Goal: Task Accomplishment & Management: Use online tool/utility

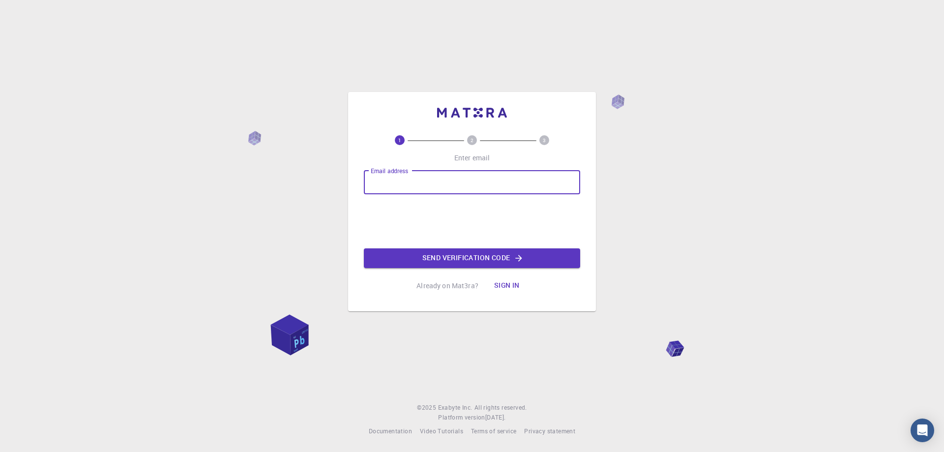
click at [409, 186] on input "Email address" at bounding box center [472, 183] width 216 height 24
type input "[PERSON_NAME][EMAIL_ADDRESS][DOMAIN_NAME]"
click at [440, 253] on button "Send verification code" at bounding box center [472, 258] width 216 height 20
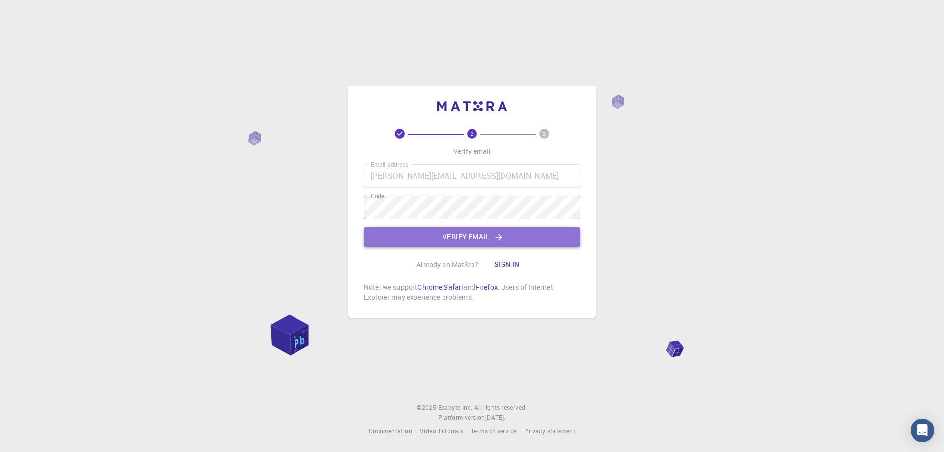
click at [439, 237] on button "Verify email" at bounding box center [472, 237] width 216 height 20
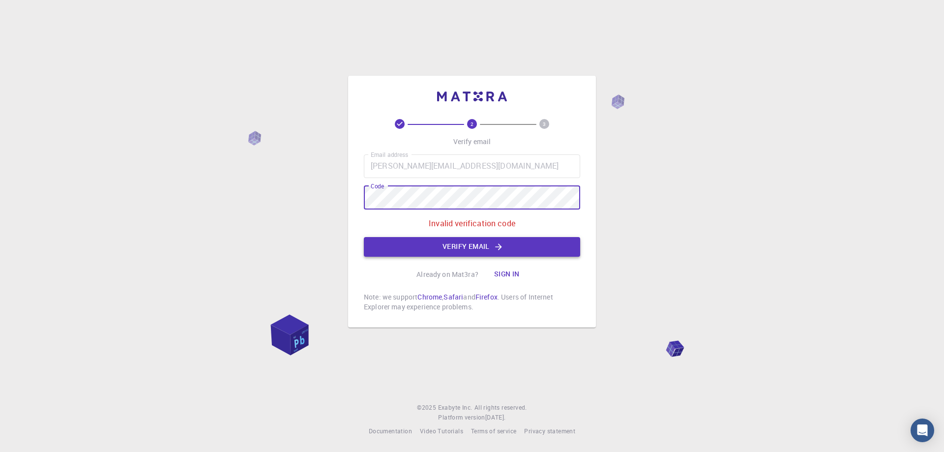
click at [481, 248] on button "Verify email" at bounding box center [472, 247] width 216 height 20
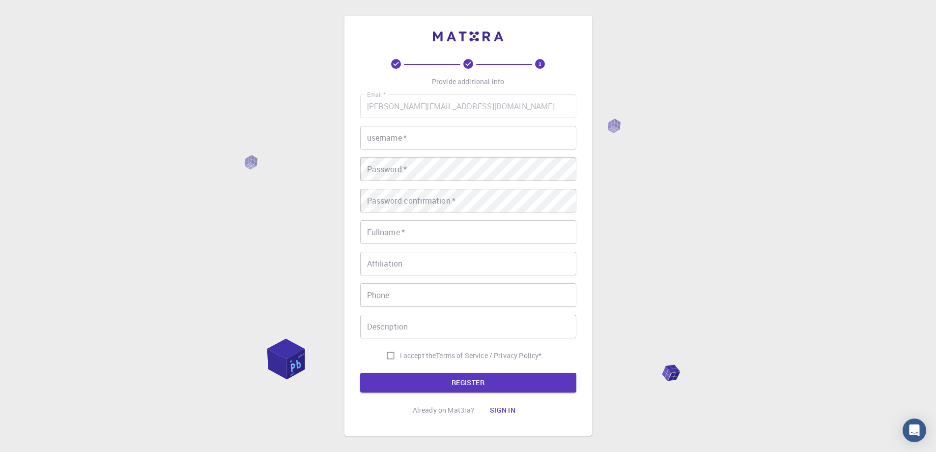
click at [421, 140] on input "username   *" at bounding box center [468, 138] width 216 height 24
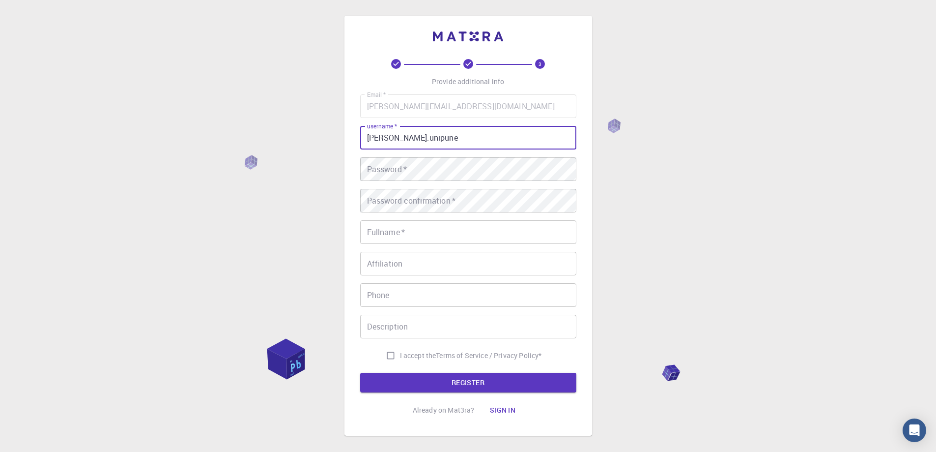
type input "anirban.unipune"
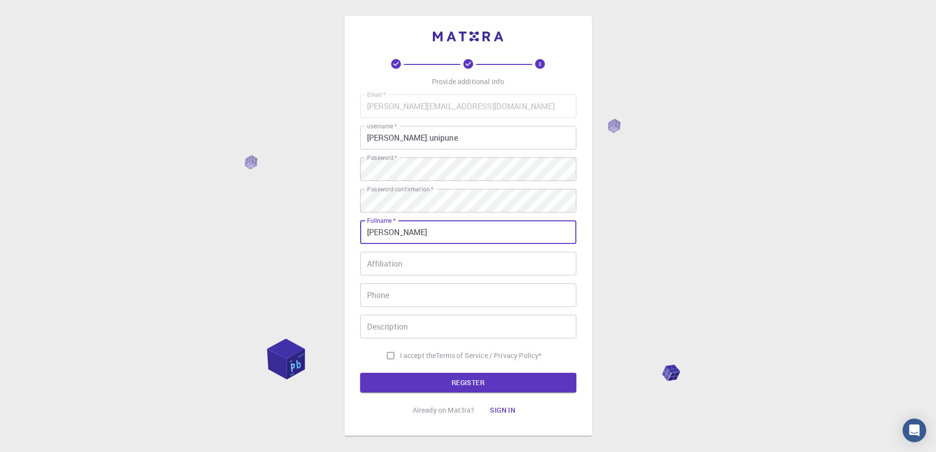
type input "[PERSON_NAME]"
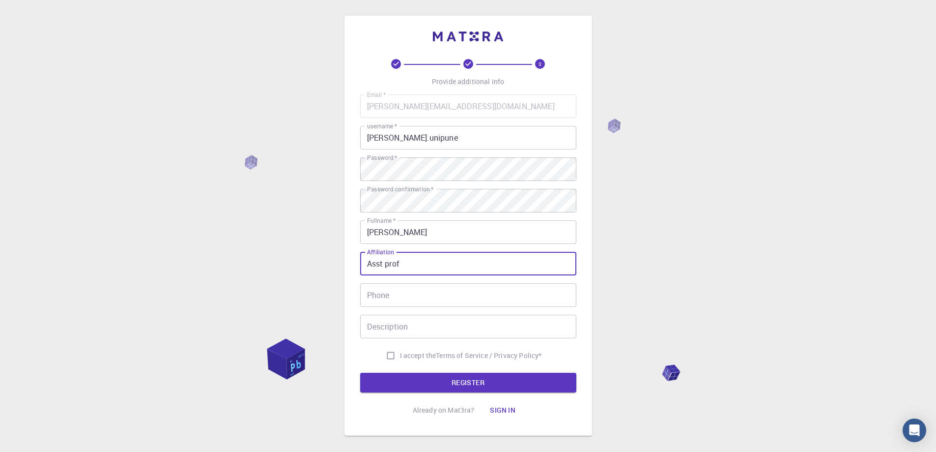
type input "Asst prof"
click at [386, 357] on input "I accept the Terms of Service / Privacy Policy *" at bounding box center [390, 355] width 19 height 19
checkbox input "true"
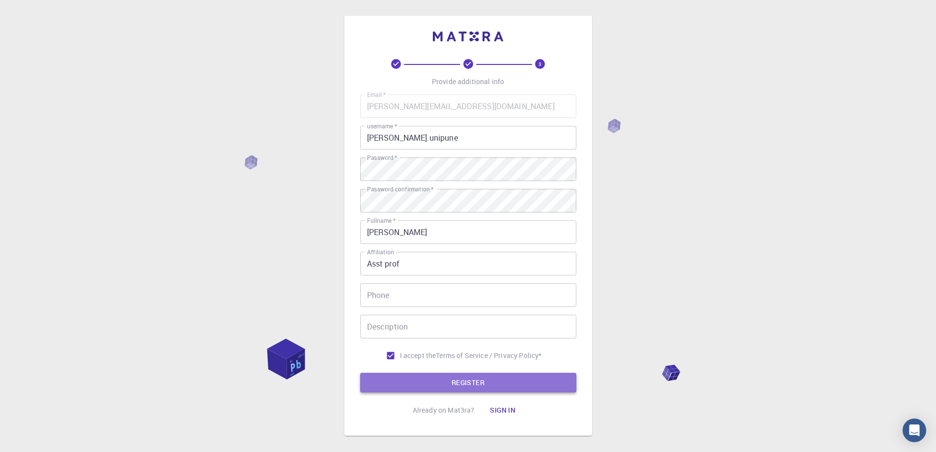
click at [456, 385] on button "REGISTER" at bounding box center [468, 383] width 216 height 20
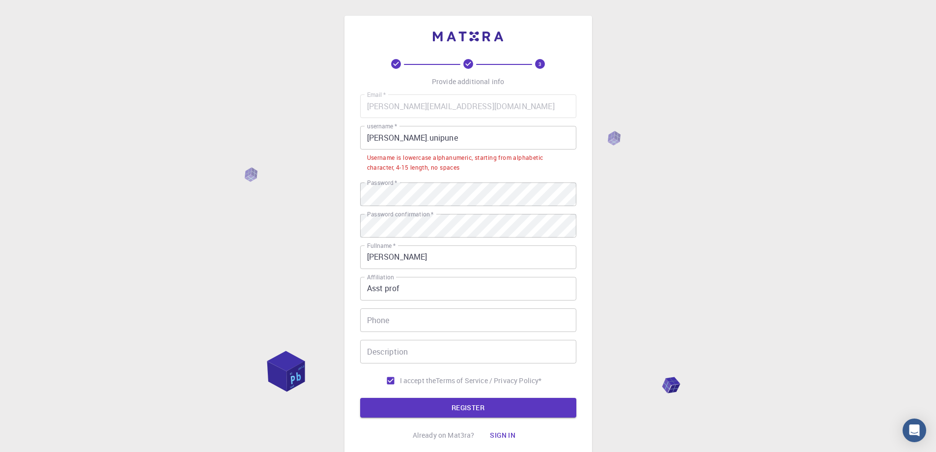
click at [454, 137] on input "anirban.unipune" at bounding box center [468, 138] width 216 height 24
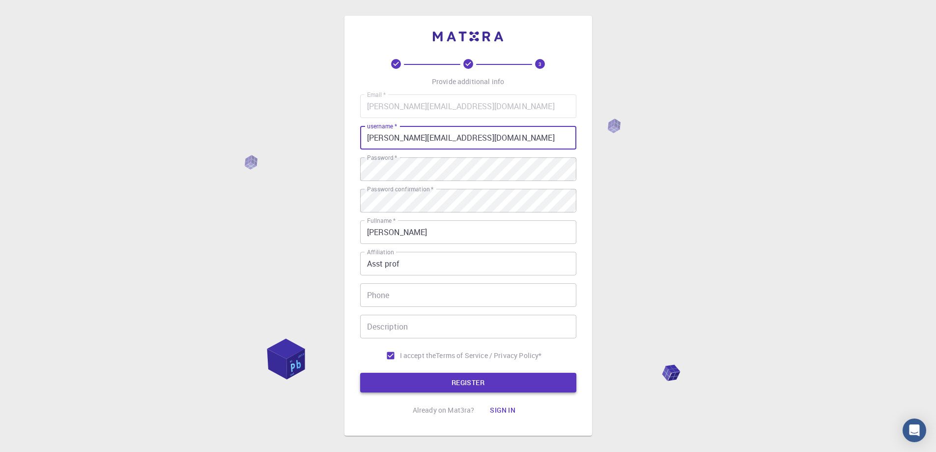
click at [468, 381] on button "REGISTER" at bounding box center [468, 383] width 216 height 20
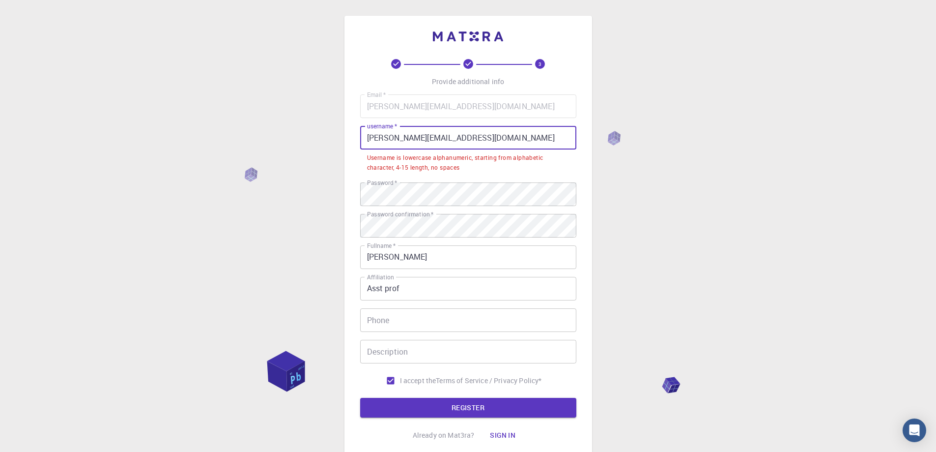
click at [370, 138] on input "[PERSON_NAME][EMAIL_ADDRESS][DOMAIN_NAME]" at bounding box center [468, 138] width 216 height 24
click at [397, 138] on input "[PERSON_NAME][EMAIL_ADDRESS][DOMAIN_NAME]" at bounding box center [468, 138] width 216 height 24
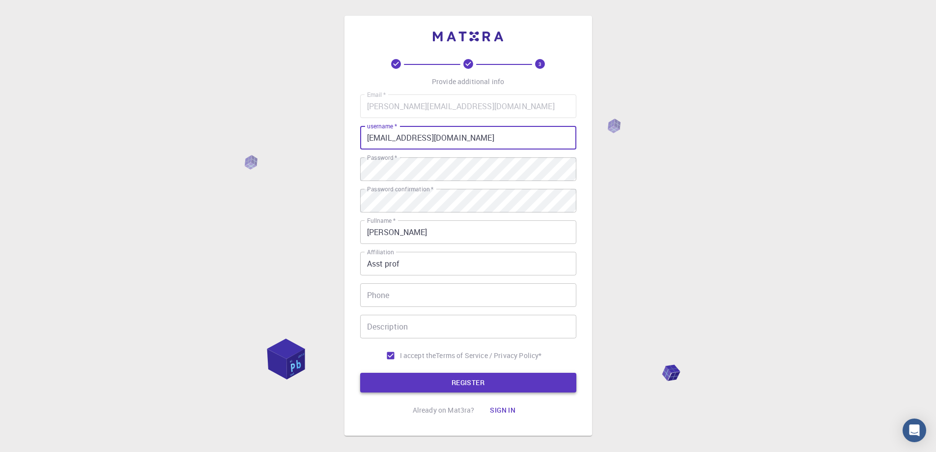
click at [461, 379] on button "REGISTER" at bounding box center [468, 383] width 216 height 20
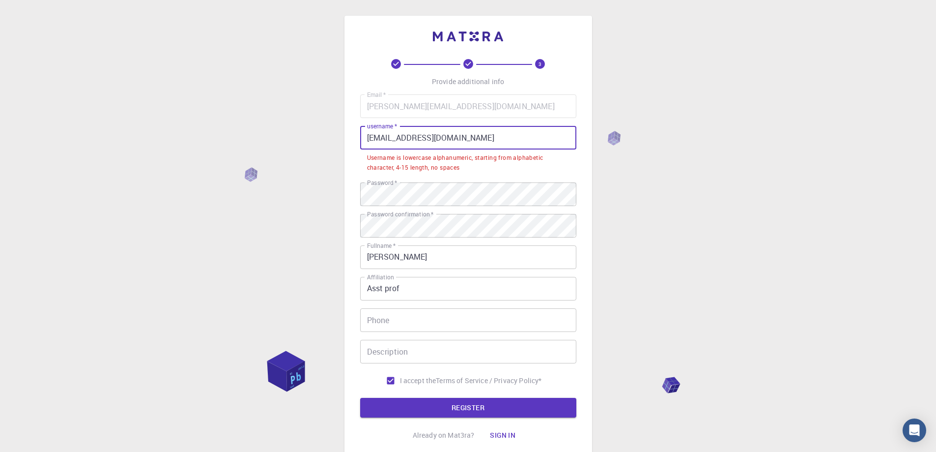
click at [432, 136] on input "anirbanunipune@gmail.com" at bounding box center [468, 138] width 216 height 24
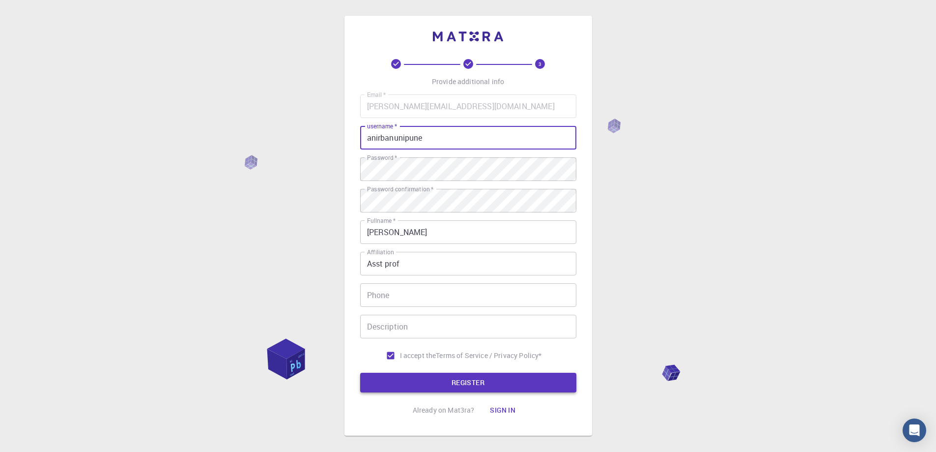
type input "anirbanunipune"
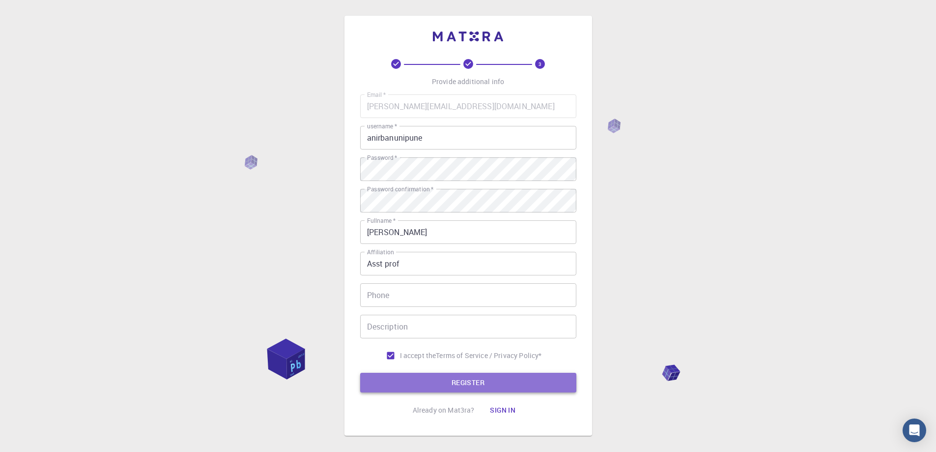
click at [463, 381] on button "REGISTER" at bounding box center [468, 383] width 216 height 20
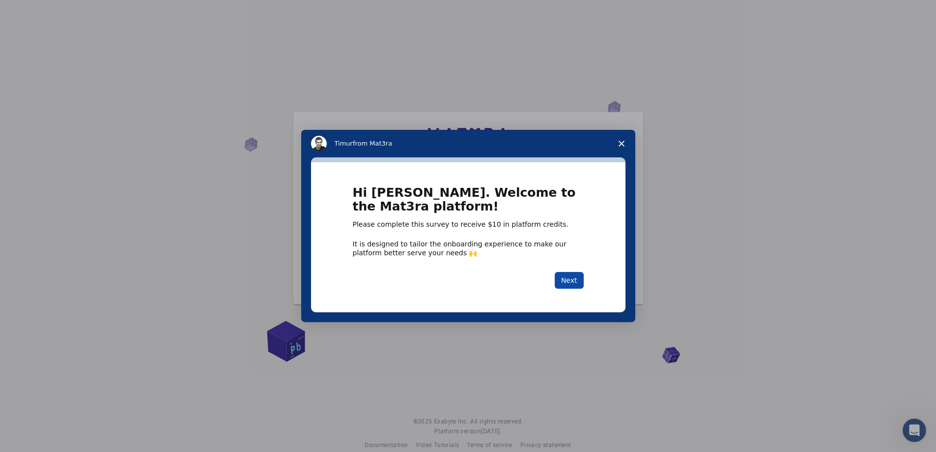
click at [574, 279] on button "Next" at bounding box center [569, 280] width 29 height 17
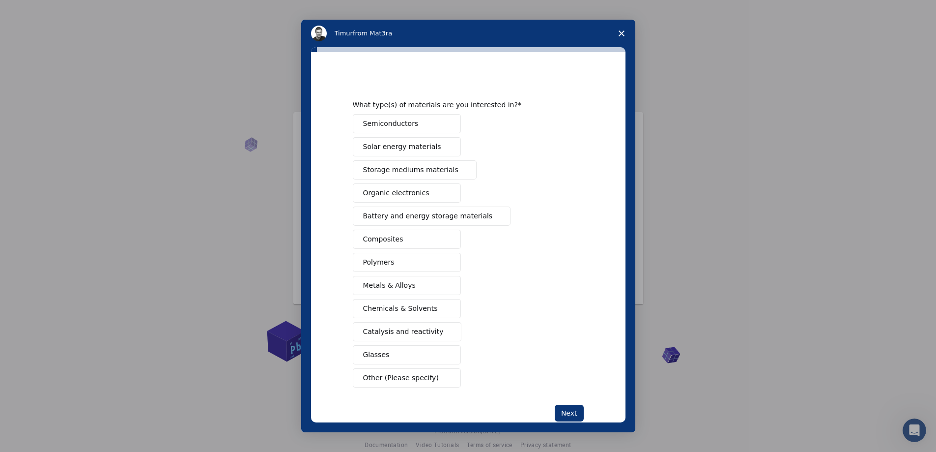
click at [403, 236] on button "Composites" at bounding box center [407, 239] width 108 height 19
click at [446, 213] on span "Battery and energy storage materials" at bounding box center [428, 216] width 130 height 10
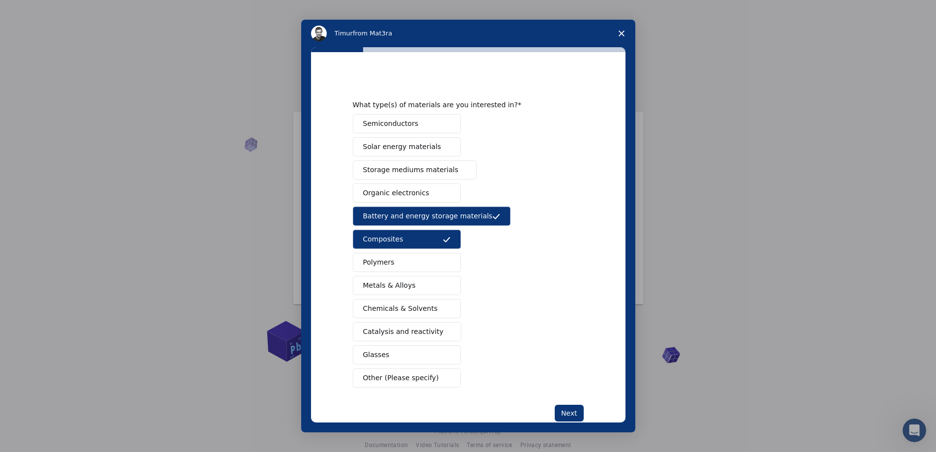
click at [416, 332] on span "Catalysis and reactivity" at bounding box center [403, 331] width 81 height 10
click at [391, 356] on button "Glasses" at bounding box center [407, 354] width 108 height 19
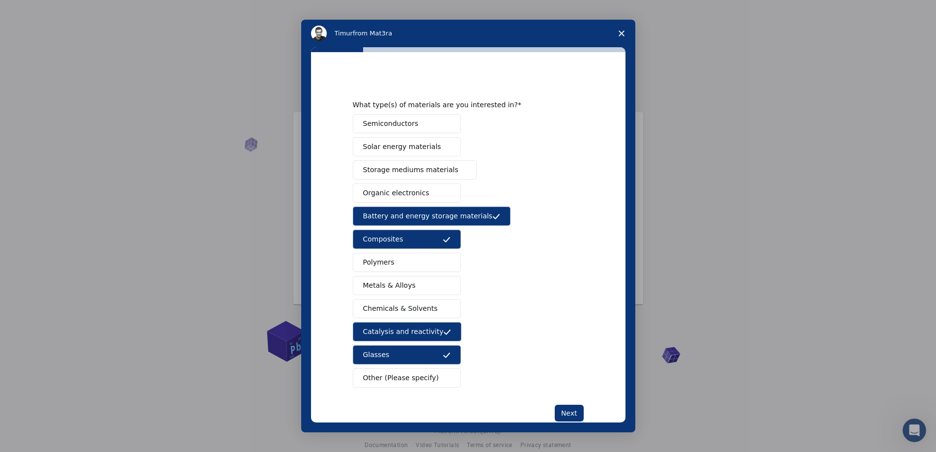
click at [407, 283] on span "Metals & Alloys" at bounding box center [389, 285] width 53 height 10
click at [382, 147] on span "Solar energy materials" at bounding box center [402, 147] width 78 height 10
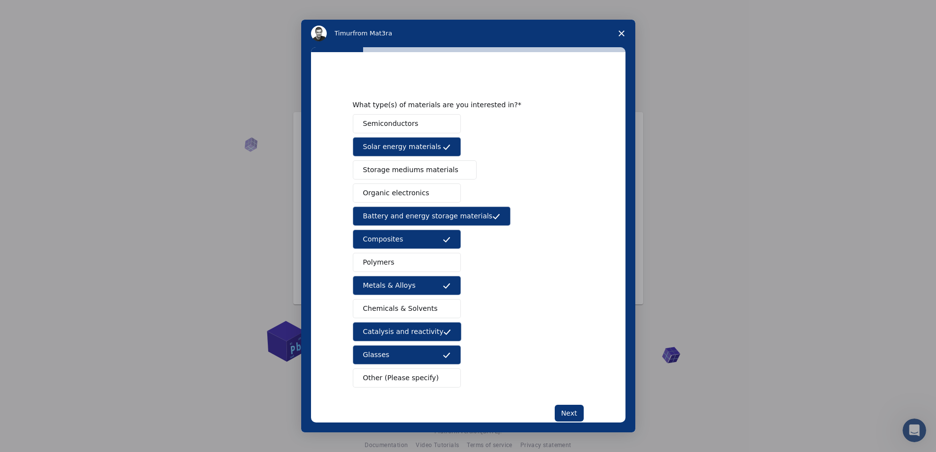
click at [390, 115] on button "Semiconductors" at bounding box center [407, 123] width 108 height 19
click at [566, 410] on button "Next" at bounding box center [569, 413] width 29 height 17
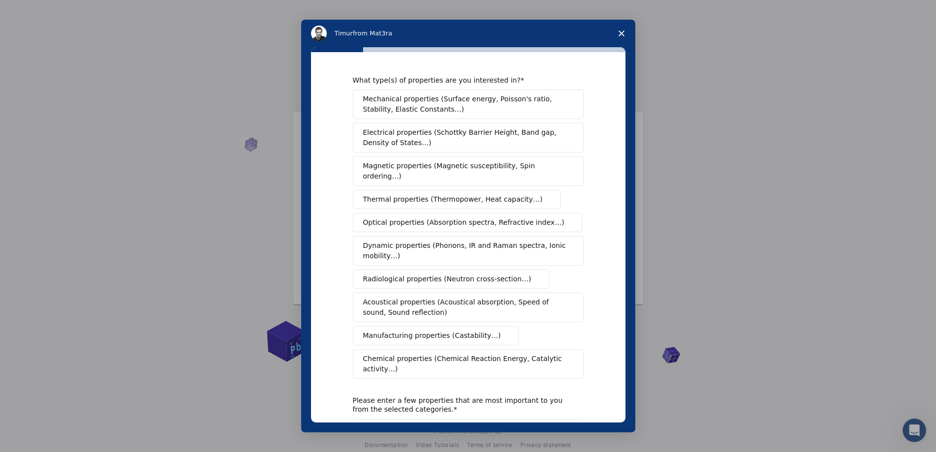
click at [484, 139] on span "Electrical properties (Schottky Barrier Height, Band gap, Density of States…)" at bounding box center [465, 137] width 205 height 21
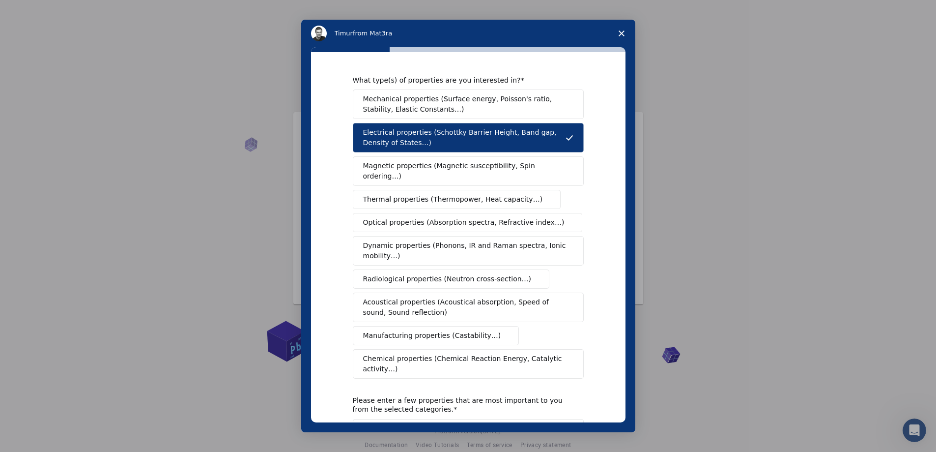
click at [479, 162] on span "Magnetic properties (Magnetic susceptibility, Spin ordering…)" at bounding box center [464, 171] width 203 height 21
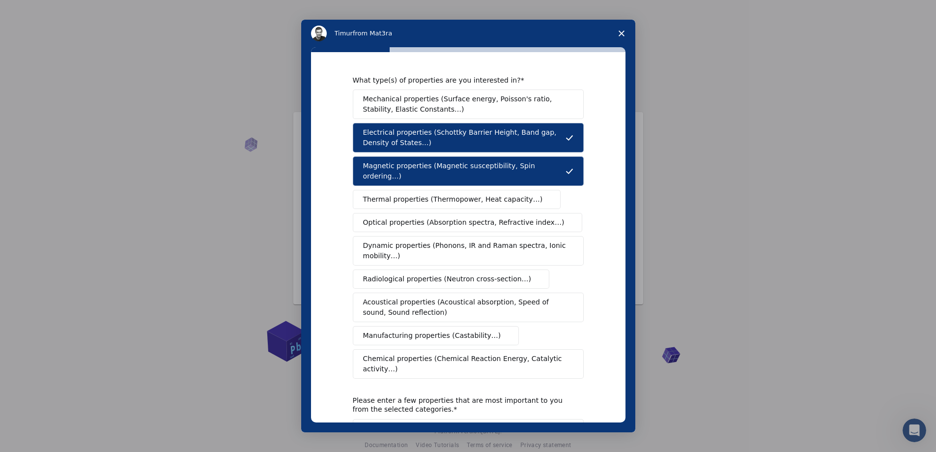
click at [469, 194] on span "Thermal properties (Thermopower, Heat capacity…)" at bounding box center [453, 199] width 180 height 10
click at [465, 217] on span "Optical properties (Absorption spectra, Refractive index…)" at bounding box center [464, 222] width 202 height 10
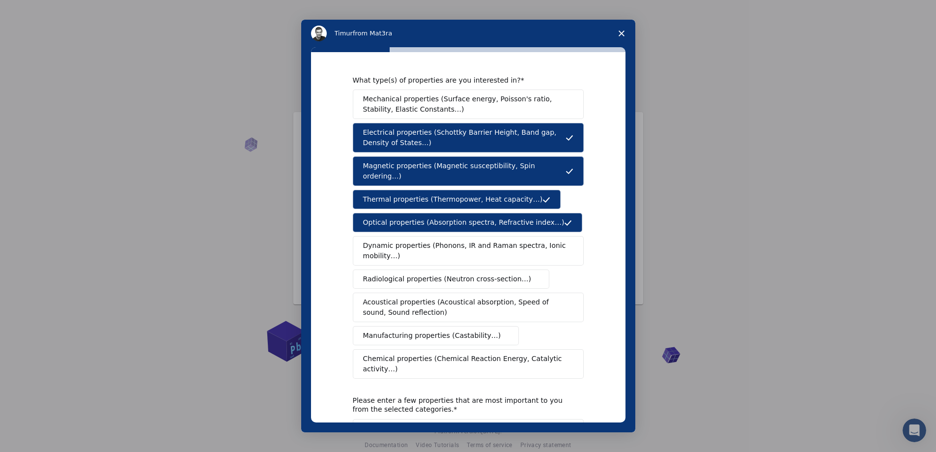
click at [440, 240] on span "Dynamic properties (Phonons, IR and Raman spectra, Ionic mobility…)" at bounding box center [465, 250] width 204 height 21
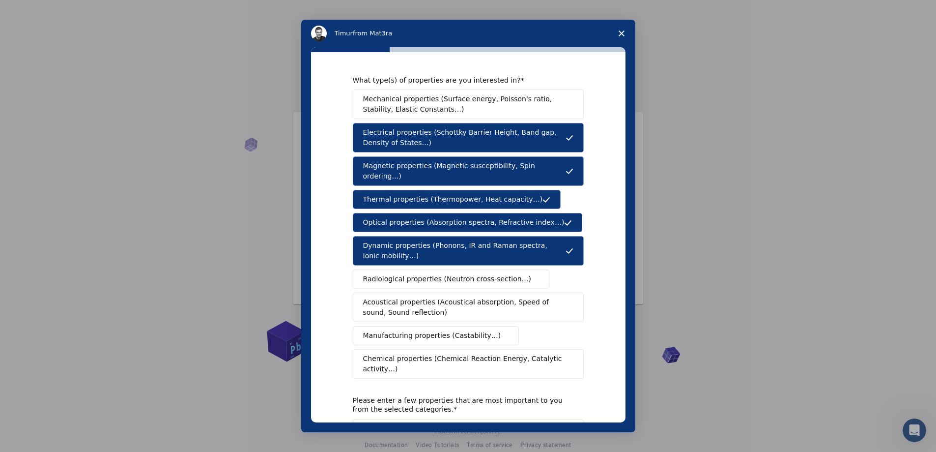
scroll to position [49, 0]
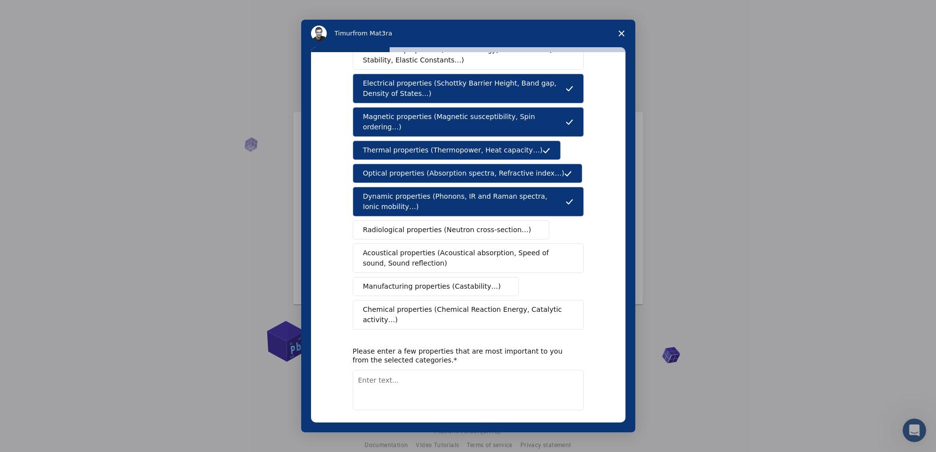
click at [469, 248] on span "Acoustical properties (Acoustical absorption, Speed of sound, Sound reflection)" at bounding box center [465, 258] width 205 height 21
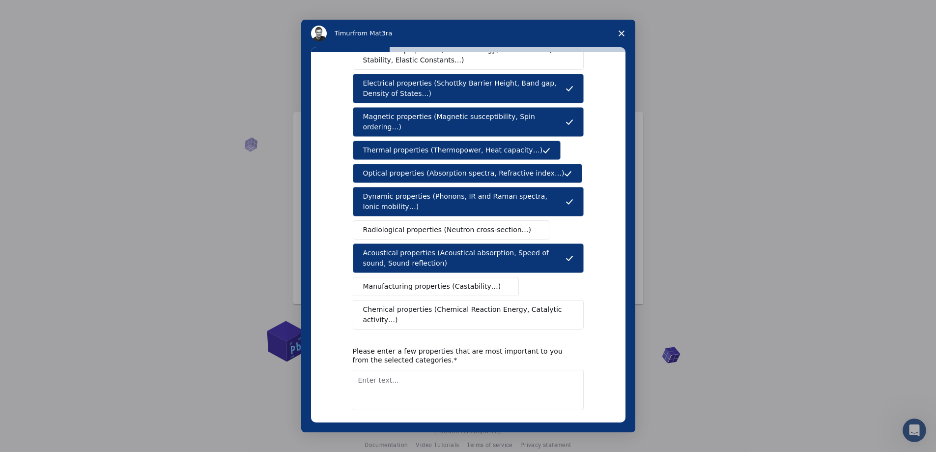
click at [429, 304] on span "Chemical properties (Chemical Reaction Energy, Catalytic activity…)" at bounding box center [465, 314] width 204 height 21
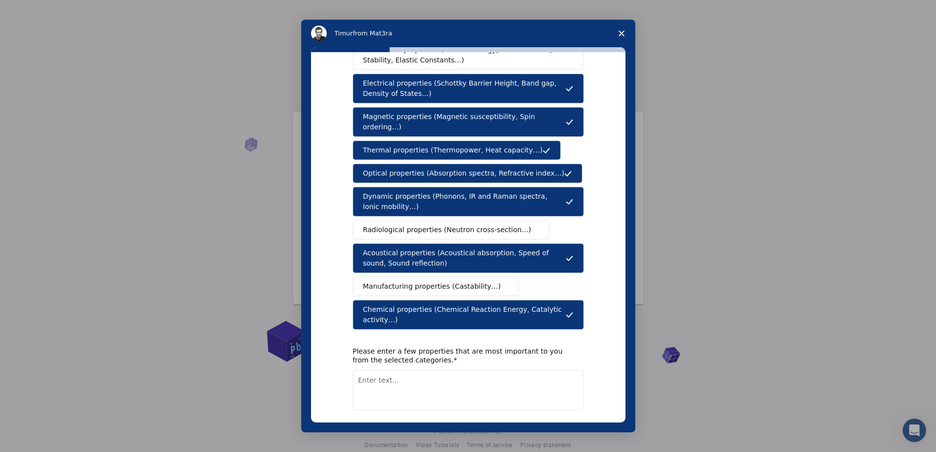
scroll to position [74, 0]
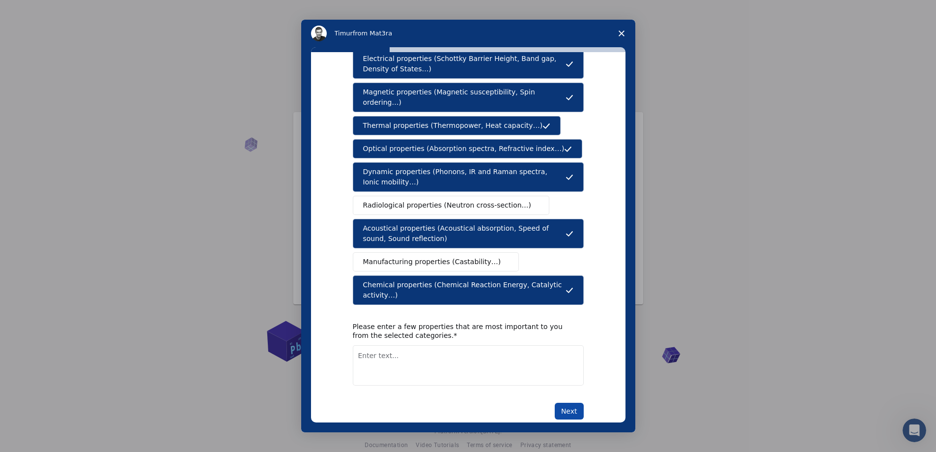
click at [568, 403] on button "Next" at bounding box center [569, 411] width 29 height 17
click at [453, 360] on textarea "Enter text..." at bounding box center [468, 365] width 231 height 40
click at [451, 345] on textarea "Enter text..." at bounding box center [468, 365] width 231 height 40
type textarea "phonon, uv-vis, xps, band structure"
click at [565, 403] on button "Next" at bounding box center [569, 411] width 29 height 17
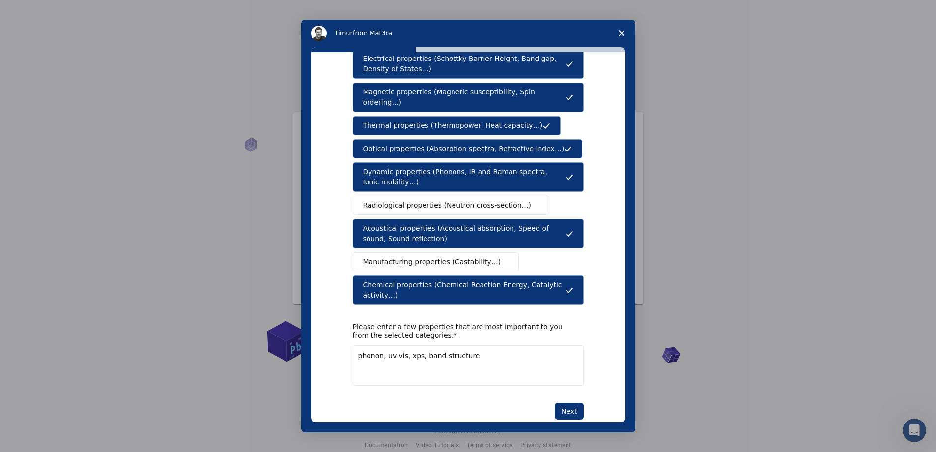
scroll to position [0, 0]
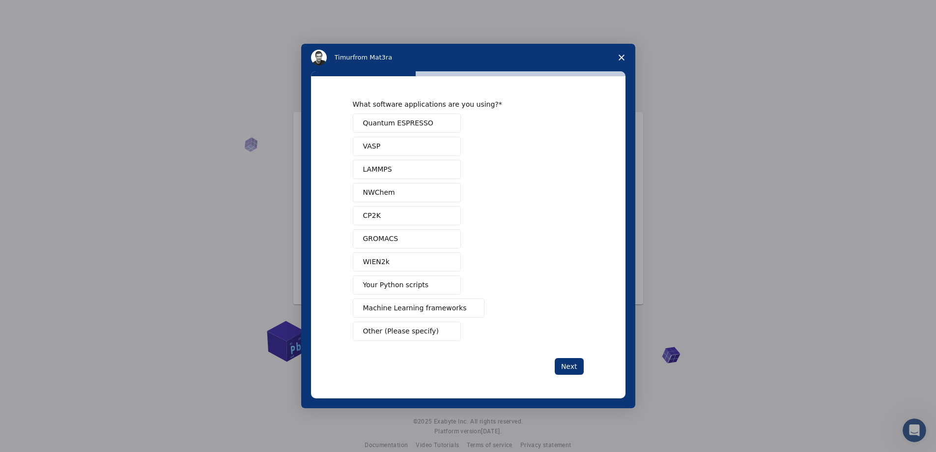
click at [423, 120] on span "Quantum ESPRESSO" at bounding box center [398, 123] width 70 height 10
click at [566, 367] on button "Next" at bounding box center [569, 366] width 29 height 17
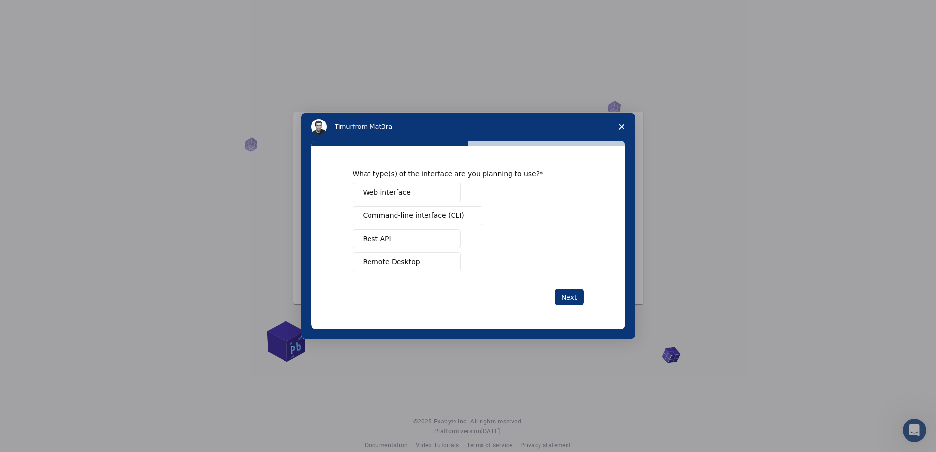
click at [424, 192] on button "Web interface" at bounding box center [407, 192] width 108 height 19
click at [402, 263] on span "Remote Desktop" at bounding box center [391, 262] width 57 height 10
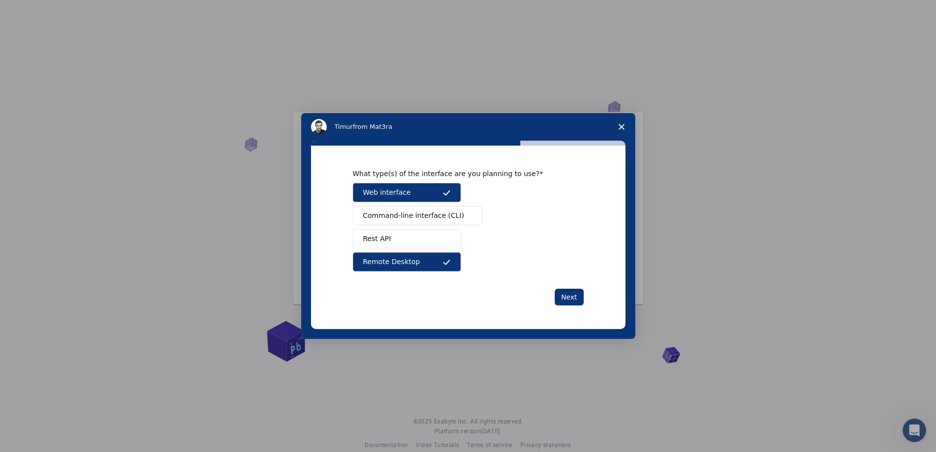
click at [417, 263] on button "Remote Desktop" at bounding box center [407, 261] width 108 height 19
click at [571, 294] on button "Next" at bounding box center [569, 297] width 29 height 17
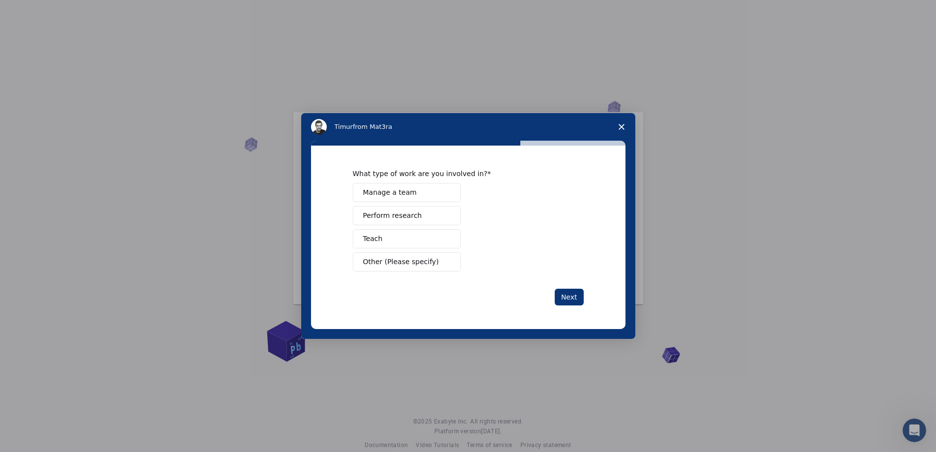
click at [390, 213] on span "Perform research" at bounding box center [392, 215] width 59 height 10
click at [567, 294] on button "Next" at bounding box center [569, 297] width 29 height 17
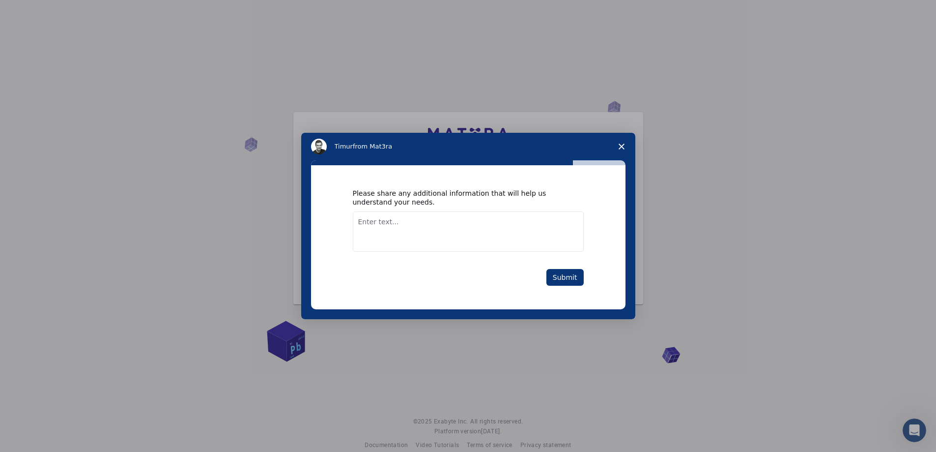
click at [445, 236] on textarea "Enter text..." at bounding box center [468, 231] width 231 height 40
type textarea "dft, uv-vis, catalysis"
click at [567, 278] on button "Submit" at bounding box center [565, 277] width 37 height 17
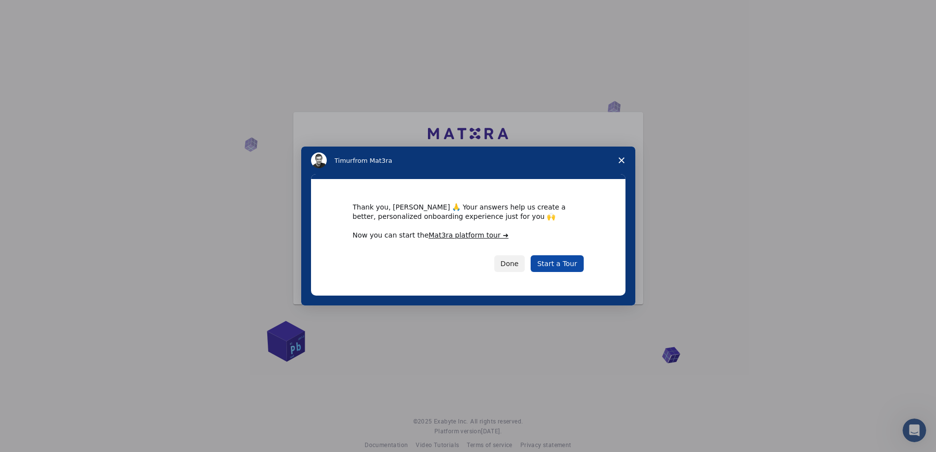
click at [559, 260] on link "Start a Tour" at bounding box center [557, 263] width 53 height 17
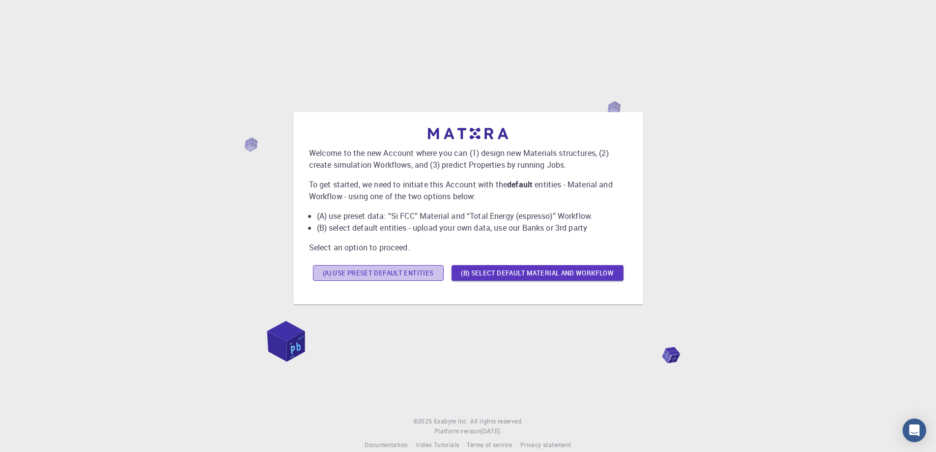
click at [393, 274] on button "(A) Use preset default entities" at bounding box center [378, 273] width 131 height 16
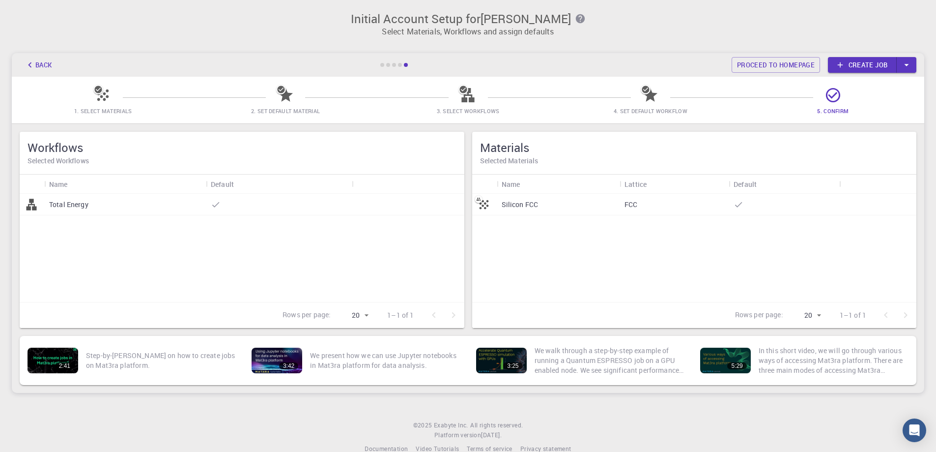
click at [132, 208] on div "Total Energy" at bounding box center [125, 205] width 162 height 22
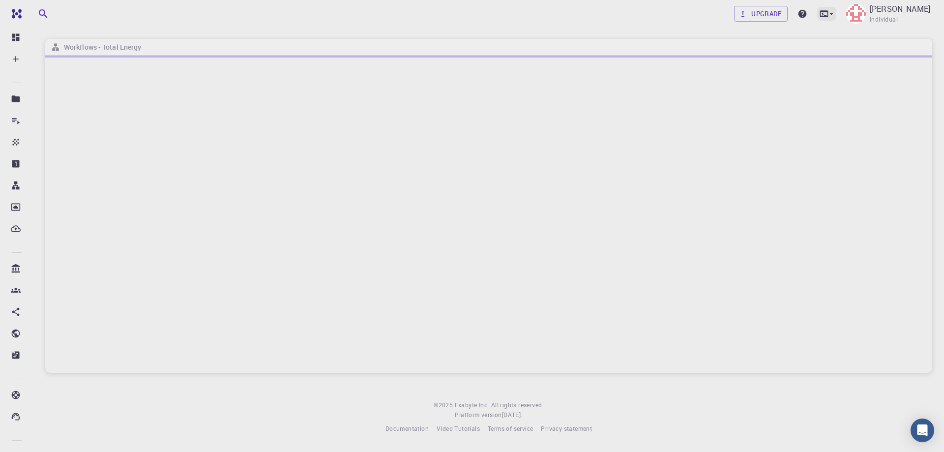
click at [836, 17] on icon at bounding box center [831, 14] width 10 height 10
click at [659, 26] on div at bounding box center [472, 226] width 944 height 452
click at [243, 271] on div at bounding box center [488, 214] width 887 height 317
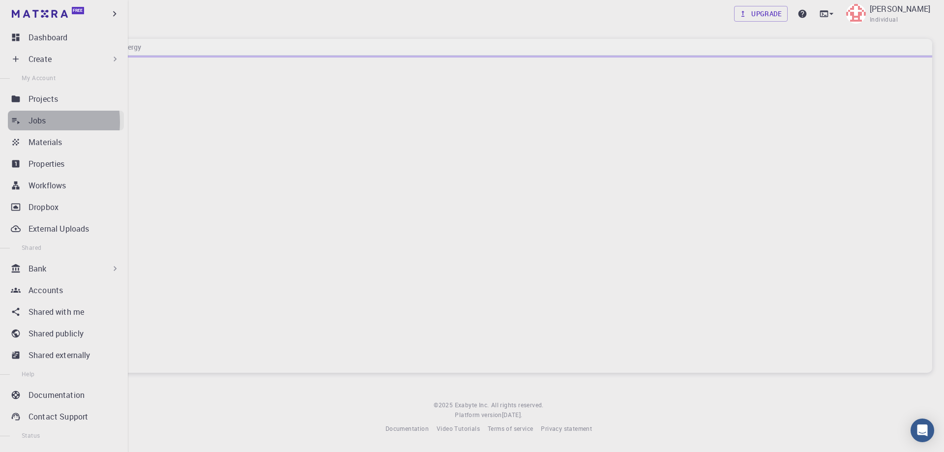
click at [19, 122] on icon at bounding box center [16, 121] width 10 height 10
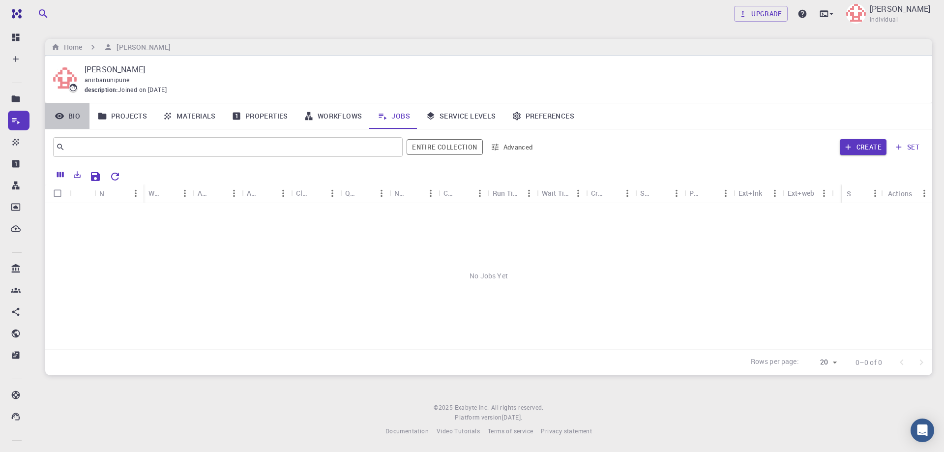
click at [71, 116] on link "Bio" at bounding box center [67, 116] width 44 height 26
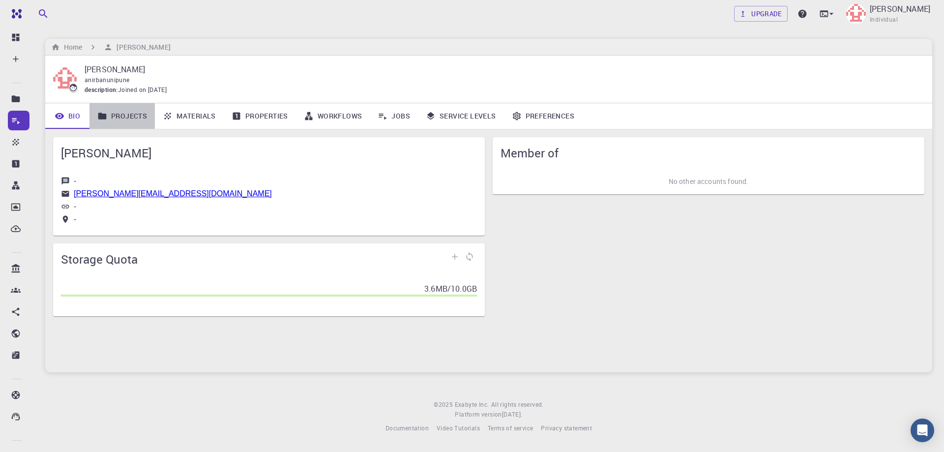
click at [132, 118] on link "Projects" at bounding box center [121, 116] width 65 height 26
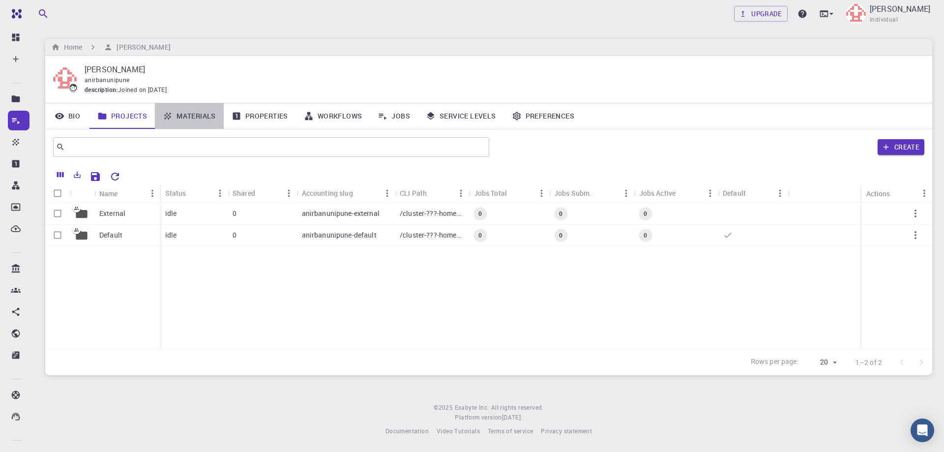
click at [189, 117] on link "Materials" at bounding box center [189, 116] width 69 height 26
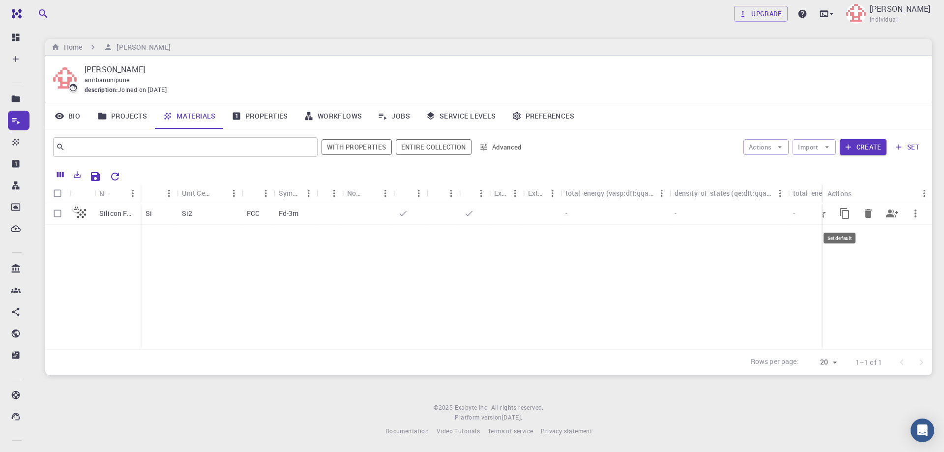
drag, startPoint x: 819, startPoint y: 193, endPoint x: 822, endPoint y: 210, distance: 17.5
click at [822, 210] on div "Name Formula Unit Cell Formula Lattice Symmetry Tags Non-periodic Default Share…" at bounding box center [488, 266] width 887 height 165
click at [824, 146] on icon "button" at bounding box center [826, 147] width 9 height 9
click at [813, 108] on div "Bio Projects Materials Properties Workflows Jobs Service Levels Preferences" at bounding box center [488, 116] width 887 height 26
click at [781, 147] on icon "button" at bounding box center [780, 147] width 4 height 2
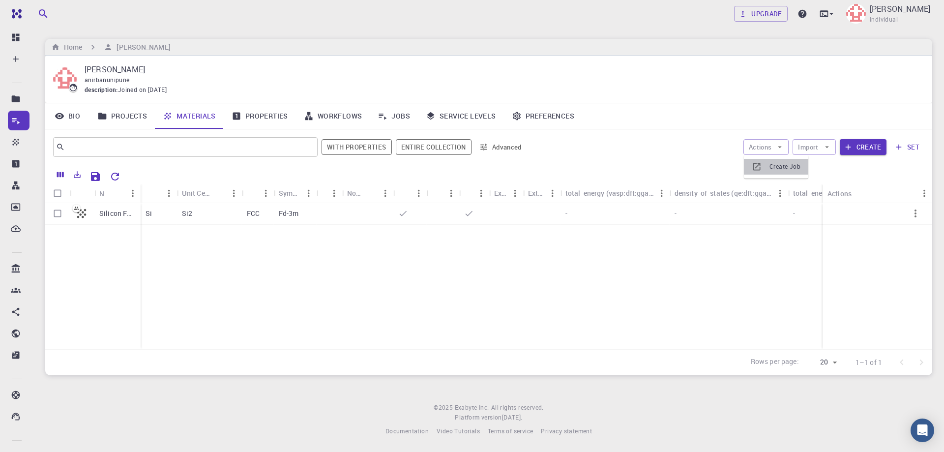
click at [781, 166] on span "Create Job" at bounding box center [784, 167] width 31 height 10
click at [860, 144] on button "Create" at bounding box center [863, 147] width 47 height 16
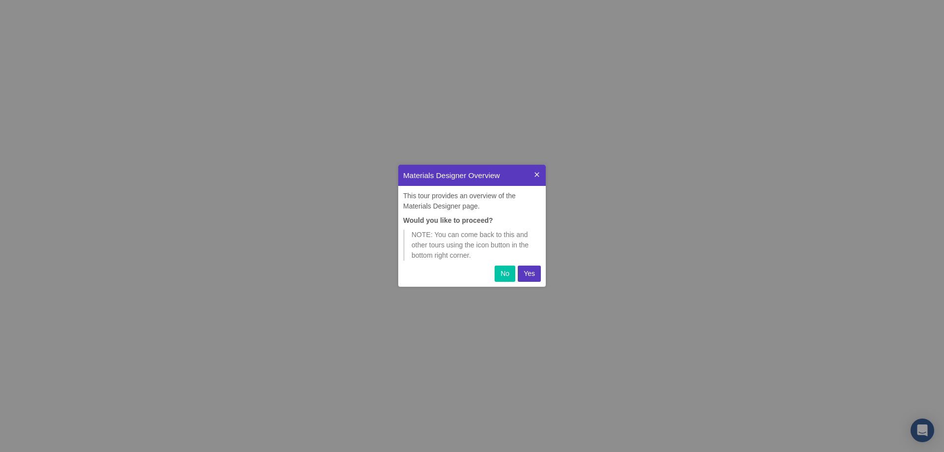
scroll to position [115, 140]
click at [536, 269] on button "Yes" at bounding box center [529, 273] width 23 height 16
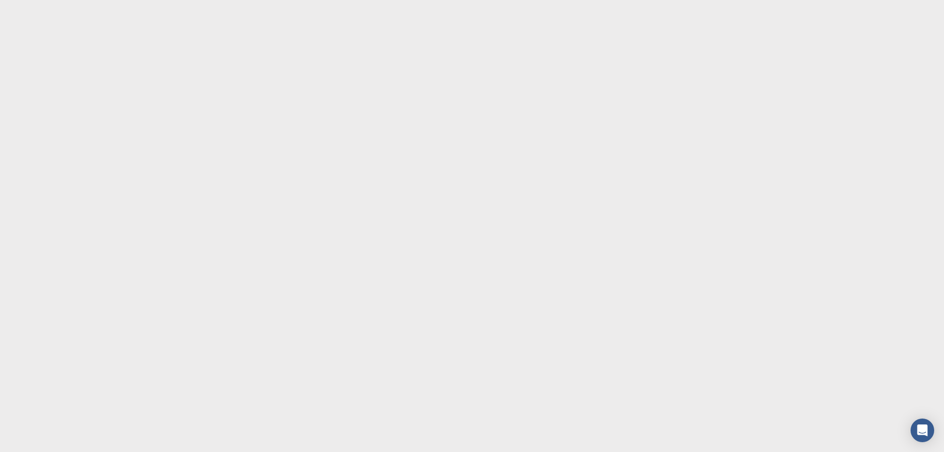
drag, startPoint x: 300, startPoint y: 99, endPoint x: 306, endPoint y: 94, distance: 7.7
click at [302, 96] on body at bounding box center [472, 226] width 944 height 452
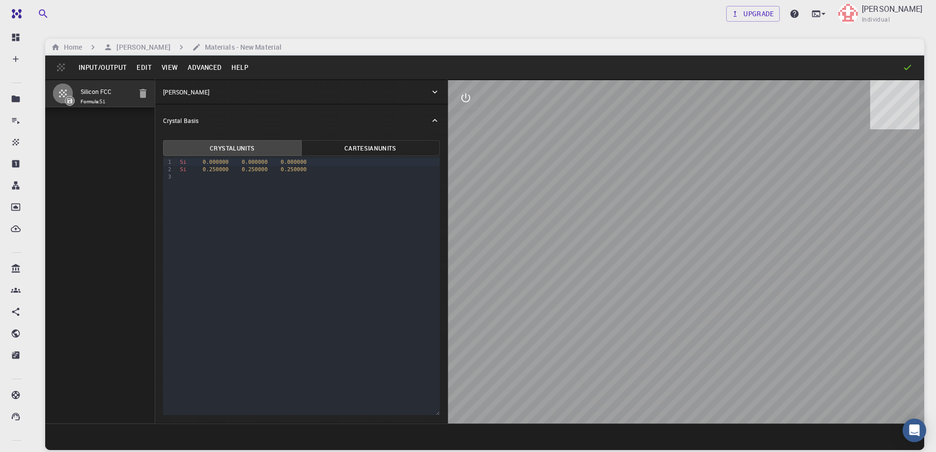
click at [365, 145] on button "Cartesian Units" at bounding box center [370, 148] width 139 height 16
click at [221, 145] on button "Crystal Units" at bounding box center [232, 148] width 139 height 16
click at [464, 97] on icon "interactive" at bounding box center [466, 98] width 12 height 12
click at [321, 242] on div "9 1 2 3 › Si 0.000000 0.000000 0.000000 Si 0.250000 0.250000 0.250000" at bounding box center [301, 285] width 277 height 259
click at [112, 65] on button "Input/Output" at bounding box center [103, 67] width 58 height 16
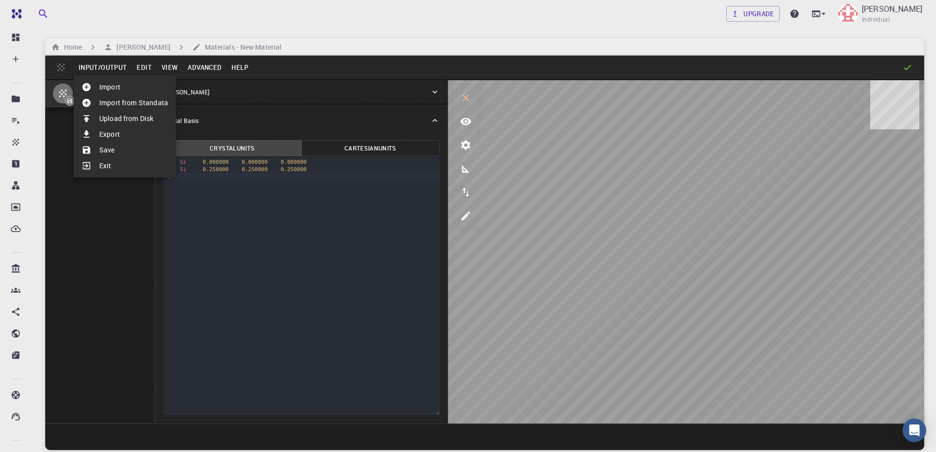
click at [165, 64] on div at bounding box center [468, 226] width 936 height 452
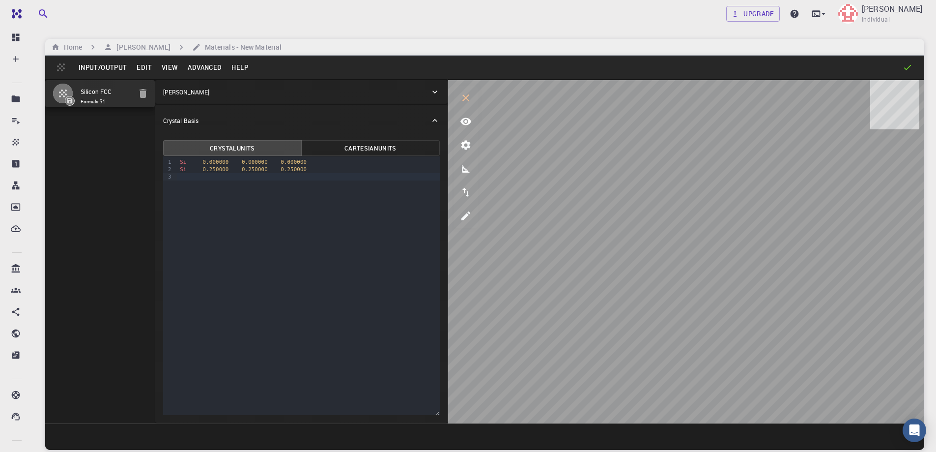
click at [141, 66] on button "Edit" at bounding box center [144, 67] width 25 height 16
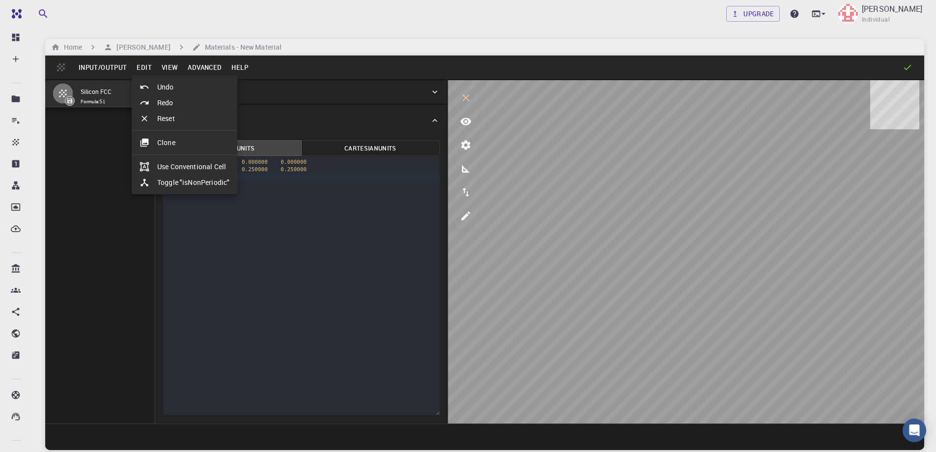
click at [167, 65] on div at bounding box center [468, 226] width 936 height 452
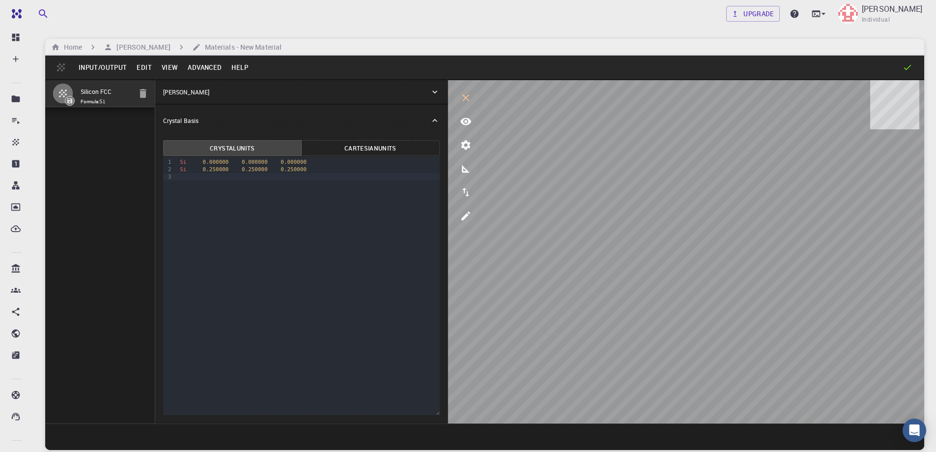
click at [189, 70] on button "Advanced" at bounding box center [205, 67] width 44 height 16
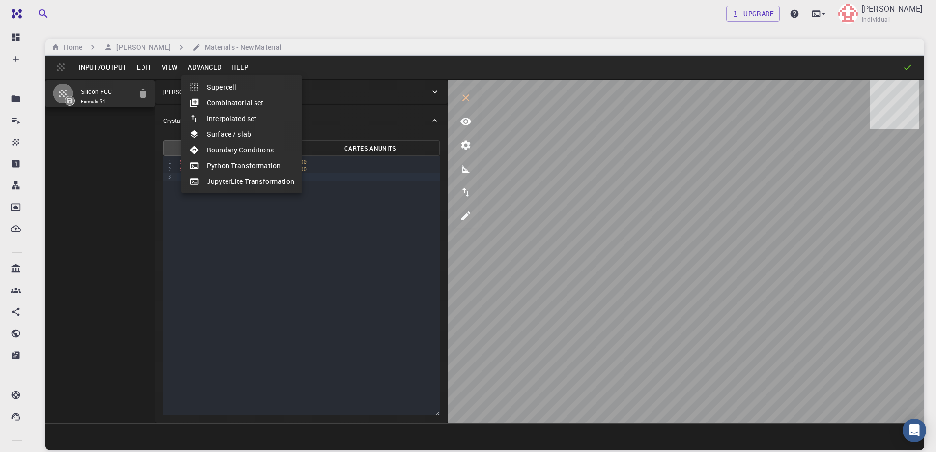
click at [239, 66] on div at bounding box center [468, 226] width 936 height 452
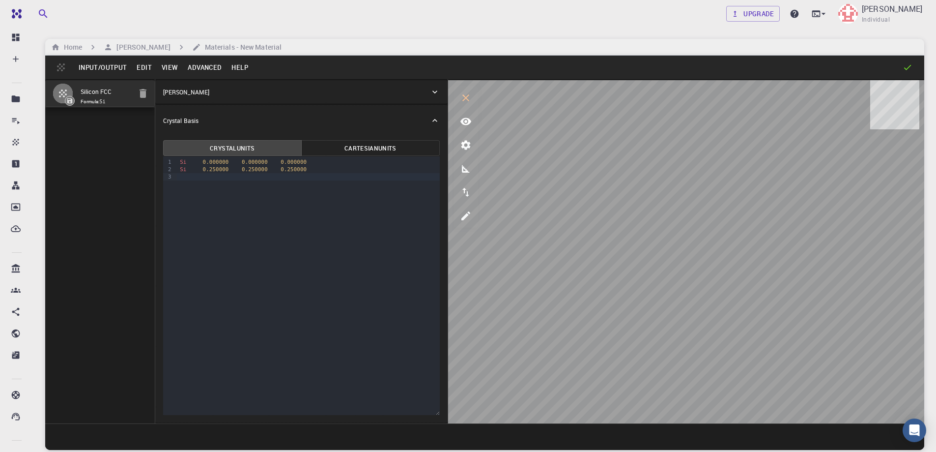
click at [337, 48] on div "Home [PERSON_NAME] Materials - New Material" at bounding box center [484, 47] width 879 height 17
click at [73, 98] on icon at bounding box center [69, 100] width 7 height 7
click at [68, 101] on icon at bounding box center [69, 100] width 5 height 5
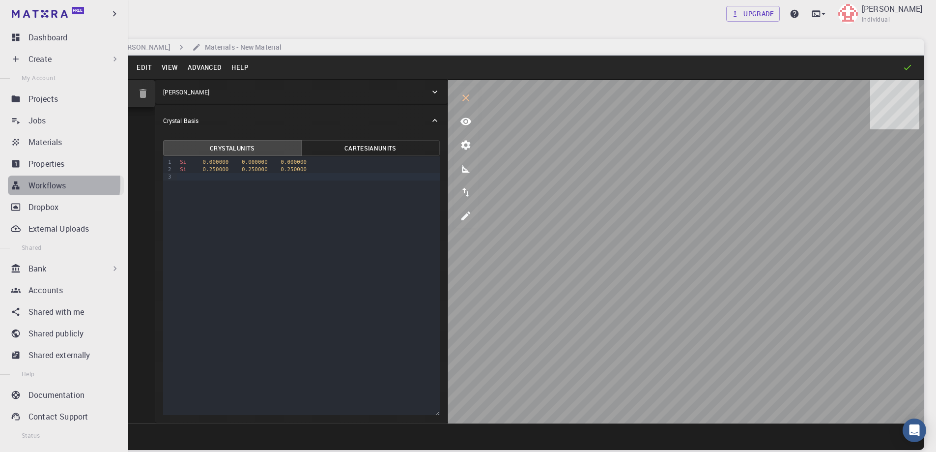
click at [34, 183] on p "Workflows" at bounding box center [47, 185] width 37 height 12
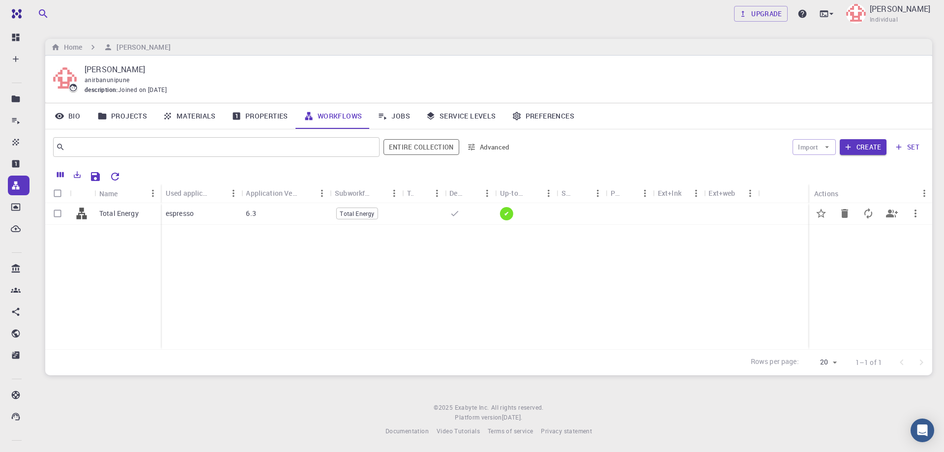
click at [355, 211] on span "Total Energy" at bounding box center [356, 213] width 41 height 8
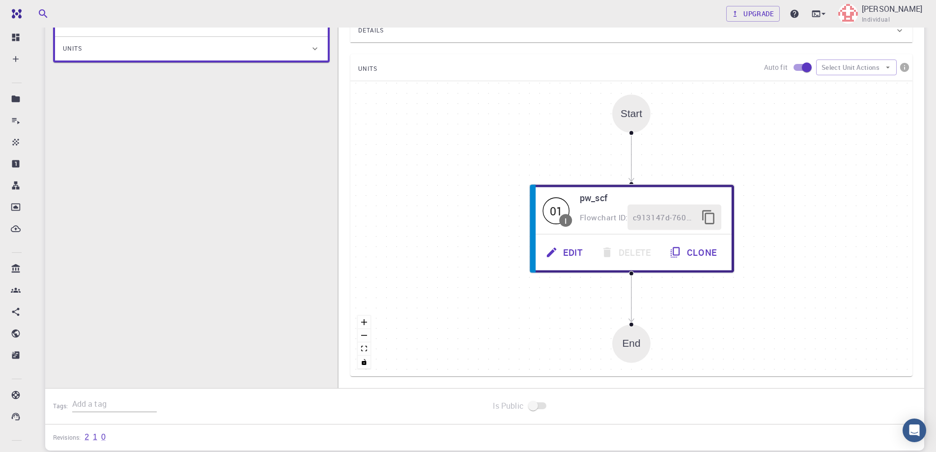
scroll to position [136, 0]
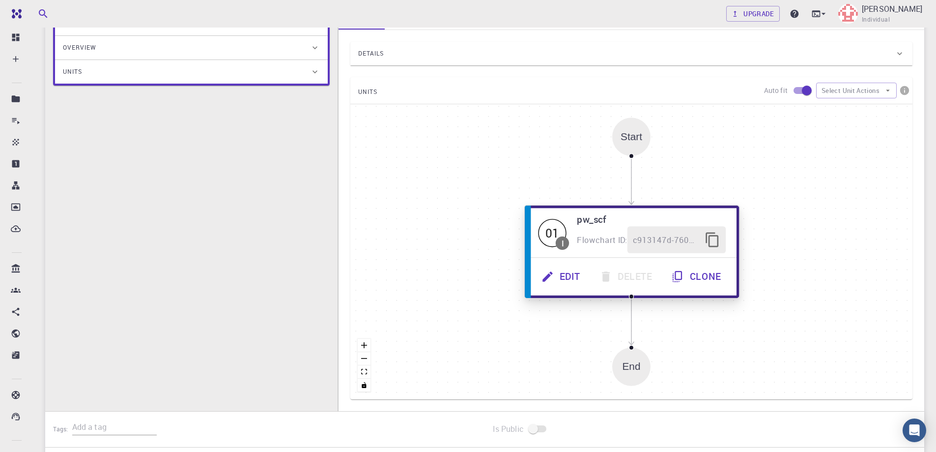
click at [709, 236] on icon "button" at bounding box center [712, 240] width 13 height 15
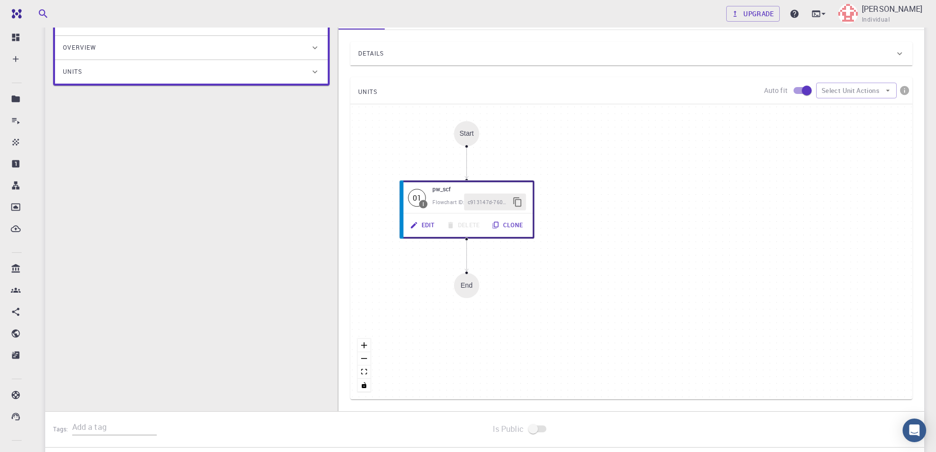
drag, startPoint x: 645, startPoint y: 218, endPoint x: 494, endPoint y: 173, distance: 158.2
click at [494, 173] on div "Start 01 I pw_scf Flowchart ID: c913147d-760d-496d-93a7-dc0771034d54 Edit Delet…" at bounding box center [632, 251] width 562 height 295
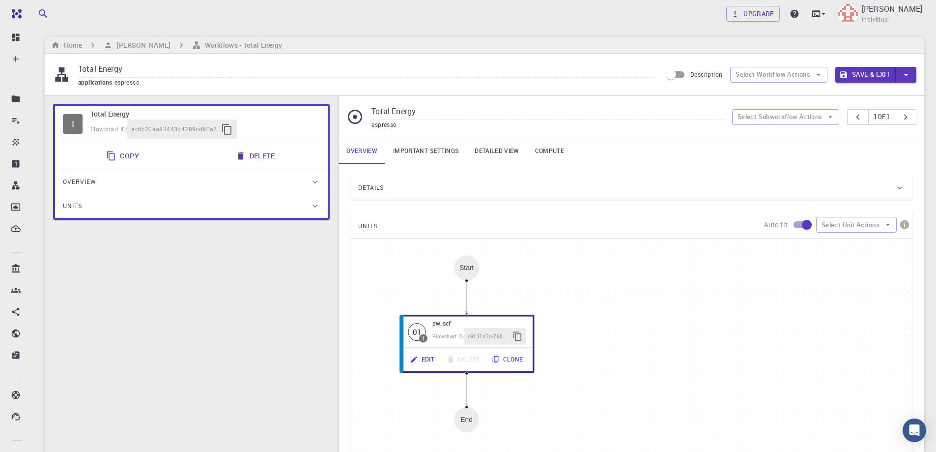
scroll to position [0, 0]
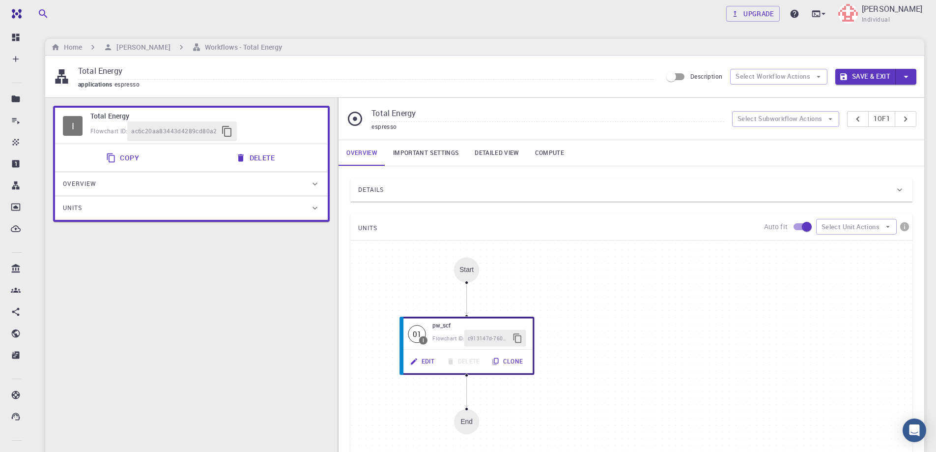
click at [435, 149] on link "Important settings" at bounding box center [426, 153] width 82 height 26
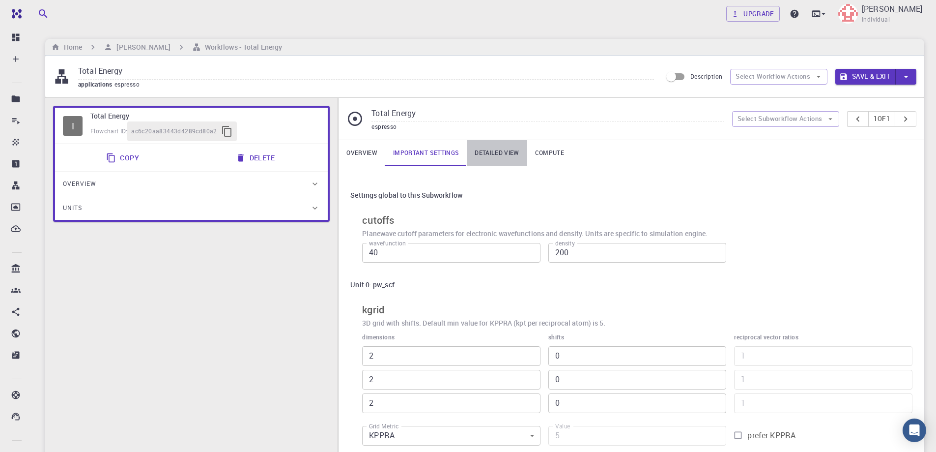
click at [499, 153] on link "Detailed view" at bounding box center [497, 153] width 60 height 26
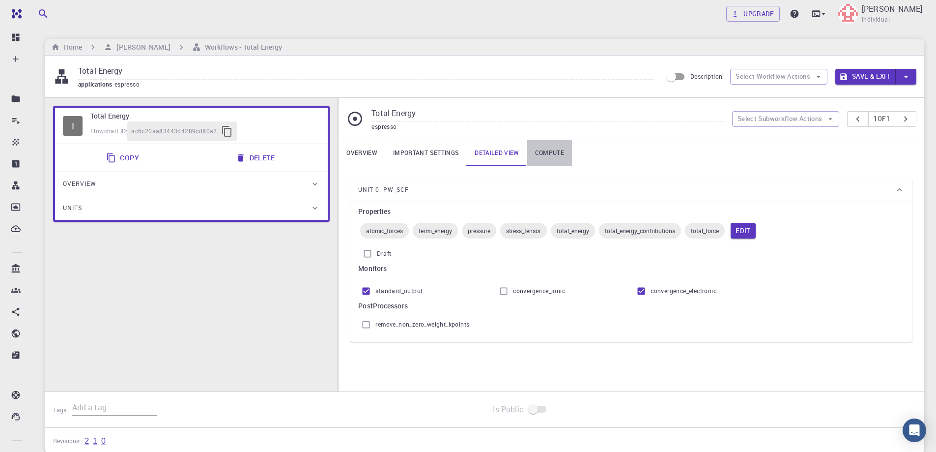
click at [555, 143] on link "Compute" at bounding box center [549, 153] width 45 height 26
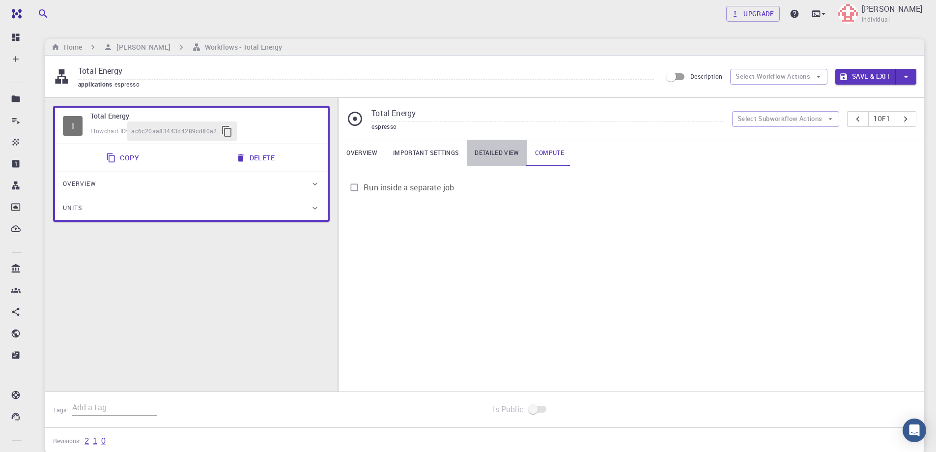
click at [501, 155] on link "Detailed view" at bounding box center [497, 153] width 60 height 26
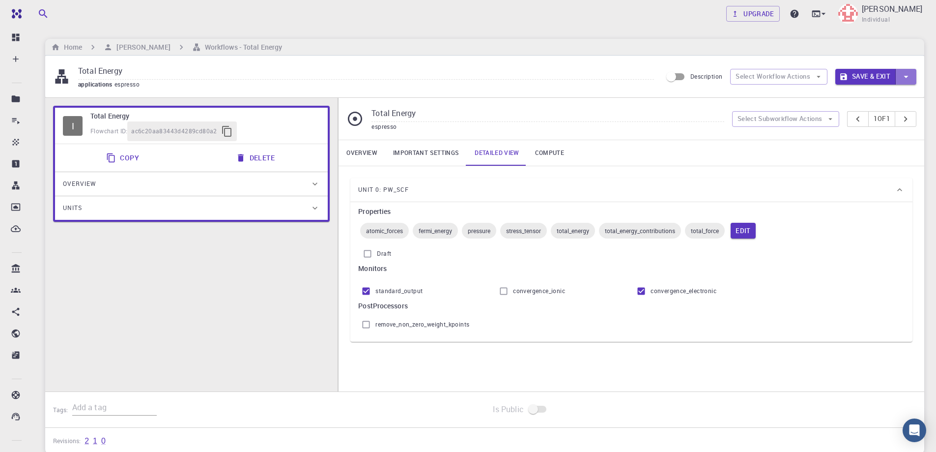
click at [905, 76] on icon "button" at bounding box center [906, 76] width 11 height 11
click at [865, 98] on li "Save & Exit" at bounding box center [864, 97] width 56 height 18
click at [861, 73] on button "Save & Exit" at bounding box center [866, 77] width 60 height 16
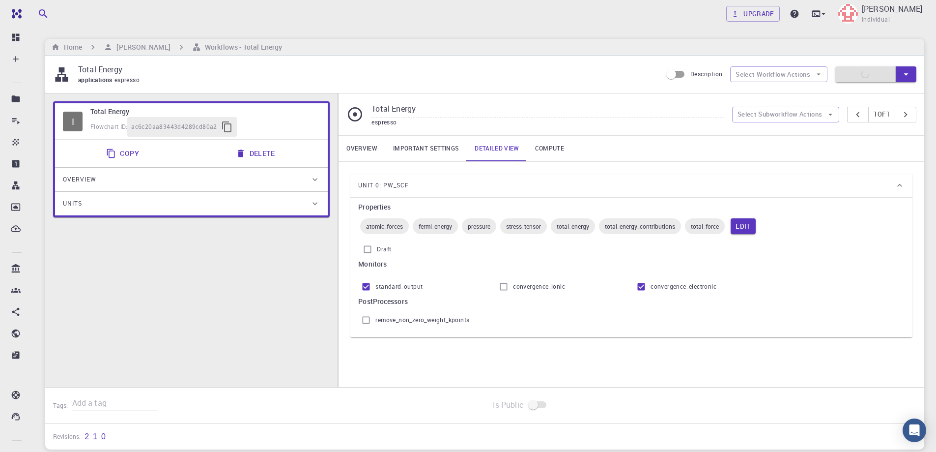
click at [144, 180] on div "Overview" at bounding box center [186, 180] width 247 height 16
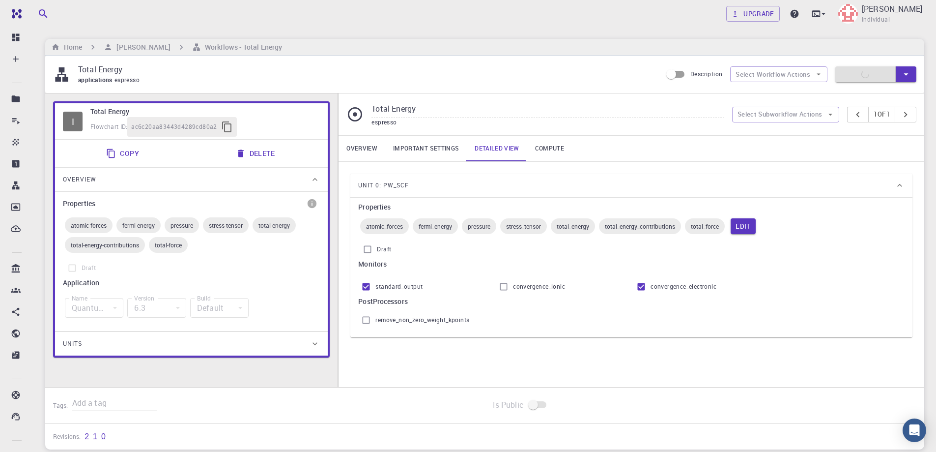
click at [144, 180] on div "Overview" at bounding box center [186, 180] width 247 height 16
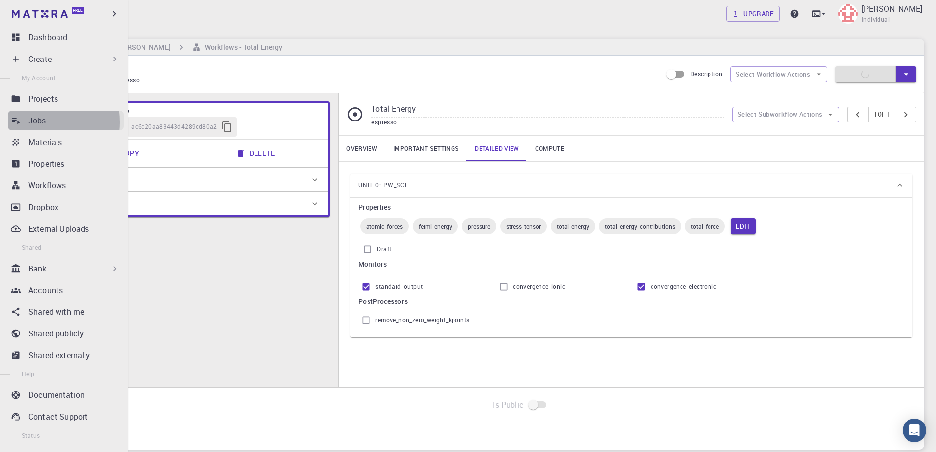
click at [17, 122] on icon at bounding box center [16, 121] width 10 height 10
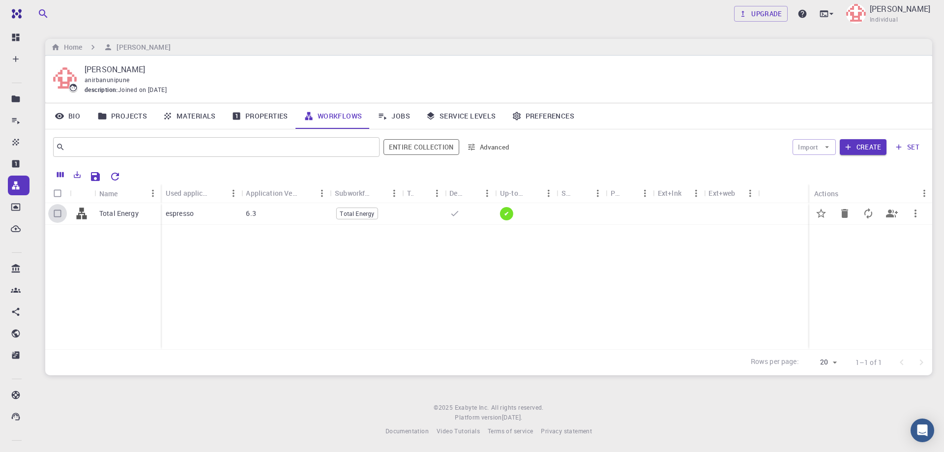
click at [57, 213] on input "Select row" at bounding box center [57, 213] width 19 height 19
checkbox input "true"
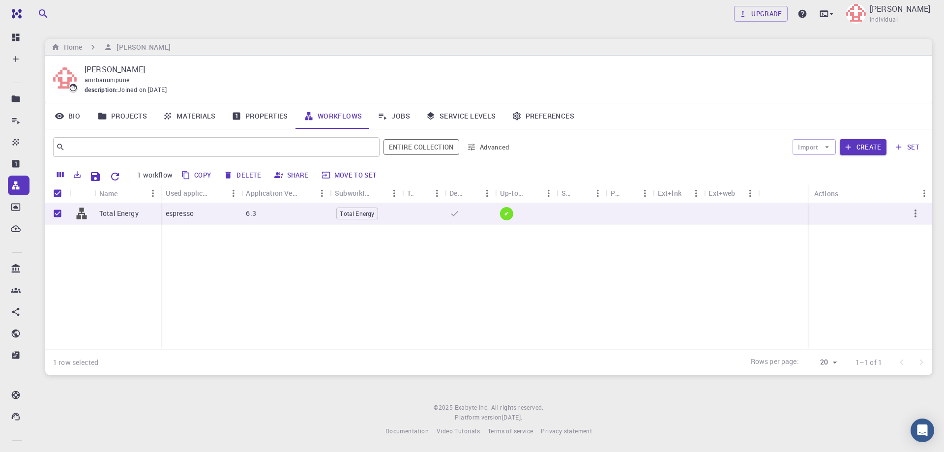
click at [387, 116] on icon at bounding box center [383, 116] width 10 height 10
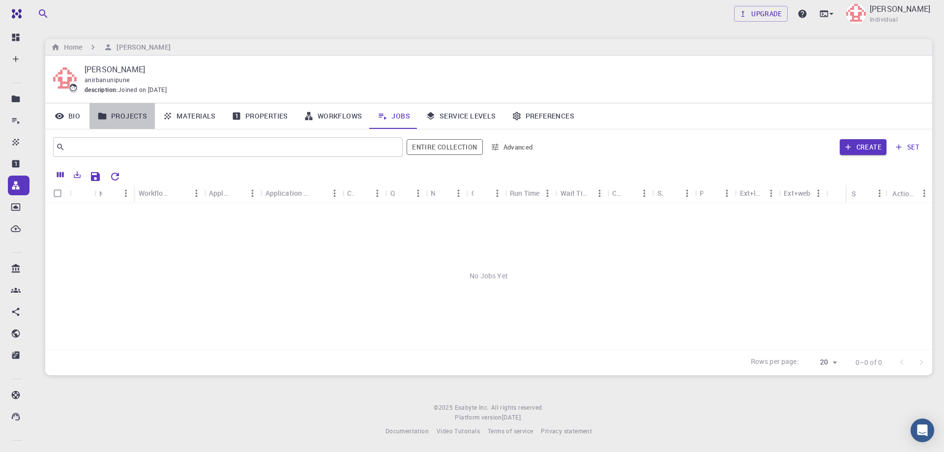
click at [135, 118] on link "Projects" at bounding box center [121, 116] width 65 height 26
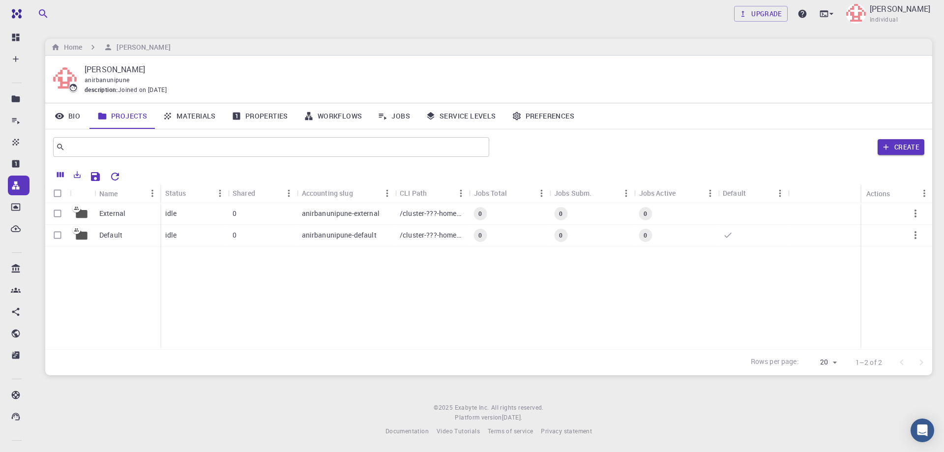
click at [331, 117] on link "Workflows" at bounding box center [333, 116] width 74 height 26
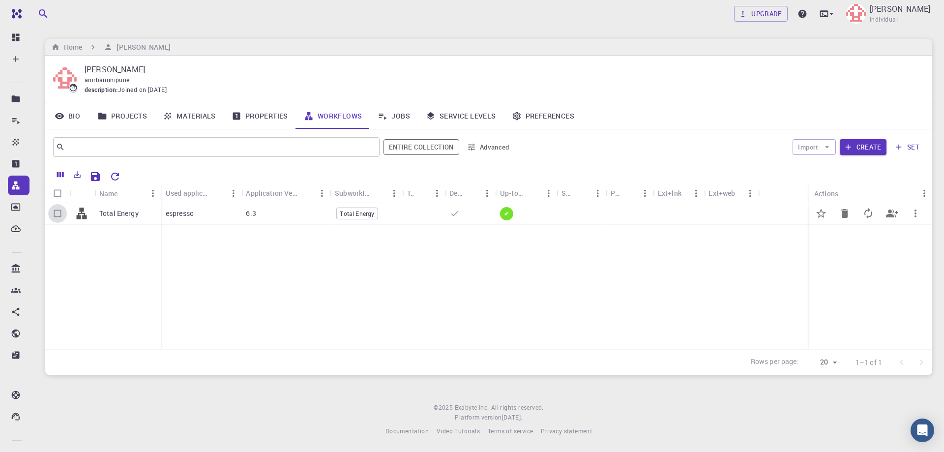
click at [57, 213] on input "Select row" at bounding box center [57, 213] width 19 height 19
checkbox input "true"
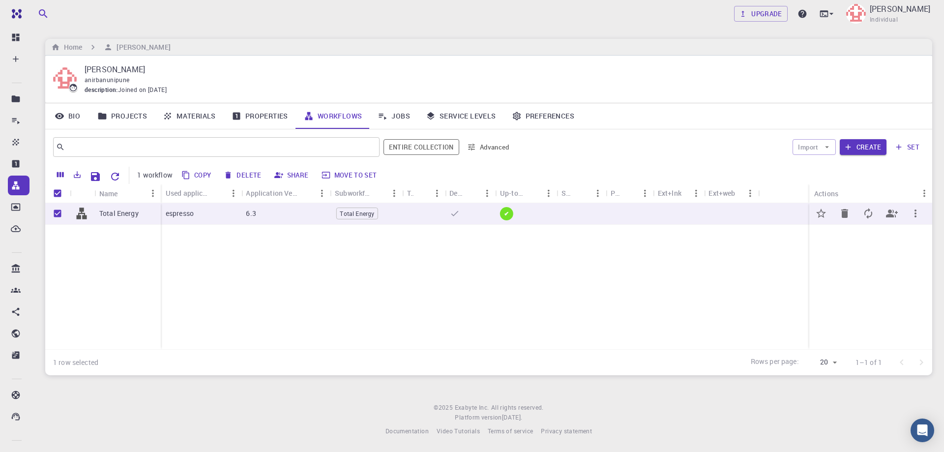
click at [914, 215] on icon "button" at bounding box center [915, 213] width 12 height 12
click at [896, 222] on li "Open" at bounding box center [904, 225] width 63 height 16
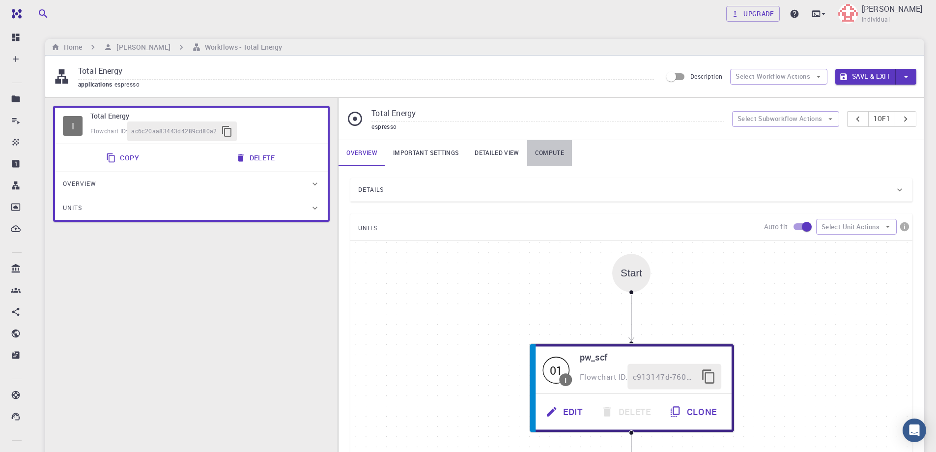
click at [551, 153] on link "Compute" at bounding box center [549, 153] width 45 height 26
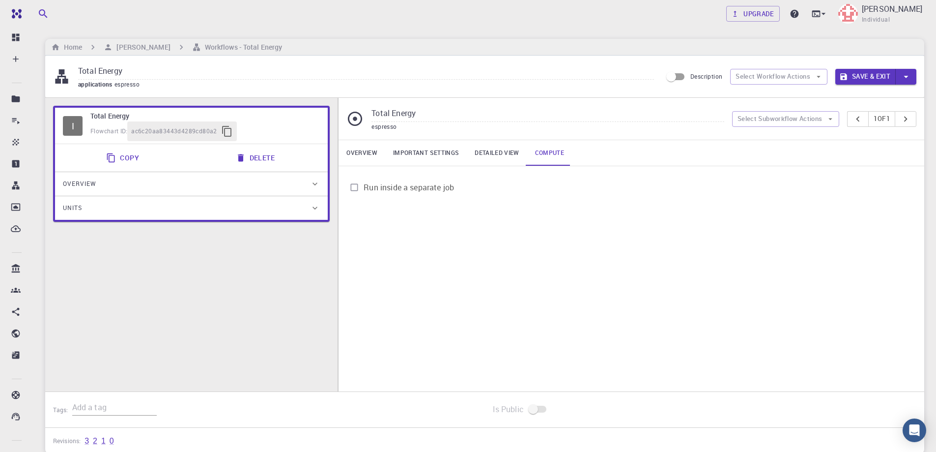
click at [353, 188] on input "Run inside a separate job" at bounding box center [354, 187] width 19 height 19
checkbox input "true"
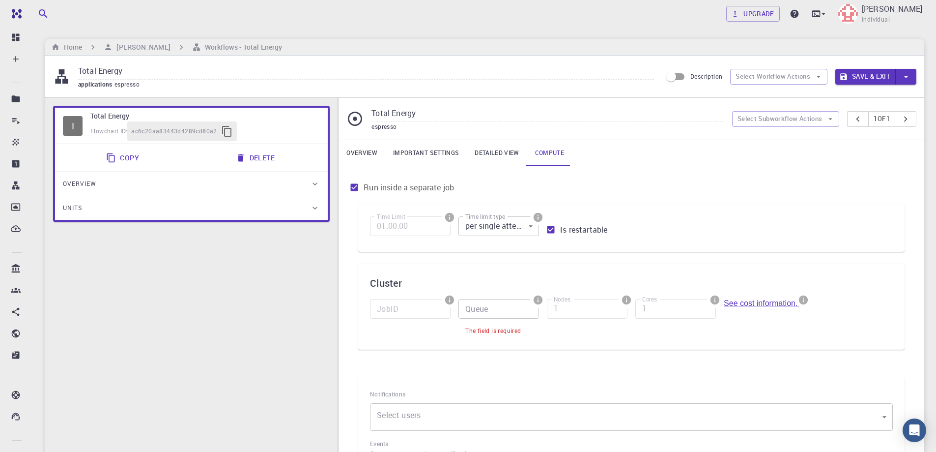
scroll to position [49, 0]
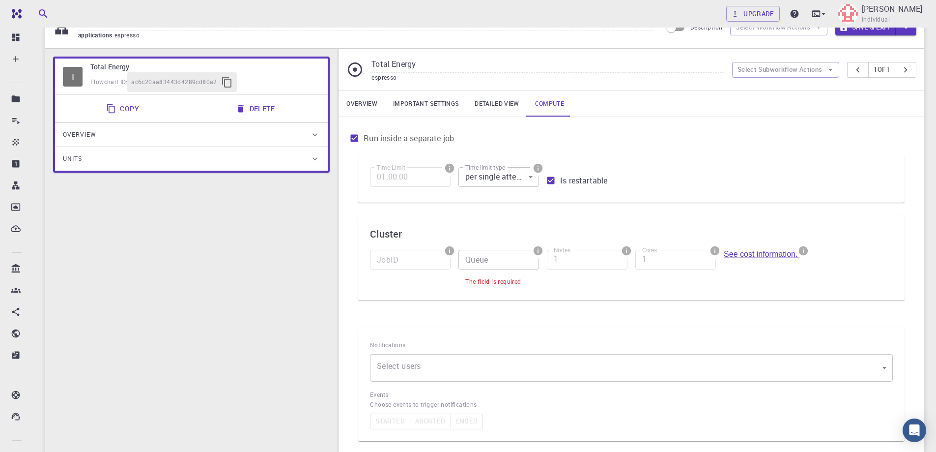
click at [485, 258] on input "Queue" at bounding box center [499, 260] width 81 height 20
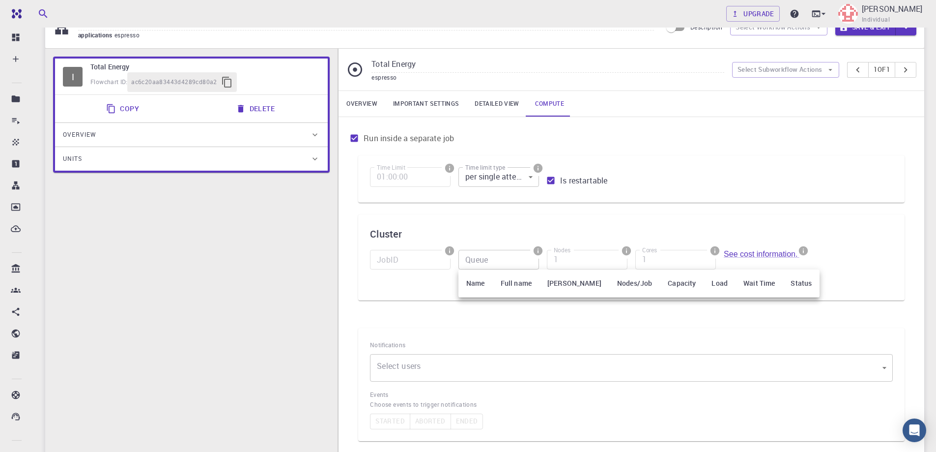
click at [475, 286] on th "Name" at bounding box center [476, 283] width 34 height 28
click at [526, 282] on th "Full name" at bounding box center [516, 283] width 47 height 28
click at [575, 280] on th "[PERSON_NAME]" at bounding box center [575, 283] width 70 height 28
click at [475, 260] on div at bounding box center [468, 226] width 936 height 452
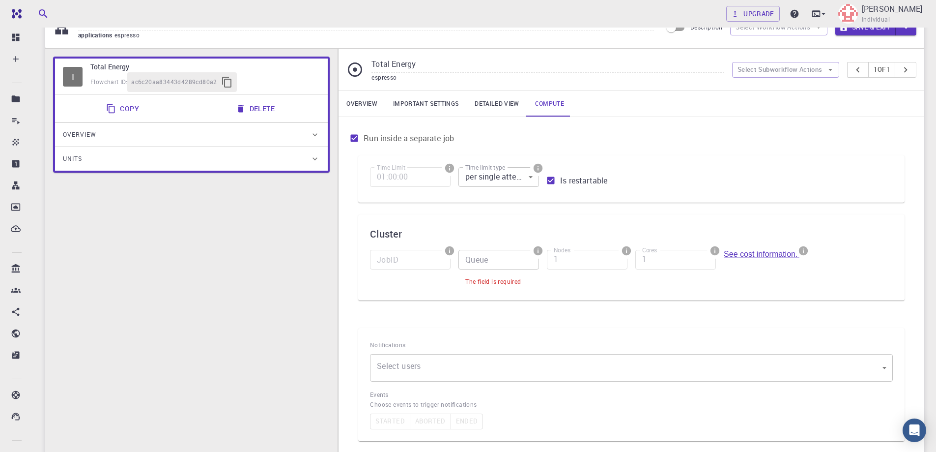
click at [292, 339] on div "I Total Energy Flowchart ID: ac6c20aa83443d4289cd80a2 Copy Delete Overview Prop…" at bounding box center [191, 268] width 293 height 439
click at [530, 177] on body "Free Dashboard Create New Job New Material Create Material Upload File Import f…" at bounding box center [468, 281] width 936 height 661
click at [518, 194] on li "per single attempt" at bounding box center [498, 200] width 81 height 18
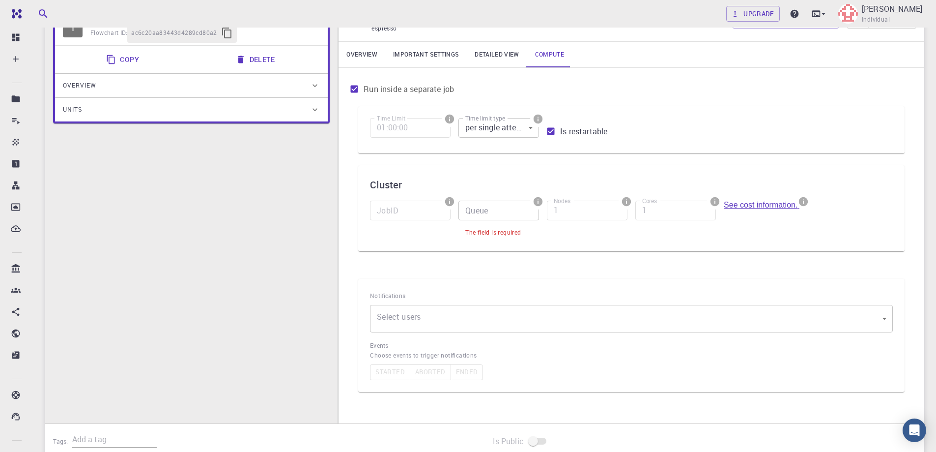
click at [765, 204] on link "See cost information." at bounding box center [762, 205] width 76 height 8
click at [434, 324] on body "Free Dashboard Create New Job New Material Create Material Upload File Import f…" at bounding box center [468, 232] width 936 height 661
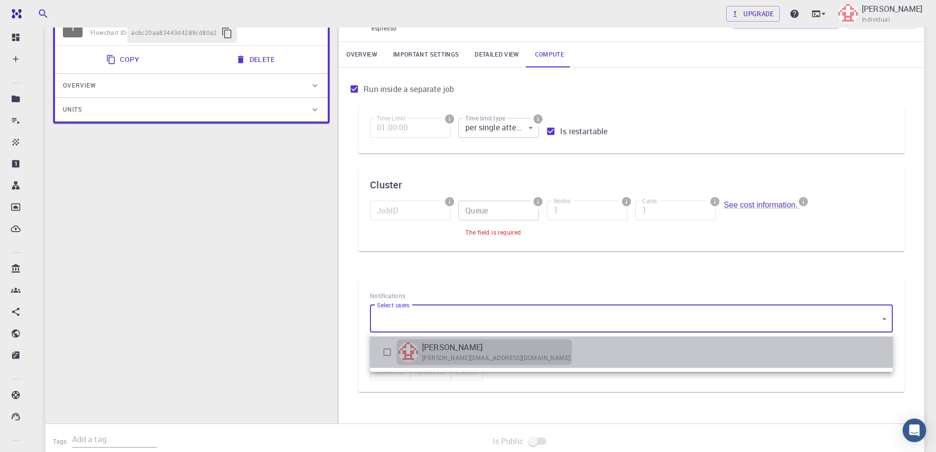
click at [432, 353] on span "[PERSON_NAME][EMAIL_ADDRESS][DOMAIN_NAME]" at bounding box center [496, 358] width 148 height 10
type input "[object Object]"
checkbox input "true"
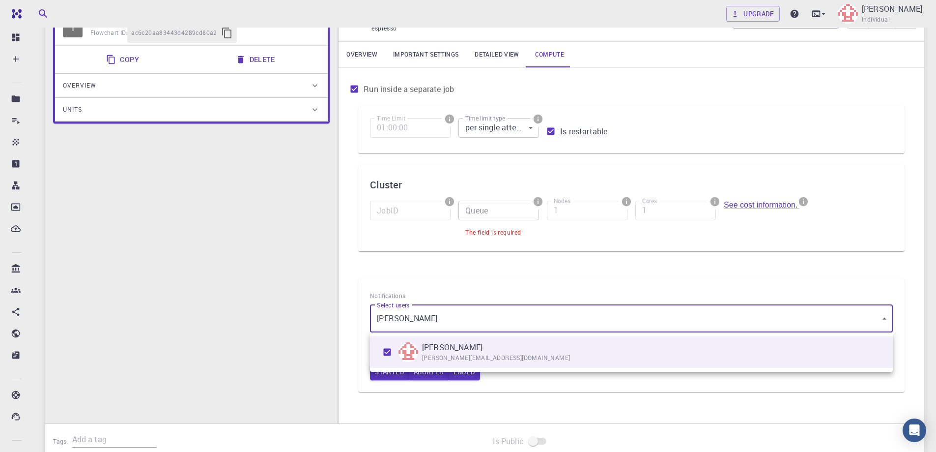
click at [317, 303] on div at bounding box center [468, 226] width 936 height 452
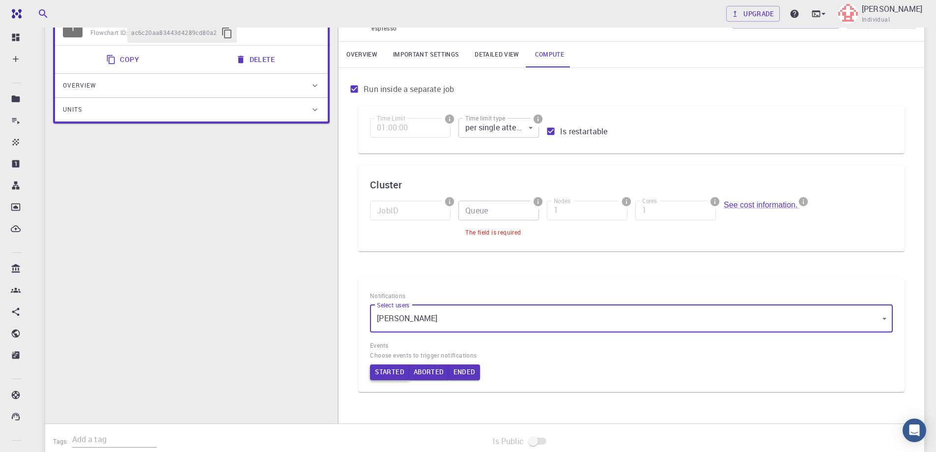
click at [383, 371] on button "Started" at bounding box center [389, 372] width 39 height 16
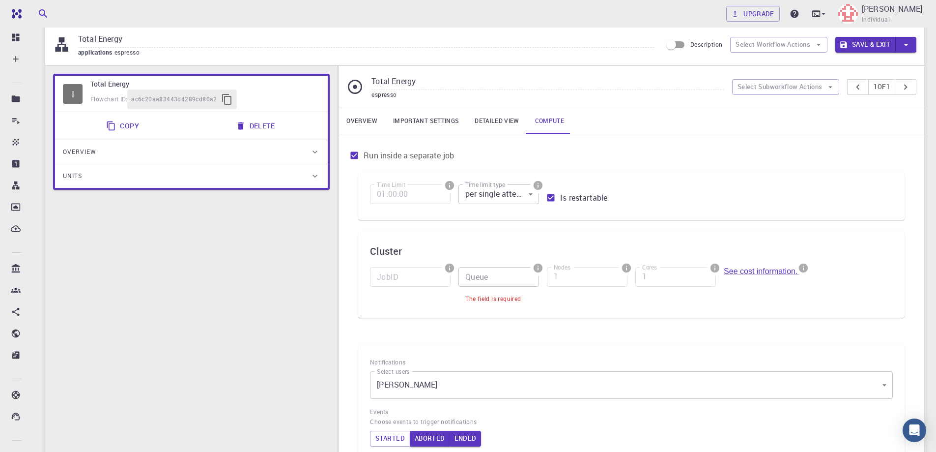
scroll to position [0, 0]
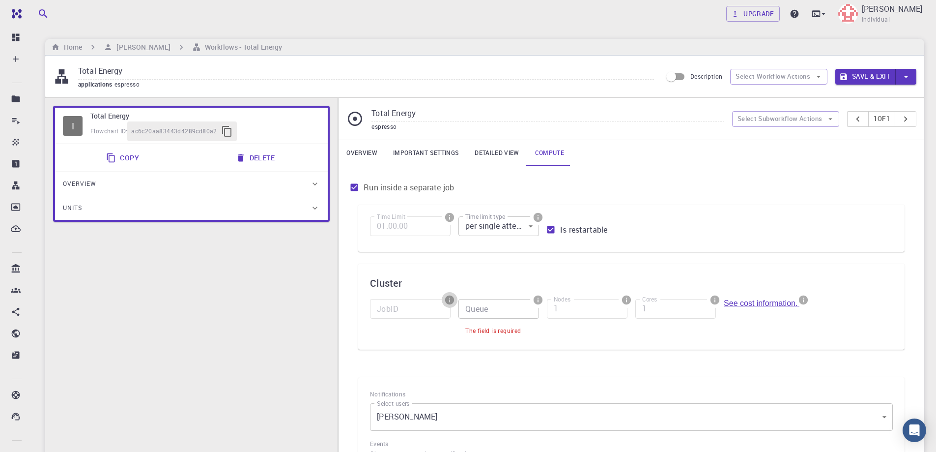
click at [451, 302] on icon "info" at bounding box center [449, 299] width 9 height 9
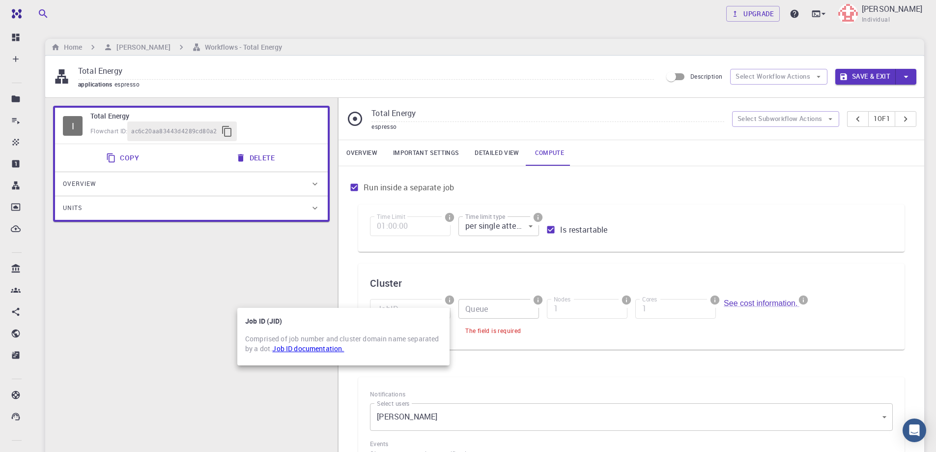
click at [299, 349] on link "Job ID documentation." at bounding box center [308, 348] width 72 height 9
click at [231, 390] on div at bounding box center [468, 226] width 936 height 452
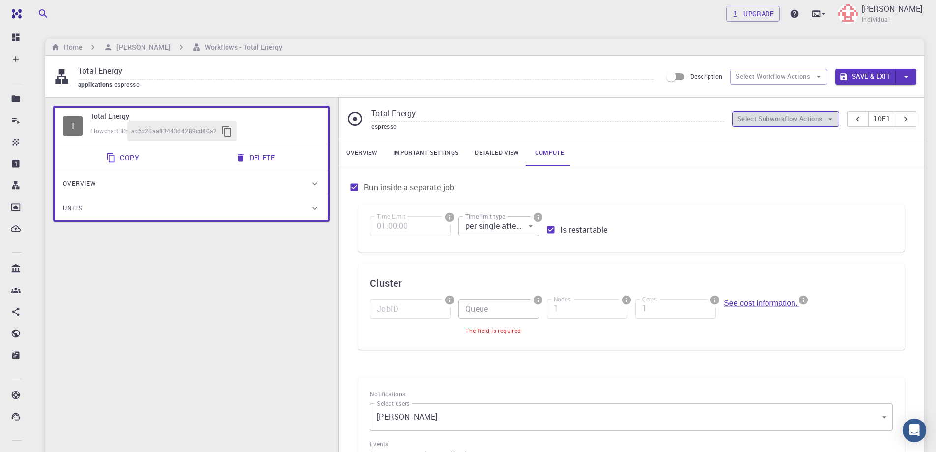
click at [822, 114] on button "Select Subworkflow Actions" at bounding box center [786, 119] width 108 height 16
click at [891, 177] on div "Run inside a separate job Time Limit 01:00:00 Time Limit Time limit type per si…" at bounding box center [632, 343] width 586 height 355
click at [126, 157] on button "Copy" at bounding box center [123, 158] width 47 height 20
click at [482, 307] on input "Queue" at bounding box center [499, 309] width 81 height 20
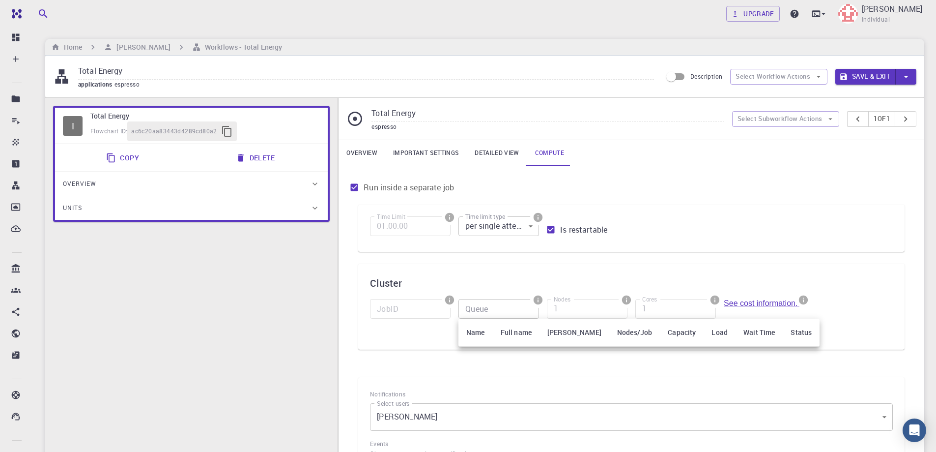
click at [473, 334] on th "Name" at bounding box center [476, 333] width 34 height 28
click at [512, 333] on th "Full name" at bounding box center [516, 333] width 47 height 28
click at [783, 329] on th "Status" at bounding box center [801, 333] width 37 height 28
click at [489, 265] on div at bounding box center [468, 226] width 936 height 452
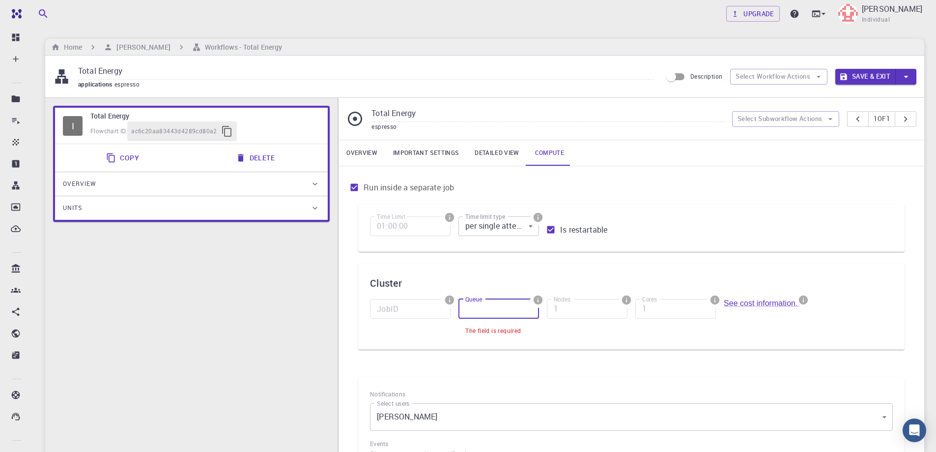
click at [466, 307] on input "Queue" at bounding box center [499, 309] width 81 height 20
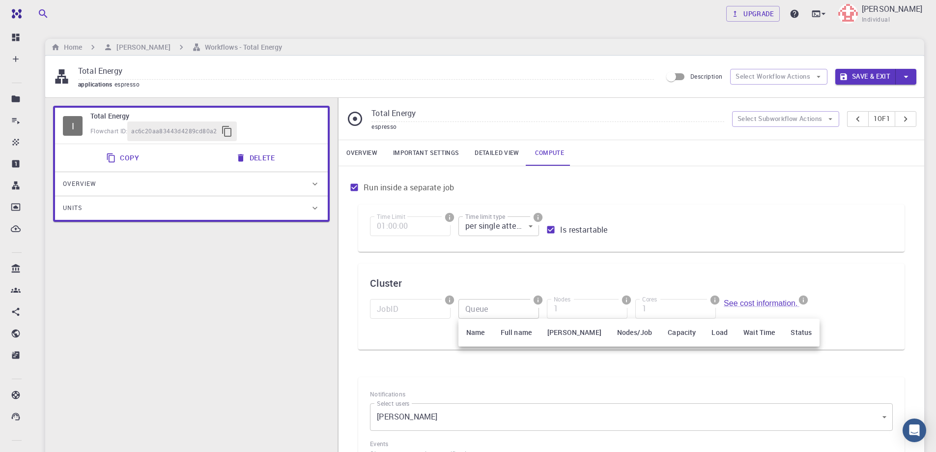
click at [377, 340] on div at bounding box center [468, 226] width 936 height 452
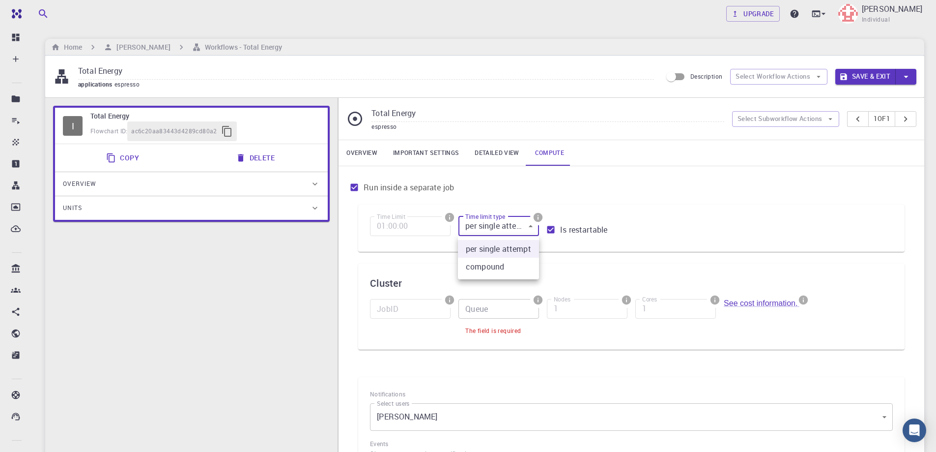
click at [510, 225] on body "Free Dashboard Create New Job New Material Create Material Upload File Import f…" at bounding box center [468, 330] width 936 height 661
click at [500, 267] on li "compound" at bounding box center [498, 267] width 81 height 18
type input "1"
click at [496, 262] on div "Time Limit 01:00:00 Time Limit Time limit type compound 1 Time limit type Is re…" at bounding box center [631, 283] width 547 height 157
click at [355, 188] on input "Run inside a separate job" at bounding box center [354, 187] width 19 height 19
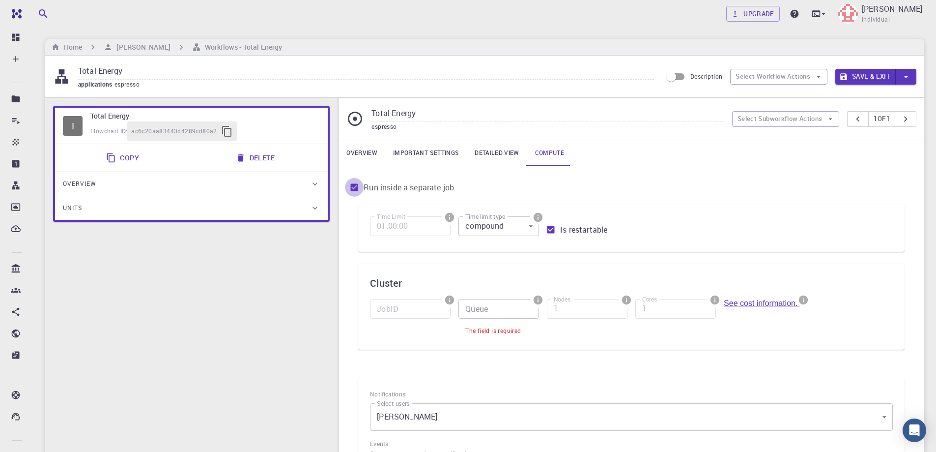
checkbox input "false"
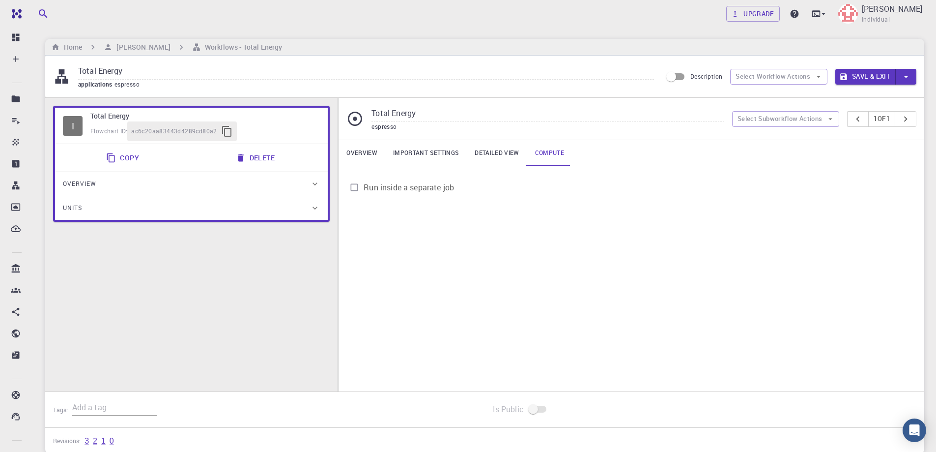
click at [562, 153] on link "Compute" at bounding box center [549, 153] width 45 height 26
click at [829, 15] on icon at bounding box center [824, 14] width 10 height 10
click at [504, 322] on div at bounding box center [468, 226] width 936 height 452
click at [460, 117] on input "Total Energy" at bounding box center [548, 114] width 352 height 16
click at [586, 125] on div "espresso" at bounding box center [548, 127] width 352 height 10
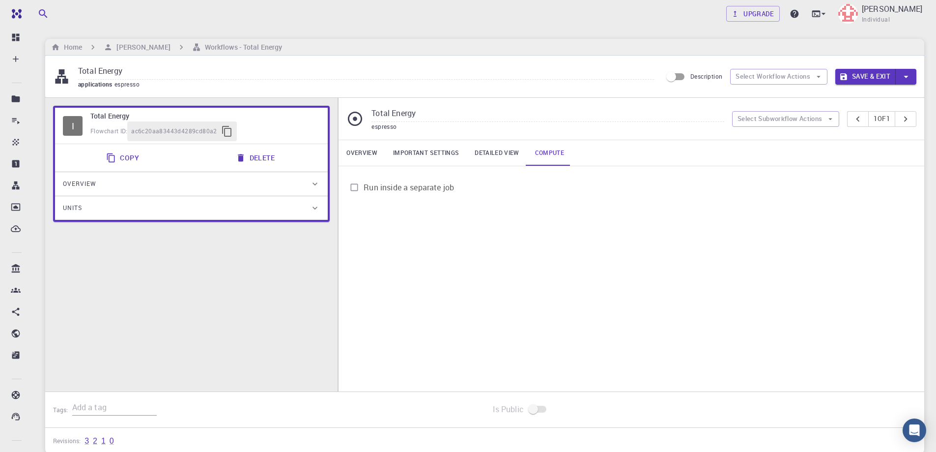
click at [105, 122] on div "Flowchart ID: ac6c20aa83443d4289cd80a2" at bounding box center [205, 131] width 230 height 20
click at [470, 108] on input "Total Energy" at bounding box center [548, 114] width 352 height 16
click at [392, 116] on input "Total Energy" at bounding box center [548, 114] width 352 height 16
click at [403, 135] on div "Total Energy espresso Select Subworkflow Actions 1 of 1" at bounding box center [632, 119] width 586 height 42
click at [364, 151] on link "Overview" at bounding box center [362, 153] width 47 height 26
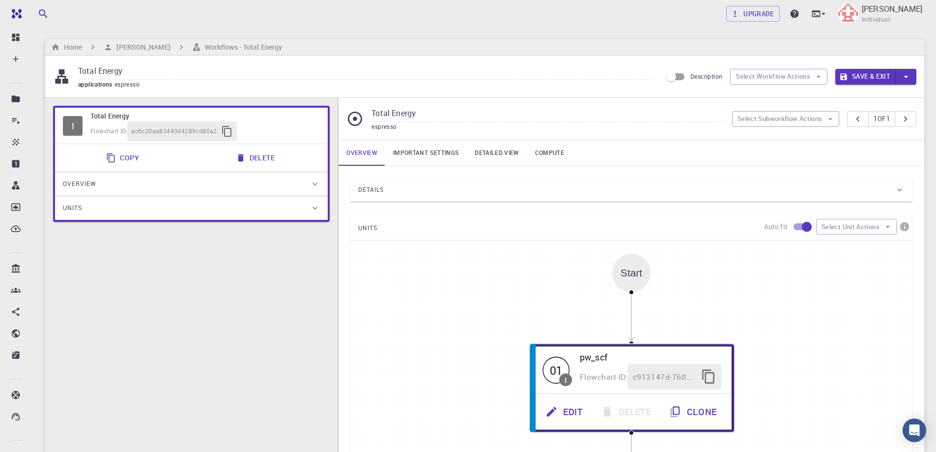
click at [472, 194] on div "Details" at bounding box center [626, 190] width 537 height 16
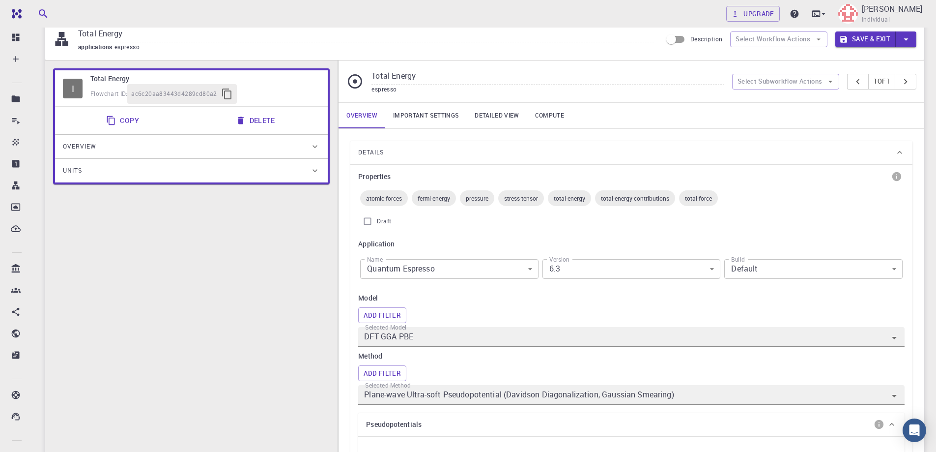
scroll to position [147, 0]
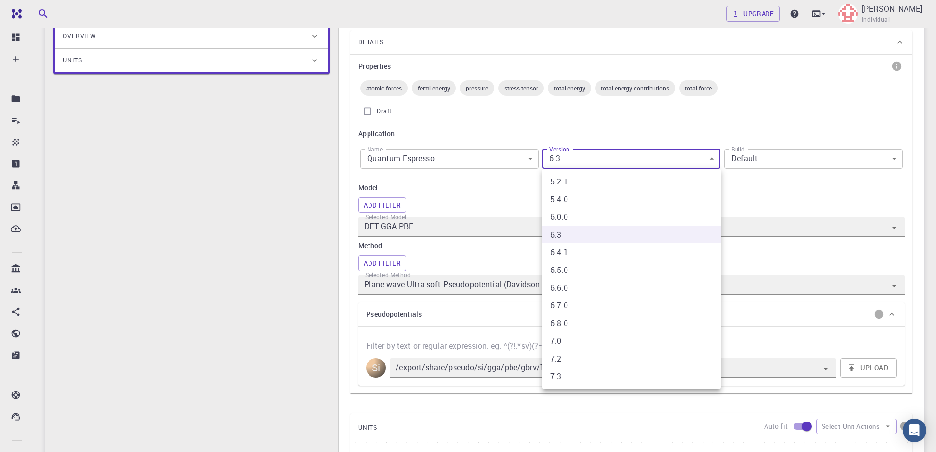
click at [666, 159] on body "Free Dashboard Create New Job New Material Create Material Upload File Import f…" at bounding box center [468, 369] width 936 height 1033
click at [597, 358] on li "7.2" at bounding box center [632, 359] width 178 height 18
type input "7.2"
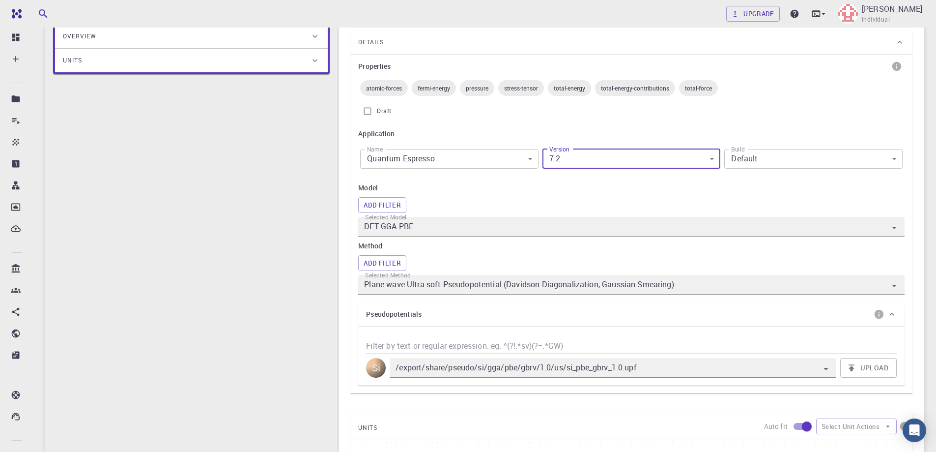
click at [811, 157] on body "Free Dashboard Create New Job New Material Create Material Upload File Import f…" at bounding box center [468, 369] width 936 height 1033
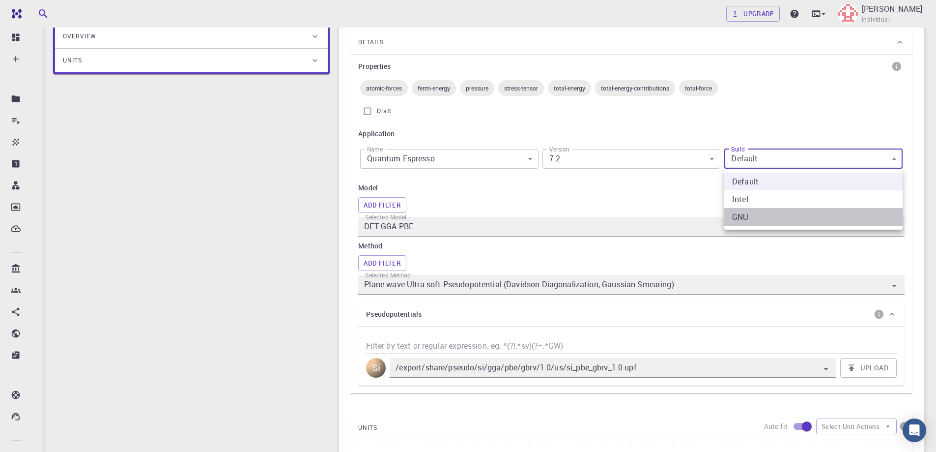
click at [773, 212] on li "GNU" at bounding box center [814, 217] width 178 height 18
type input "GNU"
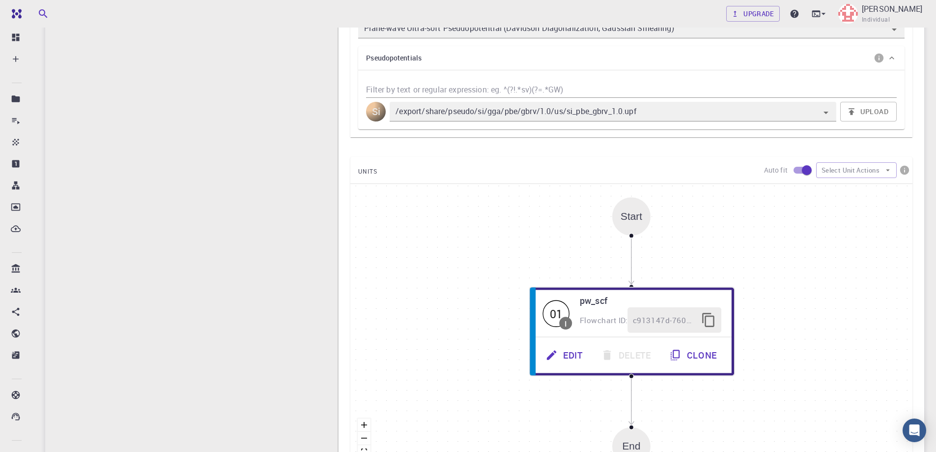
scroll to position [442, 0]
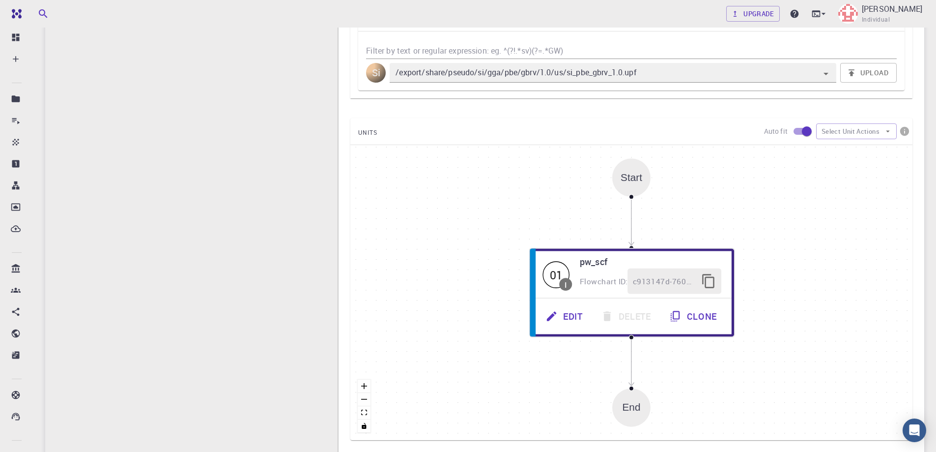
click at [302, 305] on div "I Total Energy Flowchart ID: ac6c20aa83443d4289cd80a2 Copy Delete Overview Prop…" at bounding box center [191, 61] width 293 height 812
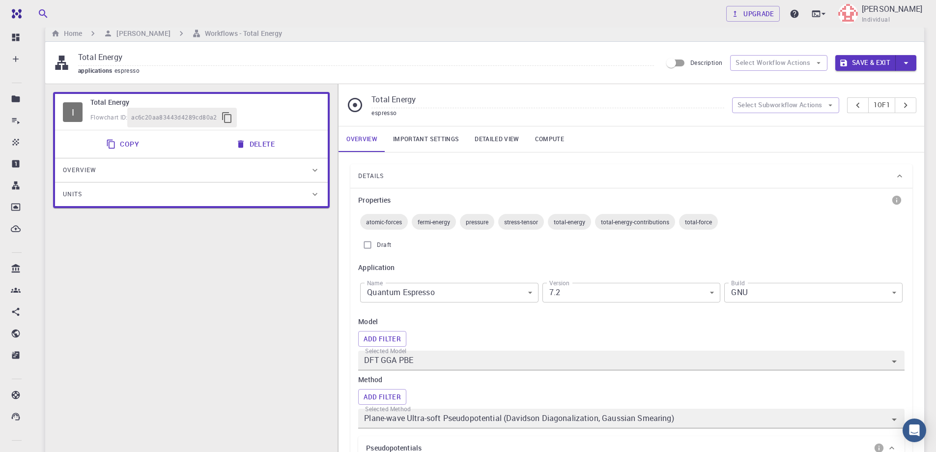
scroll to position [0, 0]
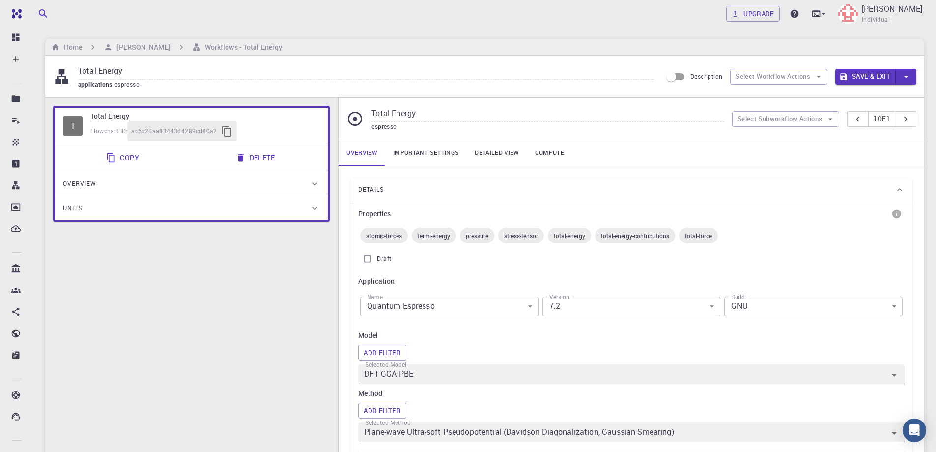
click at [901, 188] on icon at bounding box center [900, 190] width 10 height 10
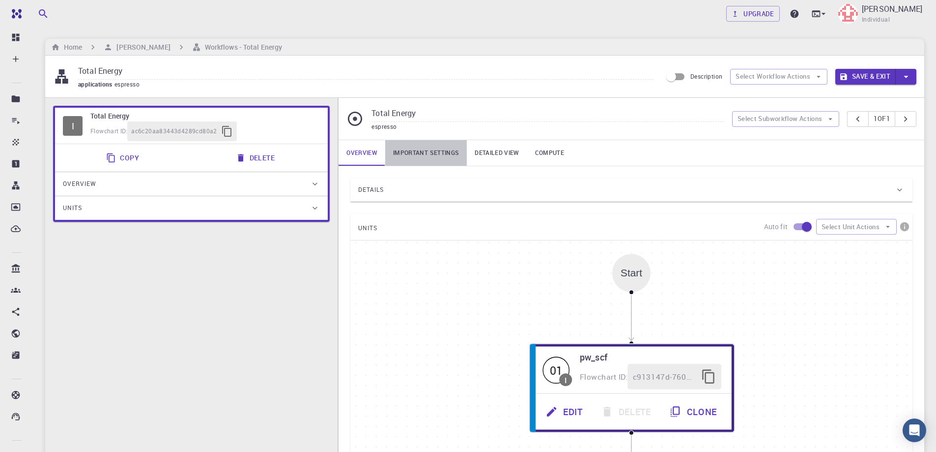
click at [422, 150] on link "Important settings" at bounding box center [426, 153] width 82 height 26
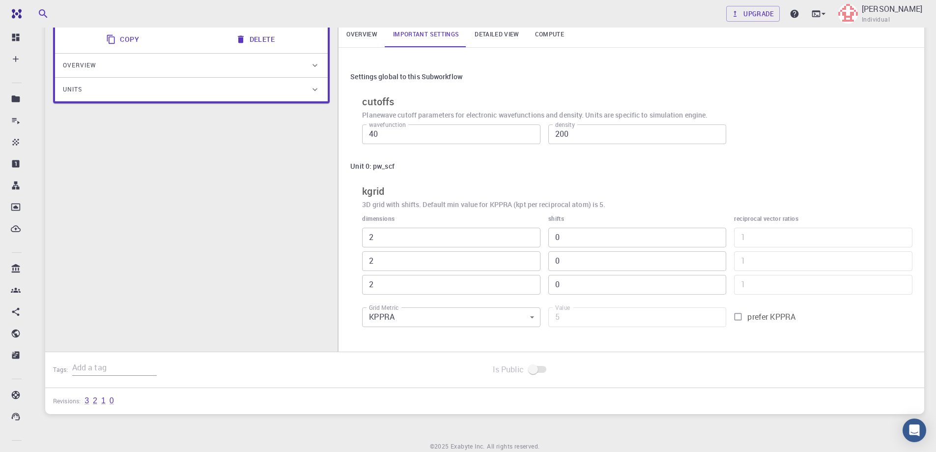
scroll to position [147, 0]
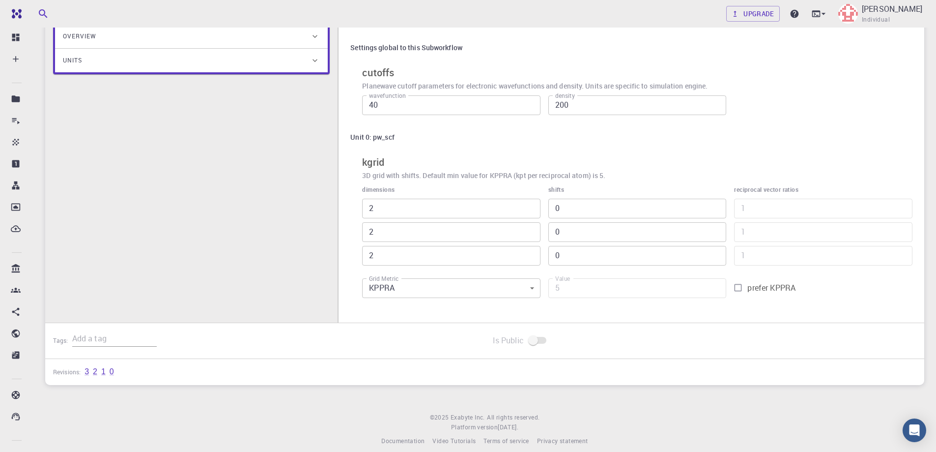
click at [433, 281] on body "Free Dashboard Create New Job New Material Create Material Upload File Import f…" at bounding box center [468, 157] width 936 height 609
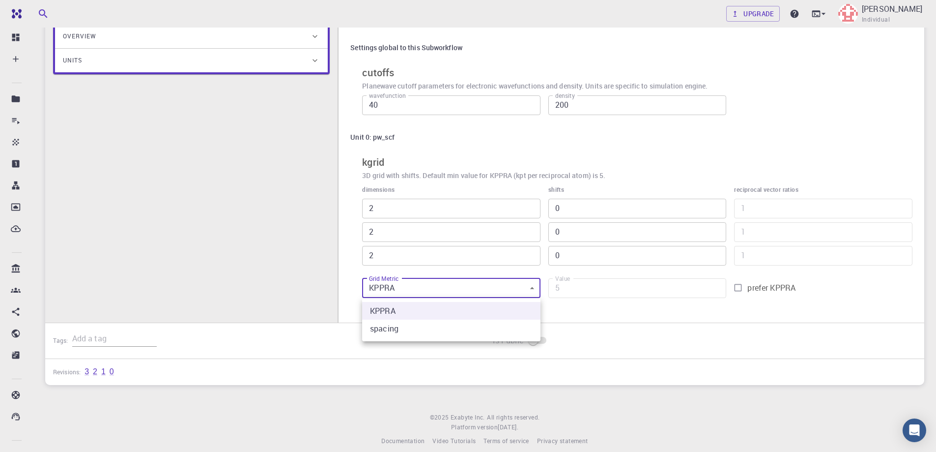
click at [433, 281] on div at bounding box center [468, 226] width 936 height 452
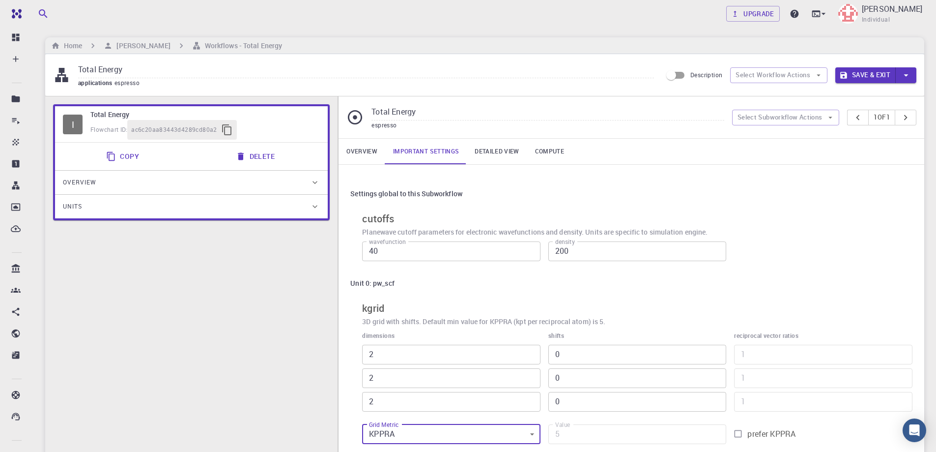
scroll to position [0, 0]
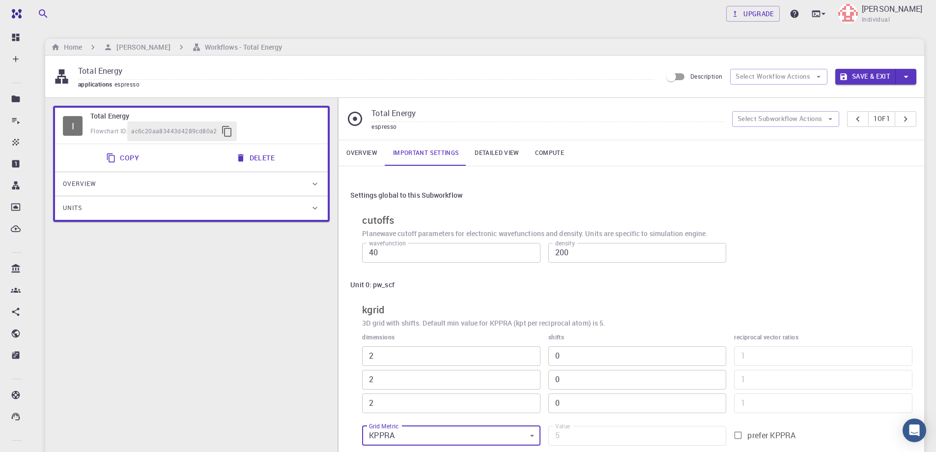
click at [509, 152] on link "Detailed view" at bounding box center [497, 153] width 60 height 26
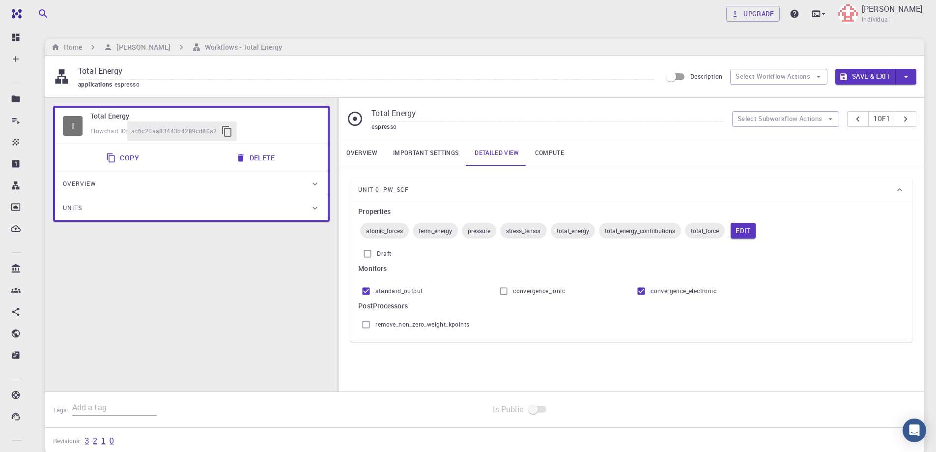
click at [558, 172] on div "Unit 0: pw_scf Properties atomic_forces fermi_energy pressure stress_tensor tot…" at bounding box center [628, 256] width 570 height 172
click at [552, 152] on link "Compute" at bounding box center [549, 153] width 45 height 26
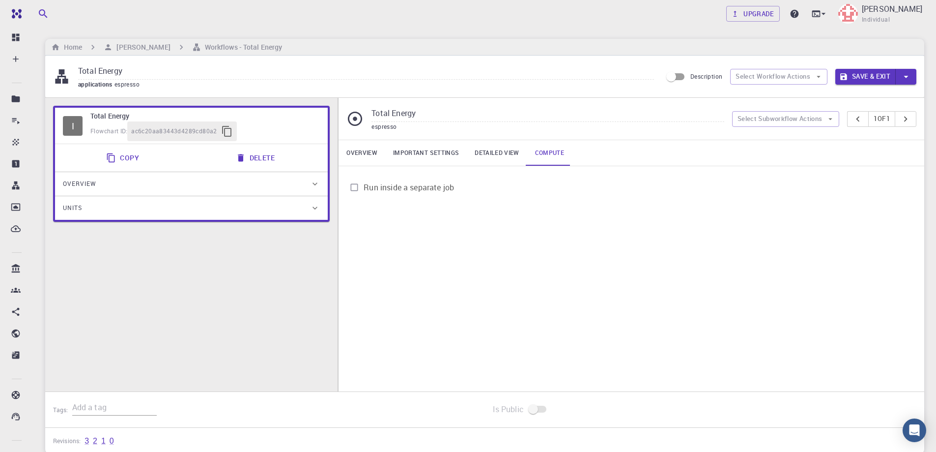
click at [208, 269] on div "I Total Energy Flowchart ID: ac6c20aa83443d4289cd80a2 Copy Delete Overview Prop…" at bounding box center [191, 252] width 293 height 309
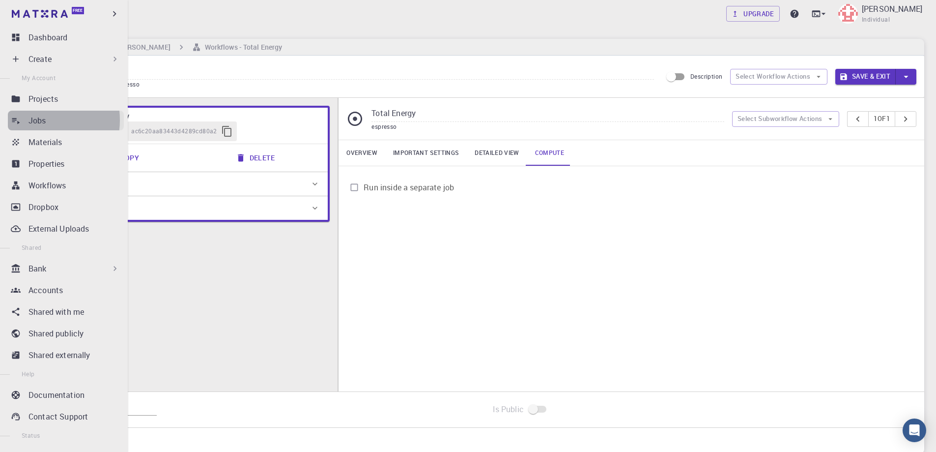
click at [32, 120] on p "Jobs" at bounding box center [38, 121] width 18 height 12
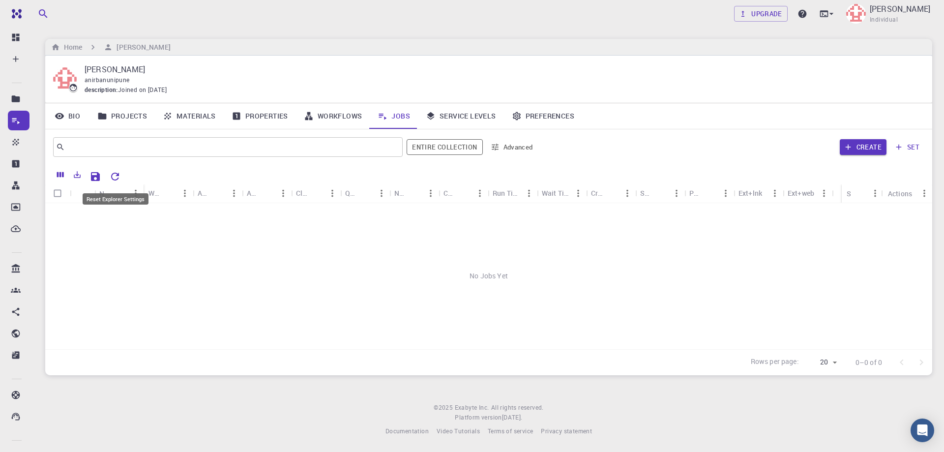
click at [113, 175] on icon "Reset Explorer Settings" at bounding box center [115, 177] width 8 height 8
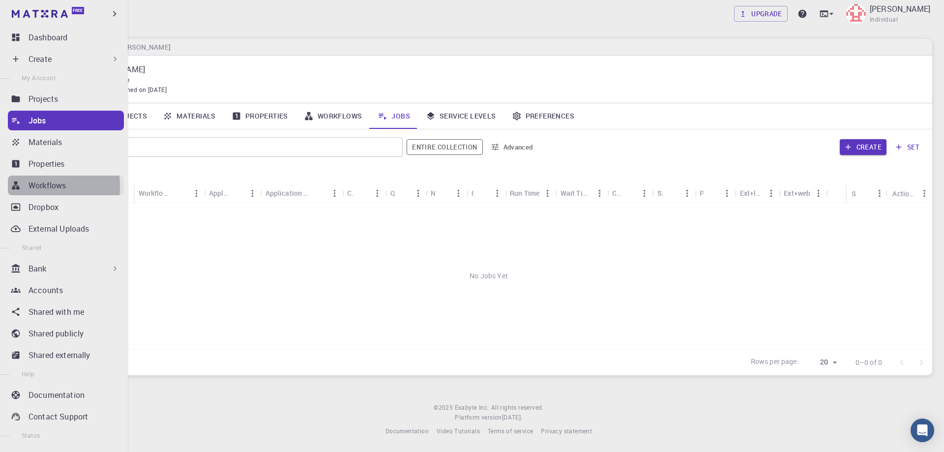
click at [13, 186] on icon at bounding box center [15, 185] width 7 height 8
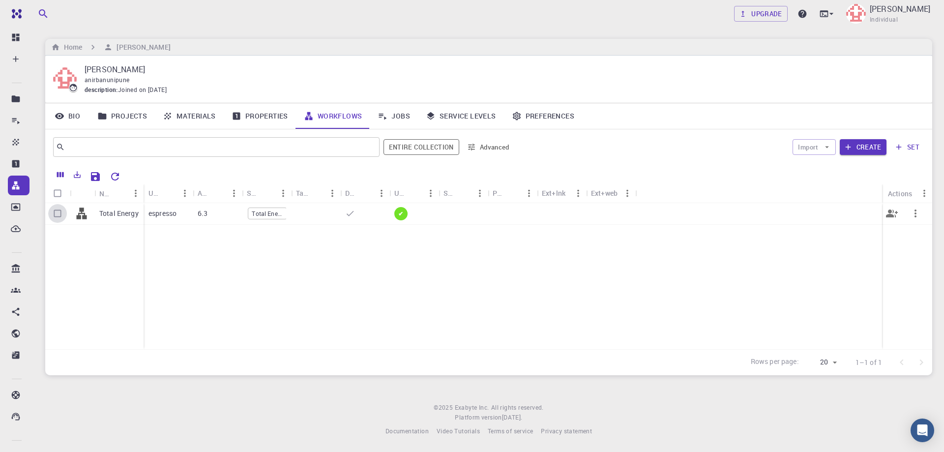
click at [56, 213] on input "Select row" at bounding box center [57, 213] width 19 height 19
checkbox input "true"
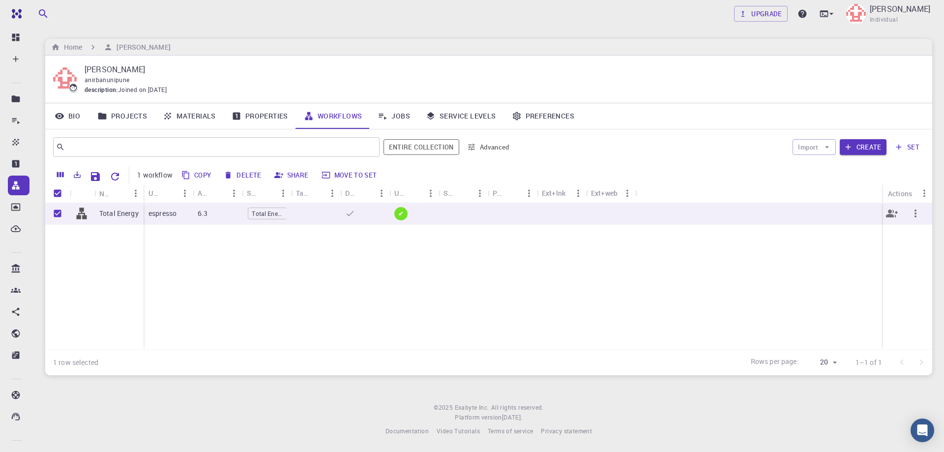
click at [917, 212] on icon "button" at bounding box center [915, 213] width 12 height 12
click at [767, 270] on div at bounding box center [472, 226] width 944 height 452
click at [868, 147] on button "Create" at bounding box center [863, 147] width 47 height 16
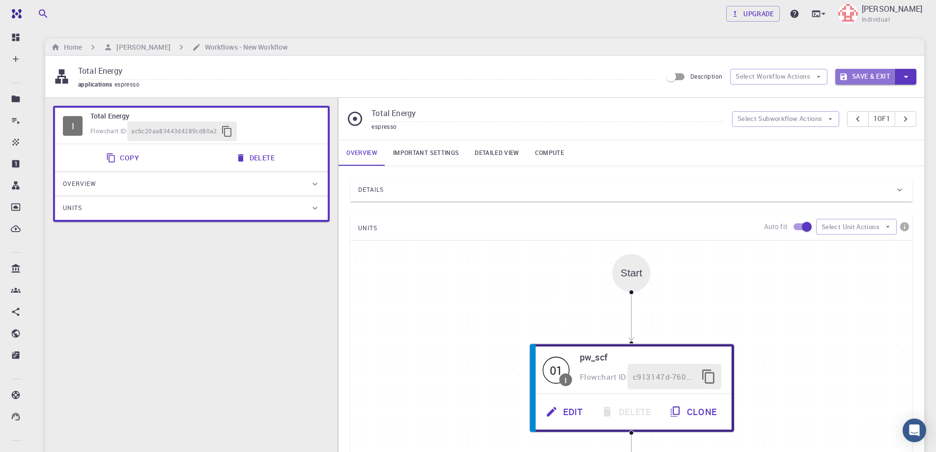
drag, startPoint x: 864, startPoint y: 73, endPoint x: 834, endPoint y: 88, distance: 33.4
click at [865, 72] on button "Save & Exit" at bounding box center [866, 77] width 60 height 16
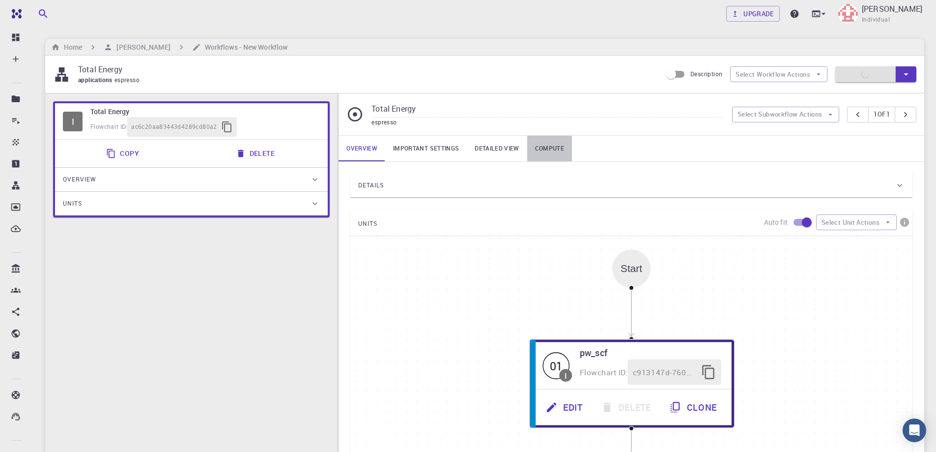
click at [547, 146] on link "Compute" at bounding box center [549, 149] width 45 height 26
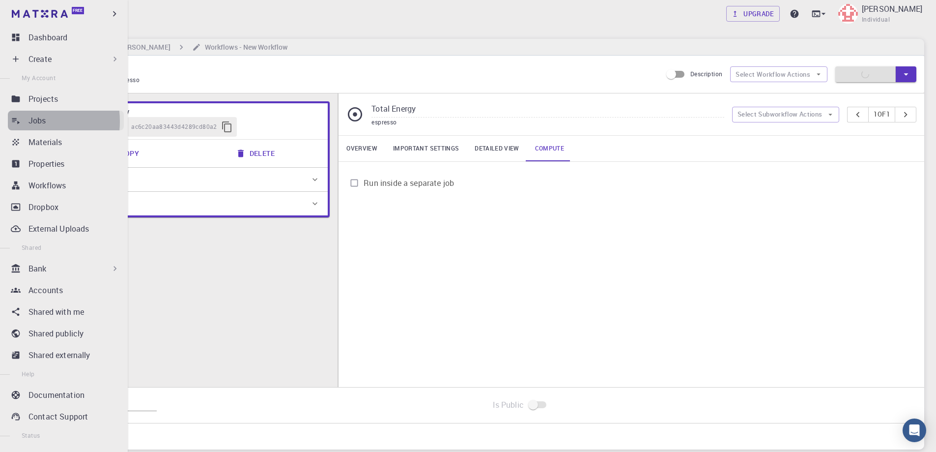
click at [19, 121] on icon at bounding box center [16, 121] width 10 height 10
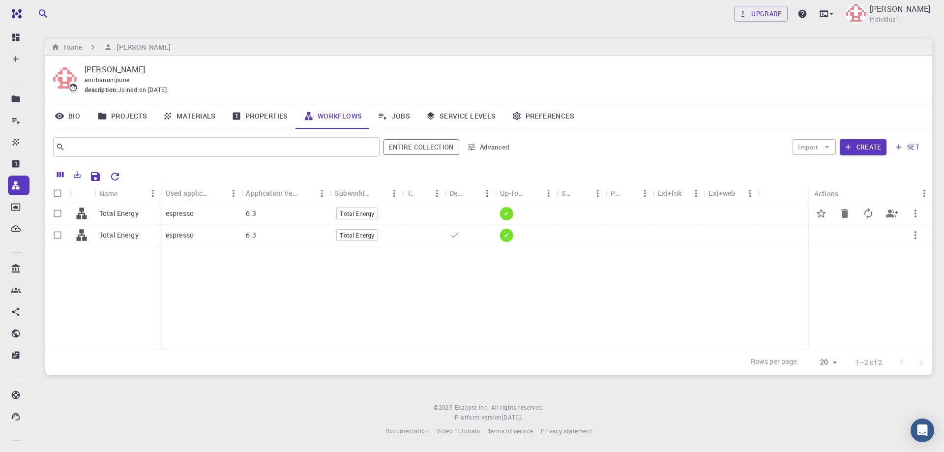
click at [57, 211] on input "Select row" at bounding box center [57, 213] width 19 height 19
checkbox input "true"
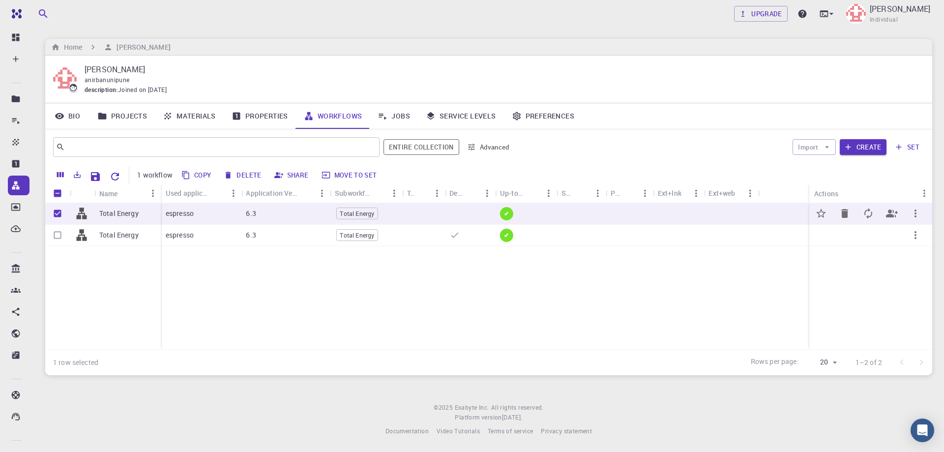
click at [916, 214] on icon "button" at bounding box center [915, 213] width 12 height 12
click at [634, 269] on div at bounding box center [472, 226] width 944 height 452
click at [911, 213] on icon "button" at bounding box center [915, 213] width 12 height 12
click at [743, 276] on div at bounding box center [472, 226] width 944 height 452
click at [746, 194] on icon "Menu" at bounding box center [750, 193] width 11 height 11
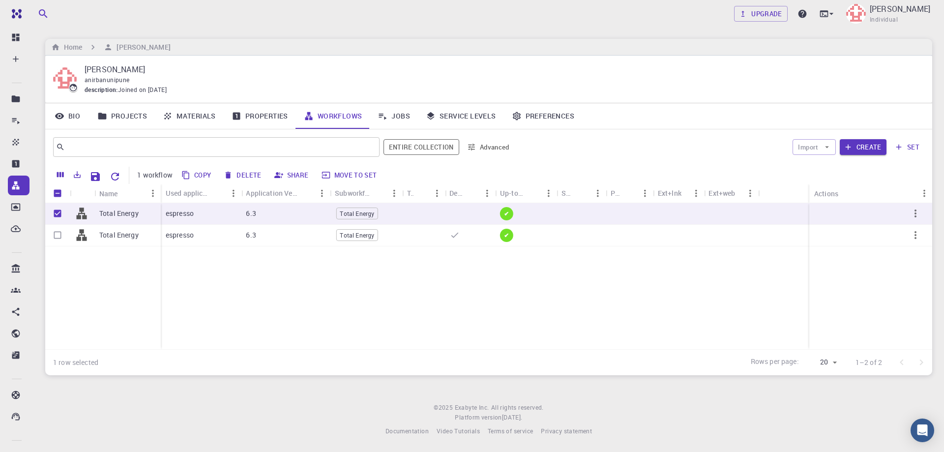
click at [566, 292] on div "Total Energy Total Energy espresso 6.3 Total Energy ✔ espresso 6.3 Total Energy…" at bounding box center [488, 276] width 887 height 146
click at [754, 209] on div at bounding box center [730, 214] width 55 height 22
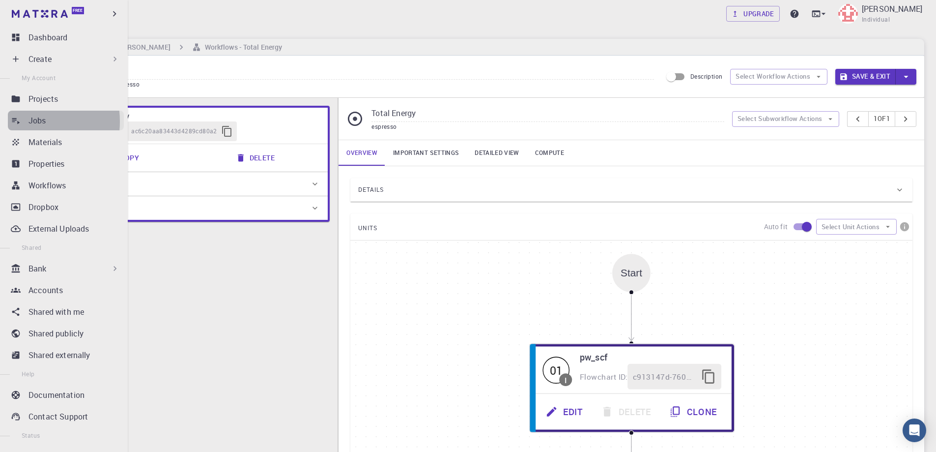
click at [19, 121] on icon at bounding box center [16, 121] width 10 height 10
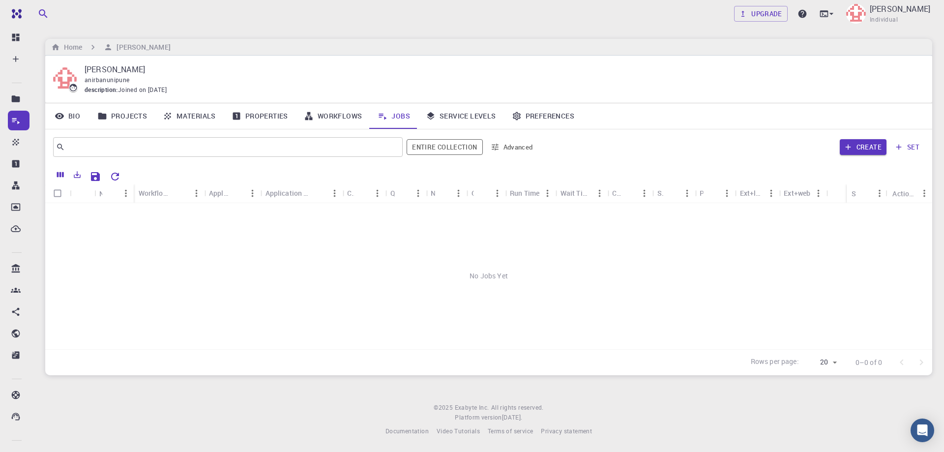
click at [723, 135] on div "Create set" at bounding box center [732, 147] width 383 height 24
click at [869, 147] on button "Create" at bounding box center [863, 147] width 47 height 16
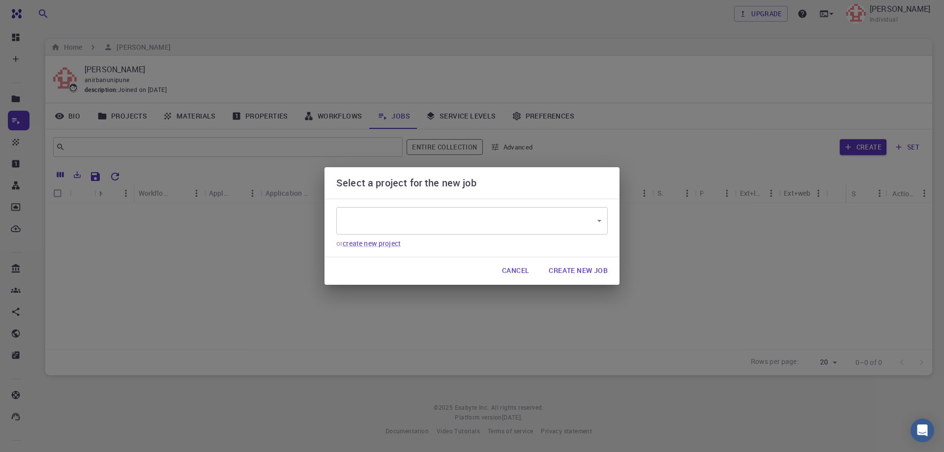
type input "huNgmDuWkSysjYdhA"
click at [588, 217] on body "Free Dashboard Create New Job New Material Create Material Upload File Import f…" at bounding box center [472, 226] width 944 height 452
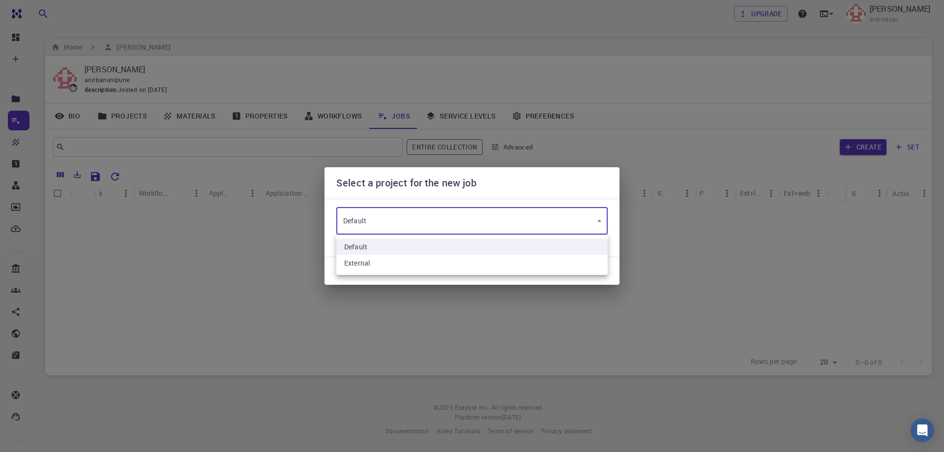
click at [589, 217] on div at bounding box center [472, 226] width 944 height 452
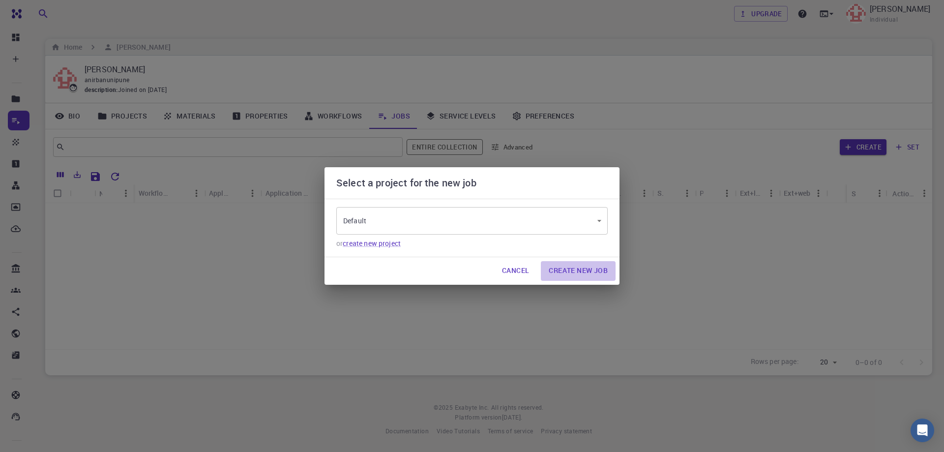
click at [570, 268] on button "Create New Job" at bounding box center [578, 271] width 75 height 20
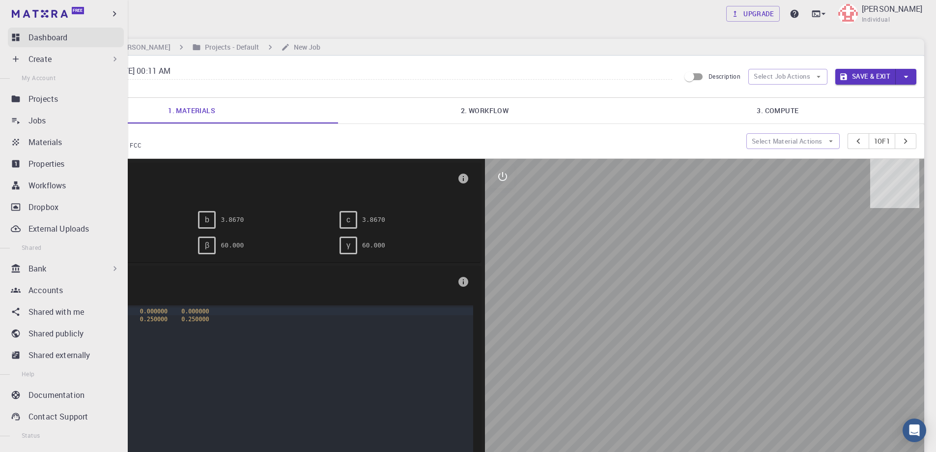
click at [40, 36] on p "Dashboard" at bounding box center [48, 37] width 39 height 12
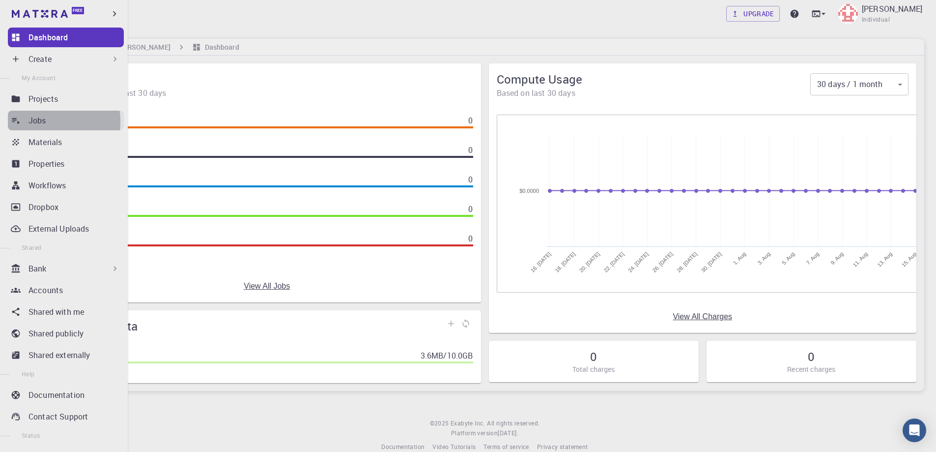
click at [35, 121] on p "Jobs" at bounding box center [38, 121] width 18 height 12
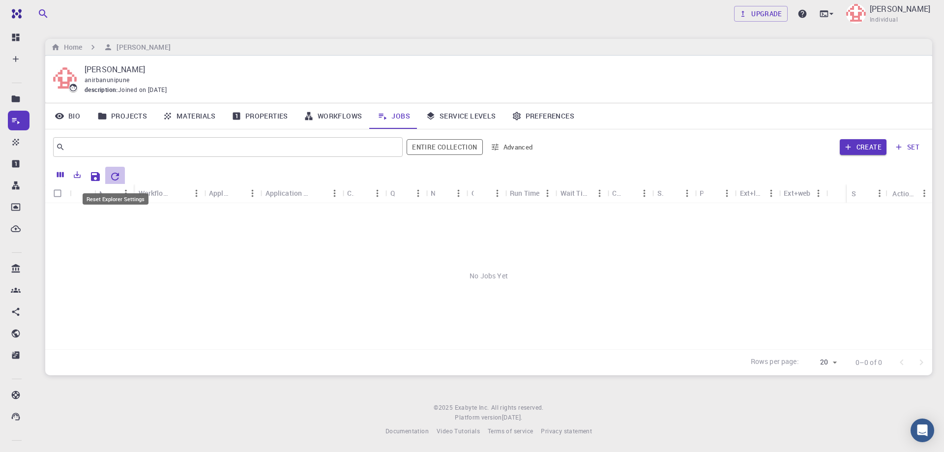
click at [117, 172] on icon "Reset Explorer Settings" at bounding box center [115, 177] width 12 height 12
click at [329, 113] on link "Workflows" at bounding box center [333, 116] width 74 height 26
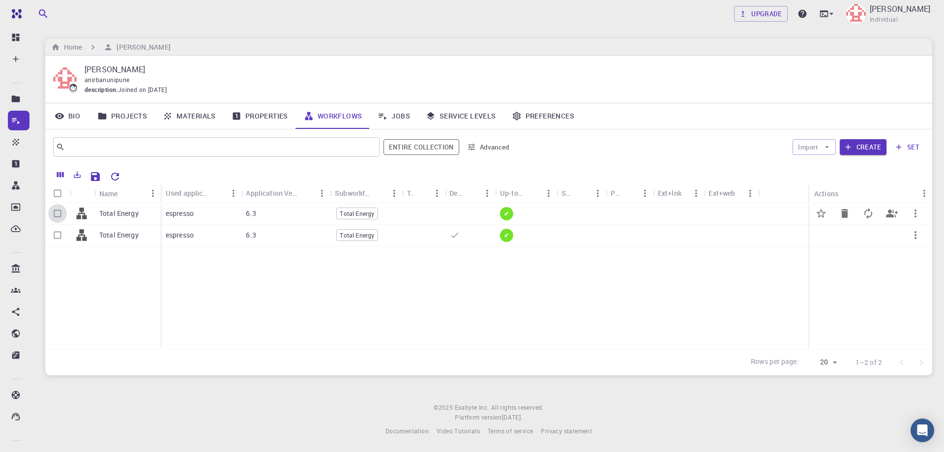
click at [57, 211] on input "Select row" at bounding box center [57, 213] width 19 height 19
checkbox input "true"
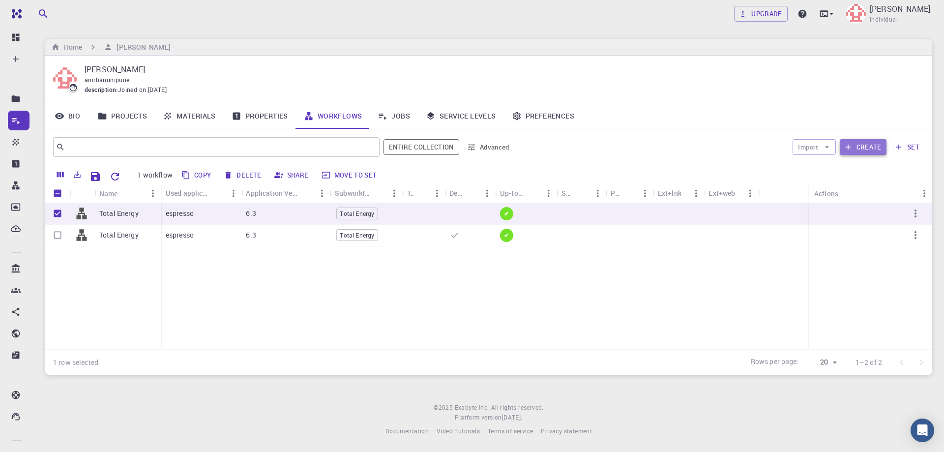
click at [872, 146] on button "Create" at bounding box center [863, 147] width 47 height 16
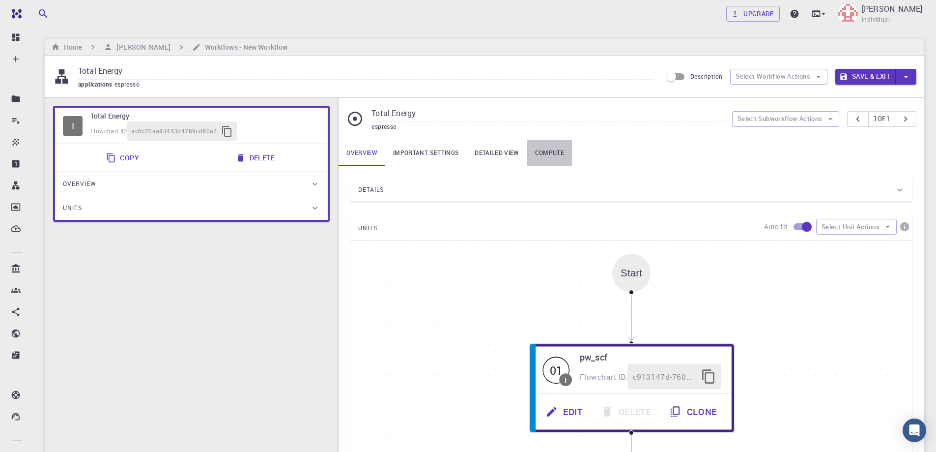
click at [556, 151] on link "Compute" at bounding box center [549, 153] width 45 height 26
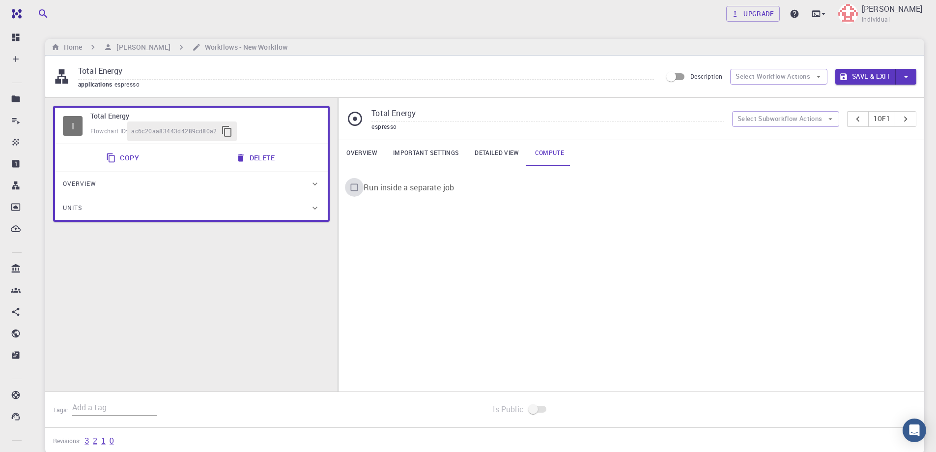
drag, startPoint x: 352, startPoint y: 184, endPoint x: 295, endPoint y: 324, distance: 151.0
click at [352, 185] on input "Run inside a separate job" at bounding box center [354, 187] width 19 height 19
checkbox input "true"
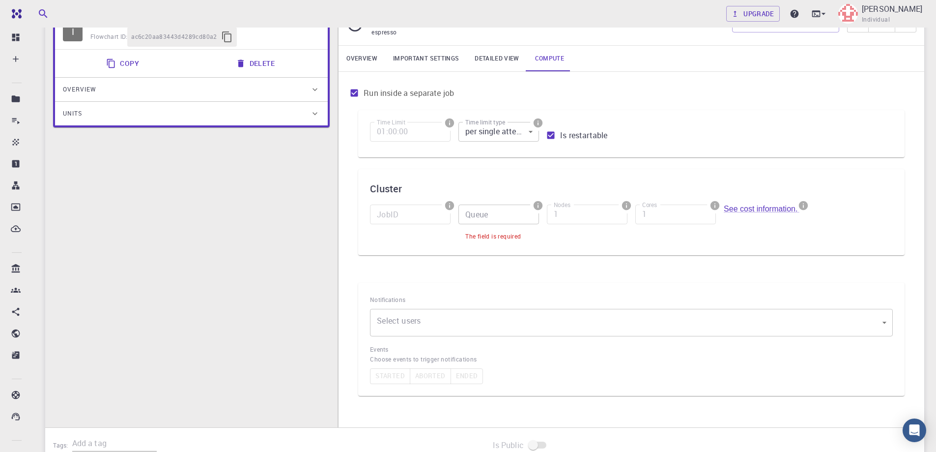
scroll to position [98, 0]
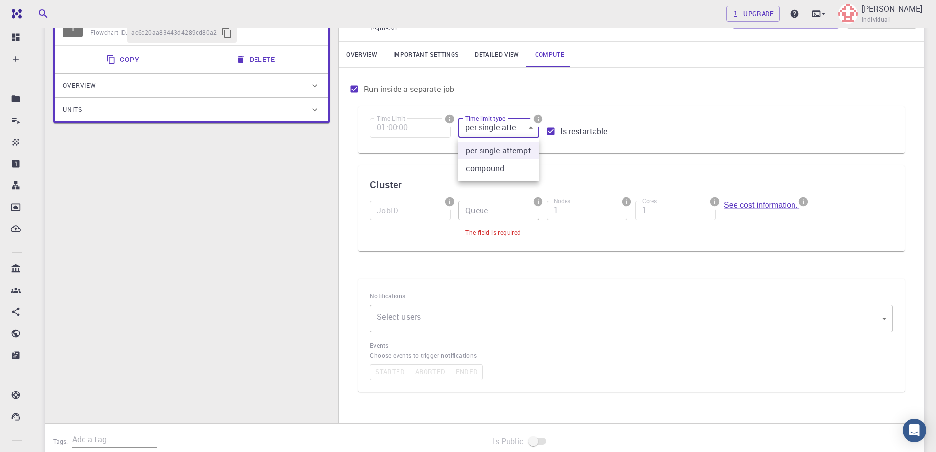
click at [515, 126] on body "Free Dashboard Create New Job New Material Create Material Upload File Import f…" at bounding box center [468, 232] width 936 height 661
click at [724, 98] on div at bounding box center [468, 226] width 936 height 452
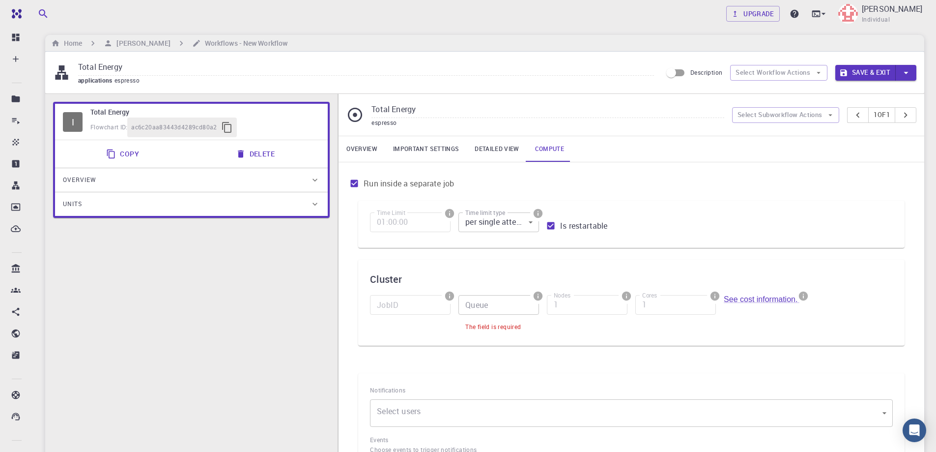
scroll to position [0, 0]
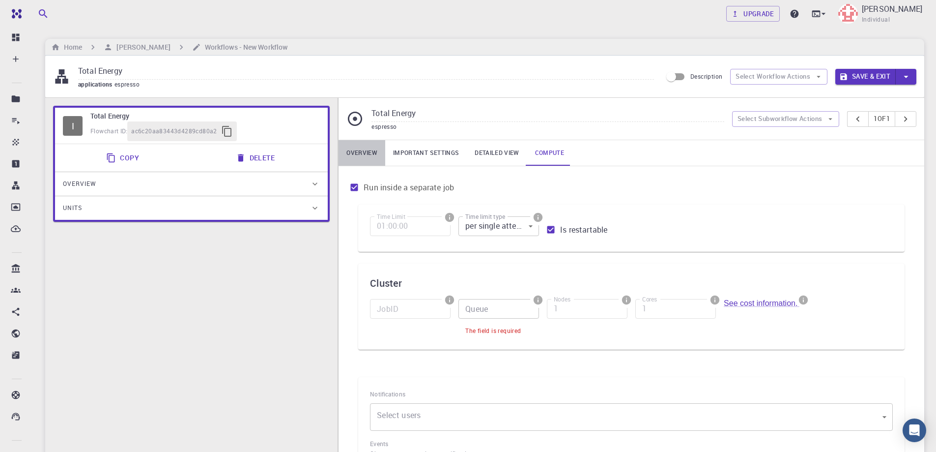
click at [362, 149] on link "Overview" at bounding box center [362, 153] width 47 height 26
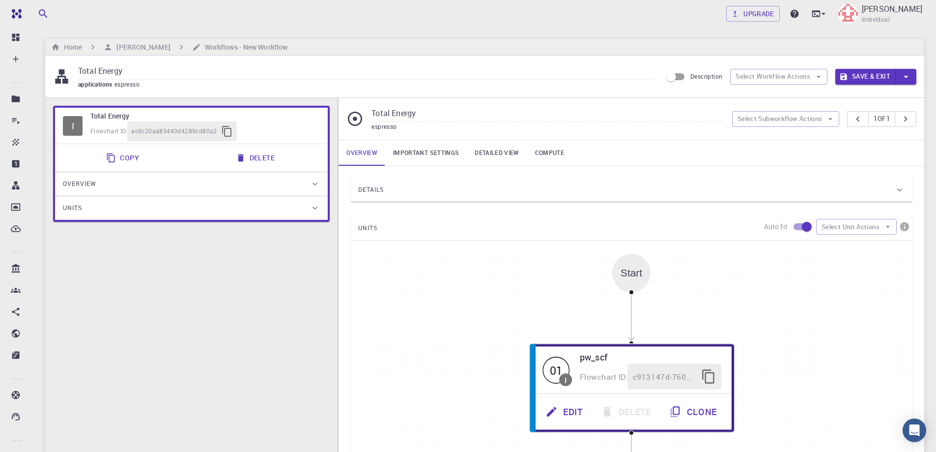
click at [723, 185] on div "Details" at bounding box center [626, 190] width 537 height 16
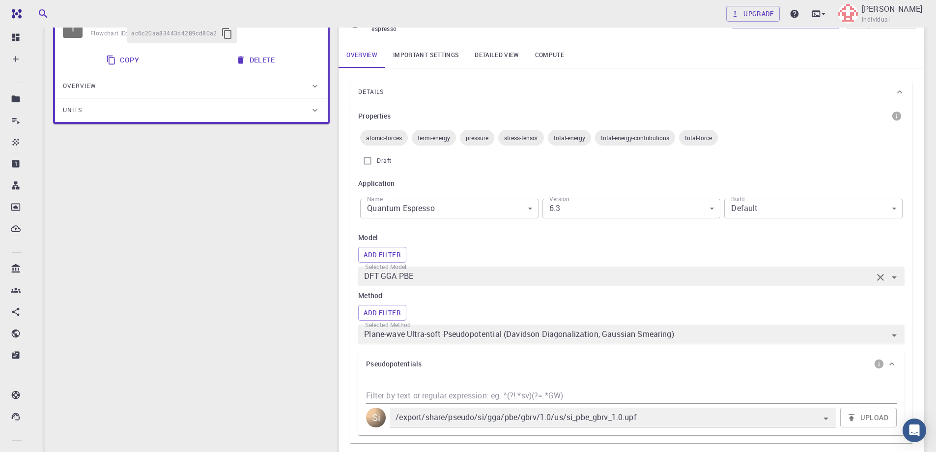
scroll to position [98, 0]
click at [627, 202] on body "Free Dashboard Create New Job New Material Create Material Upload File Import f…" at bounding box center [468, 418] width 936 height 1033
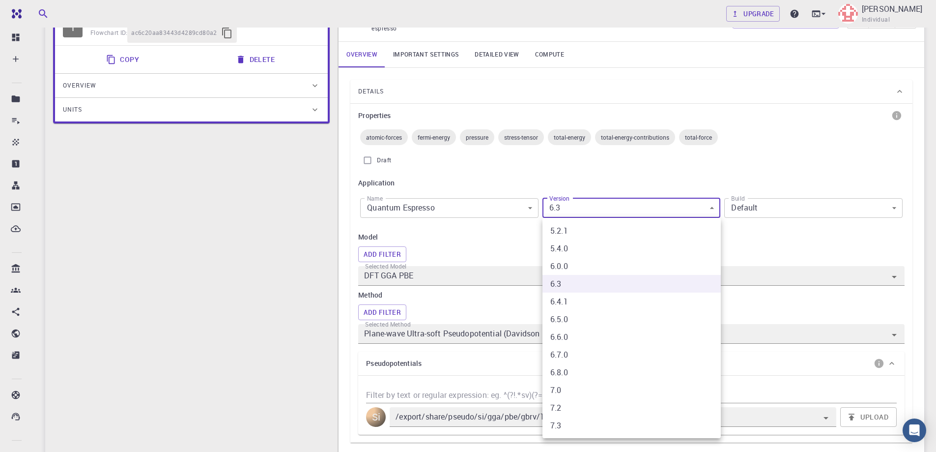
click at [565, 426] on li "7.3" at bounding box center [632, 425] width 178 height 18
type input "7.3"
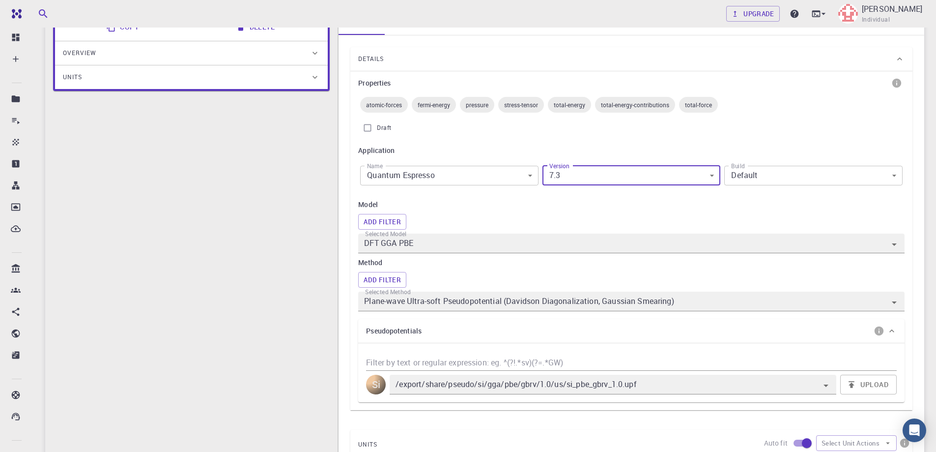
scroll to position [147, 0]
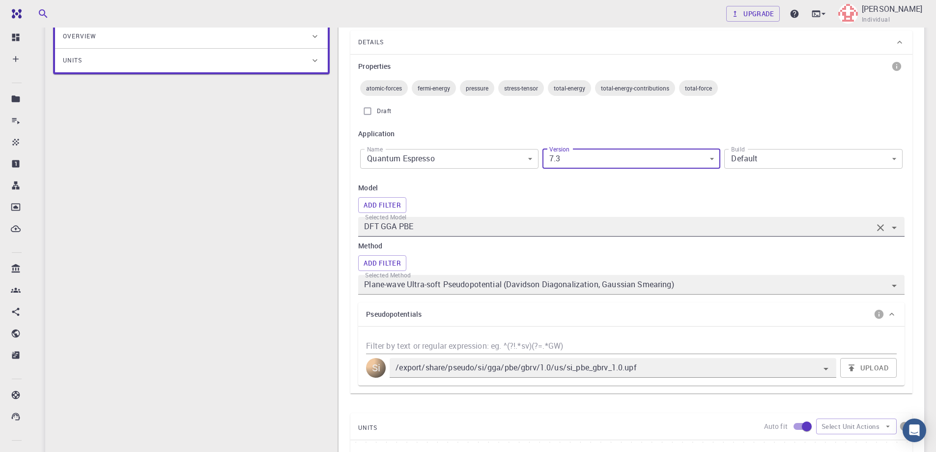
click at [424, 224] on input "DFT GGA PBE" at bounding box center [617, 227] width 511 height 14
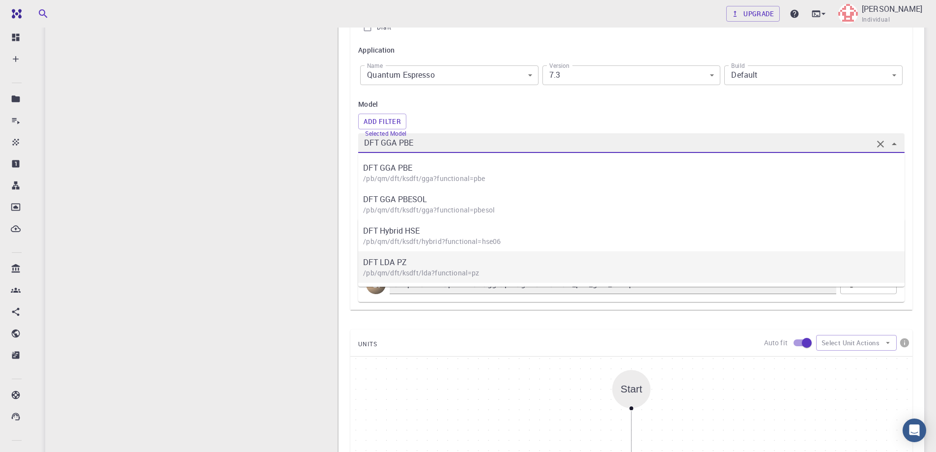
scroll to position [246, 0]
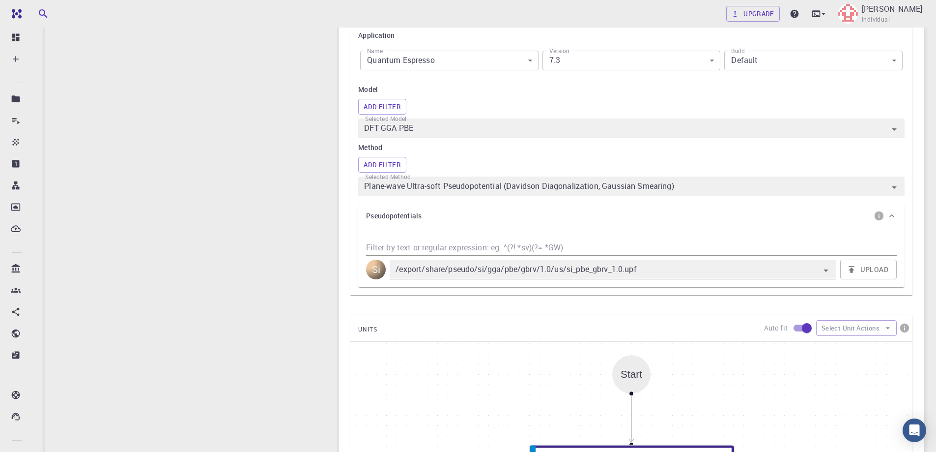
click at [311, 263] on div "I Total Energy Flowchart ID: ac6c20aa83443d4289cd80a2 Copy Delete Overview Prop…" at bounding box center [191, 258] width 293 height 812
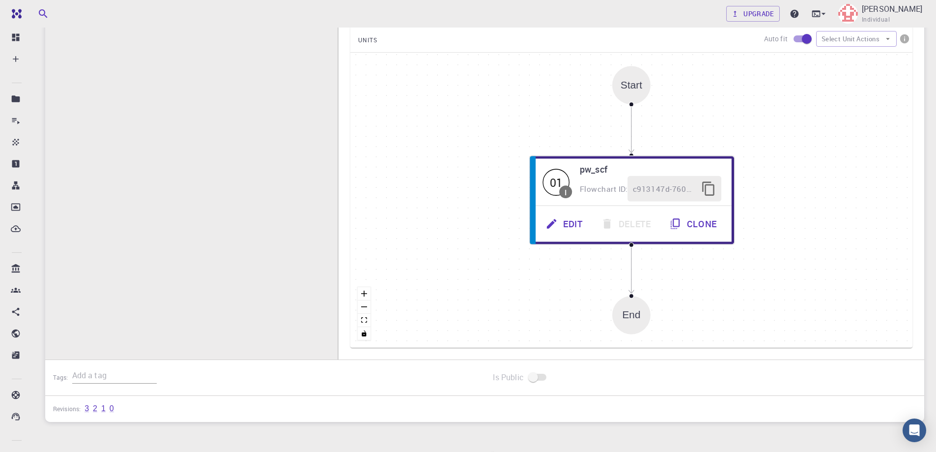
scroll to position [541, 0]
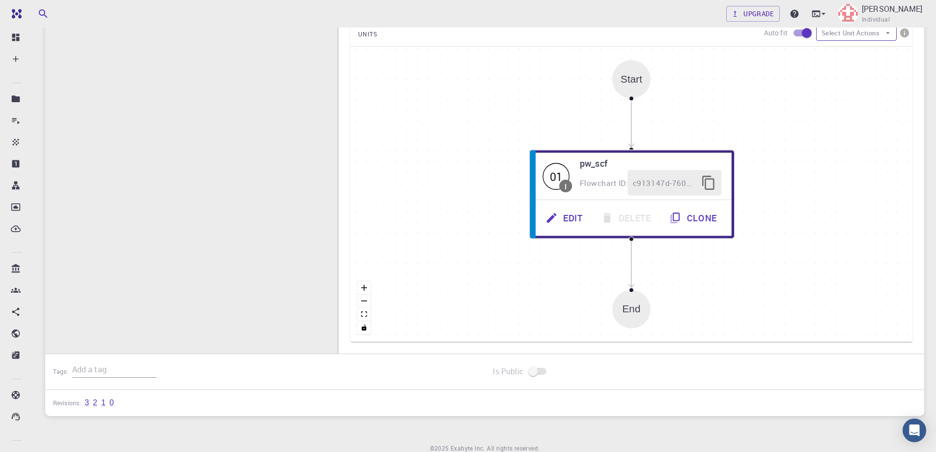
click at [875, 35] on button "Select Unit Actions" at bounding box center [857, 33] width 81 height 16
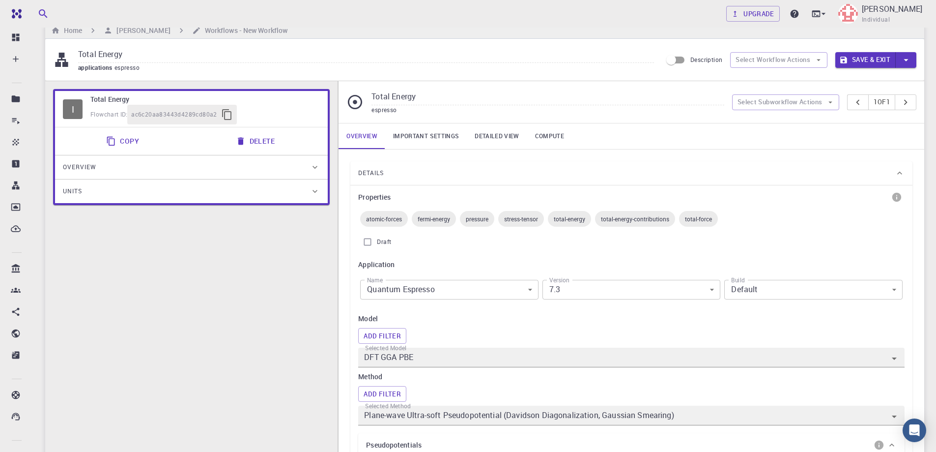
scroll to position [0, 0]
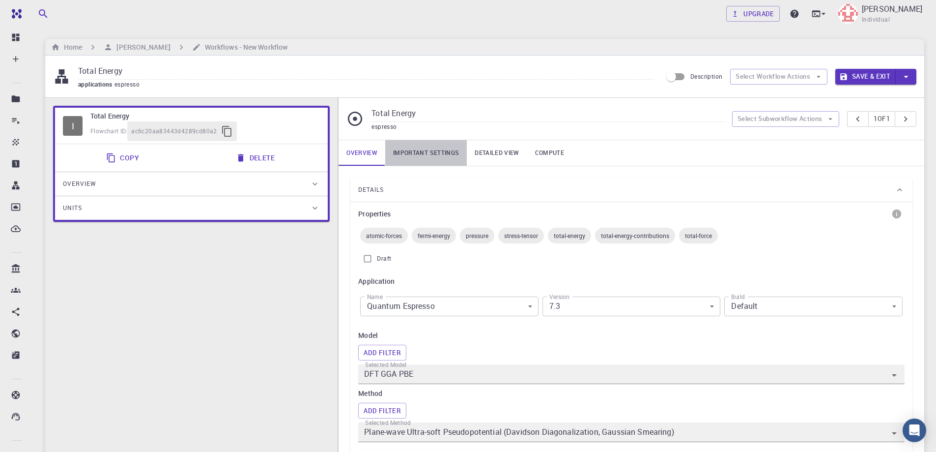
click at [441, 156] on link "Important settings" at bounding box center [426, 153] width 82 height 26
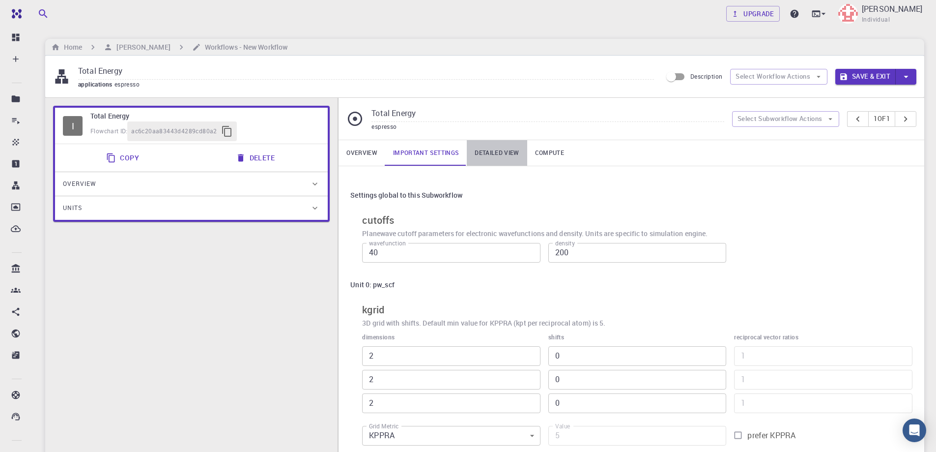
click at [500, 155] on link "Detailed view" at bounding box center [497, 153] width 60 height 26
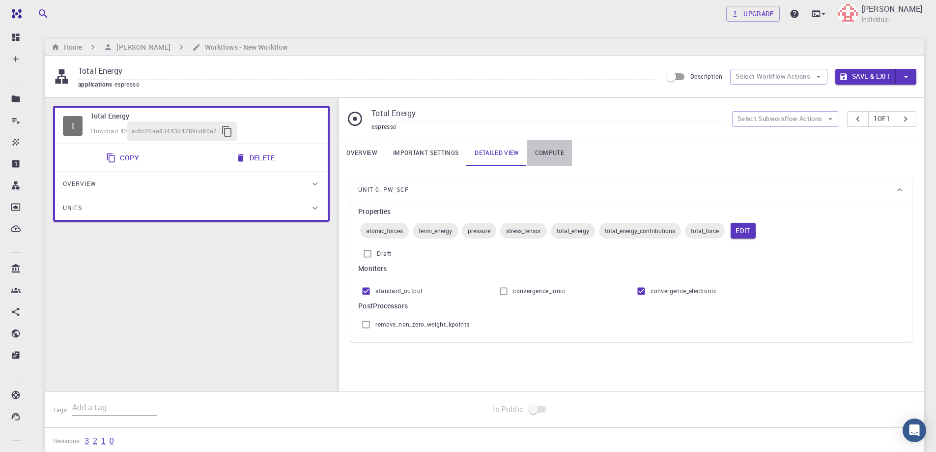
click at [547, 152] on link "Compute" at bounding box center [549, 153] width 45 height 26
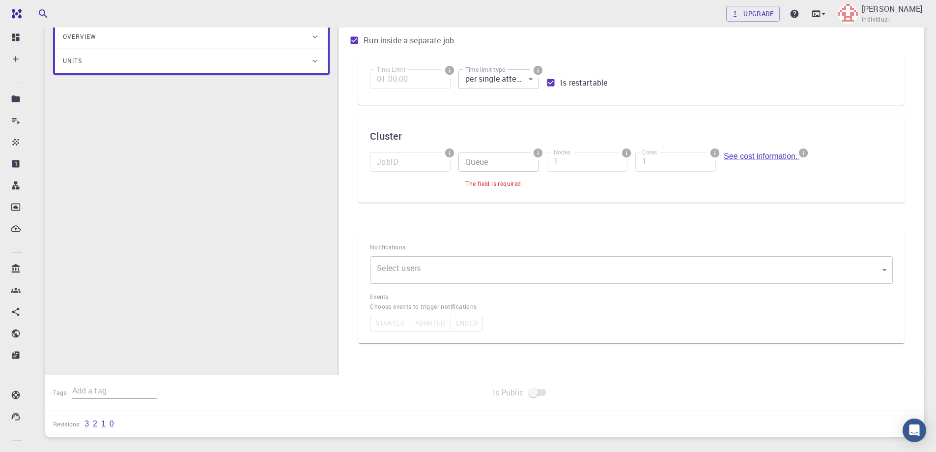
scroll to position [147, 0]
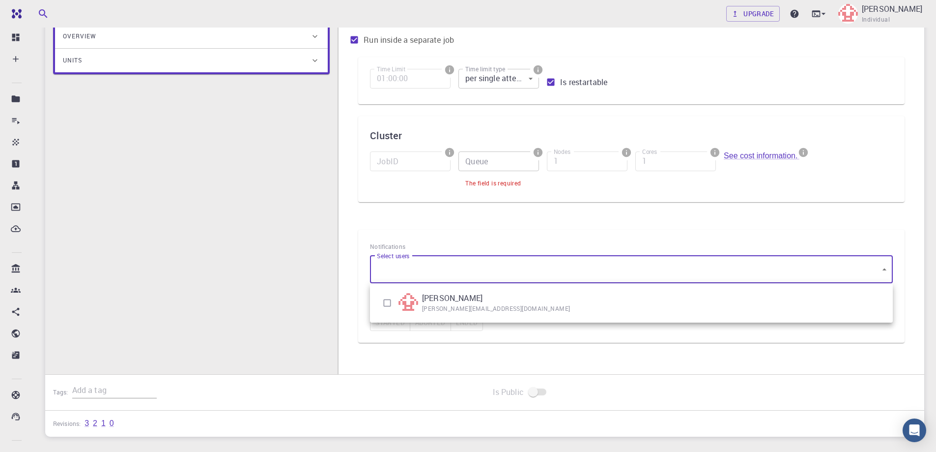
click at [408, 270] on body "Free Dashboard Create New Job New Material Create Material Upload File Import f…" at bounding box center [468, 183] width 936 height 661
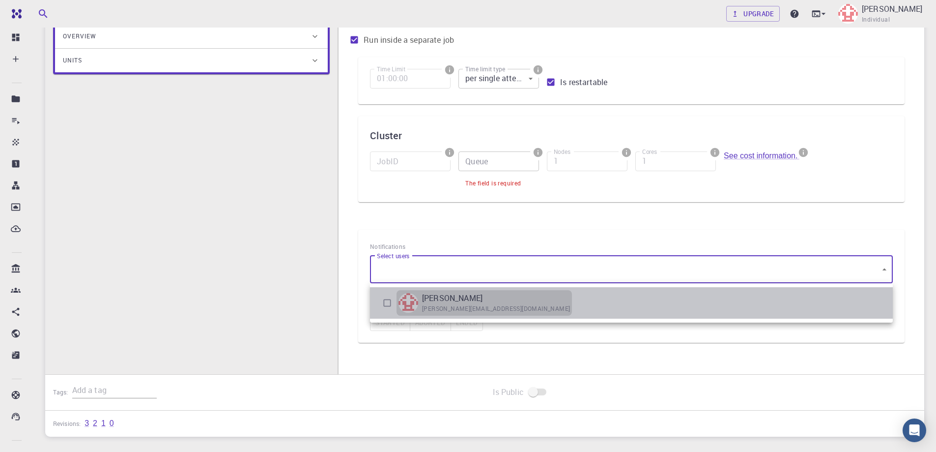
click at [440, 299] on p "[PERSON_NAME]" at bounding box center [452, 298] width 60 height 12
type input "[object Object]"
checkbox input "true"
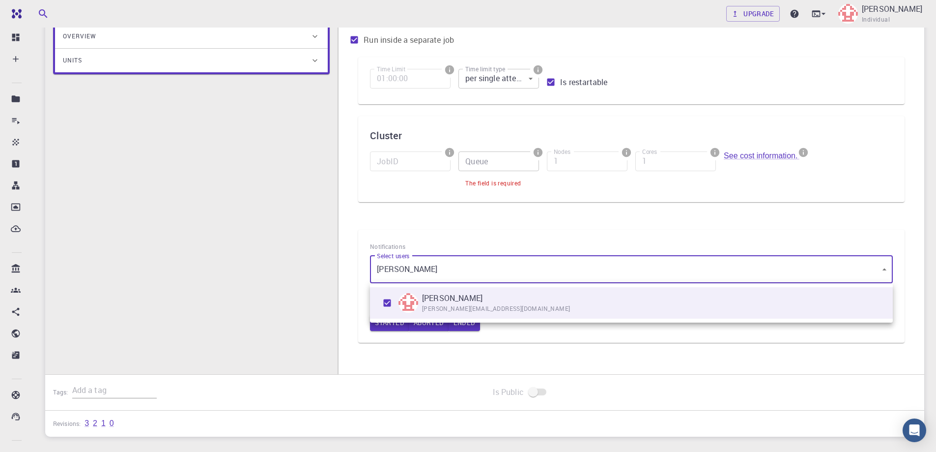
click at [313, 306] on div at bounding box center [468, 226] width 936 height 452
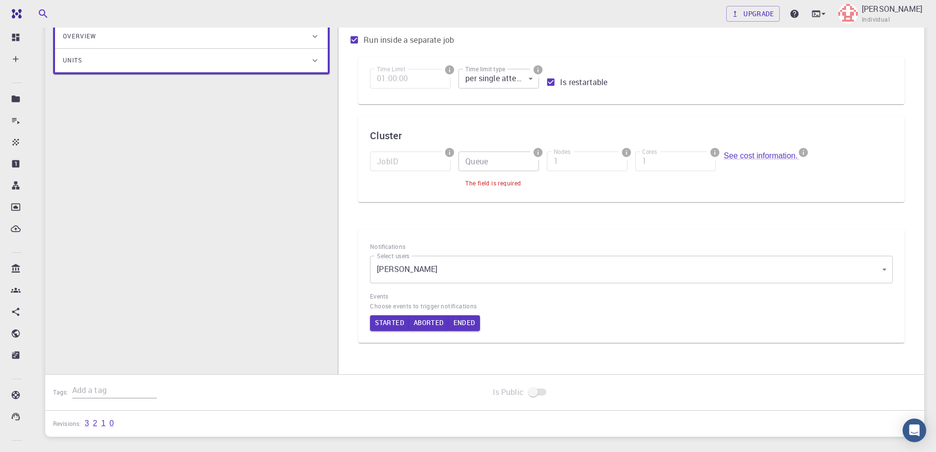
click at [387, 295] on h6 "Events" at bounding box center [631, 296] width 523 height 10
click at [427, 306] on span "Choose events to trigger notifications" at bounding box center [631, 306] width 523 height 10
click at [386, 324] on button "Started" at bounding box center [389, 323] width 39 height 16
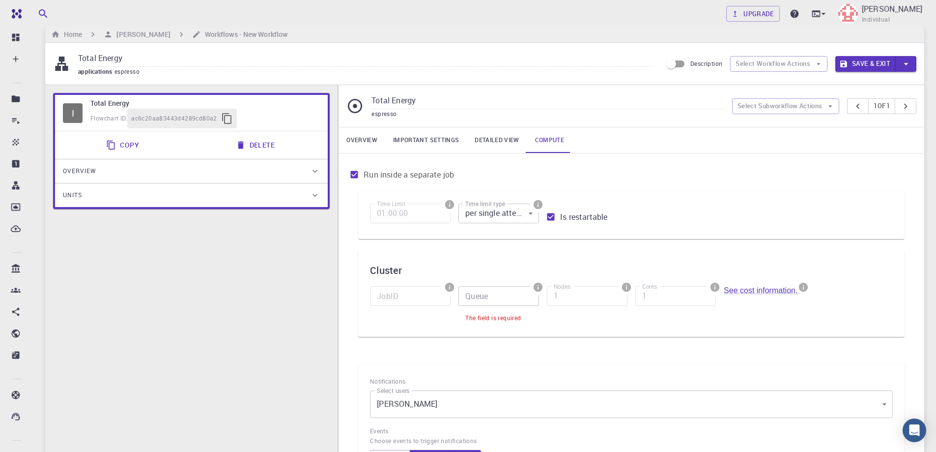
scroll to position [12, 0]
click at [749, 143] on div "Overview Important settings Detailed view Compute" at bounding box center [632, 141] width 586 height 26
click at [550, 143] on link "Compute" at bounding box center [549, 141] width 45 height 26
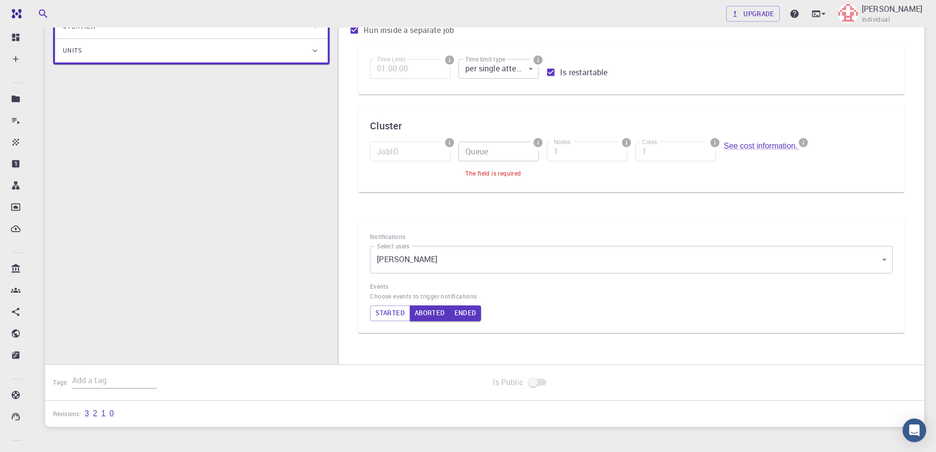
scroll to position [160, 0]
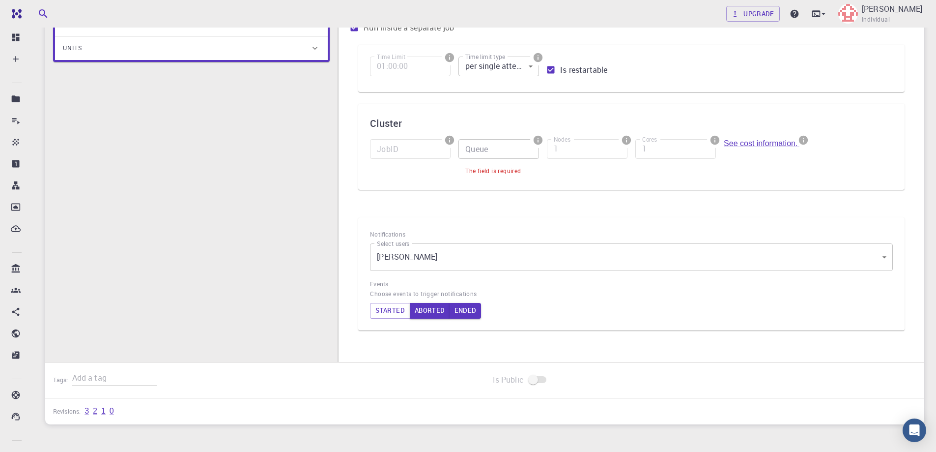
click at [493, 149] on input "Queue" at bounding box center [499, 149] width 81 height 20
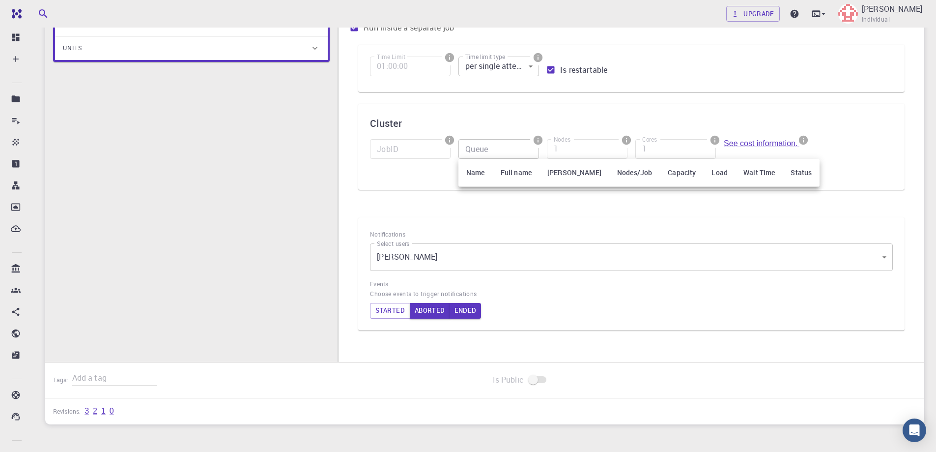
drag, startPoint x: 473, startPoint y: 174, endPoint x: 483, endPoint y: 152, distance: 24.0
click at [474, 173] on th "Name" at bounding box center [476, 173] width 34 height 28
click at [483, 148] on div at bounding box center [468, 226] width 936 height 452
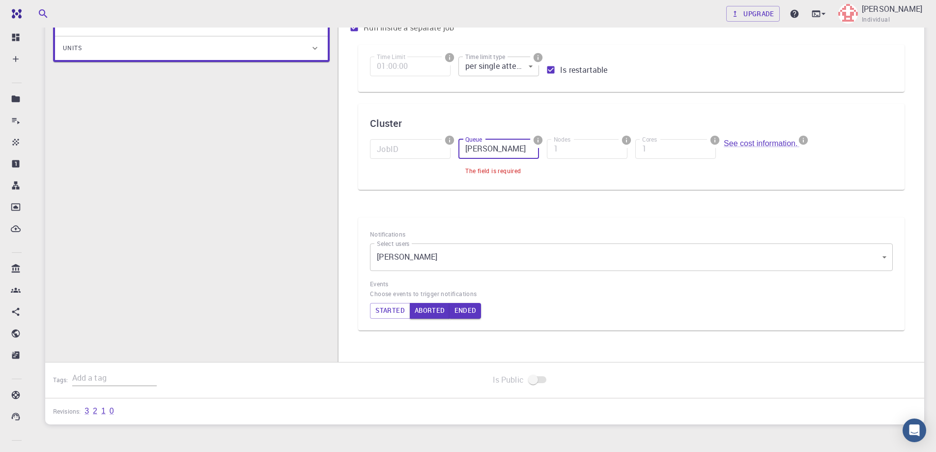
type input "[PERSON_NAME]"
click at [427, 179] on div "Cluster JobID JobID Queue [PERSON_NAME] Queue The field is required Nodes 1 Nod…" at bounding box center [631, 147] width 547 height 86
click at [764, 170] on div "See cost information." at bounding box center [760, 154] width 88 height 47
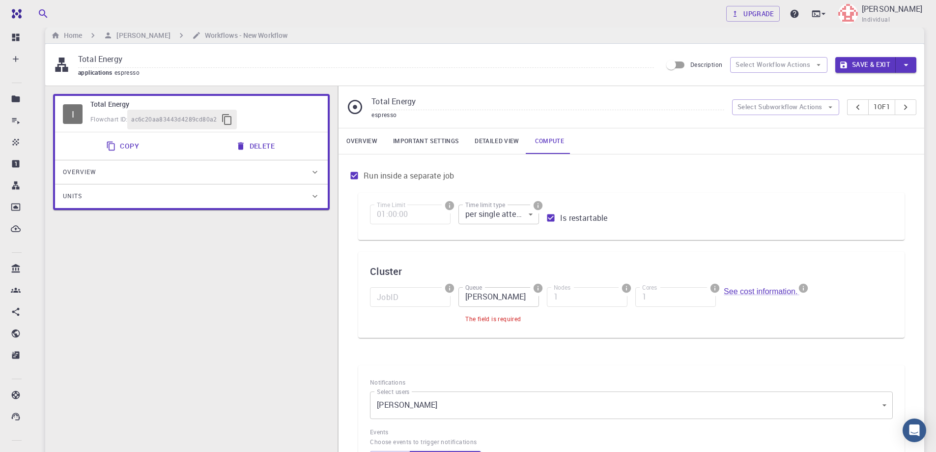
scroll to position [0, 0]
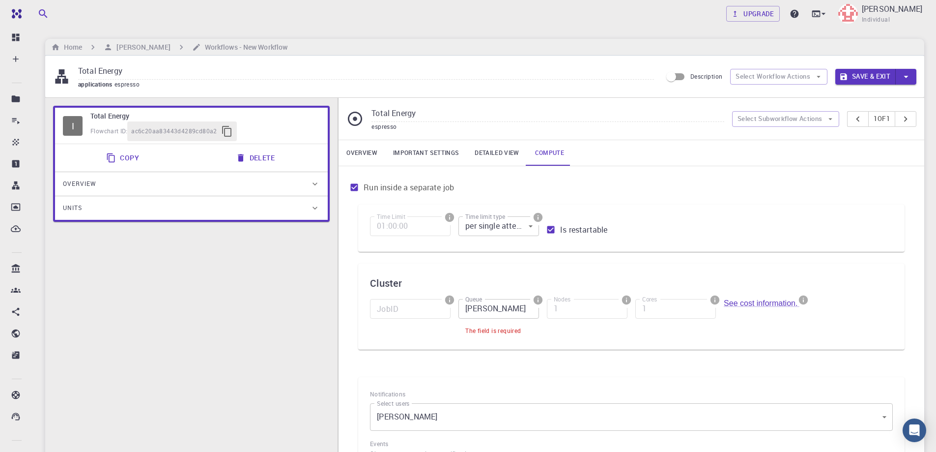
click at [96, 187] on div "Overview" at bounding box center [186, 184] width 247 height 16
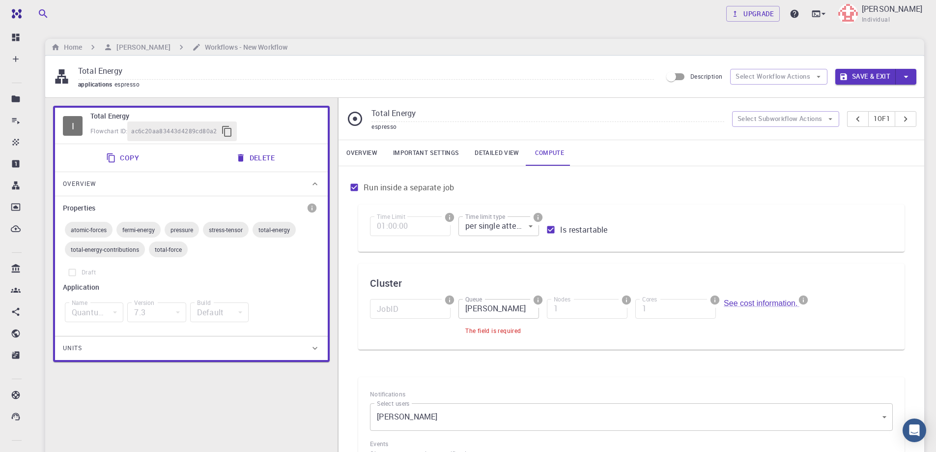
click at [92, 350] on div "Units" at bounding box center [186, 348] width 247 height 16
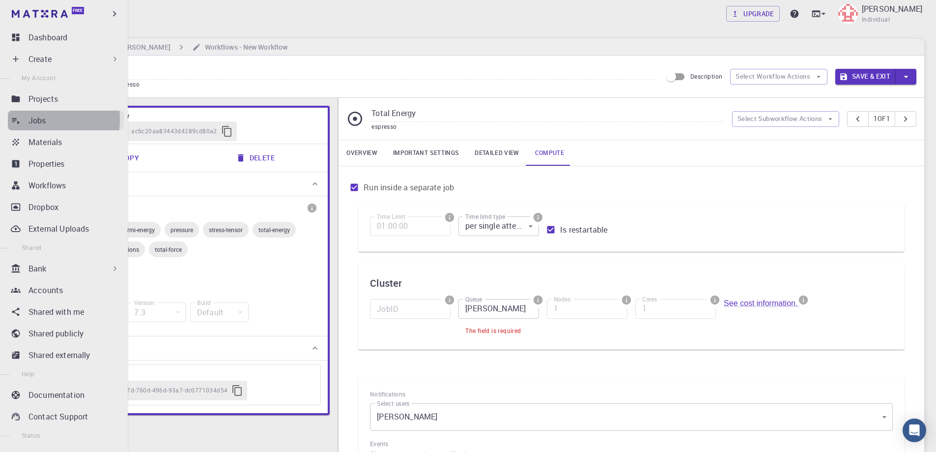
click at [19, 119] on icon at bounding box center [16, 121] width 10 height 10
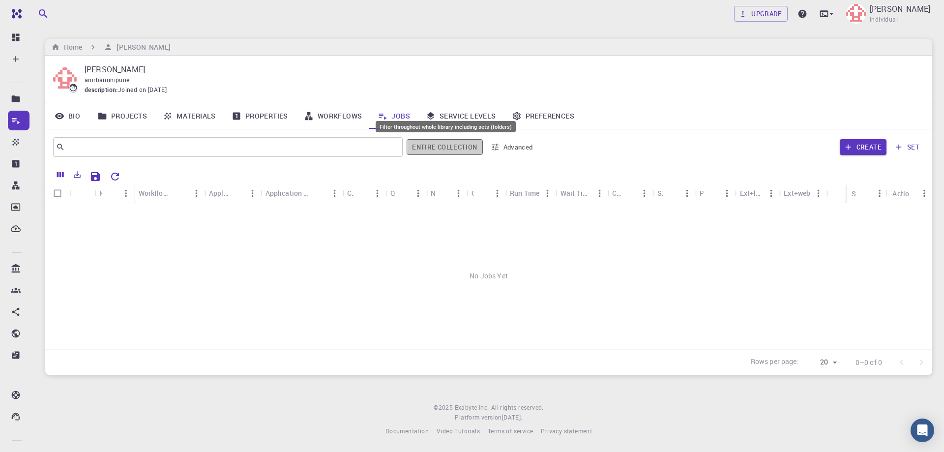
click at [447, 149] on button "Entire collection" at bounding box center [445, 147] width 76 height 16
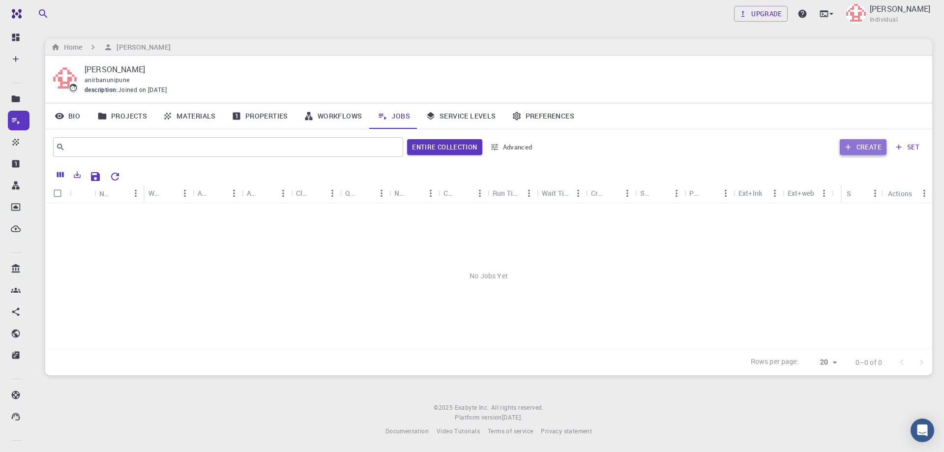
click at [865, 146] on button "Create" at bounding box center [863, 147] width 47 height 16
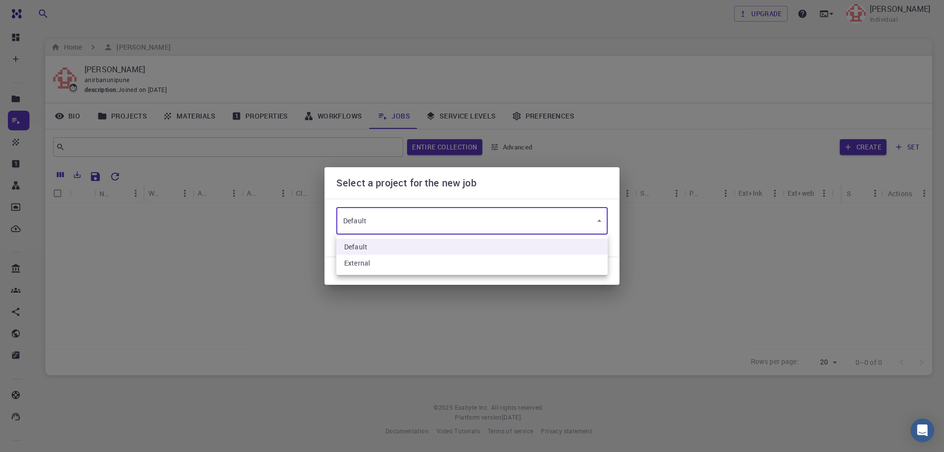
click at [491, 221] on body "Free Dashboard Create New Job New Material Create Material Upload File Import f…" at bounding box center [472, 226] width 944 height 452
click at [475, 242] on li "Default" at bounding box center [471, 246] width 271 height 16
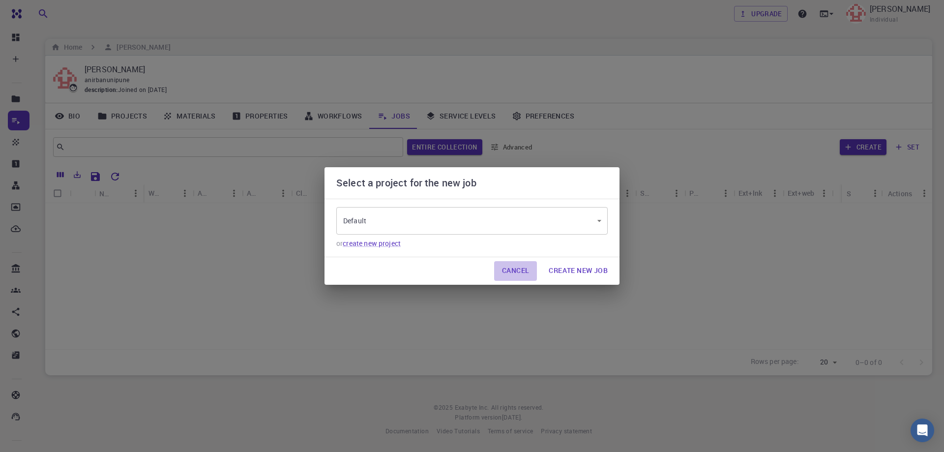
click at [517, 266] on button "Cancel" at bounding box center [515, 271] width 43 height 20
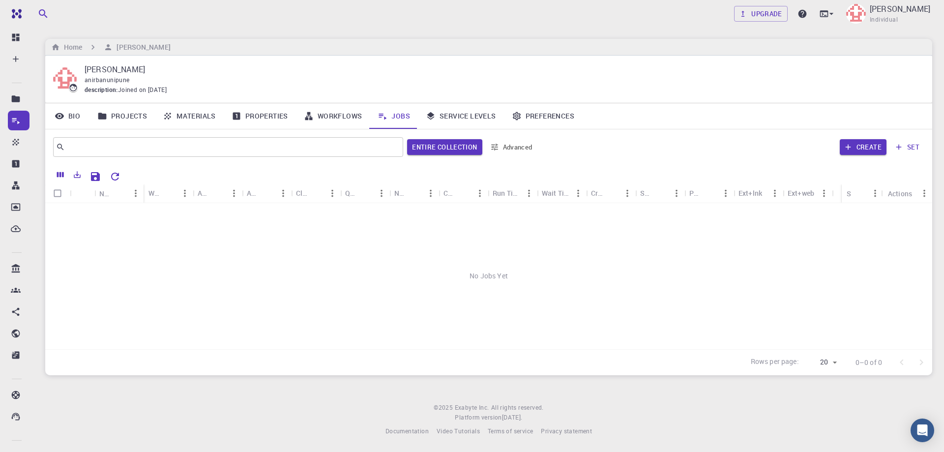
click at [912, 143] on button "set" at bounding box center [907, 147] width 34 height 16
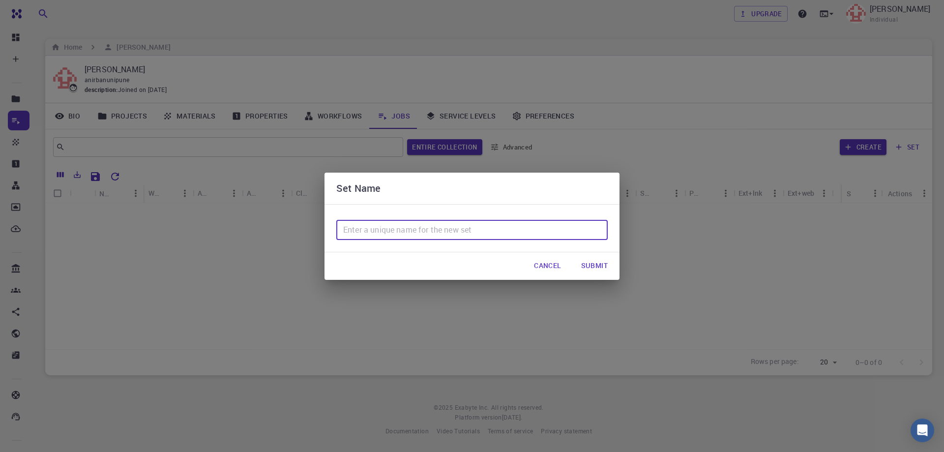
click at [440, 228] on input "text" at bounding box center [471, 230] width 271 height 20
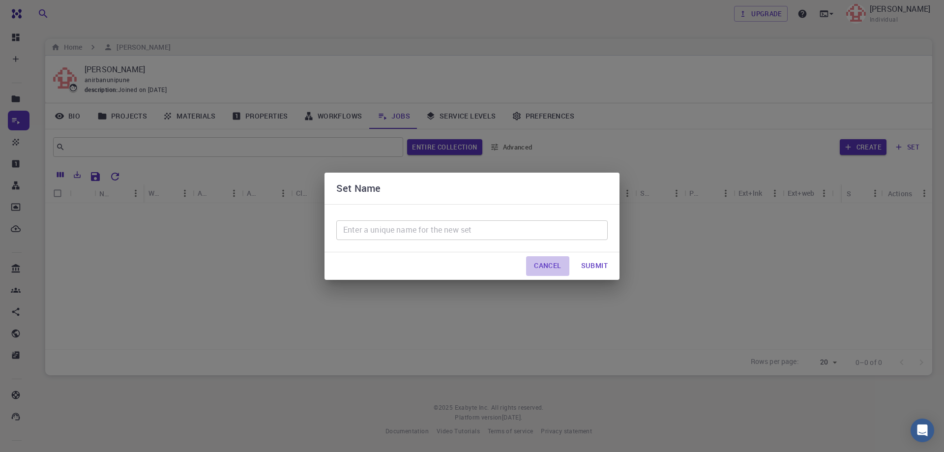
click at [548, 262] on button "Cancel" at bounding box center [547, 266] width 43 height 20
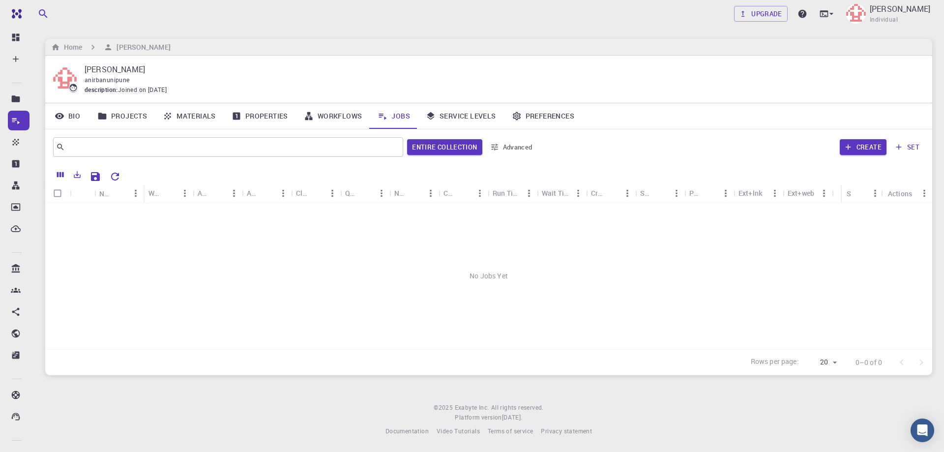
click at [466, 114] on link "Service Levels" at bounding box center [461, 116] width 86 height 26
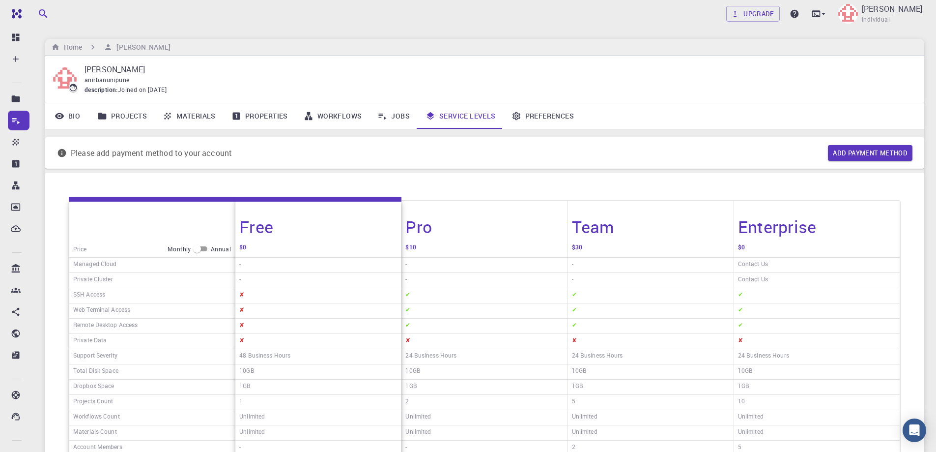
click at [549, 117] on link "Preferences" at bounding box center [543, 116] width 78 height 26
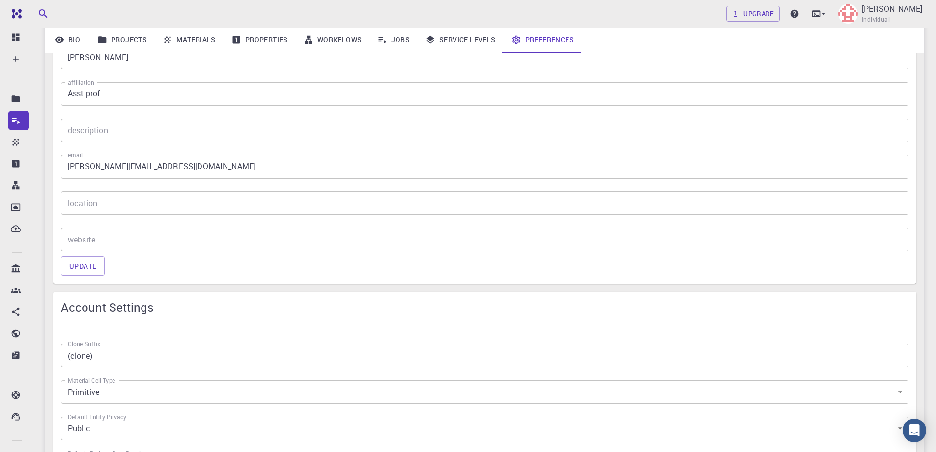
scroll to position [295, 0]
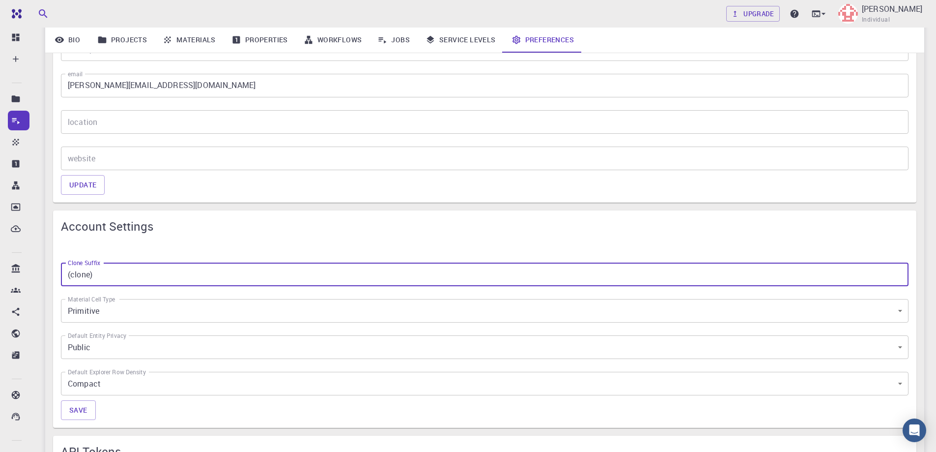
click at [130, 280] on input "(clone)" at bounding box center [485, 275] width 848 height 24
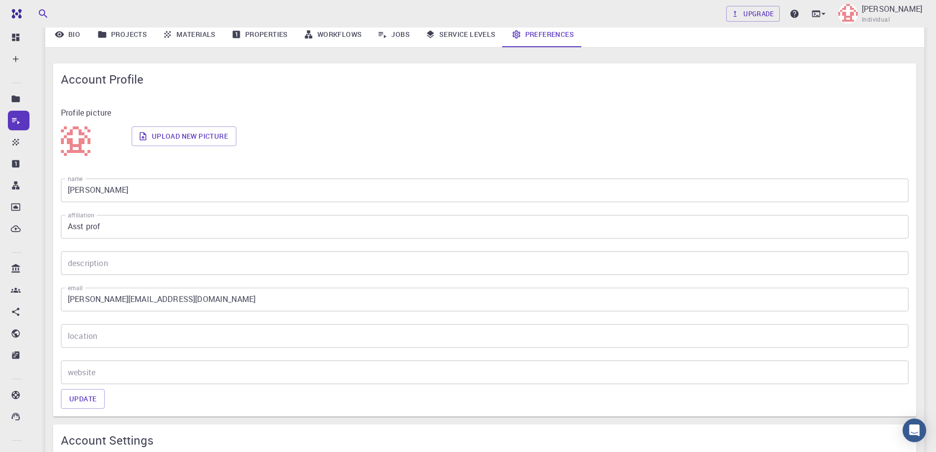
scroll to position [0, 0]
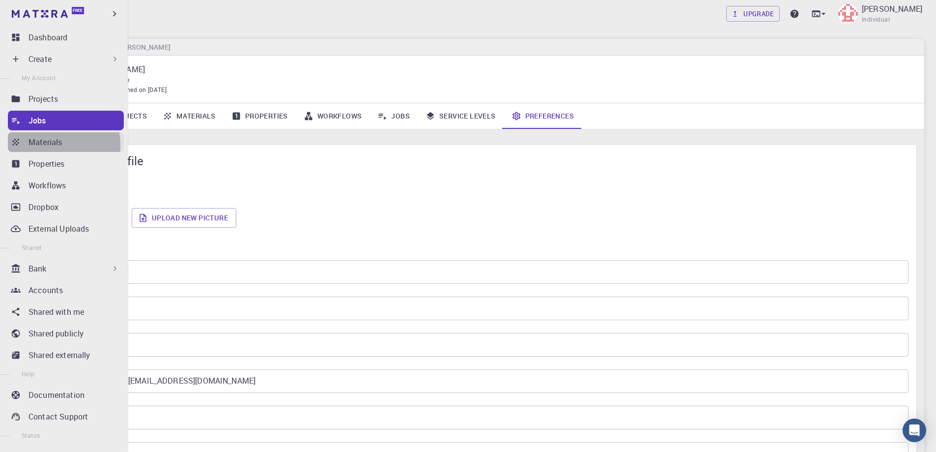
click at [44, 145] on p "Materials" at bounding box center [45, 142] width 33 height 12
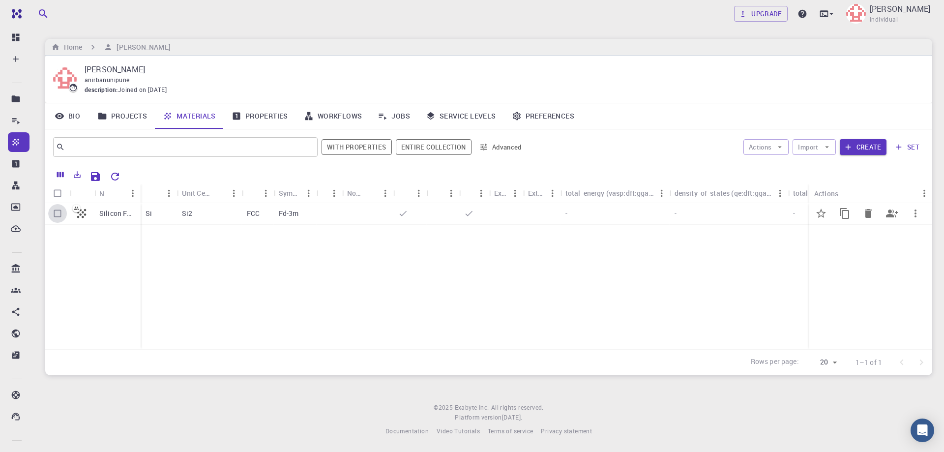
click at [57, 216] on input "Select row" at bounding box center [57, 213] width 19 height 19
checkbox input "true"
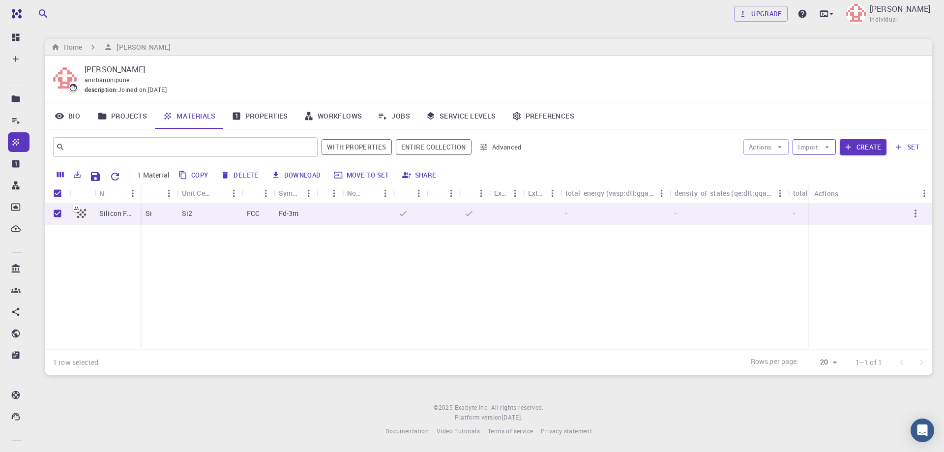
click at [829, 149] on icon "button" at bounding box center [826, 147] width 9 height 9
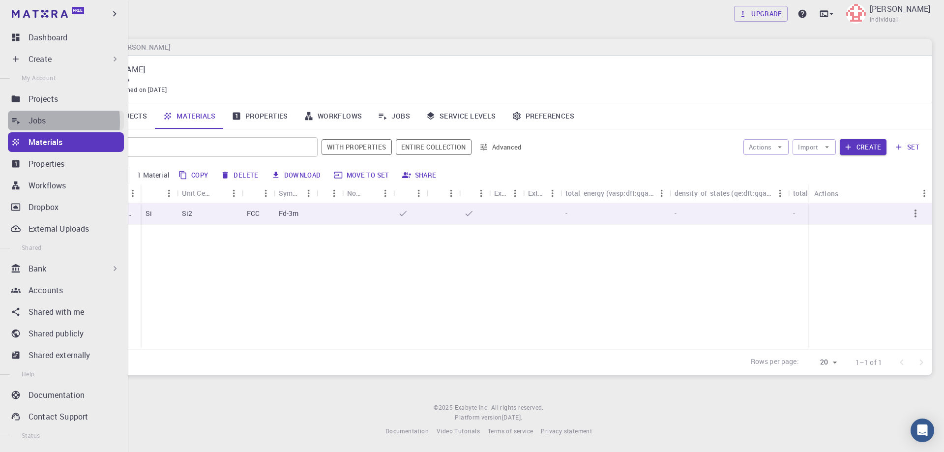
click at [17, 122] on icon at bounding box center [16, 121] width 10 height 10
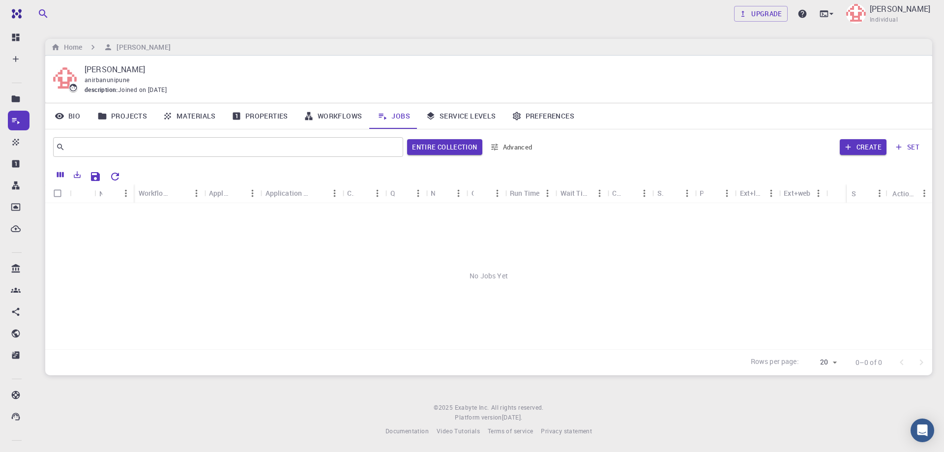
click at [141, 268] on div "No Jobs Yet" at bounding box center [488, 276] width 887 height 146
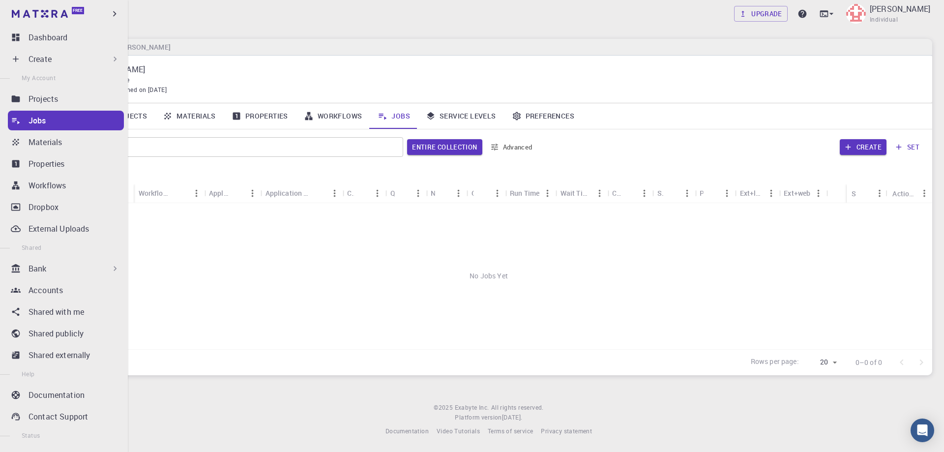
click at [45, 121] on p "Jobs" at bounding box center [38, 121] width 18 height 12
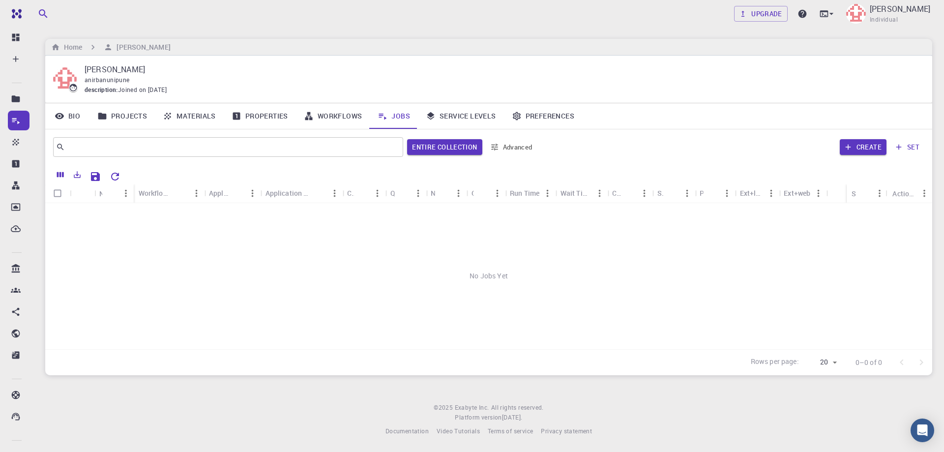
drag, startPoint x: 757, startPoint y: 153, endPoint x: 876, endPoint y: 137, distance: 120.1
click at [764, 148] on div "Create set" at bounding box center [732, 147] width 383 height 24
click at [871, 145] on button "Create" at bounding box center [863, 147] width 47 height 16
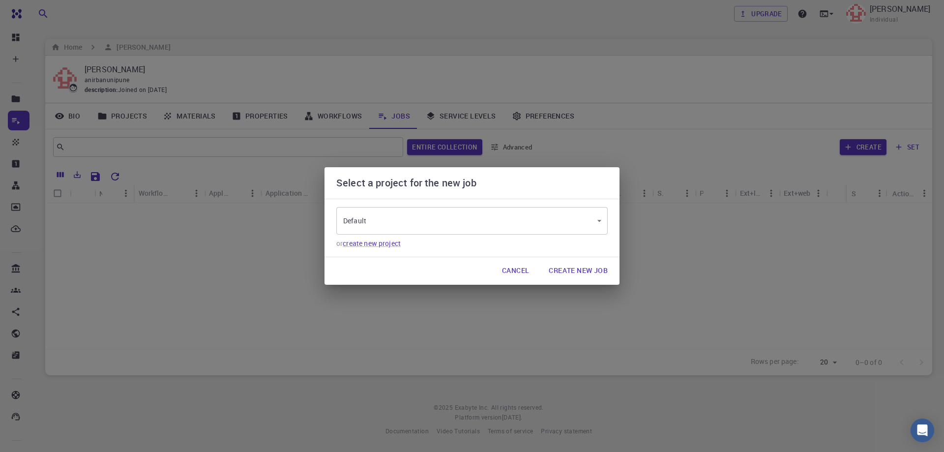
click at [590, 268] on button "Create New Job" at bounding box center [578, 271] width 75 height 20
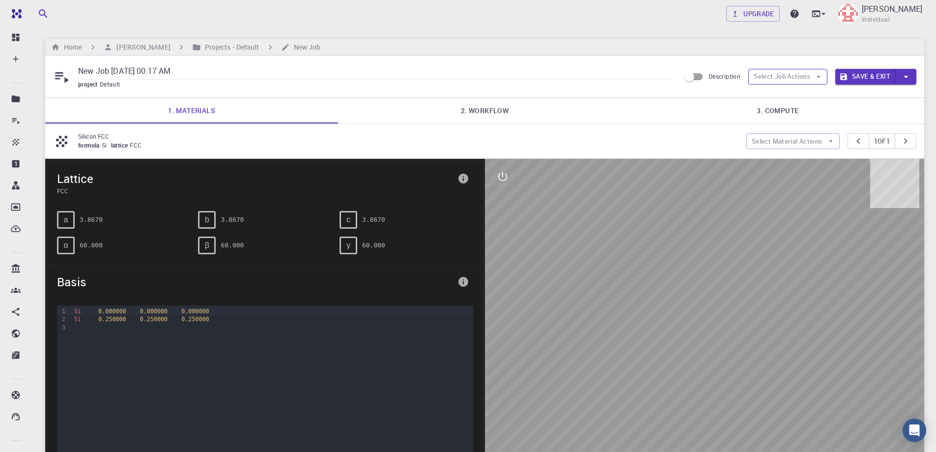
click at [785, 79] on button "Select Job Actions" at bounding box center [788, 77] width 79 height 16
click at [780, 111] on span "Select materials" at bounding box center [796, 112] width 46 height 10
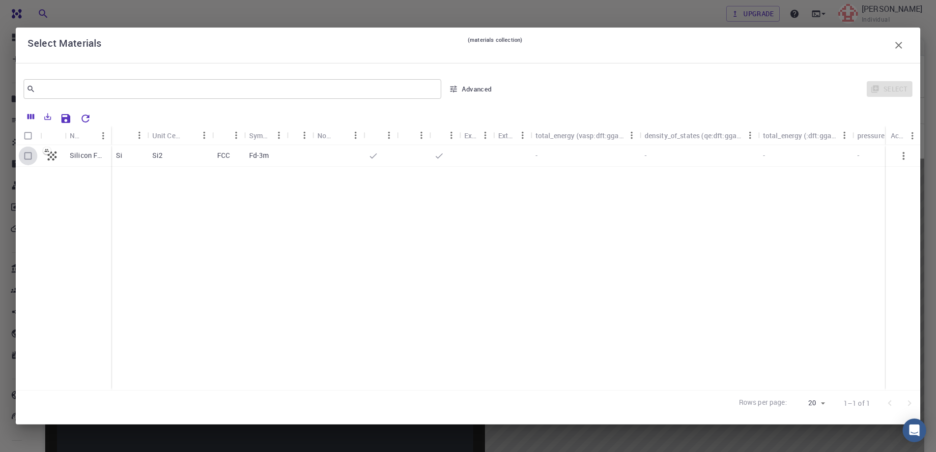
click at [28, 157] on input "Select row" at bounding box center [28, 155] width 19 height 19
checkbox input "true"
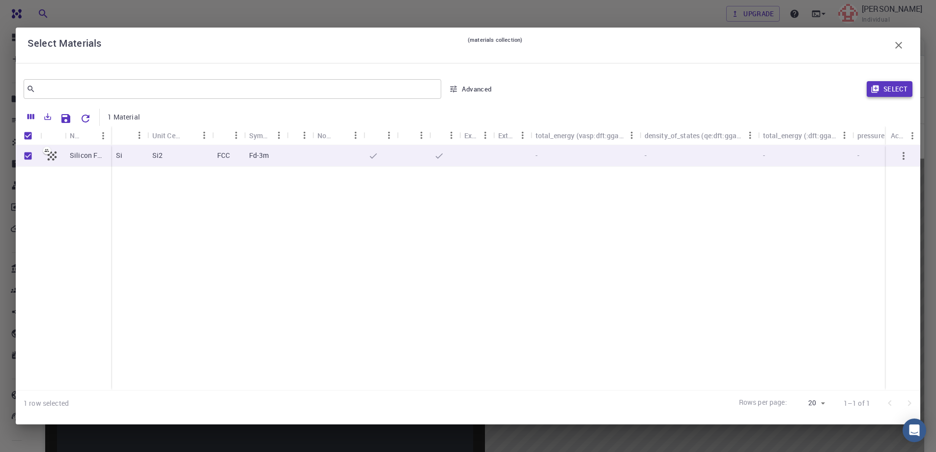
click at [885, 85] on button "Select" at bounding box center [890, 89] width 46 height 16
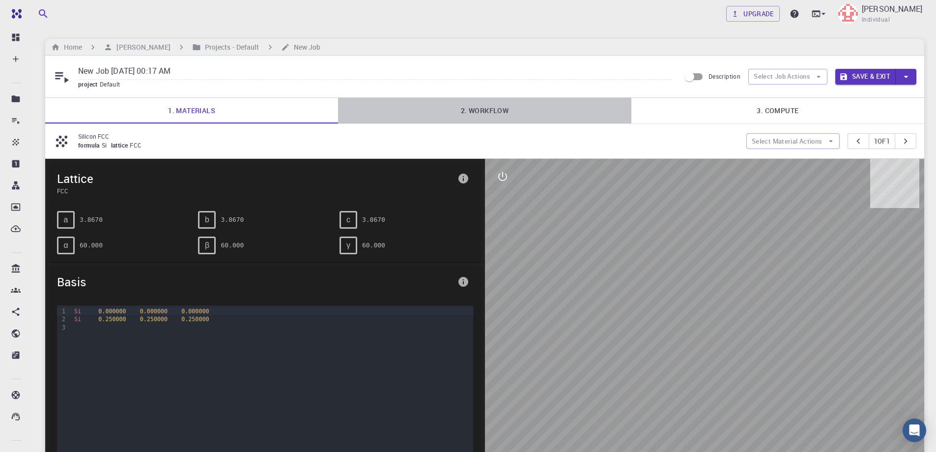
click at [488, 107] on link "2. Workflow" at bounding box center [484, 111] width 293 height 26
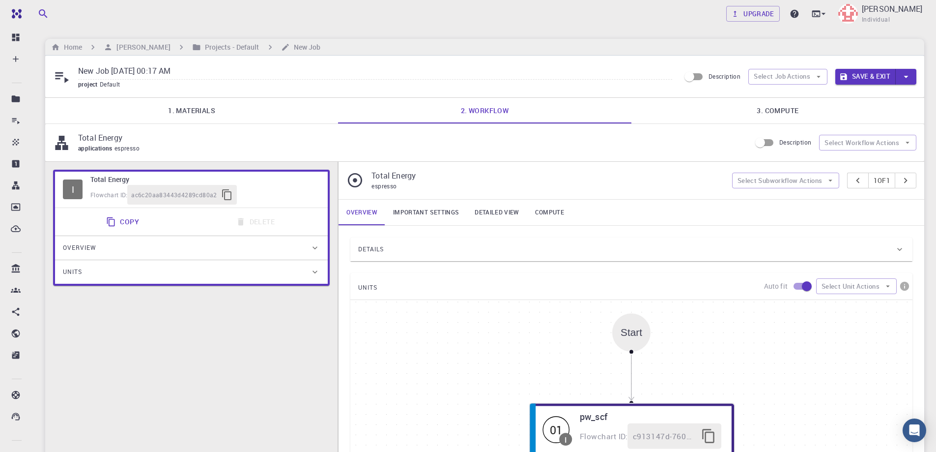
click at [778, 111] on link "3. Compute" at bounding box center [778, 111] width 293 height 26
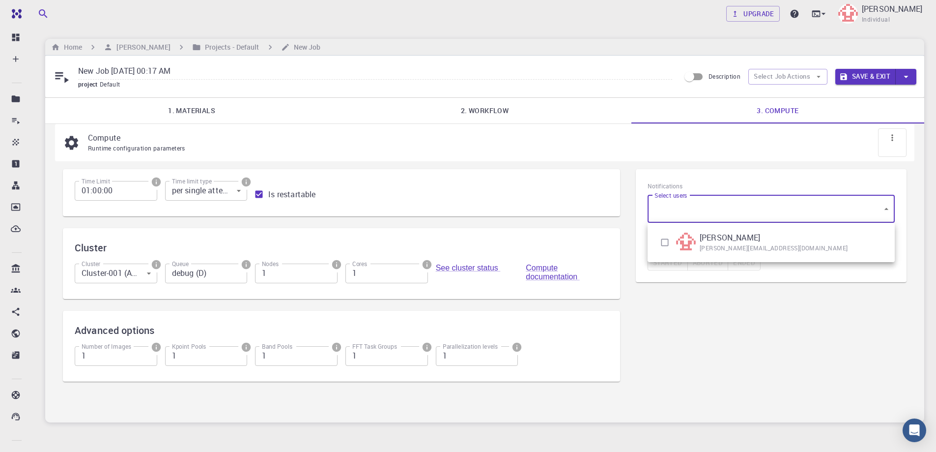
click at [736, 209] on body "Free Dashboard Create New Job New Material Create Material Upload File Import f…" at bounding box center [468, 249] width 936 height 499
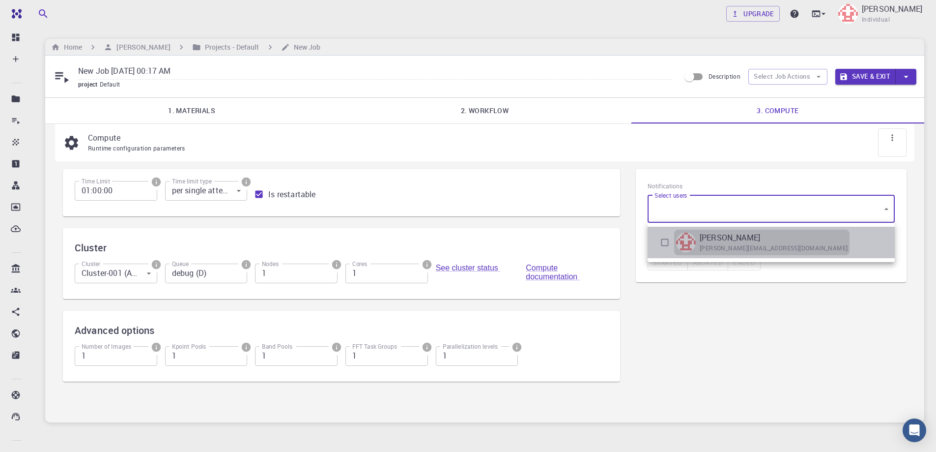
click at [731, 243] on span "[PERSON_NAME][EMAIL_ADDRESS][DOMAIN_NAME]" at bounding box center [774, 248] width 148 height 10
type input "[object Object]"
checkbox input "true"
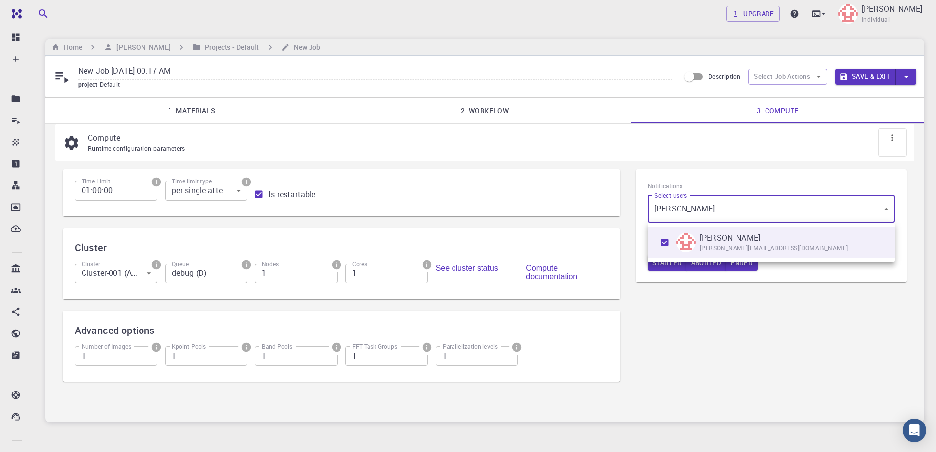
click at [707, 286] on div at bounding box center [468, 226] width 936 height 452
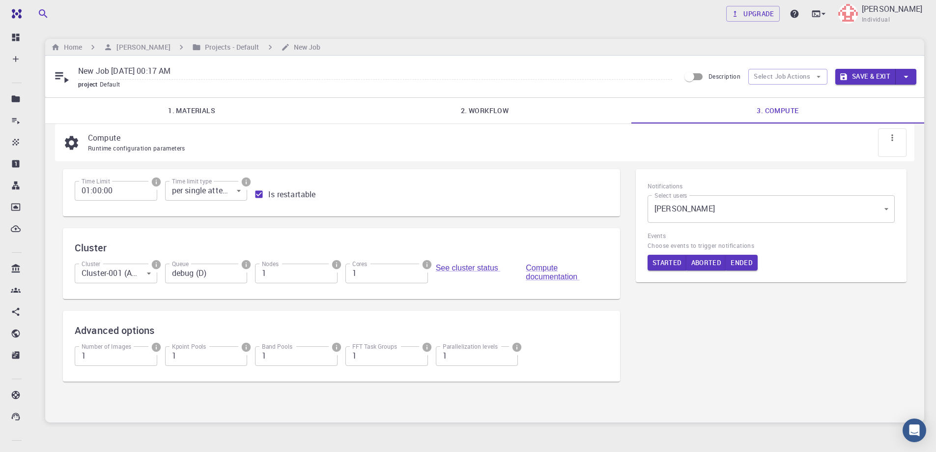
click at [671, 239] on h6 "Events" at bounding box center [771, 236] width 247 height 10
click at [895, 141] on icon at bounding box center [893, 138] width 10 height 10
click at [760, 322] on div "Notifications Select users [PERSON_NAME] [object Object] Select users Events Ch…" at bounding box center [771, 281] width 287 height 240
drag, startPoint x: 659, startPoint y: 264, endPoint x: 677, endPoint y: 264, distance: 18.2
click at [661, 263] on button "Started" at bounding box center [667, 263] width 39 height 16
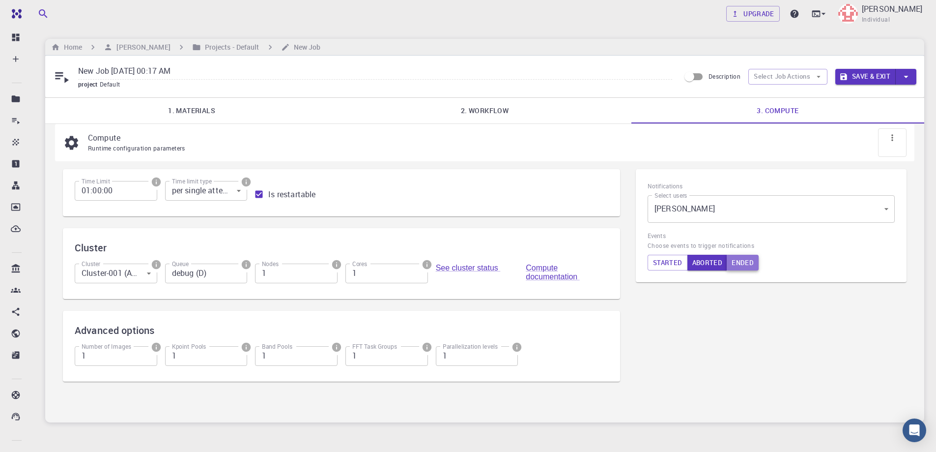
click at [744, 265] on button "Ended" at bounding box center [743, 263] width 32 height 16
click at [698, 296] on div "Notifications Select users [PERSON_NAME] [object Object] Select users Events Ch…" at bounding box center [771, 281] width 287 height 240
click at [666, 264] on button "Started" at bounding box center [668, 263] width 40 height 16
click at [746, 262] on button "Ended" at bounding box center [742, 263] width 33 height 16
click at [871, 76] on button "Save & Exit" at bounding box center [866, 77] width 60 height 16
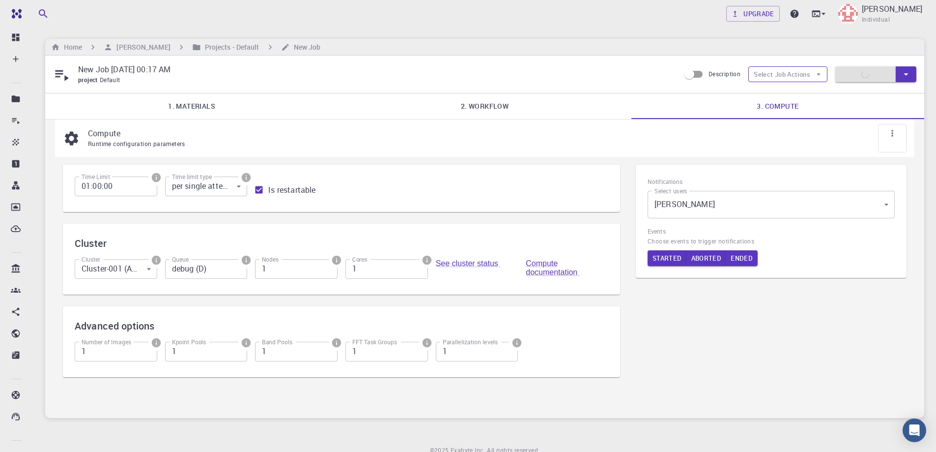
click at [821, 71] on icon "button" at bounding box center [819, 74] width 9 height 9
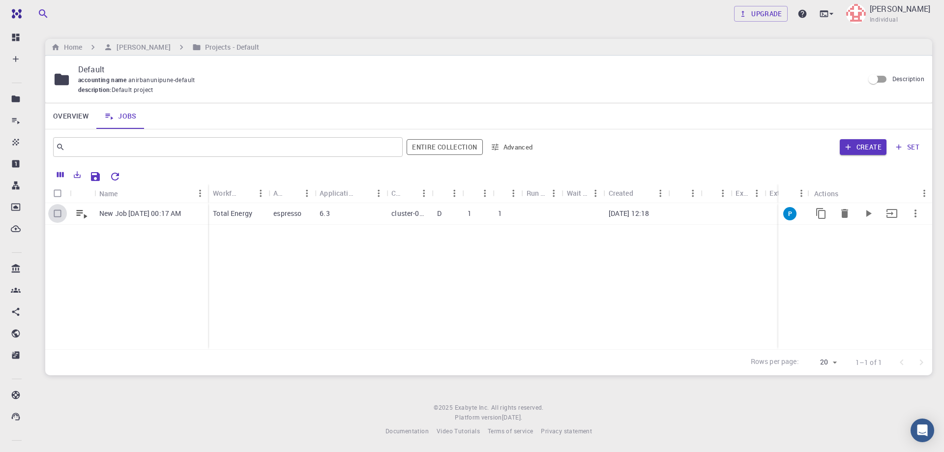
click at [57, 211] on input "Select row" at bounding box center [57, 213] width 19 height 19
checkbox input "true"
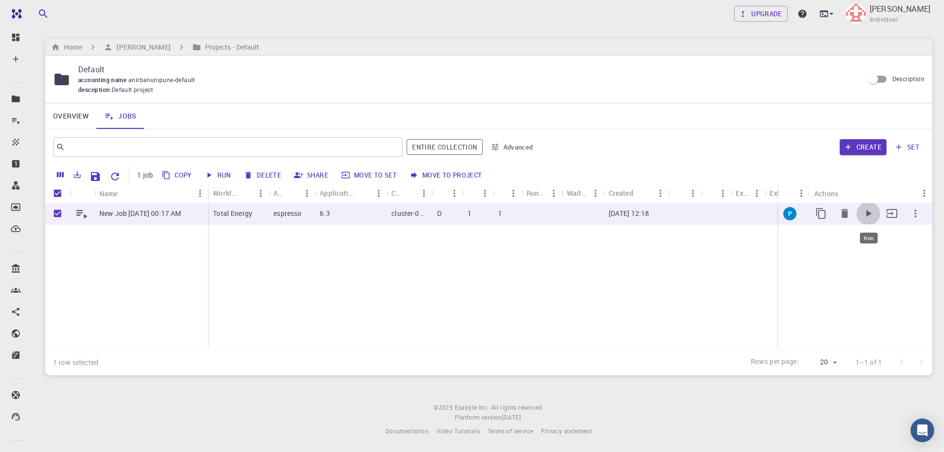
click at [869, 211] on icon "Run" at bounding box center [868, 213] width 12 height 12
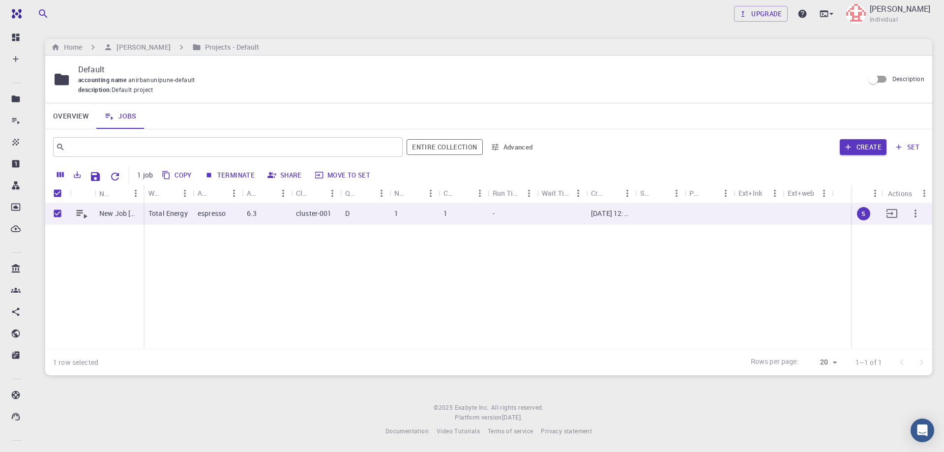
click at [918, 211] on icon "button" at bounding box center [915, 213] width 12 height 12
click at [722, 278] on div at bounding box center [472, 226] width 944 height 452
click at [436, 80] on div "accounting name anirbanunipune-default" at bounding box center [467, 80] width 778 height 10
click at [884, 80] on input "Description" at bounding box center [873, 79] width 56 height 19
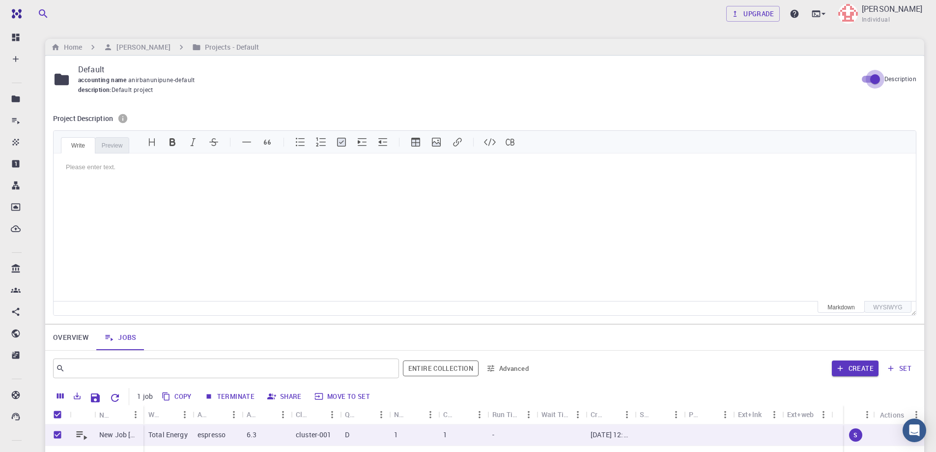
click at [865, 79] on input "Description" at bounding box center [876, 79] width 56 height 19
checkbox input "false"
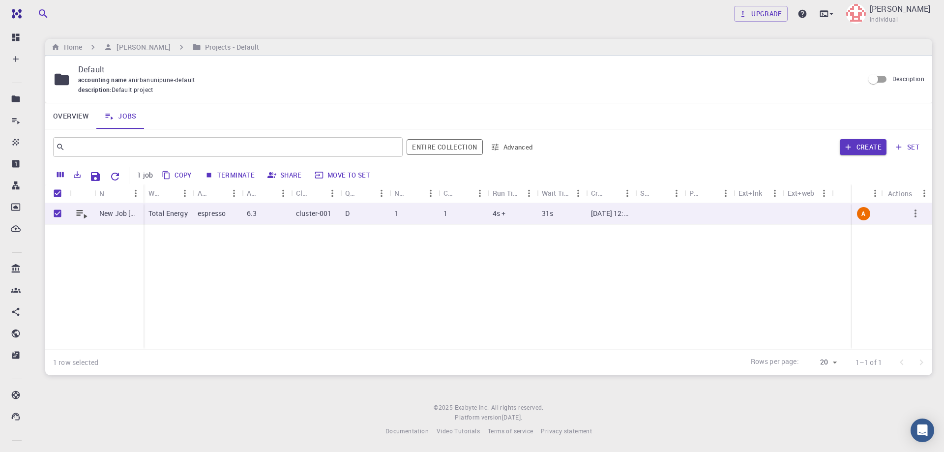
click at [413, 267] on div "New Job [DATE] 00:17 AM Total Energy espresso 6.3 cluster-001 D 1 1 4s + 31s [D…" at bounding box center [488, 276] width 887 height 146
click at [402, 210] on div "1" at bounding box center [413, 214] width 49 height 22
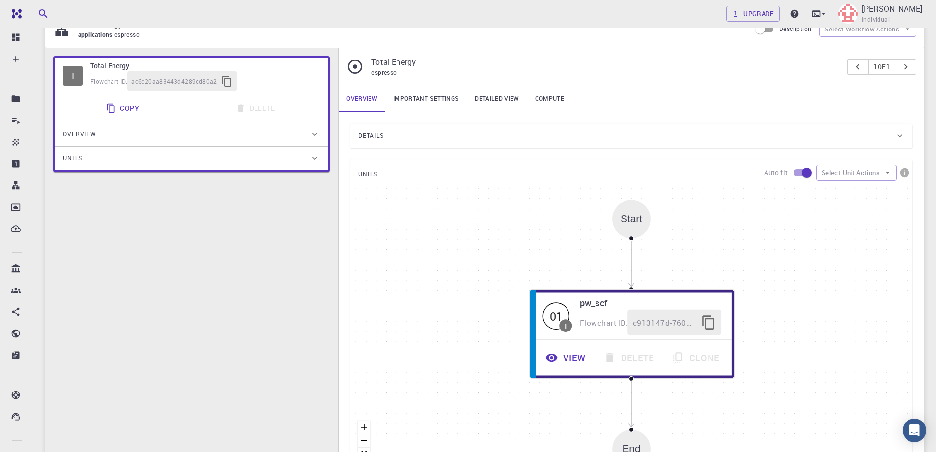
scroll to position [197, 0]
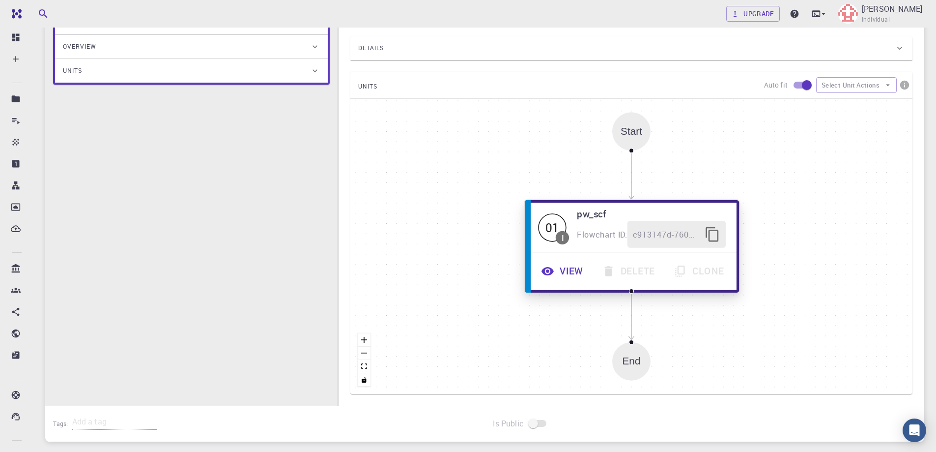
click at [557, 273] on button "View" at bounding box center [563, 271] width 61 height 27
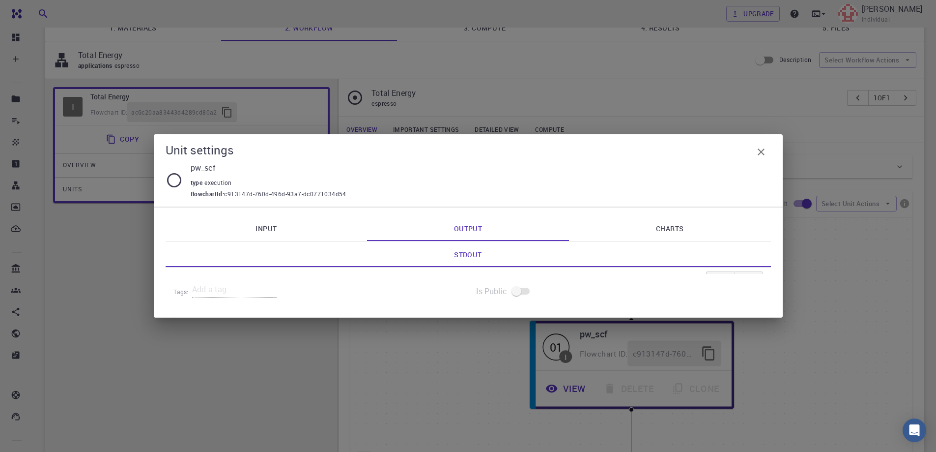
scroll to position [67, 0]
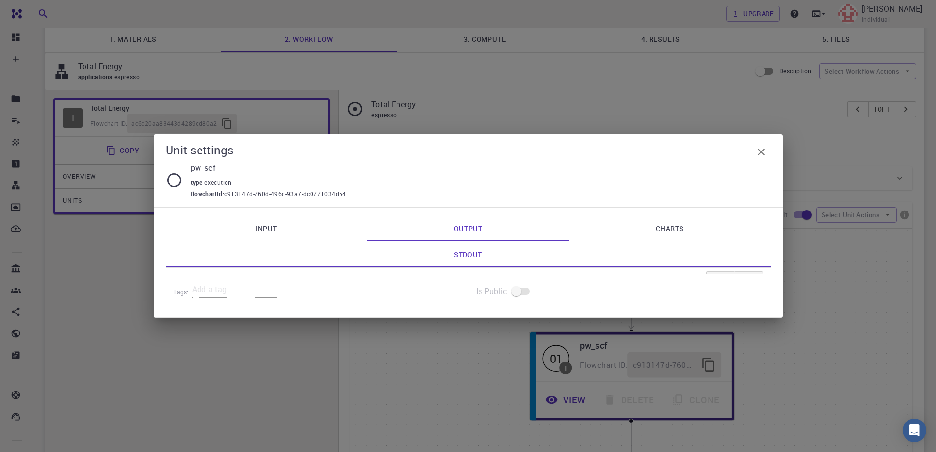
click at [173, 182] on icon at bounding box center [174, 180] width 17 height 17
click at [174, 182] on icon at bounding box center [174, 180] width 17 height 17
click at [762, 149] on icon "button" at bounding box center [762, 152] width 12 height 12
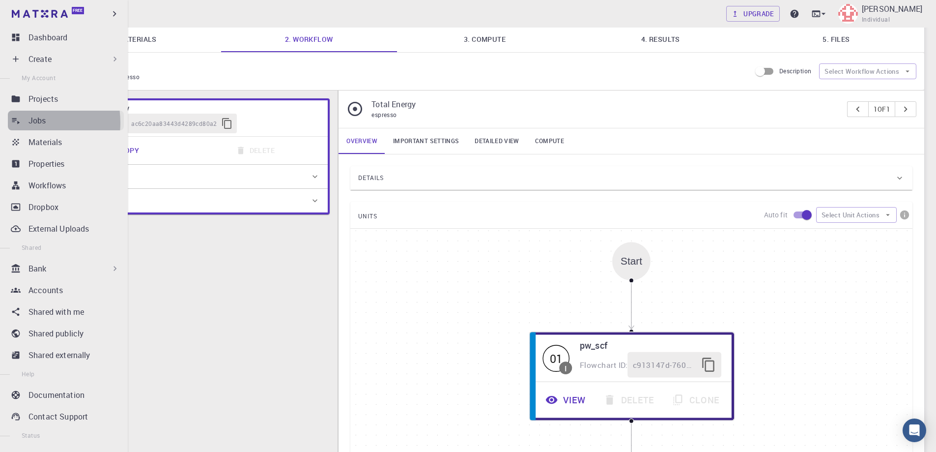
click at [18, 122] on icon at bounding box center [16, 121] width 8 height 6
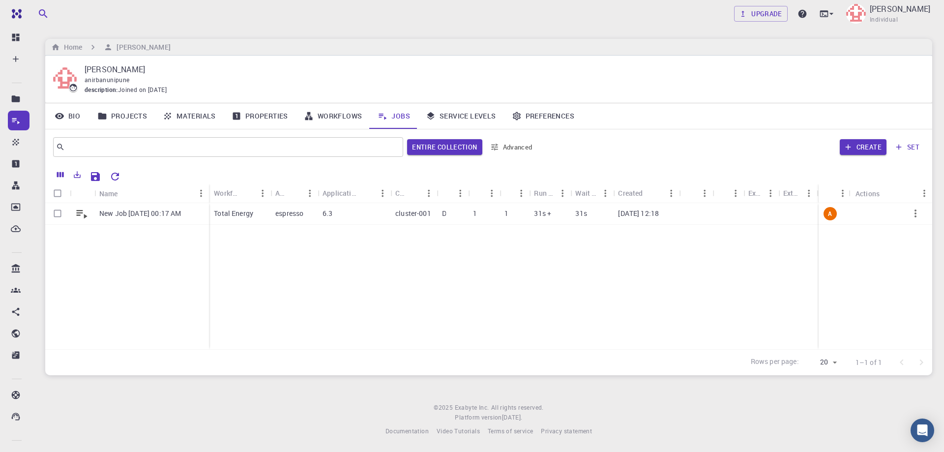
click at [561, 80] on div "anirbanunipune" at bounding box center [501, 80] width 832 height 10
click at [671, 282] on div "New Job [DATE] 00:17 AM Total Energy espresso 6.3 cluster-001 D 1 1 31s + 31s […" at bounding box center [488, 276] width 887 height 146
click at [783, 12] on link "Upgrade" at bounding box center [761, 14] width 54 height 16
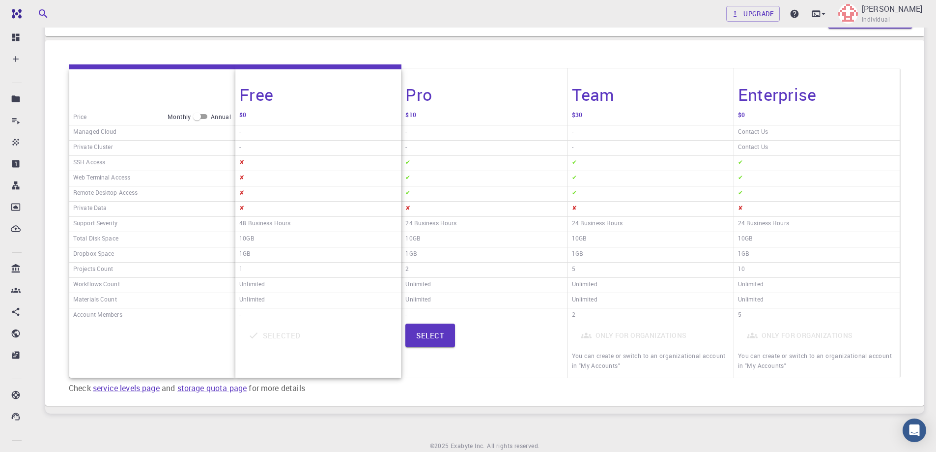
scroll to position [147, 0]
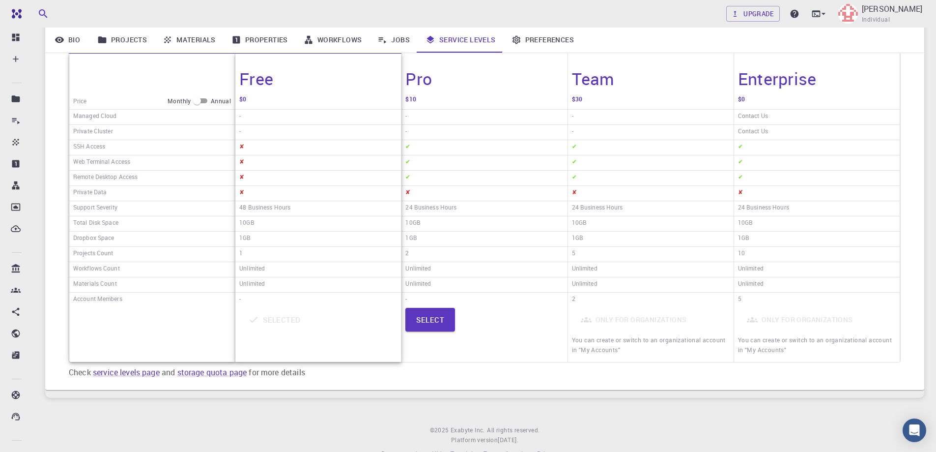
click at [476, 134] on div "-" at bounding box center [485, 132] width 166 height 15
click at [206, 99] on input "checkbox" at bounding box center [196, 101] width 35 height 12
checkbox input "true"
click at [511, 91] on div "Pro" at bounding box center [485, 73] width 166 height 40
click at [472, 216] on div "10GB" at bounding box center [485, 223] width 166 height 15
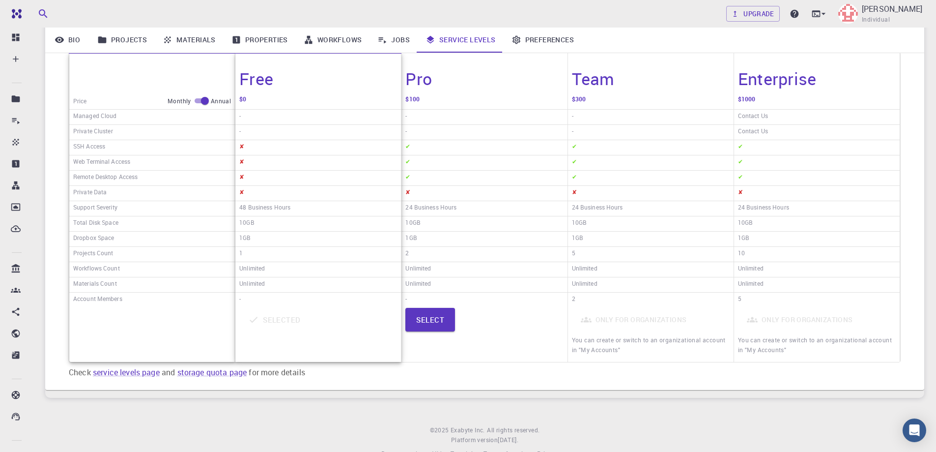
click at [388, 36] on link "Jobs" at bounding box center [394, 40] width 48 height 26
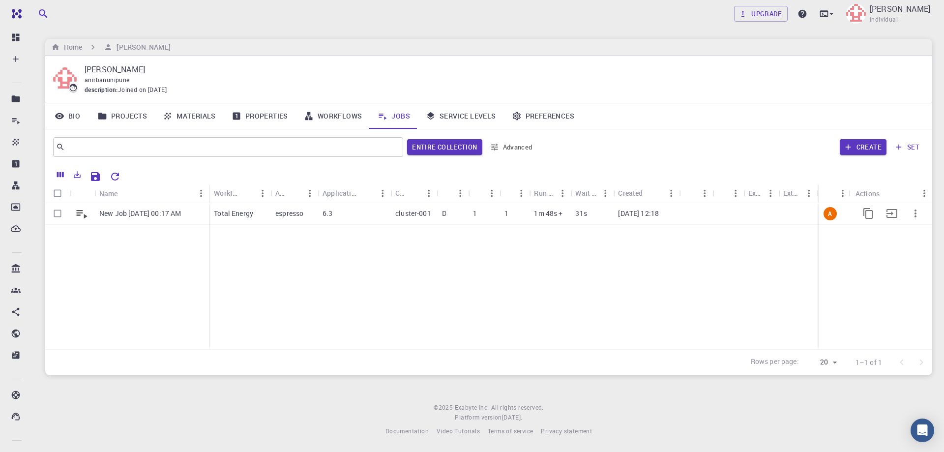
click at [854, 255] on div "A" at bounding box center [876, 276] width 114 height 146
click at [86, 217] on icon at bounding box center [82, 214] width 11 height 9
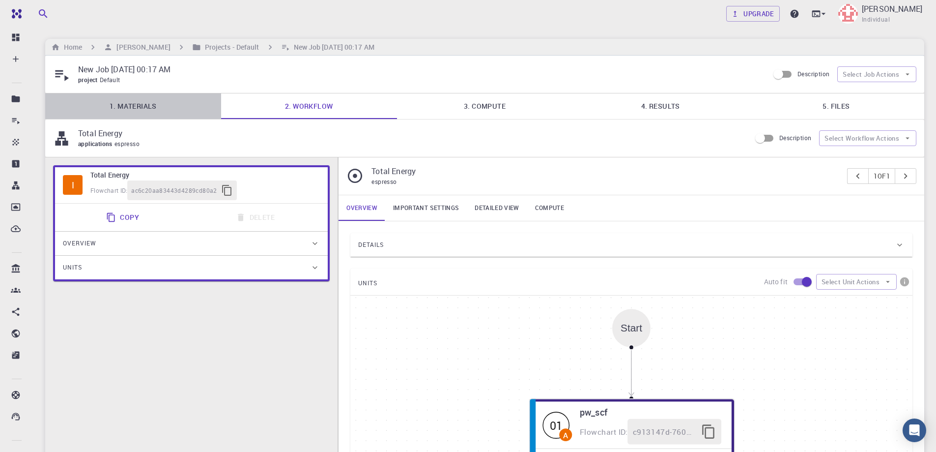
click at [135, 103] on link "1. Materials" at bounding box center [133, 106] width 176 height 26
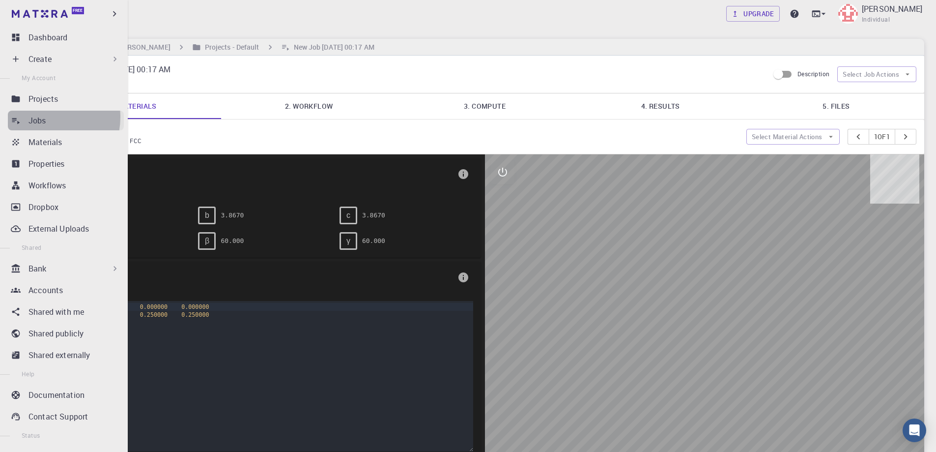
click at [40, 117] on p "Jobs" at bounding box center [38, 121] width 18 height 12
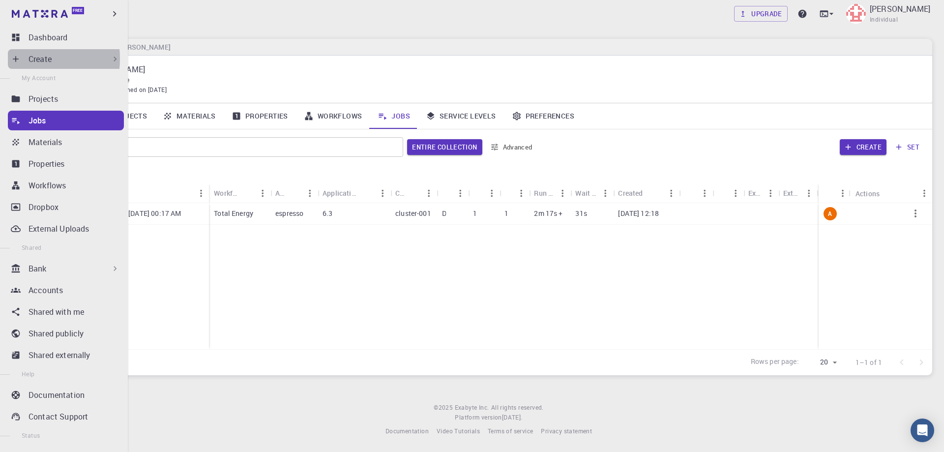
click at [18, 59] on icon at bounding box center [16, 59] width 10 height 10
click at [36, 58] on p "Create" at bounding box center [40, 59] width 23 height 12
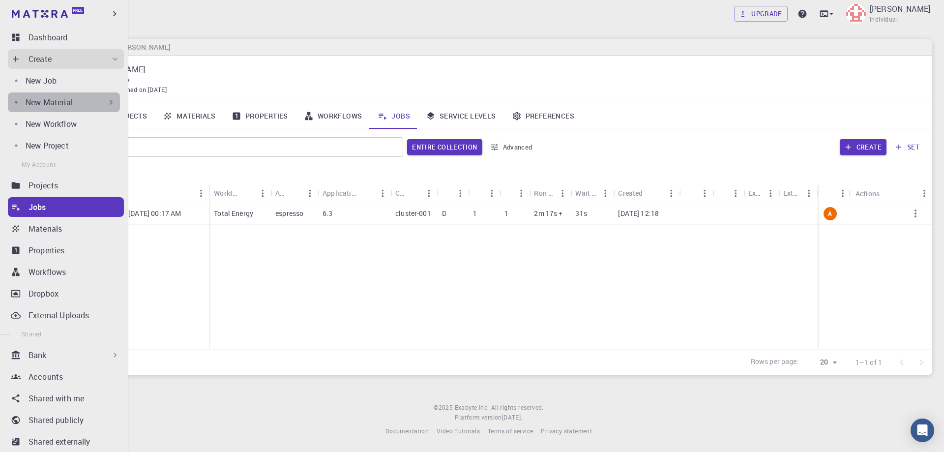
click at [106, 101] on icon at bounding box center [111, 102] width 10 height 10
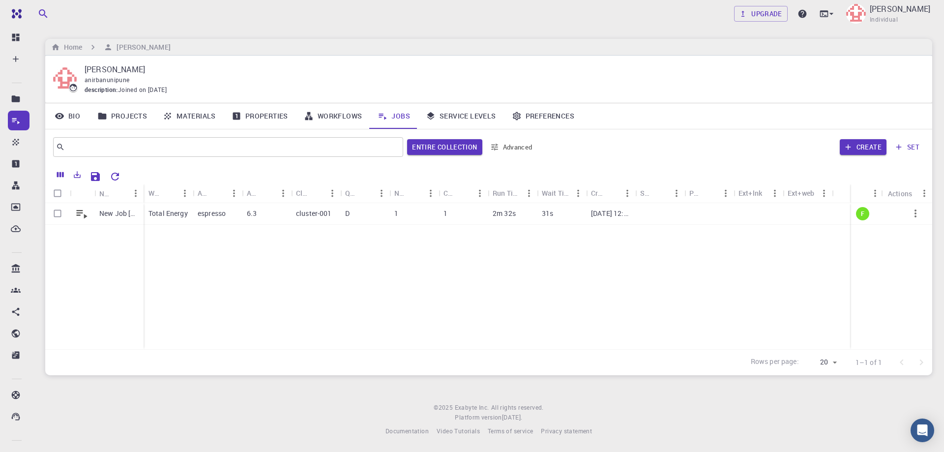
click at [341, 291] on div "New Job [DATE] 00:17 AM Total Energy espresso 6.3 cluster-001 D 1 1 2m 32s 31s …" at bounding box center [488, 276] width 887 height 146
drag, startPoint x: 57, startPoint y: 212, endPoint x: 93, endPoint y: 253, distance: 54.3
click at [57, 212] on input "Select row" at bounding box center [57, 213] width 19 height 19
checkbox input "true"
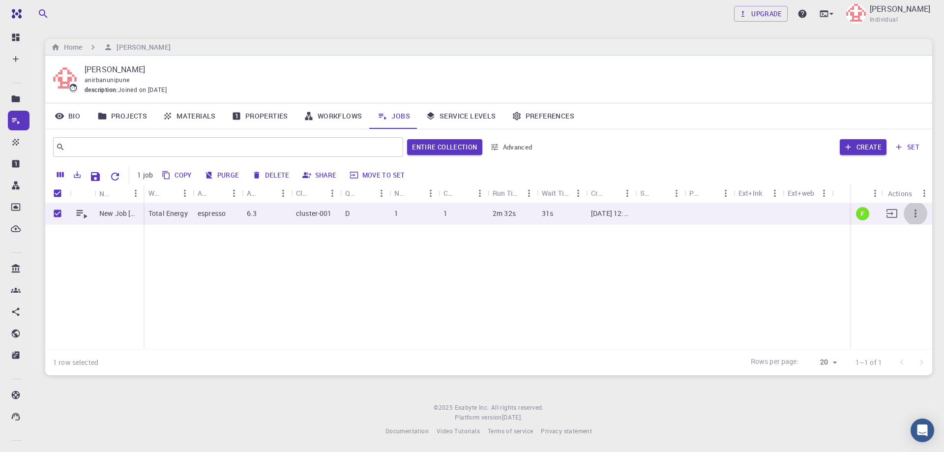
click at [917, 214] on icon "button" at bounding box center [915, 213] width 12 height 12
click at [480, 285] on div at bounding box center [472, 226] width 944 height 452
click at [917, 214] on icon "button" at bounding box center [915, 213] width 12 height 12
click at [915, 221] on span "Open" at bounding box center [911, 224] width 15 height 10
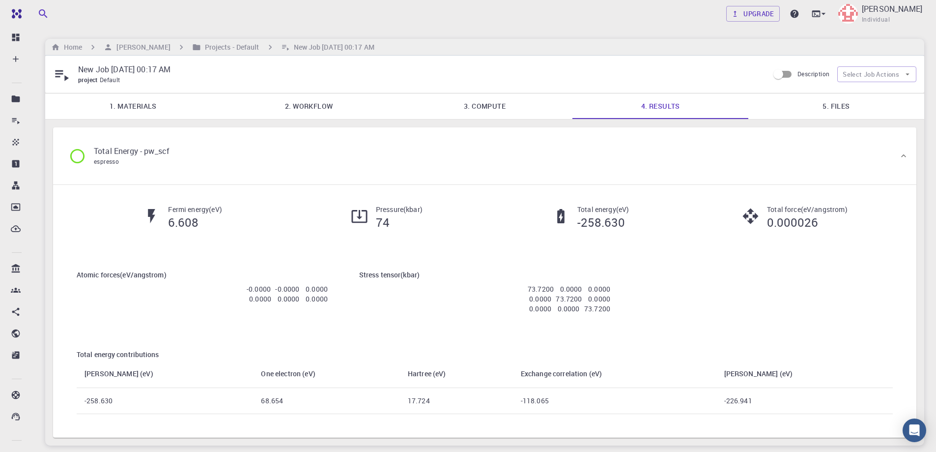
click at [382, 213] on p "Pressure ( kbar )" at bounding box center [399, 210] width 47 height 10
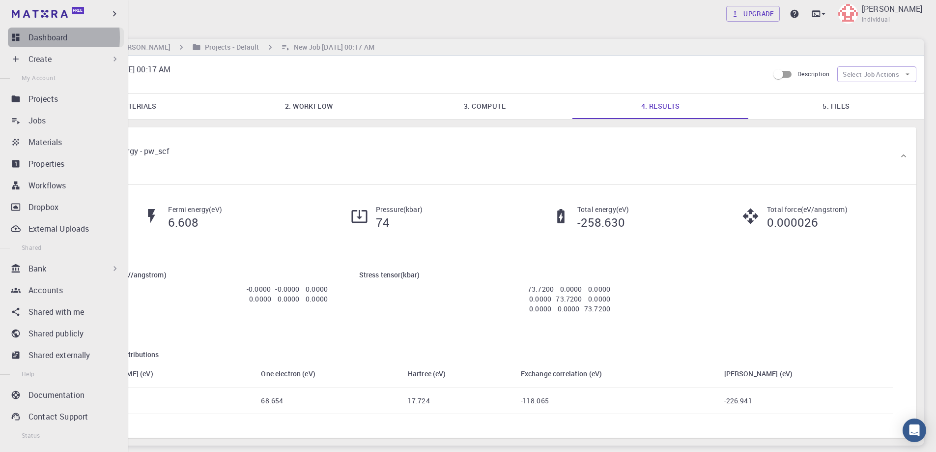
click at [14, 37] on icon at bounding box center [15, 37] width 7 height 7
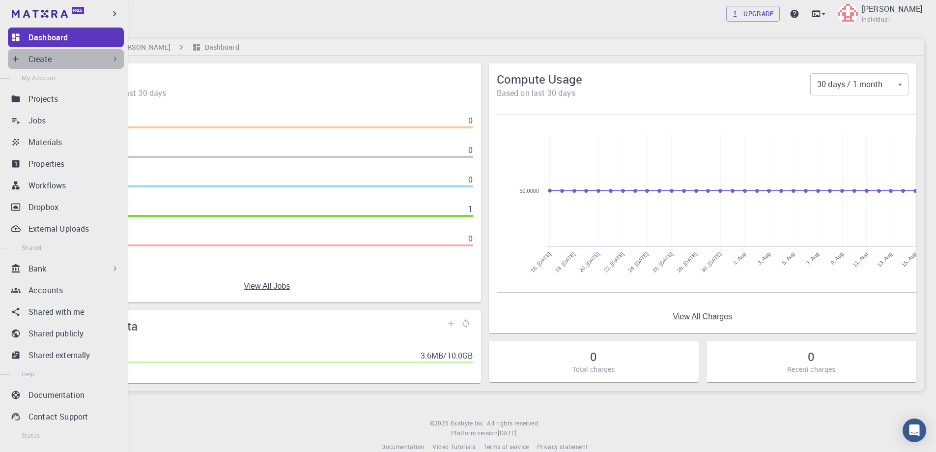
click at [84, 59] on div "Create" at bounding box center [74, 59] width 91 height 12
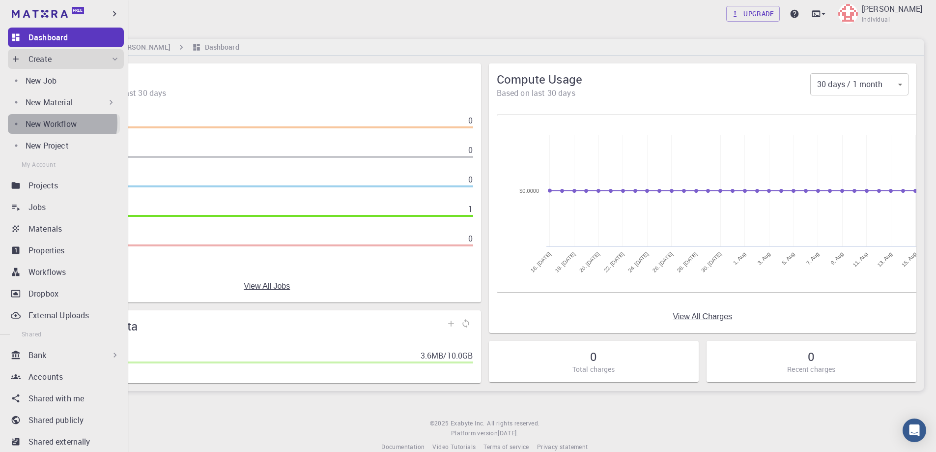
click at [62, 123] on p "New Workflow" at bounding box center [51, 124] width 51 height 12
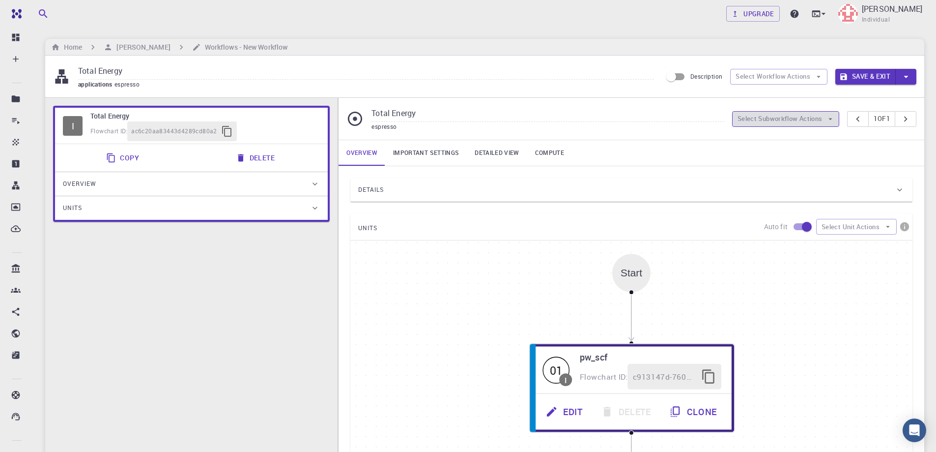
click at [815, 118] on button "Select Subworkflow Actions" at bounding box center [786, 119] width 108 height 16
click at [804, 91] on div "Total Energy applications espresso Description Select Workflow Actions Save & E…" at bounding box center [484, 77] width 879 height 42
click at [811, 78] on button "Select Workflow Actions" at bounding box center [779, 77] width 97 height 16
click at [701, 94] on div "Total Energy applications espresso Description Select Workflow Actions Save & E…" at bounding box center [484, 77] width 879 height 42
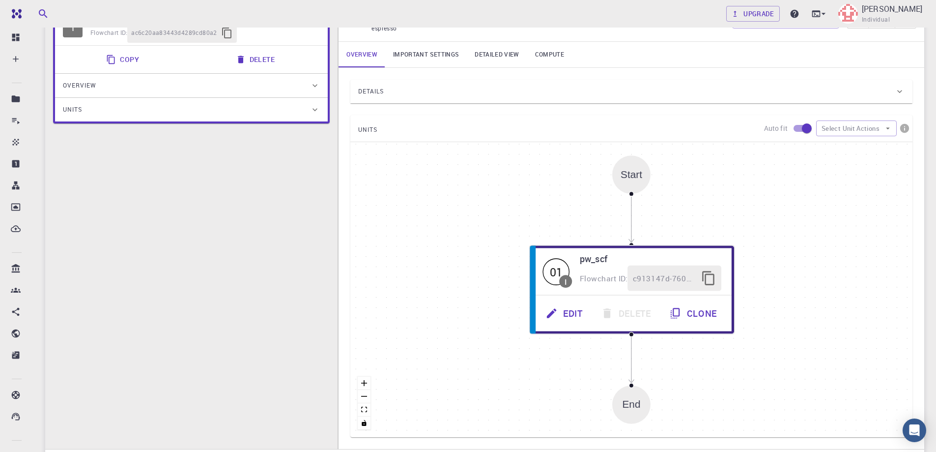
scroll to position [147, 0]
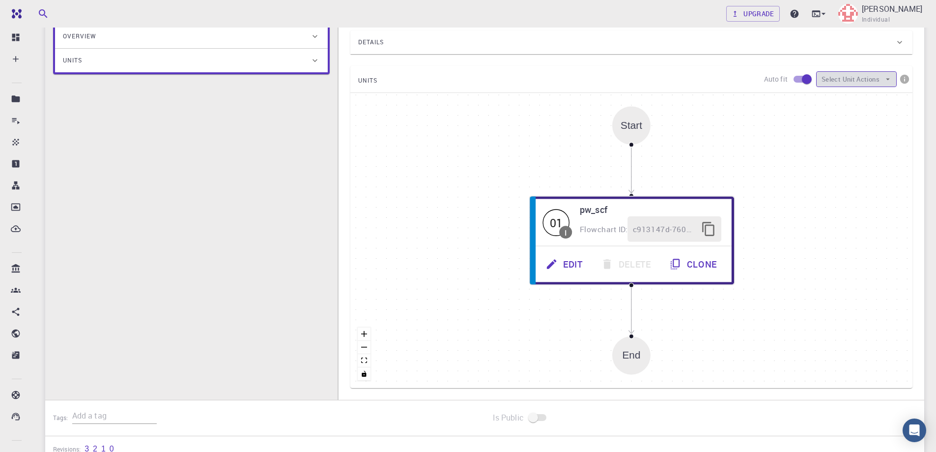
click at [886, 77] on icon "button" at bounding box center [888, 79] width 9 height 9
click at [828, 99] on icon at bounding box center [829, 99] width 8 height 8
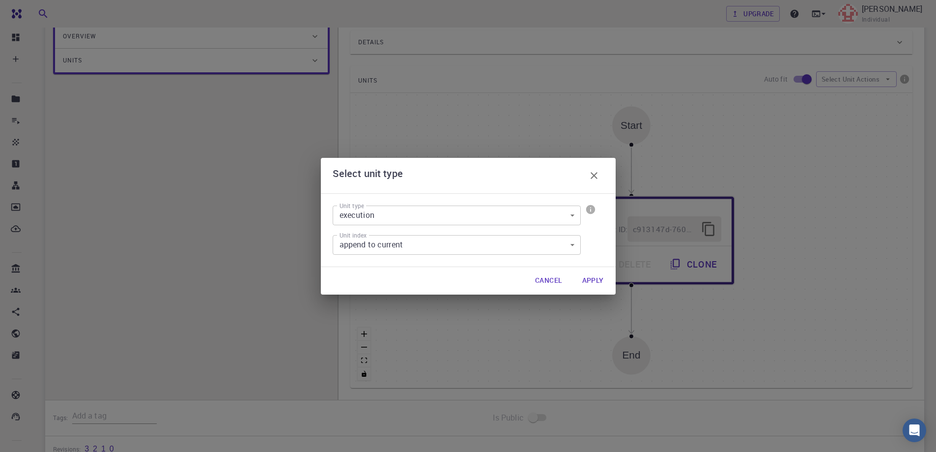
click at [477, 216] on body "Free Dashboard Create New Job New Material Create Material Upload File Import f…" at bounding box center [468, 196] width 936 height 686
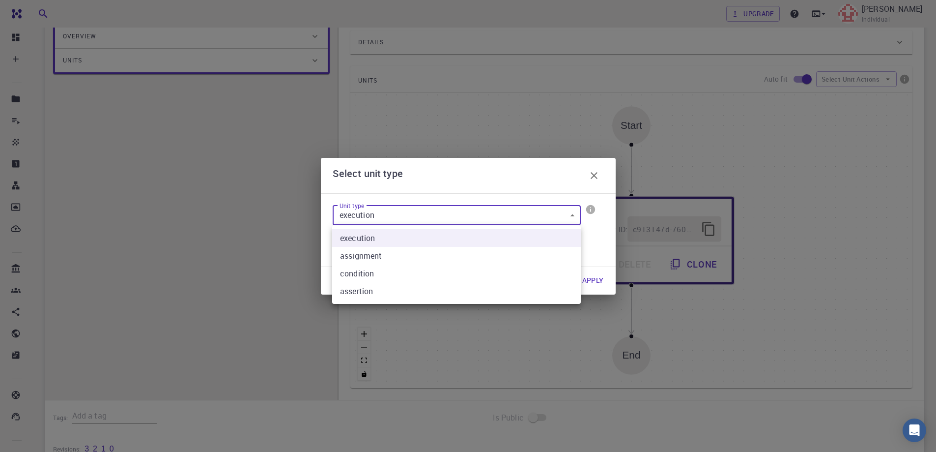
click at [477, 216] on div at bounding box center [468, 226] width 936 height 452
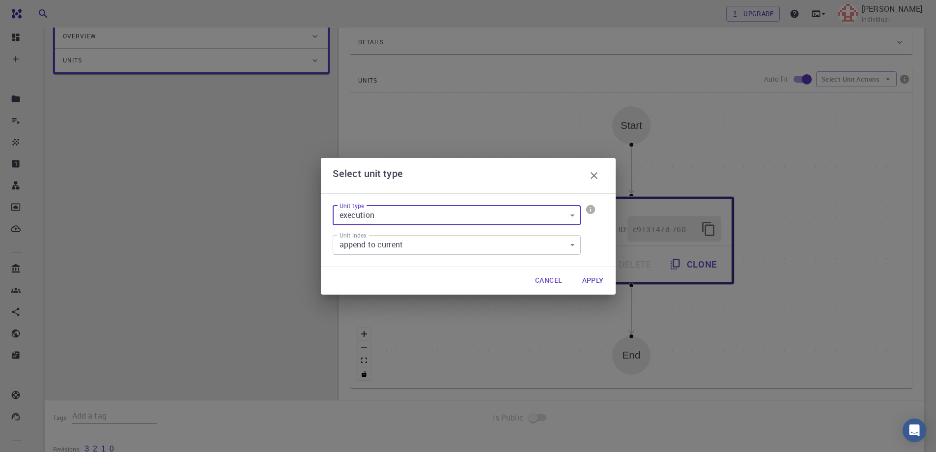
click at [465, 243] on body "Free Dashboard Create New Job New Material Create Material Upload File Import f…" at bounding box center [468, 196] width 936 height 686
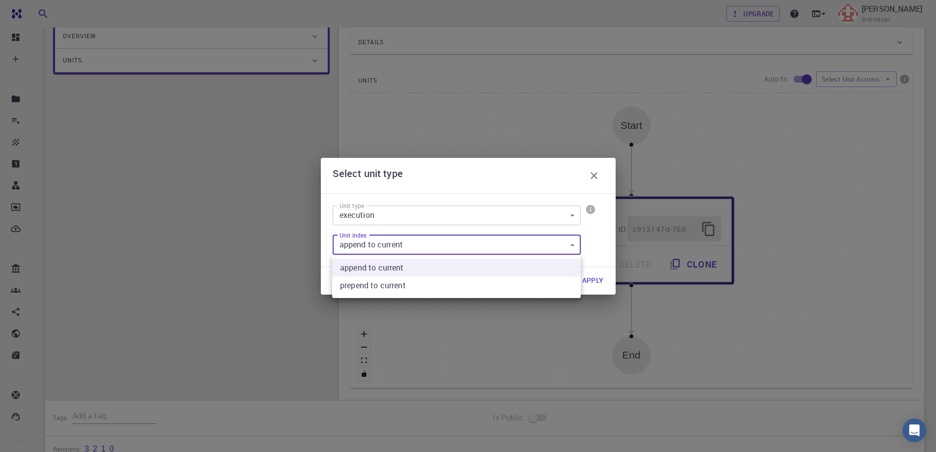
click at [465, 243] on div at bounding box center [468, 226] width 936 height 452
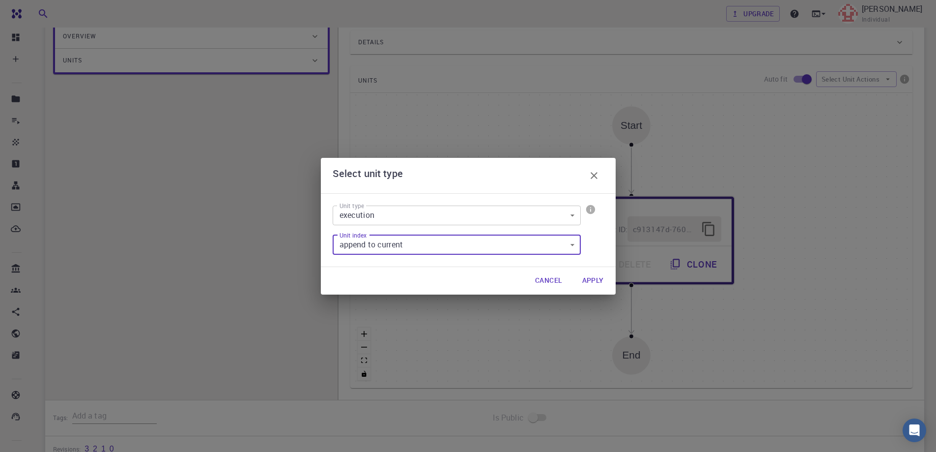
click at [550, 279] on button "Cancel" at bounding box center [548, 281] width 43 height 20
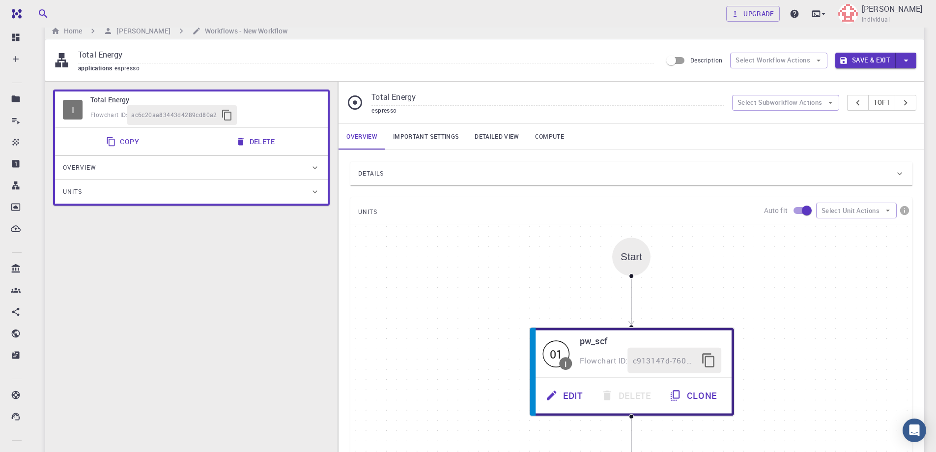
scroll to position [0, 0]
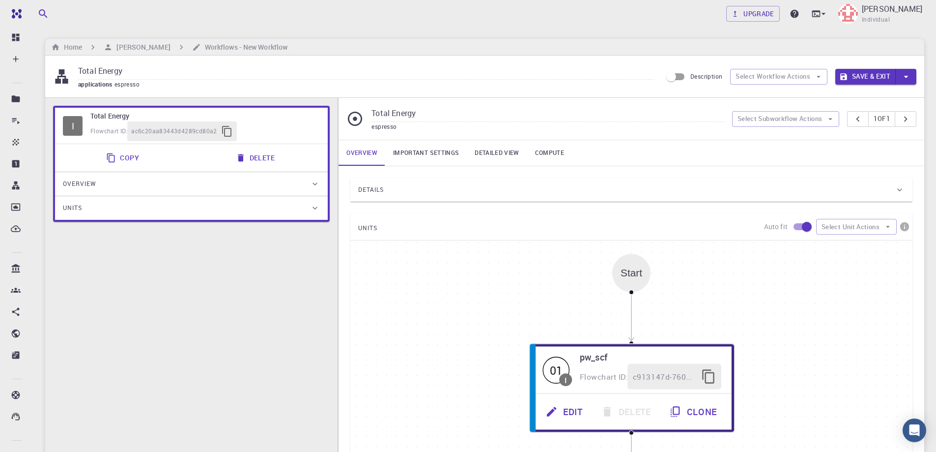
click at [398, 115] on input "Total Energy" at bounding box center [548, 114] width 352 height 16
click at [350, 119] on icon at bounding box center [355, 119] width 14 height 14
drag, startPoint x: 435, startPoint y: 113, endPoint x: 364, endPoint y: 116, distance: 70.8
click at [364, 116] on div "Total Energy espresso" at bounding box center [539, 119] width 385 height 26
type input "Band structure"
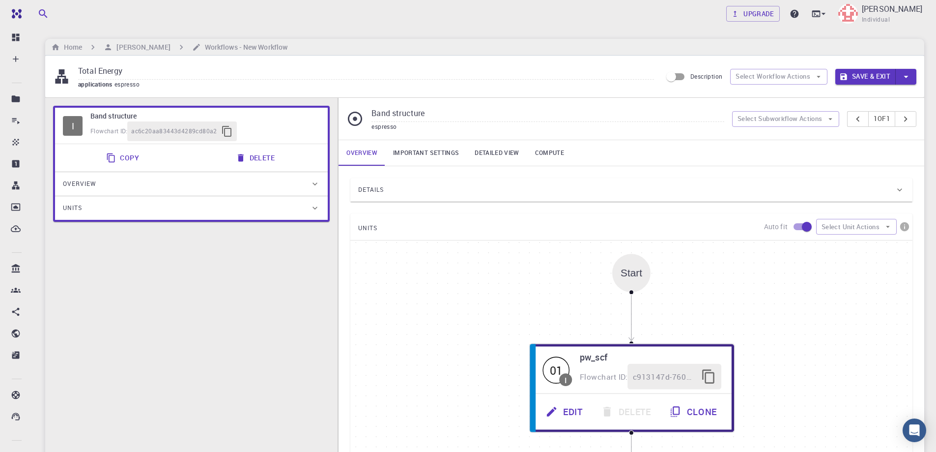
click at [278, 315] on div "I Band structure Flowchart ID: ac6c20aa83443d4289cd80a2 Copy Delete Overview Pr…" at bounding box center [191, 330] width 293 height 465
click at [291, 271] on div "I Band structure Flowchart ID: ac6c20aa83443d4289cd80a2 Copy Delete Overview Pr…" at bounding box center [191, 330] width 293 height 465
click at [806, 74] on button "Select Workflow Actions" at bounding box center [779, 77] width 97 height 16
click at [501, 72] on input "Total Energy" at bounding box center [366, 71] width 576 height 16
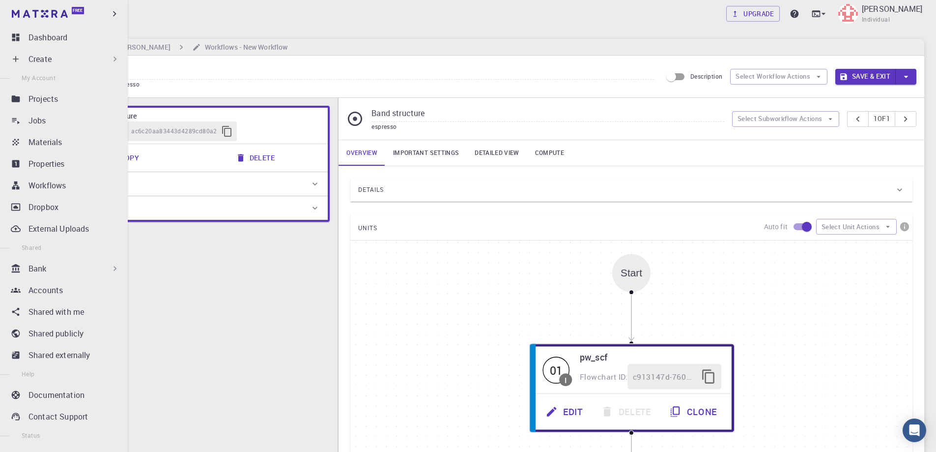
click at [43, 62] on p "Create" at bounding box center [40, 59] width 23 height 12
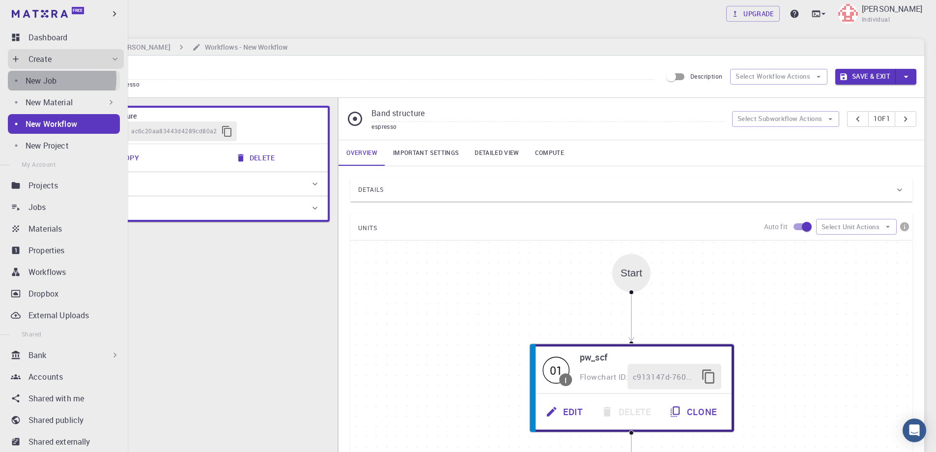
click at [53, 79] on p "New Job" at bounding box center [41, 81] width 31 height 12
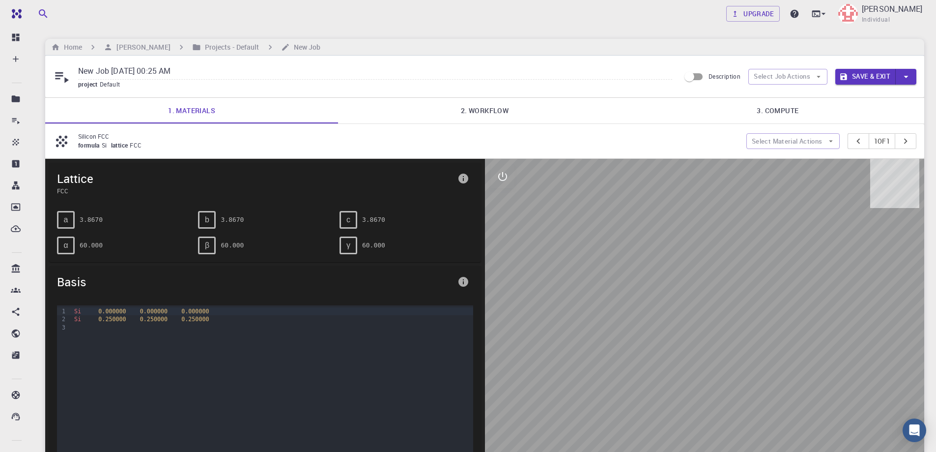
click at [481, 105] on link "2. Workflow" at bounding box center [484, 111] width 293 height 26
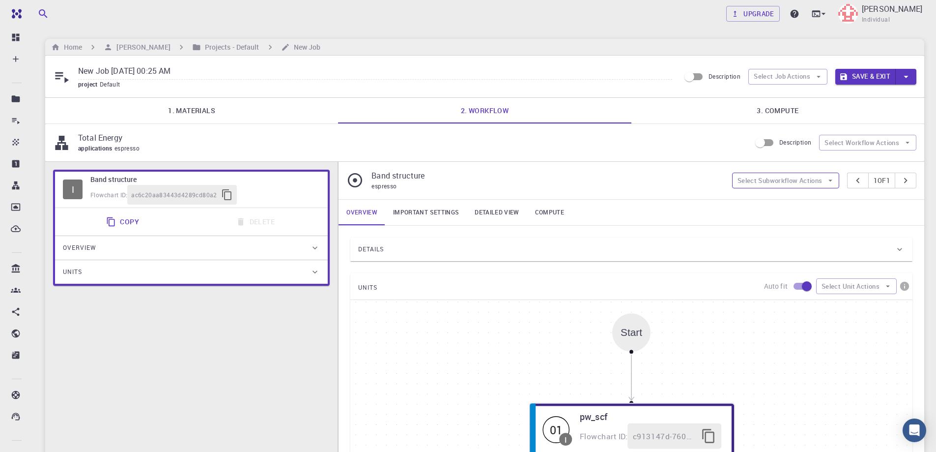
click at [818, 179] on button "Select Subworkflow Actions" at bounding box center [786, 181] width 108 height 16
click at [893, 144] on button "Select Workflow Actions" at bounding box center [867, 143] width 97 height 16
click at [805, 77] on button "Select Job Actions" at bounding box center [788, 77] width 79 height 16
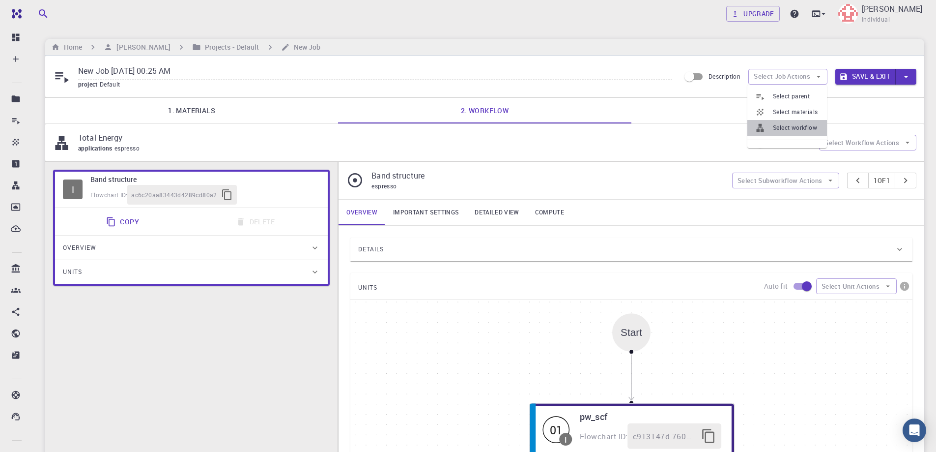
click at [777, 128] on span "Select workflow" at bounding box center [796, 128] width 46 height 10
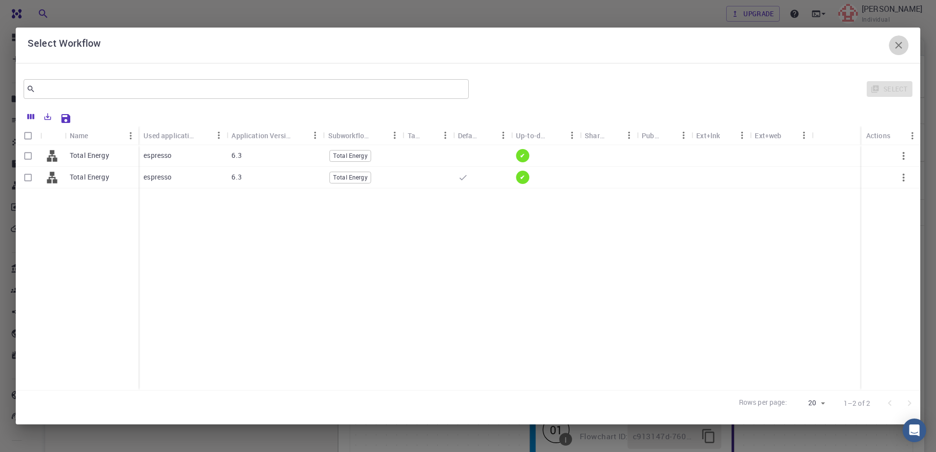
click at [895, 44] on icon "button" at bounding box center [899, 45] width 12 height 12
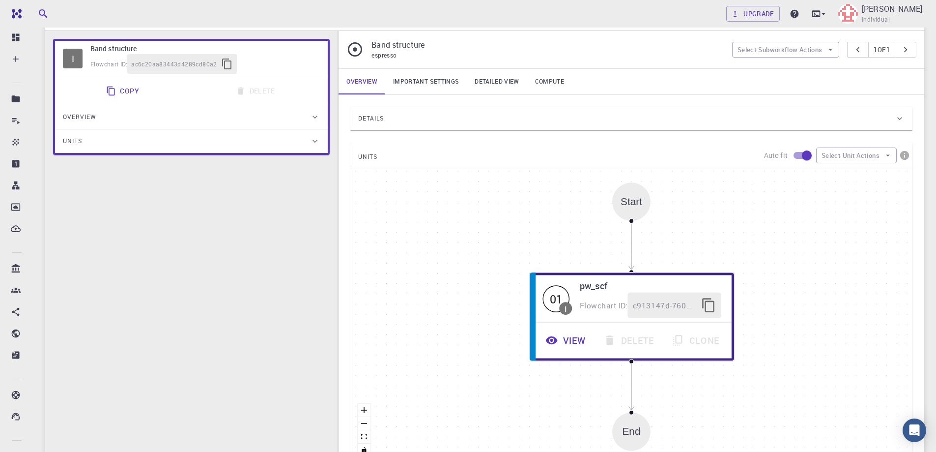
scroll to position [147, 0]
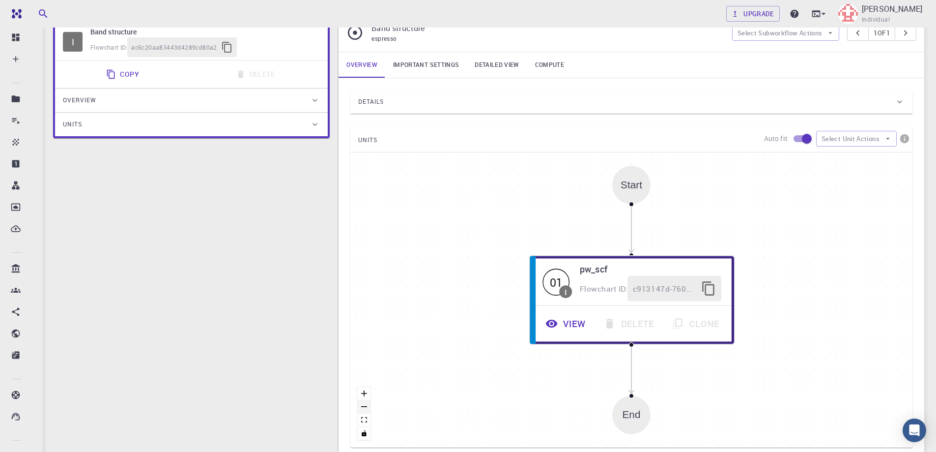
click at [365, 404] on button "zoom out" at bounding box center [364, 406] width 13 height 13
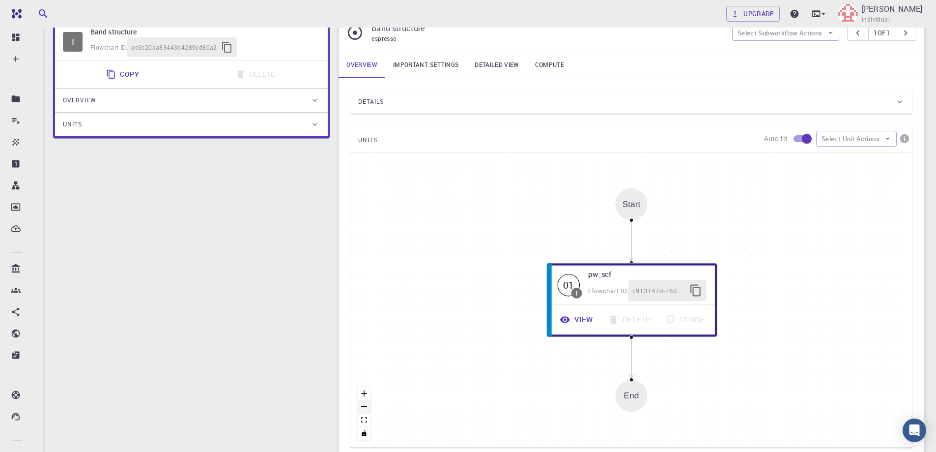
click at [365, 404] on button "zoom out" at bounding box center [364, 406] width 13 height 13
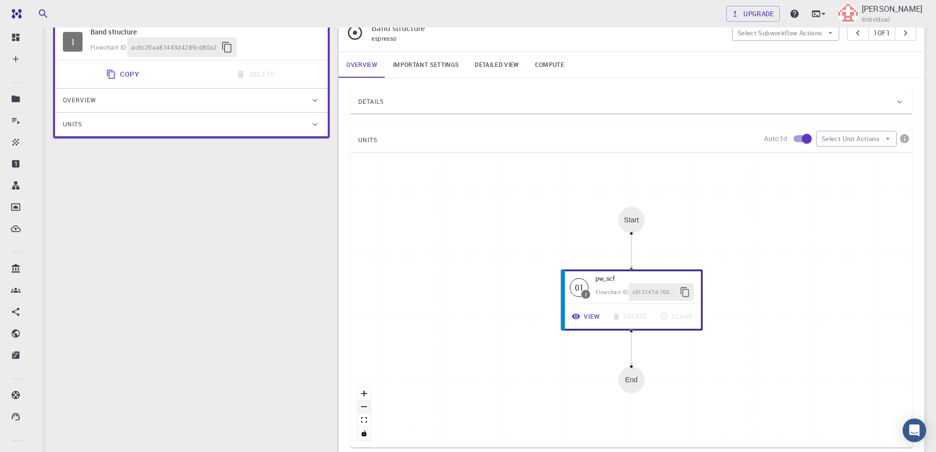
click at [365, 404] on button "zoom out" at bounding box center [364, 406] width 13 height 13
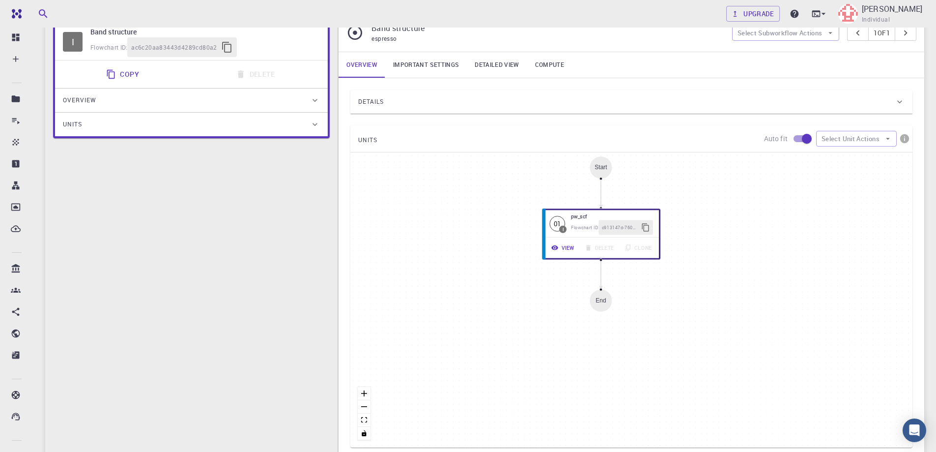
drag, startPoint x: 660, startPoint y: 268, endPoint x: 629, endPoint y: 202, distance: 72.6
click at [629, 202] on div "Start 01 I pw_scf Flowchart ID: c913147d-760d-496d-93a7-dc0771034d54 View Delet…" at bounding box center [632, 299] width 562 height 295
click at [455, 103] on div "Details" at bounding box center [626, 102] width 537 height 16
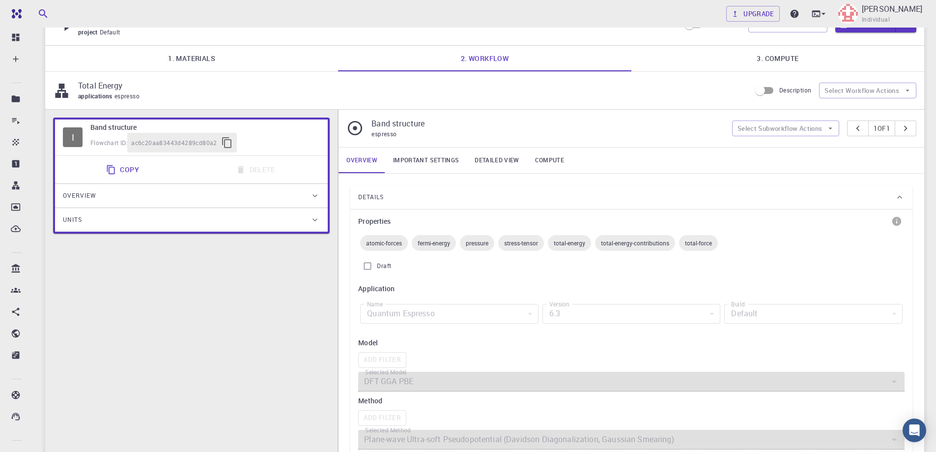
scroll to position [0, 0]
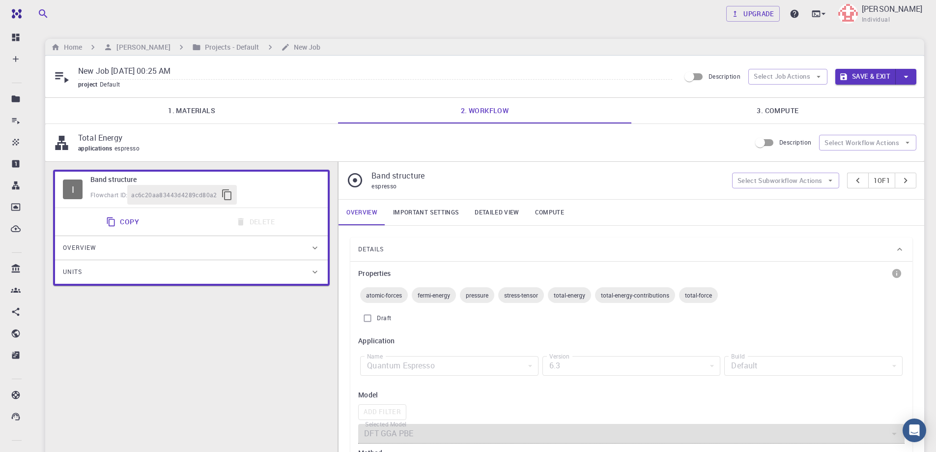
click at [906, 244] on div "Details" at bounding box center [632, 249] width 562 height 24
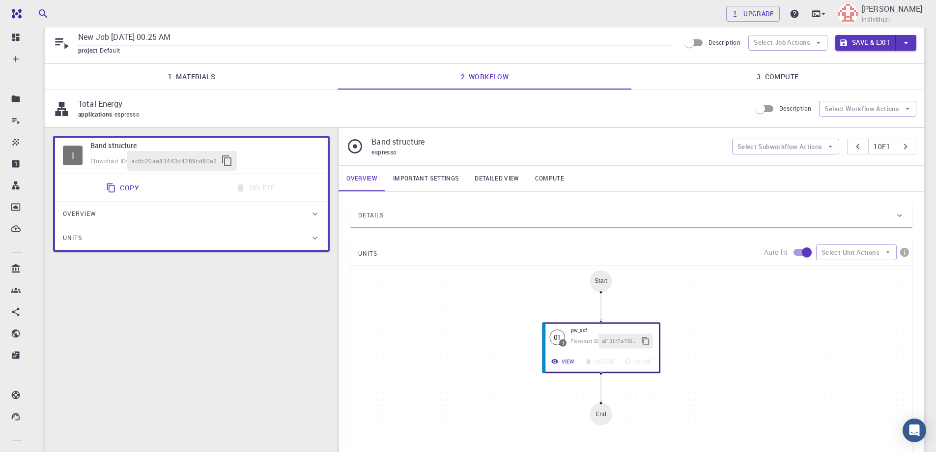
scroll to position [147, 0]
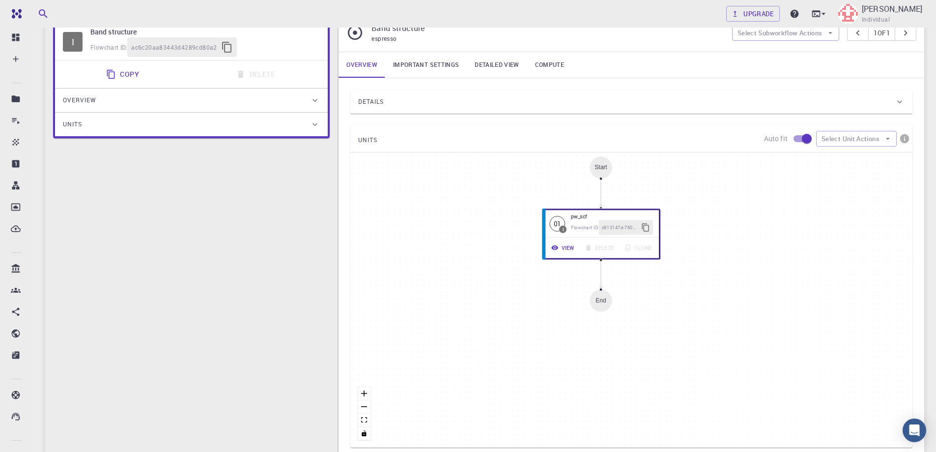
drag, startPoint x: 515, startPoint y: 320, endPoint x: 443, endPoint y: 350, distance: 78.0
click at [443, 350] on div "Start 01 I pw_scf Flowchart ID: c913147d-760d-496d-93a7-dc0771034d54 View Delet…" at bounding box center [632, 299] width 562 height 295
drag, startPoint x: 683, startPoint y: 92, endPoint x: 684, endPoint y: 176, distance: 83.6
click at [683, 179] on div "Details Properties atomic-forces fermi-energy pressure stress-tensor total-ener…" at bounding box center [632, 268] width 562 height 357
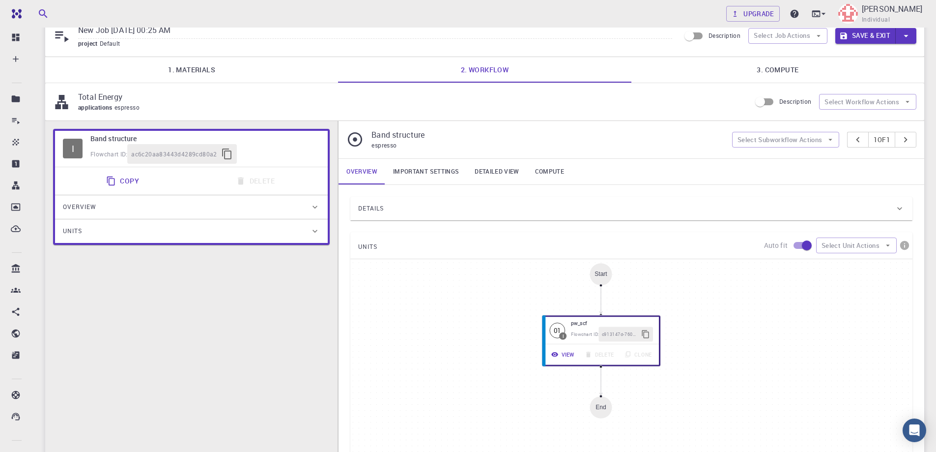
scroll to position [0, 0]
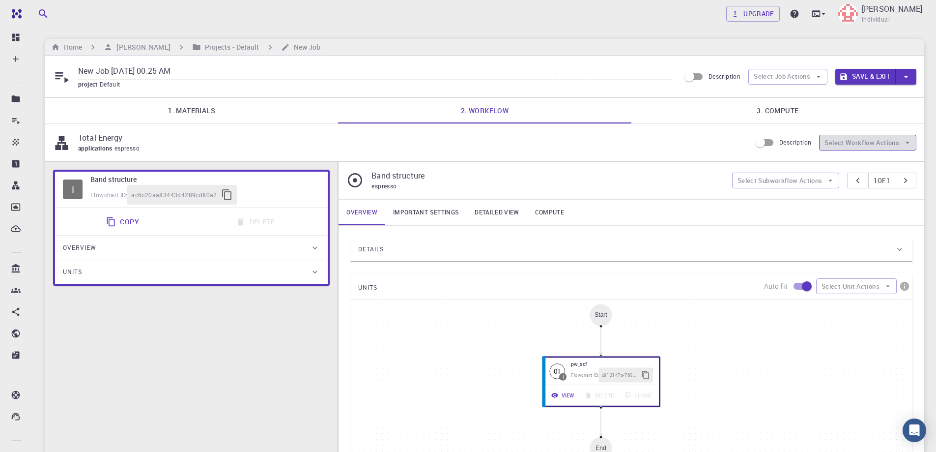
click at [863, 140] on button "Select Workflow Actions" at bounding box center [867, 143] width 97 height 16
click at [659, 145] on div "applications espresso" at bounding box center [410, 149] width 665 height 10
click at [140, 335] on div "I Band structure Flowchart ID: ac6c20aa83443d4289cd80a2 Copy Delete Overview Pr…" at bounding box center [191, 392] width 293 height 461
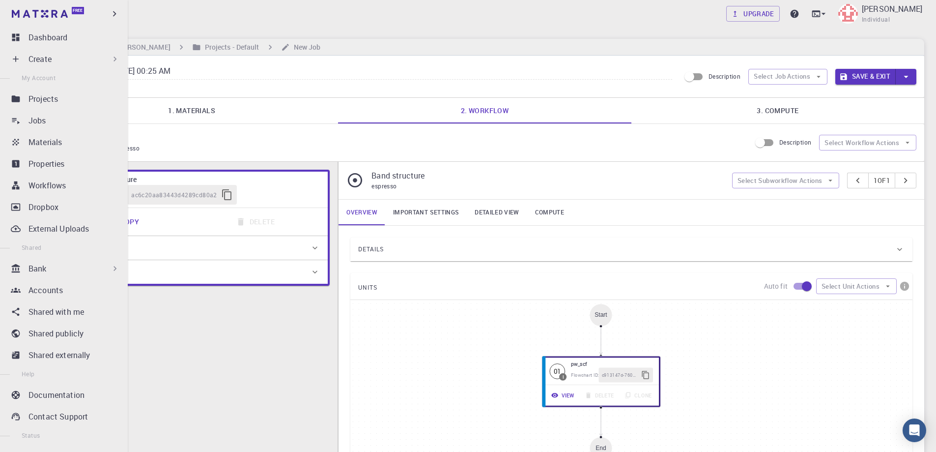
click at [37, 57] on p "Create" at bounding box center [40, 59] width 23 height 12
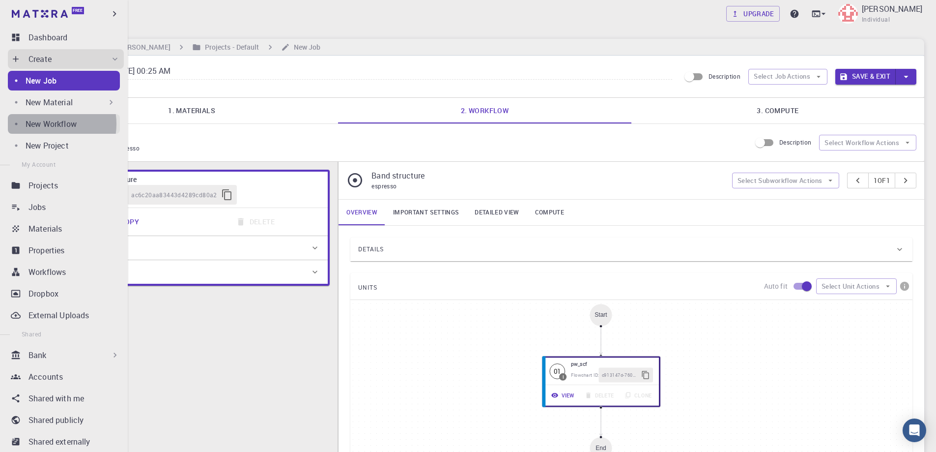
click at [45, 124] on p "New Workflow" at bounding box center [51, 124] width 51 height 12
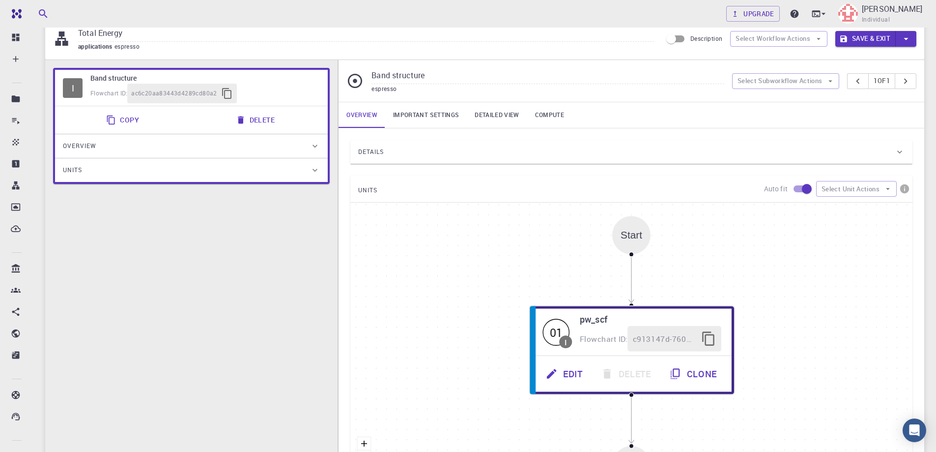
scroll to position [136, 0]
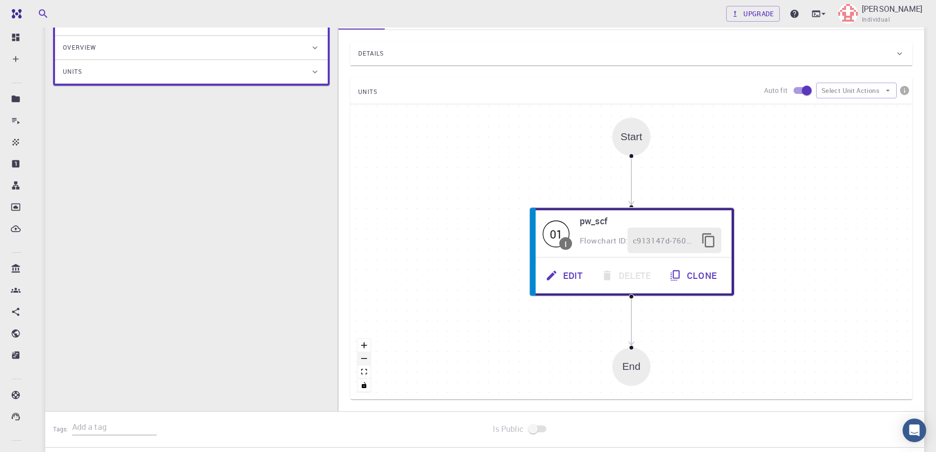
click at [362, 357] on button "zoom out" at bounding box center [364, 358] width 13 height 13
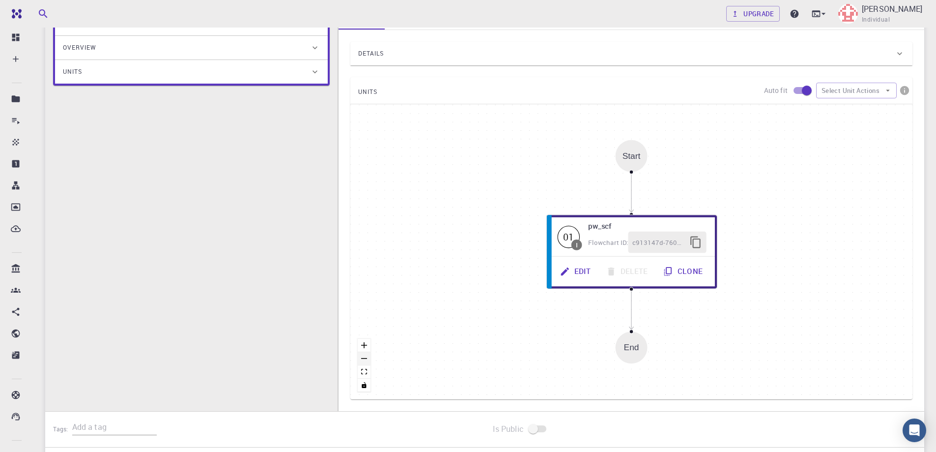
click at [362, 357] on button "zoom out" at bounding box center [364, 358] width 13 height 13
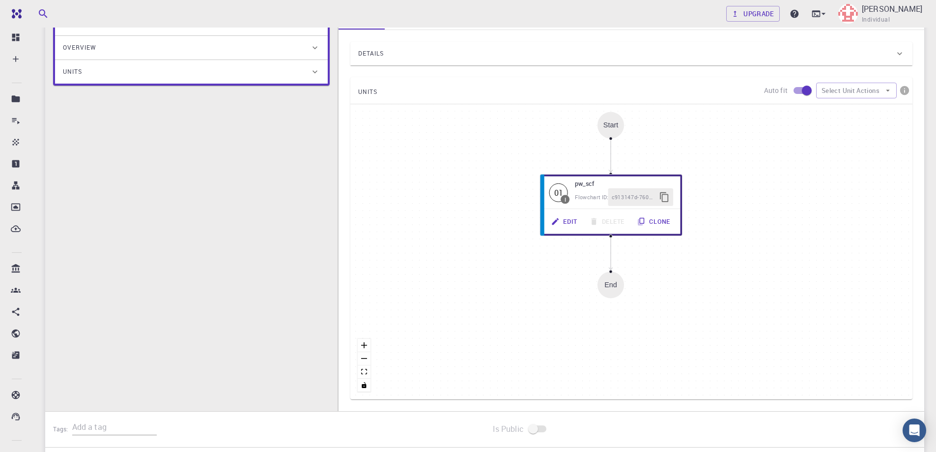
drag, startPoint x: 663, startPoint y: 209, endPoint x: 642, endPoint y: 163, distance: 51.1
click at [642, 163] on div "Start 01 I pw_scf Flowchart ID: c913147d-760d-496d-93a7-dc0771034d54 Edit Delet…" at bounding box center [632, 251] width 562 height 295
click at [599, 190] on div "Flowchart ID: c913147d-760d-496d-93a7-dc0771034d54" at bounding box center [625, 196] width 103 height 19
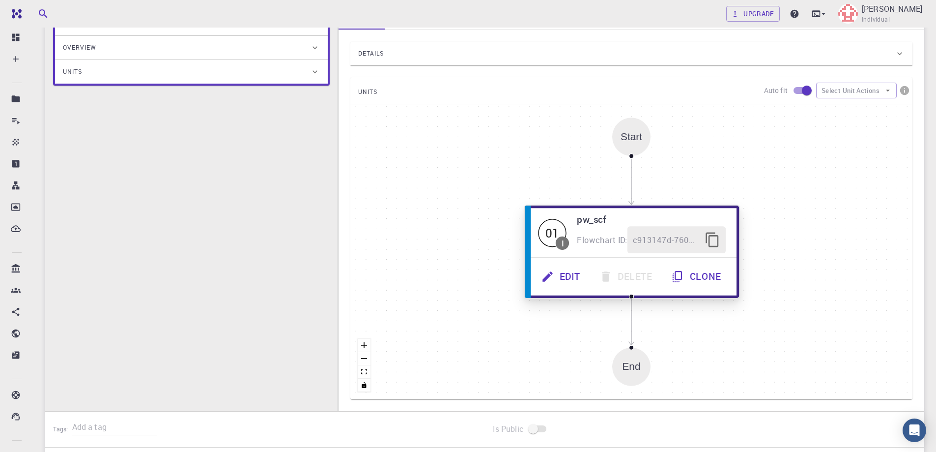
click at [700, 275] on button "Clone" at bounding box center [697, 276] width 69 height 27
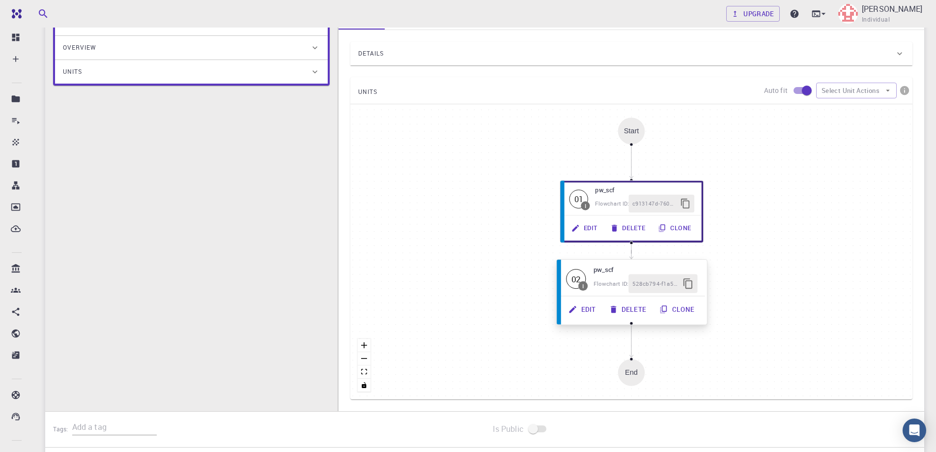
click at [597, 266] on h6 "pw_scf" at bounding box center [646, 269] width 104 height 10
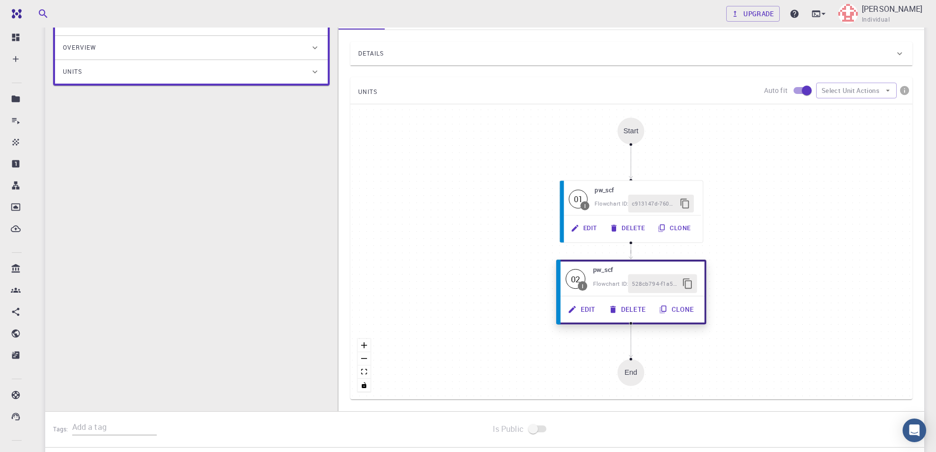
click at [582, 274] on div "02" at bounding box center [576, 279] width 20 height 20
click at [580, 283] on span "I" at bounding box center [583, 285] width 9 height 9
click at [579, 282] on div "02" at bounding box center [577, 279] width 20 height 20
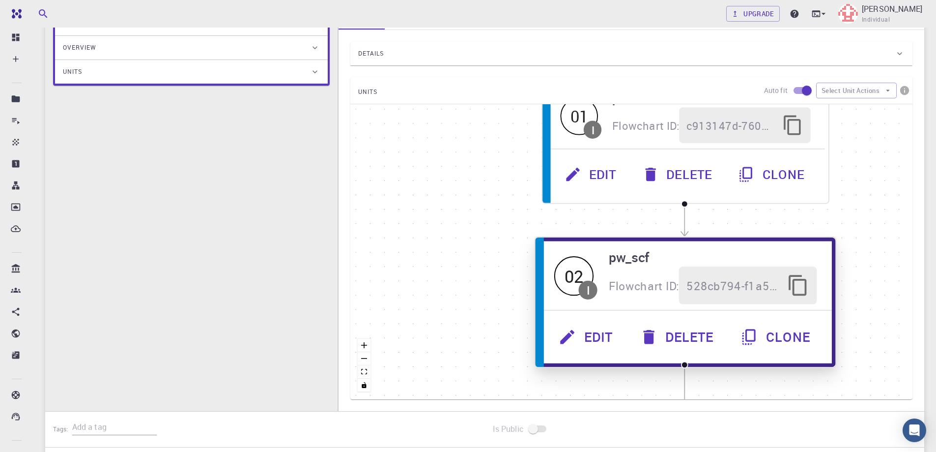
click at [589, 334] on button "Edit" at bounding box center [587, 336] width 81 height 37
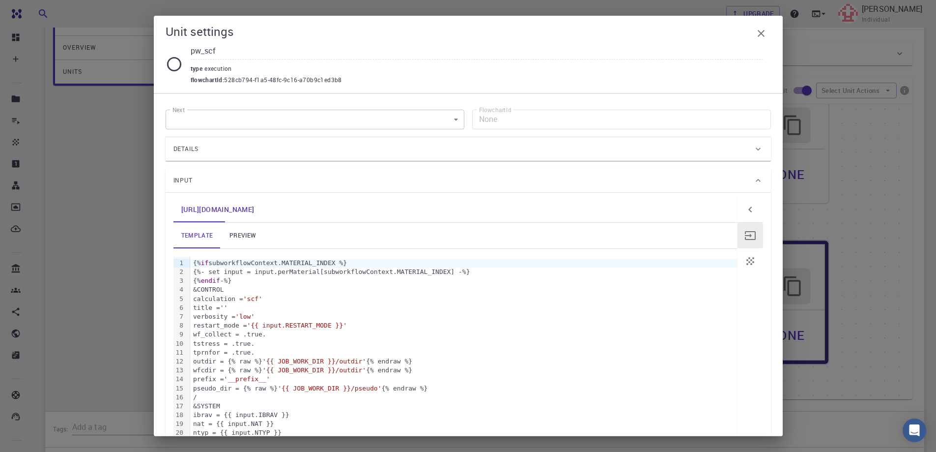
click at [174, 63] on icon at bounding box center [174, 64] width 17 height 17
click at [326, 151] on div "Details" at bounding box center [464, 149] width 580 height 16
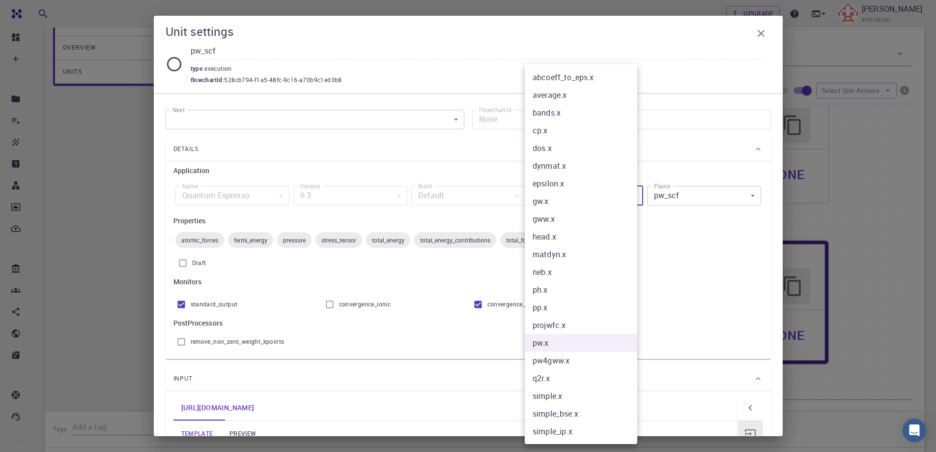
click at [628, 196] on body "Free Dashboard Create New Job New Material Create Material Upload File Import f…" at bounding box center [468, 207] width 936 height 686
click at [597, 115] on li "bands.x" at bounding box center [581, 113] width 113 height 18
type input "bands.x"
type input "bands"
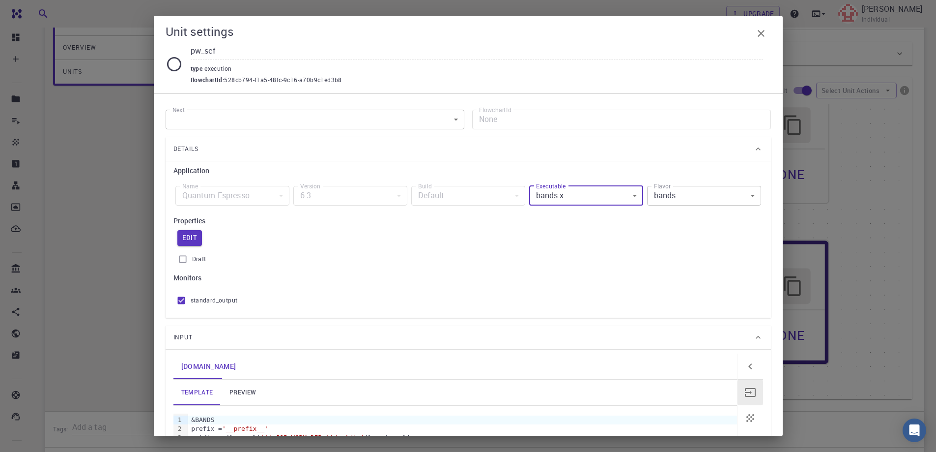
click at [713, 196] on body "Free Dashboard Create New Job New Material Create Material Upload File Import f…" at bounding box center [468, 207] width 936 height 686
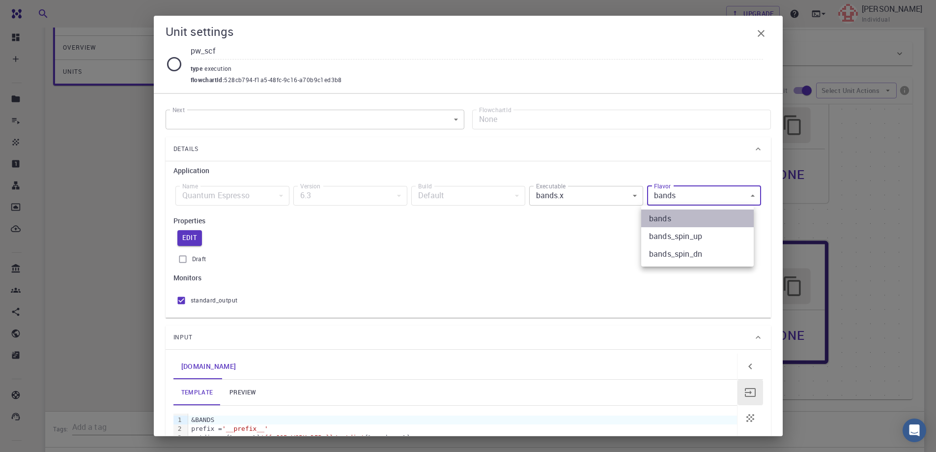
click at [711, 219] on li "bands" at bounding box center [698, 218] width 113 height 18
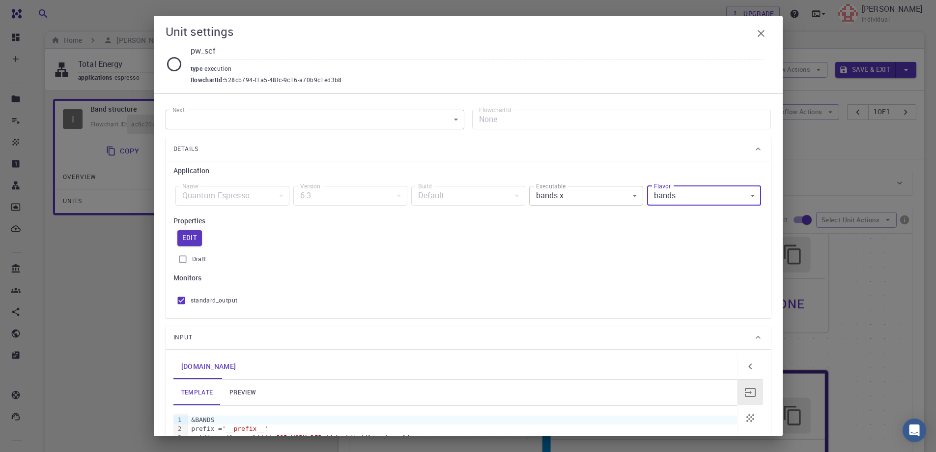
scroll to position [0, 0]
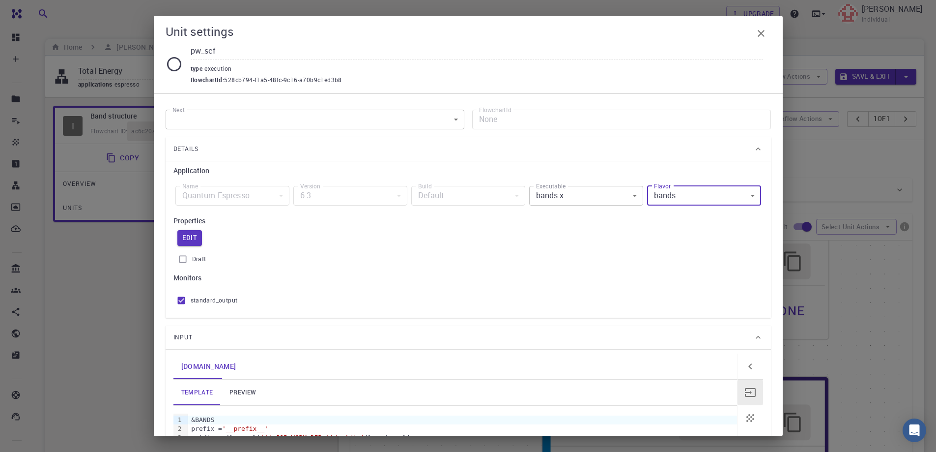
click at [314, 115] on body "Free Dashboard Create New Job New Material Create Material Upload File Import f…" at bounding box center [468, 343] width 936 height 686
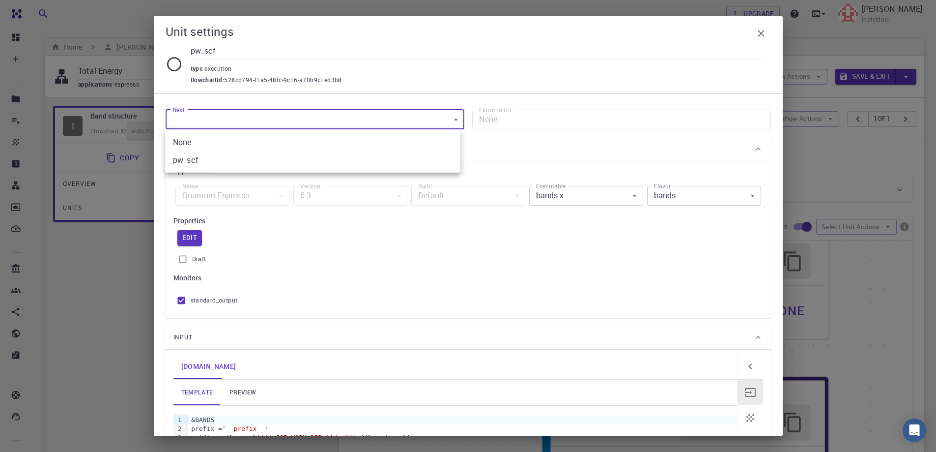
click at [303, 157] on li "pw_scf" at bounding box center [312, 160] width 295 height 18
type input "c913147d-760d-496d-93a7-dc0771034d54"
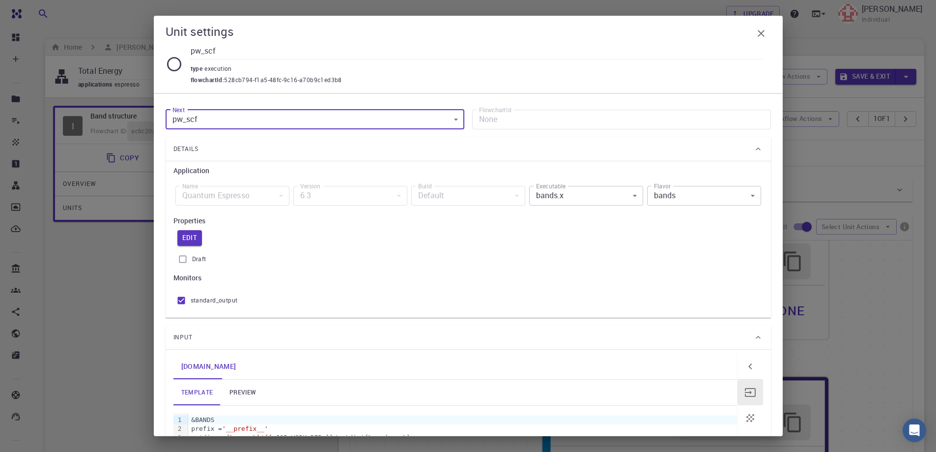
click at [587, 198] on body "Free Dashboard Create New Job New Material Create Material Upload File Import f…" at bounding box center [468, 343] width 936 height 686
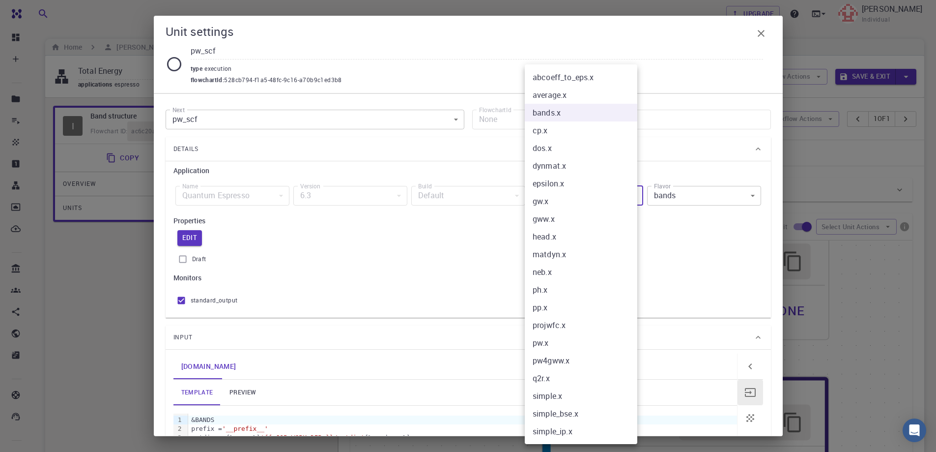
click at [442, 241] on div at bounding box center [468, 226] width 936 height 452
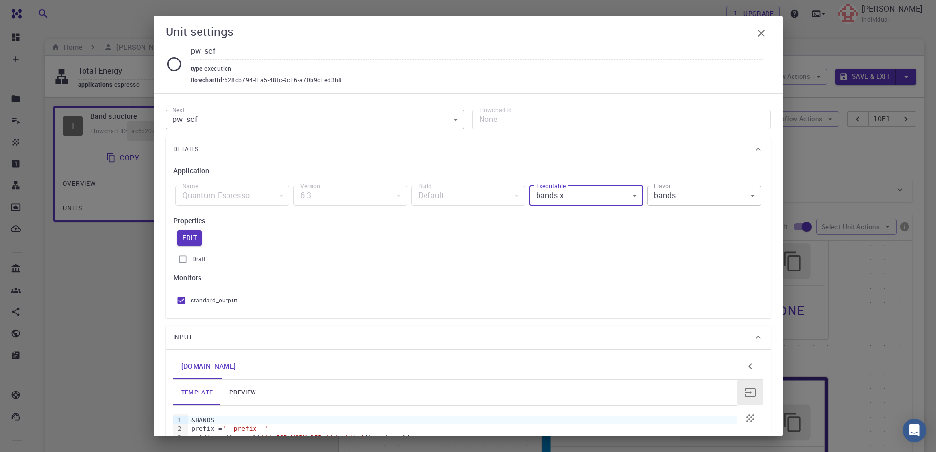
click at [176, 62] on icon at bounding box center [174, 64] width 17 height 17
click at [585, 196] on body "Free Dashboard Create New Job New Material Create Material Upload File Import f…" at bounding box center [468, 343] width 936 height 686
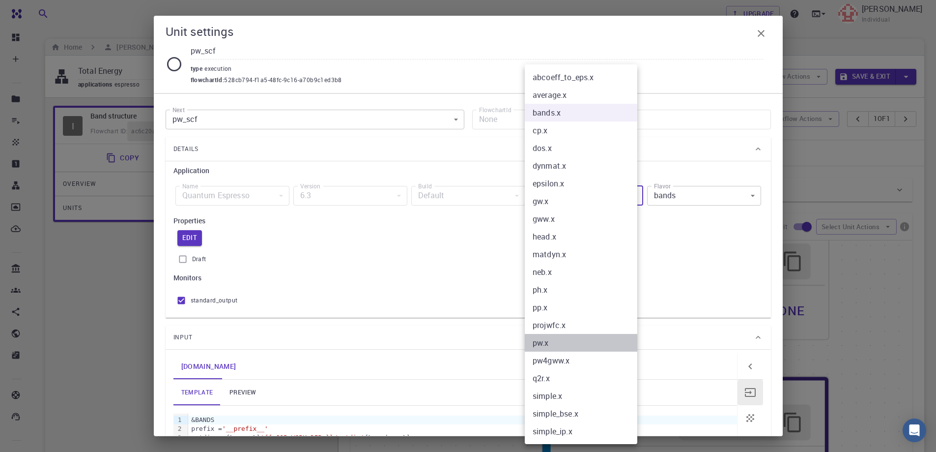
click at [580, 339] on li "pw.x" at bounding box center [581, 343] width 113 height 18
type input "c913147d-760d-496d-93a7-dc0771034d54"
type input "pw.x"
type input "pw_scf"
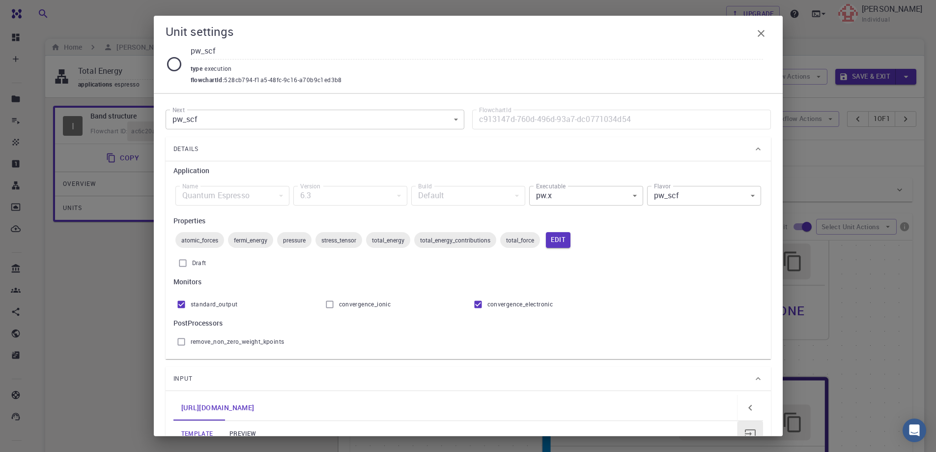
click at [655, 226] on h6 "Properties" at bounding box center [469, 220] width 590 height 11
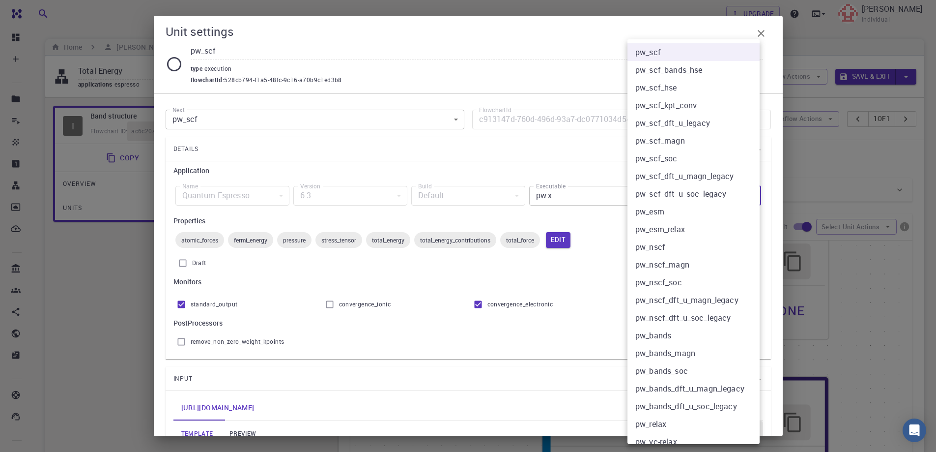
click at [692, 195] on body "Free Dashboard Create New Job New Material Create Material Upload File Import f…" at bounding box center [468, 343] width 936 height 686
click at [595, 288] on div at bounding box center [468, 226] width 936 height 452
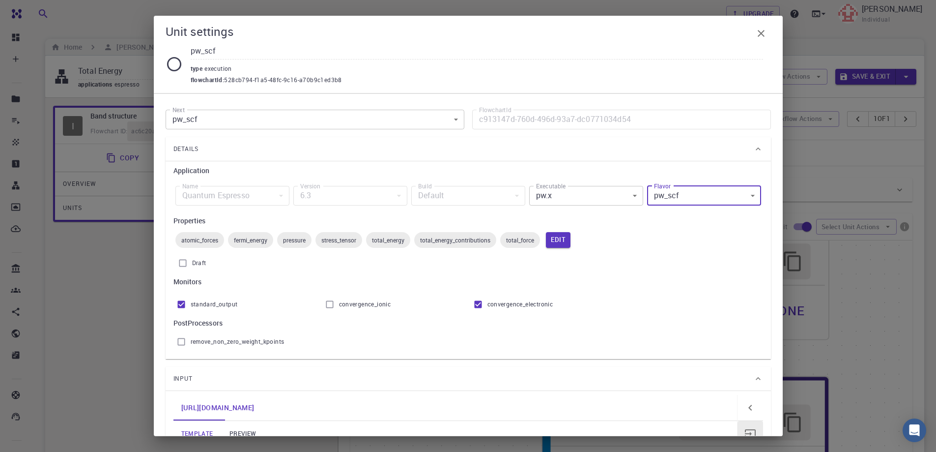
click at [762, 36] on icon "button" at bounding box center [762, 34] width 12 height 12
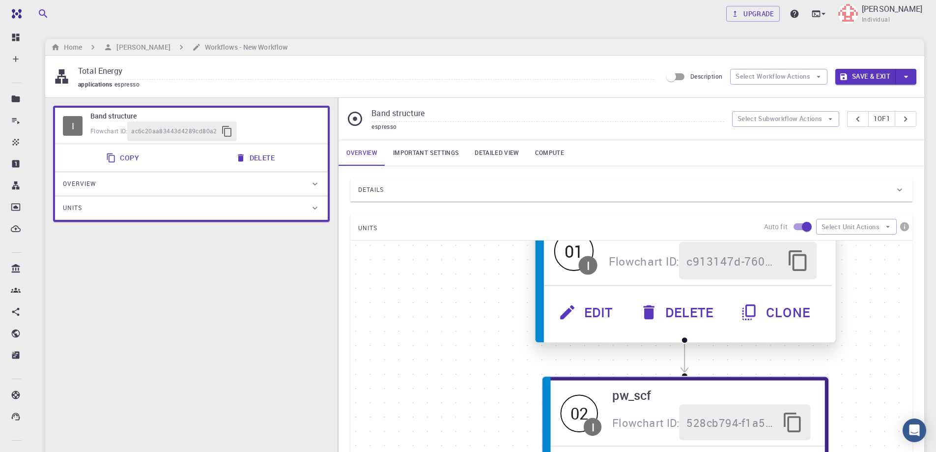
scroll to position [234, 0]
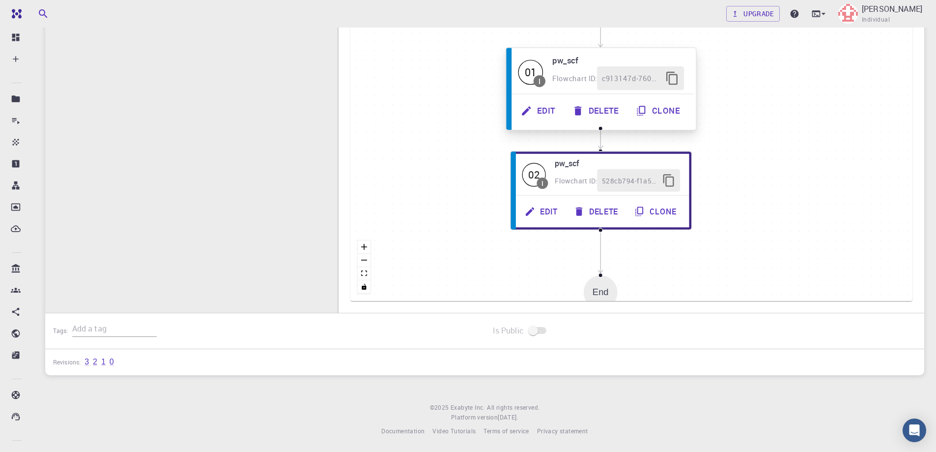
click at [544, 108] on button "Edit" at bounding box center [539, 111] width 51 height 24
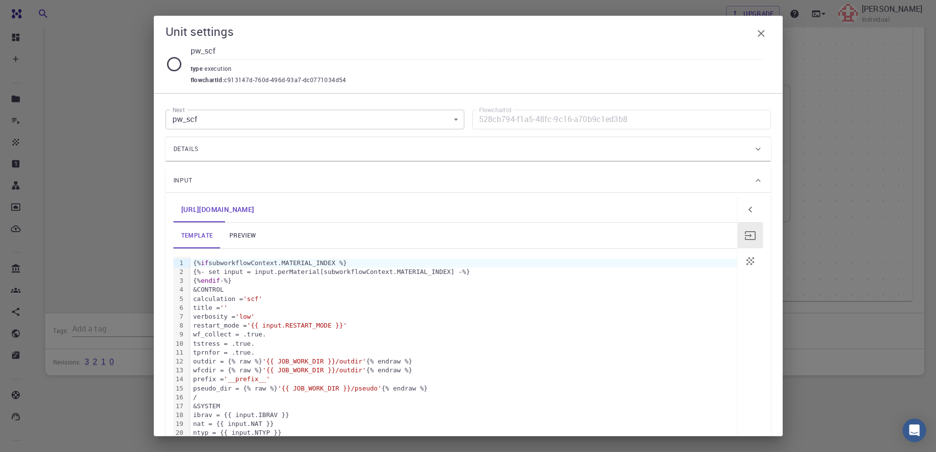
click at [406, 144] on div "Details" at bounding box center [464, 149] width 580 height 16
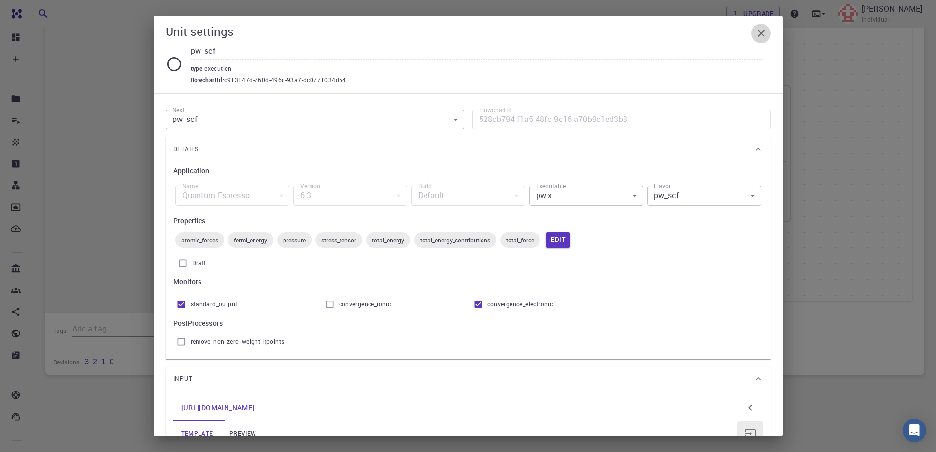
click at [761, 35] on icon "button" at bounding box center [762, 34] width 12 height 12
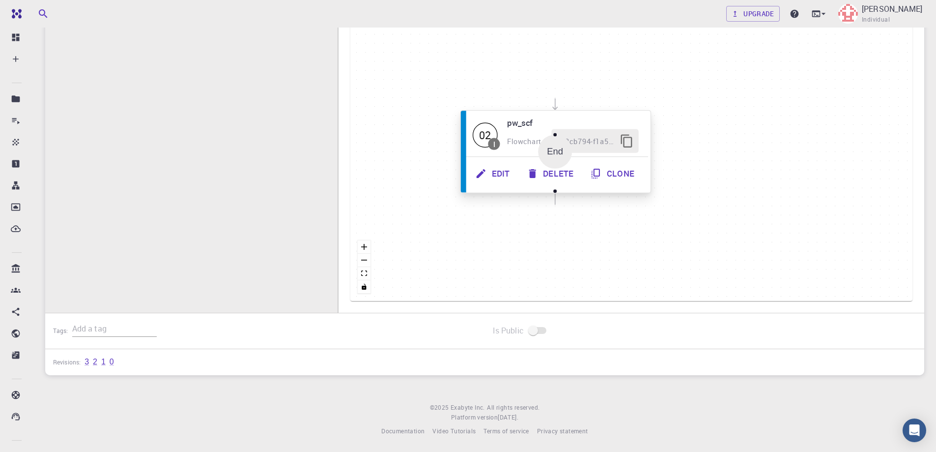
click at [497, 172] on button "Edit" at bounding box center [493, 174] width 51 height 24
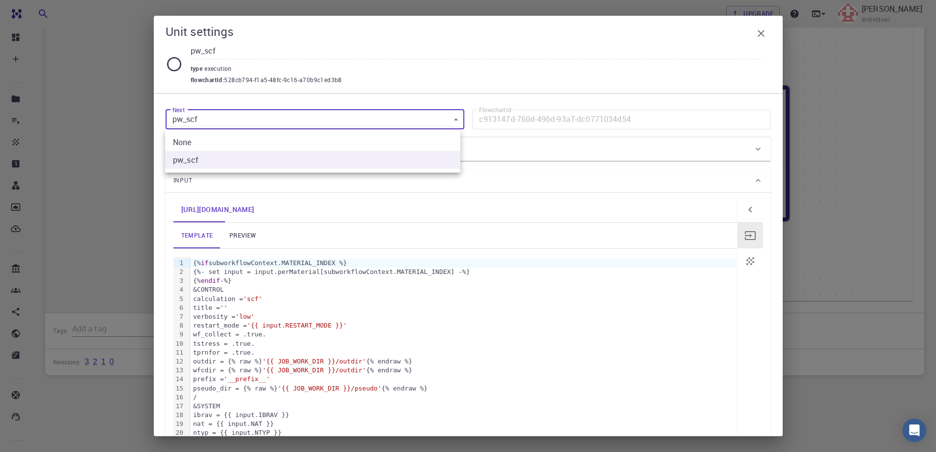
click at [410, 117] on body "Free Dashboard Create New Job New Material Create Material Upload File Import f…" at bounding box center [468, 109] width 936 height 686
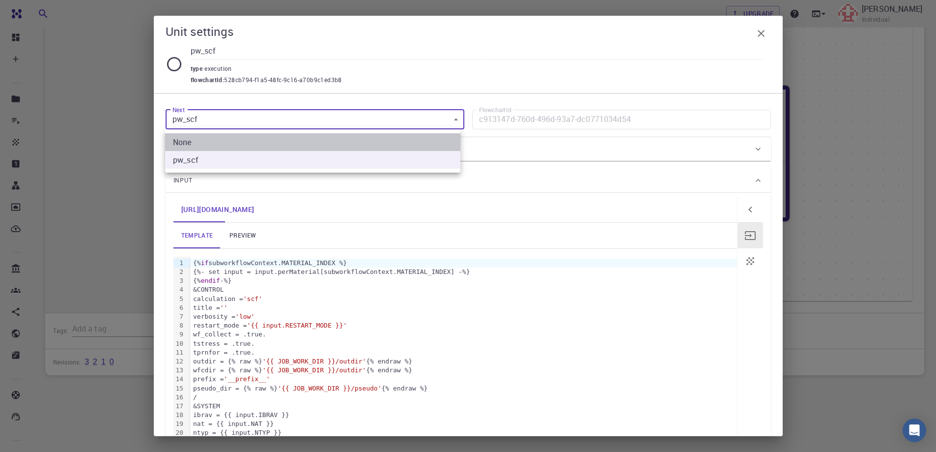
click at [373, 142] on li "None" at bounding box center [312, 142] width 295 height 18
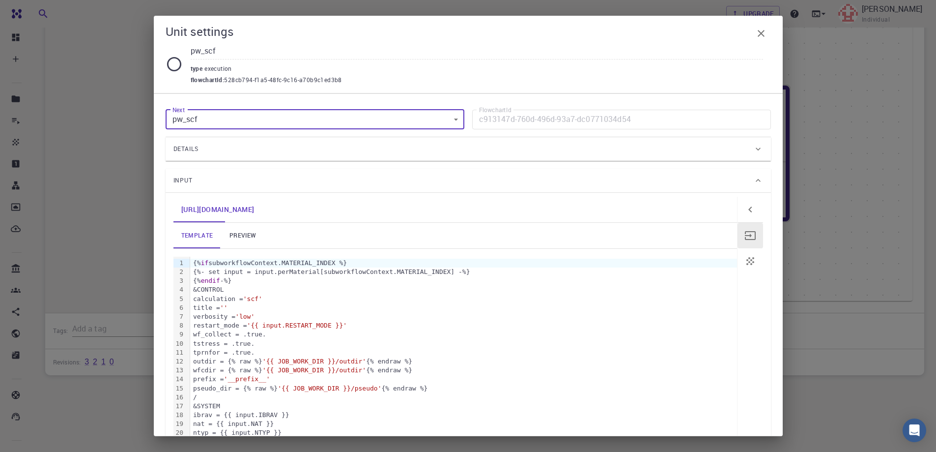
click at [545, 143] on div "Details" at bounding box center [464, 149] width 580 height 16
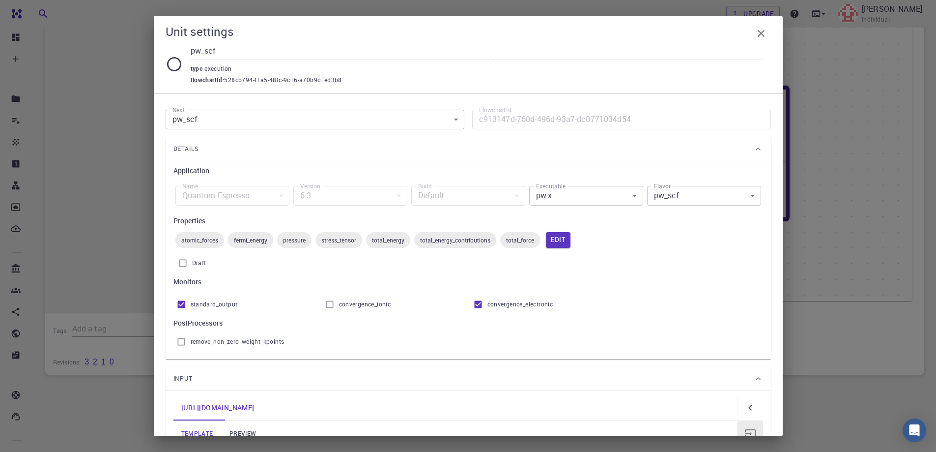
click at [673, 194] on body "Free Dashboard Create New Job New Material Create Material Upload File Import f…" at bounding box center [468, 109] width 936 height 686
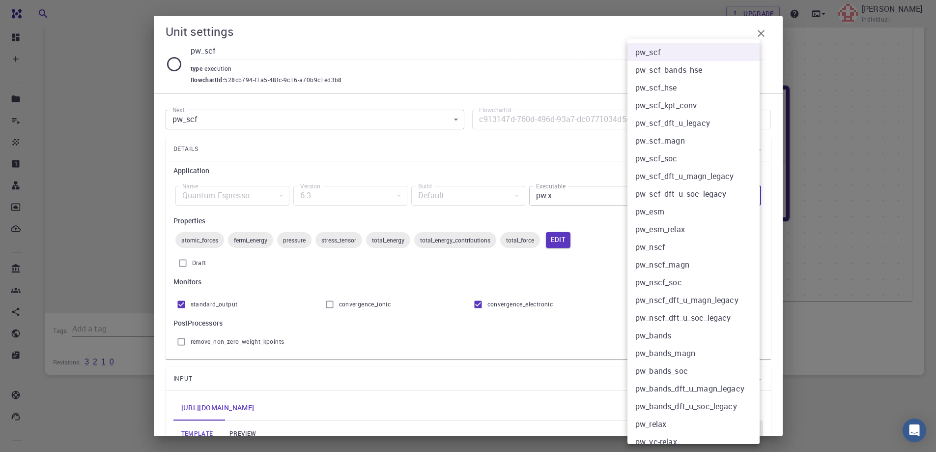
click at [323, 117] on div at bounding box center [468, 226] width 936 height 452
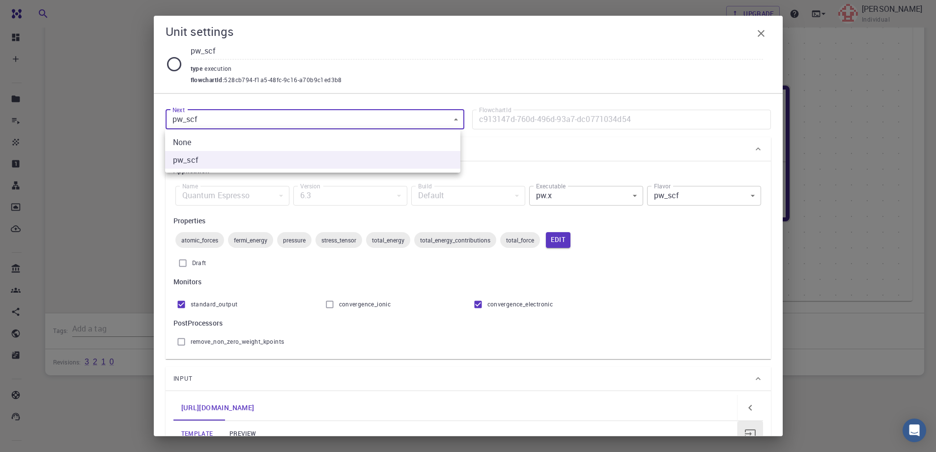
click at [323, 121] on body "Free Dashboard Create New Job New Material Create Material Upload File Import f…" at bounding box center [468, 109] width 936 height 686
click at [312, 143] on li "None" at bounding box center [312, 142] width 295 height 18
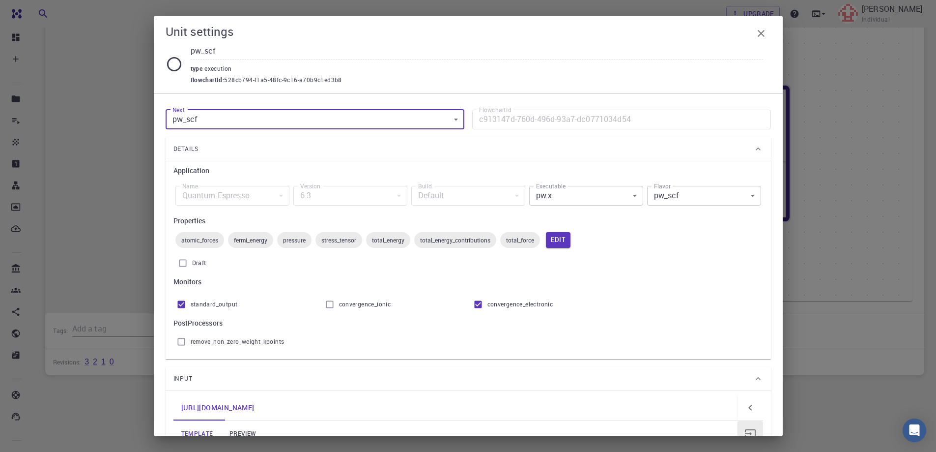
click at [380, 115] on body "Free Dashboard Create New Job New Material Create Material Upload File Import f…" at bounding box center [468, 109] width 936 height 686
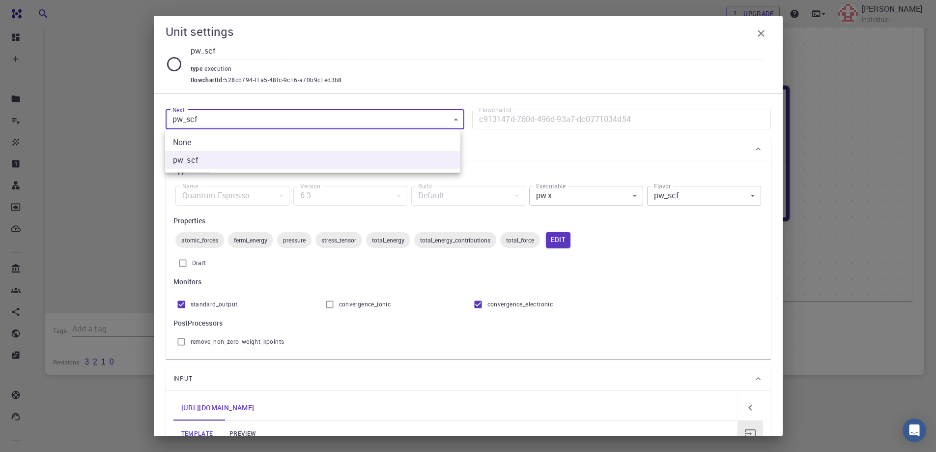
click at [363, 139] on li "None" at bounding box center [312, 142] width 295 height 18
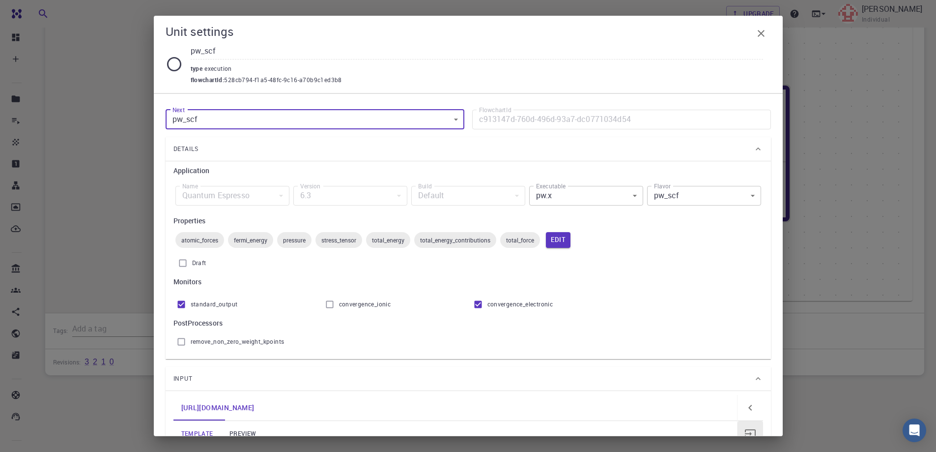
click at [209, 50] on input "pw_scf" at bounding box center [477, 51] width 573 height 16
type input "Band"
click at [311, 77] on span "528cb794-f1a5-48fc-9c16-a70b9c1ed3b8" at bounding box center [282, 80] width 117 height 10
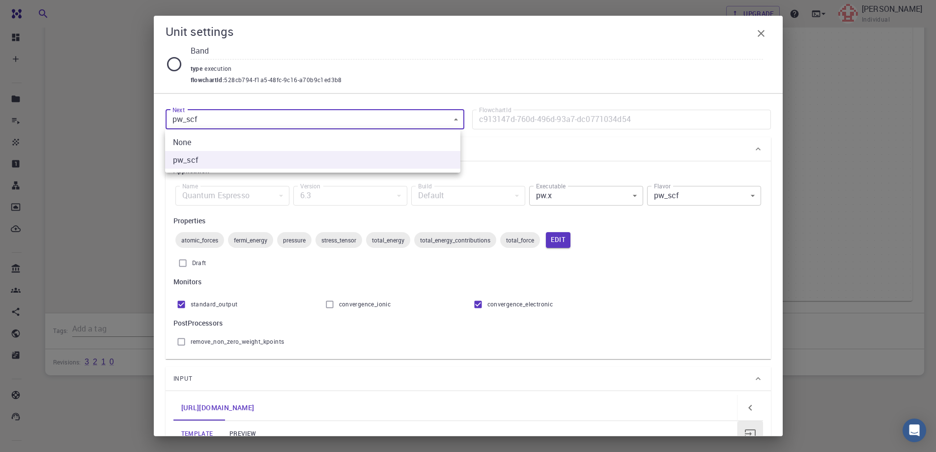
click at [350, 121] on body "Free Dashboard Create New Job New Material Create Material Upload File Import f…" at bounding box center [468, 109] width 936 height 686
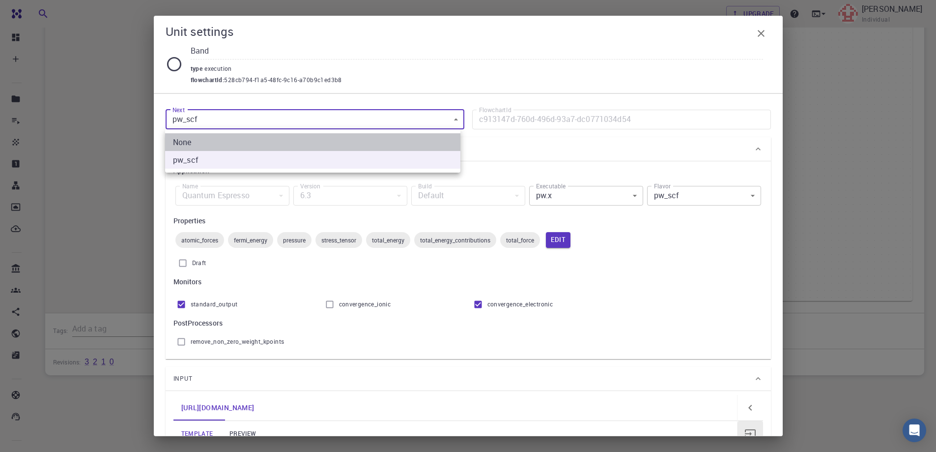
click at [298, 141] on li "None" at bounding box center [312, 142] width 295 height 18
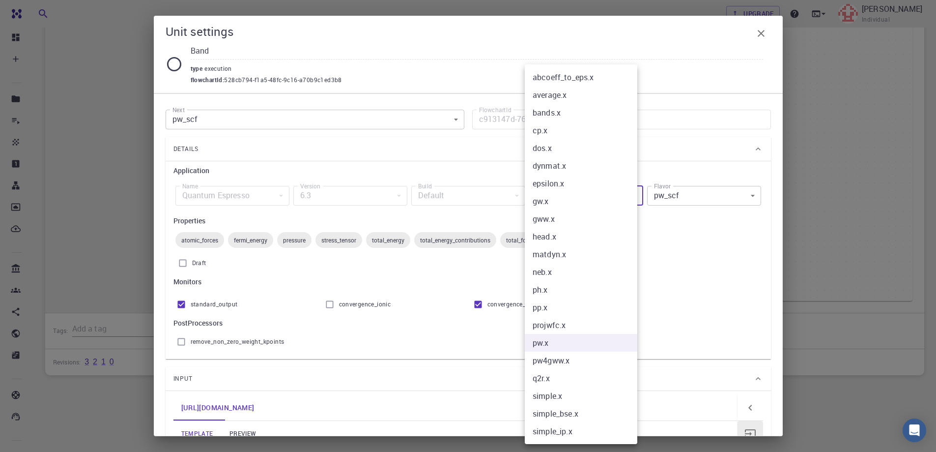
click at [609, 191] on body "Free Dashboard Create New Job New Material Create Material Upload File Import f…" at bounding box center [468, 109] width 936 height 686
click at [591, 115] on li "bands.x" at bounding box center [581, 113] width 113 height 18
type input "None"
type input "bands.x"
type input "bands"
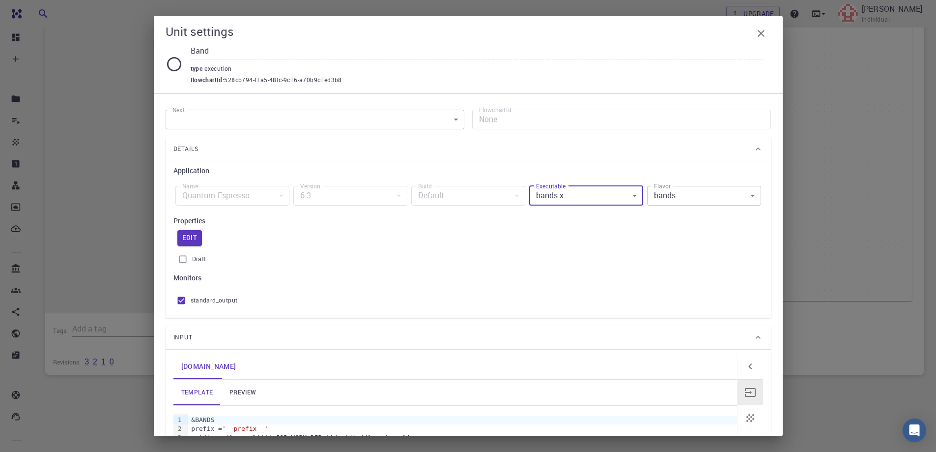
click at [664, 253] on label "Draft" at bounding box center [469, 259] width 590 height 19
click at [192, 253] on input "Draft" at bounding box center [183, 259] width 19 height 19
checkbox input "true"
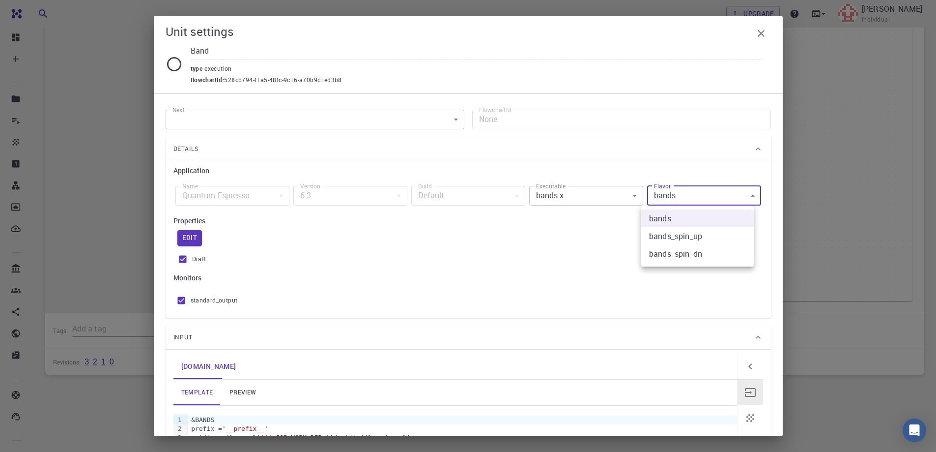
click at [707, 198] on body "Free Dashboard Create New Job New Material Create Material Upload File Import f…" at bounding box center [468, 109] width 936 height 686
click at [549, 242] on div at bounding box center [468, 226] width 936 height 452
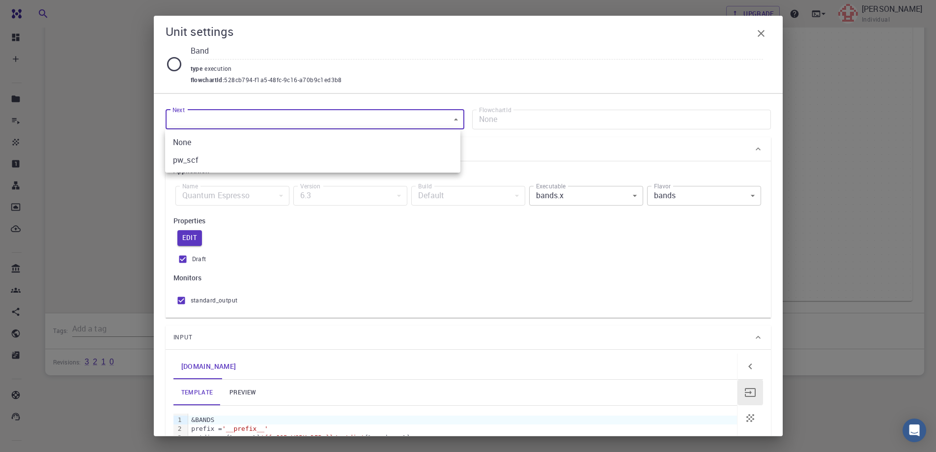
click at [337, 124] on body "Free Dashboard Create New Job New Material Create Material Upload File Import f…" at bounding box center [468, 109] width 936 height 686
click at [519, 154] on div at bounding box center [468, 226] width 936 height 452
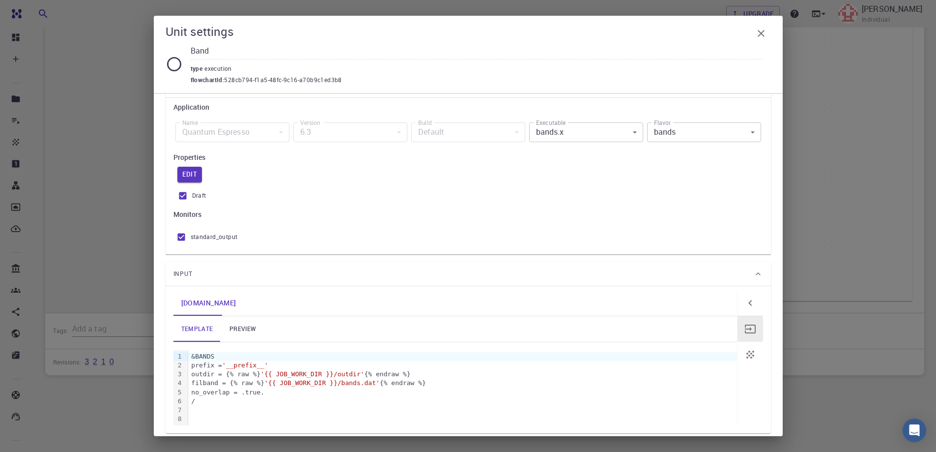
scroll to position [0, 0]
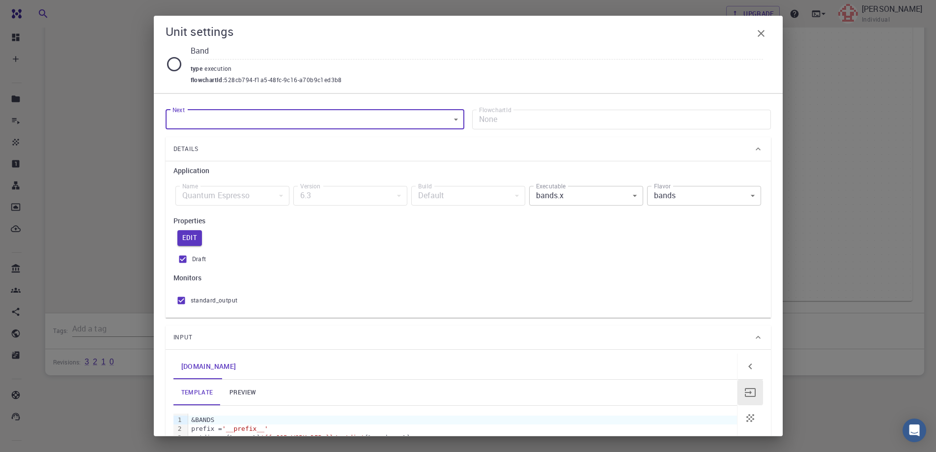
click at [762, 32] on icon "button" at bounding box center [762, 34] width 12 height 12
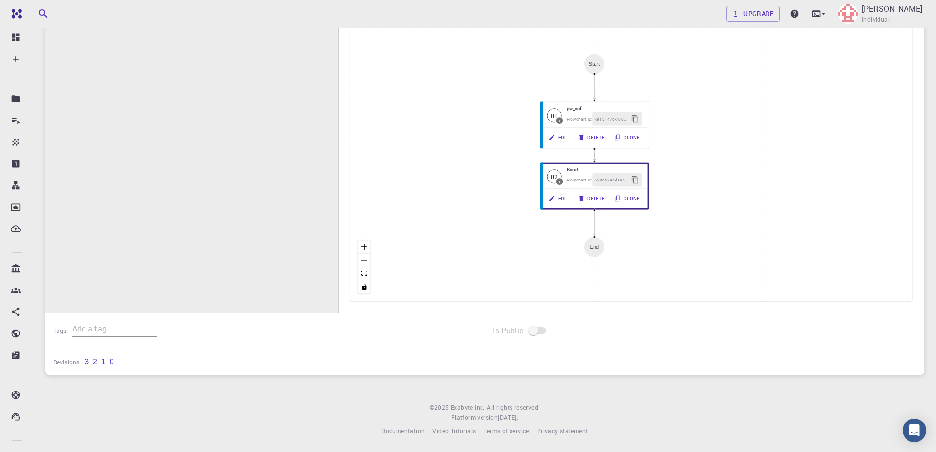
click at [302, 201] on div "I Band structure Flowchart ID: ac6c20aa83443d4289cd80a2 Copy Delete Overview Pr…" at bounding box center [191, 95] width 293 height 465
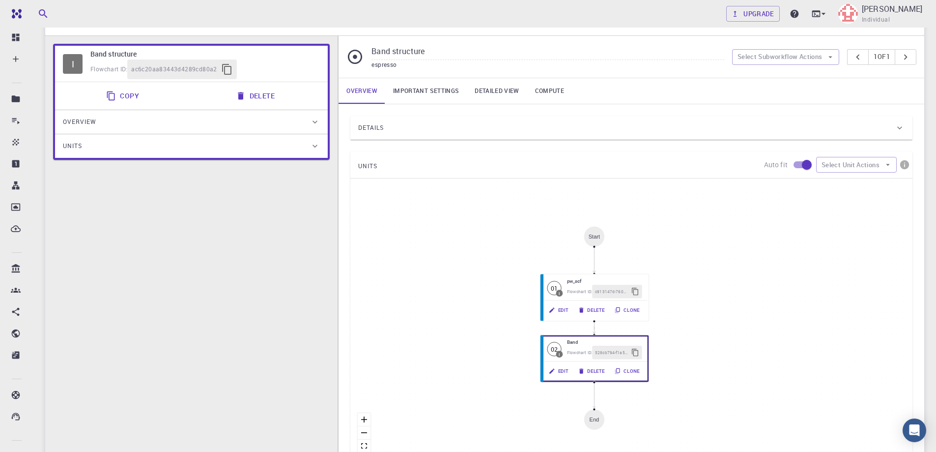
scroll to position [38, 0]
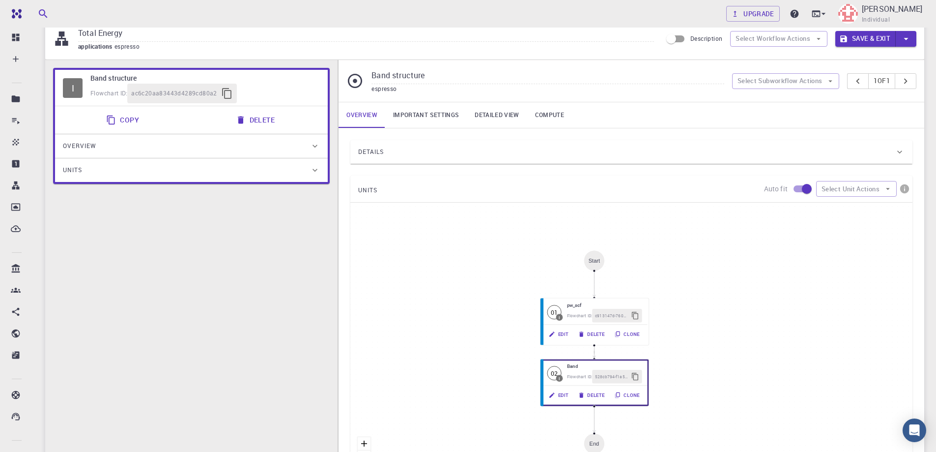
click at [185, 244] on div "I Band structure Flowchart ID: ac6c20aa83443d4289cd80a2 Copy Delete Overview Pr…" at bounding box center [191, 292] width 293 height 465
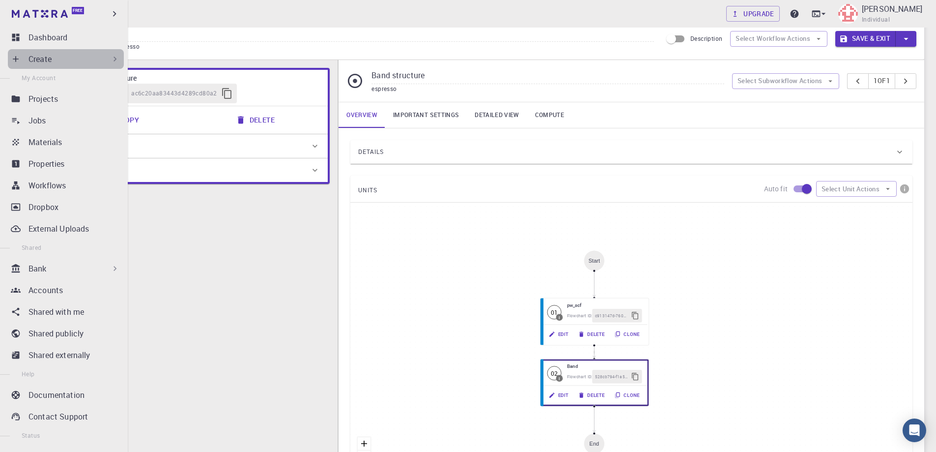
click at [78, 59] on div "Create" at bounding box center [74, 59] width 91 height 12
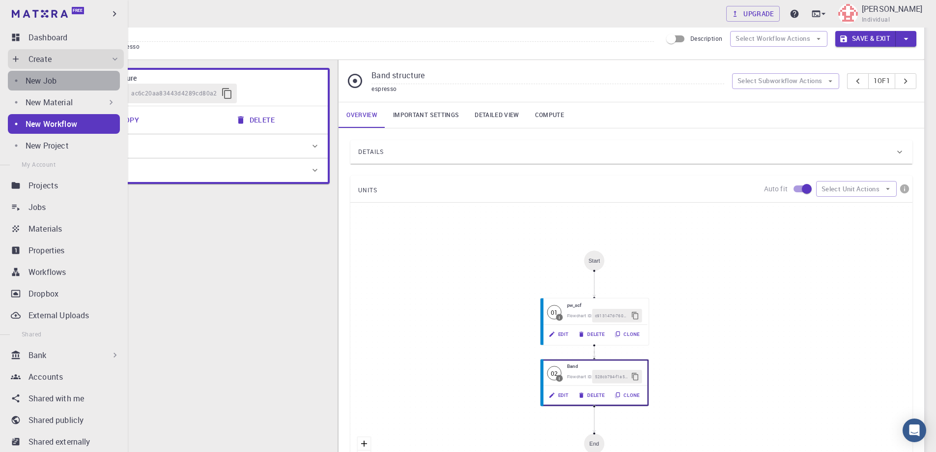
click at [71, 80] on div "New Job" at bounding box center [73, 81] width 94 height 12
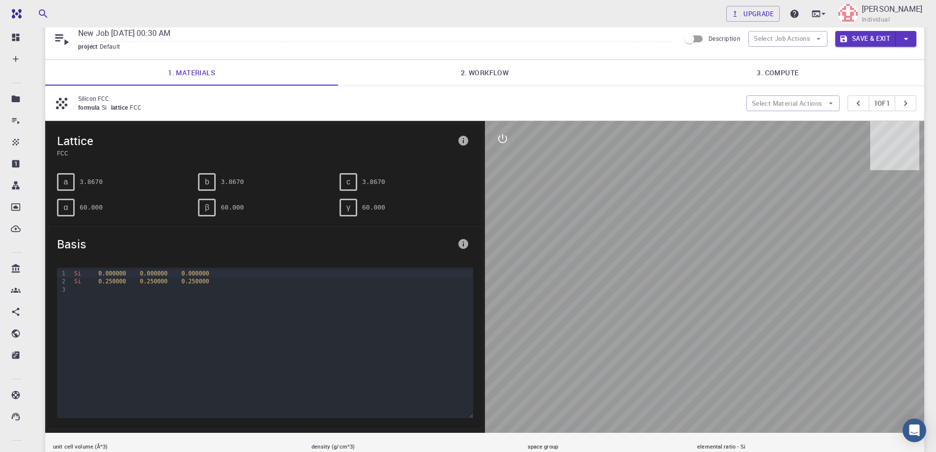
click at [494, 75] on link "2. Workflow" at bounding box center [484, 73] width 293 height 26
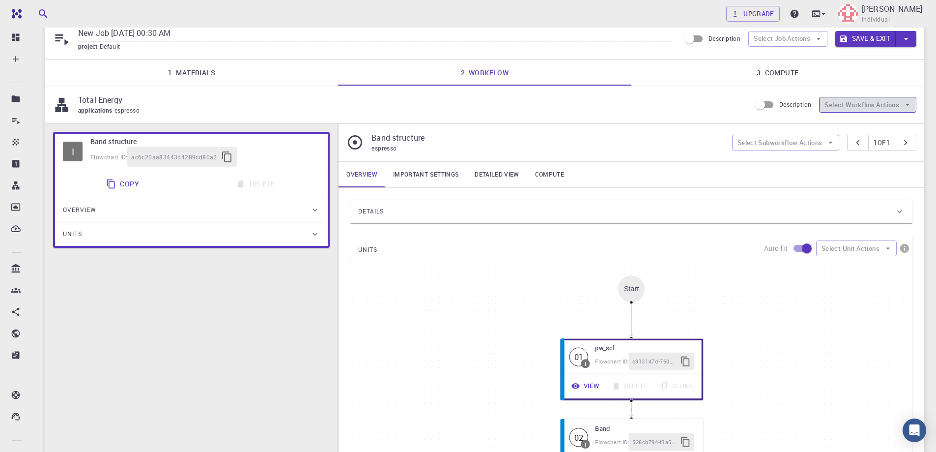
click at [862, 100] on button "Select Workflow Actions" at bounding box center [867, 105] width 97 height 16
click at [855, 101] on button "Select Workflow Actions" at bounding box center [867, 105] width 97 height 16
click at [810, 143] on button "Select Subworkflow Actions" at bounding box center [786, 143] width 108 height 16
click at [810, 39] on button "Select Job Actions" at bounding box center [788, 39] width 79 height 16
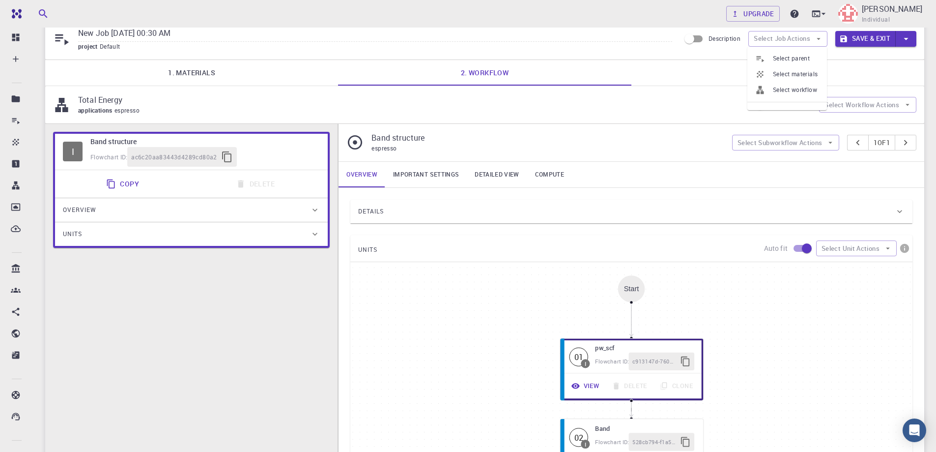
click at [770, 87] on div at bounding box center [765, 90] width 18 height 10
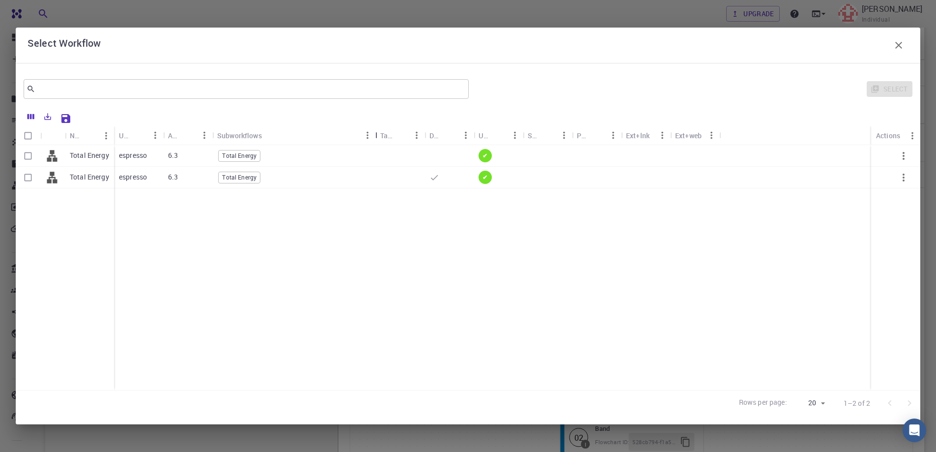
drag, startPoint x: 264, startPoint y: 133, endPoint x: 254, endPoint y: 182, distance: 50.1
click at [377, 118] on div "Name Used application Application Version Subworkflows Tags Default Up-to-date …" at bounding box center [468, 261] width 905 height 309
click at [67, 224] on div "Total Energy Total Energy" at bounding box center [65, 267] width 98 height 245
click at [260, 216] on div "Total Energy Total Energy espresso 6.3 Total Energy ✔ espresso 6.3 Total Energy…" at bounding box center [468, 267] width 905 height 245
click at [902, 47] on icon "button" at bounding box center [899, 45] width 12 height 12
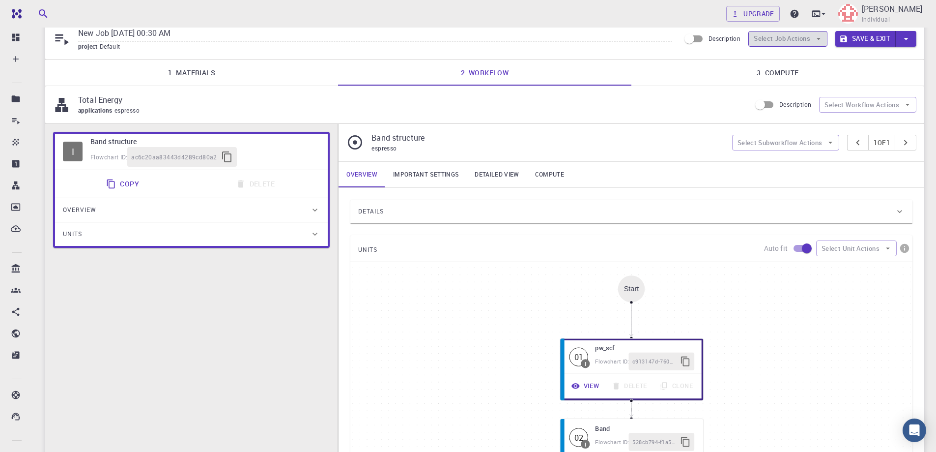
click at [815, 39] on icon "button" at bounding box center [819, 38] width 9 height 9
click at [782, 57] on span "Select parent" at bounding box center [796, 59] width 46 height 10
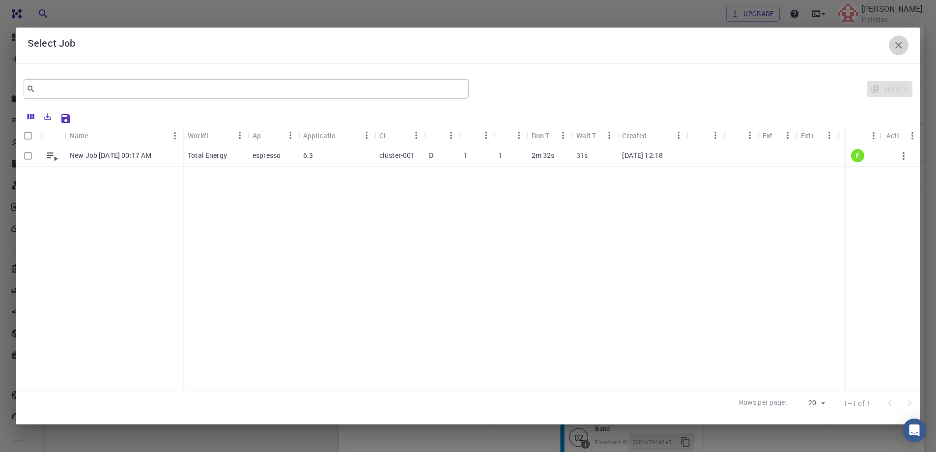
click at [903, 44] on icon "button" at bounding box center [899, 45] width 12 height 12
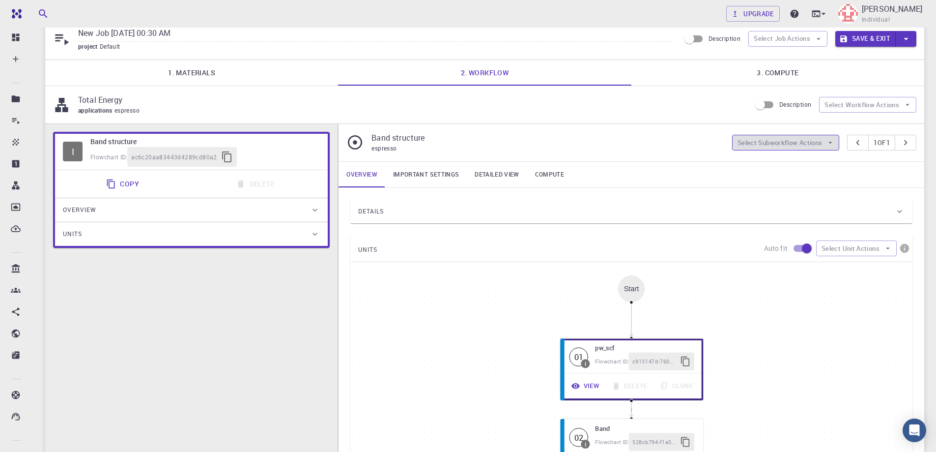
click at [821, 141] on button "Select Subworkflow Actions" at bounding box center [786, 143] width 108 height 16
click at [821, 138] on button "Select Subworkflow Actions" at bounding box center [786, 143] width 108 height 16
click at [854, 108] on button "Select Workflow Actions" at bounding box center [867, 105] width 97 height 16
click at [654, 134] on p "Band structure" at bounding box center [548, 138] width 352 height 12
click at [268, 322] on div "I Band structure Flowchart ID: ac6c20aa83443d4289cd80a2 Copy Delete Overview Pr…" at bounding box center [191, 354] width 293 height 461
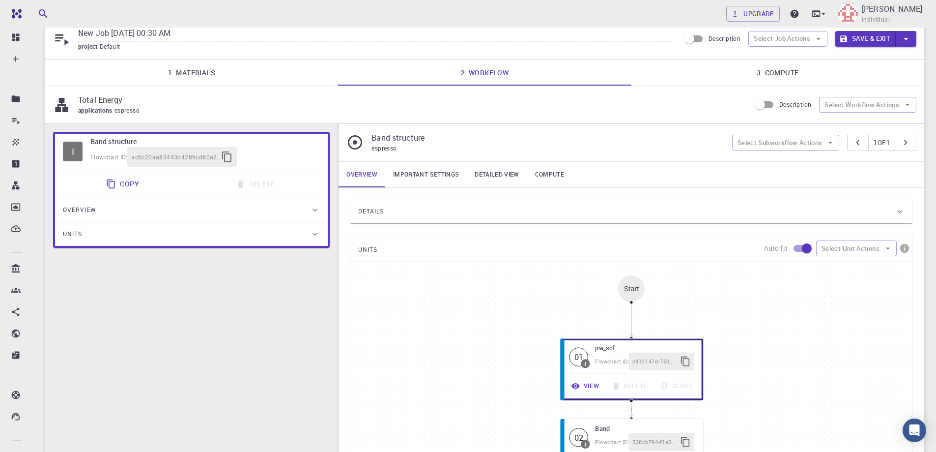
click at [446, 213] on div "Details" at bounding box center [626, 212] width 537 height 16
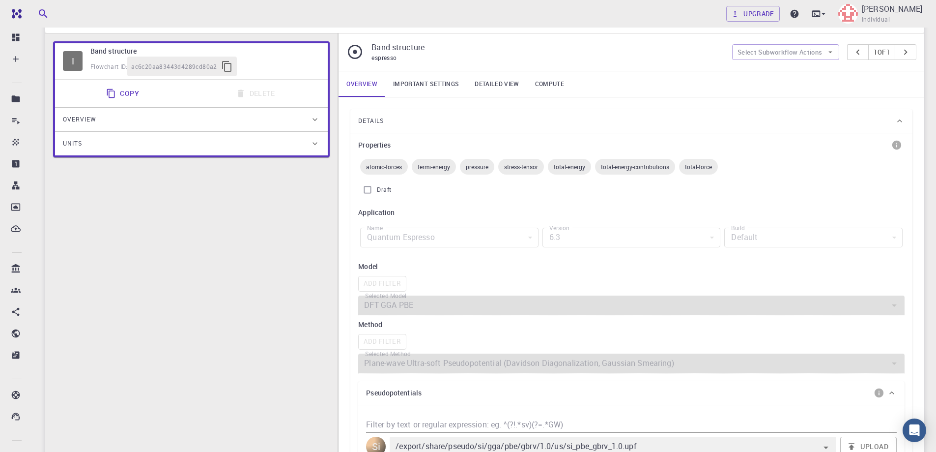
scroll to position [136, 0]
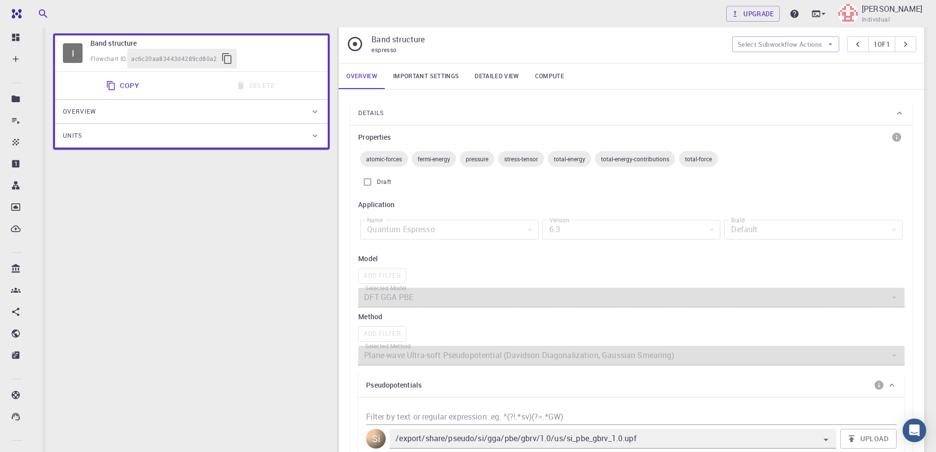
click at [648, 158] on span "total-energy-contributions" at bounding box center [635, 159] width 80 height 8
click at [591, 115] on div "Details" at bounding box center [626, 113] width 537 height 16
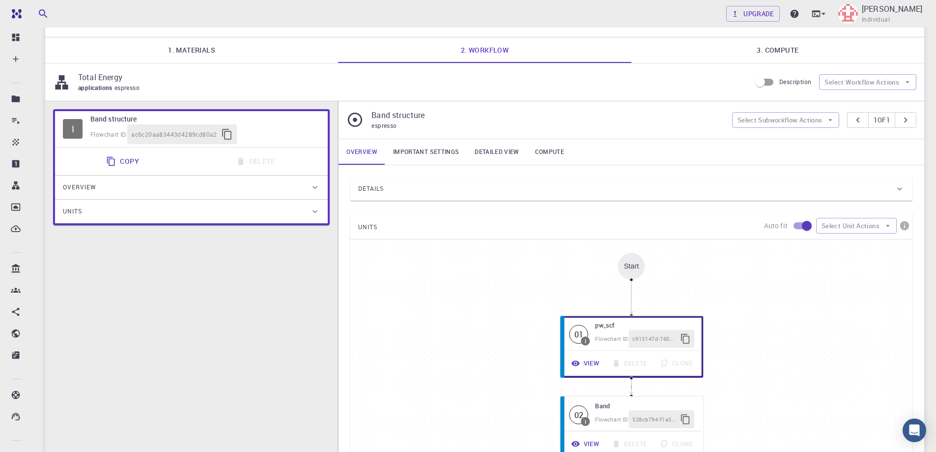
scroll to position [0, 0]
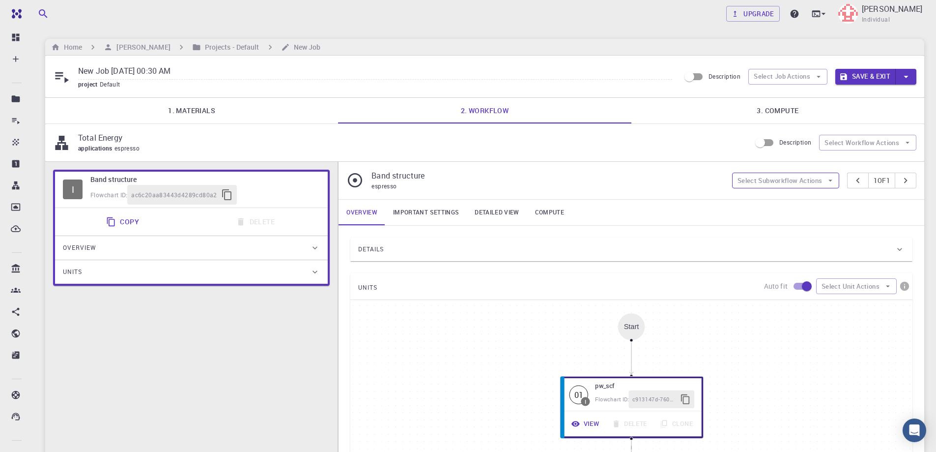
click at [803, 181] on button "Select Subworkflow Actions" at bounding box center [786, 181] width 108 height 16
click at [595, 174] on p "Band structure" at bounding box center [548, 176] width 352 height 12
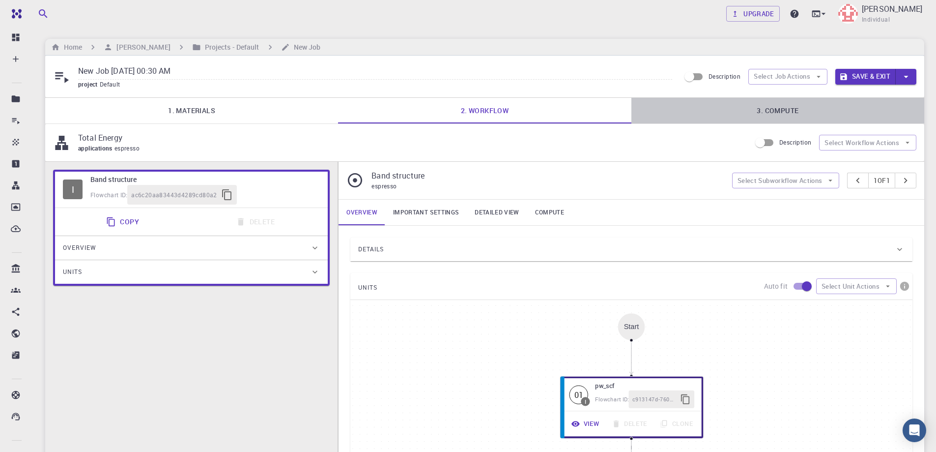
click at [761, 106] on link "3. Compute" at bounding box center [778, 111] width 293 height 26
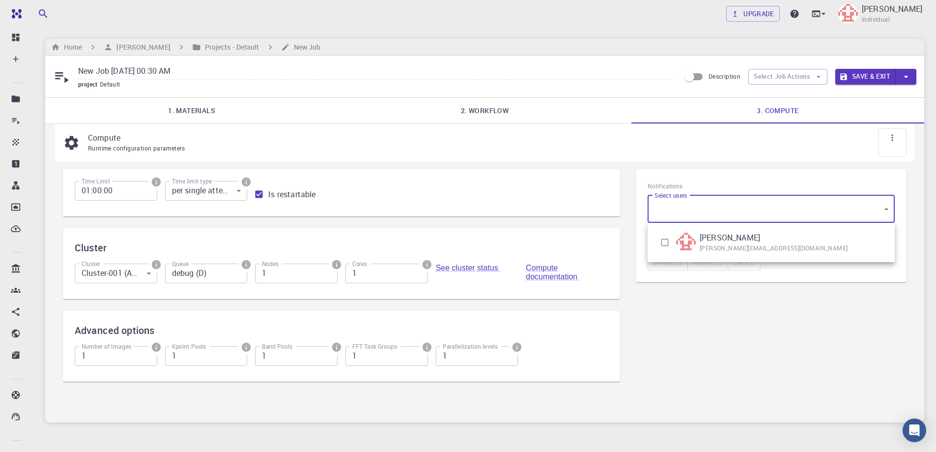
click at [711, 203] on body "Free Dashboard Create New Job New Material Create Material Upload File Import f…" at bounding box center [468, 249] width 936 height 499
click at [703, 239] on p "[PERSON_NAME]" at bounding box center [730, 238] width 60 height 12
type input "[object Object]"
checkbox input "true"
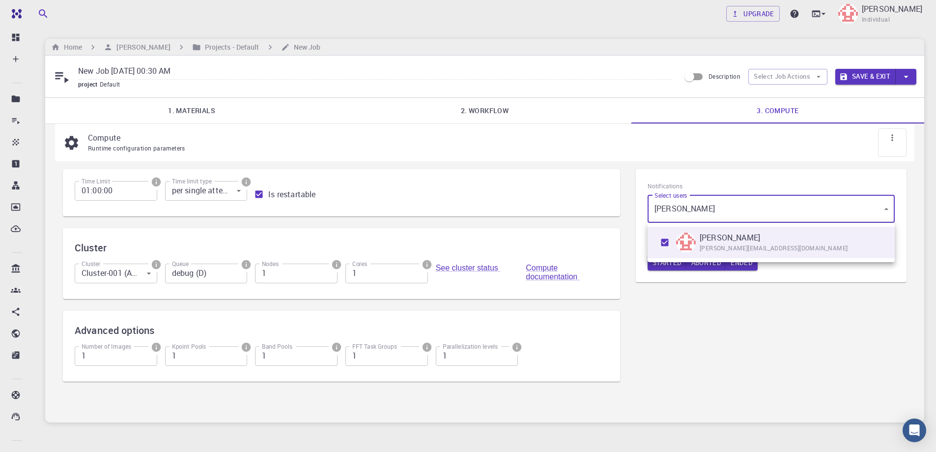
click at [672, 291] on div at bounding box center [468, 226] width 936 height 452
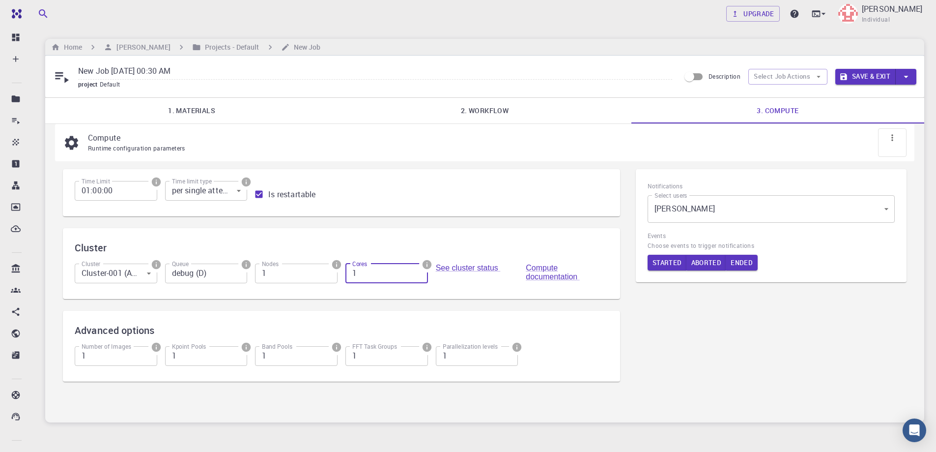
click at [378, 270] on input "1" at bounding box center [387, 273] width 83 height 20
click at [418, 269] on input "2" at bounding box center [387, 273] width 83 height 20
click at [418, 269] on input "3" at bounding box center [387, 273] width 83 height 20
type input "4"
click at [418, 269] on input "4" at bounding box center [387, 273] width 83 height 20
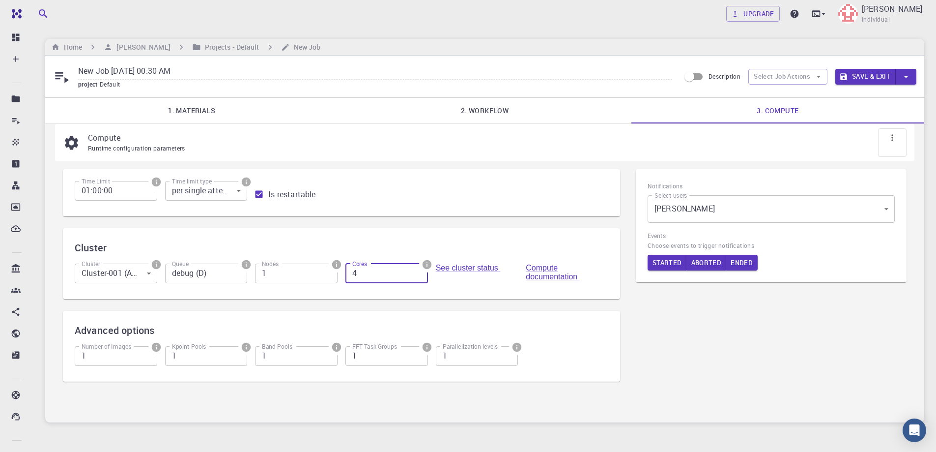
click at [289, 276] on input "1" at bounding box center [296, 273] width 83 height 20
click at [152, 398] on div "Time Limit 01:00:00 Time Limit Time limit type per single attempt 0 Time limit …" at bounding box center [341, 281] width 573 height 240
click at [822, 78] on icon "button" at bounding box center [819, 76] width 9 height 9
click at [857, 92] on div "New Job [DATE] 00:30 AM project Default Description Select Job Actions Save & E…" at bounding box center [484, 77] width 879 height 42
click at [862, 70] on button "Save & Exit" at bounding box center [866, 77] width 60 height 16
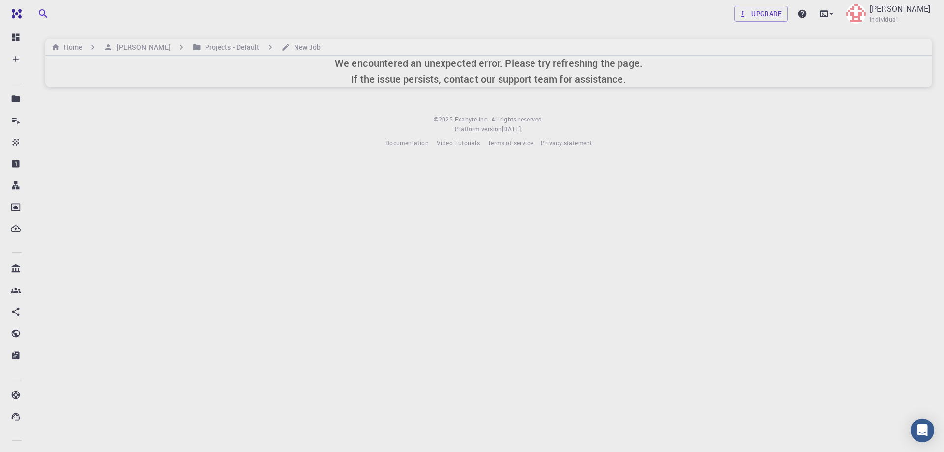
drag, startPoint x: 451, startPoint y: 77, endPoint x: 442, endPoint y: 77, distance: 8.8
click at [450, 77] on h6 "We encountered an unexpected error. Please try refreshing the page. If the issu…" at bounding box center [489, 71] width 308 height 31
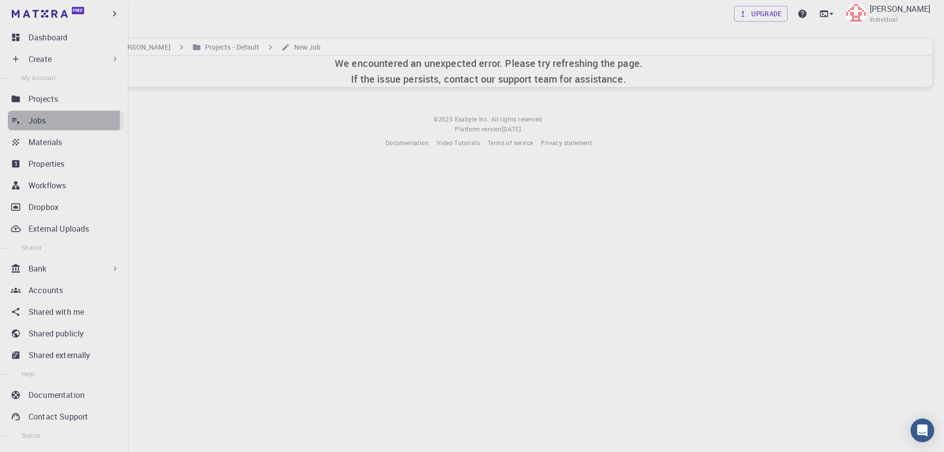
click at [24, 120] on link "Jobs" at bounding box center [66, 121] width 116 height 20
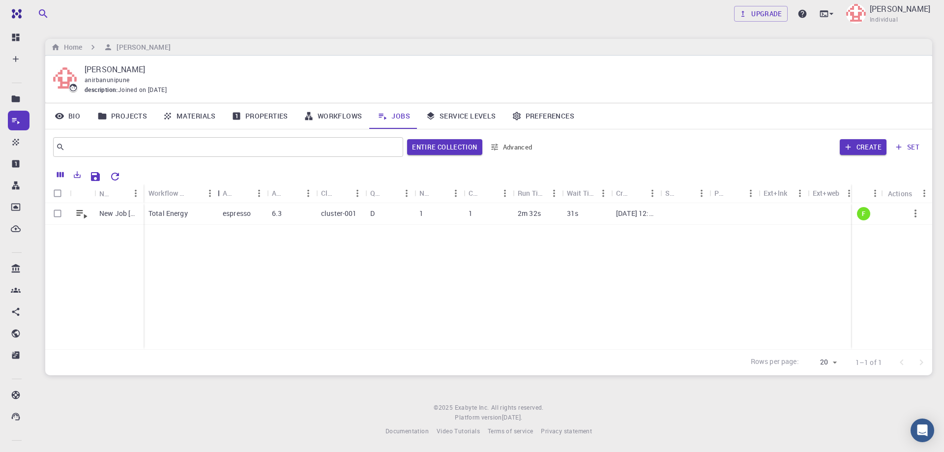
drag, startPoint x: 193, startPoint y: 189, endPoint x: 218, endPoint y: 200, distance: 27.5
click at [218, 200] on div "Workflow Name" at bounding box center [219, 192] width 10 height 19
click at [177, 287] on div "New Job [DATE] 00:17 AM Total Energy espresso 6.3 cluster-001 D 1 1 2m 32s 31s …" at bounding box center [491, 276] width 892 height 146
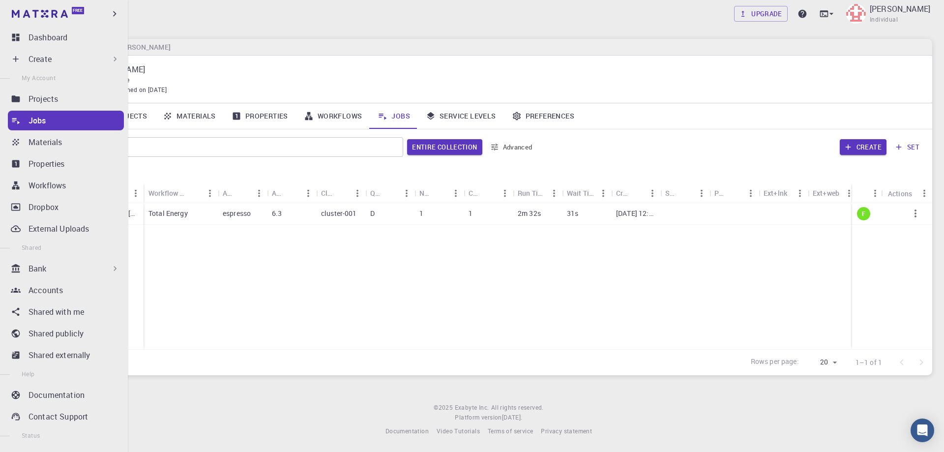
click at [48, 56] on p "Create" at bounding box center [40, 59] width 23 height 12
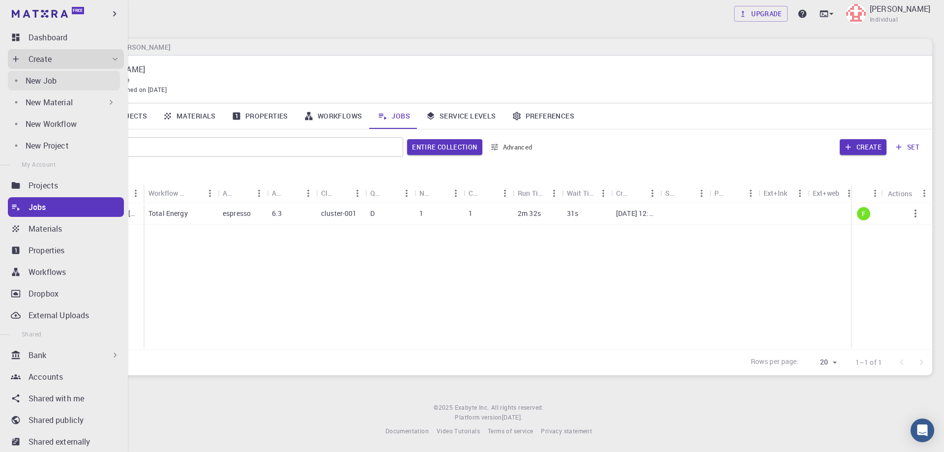
click at [47, 82] on p "New Job" at bounding box center [41, 81] width 31 height 12
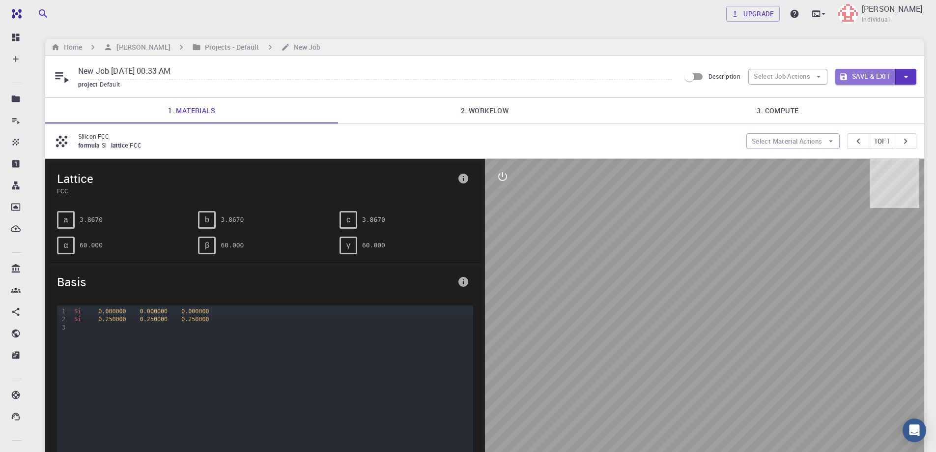
click at [866, 70] on button "Save & Exit" at bounding box center [866, 77] width 60 height 16
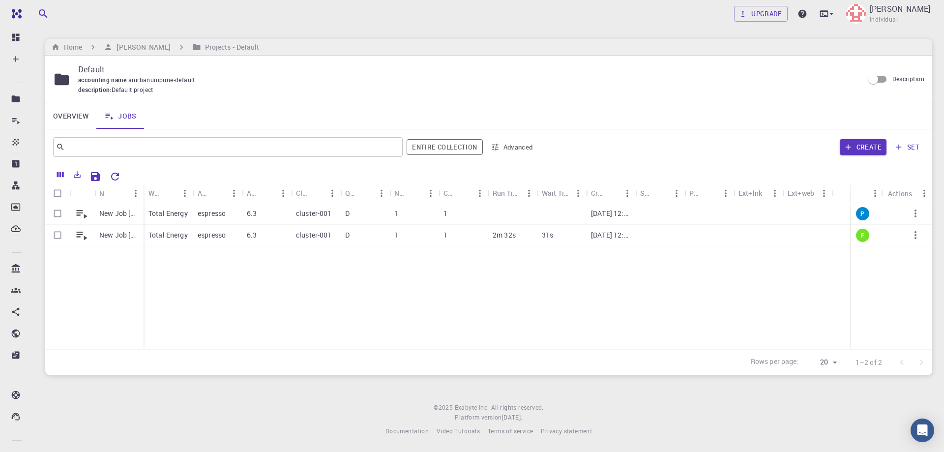
drag, startPoint x: 166, startPoint y: 185, endPoint x: 195, endPoint y: 185, distance: 28.5
click at [193, 185] on div "Workflow Name" at bounding box center [168, 192] width 49 height 19
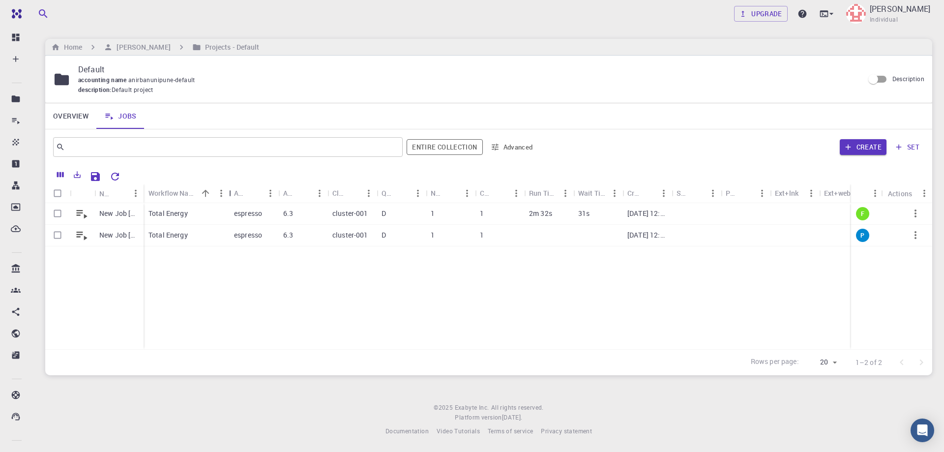
drag, startPoint x: 195, startPoint y: 191, endPoint x: 231, endPoint y: 188, distance: 36.5
click at [231, 188] on div "Workflow Name" at bounding box center [230, 192] width 10 height 19
click at [58, 235] on input "Select row" at bounding box center [57, 235] width 19 height 19
checkbox input "true"
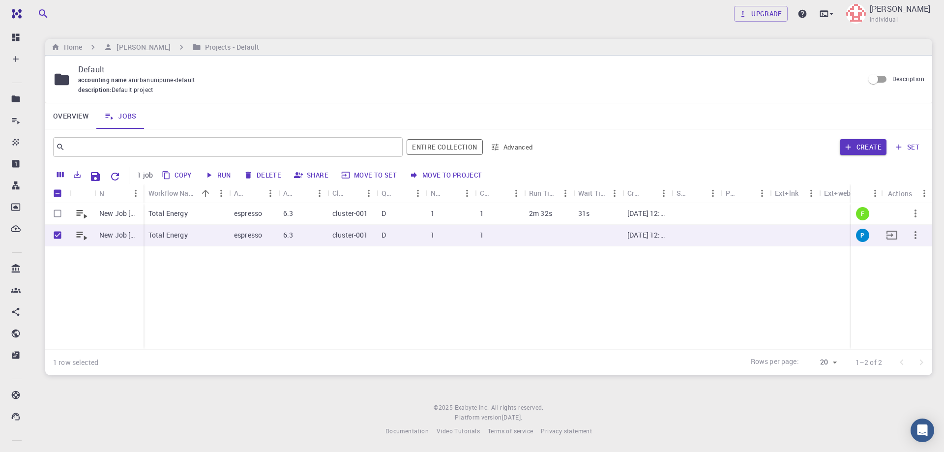
click at [913, 235] on icon "button" at bounding box center [915, 235] width 12 height 12
click at [284, 305] on div at bounding box center [472, 226] width 944 height 452
click at [57, 233] on input "Unselect row" at bounding box center [57, 235] width 19 height 19
checkbox input "false"
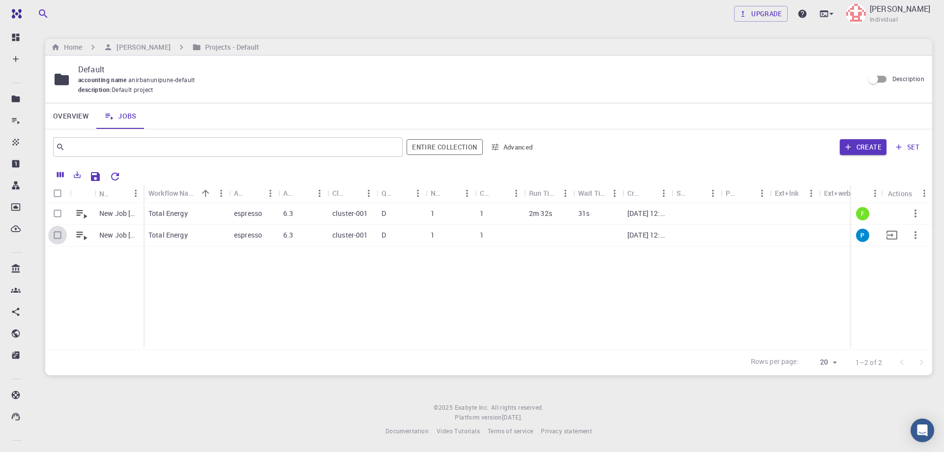
click at [57, 233] on input "Select row" at bounding box center [57, 235] width 19 height 19
checkbox input "true"
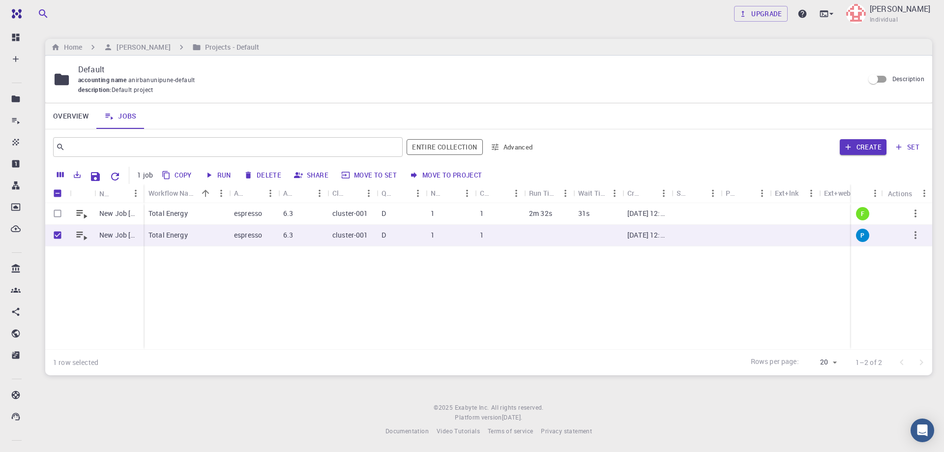
click at [212, 266] on div "New Job [DATE] 00:17 AM New Job [DATE] 00:33 AM Total Energy espresso 6.3 clust…" at bounding box center [497, 276] width 904 height 146
click at [169, 236] on p "Total Energy" at bounding box center [167, 235] width 39 height 10
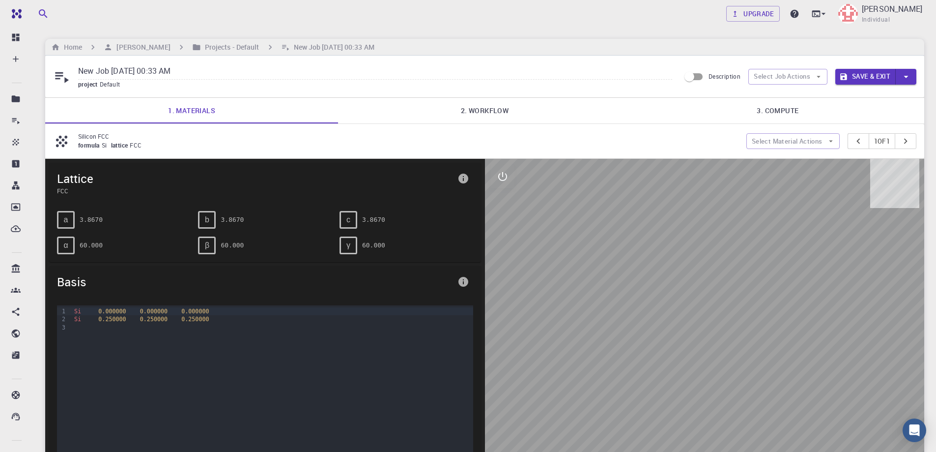
click at [111, 72] on input "New Job [DATE] 00:33 AM" at bounding box center [375, 71] width 594 height 16
click at [224, 73] on input "New Job [DATE] 00:33 AM" at bounding box center [375, 71] width 594 height 16
click at [494, 111] on link "2. Workflow" at bounding box center [484, 111] width 293 height 26
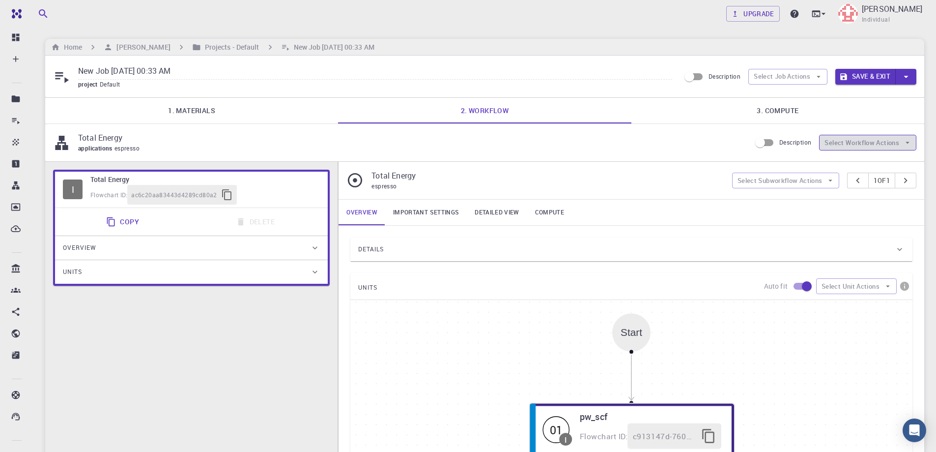
click at [864, 140] on button "Select Workflow Actions" at bounding box center [867, 143] width 97 height 16
click at [863, 140] on button "Select Workflow Actions" at bounding box center [867, 143] width 97 height 16
click at [811, 70] on button "Select Job Actions" at bounding box center [788, 77] width 79 height 16
click at [806, 125] on span "Select workflow" at bounding box center [796, 128] width 46 height 10
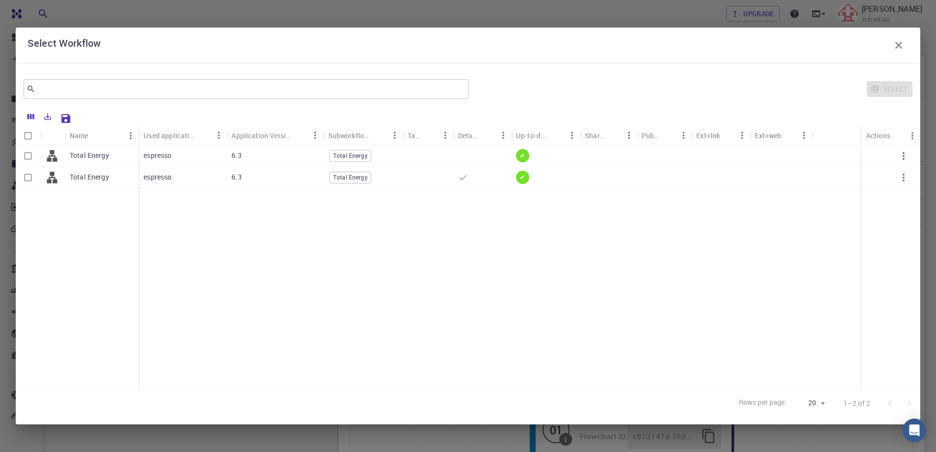
click at [52, 240] on div "Total Energy Total Energy" at bounding box center [77, 267] width 123 height 245
click at [898, 45] on icon "button" at bounding box center [899, 45] width 12 height 12
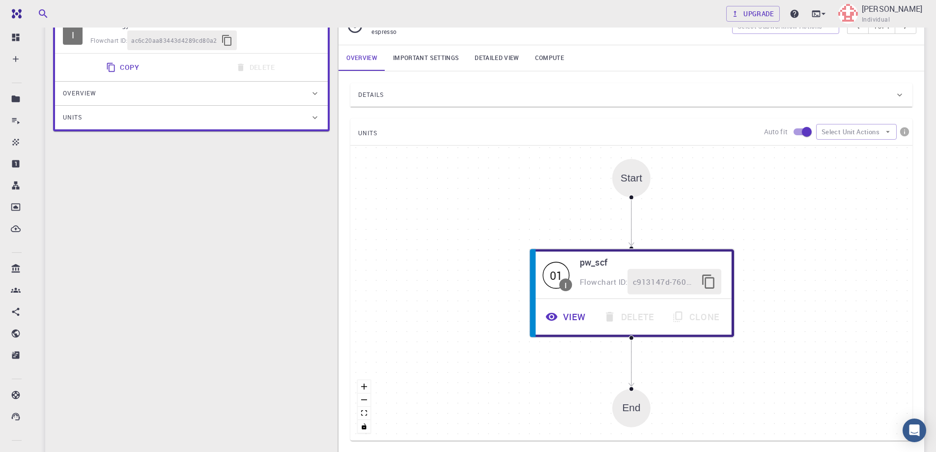
scroll to position [147, 0]
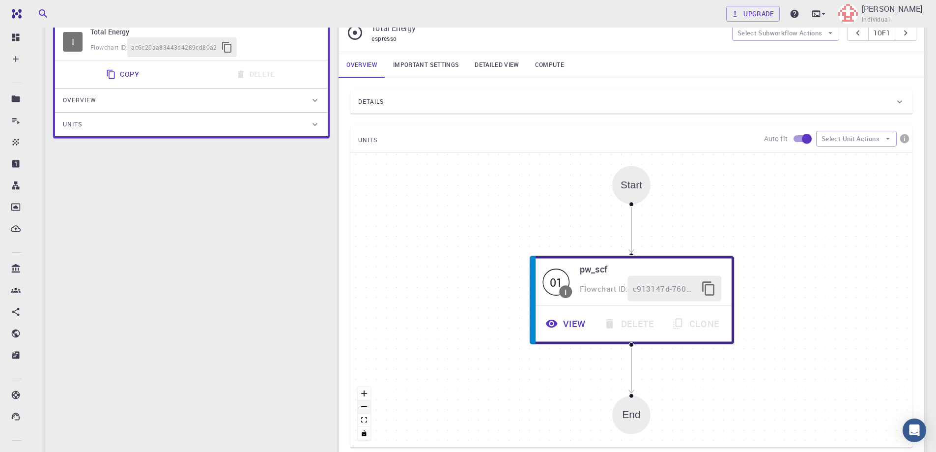
click at [364, 410] on button "zoom out" at bounding box center [364, 406] width 13 height 13
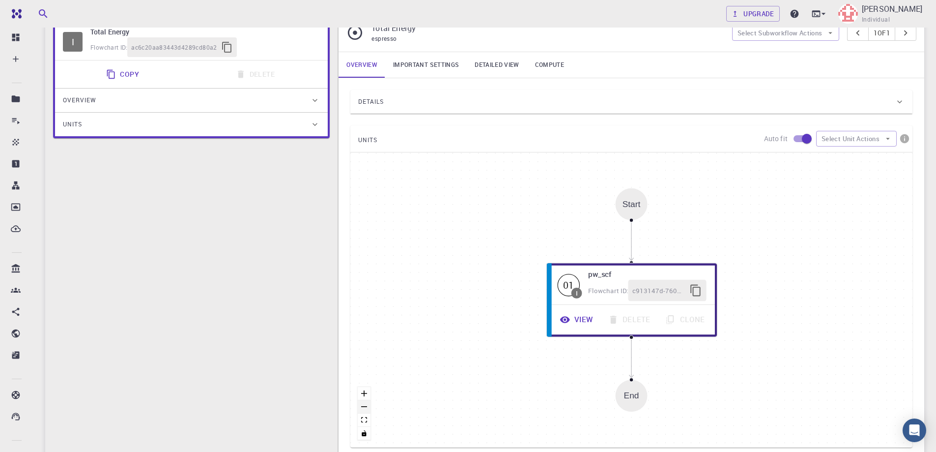
click at [364, 410] on button "zoom out" at bounding box center [364, 406] width 13 height 13
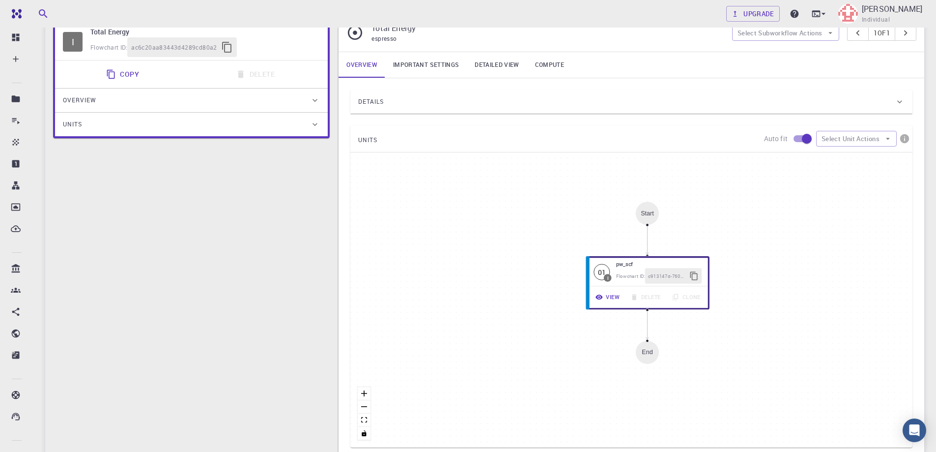
drag, startPoint x: 737, startPoint y: 99, endPoint x: 738, endPoint y: 110, distance: 10.8
click at [738, 110] on div "Details" at bounding box center [632, 102] width 562 height 24
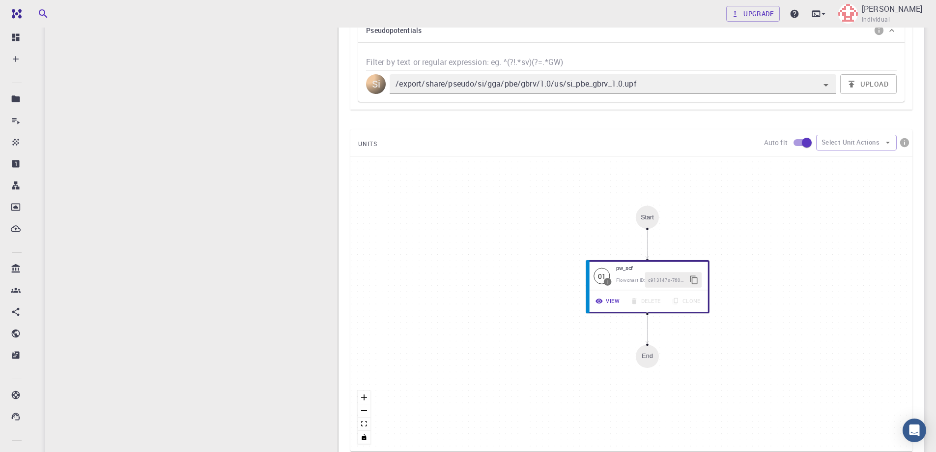
scroll to position [492, 0]
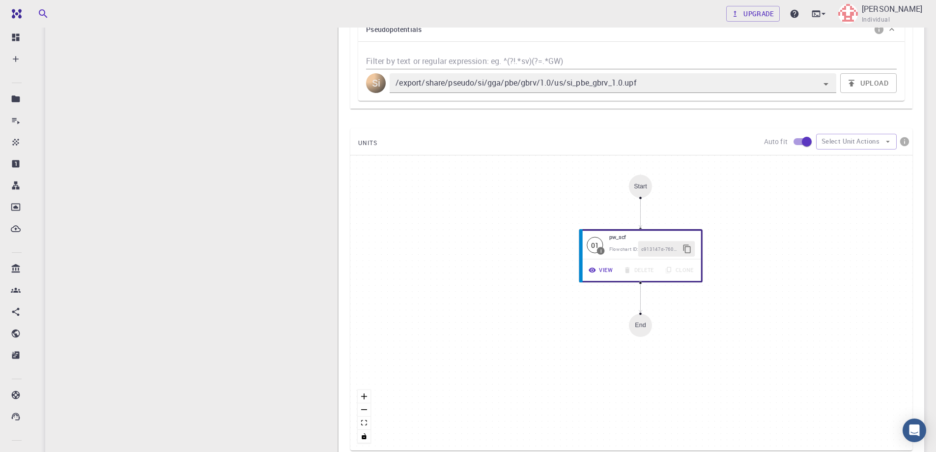
drag, startPoint x: 672, startPoint y: 244, endPoint x: 665, endPoint y: 214, distance: 30.8
click at [665, 214] on div "Start 01 I pw_scf Flowchart ID: c913147d-760d-496d-93a7-dc0771034d54 View Delet…" at bounding box center [632, 302] width 562 height 295
click at [668, 231] on div "01 I pw_scf Flowchart ID: c913147d-760d-496d-93a7-dc0771034d54" at bounding box center [641, 243] width 126 height 29
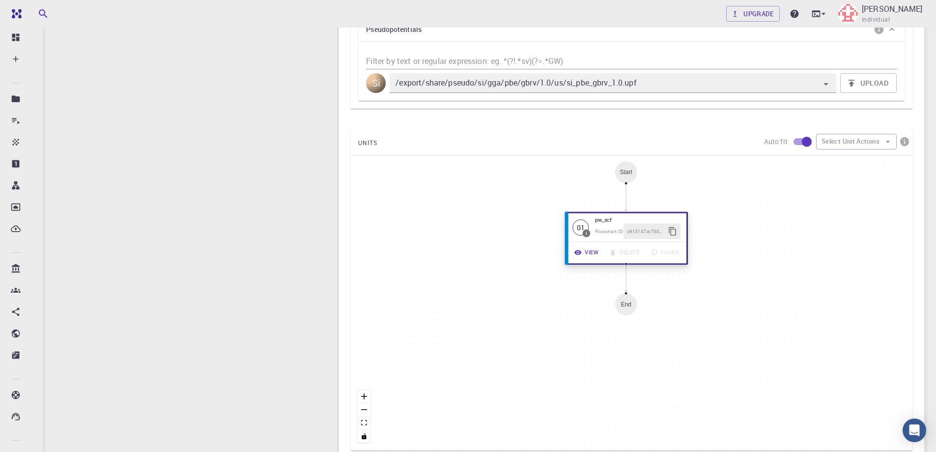
drag, startPoint x: 594, startPoint y: 300, endPoint x: 657, endPoint y: 215, distance: 105.7
click at [657, 215] on h6 "pw_scf" at bounding box center [638, 219] width 86 height 8
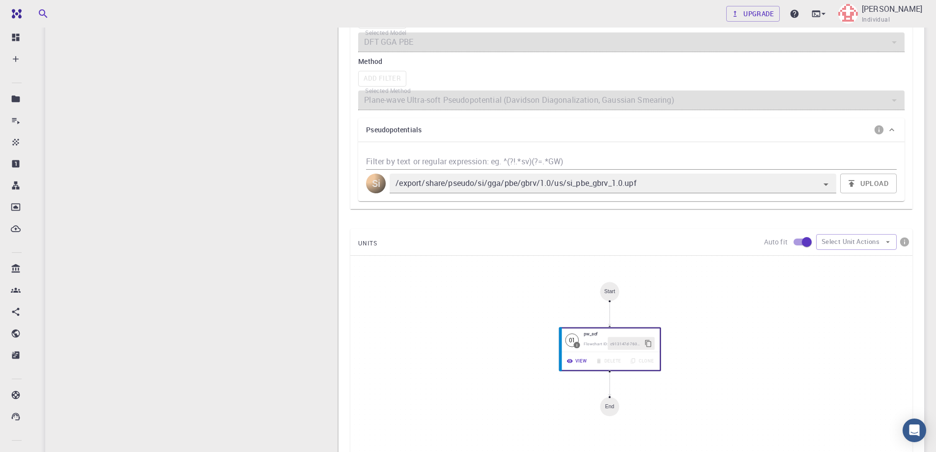
scroll to position [344, 0]
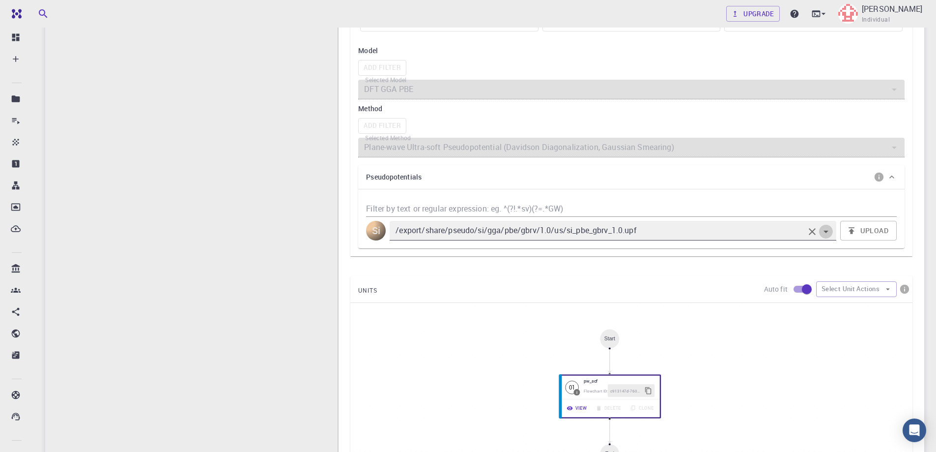
click at [827, 233] on icon "Open" at bounding box center [826, 232] width 5 height 2
click at [817, 174] on div "Pseudopotentials" at bounding box center [626, 177] width 521 height 16
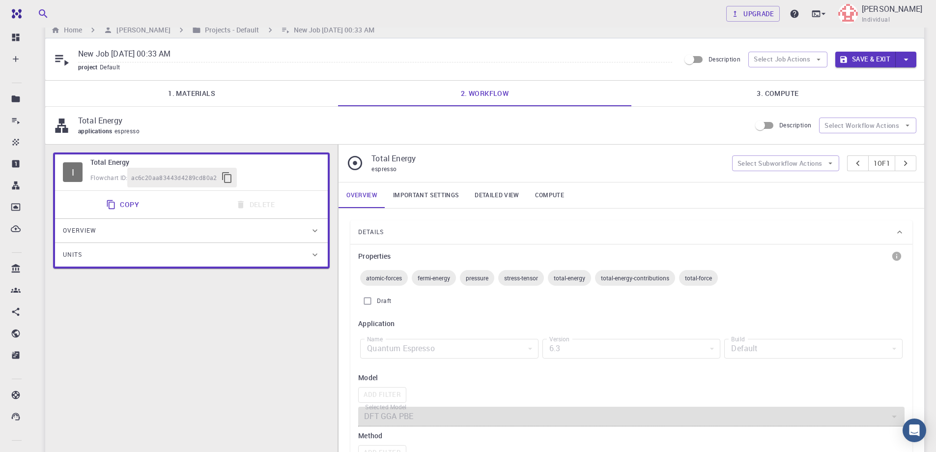
scroll to position [0, 0]
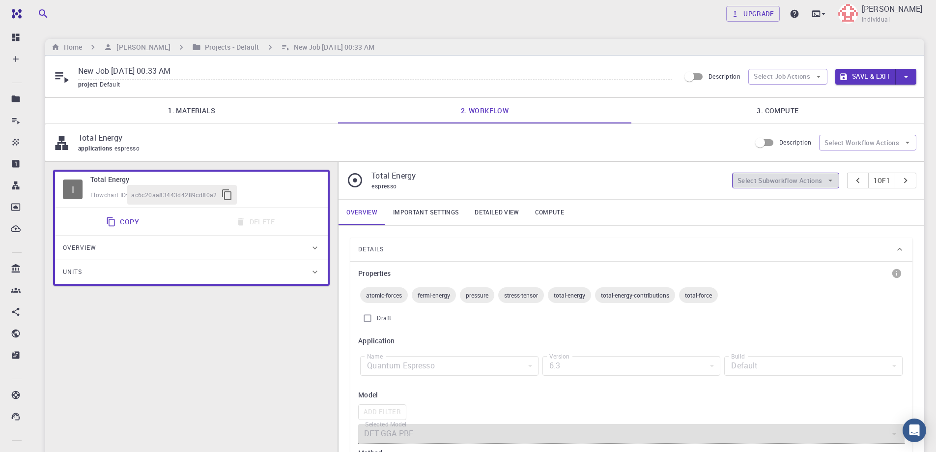
click at [795, 178] on button "Select Subworkflow Actions" at bounding box center [786, 181] width 108 height 16
click at [795, 202] on span "Add convergence" at bounding box center [791, 200] width 75 height 10
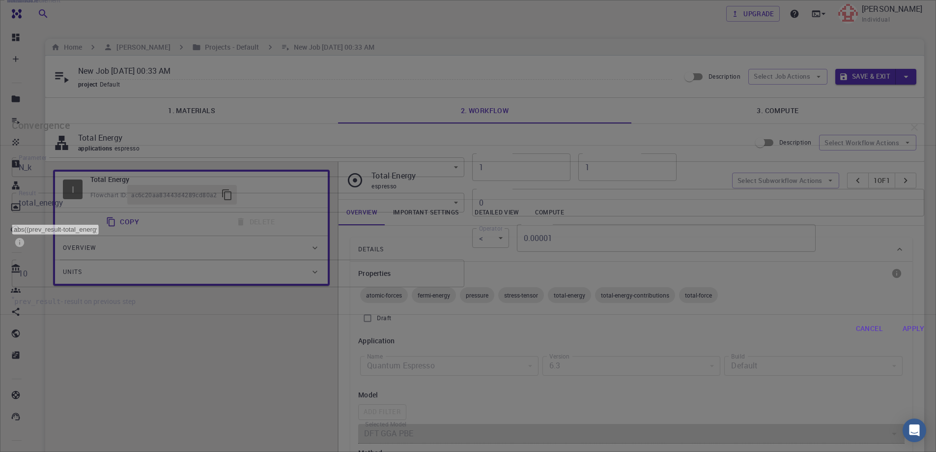
click at [849, 335] on button "Cancel" at bounding box center [870, 329] width 43 height 20
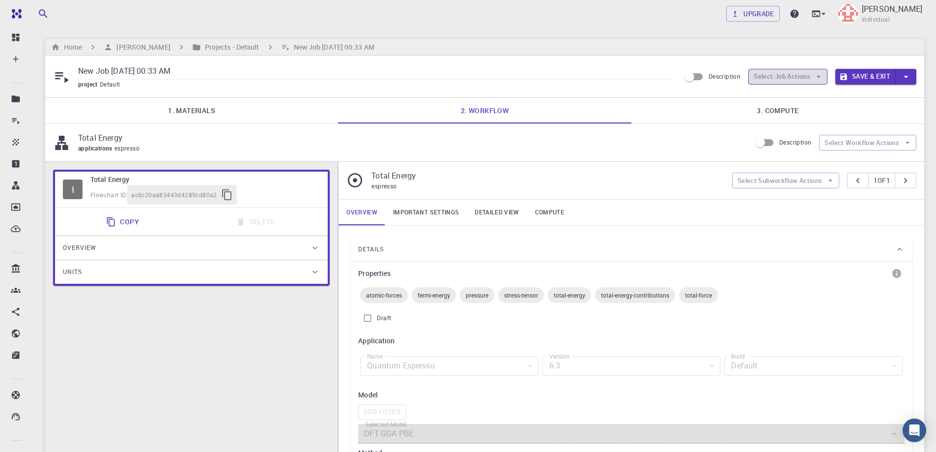
click at [798, 80] on button "Select Job Actions" at bounding box center [788, 77] width 79 height 16
click at [792, 93] on span "Select parent" at bounding box center [796, 96] width 46 height 10
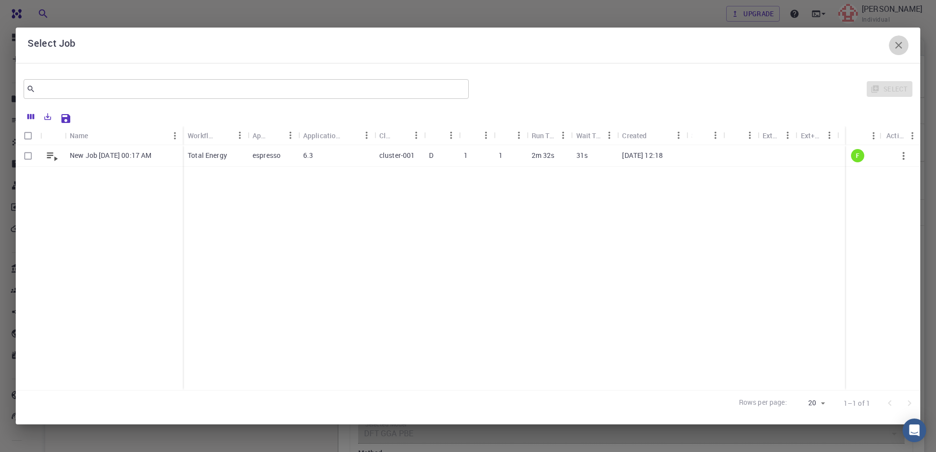
click at [900, 44] on icon "button" at bounding box center [899, 45] width 7 height 7
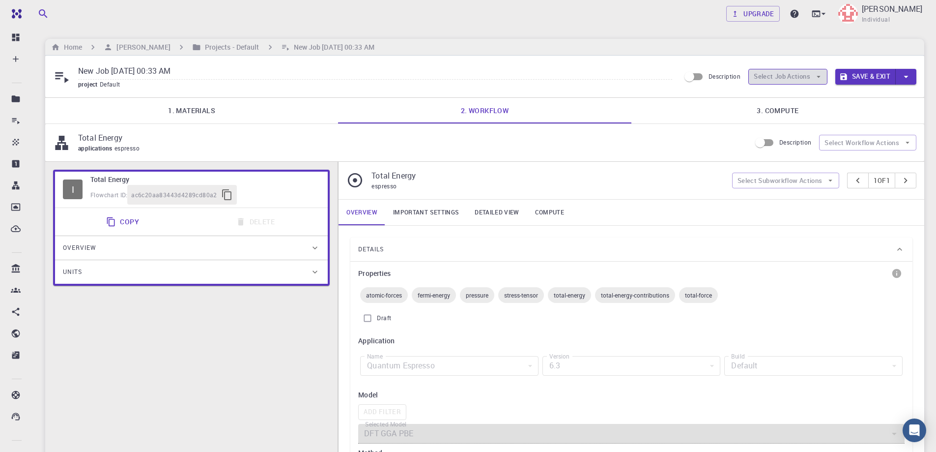
click at [819, 75] on icon "button" at bounding box center [819, 76] width 9 height 9
click at [810, 111] on span "Select materials" at bounding box center [796, 112] width 46 height 10
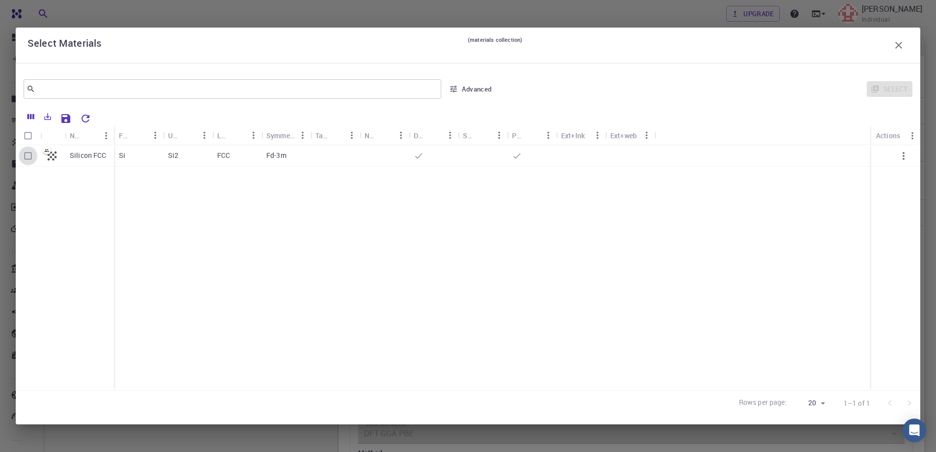
click at [27, 155] on input "Select row" at bounding box center [28, 155] width 19 height 19
checkbox input "true"
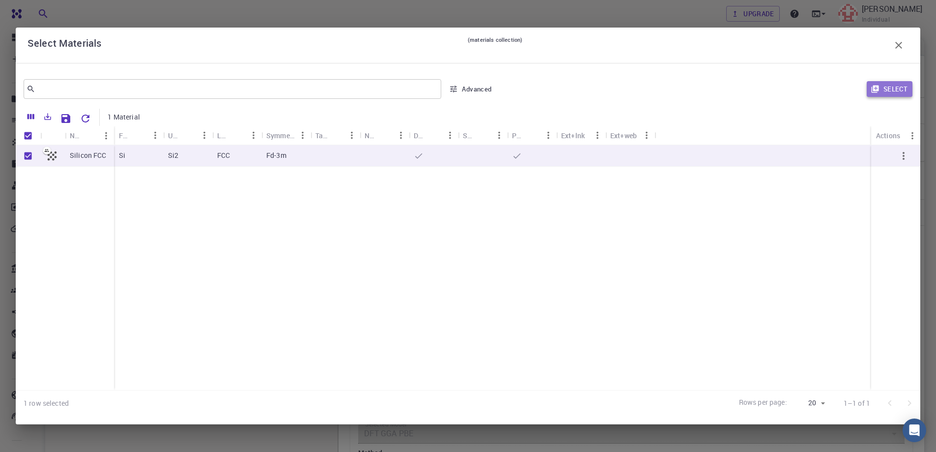
click at [888, 89] on button "Select" at bounding box center [890, 89] width 46 height 16
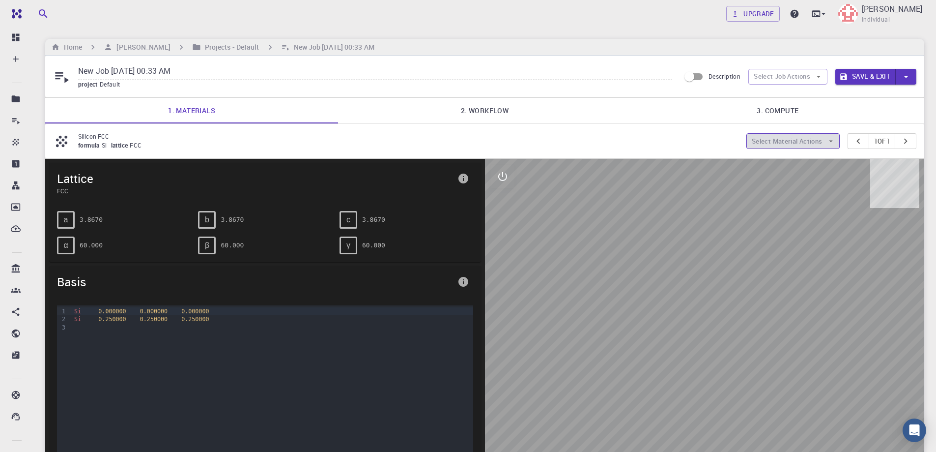
click at [827, 139] on icon "button" at bounding box center [831, 141] width 9 height 9
click at [830, 145] on icon "button" at bounding box center [831, 141] width 9 height 9
click at [909, 141] on icon "pager" at bounding box center [906, 141] width 11 height 11
click at [799, 76] on button "Select Job Actions" at bounding box center [788, 77] width 79 height 16
click at [795, 109] on span "Select materials" at bounding box center [796, 112] width 46 height 10
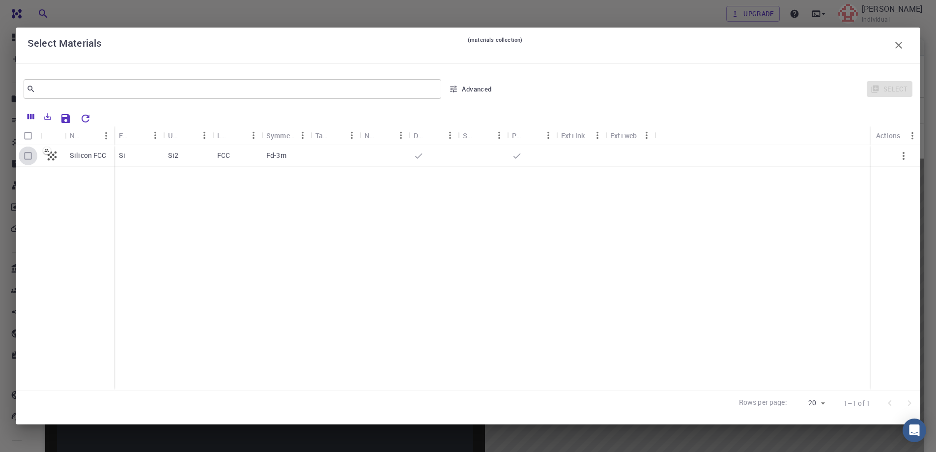
click at [25, 155] on input "Select row" at bounding box center [28, 155] width 19 height 19
checkbox input "true"
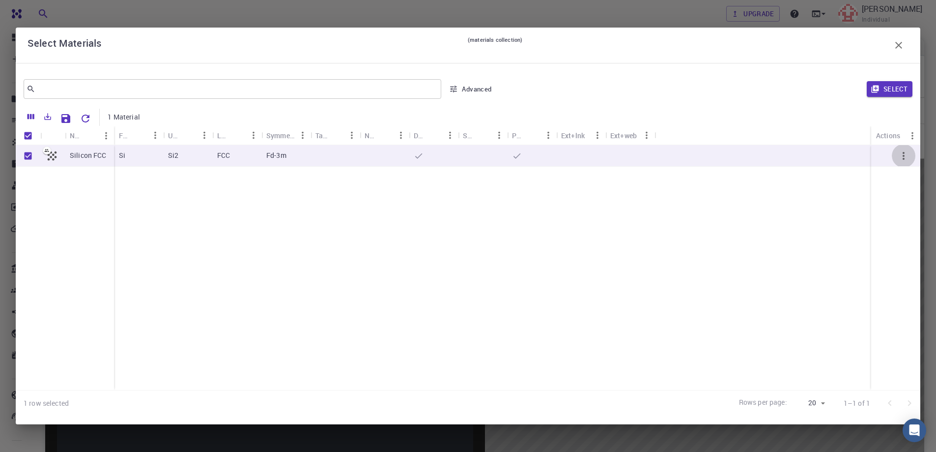
click at [905, 152] on icon "button" at bounding box center [904, 156] width 2 height 8
click at [892, 85] on button "Select" at bounding box center [890, 89] width 46 height 16
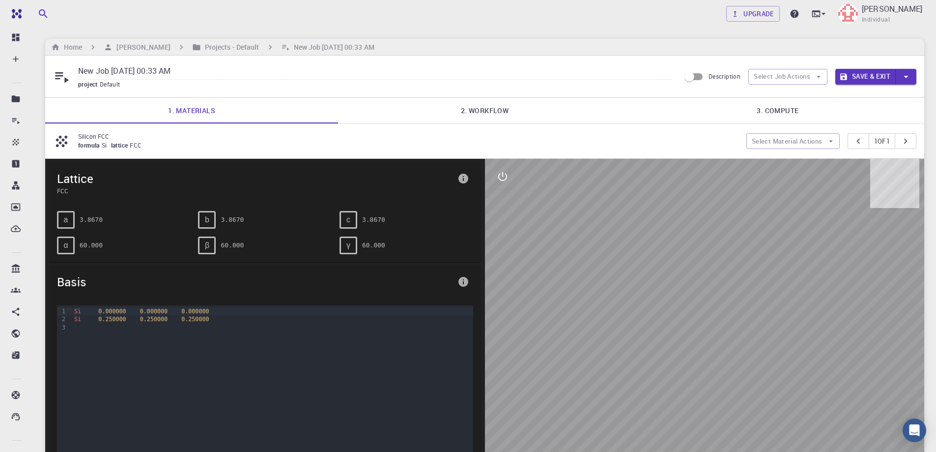
click at [553, 140] on p "Silicon FCC" at bounding box center [408, 136] width 661 height 9
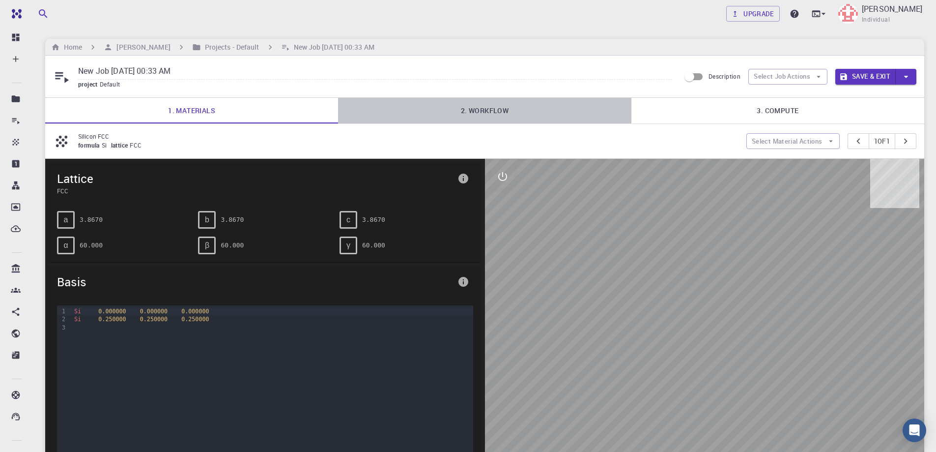
click at [484, 107] on link "2. Workflow" at bounding box center [484, 111] width 293 height 26
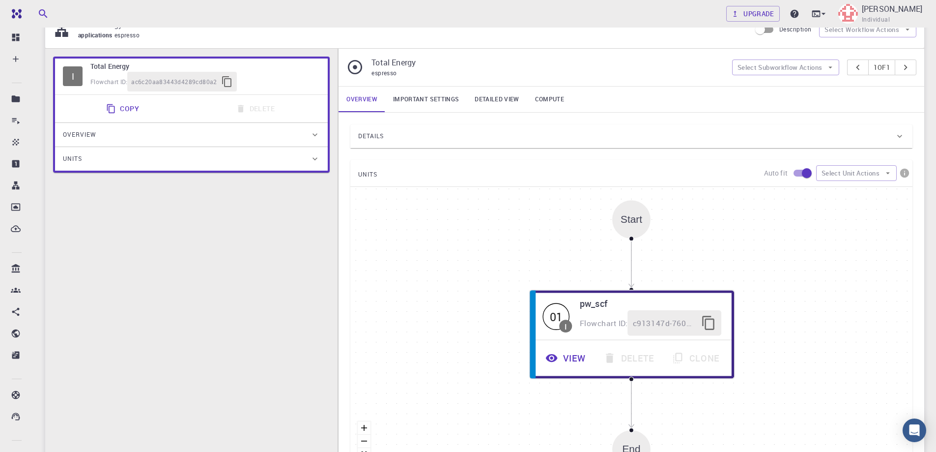
scroll to position [98, 0]
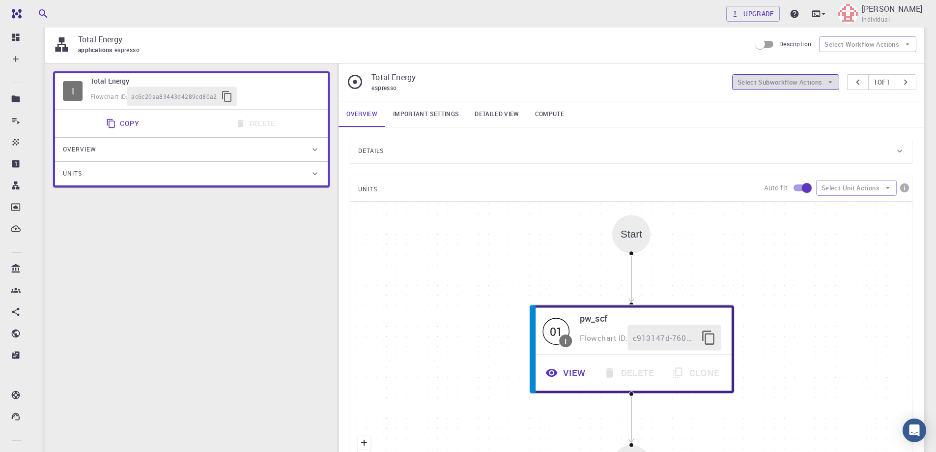
click at [820, 76] on button "Select Subworkflow Actions" at bounding box center [786, 82] width 108 height 16
click at [777, 104] on span "Add convergence" at bounding box center [791, 102] width 75 height 10
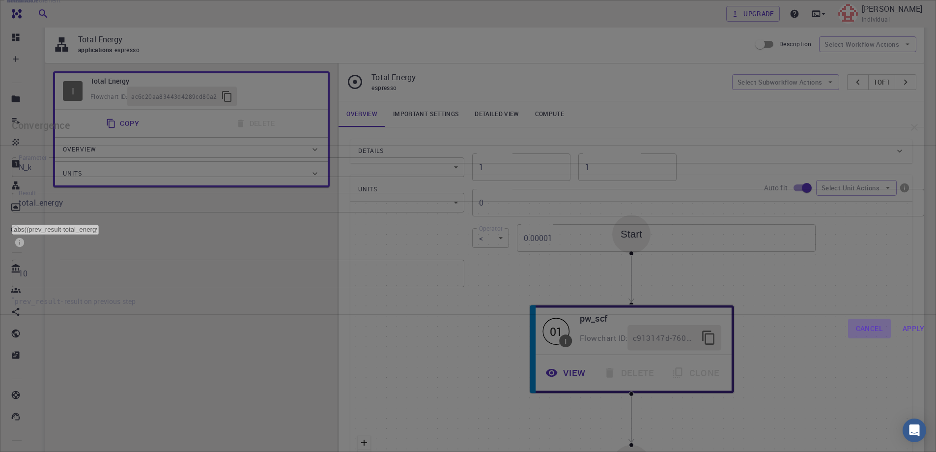
click at [849, 324] on button "Cancel" at bounding box center [870, 329] width 43 height 20
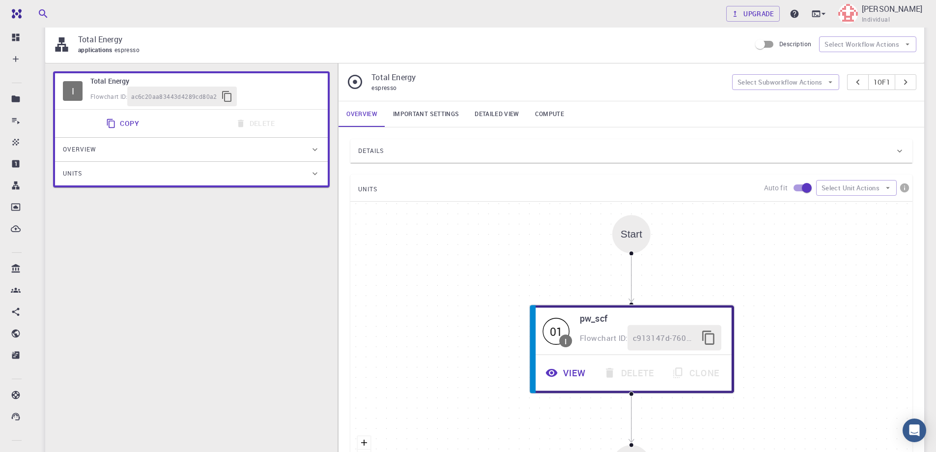
click at [403, 79] on p "Total Energy" at bounding box center [548, 77] width 352 height 12
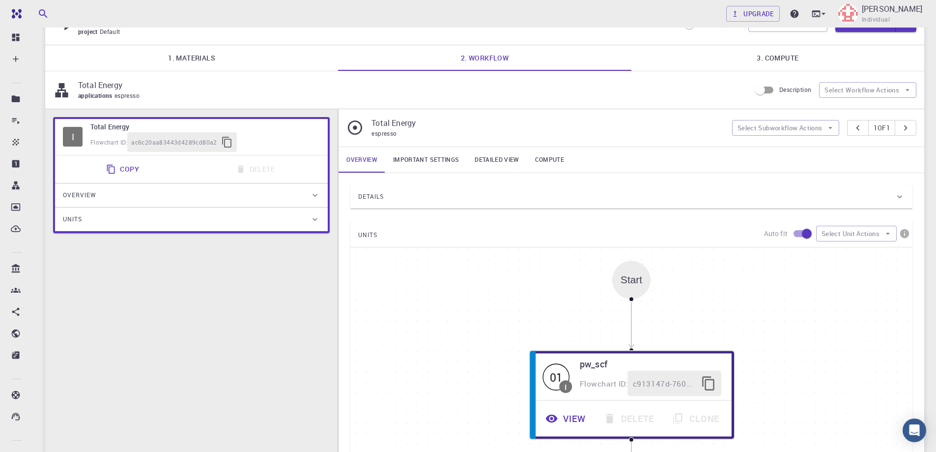
scroll to position [49, 0]
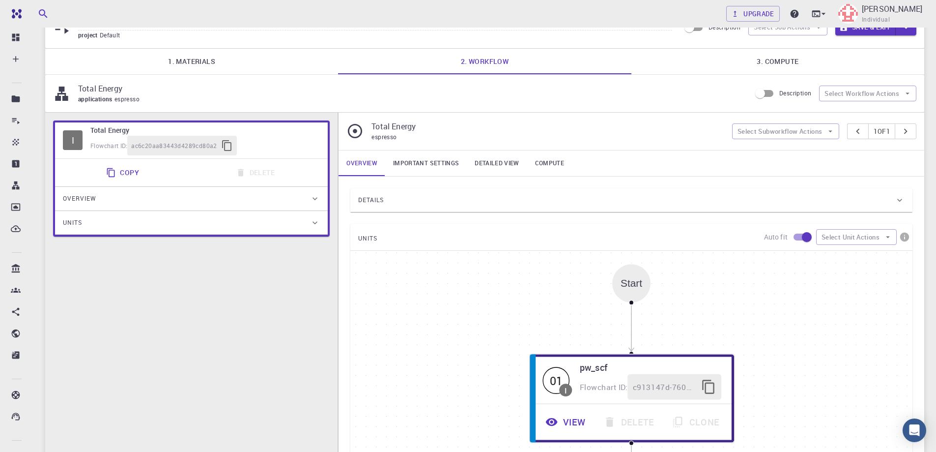
click at [117, 82] on div "Total Energy applications espresso Description Select Workflow Actions" at bounding box center [484, 93] width 879 height 37
click at [140, 311] on div "I Total Energy Flowchart ID: ac6c20aa83443d4289cd80a2 Copy Delete Overview Prop…" at bounding box center [191, 343] width 293 height 461
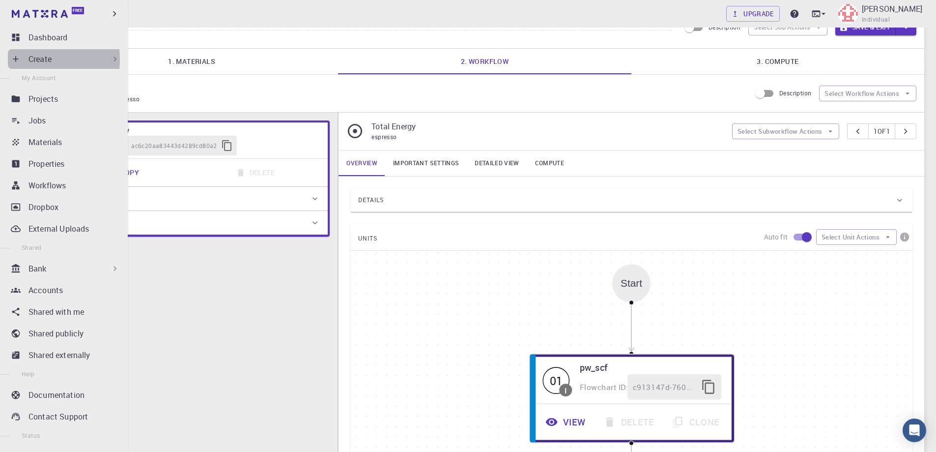
click at [26, 59] on div "Create" at bounding box center [66, 59] width 116 height 20
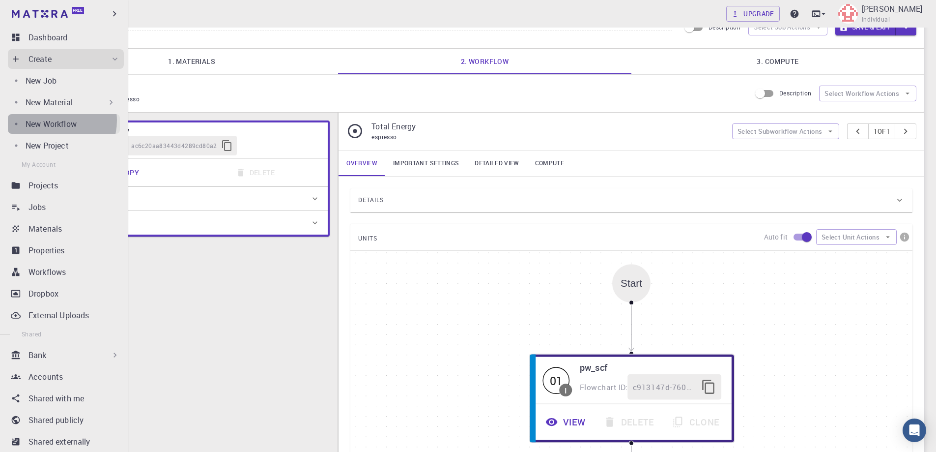
click at [54, 120] on p "New Workflow" at bounding box center [51, 124] width 51 height 12
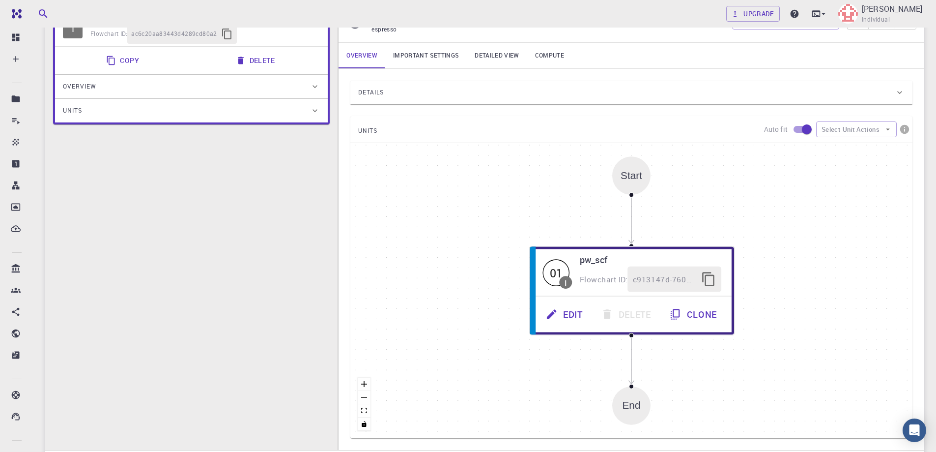
scroll to position [98, 0]
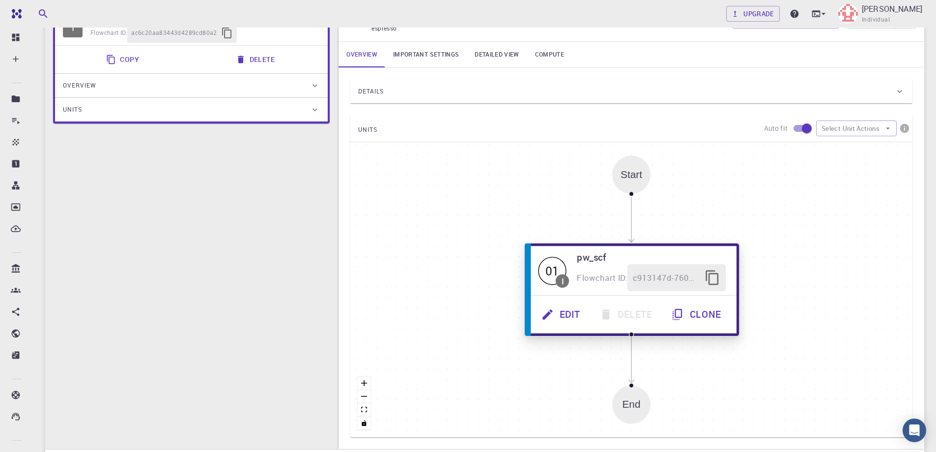
click at [596, 254] on h6 "pw_scf" at bounding box center [652, 257] width 149 height 15
click at [700, 315] on button "Clone" at bounding box center [697, 314] width 69 height 27
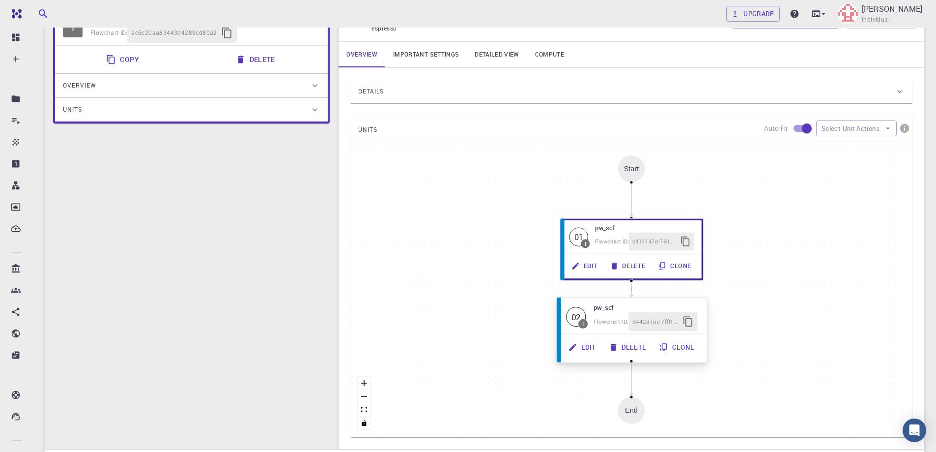
click at [581, 346] on button "Edit" at bounding box center [583, 347] width 41 height 19
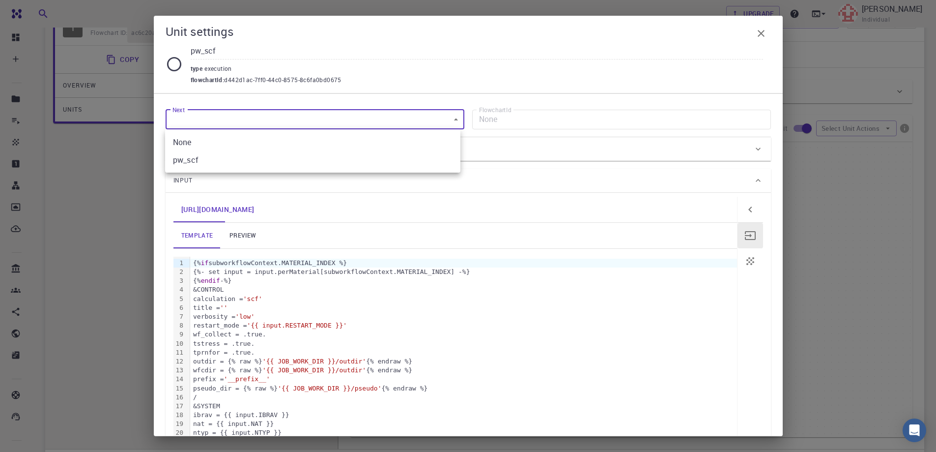
click at [391, 123] on body "Free Dashboard Create New Job New Material Create Material Upload File Import f…" at bounding box center [468, 245] width 936 height 686
click at [381, 115] on div at bounding box center [468, 226] width 936 height 452
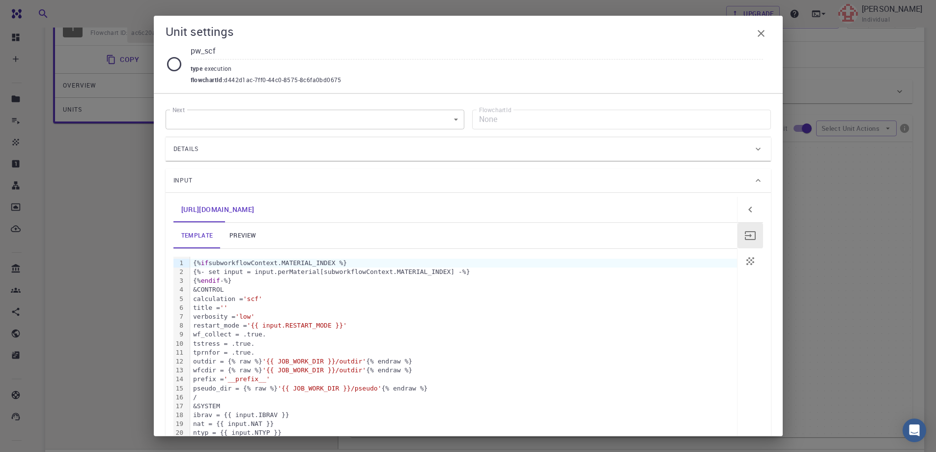
drag, startPoint x: 223, startPoint y: 56, endPoint x: 186, endPoint y: 51, distance: 37.2
click at [186, 51] on div "pw_scf type execution flowchartId : d442d1ac-7ff0-44c0-8575-8c6fa0bd0675" at bounding box center [469, 64] width 606 height 42
click at [346, 46] on input "Band" at bounding box center [477, 51] width 573 height 16
type input "Band"
click at [171, 62] on icon at bounding box center [174, 64] width 17 height 17
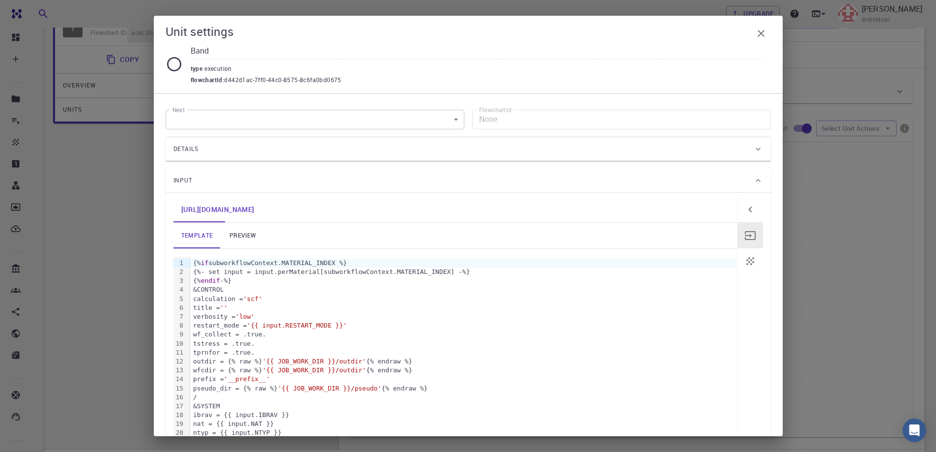
click at [365, 78] on div "flowchartId : d442d1ac-7ff0-44c0-8575-8c6fa0bd0675" at bounding box center [477, 80] width 573 height 10
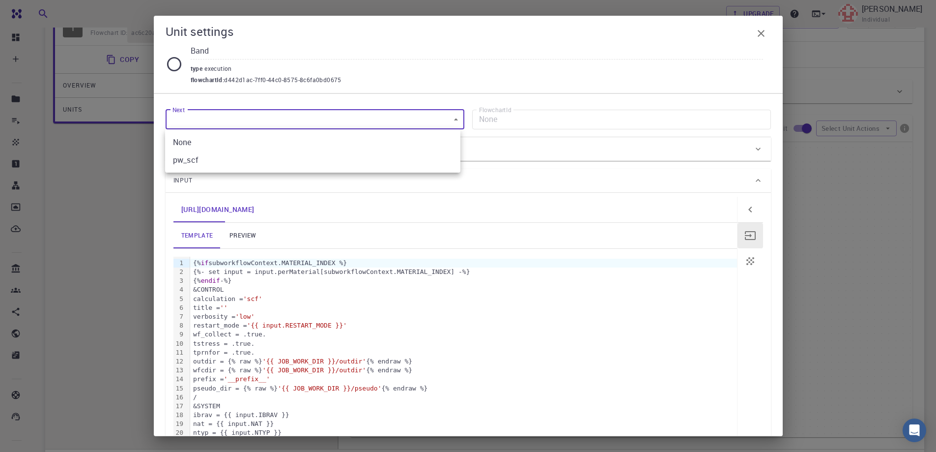
click at [391, 112] on body "Free Dashboard Create New Job New Material Create Material Upload File Import f…" at bounding box center [468, 245] width 936 height 686
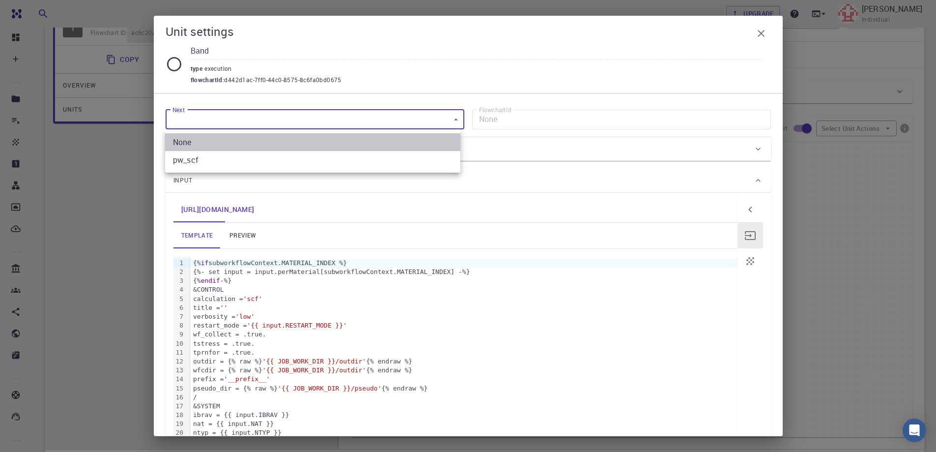
click at [376, 138] on li "None" at bounding box center [312, 142] width 295 height 18
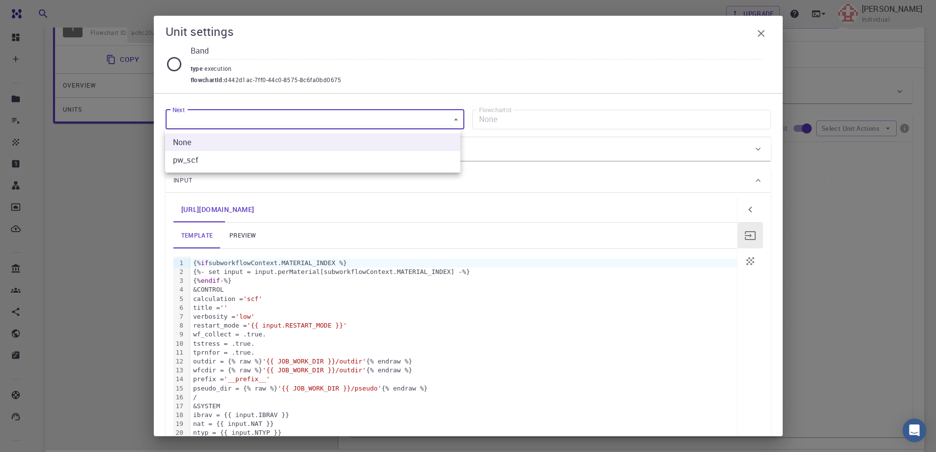
click at [375, 121] on body "Free Dashboard Create New Job New Material Create Material Upload File Import f…" at bounding box center [468, 245] width 936 height 686
click at [386, 117] on div at bounding box center [468, 226] width 936 height 452
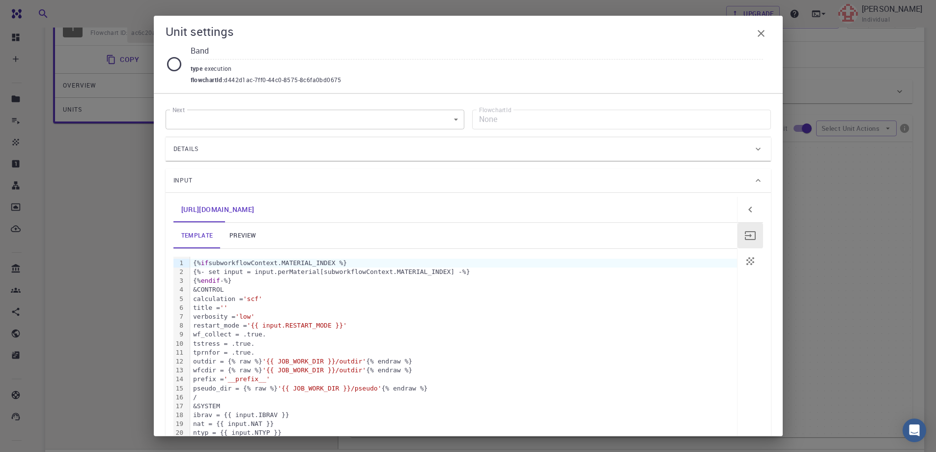
click at [488, 151] on div "Details" at bounding box center [464, 149] width 580 height 16
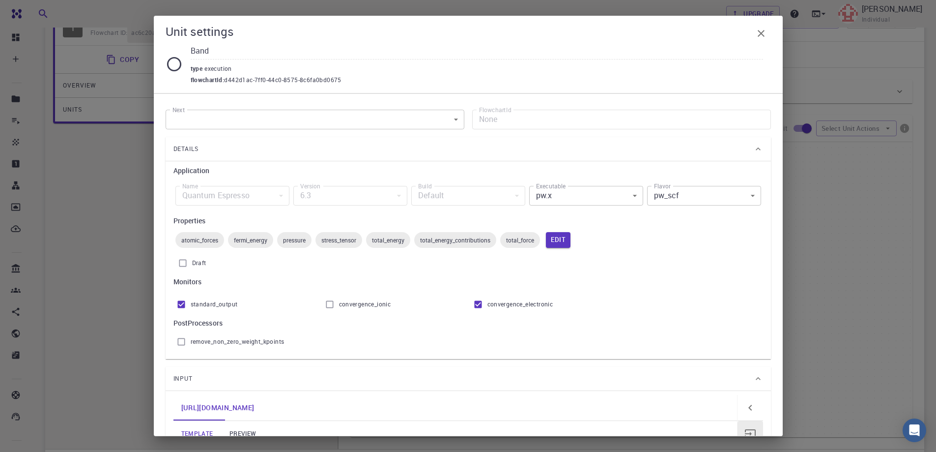
click at [564, 194] on body "Free Dashboard Create New Job New Material Create Material Upload File Import f…" at bounding box center [468, 245] width 936 height 686
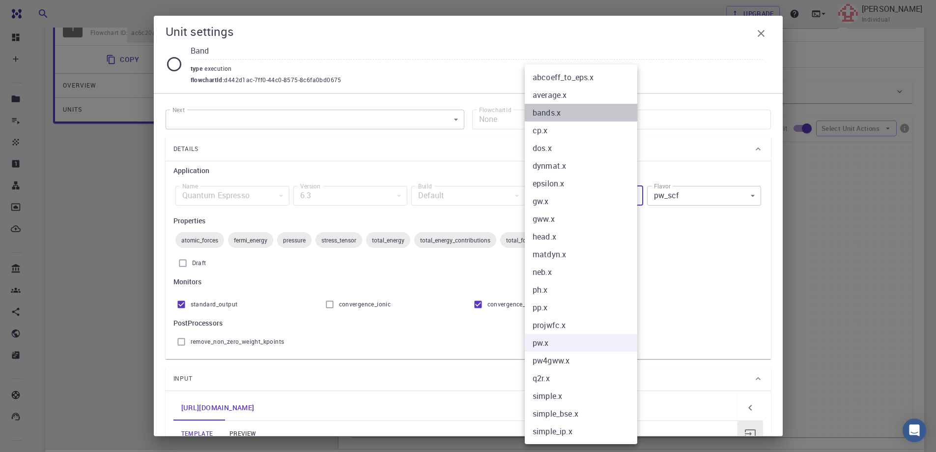
click at [593, 117] on li "bands.x" at bounding box center [581, 113] width 113 height 18
type input "bands.x"
type input "bands"
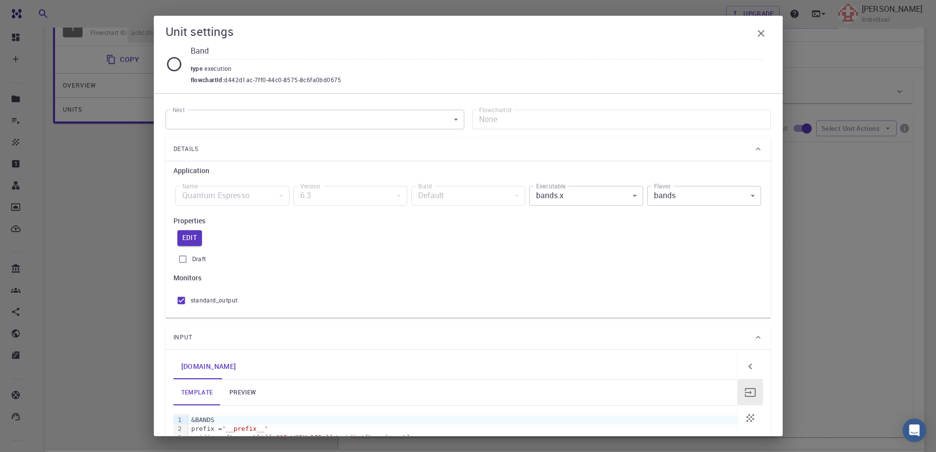
click at [616, 234] on div "Edit" at bounding box center [469, 238] width 590 height 16
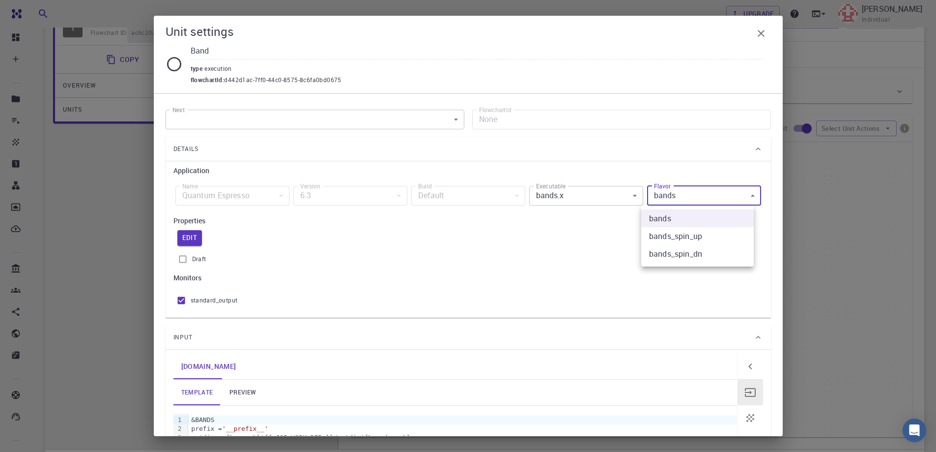
click at [717, 198] on body "Free Dashboard Create New Job New Material Create Material Upload File Import f…" at bounding box center [468, 245] width 936 height 686
click at [704, 215] on li "bands" at bounding box center [698, 218] width 113 height 18
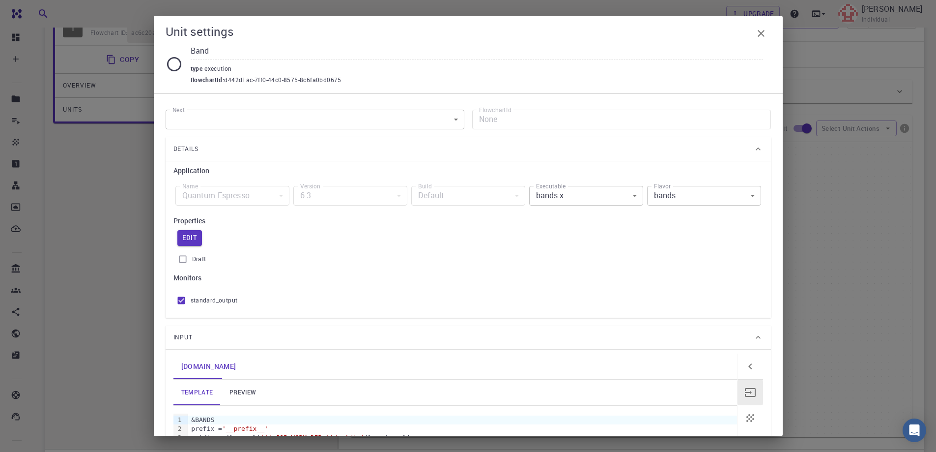
click at [347, 282] on h6 "Monitors" at bounding box center [469, 277] width 590 height 11
click at [271, 115] on body "Free Dashboard Create New Job New Material Create Material Upload File Import f…" at bounding box center [468, 245] width 936 height 686
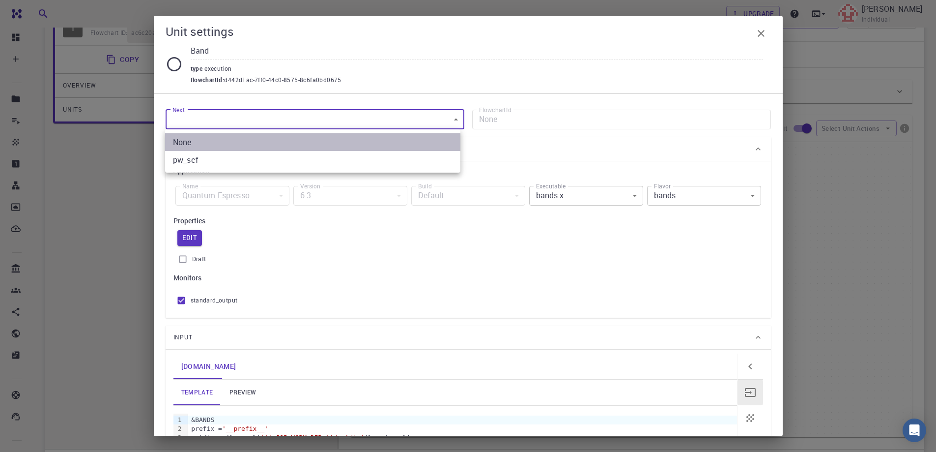
click at [269, 139] on li "None" at bounding box center [312, 142] width 295 height 18
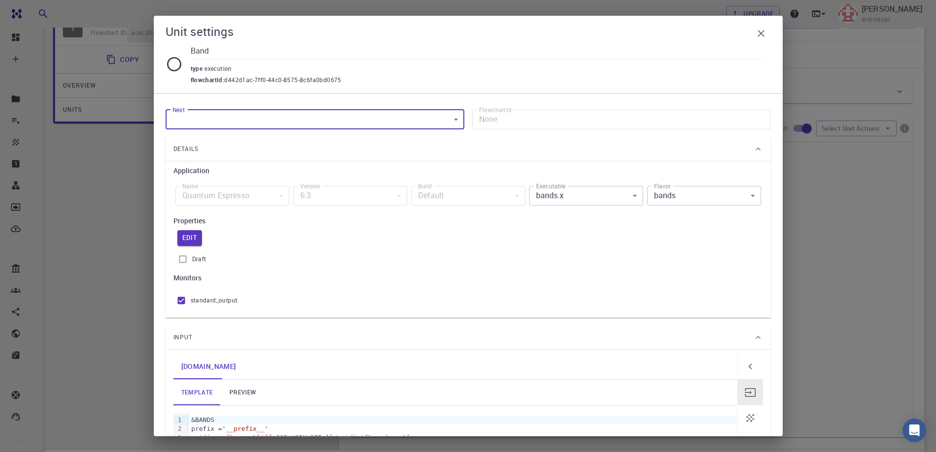
click at [286, 119] on body "Free Dashboard Create New Job New Material Create Material Upload File Import f…" at bounding box center [468, 245] width 936 height 686
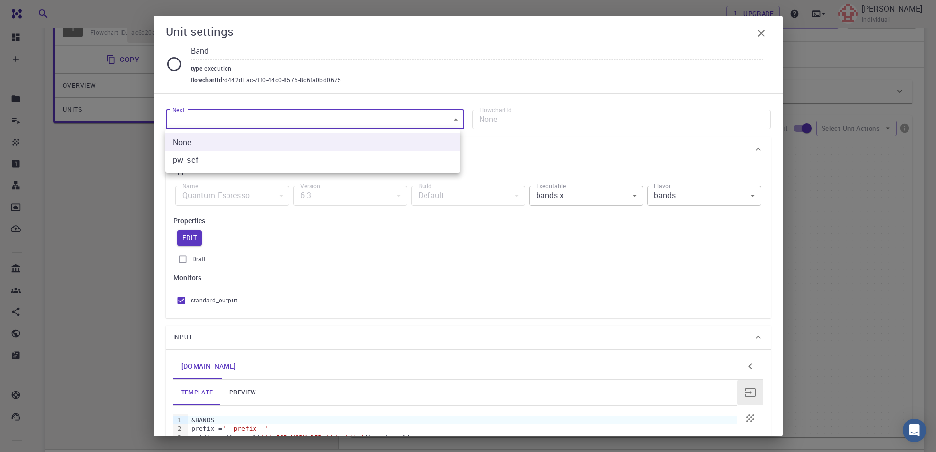
click at [286, 119] on div at bounding box center [468, 226] width 936 height 452
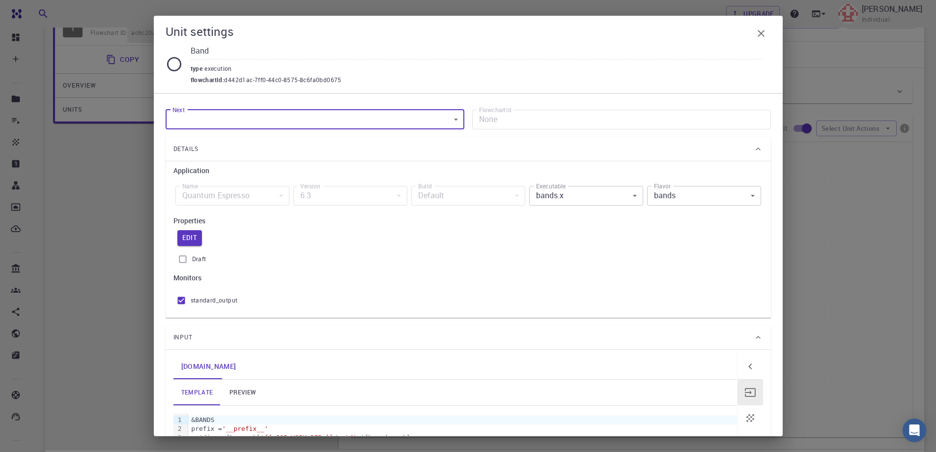
click at [293, 248] on div "Properties Edit Draft" at bounding box center [469, 241] width 590 height 53
click at [300, 255] on label "Draft" at bounding box center [469, 259] width 590 height 19
click at [192, 255] on input "Draft" at bounding box center [183, 259] width 19 height 19
click at [185, 257] on input "Draft" at bounding box center [183, 259] width 19 height 19
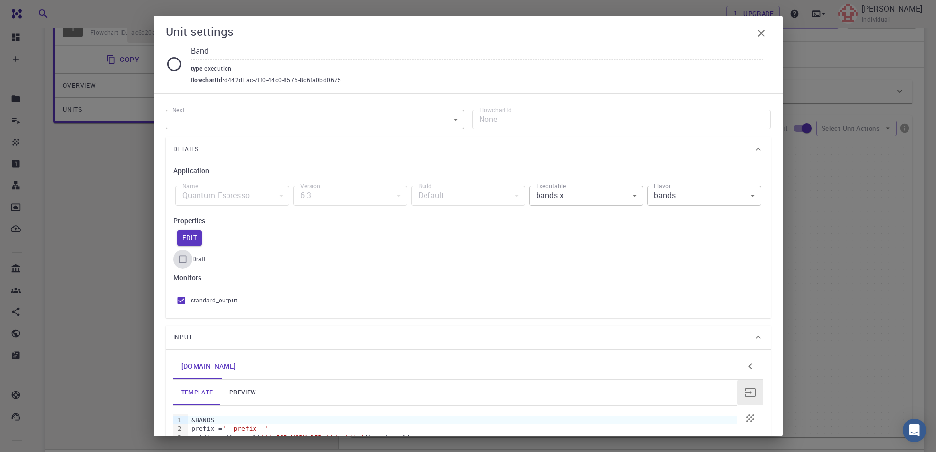
checkbox input "true"
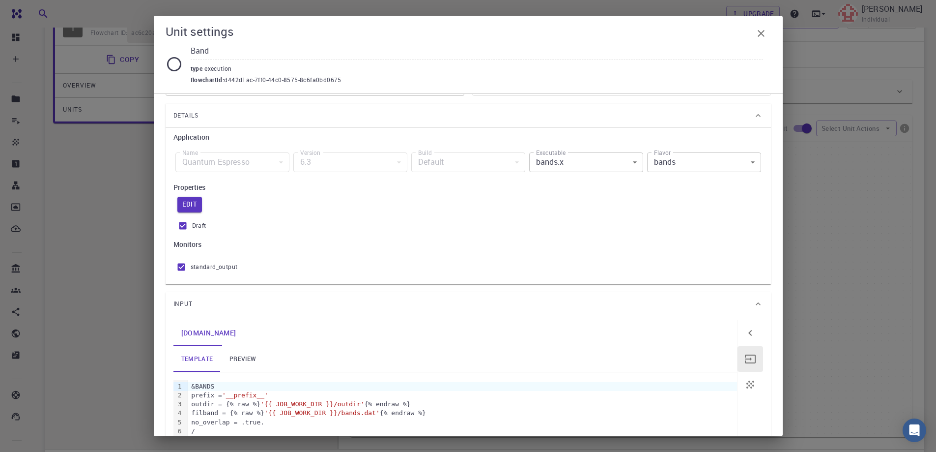
scroll to position [49, 0]
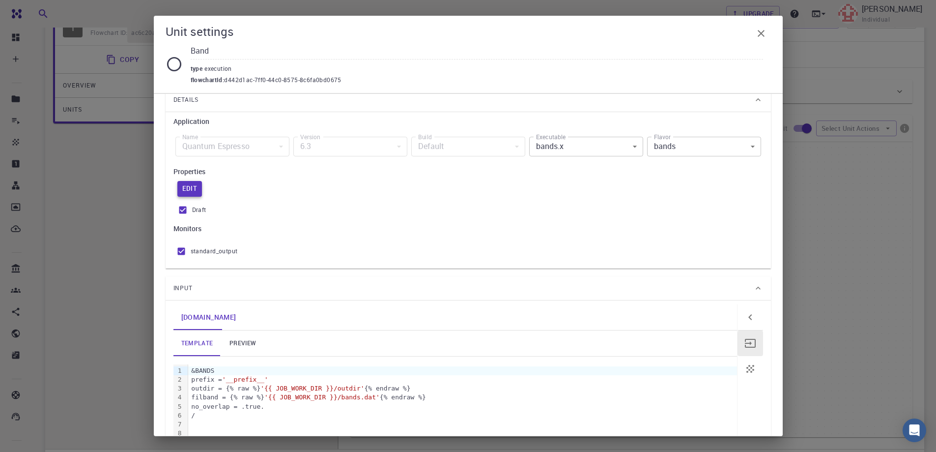
click at [191, 187] on button "Edit" at bounding box center [189, 189] width 25 height 16
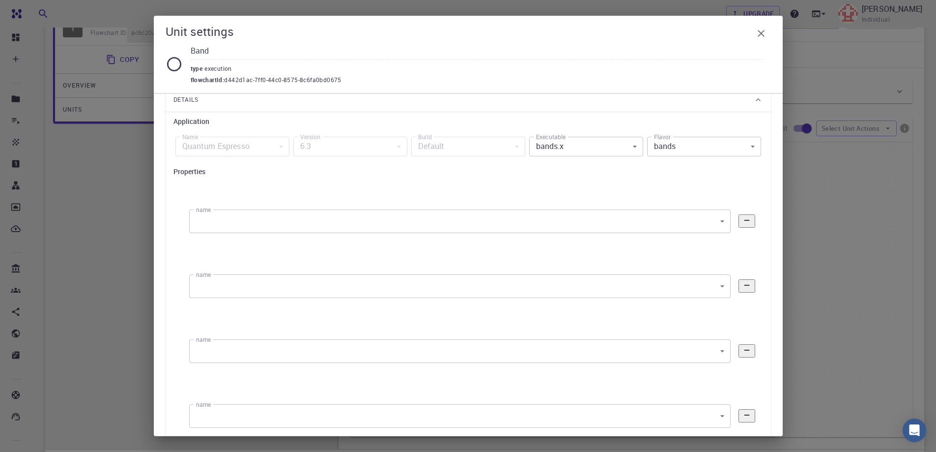
scroll to position [147, 0]
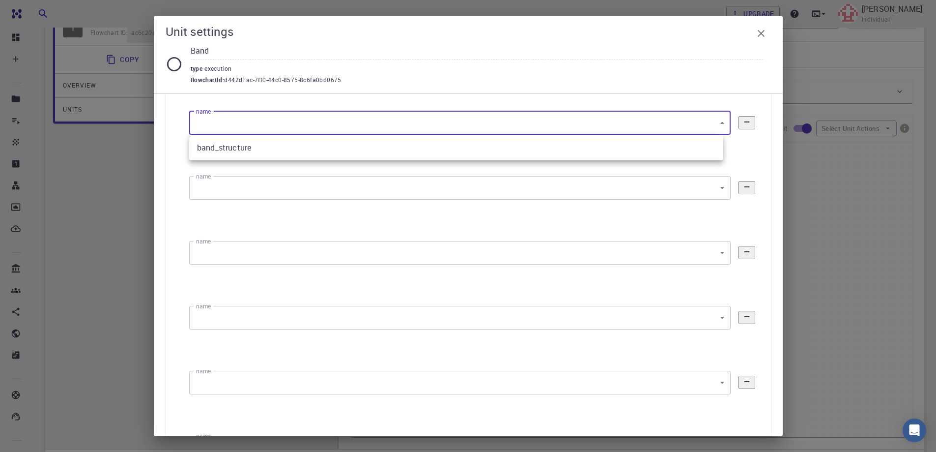
click at [562, 116] on body "Free Dashboard Create New Job New Material Create Material Upload File Import f…" at bounding box center [468, 245] width 936 height 686
click at [534, 151] on li "band_structure" at bounding box center [456, 148] width 534 height 18
type input "0"
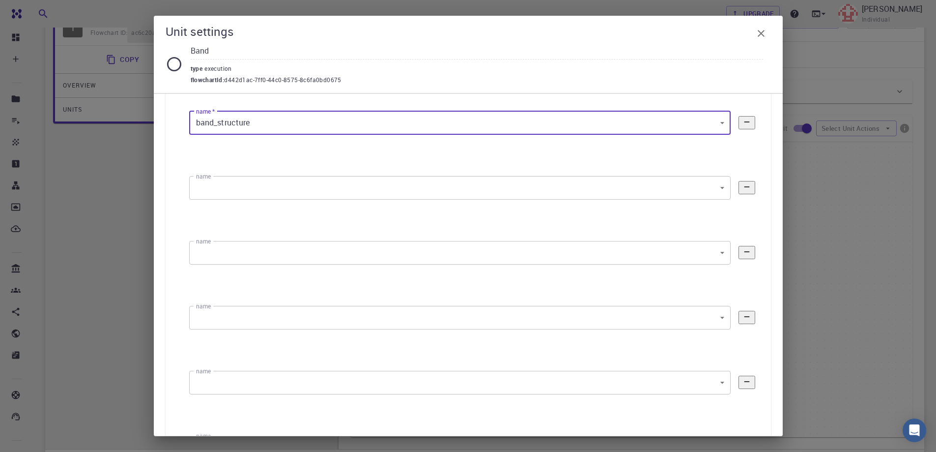
click at [432, 188] on body "Free Dashboard Create New Job New Material Create Material Upload File Import f…" at bounding box center [468, 245] width 936 height 686
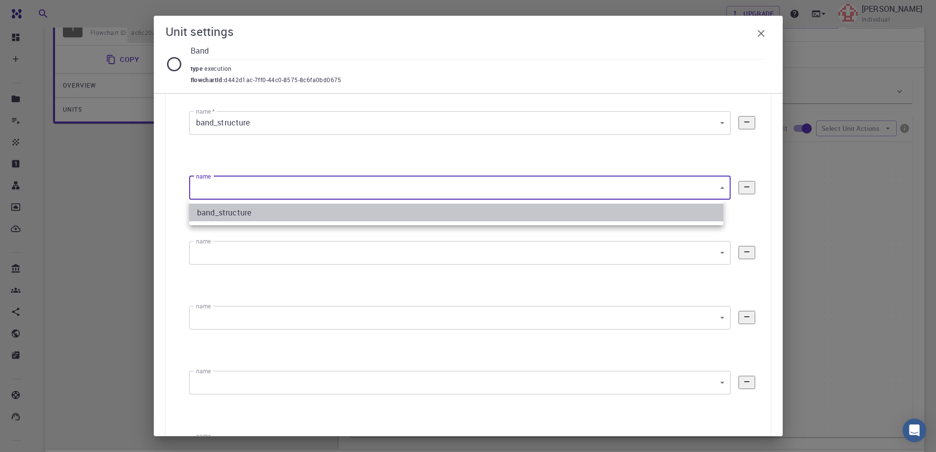
click at [426, 210] on li "band_structure" at bounding box center [456, 213] width 534 height 18
type input "0"
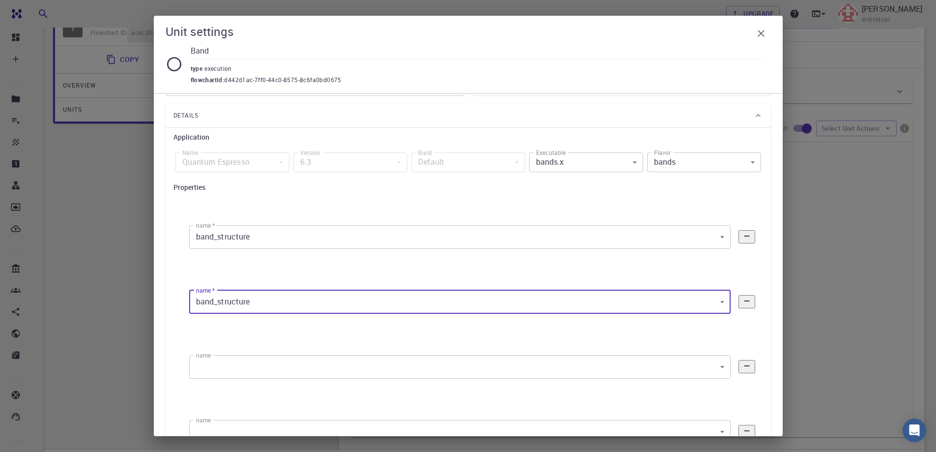
scroll to position [49, 0]
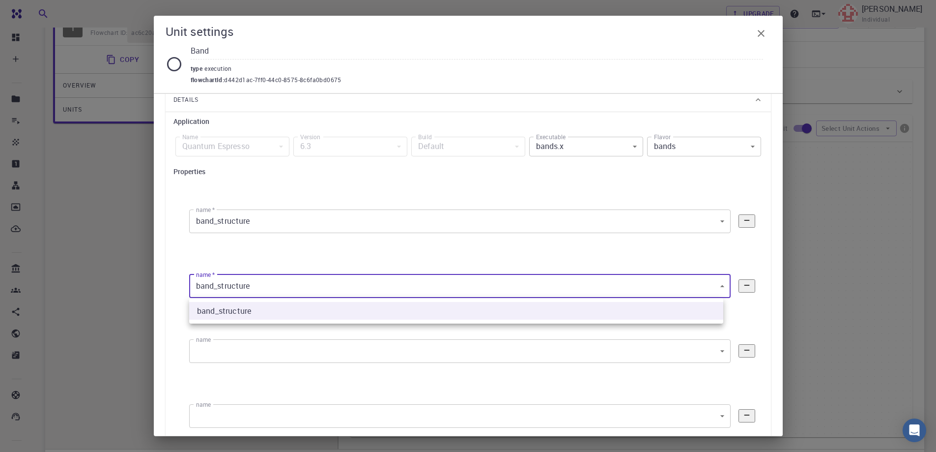
click at [713, 287] on body "Free Dashboard Create New Job New Material Create Material Upload File Import f…" at bounding box center [468, 245] width 936 height 686
click at [713, 287] on div at bounding box center [468, 226] width 936 height 452
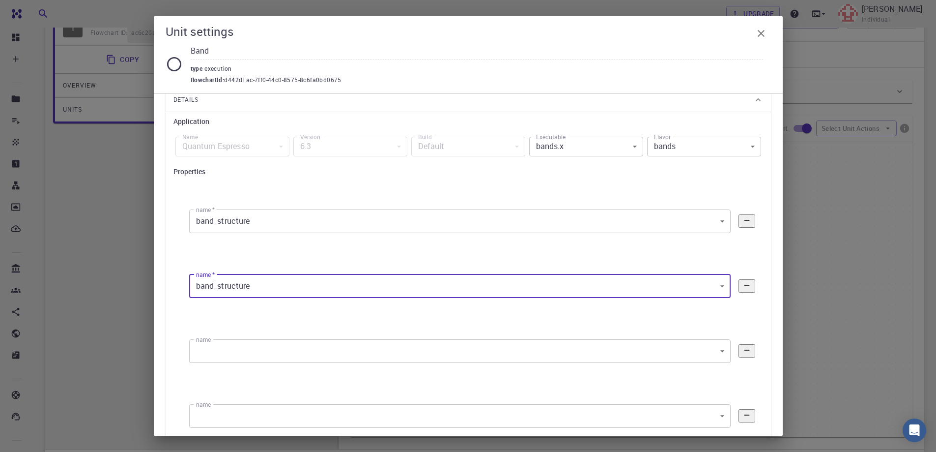
scroll to position [147, 0]
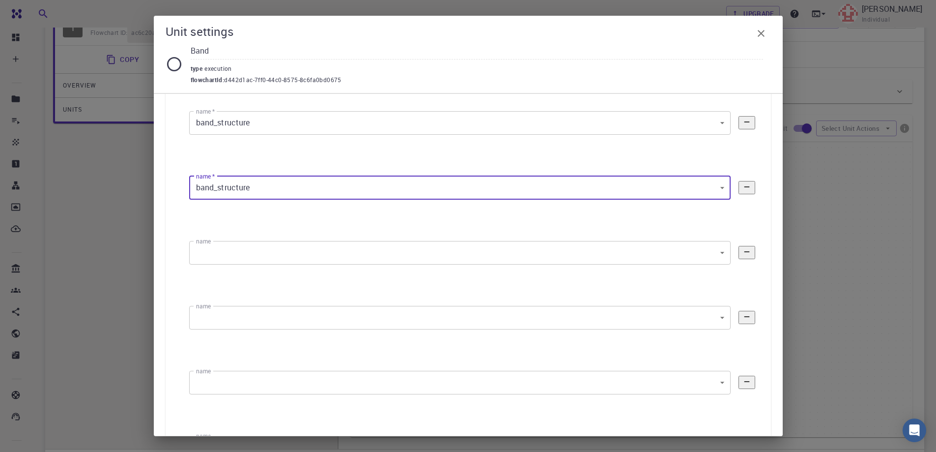
click at [528, 253] on body "Free Dashboard Create New Job New Material Create Material Upload File Import f…" at bounding box center [468, 245] width 936 height 686
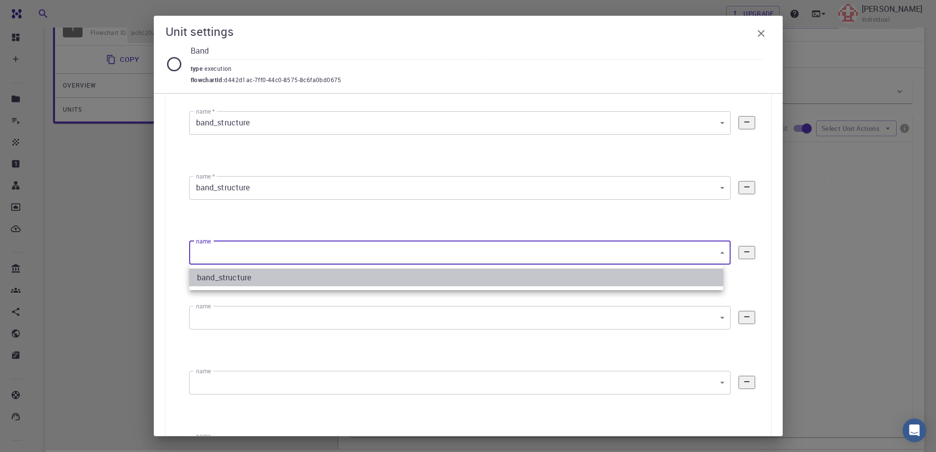
click at [513, 275] on li "band_structure" at bounding box center [456, 277] width 534 height 18
type input "0"
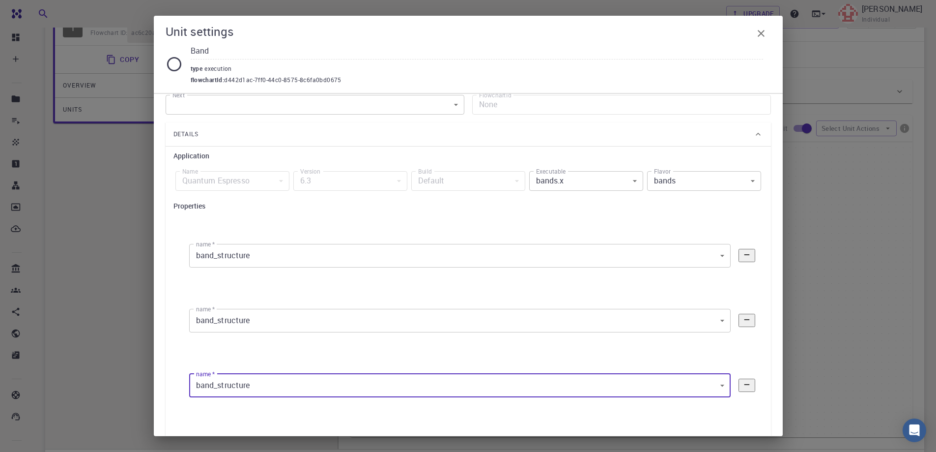
scroll to position [0, 0]
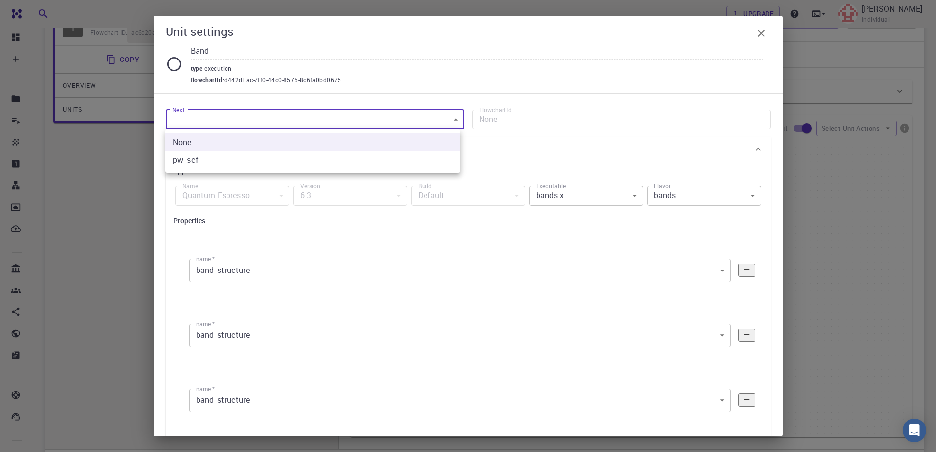
click at [339, 112] on body "Free Dashboard Create New Job New Material Create Material Upload File Import f…" at bounding box center [468, 245] width 936 height 686
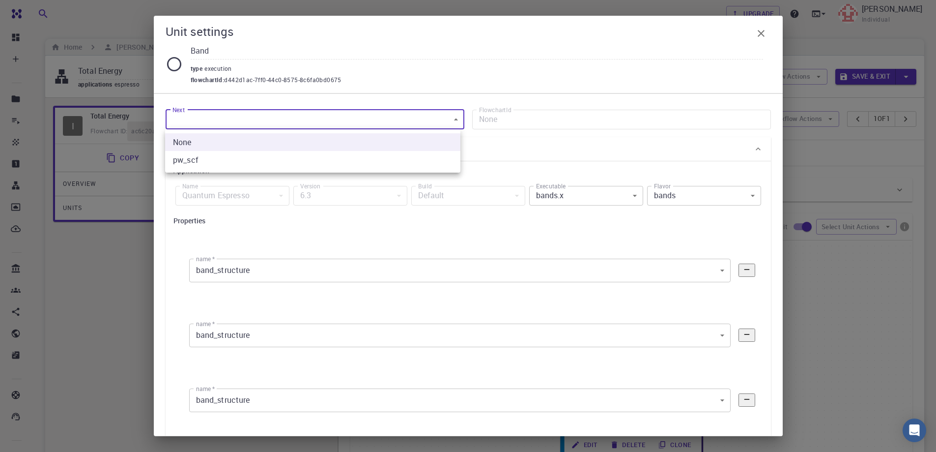
click at [437, 55] on div at bounding box center [468, 226] width 936 height 452
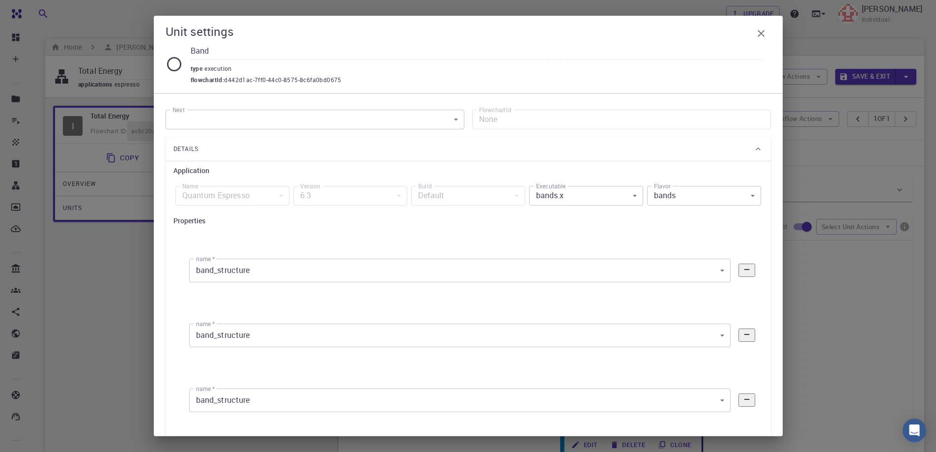
click at [168, 64] on icon at bounding box center [174, 64] width 14 height 14
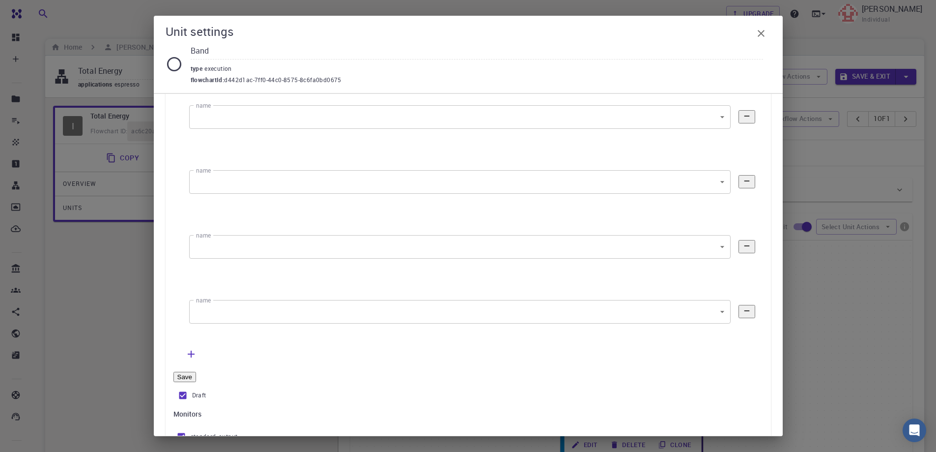
scroll to position [475, 0]
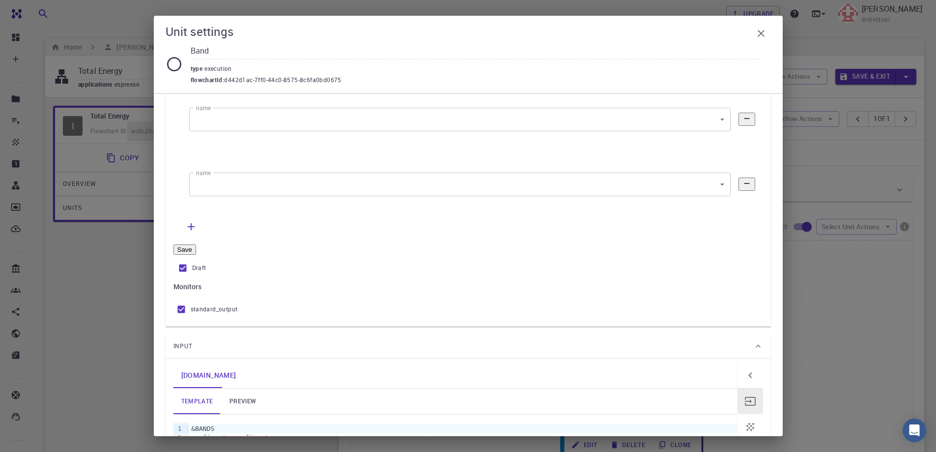
click at [188, 255] on button "Save" at bounding box center [185, 249] width 23 height 10
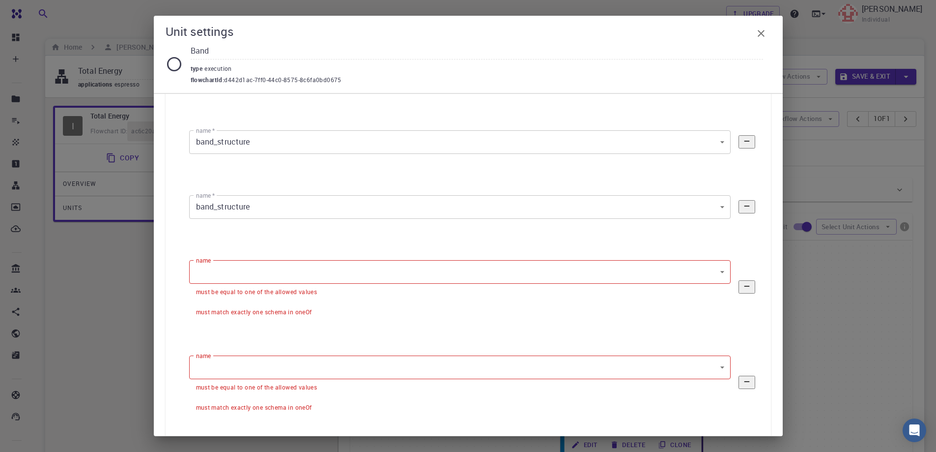
scroll to position [230, 0]
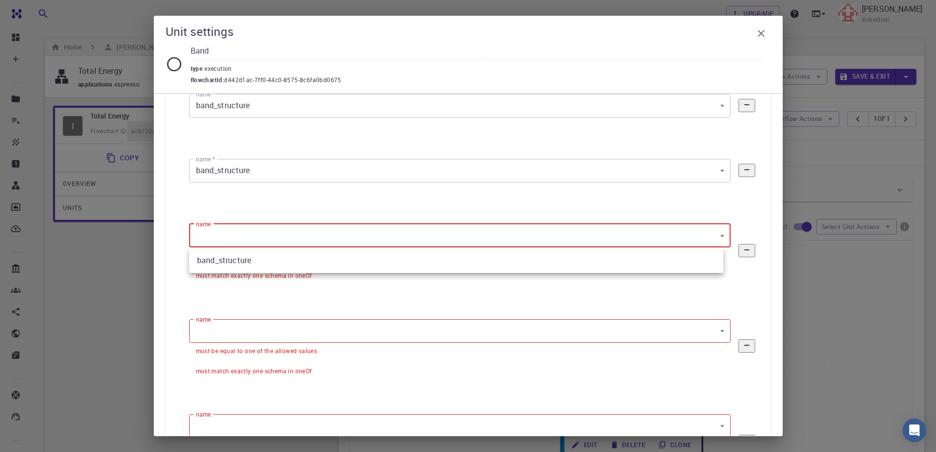
click at [318, 237] on body "Free Dashboard Create New Job New Material Create Material Upload File Import f…" at bounding box center [468, 343] width 936 height 686
click at [315, 260] on li "band_structure" at bounding box center [456, 260] width 534 height 18
type input "0"
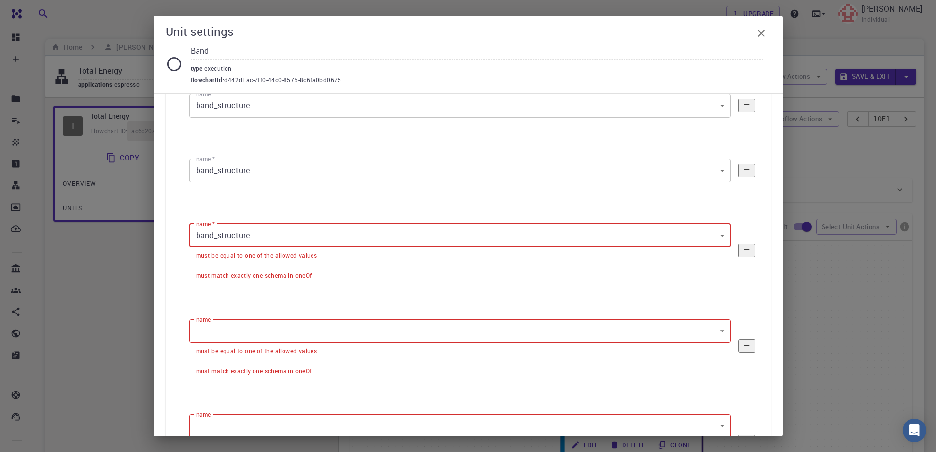
click at [286, 332] on body "Free Dashboard Create New Job New Material Create Material Upload File Import f…" at bounding box center [468, 343] width 936 height 686
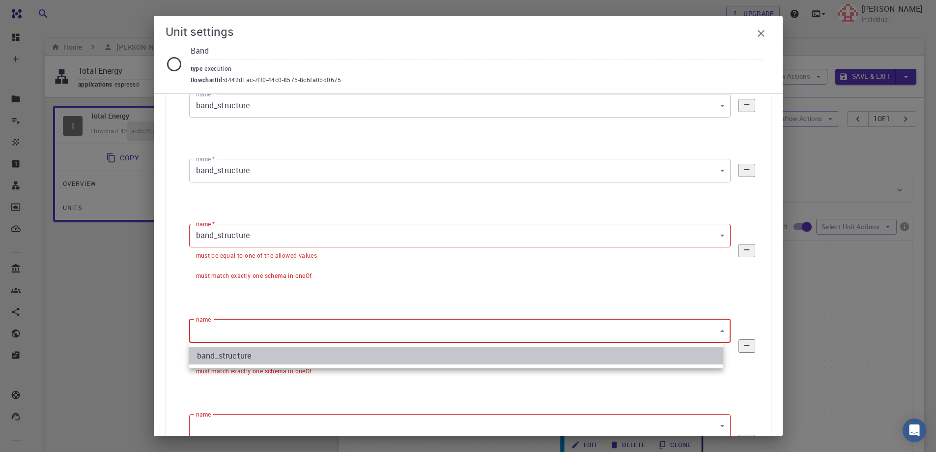
click at [276, 357] on li "band_structure" at bounding box center [456, 356] width 534 height 18
type input "0"
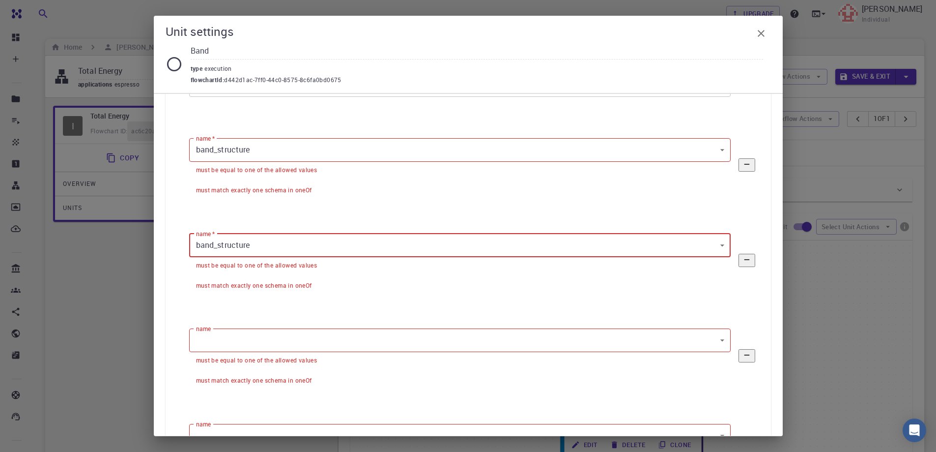
scroll to position [377, 0]
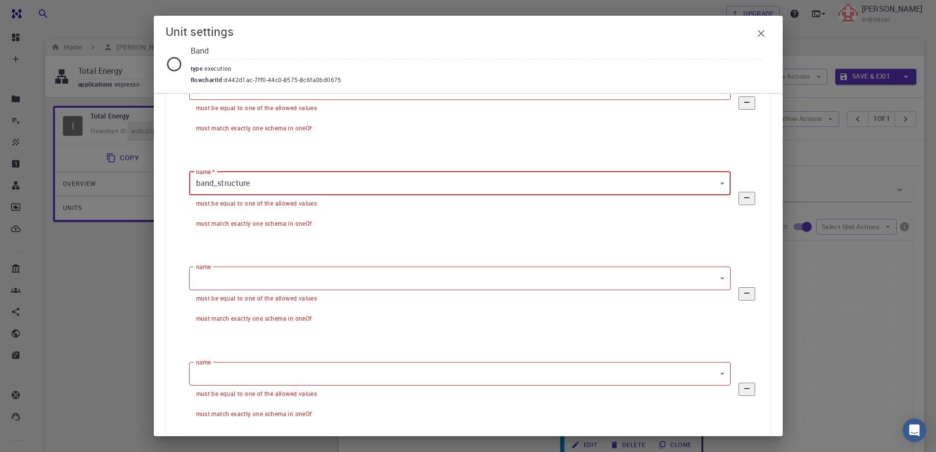
click at [299, 274] on body "Free Dashboard Create New Job New Material Create Material Upload File Import f…" at bounding box center [468, 343] width 936 height 686
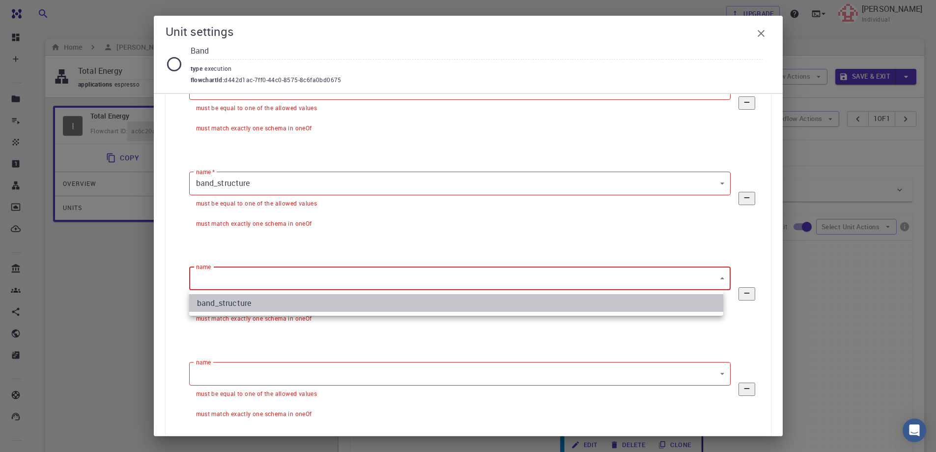
click at [299, 299] on li "band_structure" at bounding box center [456, 303] width 534 height 18
type input "0"
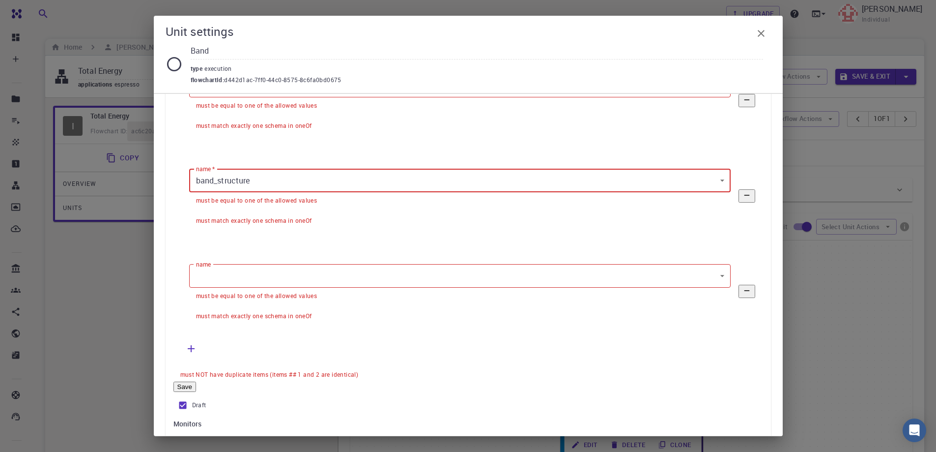
scroll to position [475, 0]
click at [304, 285] on body "Free Dashboard Create New Job New Material Create Material Upload File Import f…" at bounding box center [468, 343] width 936 height 686
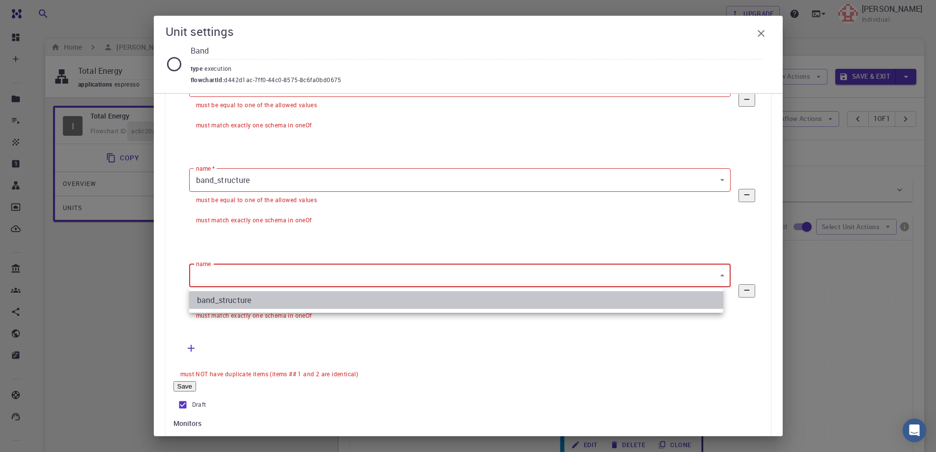
click at [299, 305] on li "band_structure" at bounding box center [456, 300] width 534 height 18
type input "0"
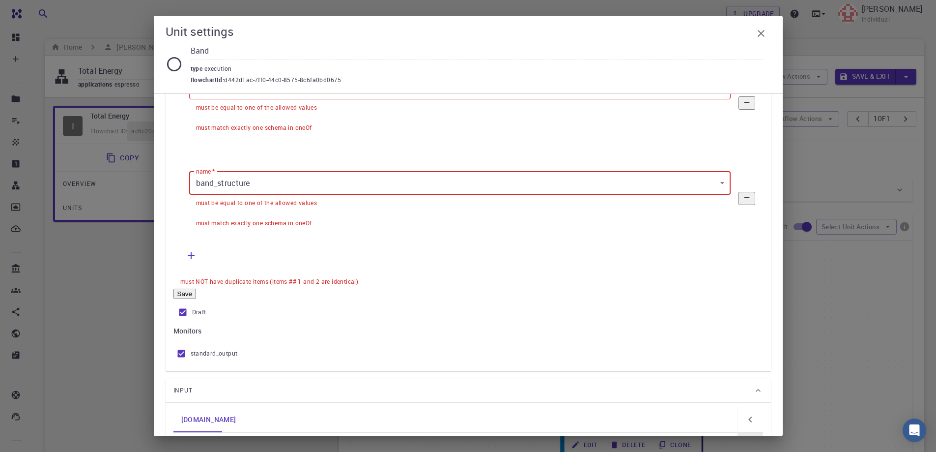
scroll to position [574, 0]
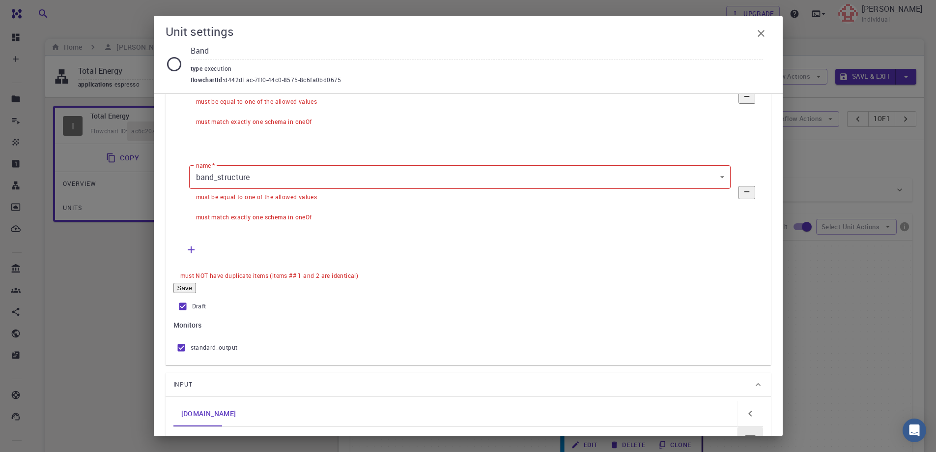
click at [190, 293] on button "Save" at bounding box center [185, 288] width 23 height 10
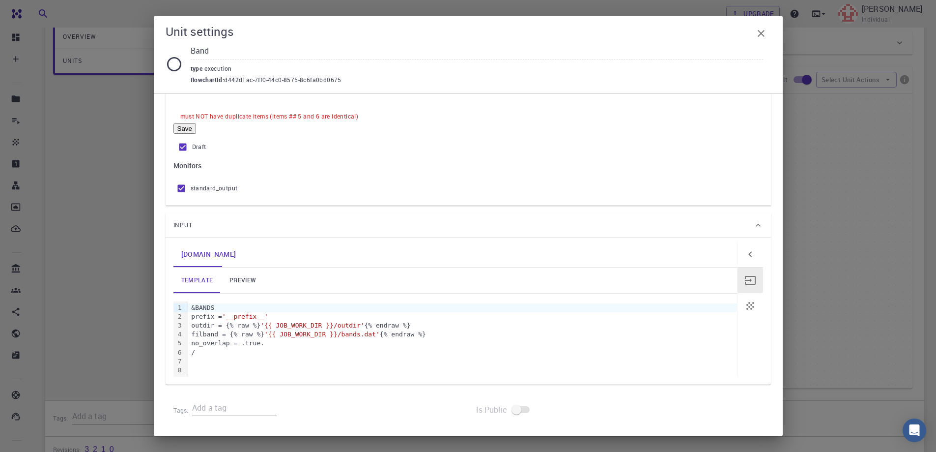
scroll to position [147, 0]
click at [242, 282] on link "preview" at bounding box center [243, 280] width 44 height 26
click at [197, 283] on link "template" at bounding box center [198, 280] width 48 height 26
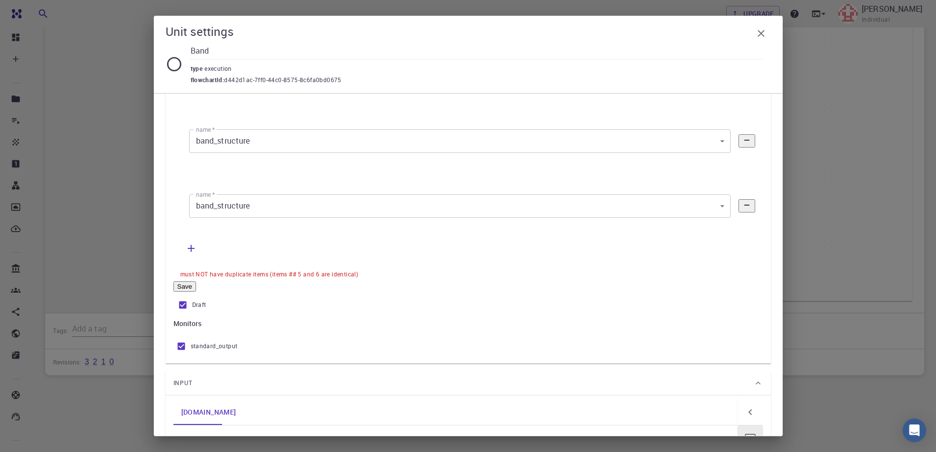
scroll to position [542, 0]
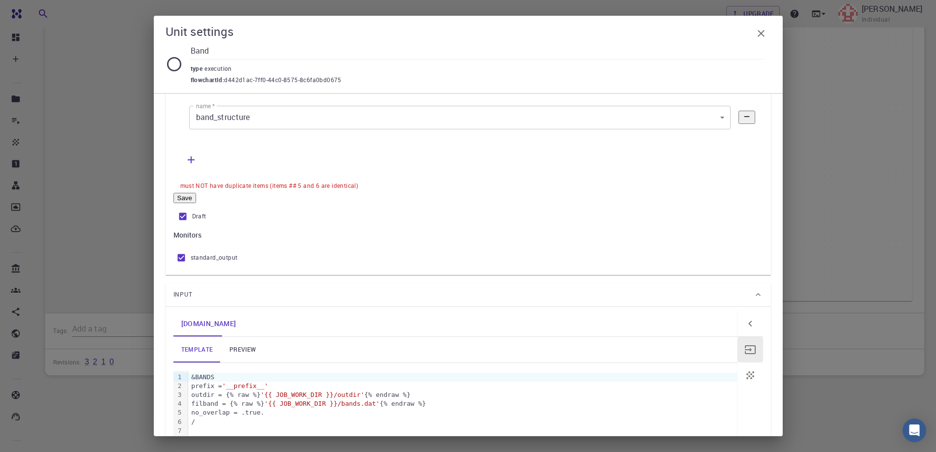
click at [190, 203] on button "Save" at bounding box center [185, 198] width 23 height 10
click at [762, 36] on icon "button" at bounding box center [762, 34] width 12 height 12
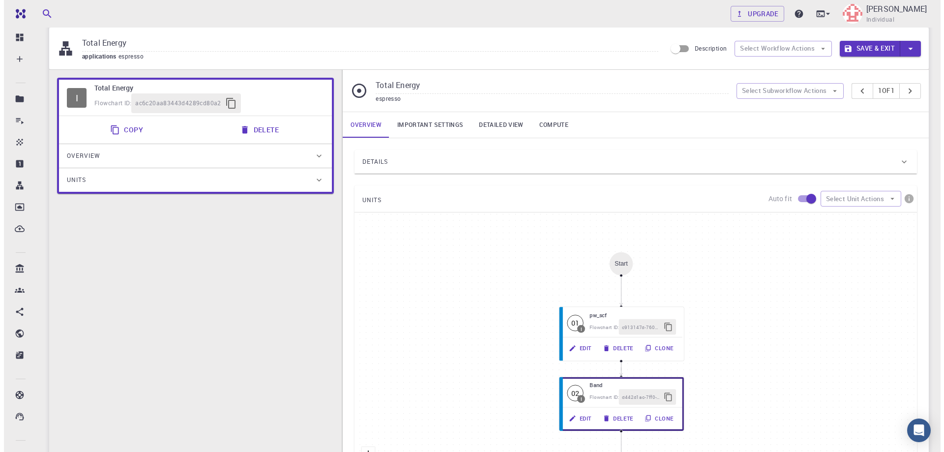
scroll to position [0, 0]
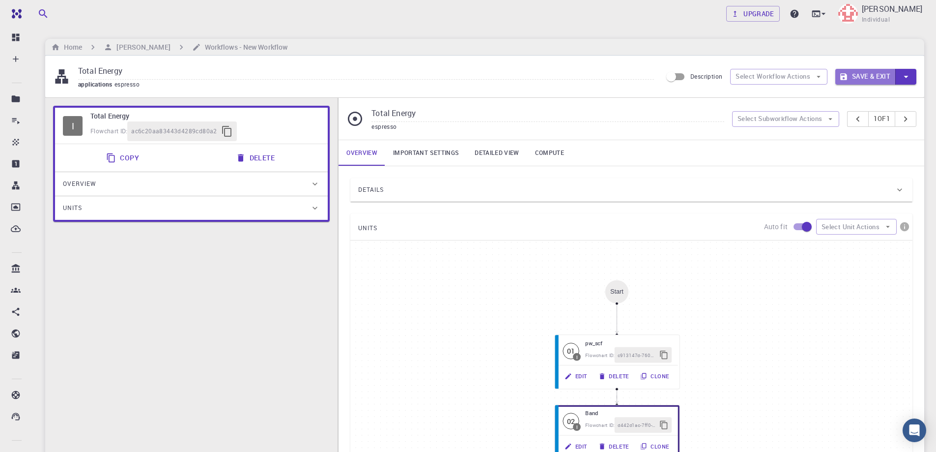
click at [867, 72] on button "Save & Exit" at bounding box center [866, 77] width 60 height 16
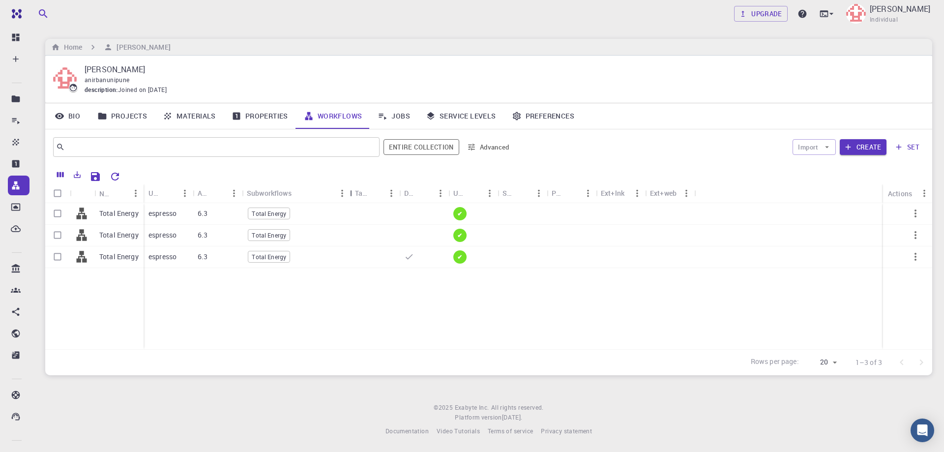
drag, startPoint x: 294, startPoint y: 195, endPoint x: 353, endPoint y: 189, distance: 59.3
click at [353, 189] on div "Subworkflows" at bounding box center [351, 192] width 10 height 19
click at [231, 315] on div "Total Energy Total Energy Total Energy espresso 6.3 Total Energy ✔ espresso 6.3…" at bounding box center [488, 276] width 887 height 146
click at [89, 301] on div "Total Energy Total Energy Total Energy" at bounding box center [94, 276] width 98 height 146
click at [58, 175] on icon "Columns" at bounding box center [60, 174] width 7 height 5
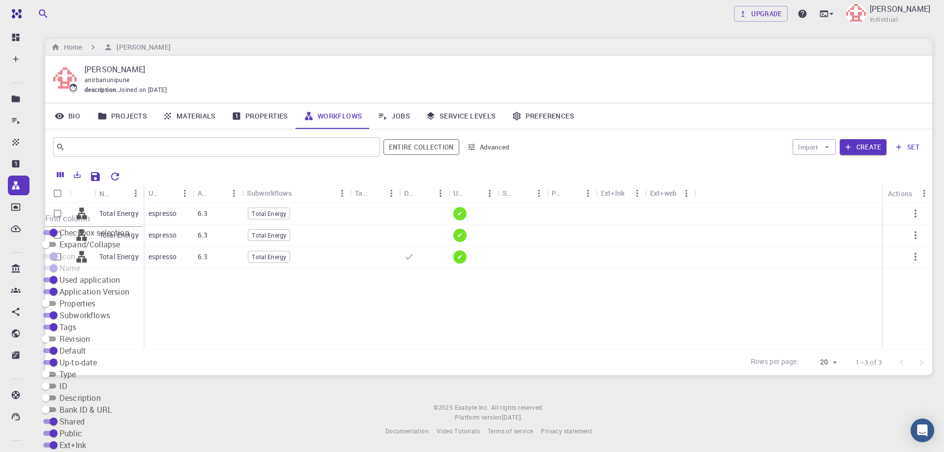
click at [282, 313] on div "Total Energy Total Energy Total Energy espresso 6.3 Total Energy ✔ espresso 6.3…" at bounding box center [488, 276] width 887 height 146
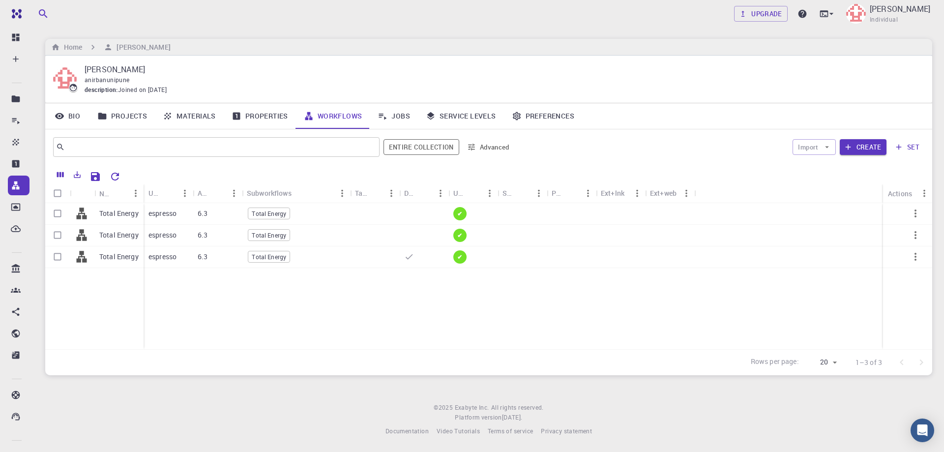
drag, startPoint x: 440, startPoint y: 319, endPoint x: 559, endPoint y: 262, distance: 132.1
click at [441, 319] on div "Total Energy Total Energy Total Energy espresso 6.3 Total Energy ✔ espresso 6.3…" at bounding box center [488, 276] width 887 height 146
click at [822, 146] on button "Import" at bounding box center [813, 147] width 43 height 16
click at [820, 168] on span "Import From Bank" at bounding box center [844, 167] width 51 height 10
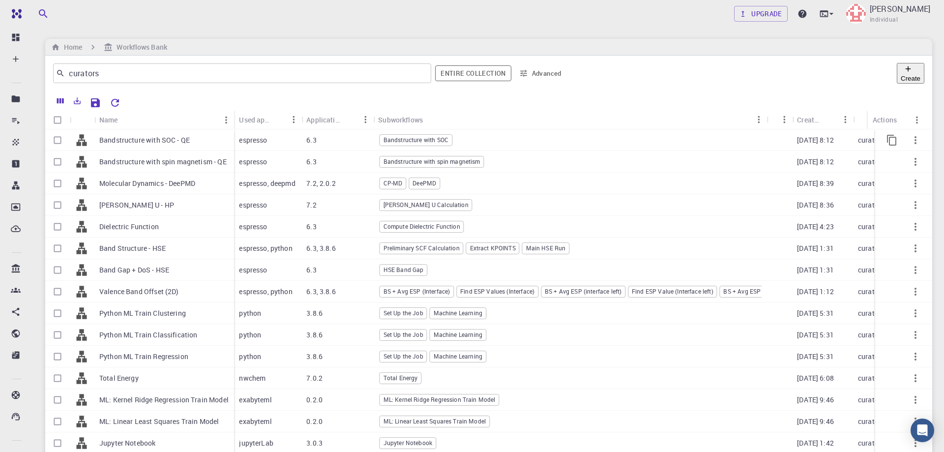
click at [57, 141] on input "Select row" at bounding box center [57, 140] width 19 height 19
checkbox input "true"
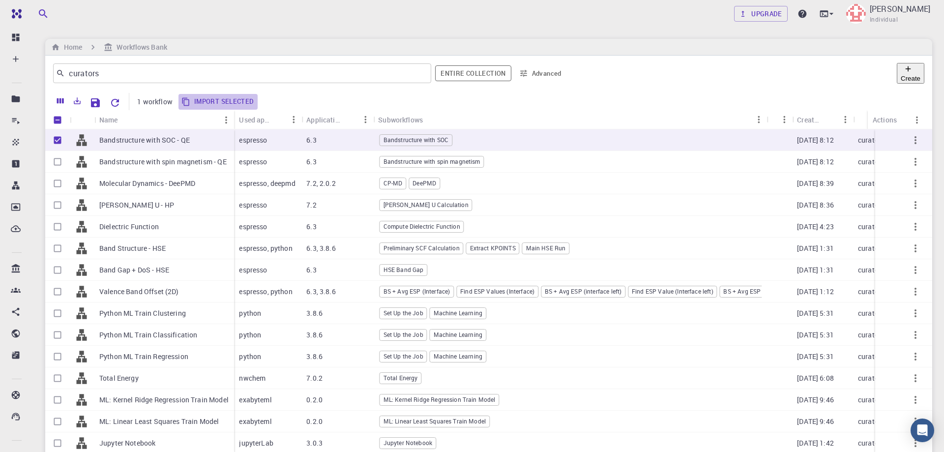
click at [218, 100] on button "Import selected" at bounding box center [218, 102] width 80 height 16
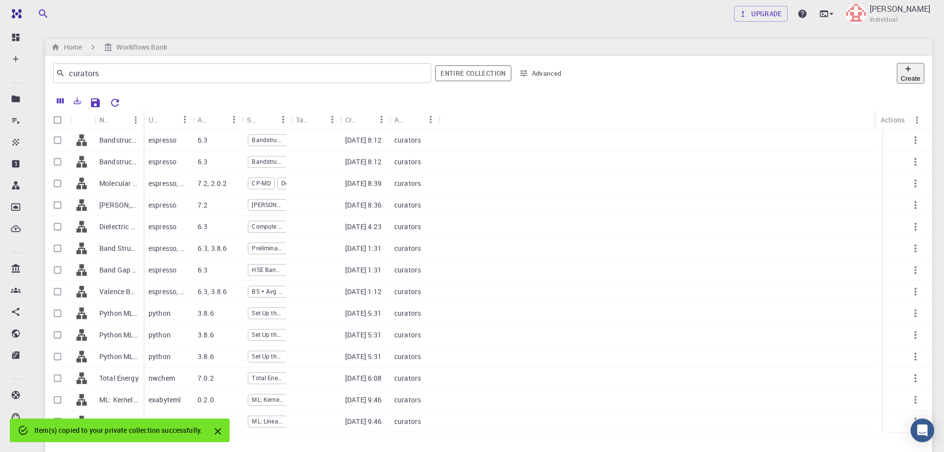
checkbox input "false"
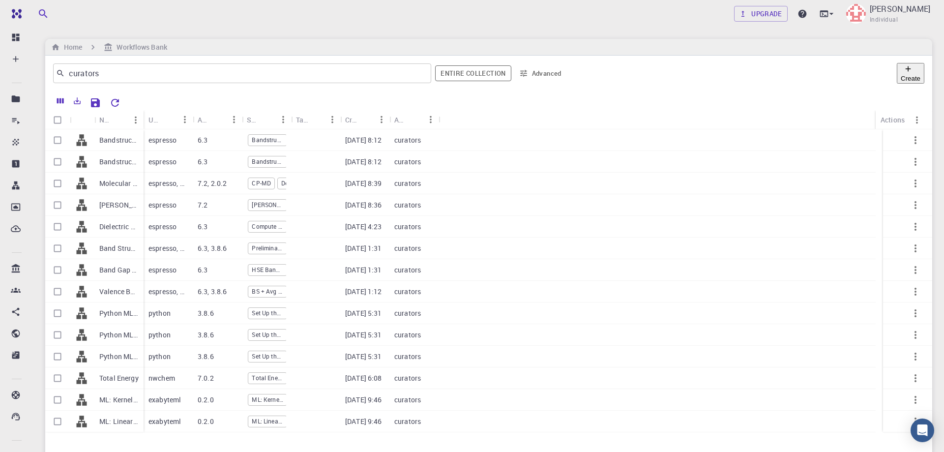
click at [294, 396] on div "Upgrade [PERSON_NAME] Individual Home Workflows Bank curators ​ Entire collecti…" at bounding box center [488, 332] width 910 height 665
click at [71, 45] on h6 "Home" at bounding box center [71, 47] width 22 height 11
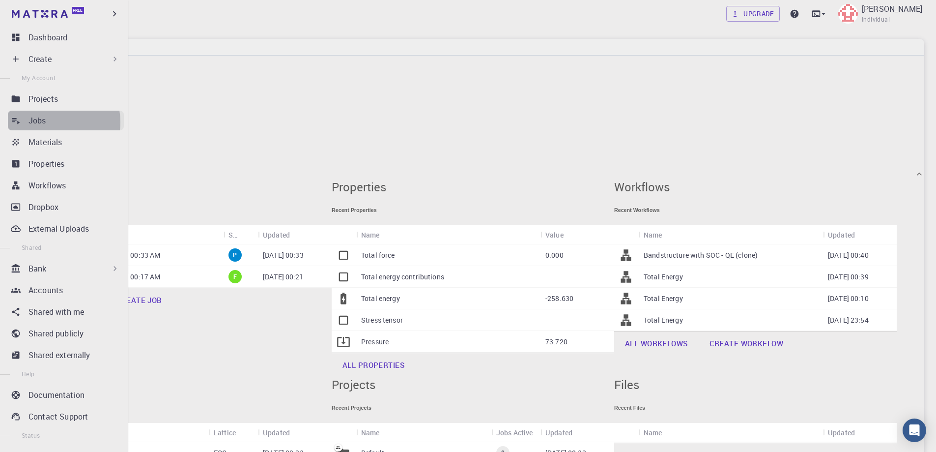
click at [51, 122] on div "Jobs" at bounding box center [76, 121] width 95 height 12
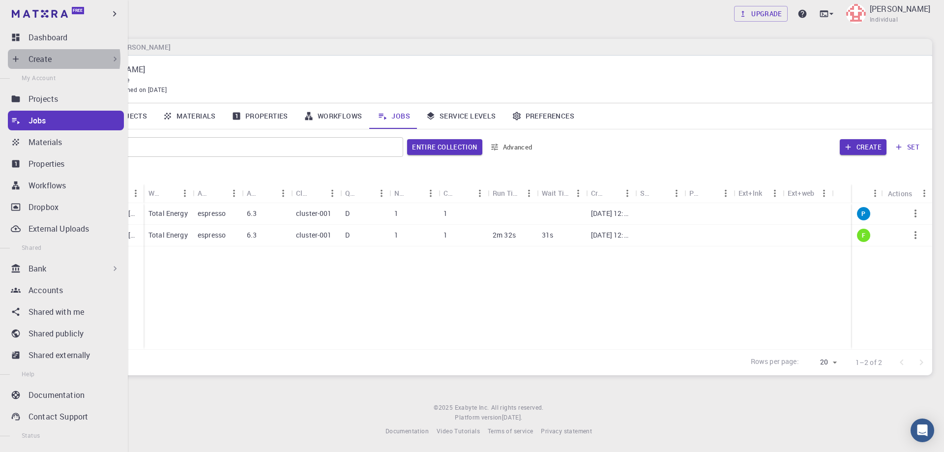
click at [57, 59] on div "Create" at bounding box center [74, 59] width 91 height 12
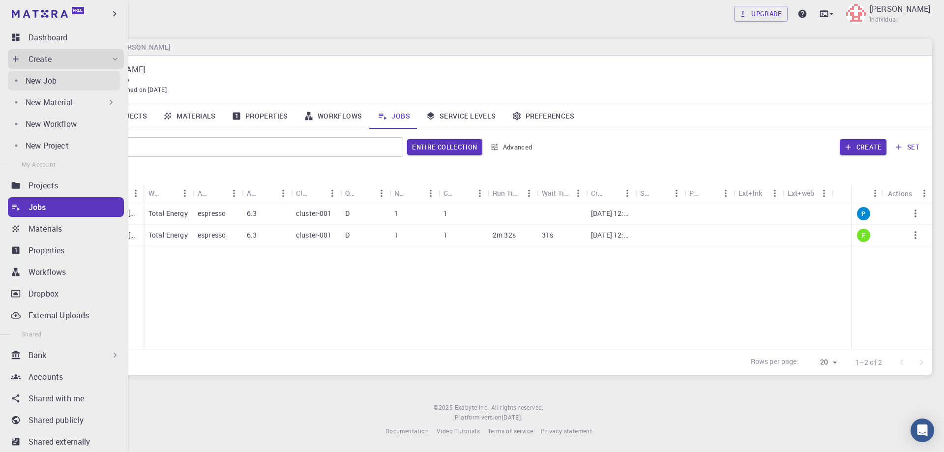
click at [58, 78] on div "New Job" at bounding box center [73, 81] width 94 height 12
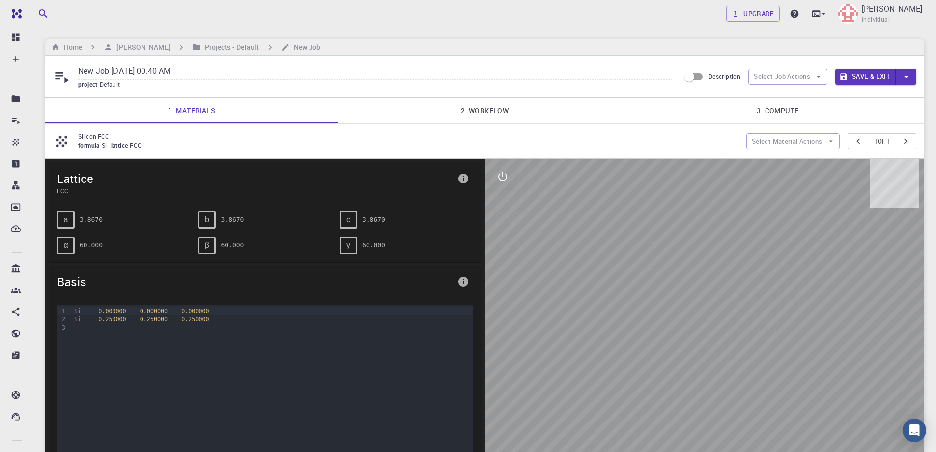
click at [863, 75] on button "Save & Exit" at bounding box center [866, 77] width 60 height 16
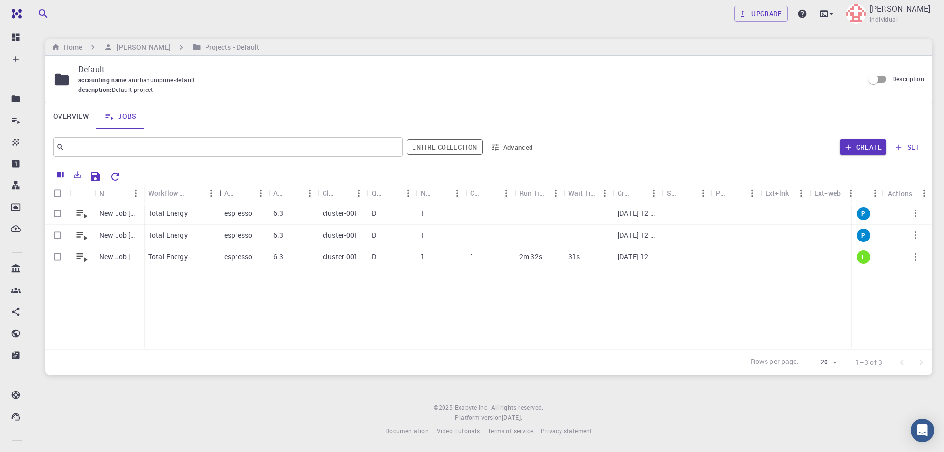
drag, startPoint x: 195, startPoint y: 192, endPoint x: 222, endPoint y: 202, distance: 28.3
click at [222, 202] on div "Workflow Name" at bounding box center [220, 192] width 10 height 19
click at [77, 255] on icon at bounding box center [82, 257] width 14 height 14
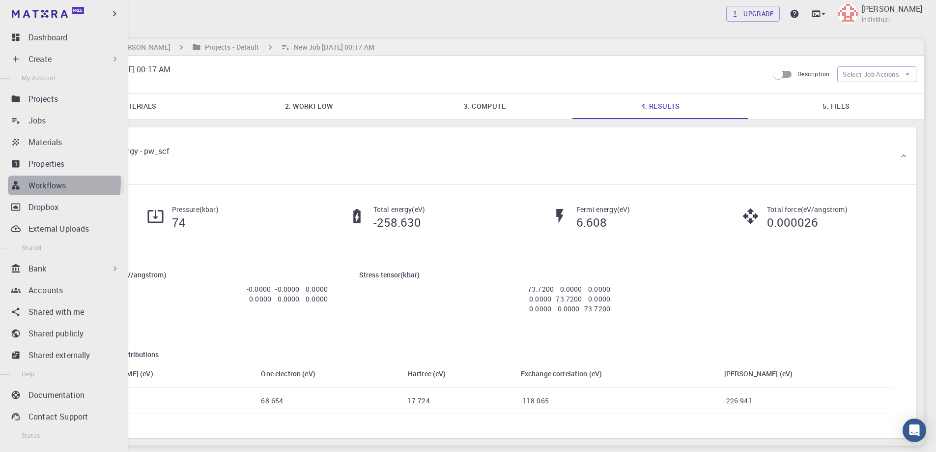
click at [59, 183] on p "Workflows" at bounding box center [47, 185] width 37 height 12
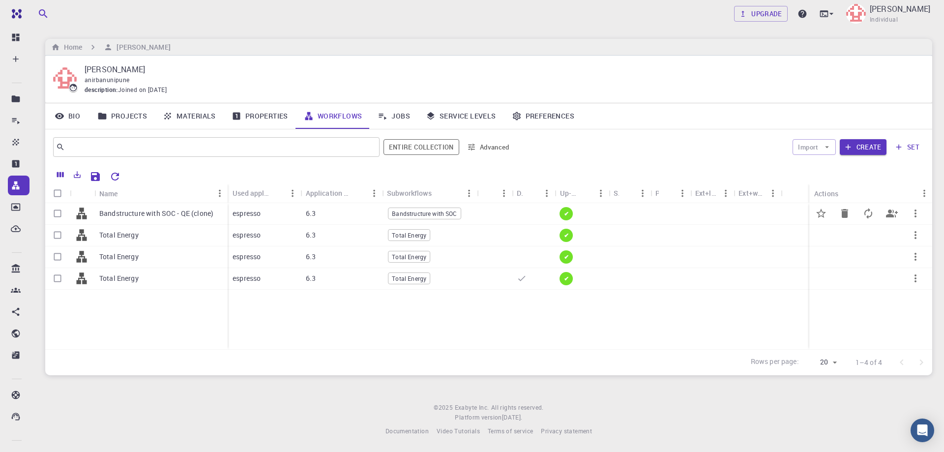
click at [57, 212] on input "Select row" at bounding box center [57, 213] width 19 height 19
checkbox input "true"
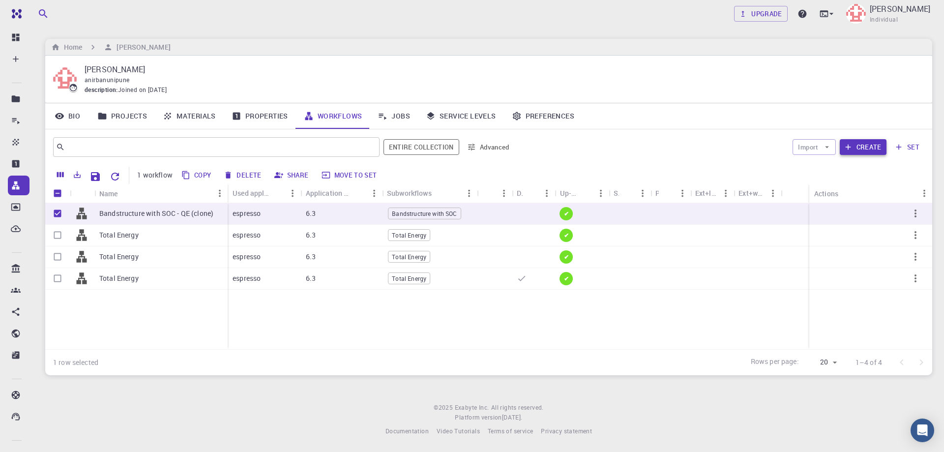
click at [860, 147] on button "Create" at bounding box center [863, 147] width 47 height 16
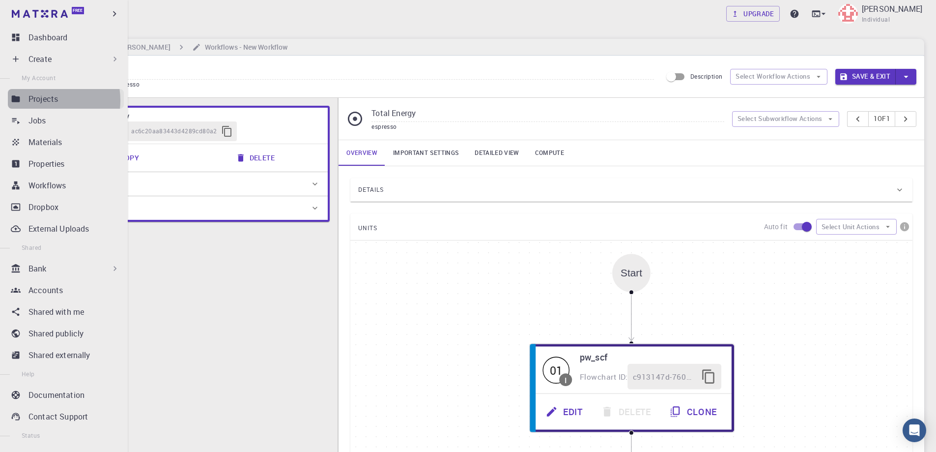
click at [42, 100] on p "Projects" at bounding box center [43, 99] width 29 height 12
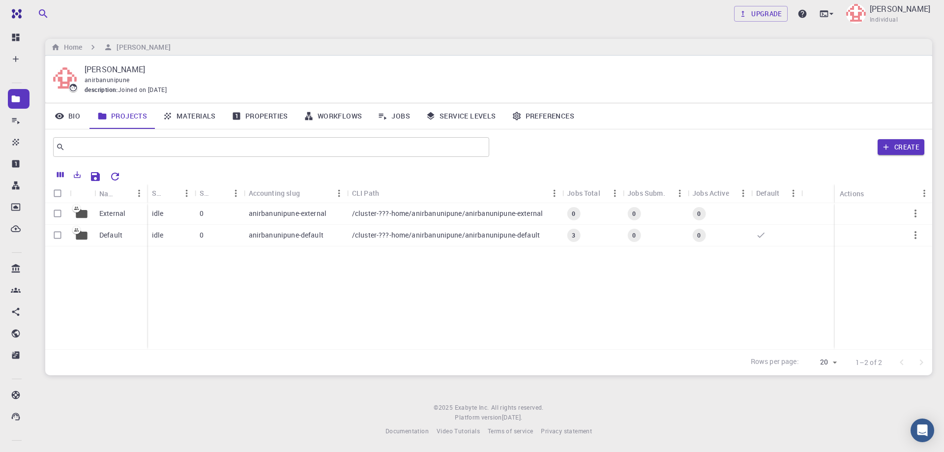
click at [229, 299] on div "External Default idle 0 anirbanunipune-external /cluster-???-home/anirbanunipun…" at bounding box center [488, 276] width 887 height 146
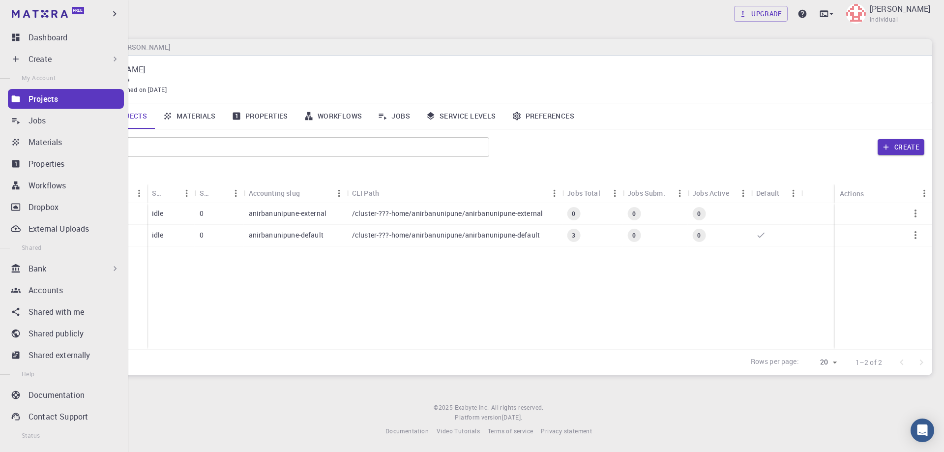
click at [29, 54] on p "Create" at bounding box center [40, 59] width 23 height 12
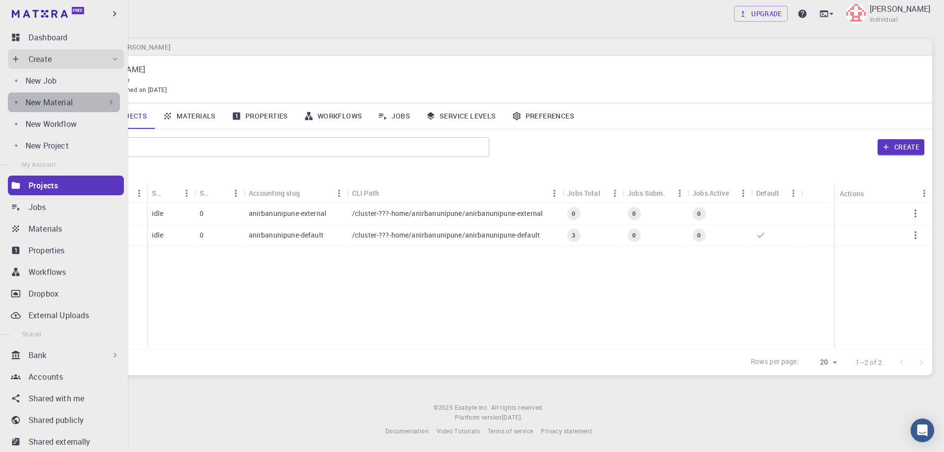
click at [72, 101] on p "New Material" at bounding box center [49, 102] width 47 height 12
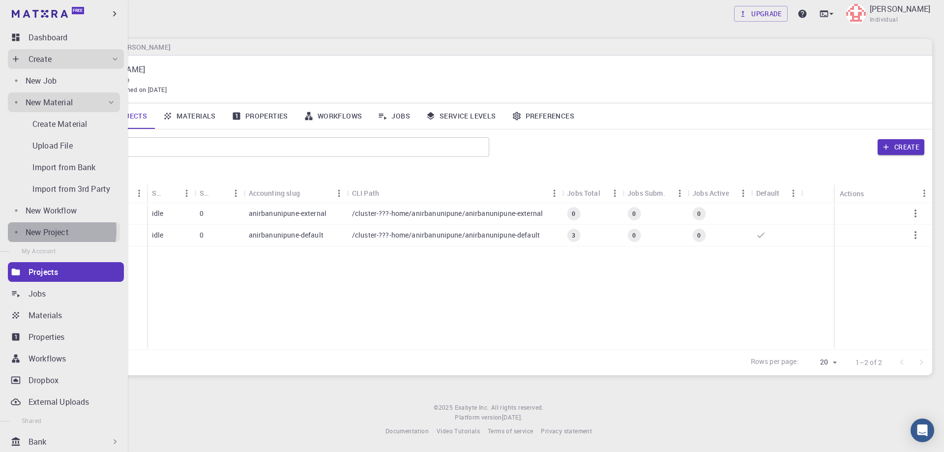
click at [46, 231] on p "New Project" at bounding box center [47, 232] width 43 height 12
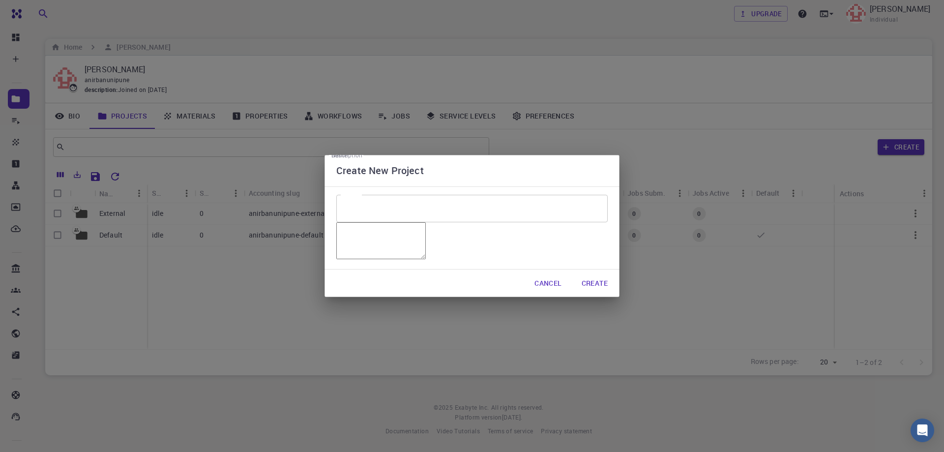
click at [550, 293] on button "Cancel" at bounding box center [548, 283] width 43 height 20
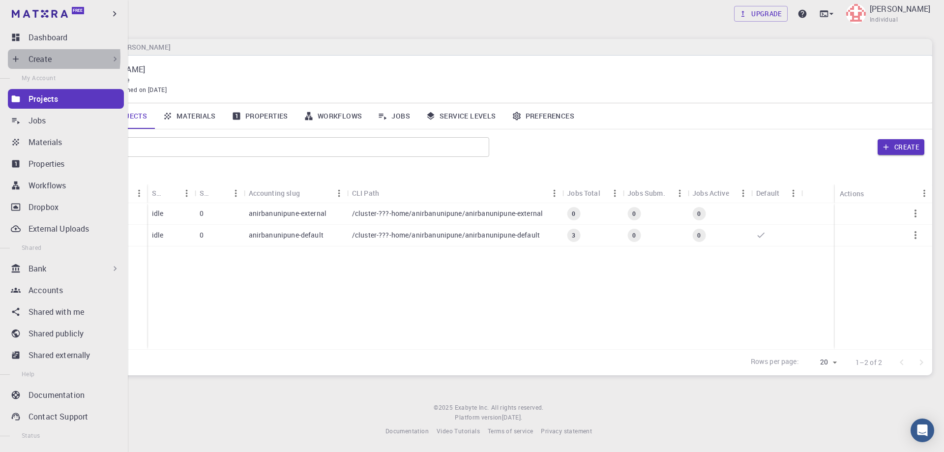
click at [17, 57] on icon at bounding box center [16, 59] width 10 height 10
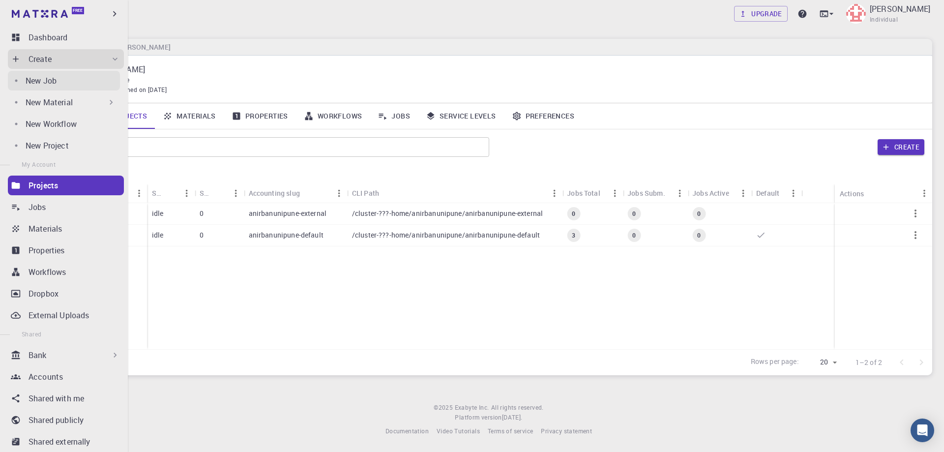
click at [50, 79] on p "New Job" at bounding box center [41, 81] width 31 height 12
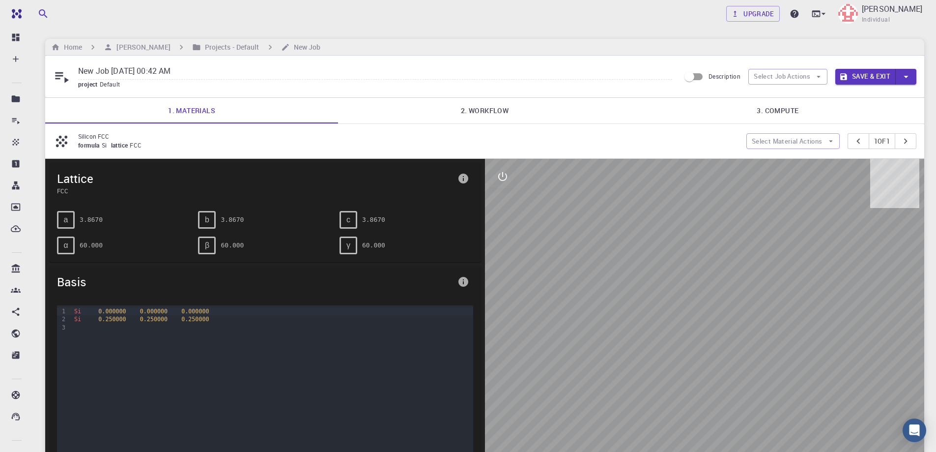
click at [485, 113] on link "2. Workflow" at bounding box center [484, 111] width 293 height 26
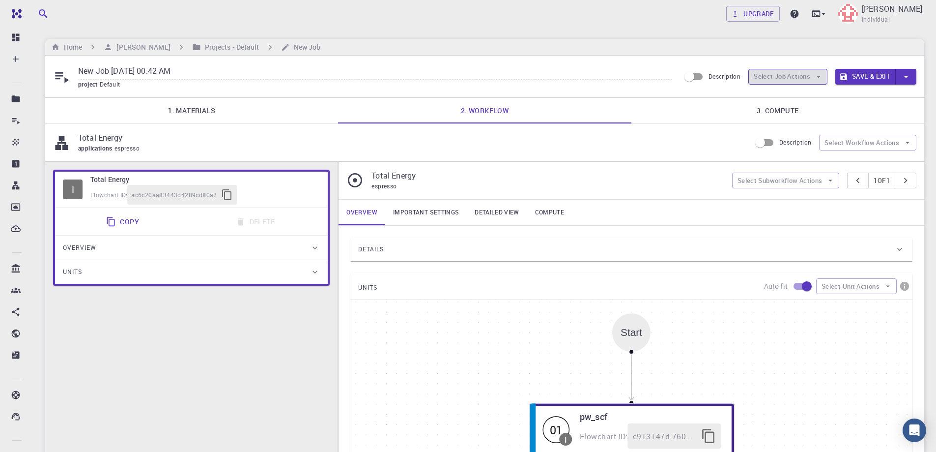
click at [815, 77] on icon "button" at bounding box center [819, 76] width 9 height 9
click at [799, 123] on span "Select workflow" at bounding box center [796, 128] width 46 height 10
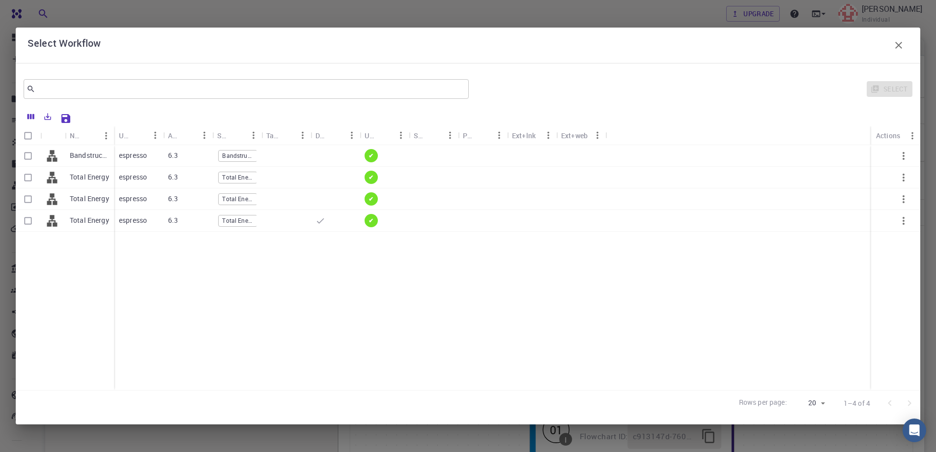
click at [29, 152] on input "Select row" at bounding box center [28, 155] width 19 height 19
checkbox input "true"
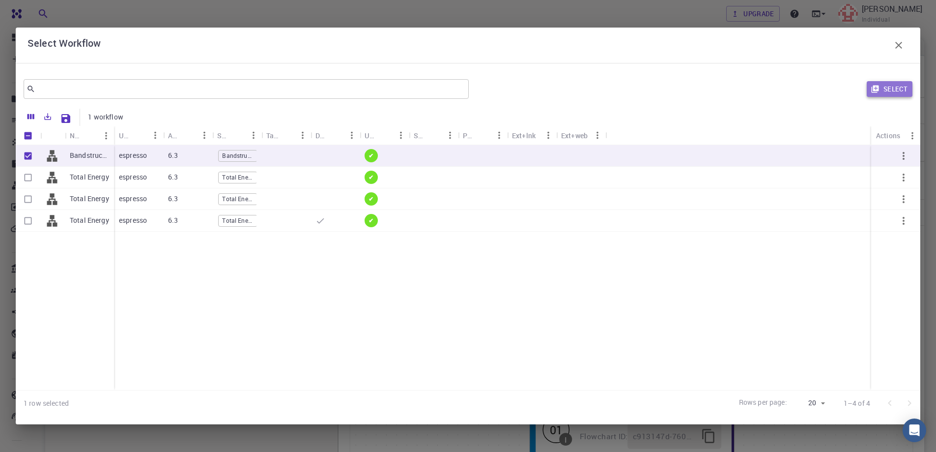
click at [897, 87] on button "Select" at bounding box center [890, 89] width 46 height 16
type input "Plane-wave Norm-conserving Fully-relativistic Pseudopotential (Davidson Diagona…"
type input "/export/share/pseudo/si/gga/pbe/dojo-oncv/0.4/nc-fr/si_pbe_dojo-oncv_0.4.upf"
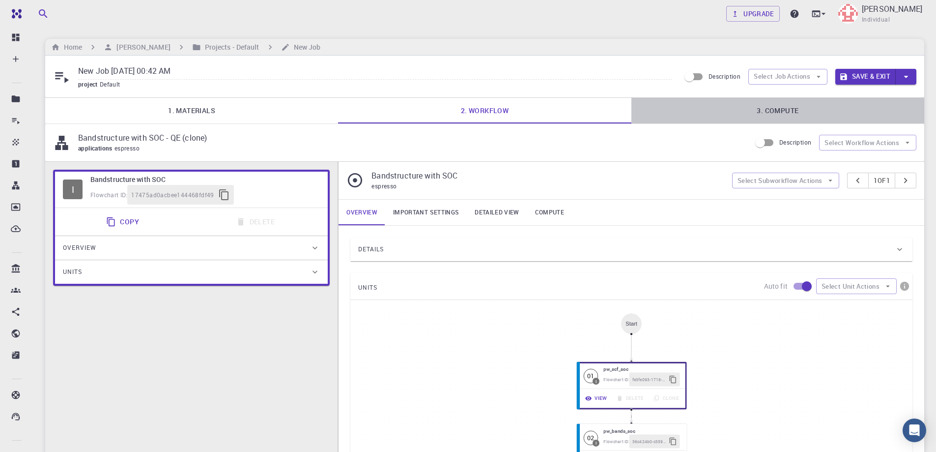
click at [772, 110] on link "3. Compute" at bounding box center [778, 111] width 293 height 26
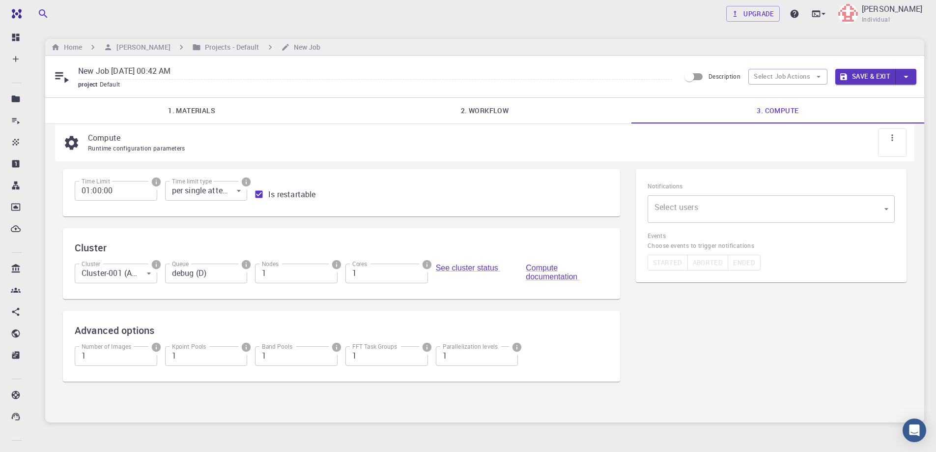
drag, startPoint x: 868, startPoint y: 77, endPoint x: 679, endPoint y: 272, distance: 272.2
click at [868, 77] on button "Save & Exit" at bounding box center [866, 77] width 60 height 16
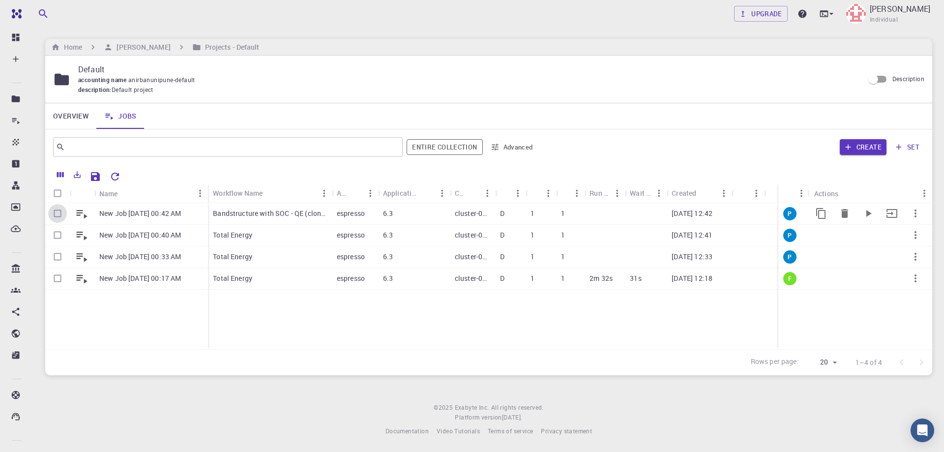
click at [57, 213] on input "Select row" at bounding box center [57, 213] width 19 height 19
checkbox input "true"
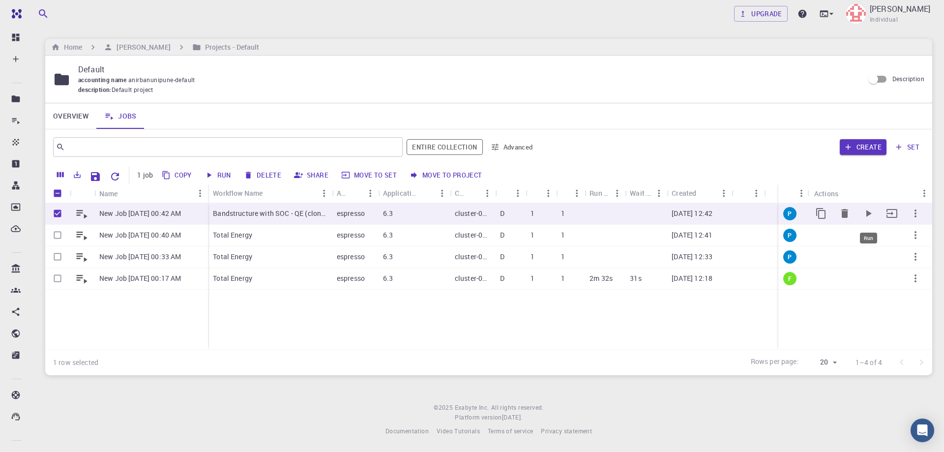
click at [867, 213] on icon "Run" at bounding box center [868, 213] width 5 height 7
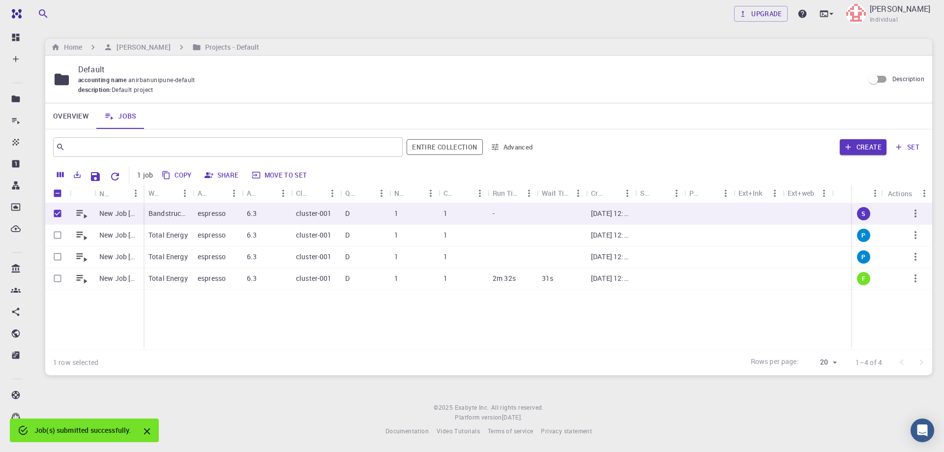
click at [217, 330] on div "New Job [DATE] 00:42 AM New Job [DATE] 00:40 AM New Job [DATE] 00:33 AM New Job…" at bounding box center [488, 276] width 887 height 146
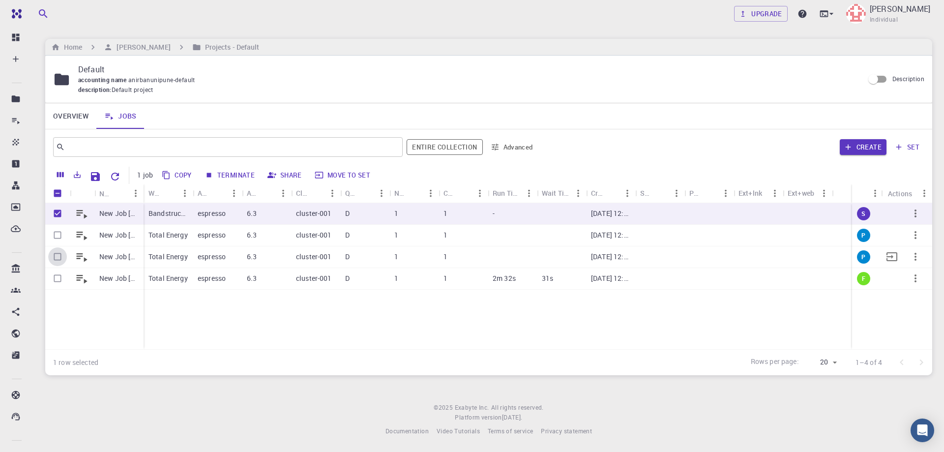
click at [57, 258] on input "Select row" at bounding box center [57, 256] width 19 height 19
checkbox input "true"
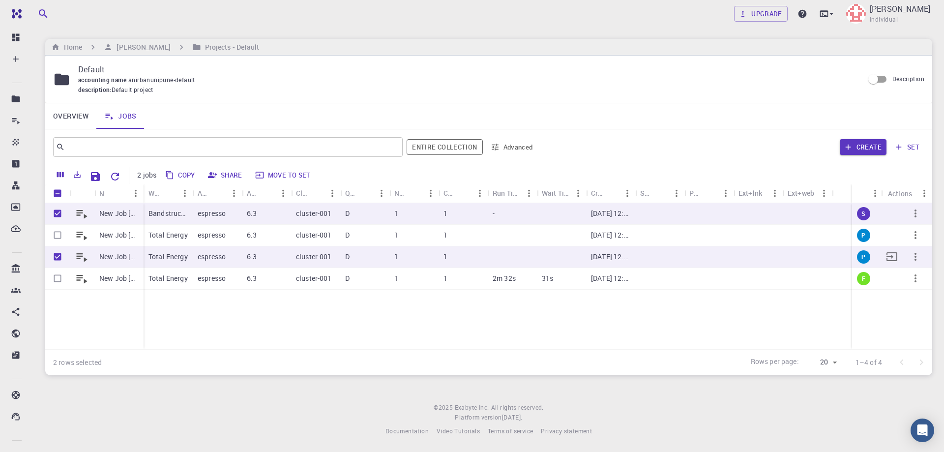
click at [914, 259] on icon "button" at bounding box center [915, 257] width 12 height 12
click at [915, 298] on span "Delete" at bounding box center [912, 300] width 17 height 10
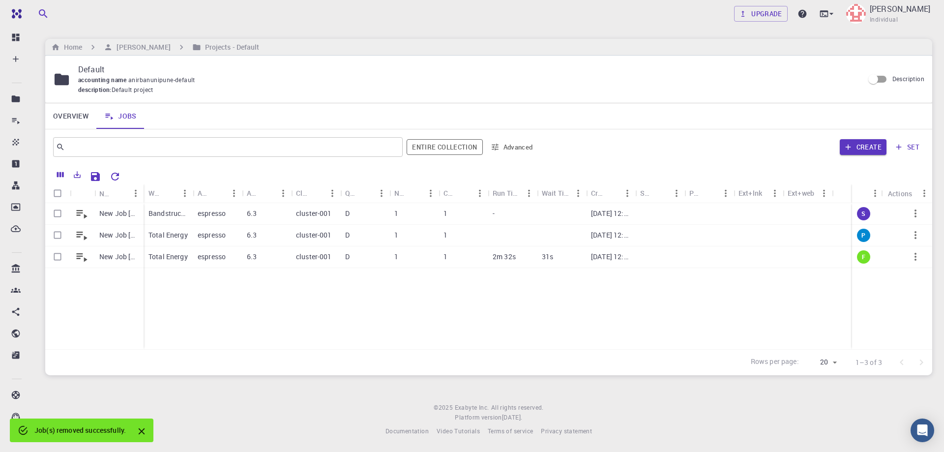
checkbox input "false"
click at [58, 234] on input "Select row" at bounding box center [57, 235] width 19 height 19
checkbox input "true"
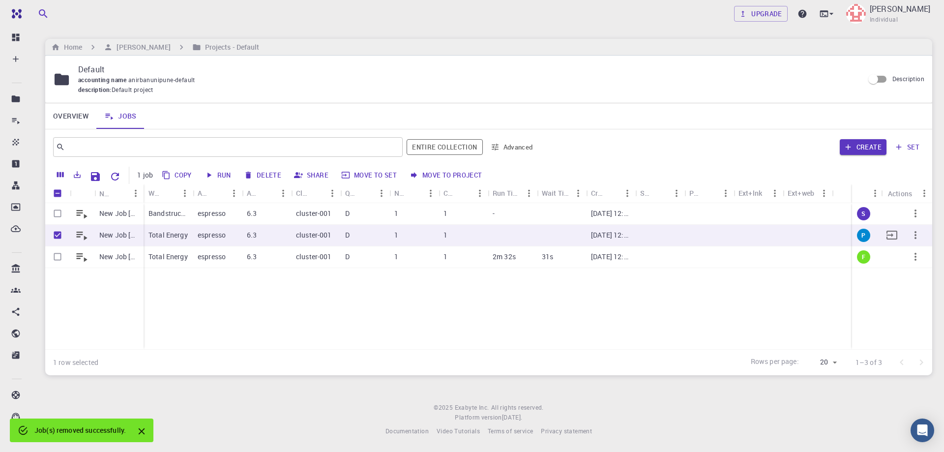
click at [914, 231] on icon "button" at bounding box center [915, 235] width 12 height 12
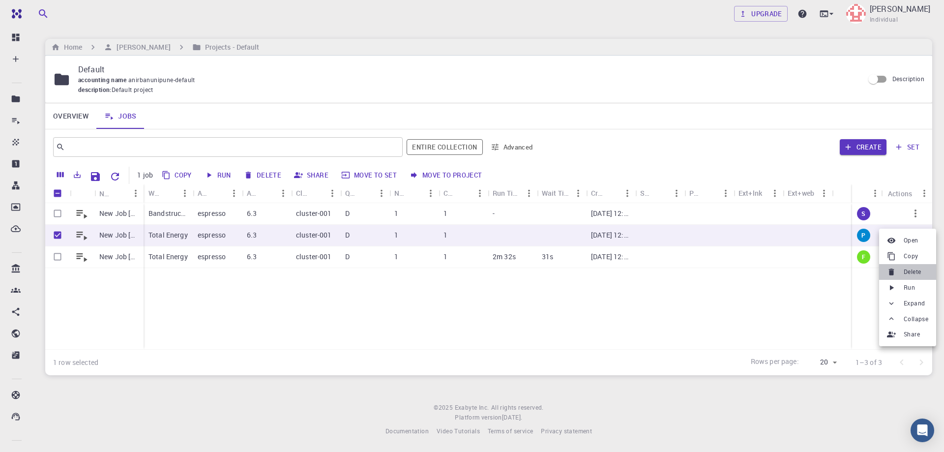
click at [919, 272] on span "Delete" at bounding box center [912, 272] width 17 height 10
checkbox input "false"
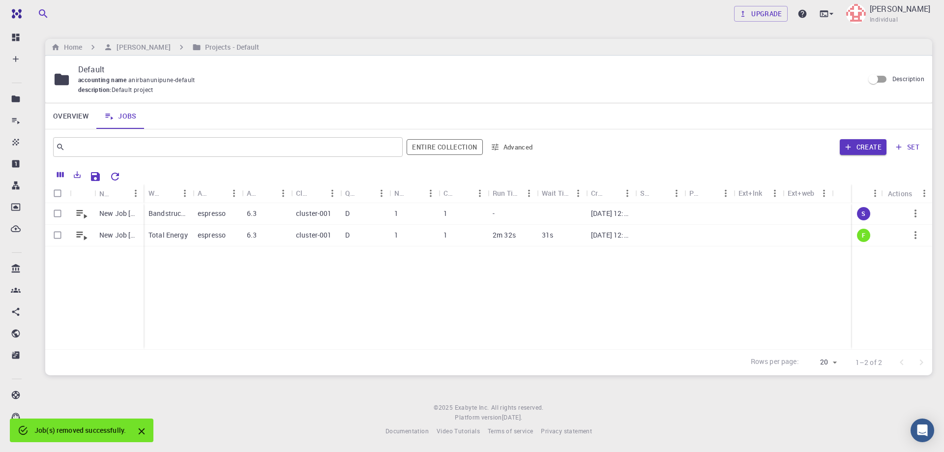
click at [234, 268] on div "New Job [DATE] 00:42 AM New Job [DATE] 00:17 AM Bandstructure with SOC - QE (cl…" at bounding box center [488, 276] width 887 height 146
click at [276, 306] on div "New Job [DATE] 00:42 AM New Job [DATE] 00:17 AM Bandstructure with SOC - QE (cl…" at bounding box center [488, 276] width 887 height 146
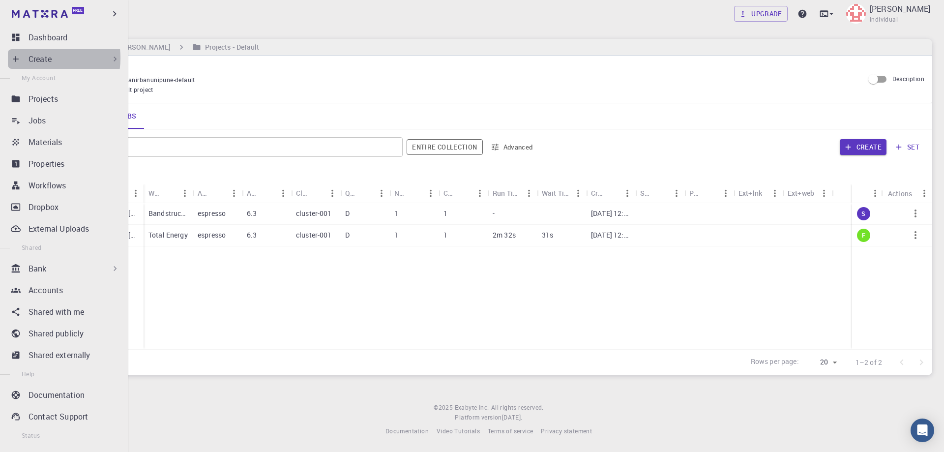
click at [37, 58] on p "Create" at bounding box center [40, 59] width 23 height 12
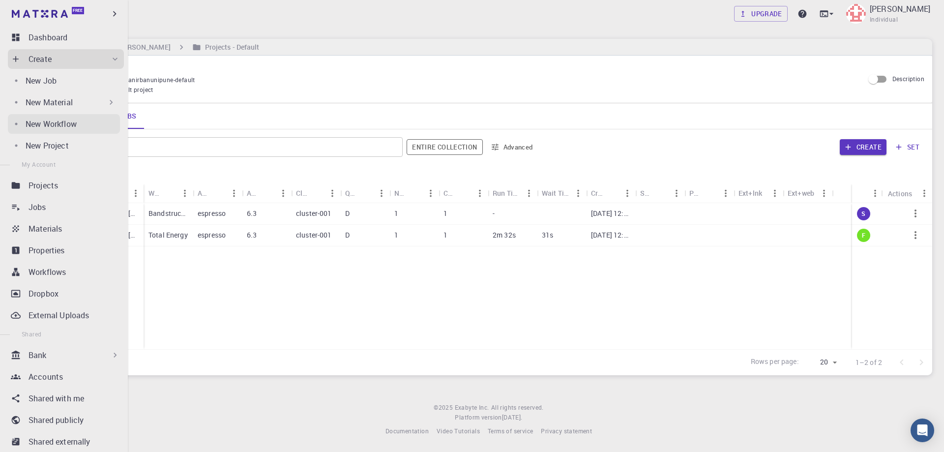
click at [59, 127] on p "New Workflow" at bounding box center [51, 124] width 51 height 12
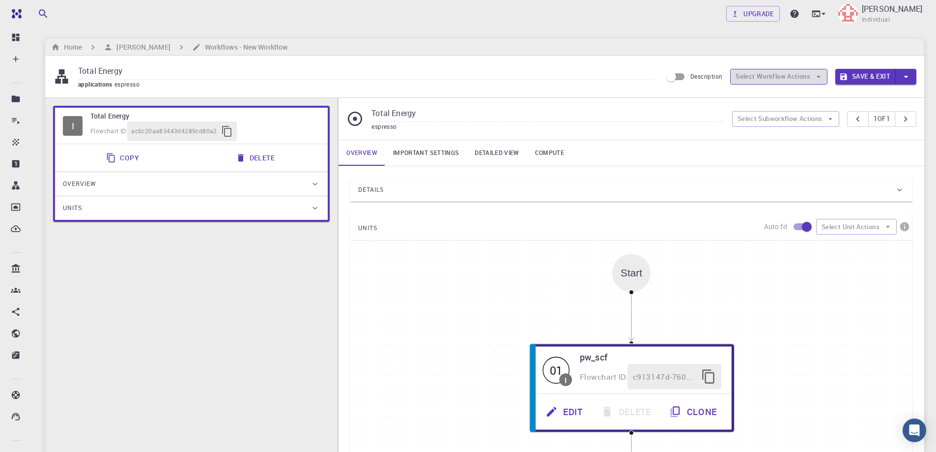
click at [816, 77] on icon "button" at bounding box center [819, 76] width 9 height 9
click at [818, 76] on icon "button" at bounding box center [819, 76] width 9 height 9
click at [817, 119] on button "Select Subworkflow Actions" at bounding box center [786, 119] width 108 height 16
click at [874, 140] on div "Overview Important settings Detailed view Compute" at bounding box center [632, 153] width 586 height 26
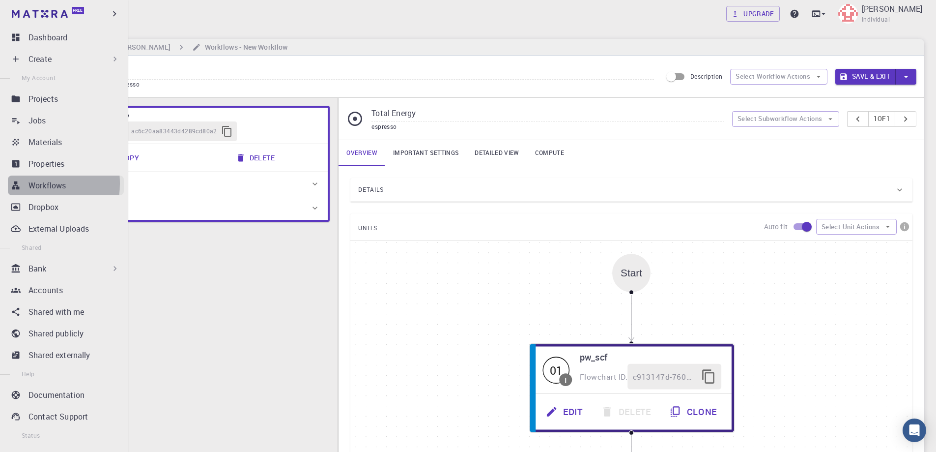
click at [16, 183] on icon at bounding box center [15, 185] width 7 height 8
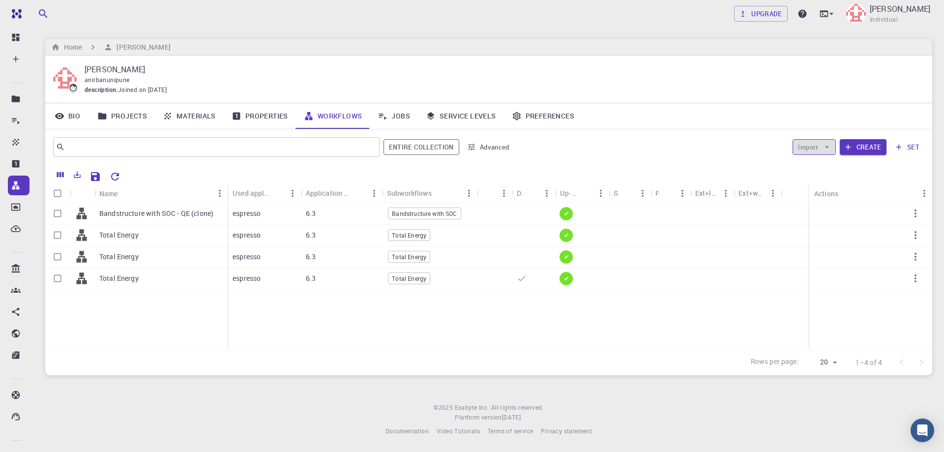
click at [822, 146] on button "Import" at bounding box center [813, 147] width 43 height 16
click at [835, 165] on span "Import From Bank" at bounding box center [844, 167] width 51 height 10
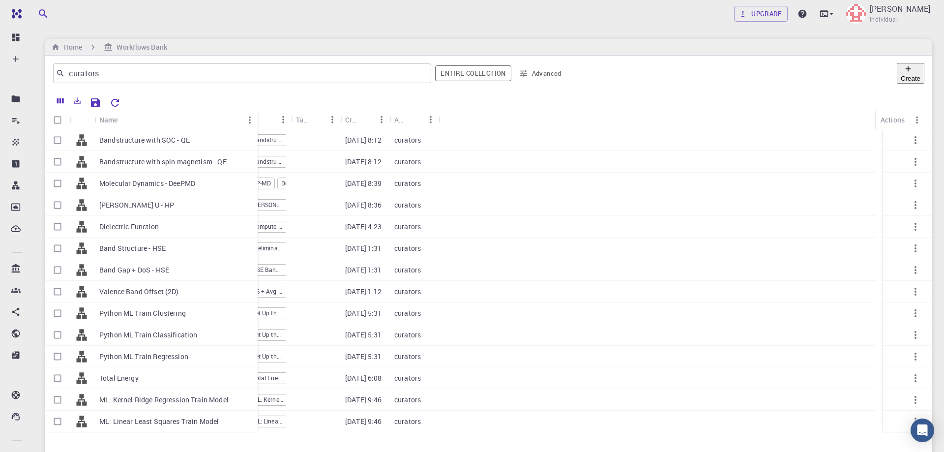
drag, startPoint x: 143, startPoint y: 114, endPoint x: 257, endPoint y: 109, distance: 114.2
click at [257, 109] on div "Name Used application Application Version Subworkflows Tags Created Account Act…" at bounding box center [488, 339] width 887 height 497
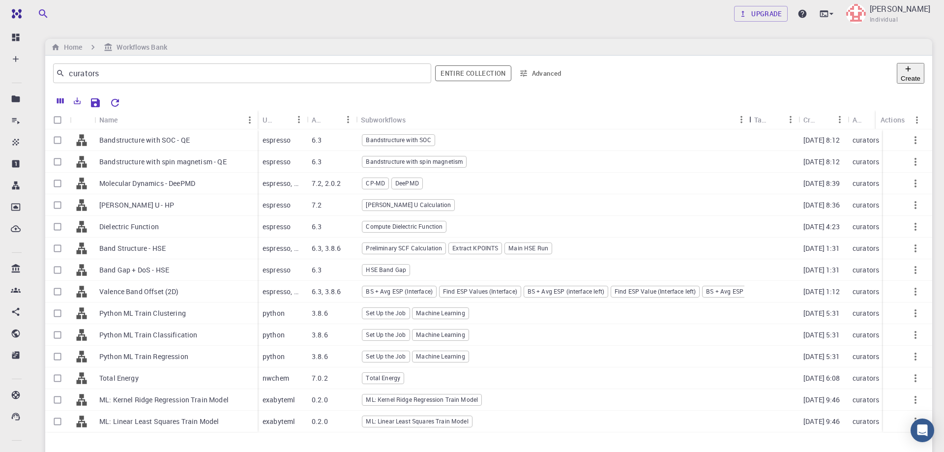
drag, startPoint x: 404, startPoint y: 119, endPoint x: 792, endPoint y: 67, distance: 391.9
click at [792, 67] on div "curators ​ Entire collection Advanced Create Name Used application Application …" at bounding box center [488, 322] width 887 height 532
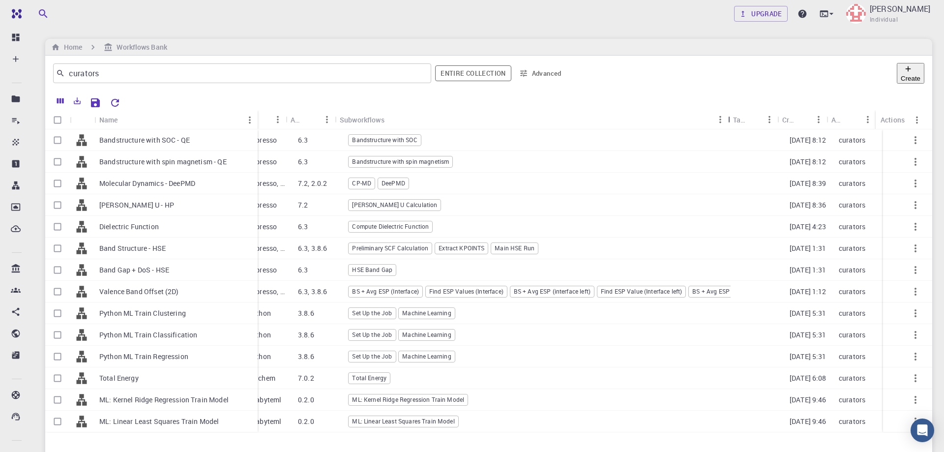
drag, startPoint x: 730, startPoint y: 119, endPoint x: 800, endPoint y: 106, distance: 71.0
click at [800, 106] on div "Name Used application Application Version Subworkflows Tags Created Account Act…" at bounding box center [488, 339] width 887 height 497
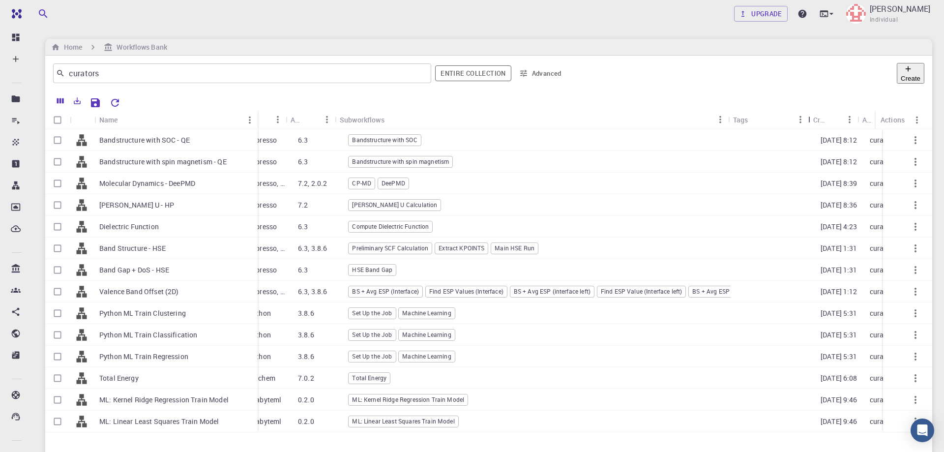
drag, startPoint x: 777, startPoint y: 118, endPoint x: 755, endPoint y: 117, distance: 22.6
click at [806, 117] on div "Tags" at bounding box center [809, 119] width 10 height 19
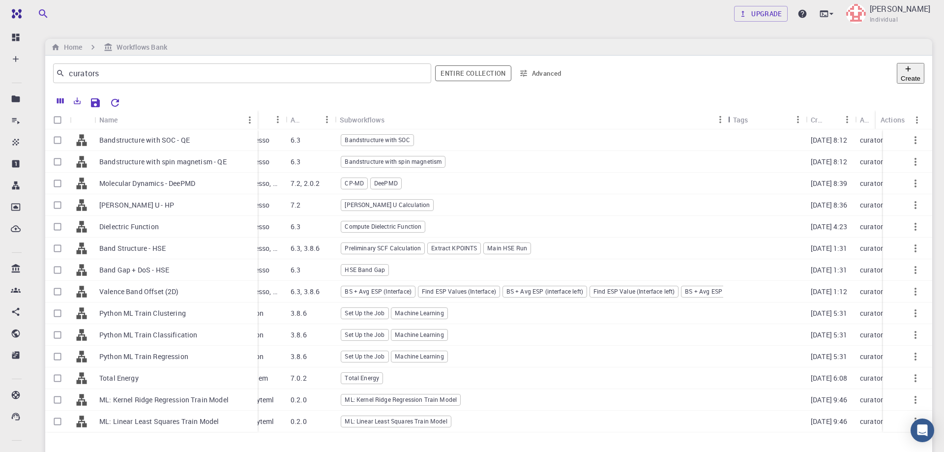
drag, startPoint x: 728, startPoint y: 118, endPoint x: 789, endPoint y: 114, distance: 61.1
click at [789, 114] on div "Used application Application Version Subworkflows Tags Created Account" at bounding box center [570, 119] width 668 height 19
drag, startPoint x: 257, startPoint y: 116, endPoint x: 203, endPoint y: 117, distance: 54.6
click at [203, 117] on div "Name" at bounding box center [204, 119] width 10 height 19
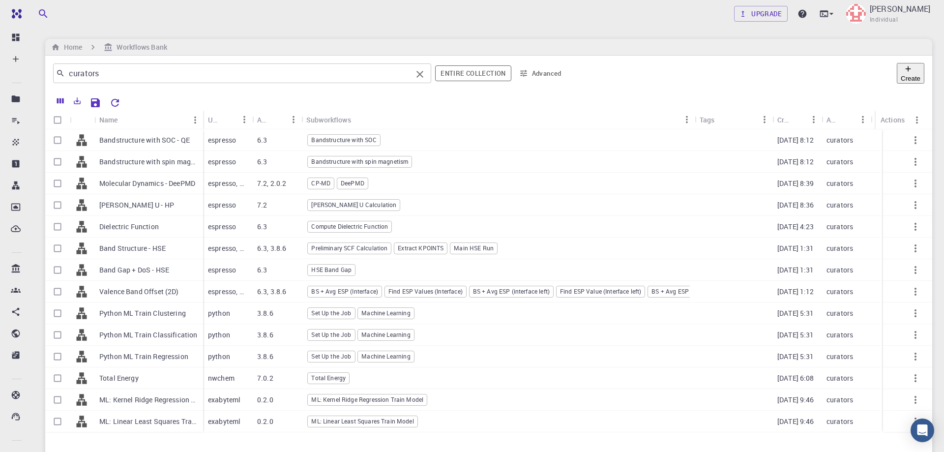
click at [416, 72] on icon "Clear" at bounding box center [419, 74] width 7 height 7
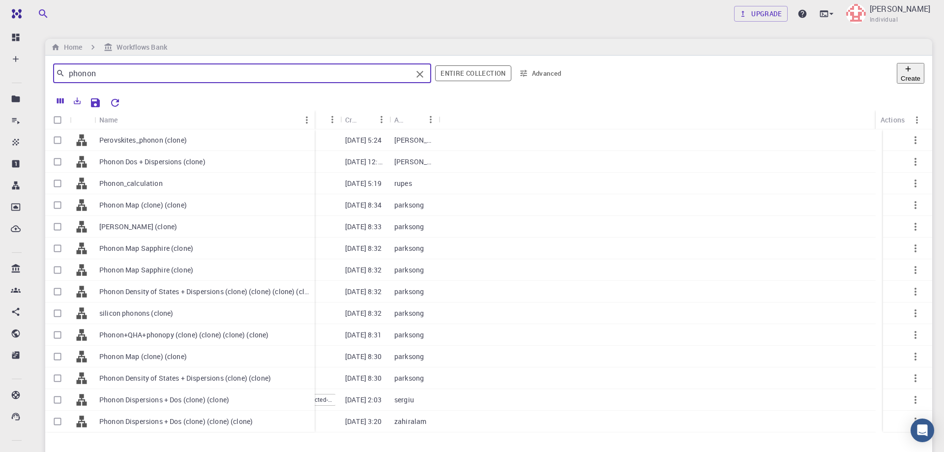
drag, startPoint x: 143, startPoint y: 114, endPoint x: 314, endPoint y: 98, distance: 171.8
click at [314, 98] on div "Name Used application Application Version Subworkflows Tags Created Account Act…" at bounding box center [488, 339] width 887 height 497
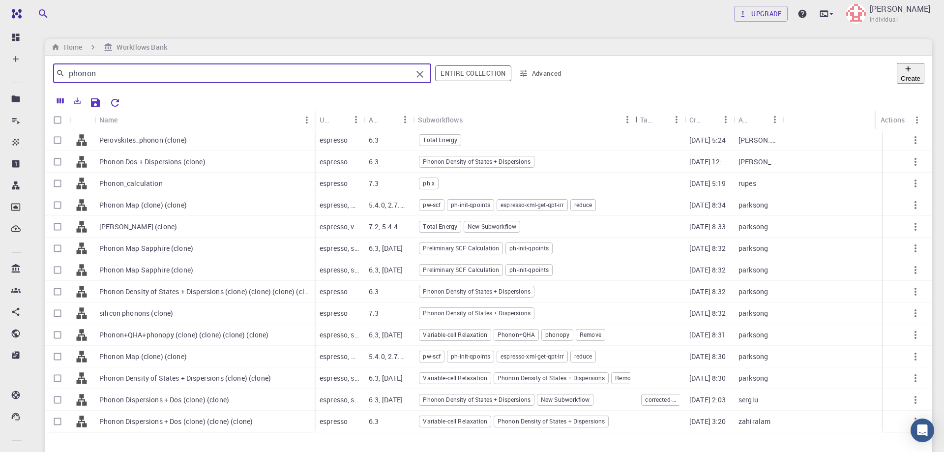
drag, startPoint x: 462, startPoint y: 119, endPoint x: 635, endPoint y: 106, distance: 173.5
click at [635, 106] on div "Name Used application Application Version Subworkflows Tags Created Account Act…" at bounding box center [488, 339] width 887 height 497
type input "phonon"
click at [55, 159] on input "Select row" at bounding box center [57, 161] width 19 height 19
checkbox input "true"
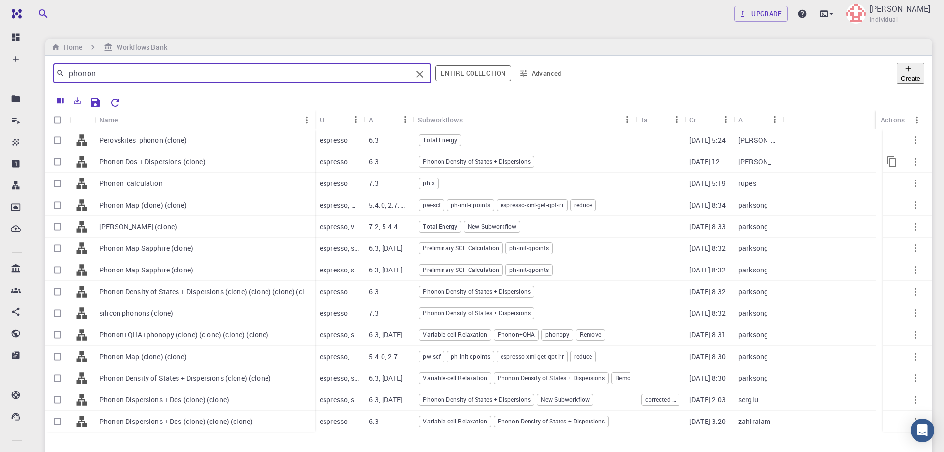
checkbox input "true"
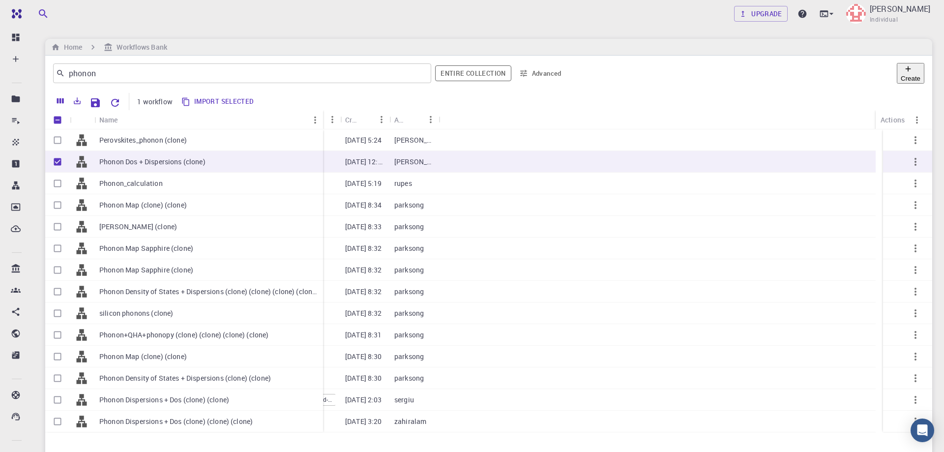
drag, startPoint x: 142, startPoint y: 115, endPoint x: 322, endPoint y: 96, distance: 180.4
click at [322, 96] on div "1 workflow Import selected Name Used application Application Version Subworkflo…" at bounding box center [488, 339] width 887 height 497
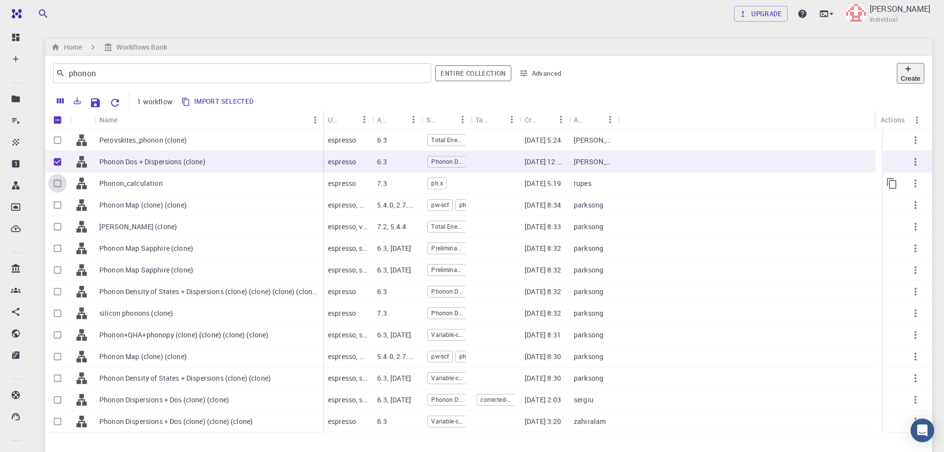
click at [57, 181] on input "Select row" at bounding box center [57, 183] width 19 height 19
checkbox input "true"
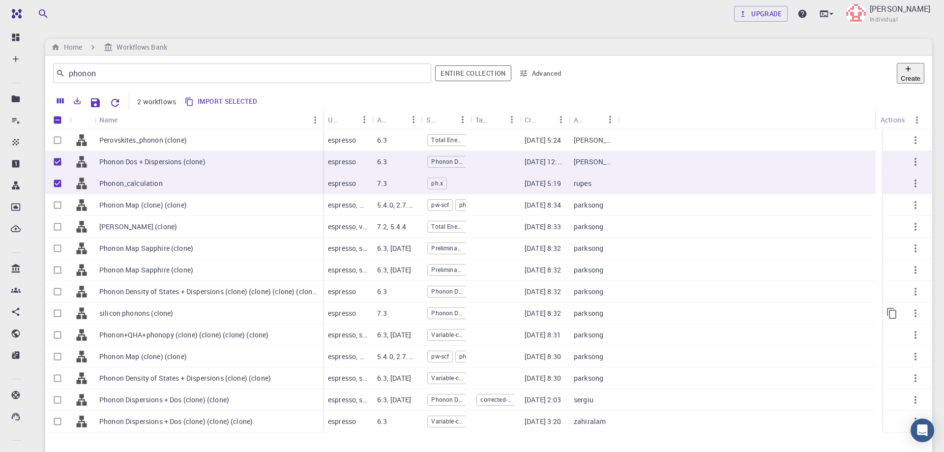
click at [58, 312] on input "Select row" at bounding box center [57, 313] width 19 height 19
checkbox input "true"
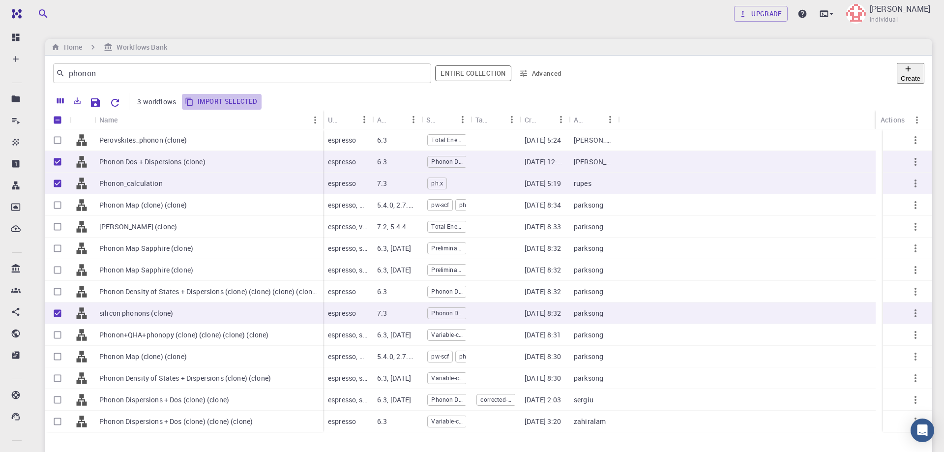
click at [220, 94] on button "Import selected" at bounding box center [222, 102] width 80 height 16
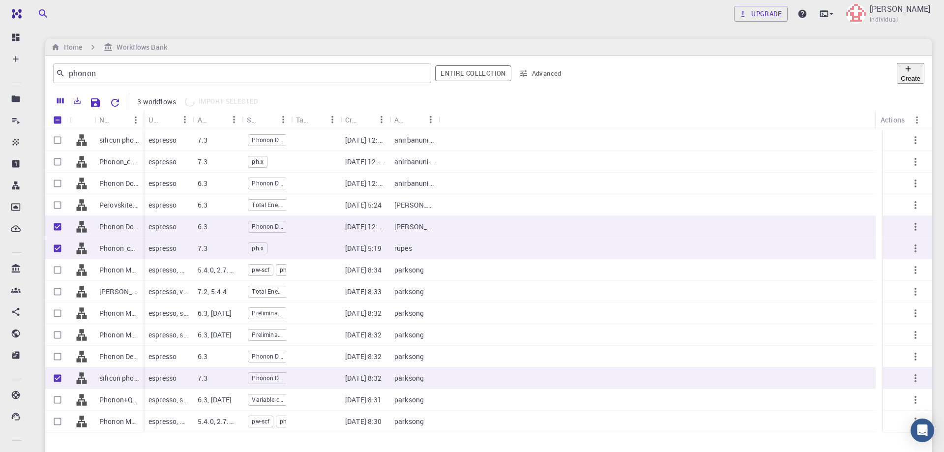
checkbox input "false"
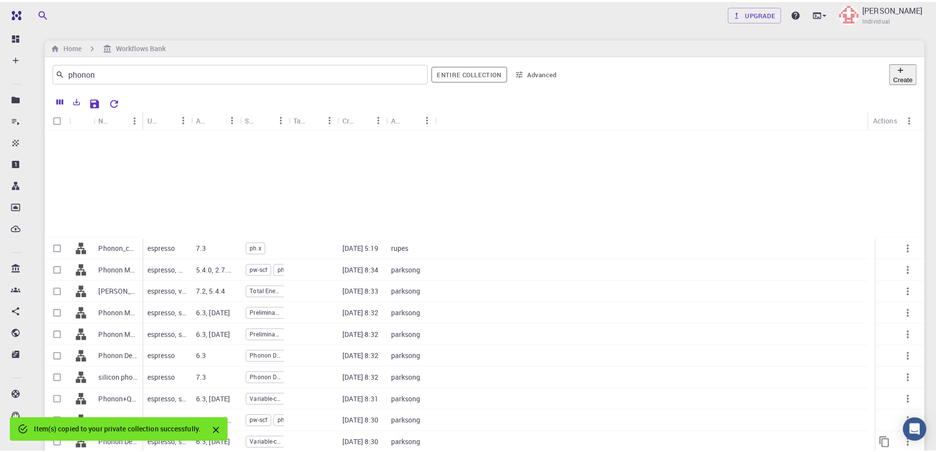
scroll to position [215, 0]
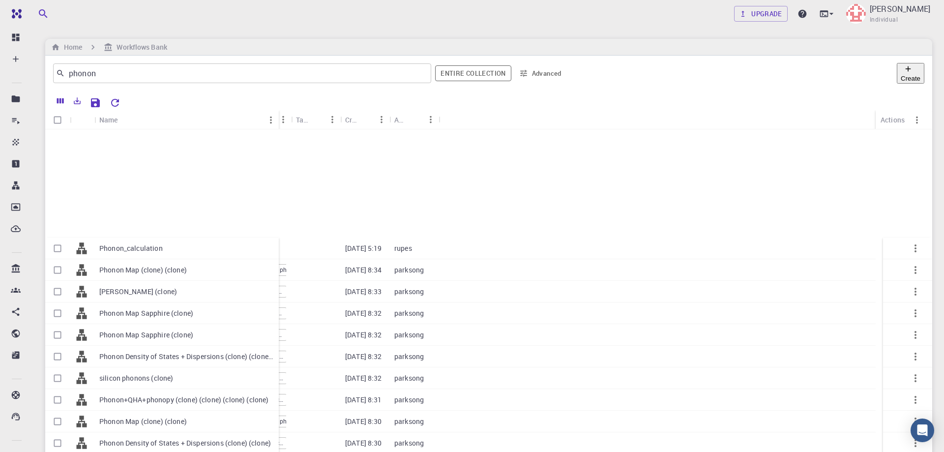
drag, startPoint x: 143, startPoint y: 114, endPoint x: 278, endPoint y: 111, distance: 135.2
click at [278, 111] on div "Name" at bounding box center [280, 119] width 10 height 19
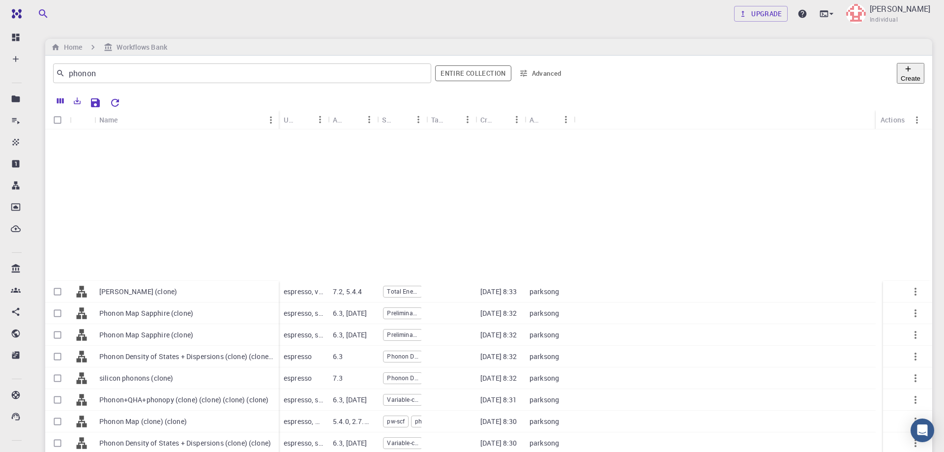
checkbox input "true"
click at [224, 101] on button "Import selected" at bounding box center [218, 102] width 80 height 16
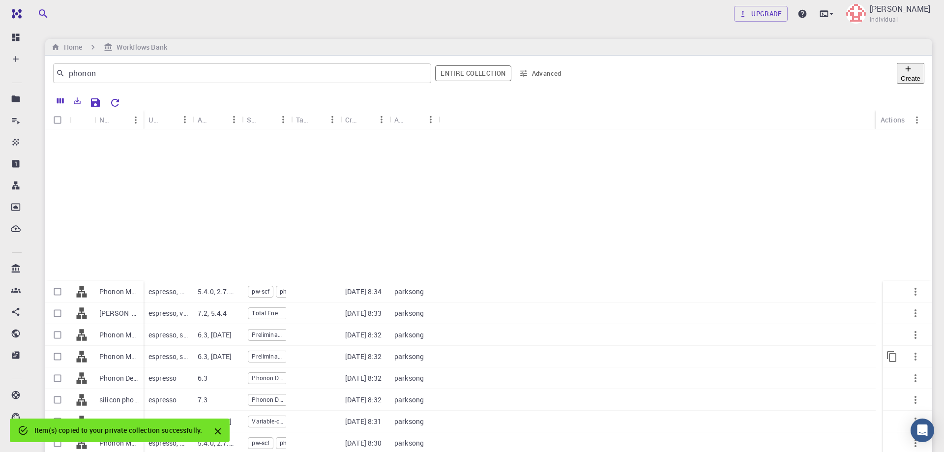
checkbox input "false"
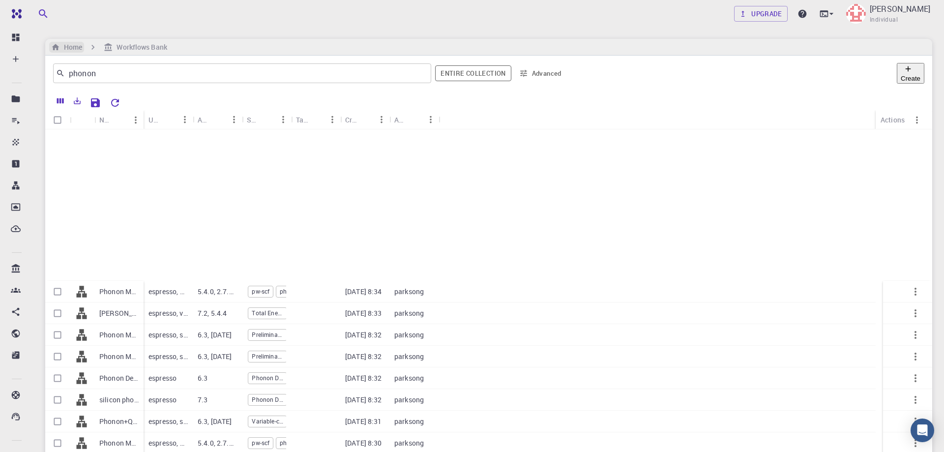
click at [75, 47] on h6 "Home" at bounding box center [71, 47] width 22 height 11
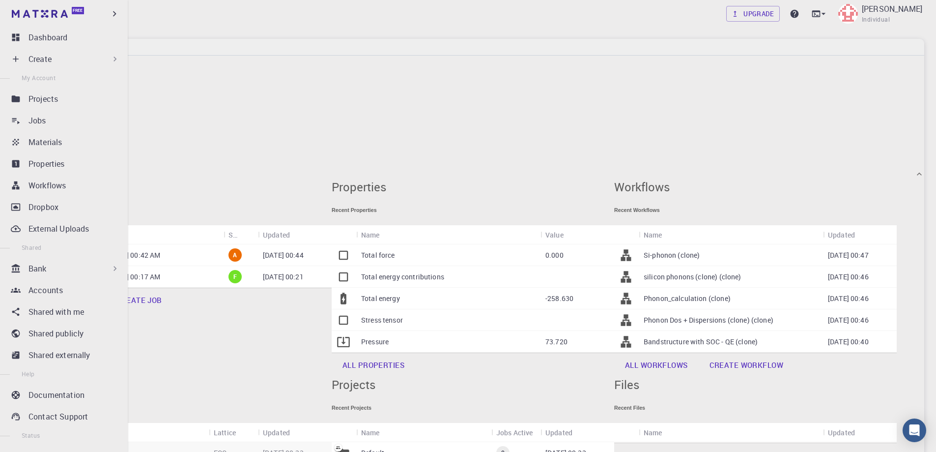
click at [63, 59] on div "Create" at bounding box center [74, 59] width 91 height 12
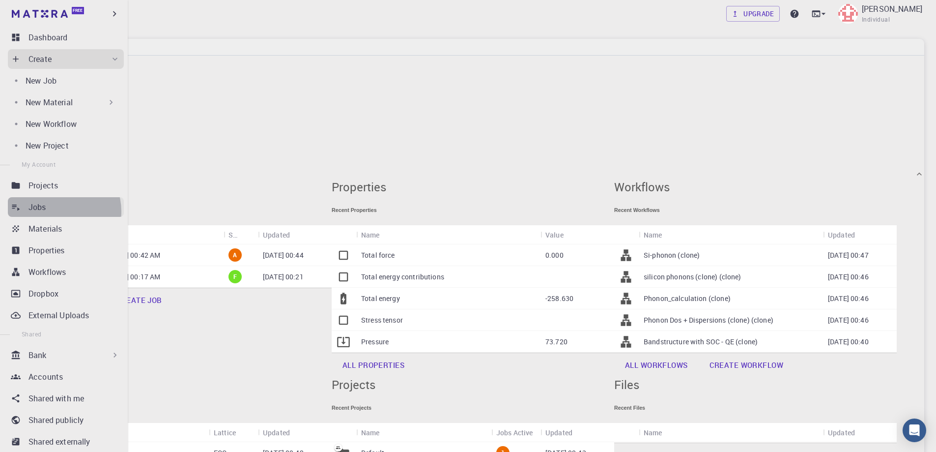
click at [58, 211] on div "Jobs" at bounding box center [76, 207] width 95 height 12
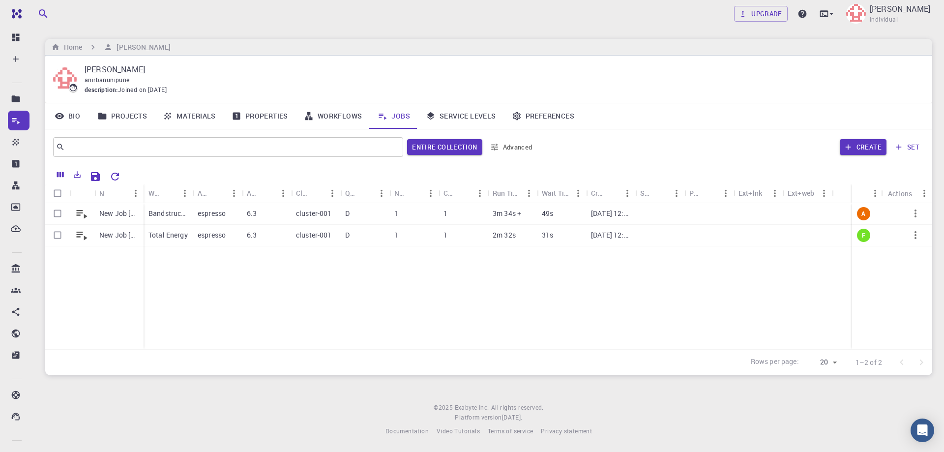
click at [217, 293] on div "New Job [DATE] 00:42 AM New Job [DATE] 00:17 AM Bandstructure with SOC - QE (cl…" at bounding box center [488, 276] width 887 height 146
click at [230, 146] on input "text" at bounding box center [224, 147] width 319 height 14
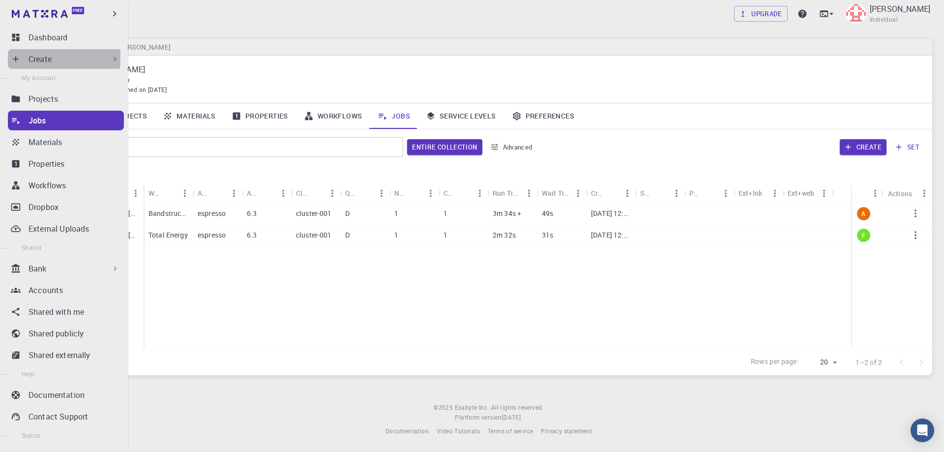
click at [13, 57] on icon at bounding box center [16, 59] width 10 height 10
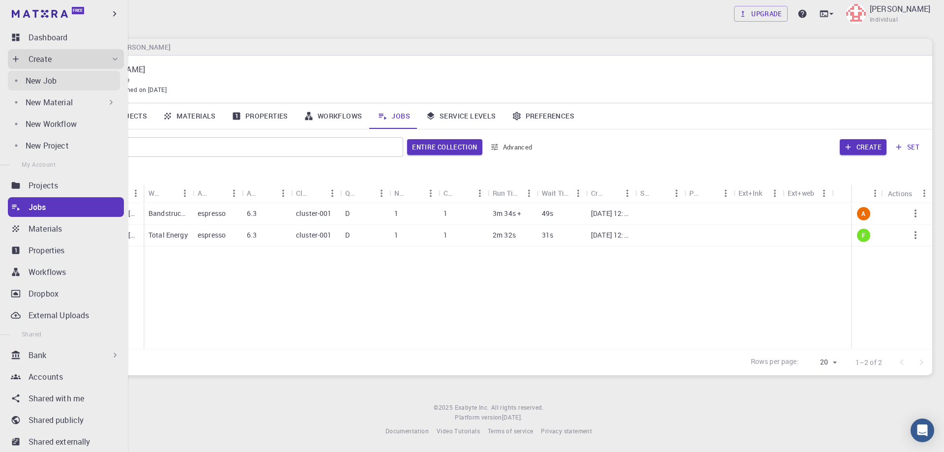
click at [57, 82] on p "New Job" at bounding box center [41, 81] width 31 height 12
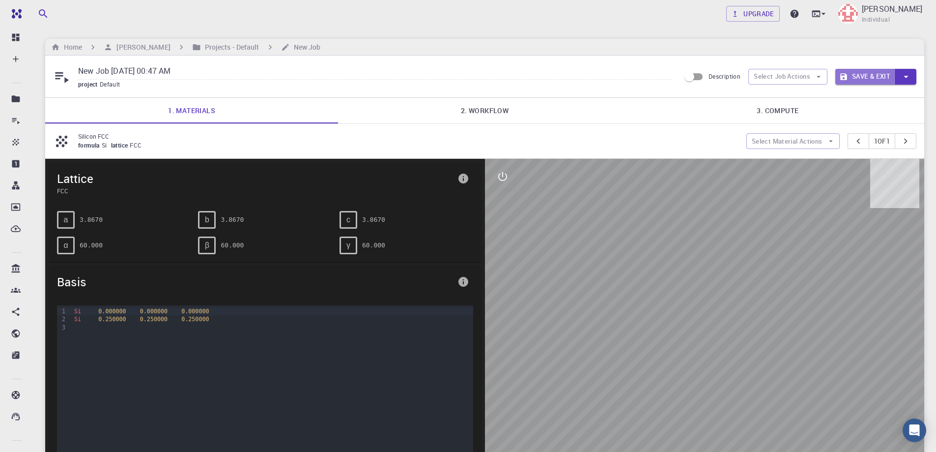
click at [875, 76] on button "Save & Exit" at bounding box center [866, 77] width 60 height 16
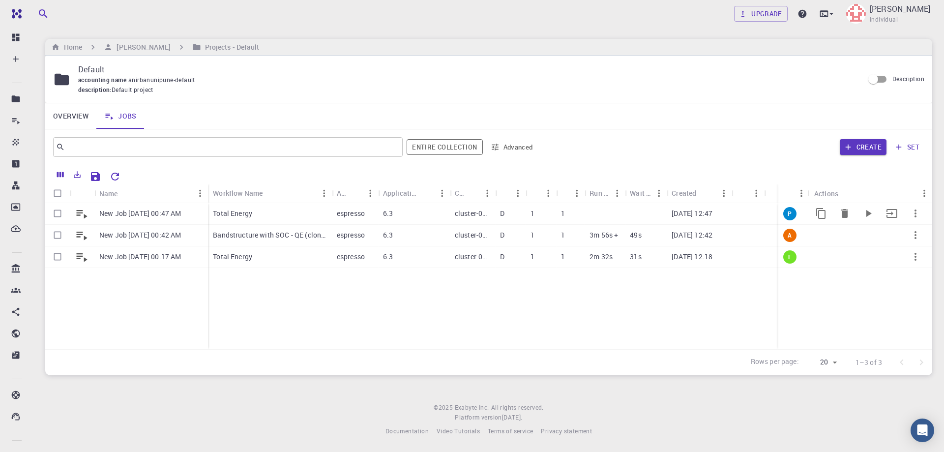
click at [56, 211] on input "Select row" at bounding box center [57, 213] width 19 height 19
checkbox input "true"
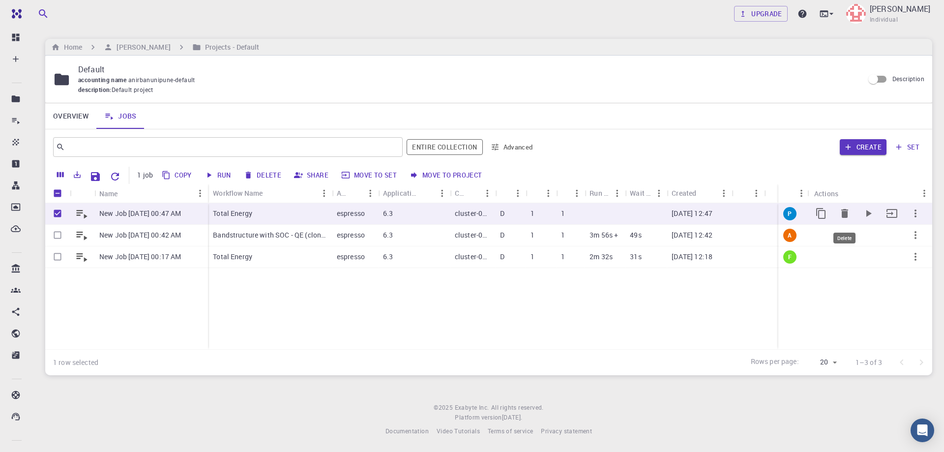
click at [847, 213] on icon "Delete" at bounding box center [844, 213] width 7 height 9
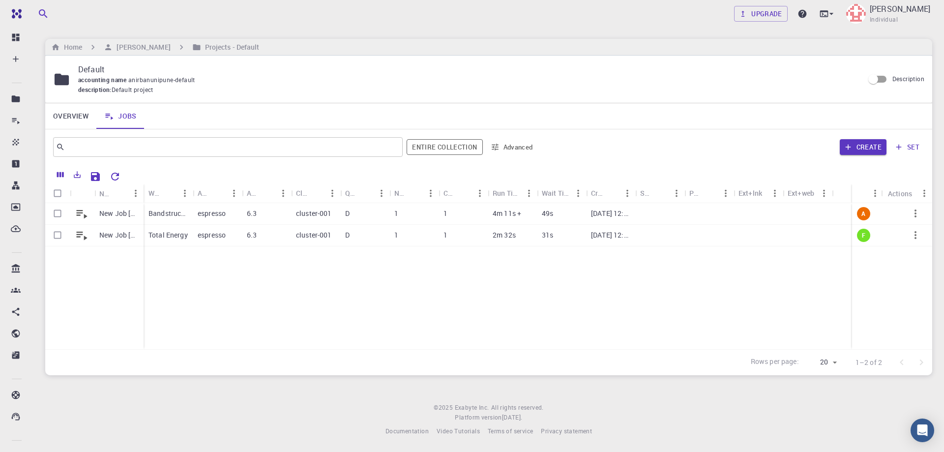
checkbox input "false"
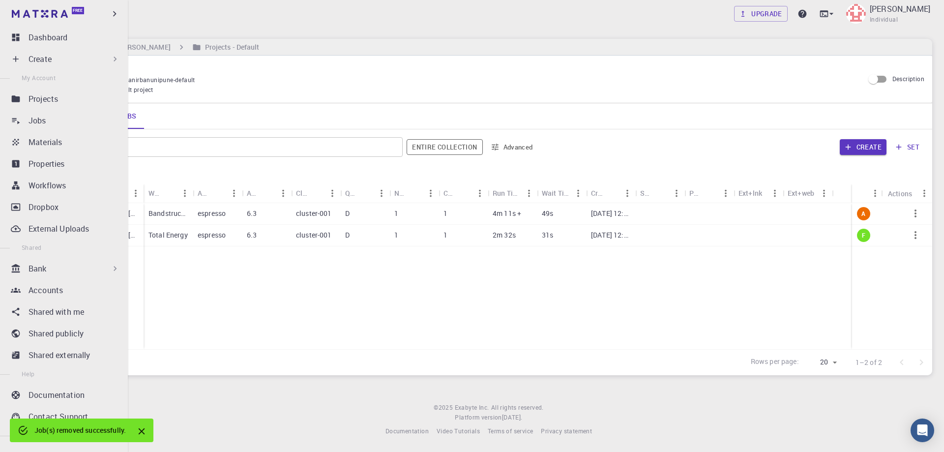
click at [24, 57] on div "Create" at bounding box center [66, 59] width 116 height 20
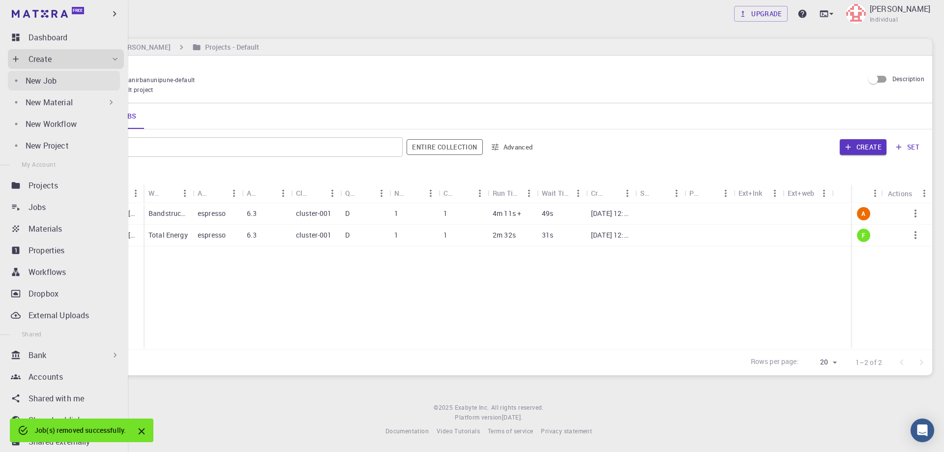
click at [49, 79] on p "New Job" at bounding box center [41, 81] width 31 height 12
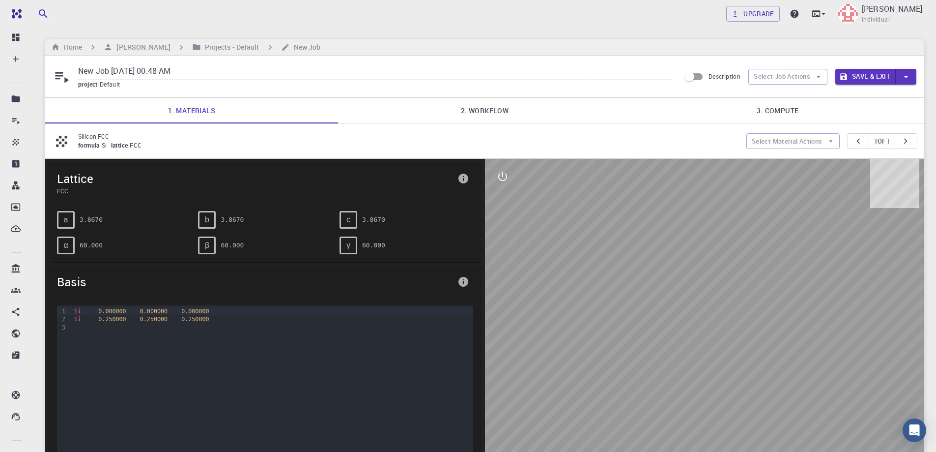
click at [482, 112] on link "2. Workflow" at bounding box center [484, 111] width 293 height 26
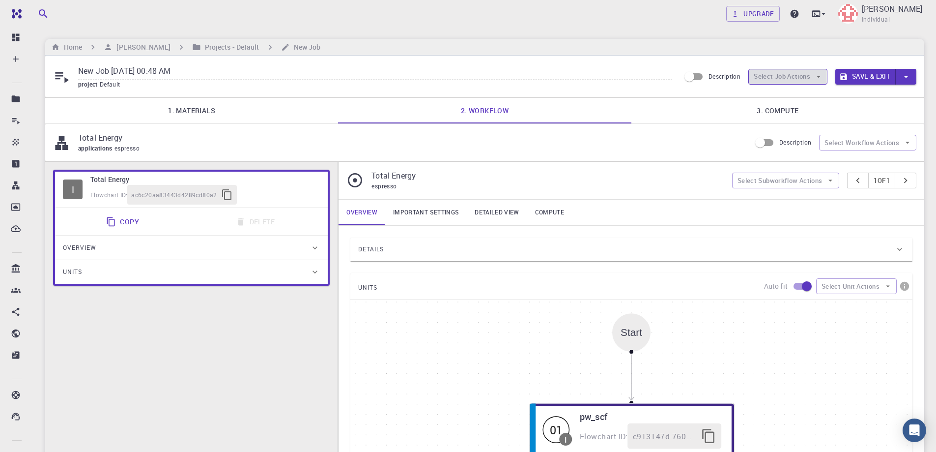
click at [811, 77] on button "Select Job Actions" at bounding box center [788, 77] width 79 height 16
click at [791, 125] on span "Select workflow" at bounding box center [796, 128] width 46 height 10
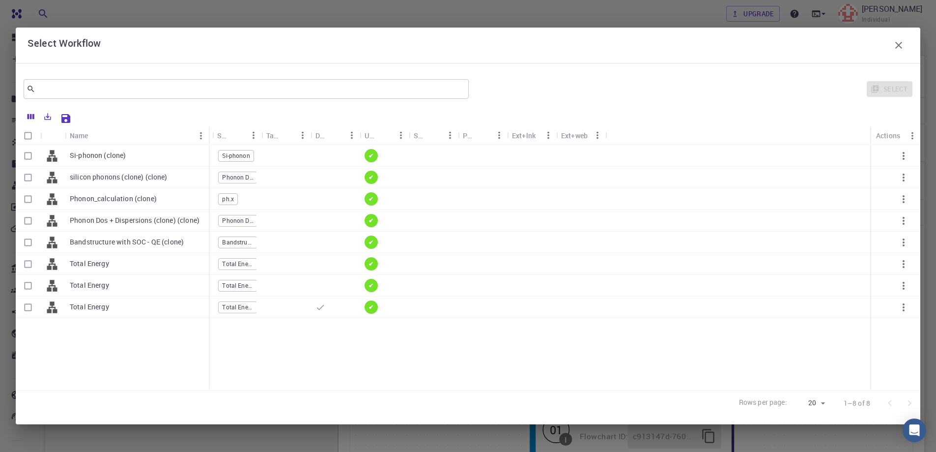
drag, startPoint x: 114, startPoint y: 131, endPoint x: 208, endPoint y: 143, distance: 95.6
click at [208, 143] on div "Name" at bounding box center [210, 135] width 10 height 19
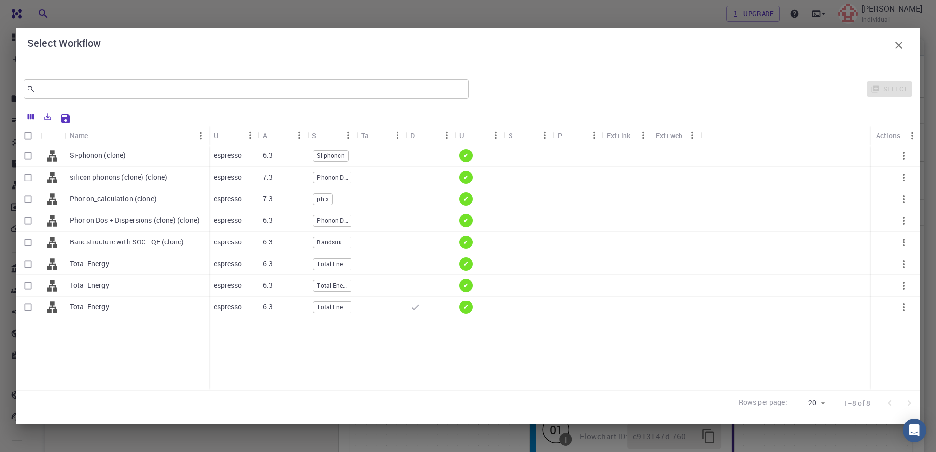
click at [29, 155] on input "Select row" at bounding box center [28, 155] width 19 height 19
checkbox input "true"
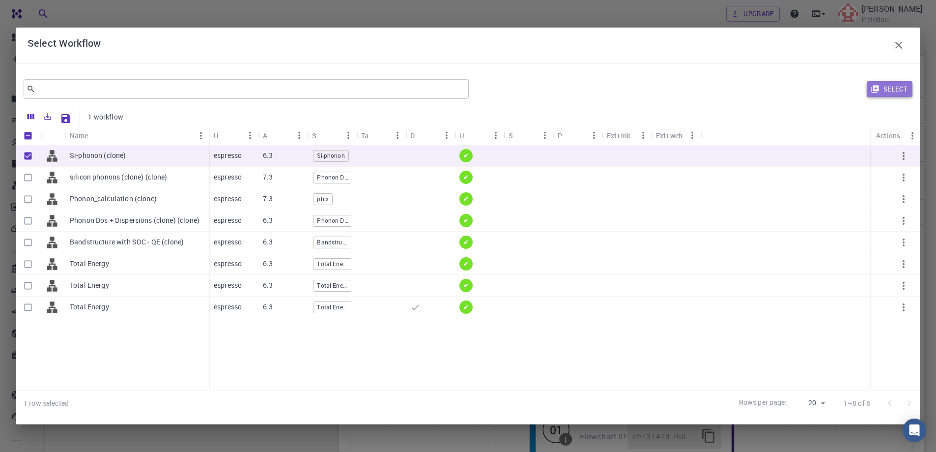
click at [891, 86] on button "Select" at bounding box center [890, 89] width 46 height 16
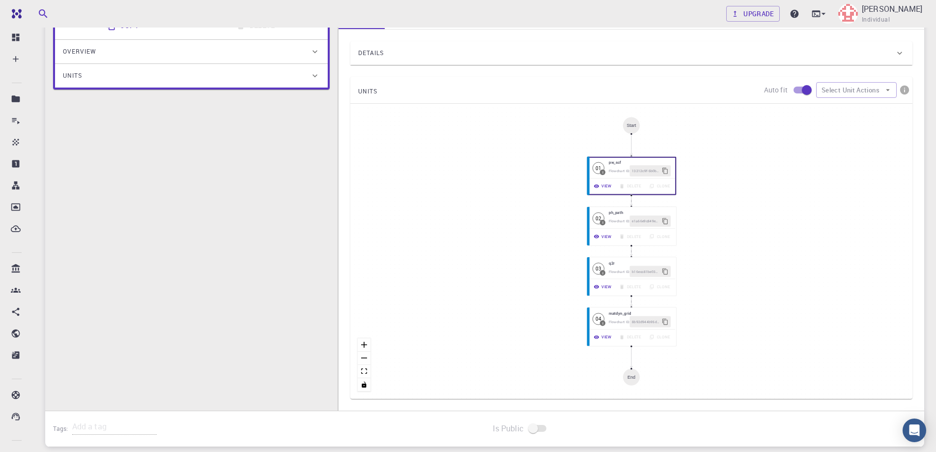
scroll to position [197, 0]
click at [620, 182] on div "View Delete Clone" at bounding box center [632, 186] width 87 height 12
click at [714, 186] on div "Start 01 I pw_scf Flowchart ID: 13212c9f-5b0b-483a-bb7b-ec51b02c81e1 View Delet…" at bounding box center [632, 250] width 562 height 295
click at [702, 203] on div "Start 01 I pw_scf Flowchart ID: 13212c9f-5b0b-483a-bb7b-ec51b02c81e1 View Delet…" at bounding box center [632, 250] width 562 height 295
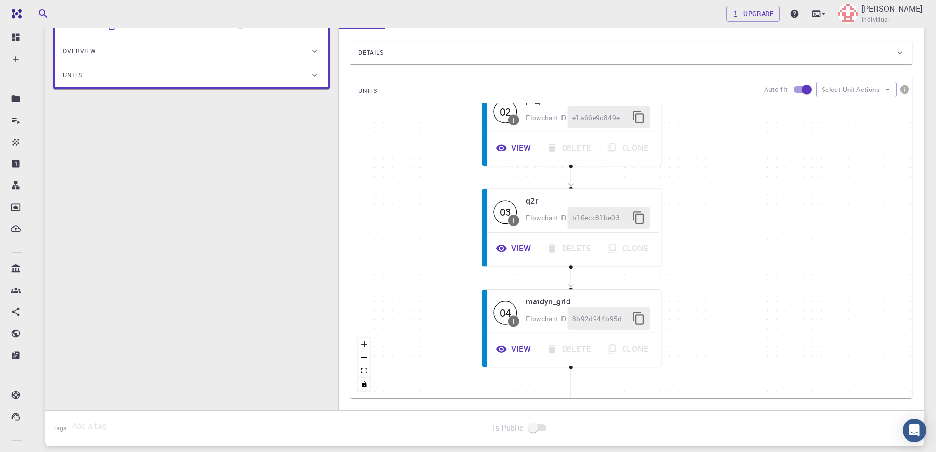
drag, startPoint x: 636, startPoint y: 280, endPoint x: 647, endPoint y: 178, distance: 101.9
click at [647, 178] on div "Start 01 I pw_scf Flowchart ID: 13212c9f-5b0b-483a-bb7b-ec51b02c81e1 View Delet…" at bounding box center [632, 250] width 562 height 295
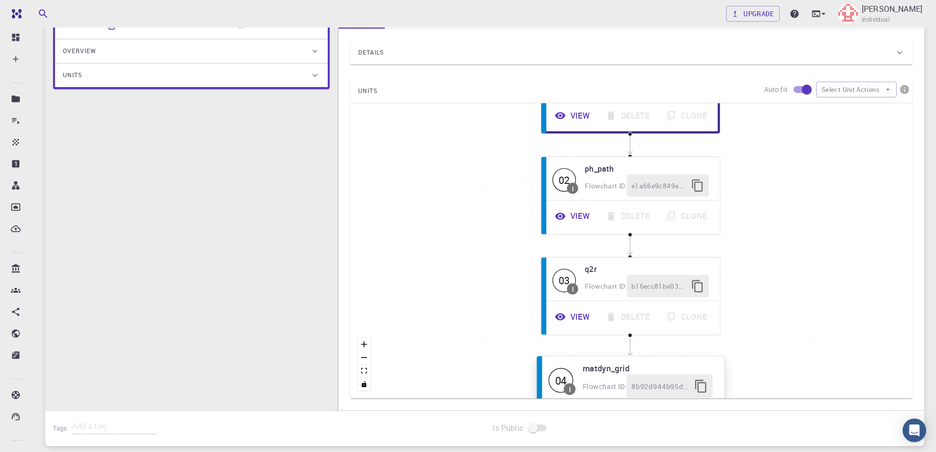
drag, startPoint x: 639, startPoint y: 285, endPoint x: 694, endPoint y: 363, distance: 94.9
click at [694, 363] on h6 "matdyn_grid" at bounding box center [648, 368] width 130 height 13
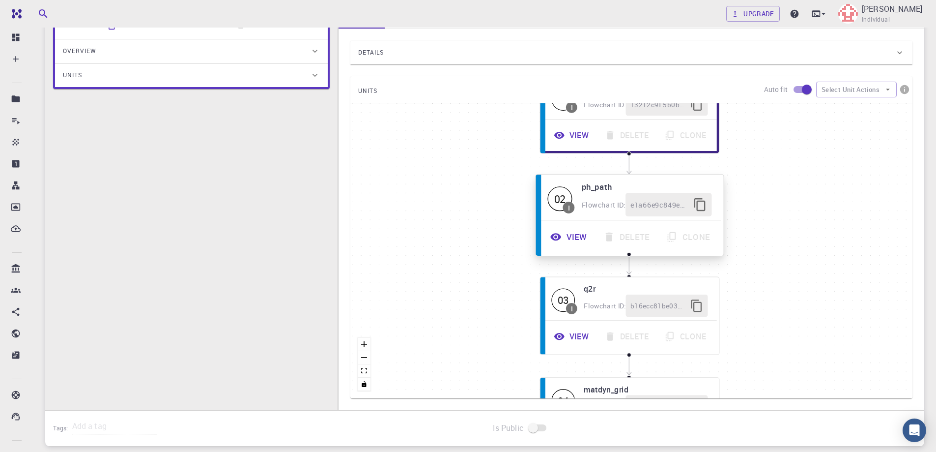
drag, startPoint x: 694, startPoint y: 168, endPoint x: 693, endPoint y: 187, distance: 19.2
click at [693, 187] on h6 "ph_path" at bounding box center [647, 186] width 130 height 13
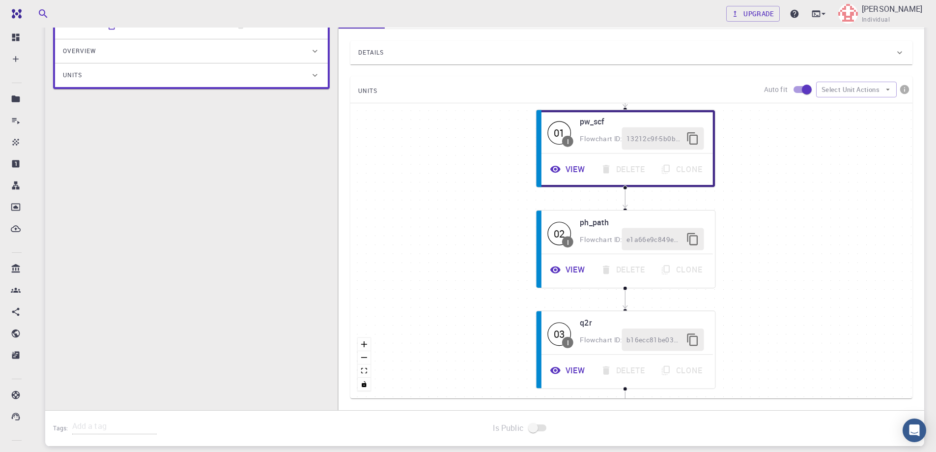
drag, startPoint x: 767, startPoint y: 169, endPoint x: 742, endPoint y: 200, distance: 39.5
click at [764, 196] on div "Start 01 I pw_scf Flowchart ID: 13212c9f-5b0b-483a-bb7b-ec51b02c81e1 View Delet…" at bounding box center [632, 250] width 562 height 295
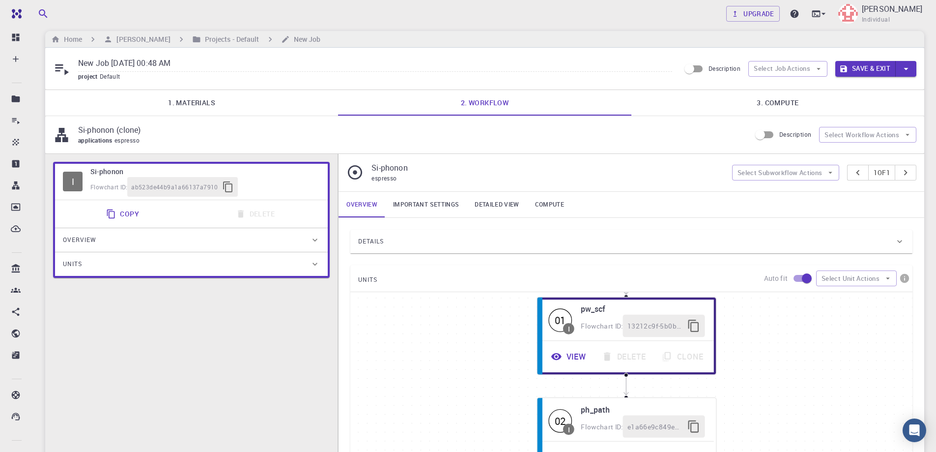
scroll to position [0, 0]
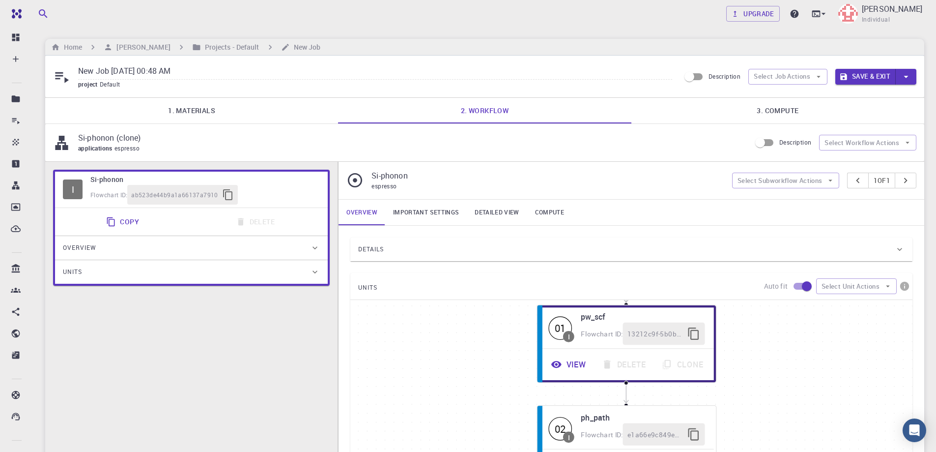
click at [465, 249] on div "Details" at bounding box center [626, 249] width 537 height 16
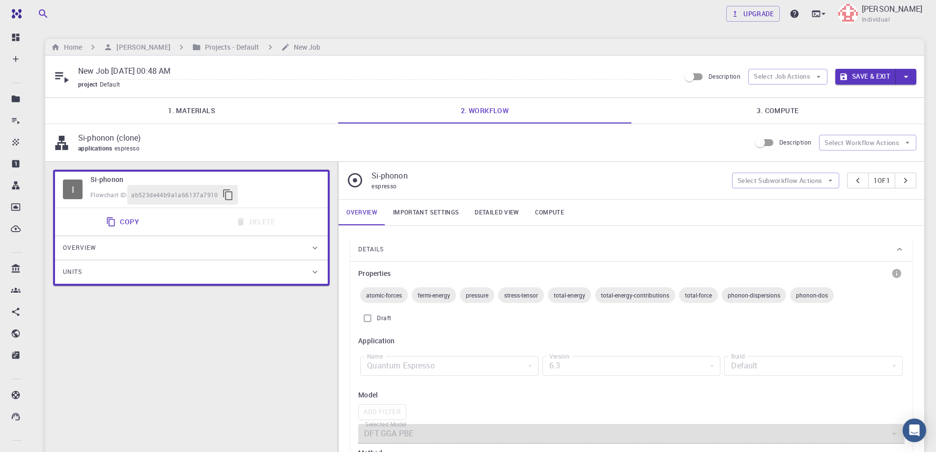
click at [650, 372] on div "6.3" at bounding box center [632, 366] width 178 height 20
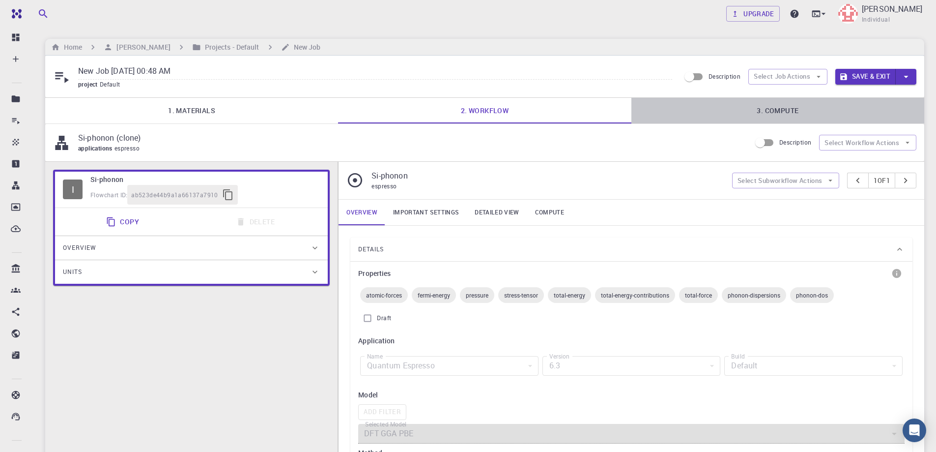
click at [780, 107] on link "3. Compute" at bounding box center [778, 111] width 293 height 26
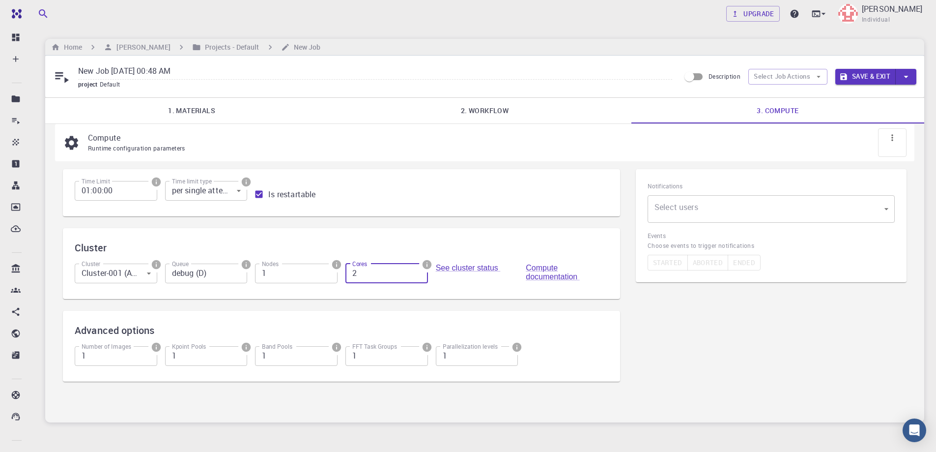
type input "2"
click at [417, 270] on input "2" at bounding box center [387, 273] width 83 height 20
click at [450, 265] on link "See cluster status" at bounding box center [468, 267] width 65 height 8
click at [148, 274] on body "Free Dashboard Create New Job New Material Create Material Upload File Import f…" at bounding box center [468, 249] width 936 height 499
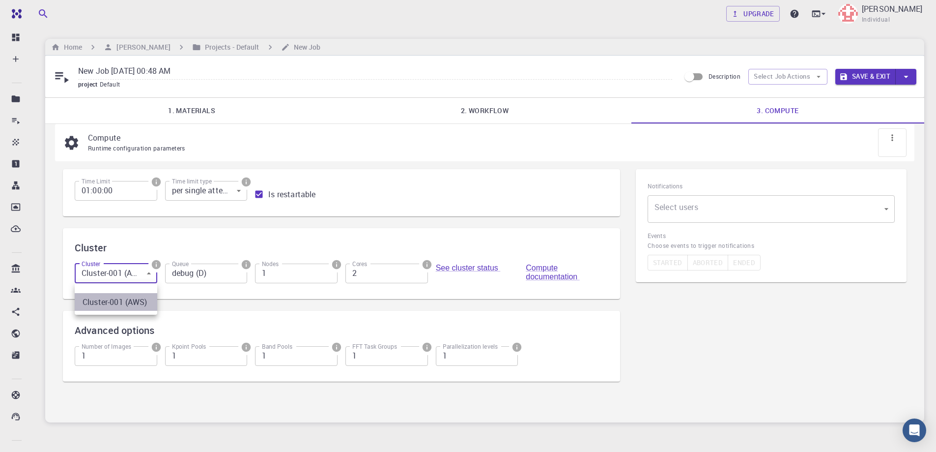
click at [139, 303] on li "Cluster-001 (AWS)" at bounding box center [116, 302] width 83 height 18
click at [706, 205] on body "Free Dashboard Create New Job New Material Create Material Upload File Import f…" at bounding box center [468, 249] width 936 height 499
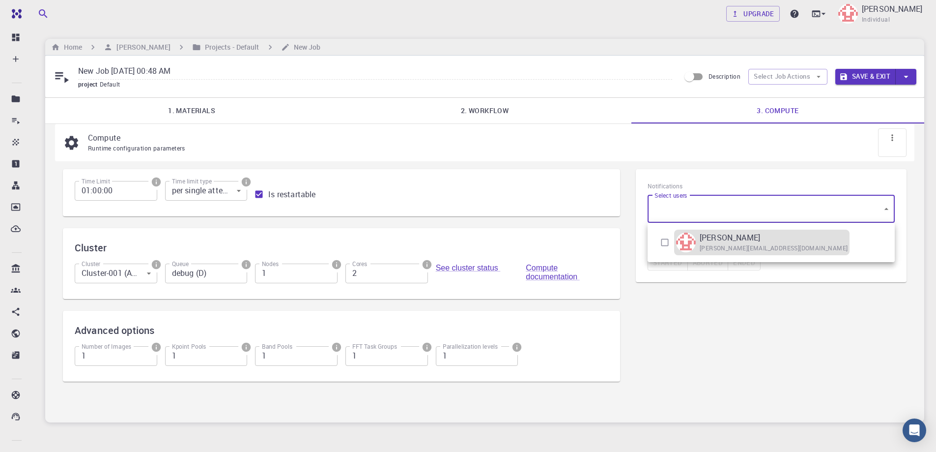
click at [689, 244] on img at bounding box center [686, 243] width 20 height 20
type input "[object Object]"
checkbox input "true"
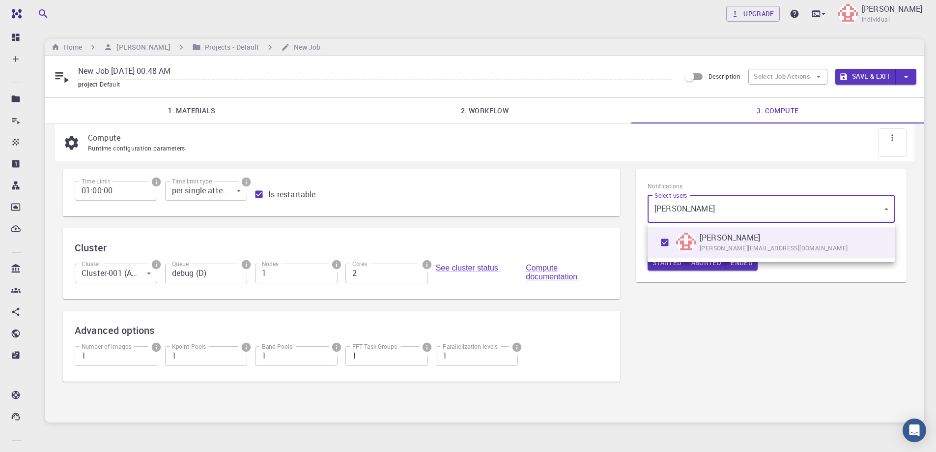
click at [702, 303] on div at bounding box center [468, 226] width 936 height 452
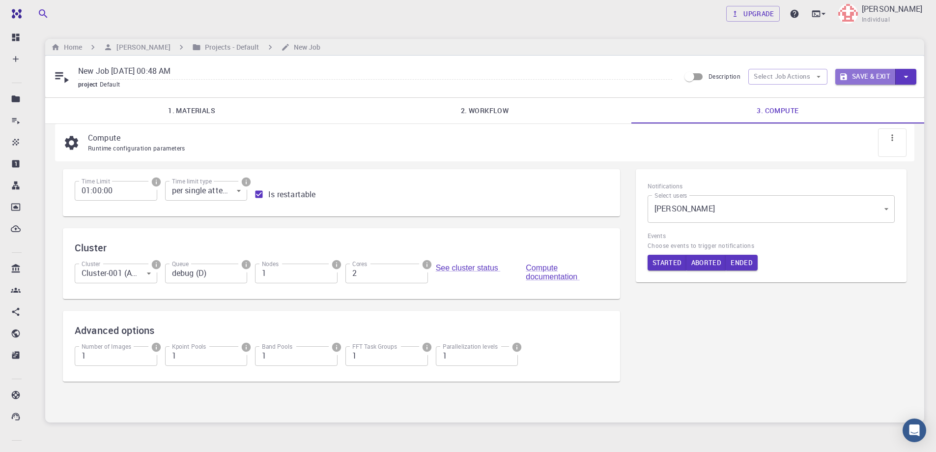
click at [869, 74] on button "Save & Exit" at bounding box center [866, 77] width 60 height 16
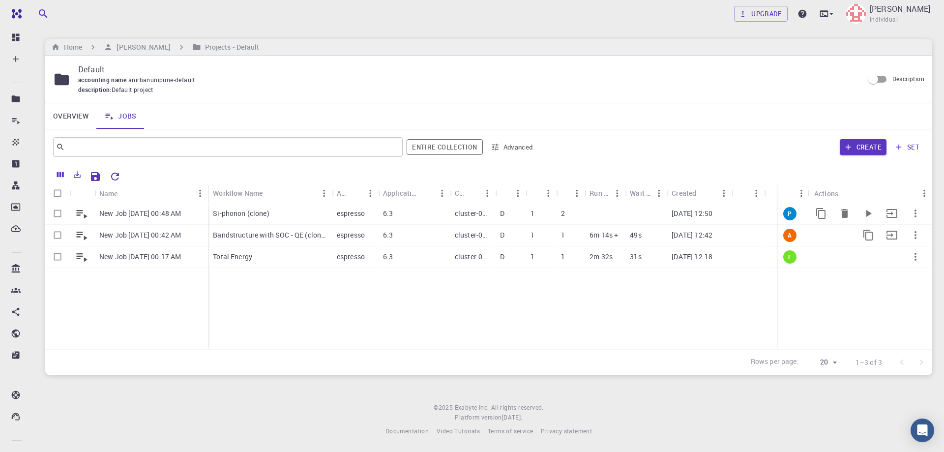
click at [673, 301] on div "New Job [DATE] 00:48 AM New Job [DATE] 00:42 AM New Job [DATE] 00:17 AM Si-phon…" at bounding box center [532, 276] width 974 height 146
click at [558, 299] on div "New Job [DATE] 00:48 AM New Job [DATE] 00:42 AM New Job [DATE] 00:17 AM Si-phon…" at bounding box center [532, 276] width 974 height 146
click at [537, 286] on div "New Job [DATE] 00:48 AM New Job [DATE] 00:42 AM New Job [DATE] 00:17 AM Si-phon…" at bounding box center [532, 276] width 974 height 146
click at [592, 304] on div "New Job [DATE] 00:48 AM New Job [DATE] 00:42 AM New Job [DATE] 00:17 AM Si-phon…" at bounding box center [532, 276] width 974 height 146
click at [912, 234] on icon "button" at bounding box center [915, 235] width 12 height 12
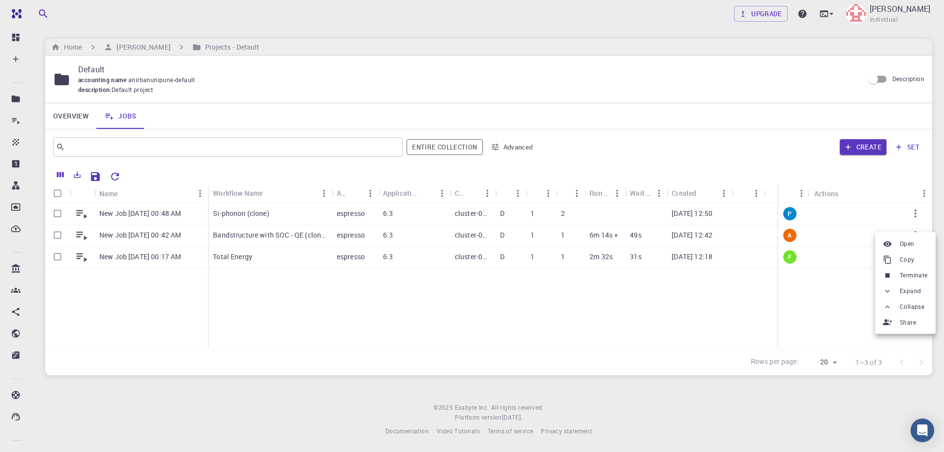
click at [672, 306] on div at bounding box center [472, 226] width 944 height 452
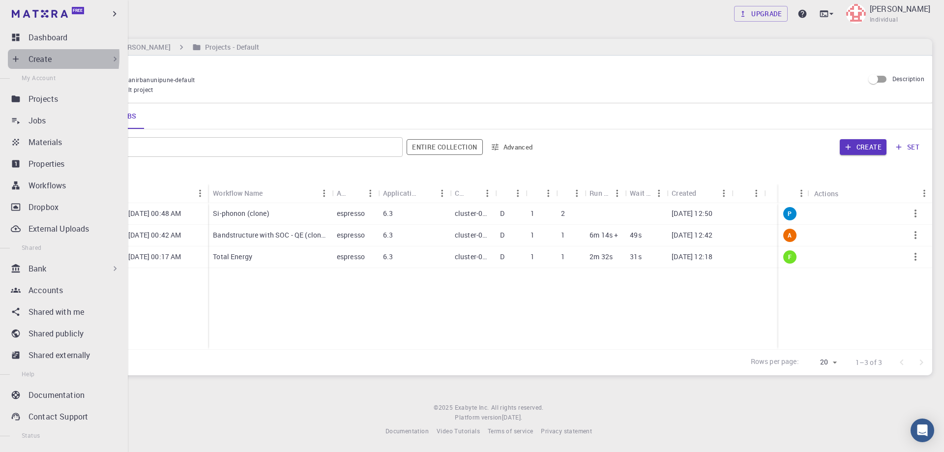
click at [15, 56] on icon at bounding box center [16, 59] width 10 height 10
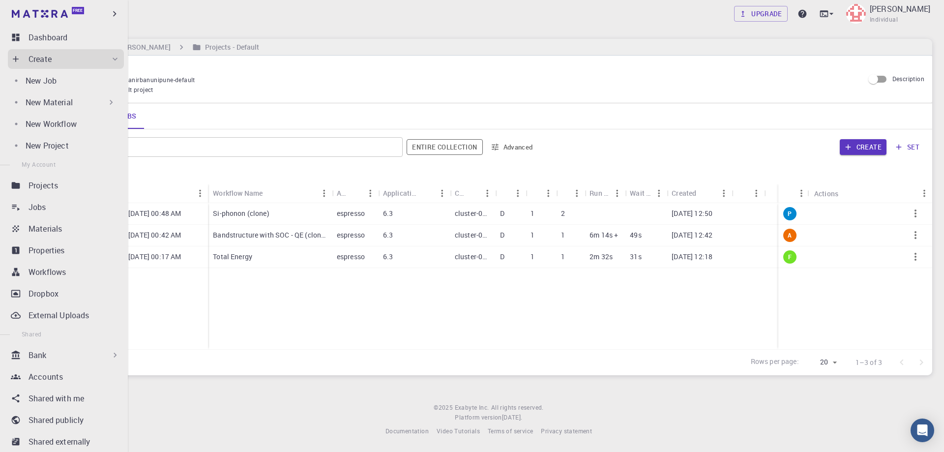
click at [55, 98] on p "New Material" at bounding box center [49, 102] width 47 height 12
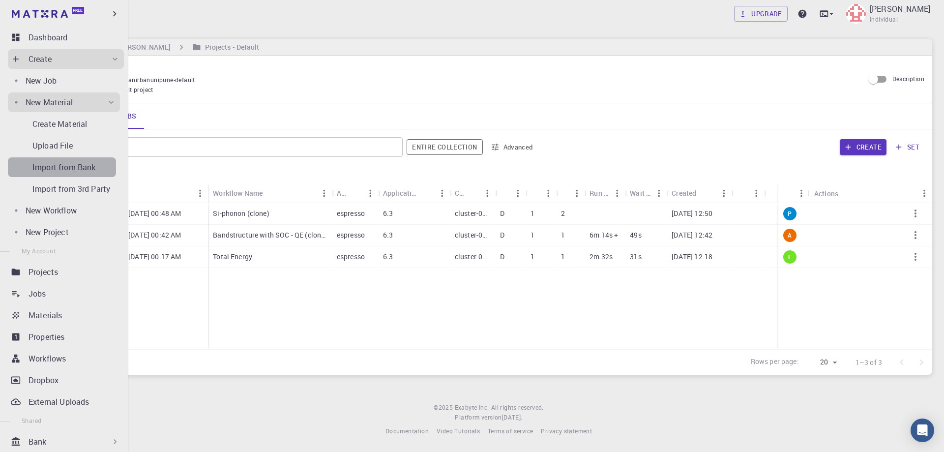
click at [67, 166] on p "Import from Bank" at bounding box center [63, 167] width 63 height 12
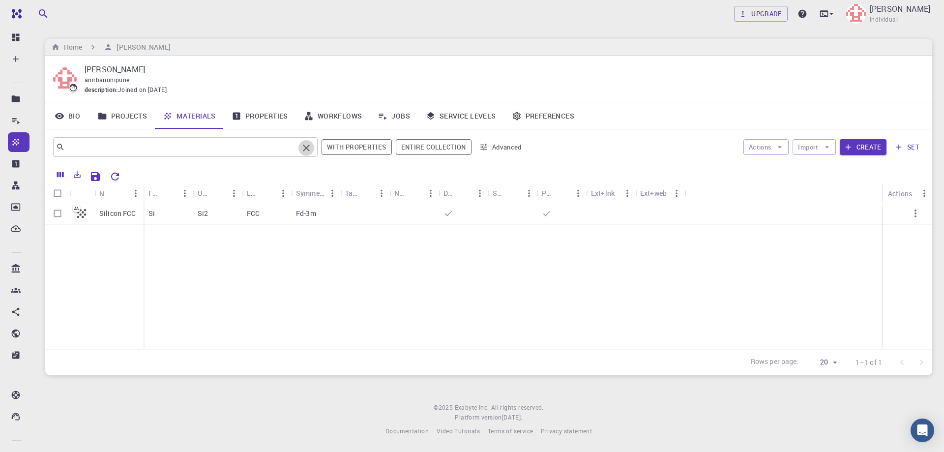
click at [306, 147] on icon "Clear" at bounding box center [306, 148] width 7 height 7
drag, startPoint x: 308, startPoint y: 147, endPoint x: 241, endPoint y: 150, distance: 66.5
click at [306, 147] on icon "Clear" at bounding box center [306, 148] width 12 height 12
click at [229, 146] on input "text" at bounding box center [182, 147] width 234 height 14
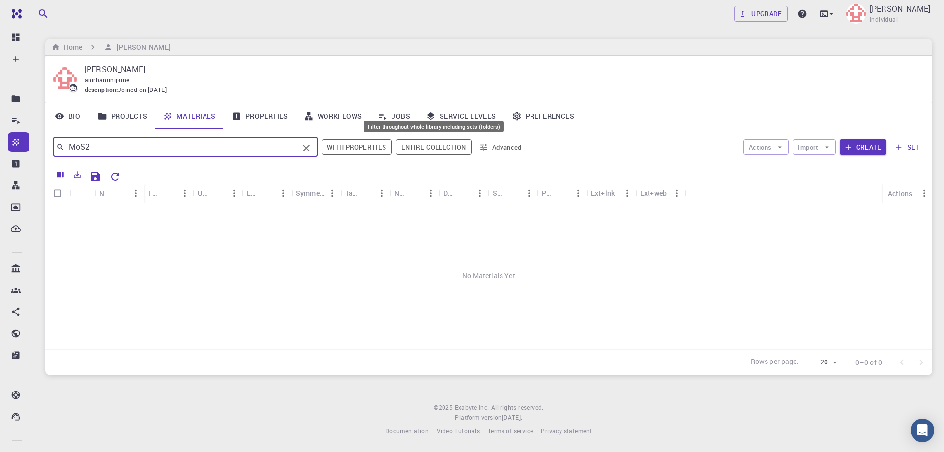
type input "MoS2"
click at [425, 145] on button "Entire collection" at bounding box center [434, 147] width 76 height 16
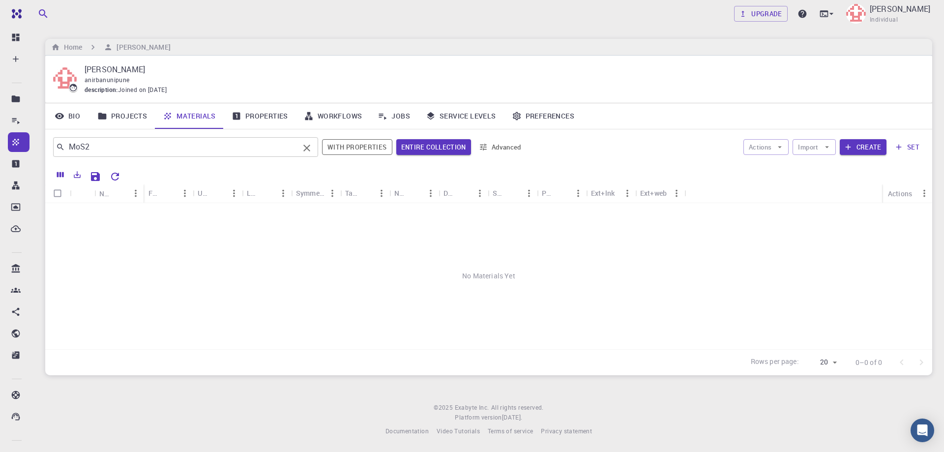
click at [223, 144] on input "MoS2" at bounding box center [182, 147] width 234 height 14
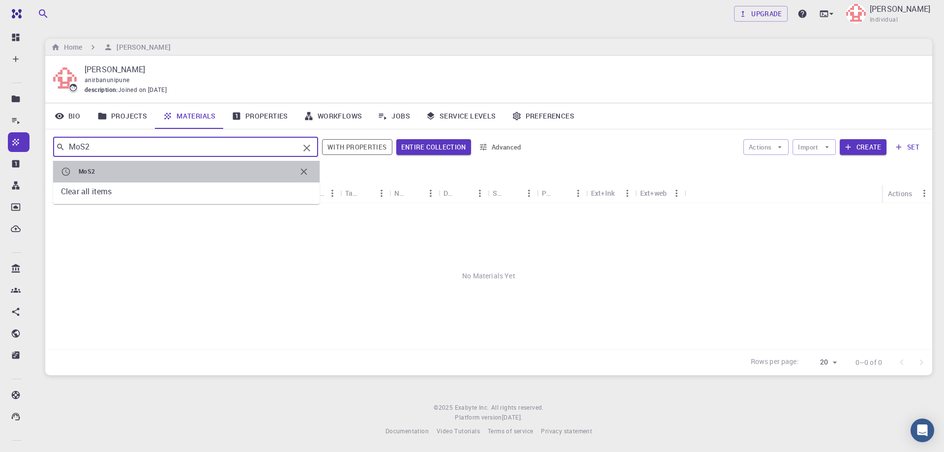
click at [205, 171] on span "MoS2" at bounding box center [187, 172] width 217 height 10
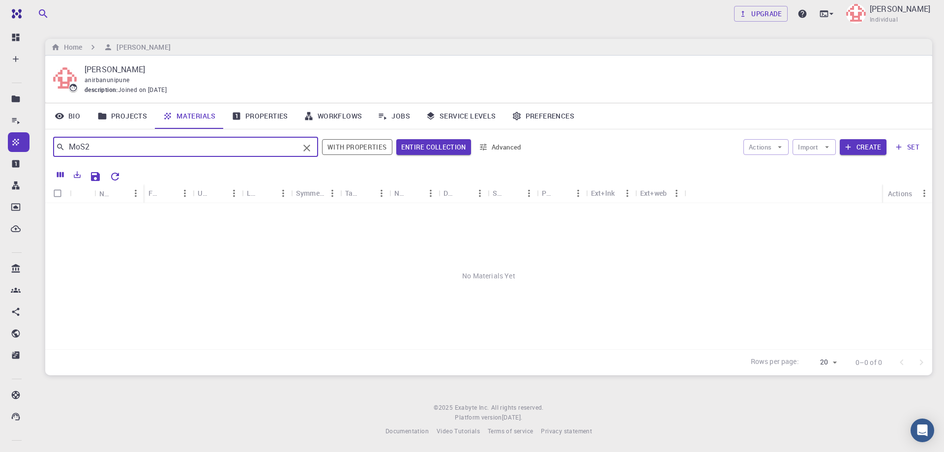
click at [308, 147] on icon "Clear" at bounding box center [306, 148] width 7 height 7
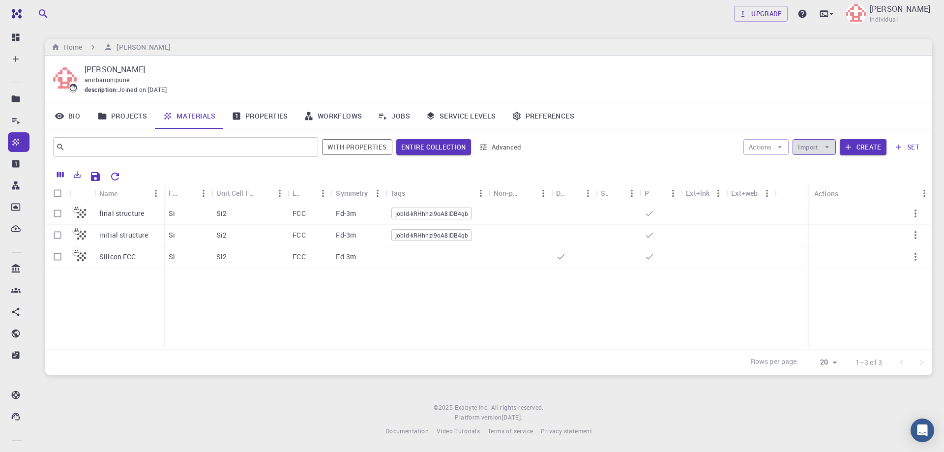
click at [819, 146] on button "Import" at bounding box center [813, 147] width 43 height 16
click at [827, 198] on span "Import From 3rd Party" at bounding box center [850, 198] width 62 height 10
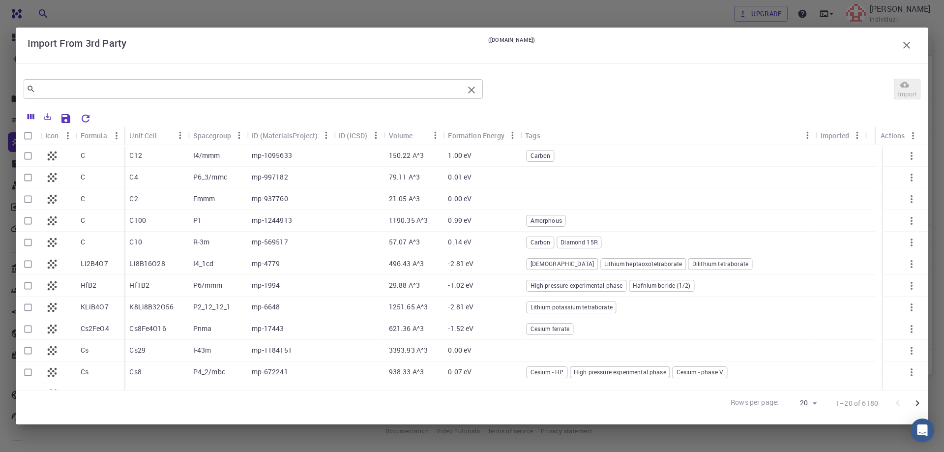
click at [221, 91] on input "text" at bounding box center [249, 89] width 428 height 14
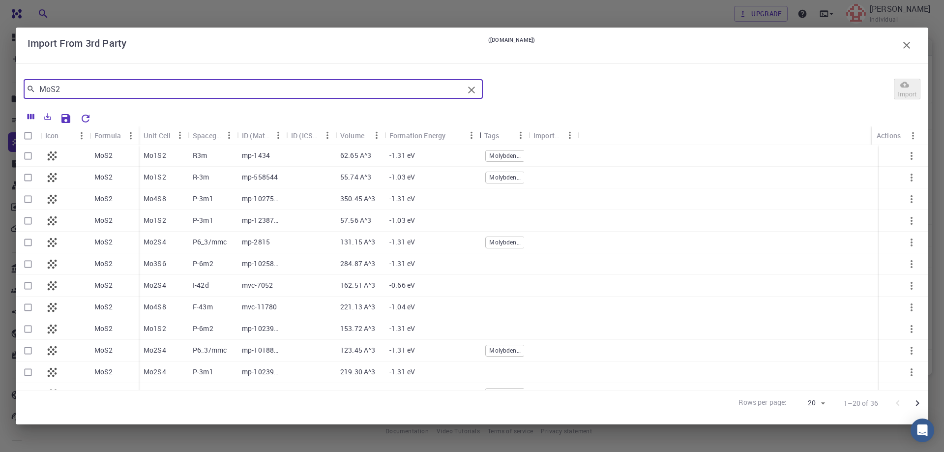
drag, startPoint x: 435, startPoint y: 133, endPoint x: 481, endPoint y: 128, distance: 46.0
click at [481, 128] on div "Formation Energy" at bounding box center [480, 135] width 10 height 19
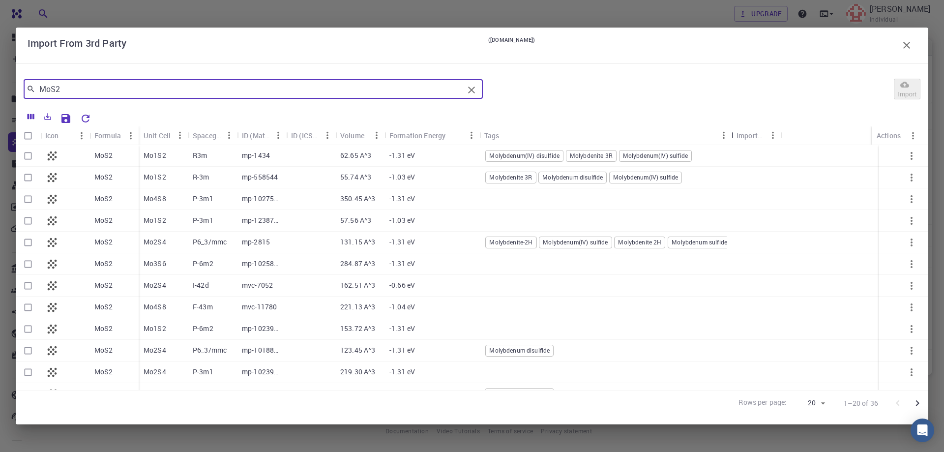
drag, startPoint x: 529, startPoint y: 134, endPoint x: 732, endPoint y: 137, distance: 203.1
click at [732, 137] on div "Tags" at bounding box center [733, 135] width 10 height 19
type input "MoS2"
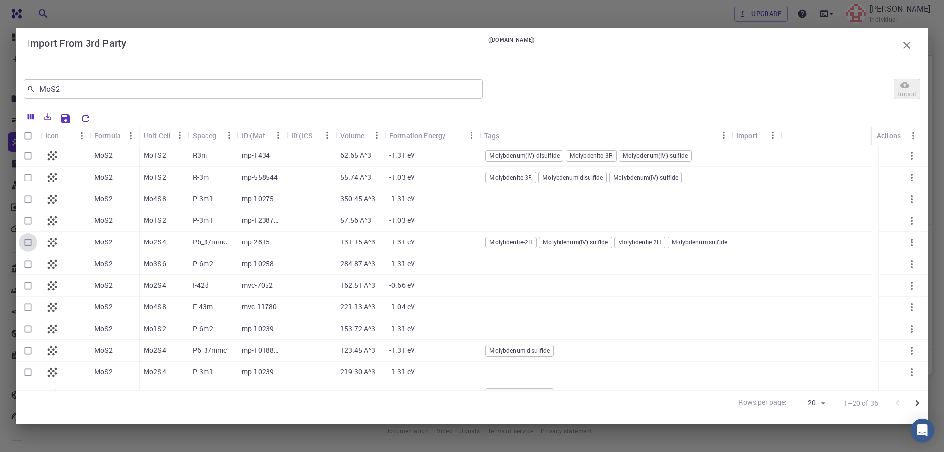
click at [29, 242] on input "Select row" at bounding box center [28, 242] width 19 height 19
checkbox input "true"
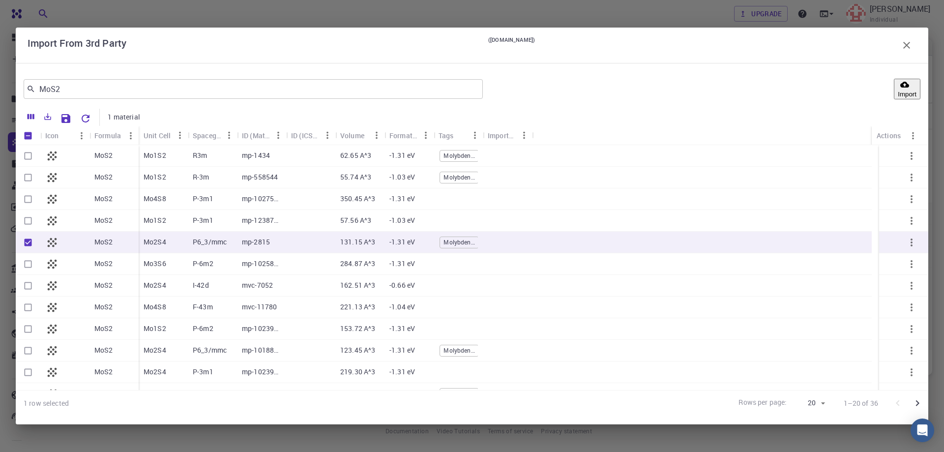
click at [894, 86] on button "Import" at bounding box center [907, 89] width 27 height 21
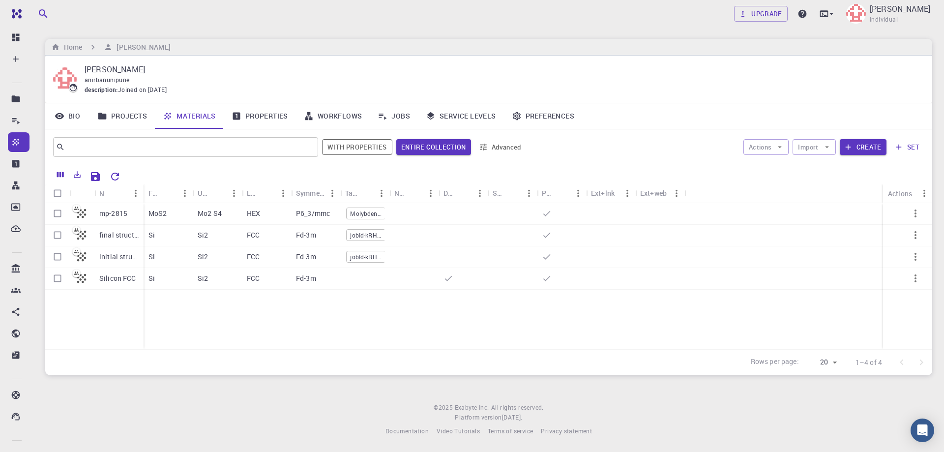
click at [224, 72] on p "[PERSON_NAME]" at bounding box center [501, 69] width 832 height 12
click at [56, 275] on input "Select row" at bounding box center [57, 278] width 19 height 19
checkbox input "true"
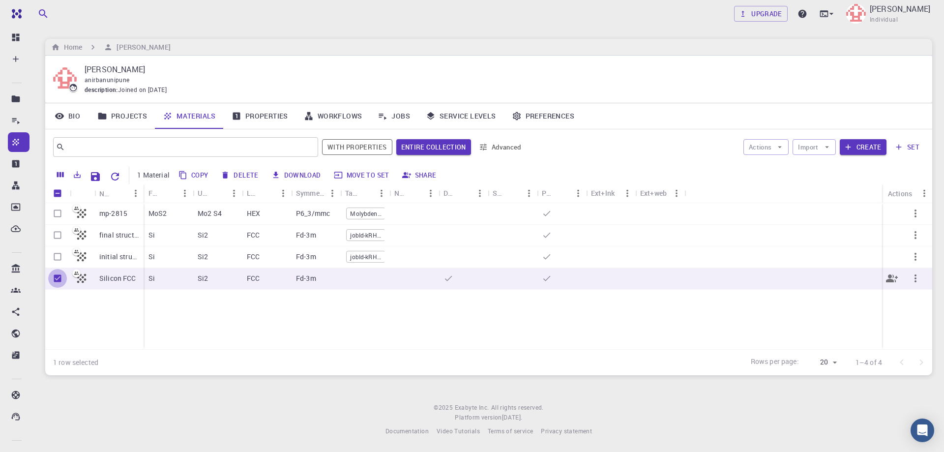
drag, startPoint x: 57, startPoint y: 276, endPoint x: 58, endPoint y: 285, distance: 9.4
click at [57, 276] on input "Unselect row" at bounding box center [57, 278] width 19 height 19
checkbox input "false"
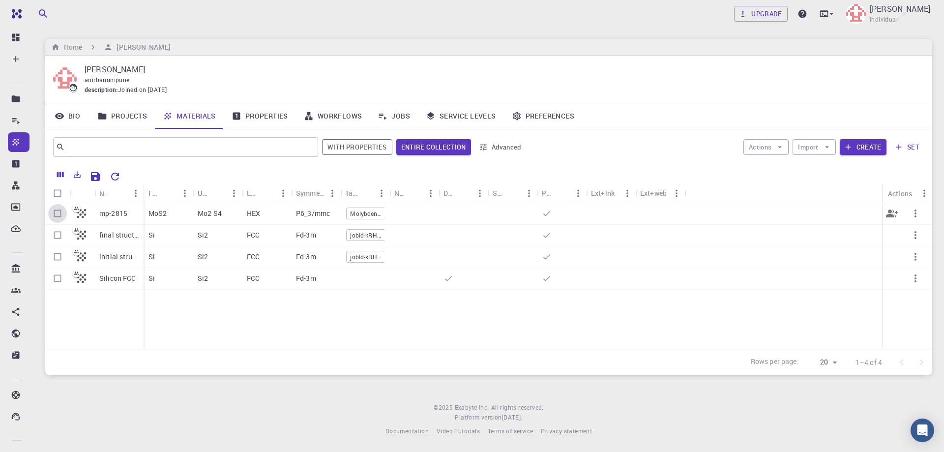
click at [59, 212] on input "Select row" at bounding box center [57, 213] width 19 height 19
checkbox input "true"
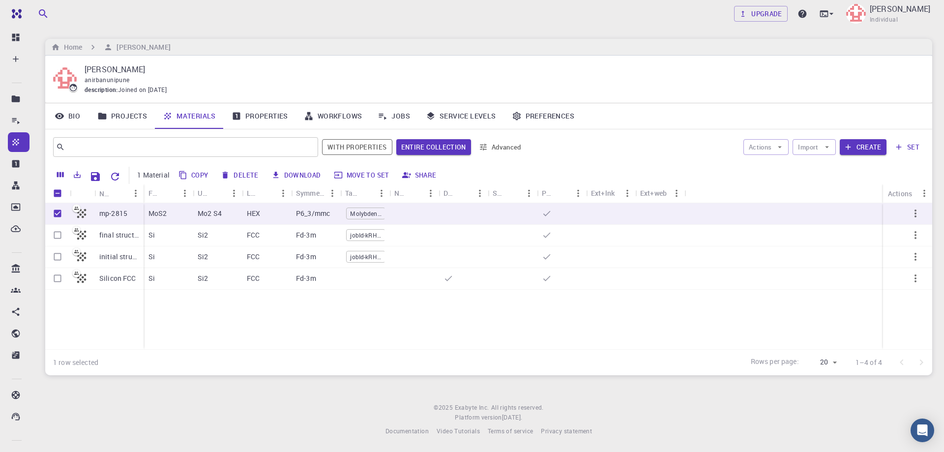
click at [327, 334] on div "mp-2815 final structure initial structure Silicon FCC MoS2 Mo2 S4 HEX P6_3/mmc …" at bounding box center [488, 276] width 887 height 146
click at [337, 89] on div "description : Joined on [DATE]" at bounding box center [501, 90] width 832 height 10
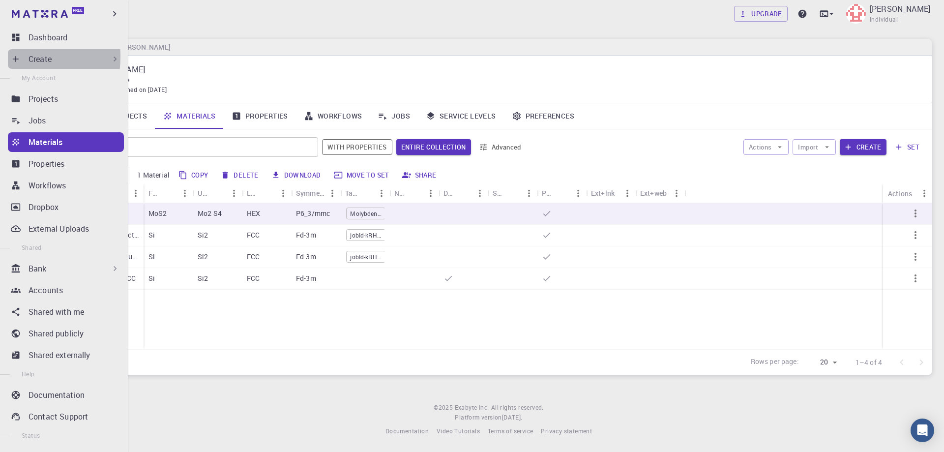
click at [10, 57] on div "Create" at bounding box center [66, 59] width 116 height 20
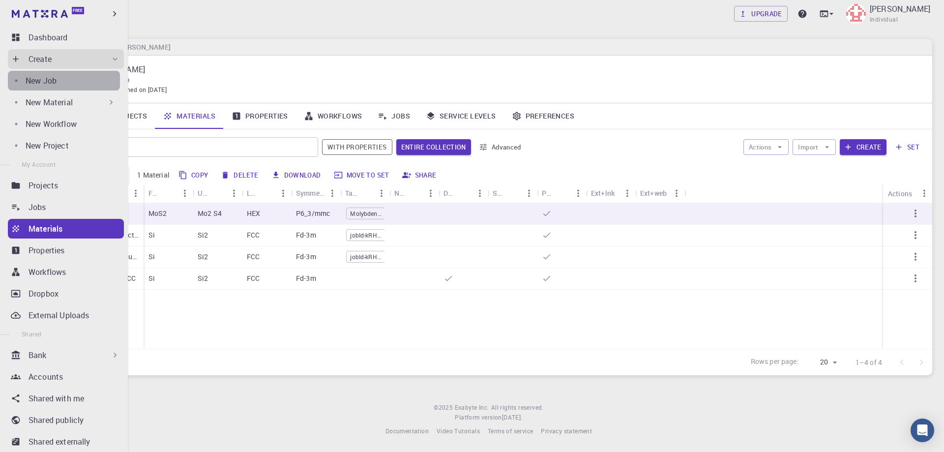
click at [74, 85] on div "New Job" at bounding box center [73, 81] width 94 height 12
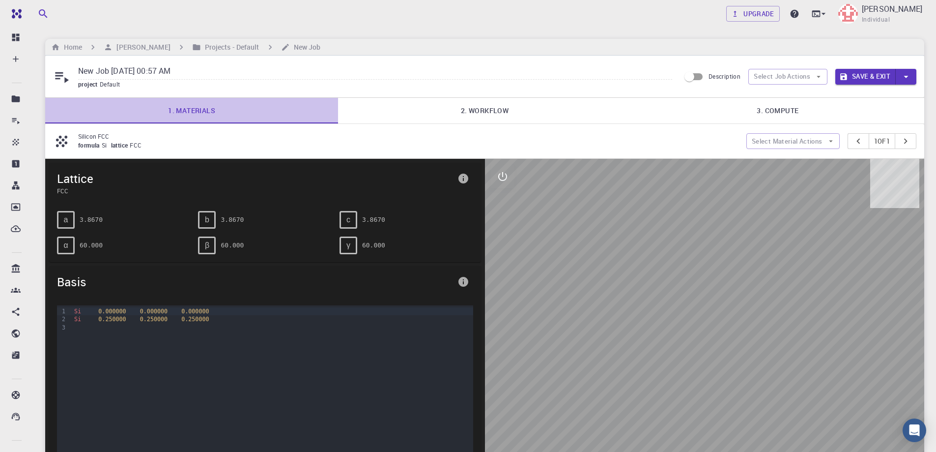
click at [183, 111] on link "1. Materials" at bounding box center [191, 111] width 293 height 26
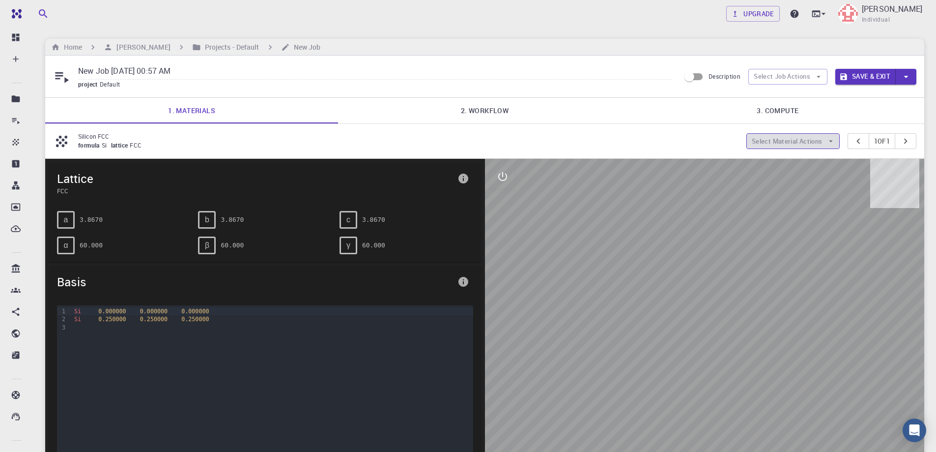
click at [795, 142] on button "Select Material Actions" at bounding box center [793, 141] width 93 height 16
click at [791, 167] on span "Add materials" at bounding box center [767, 171] width 48 height 8
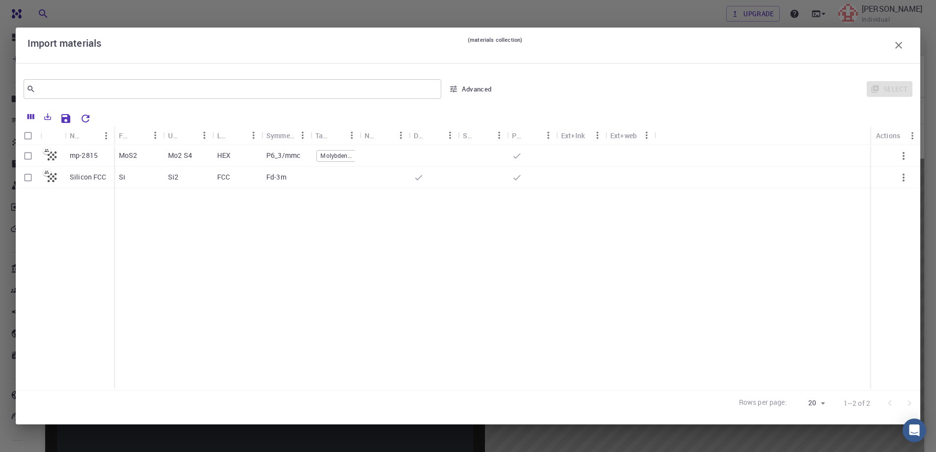
click at [26, 155] on input "Select row" at bounding box center [28, 155] width 19 height 19
checkbox input "true"
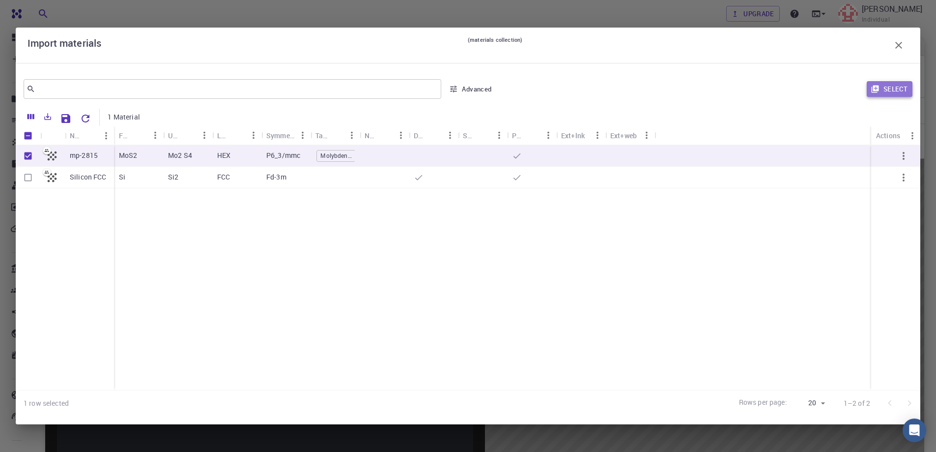
click at [890, 85] on button "Select" at bounding box center [890, 89] width 46 height 16
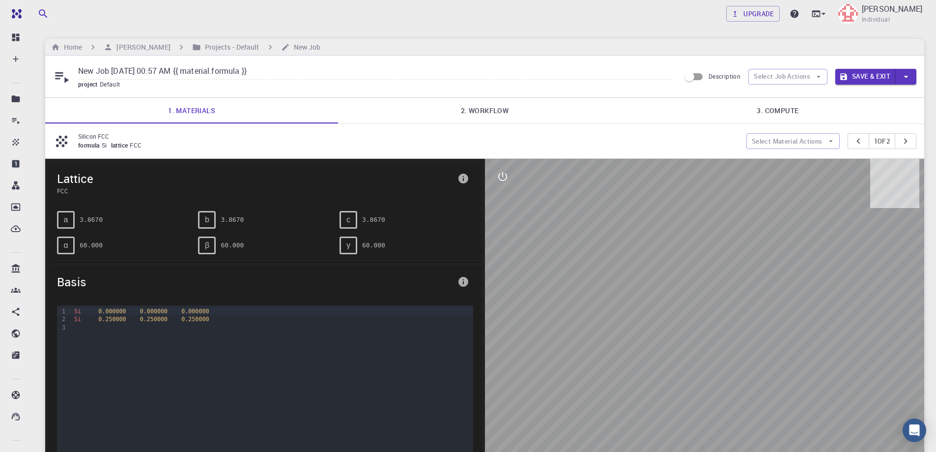
click at [309, 141] on div "formula Si lattice FCC" at bounding box center [408, 146] width 661 height 10
click at [800, 142] on button "Select Material Actions" at bounding box center [793, 141] width 93 height 16
click at [785, 191] on span "Remove material" at bounding box center [772, 195] width 59 height 8
type input "New Job [DATE] 00:57 AM"
click at [490, 110] on link "2. Workflow" at bounding box center [484, 111] width 293 height 26
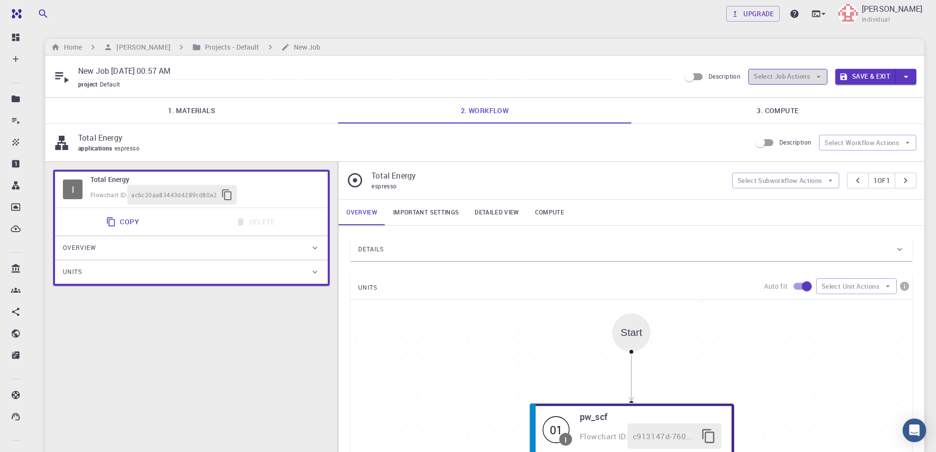
click at [813, 77] on button "Select Job Actions" at bounding box center [788, 77] width 79 height 16
click at [792, 125] on span "Select workflow" at bounding box center [796, 128] width 46 height 10
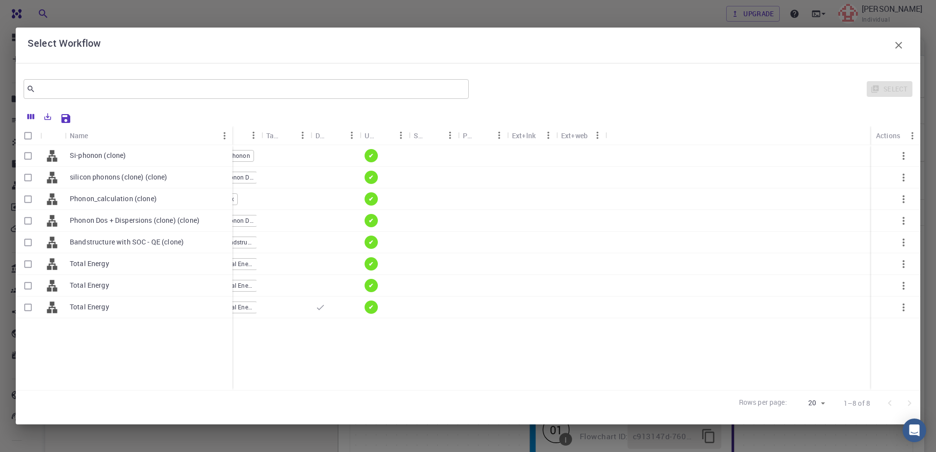
drag, startPoint x: 113, startPoint y: 128, endPoint x: 231, endPoint y: 120, distance: 118.7
click at [231, 120] on div "Name Used application Application Version Subworkflows Tags Default Up-to-date …" at bounding box center [468, 261] width 905 height 309
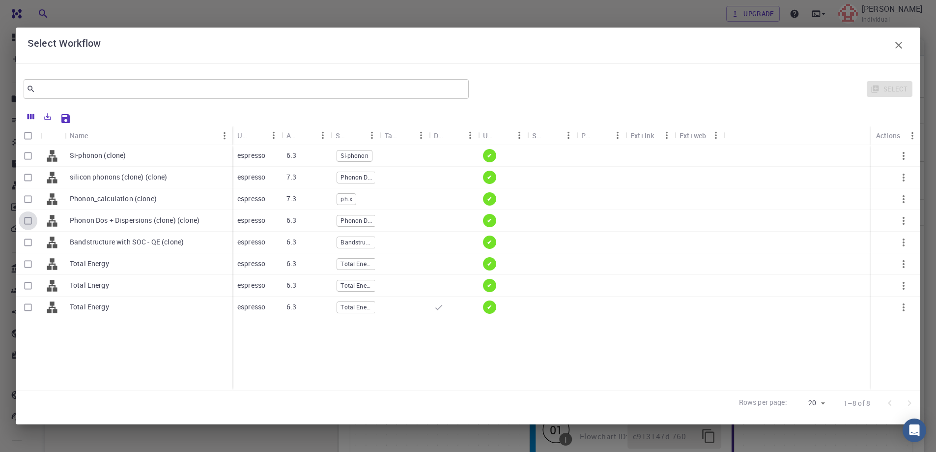
click at [29, 219] on input "Select row" at bounding box center [28, 220] width 19 height 19
checkbox input "true"
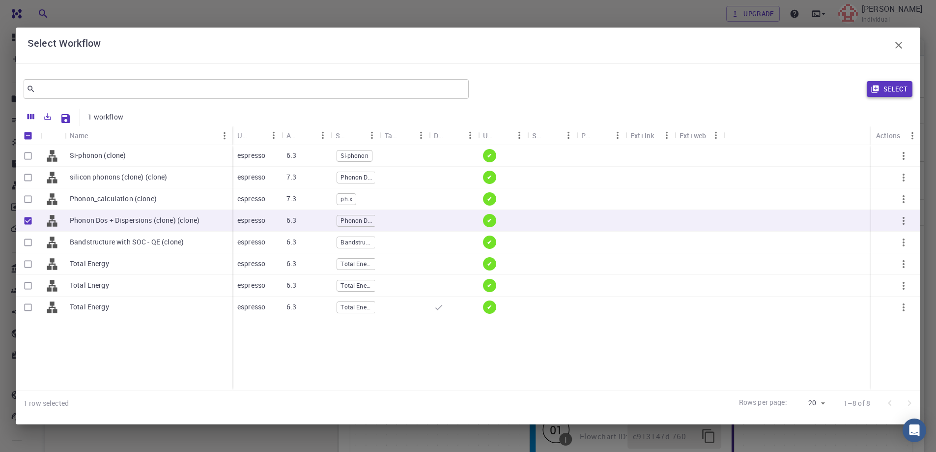
click at [892, 86] on button "Select" at bounding box center [890, 89] width 46 height 16
type input "DFT GGA PBESOL"
type input "Plane-wave Projector-augmented Wave Pseudopotential (Davidson Diagonalization, …"
type input "NO PSEUDOPOTENTIAL FOUND"
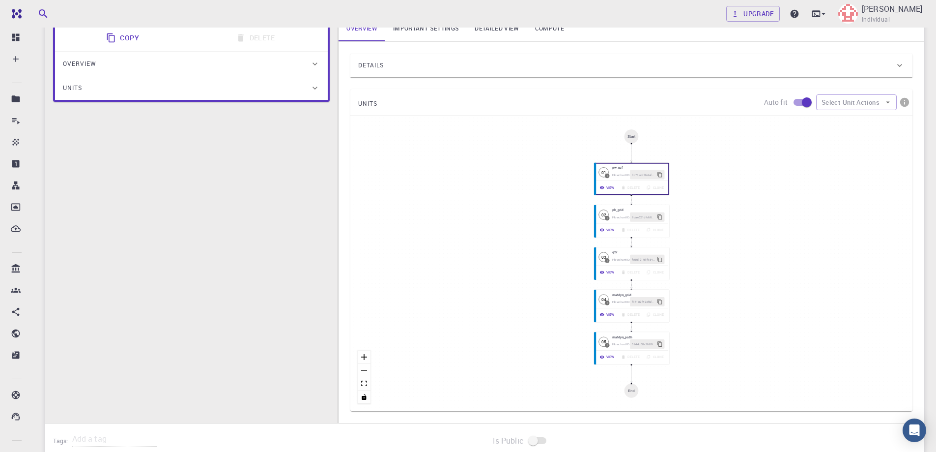
scroll to position [197, 0]
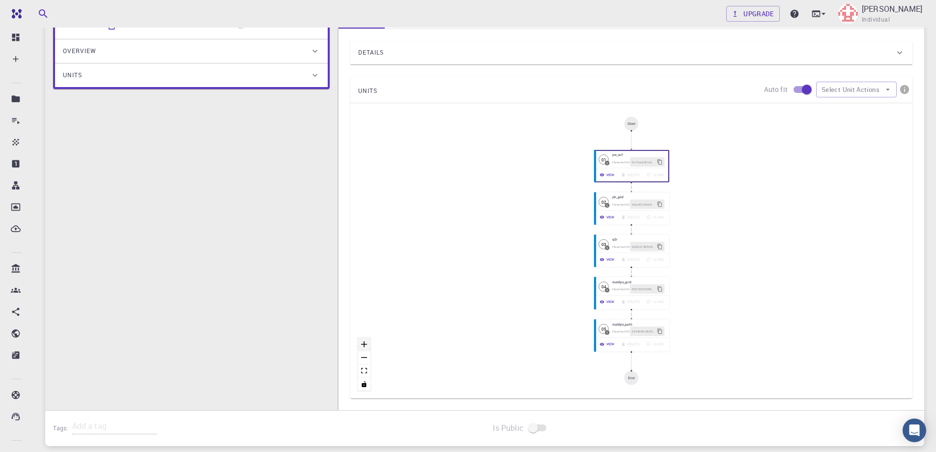
click at [362, 341] on icon "zoom in" at bounding box center [364, 344] width 6 height 6
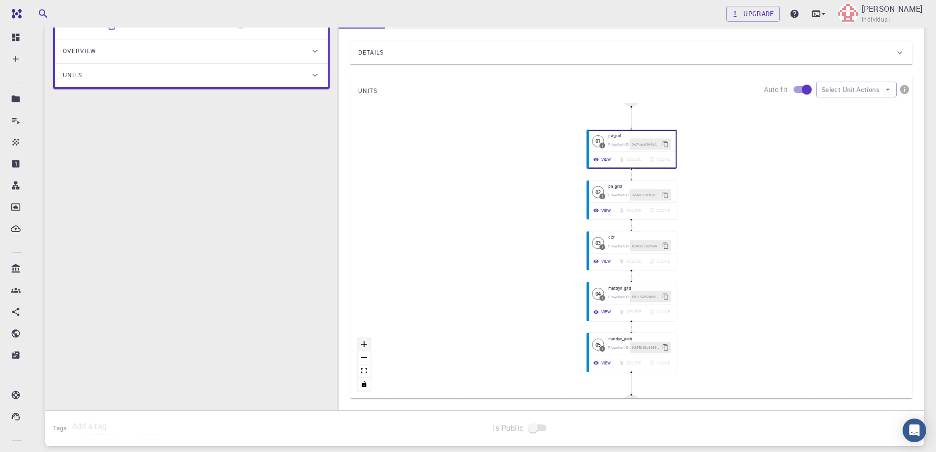
click at [362, 342] on icon "zoom in" at bounding box center [364, 344] width 6 height 6
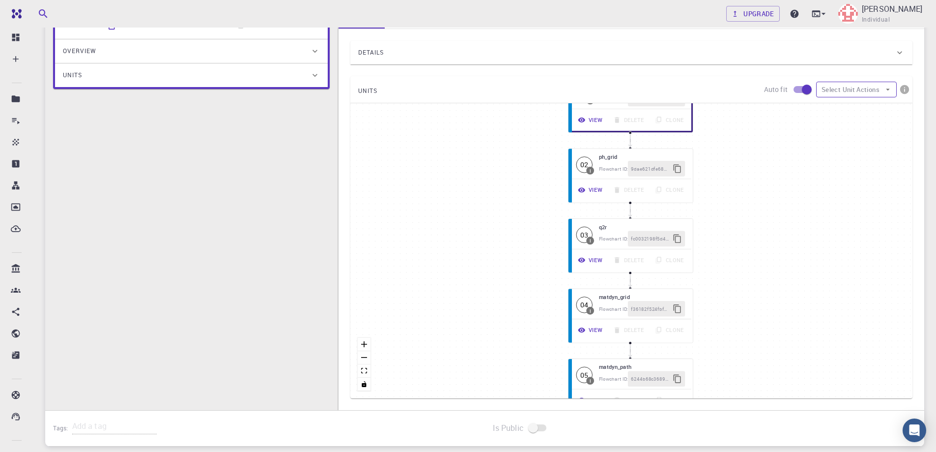
click at [869, 84] on button "Select Unit Actions" at bounding box center [857, 90] width 81 height 16
click at [858, 110] on span "Collapse units" at bounding box center [866, 109] width 48 height 10
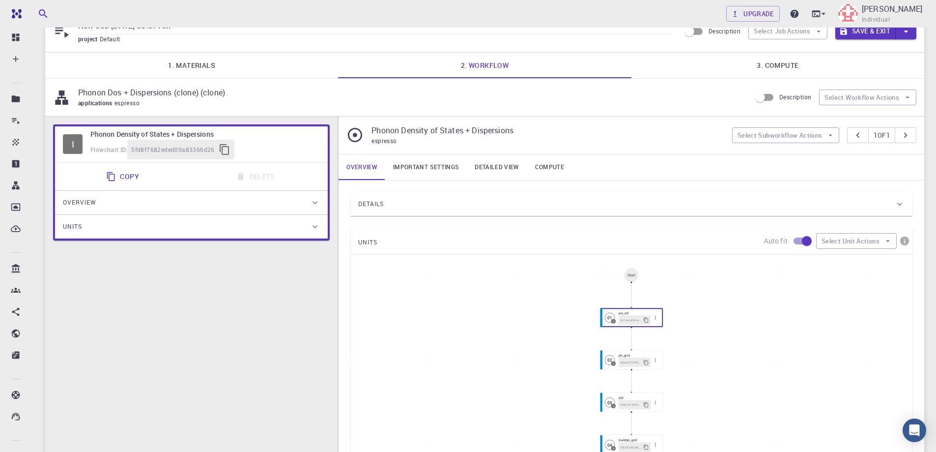
scroll to position [22, 0]
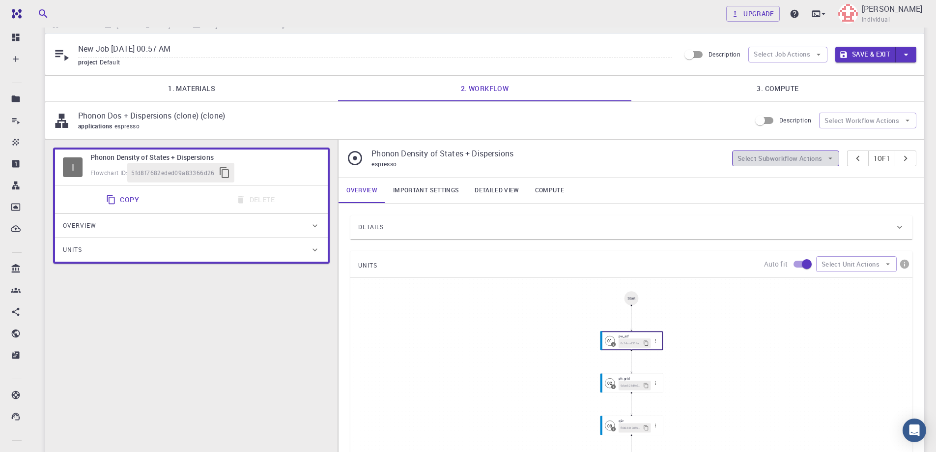
click at [816, 159] on button "Select Subworkflow Actions" at bounding box center [786, 158] width 108 height 16
click at [614, 218] on div "Details" at bounding box center [632, 227] width 562 height 24
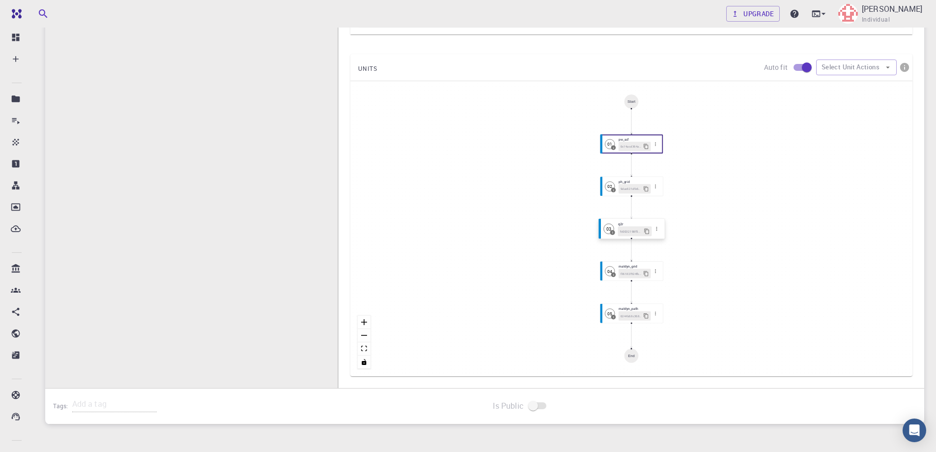
scroll to position [612, 0]
click at [641, 188] on span "9dae621dfe68b5f106e6f9c8" at bounding box center [631, 185] width 22 height 5
click at [640, 181] on div "9dae621dfe68b5f106e6f9c8" at bounding box center [635, 186] width 34 height 10
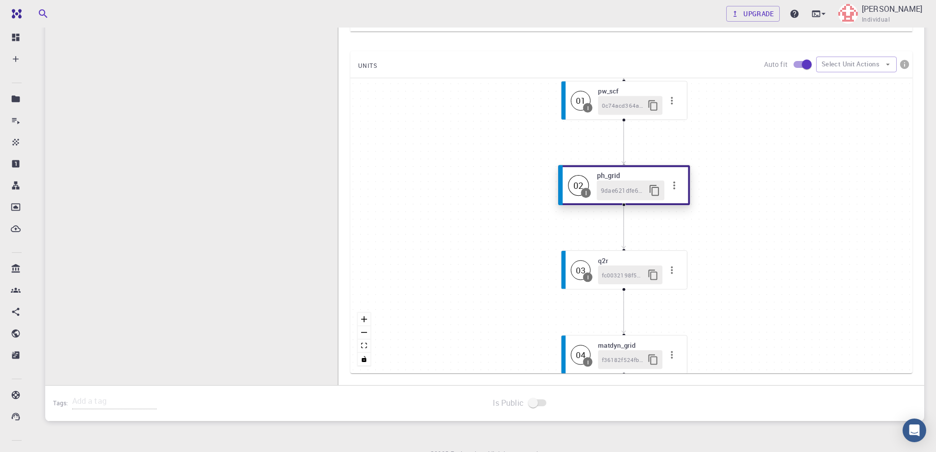
click at [673, 183] on icon "button" at bounding box center [675, 185] width 12 height 12
drag, startPoint x: 721, startPoint y: 277, endPoint x: 695, endPoint y: 284, distance: 27.4
click at [719, 277] on div "Start 01 I pw_scf 0c74acd364af8f9a124da6df 02 I ph_grid 9dae621dfe68b5f106e6f9c…" at bounding box center [632, 225] width 562 height 295
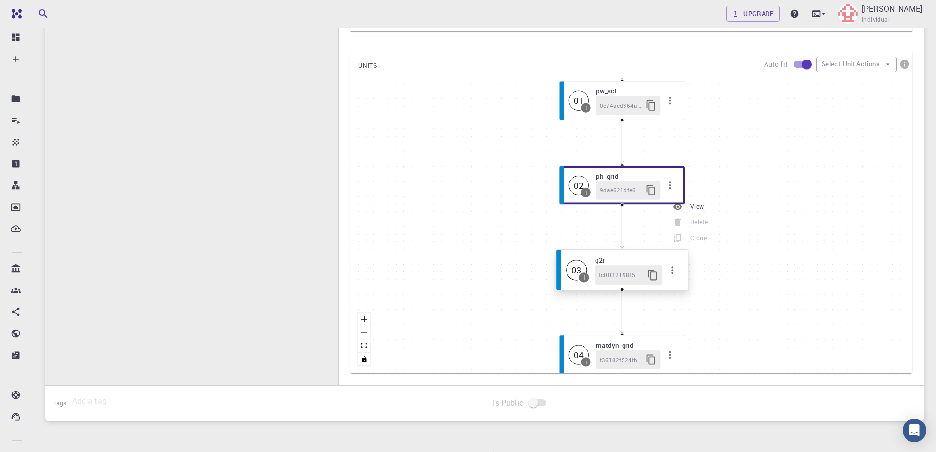
click at [672, 268] on icon "button" at bounding box center [673, 270] width 12 height 12
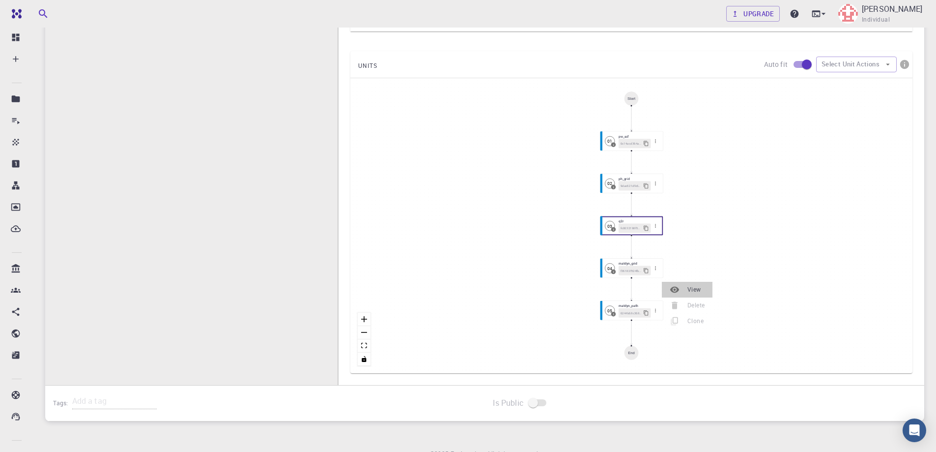
click at [689, 288] on span "View" at bounding box center [696, 290] width 17 height 10
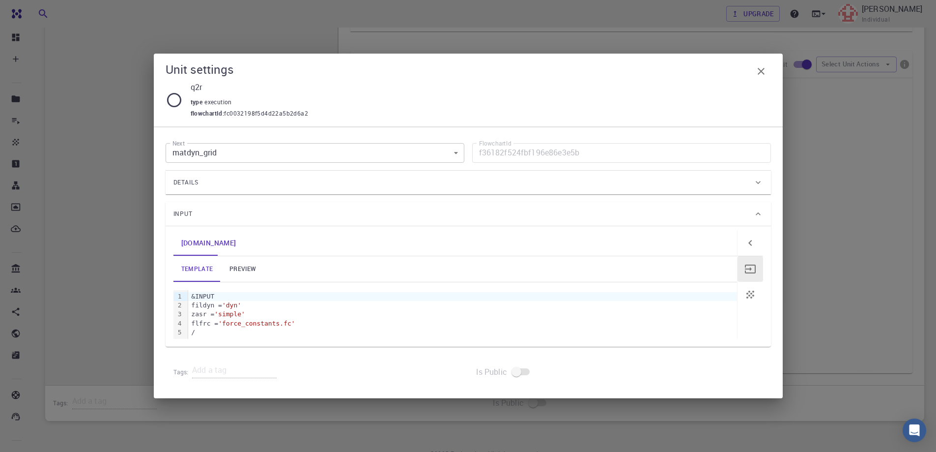
click at [258, 311] on div "zasr = 'simple'" at bounding box center [462, 314] width 549 height 9
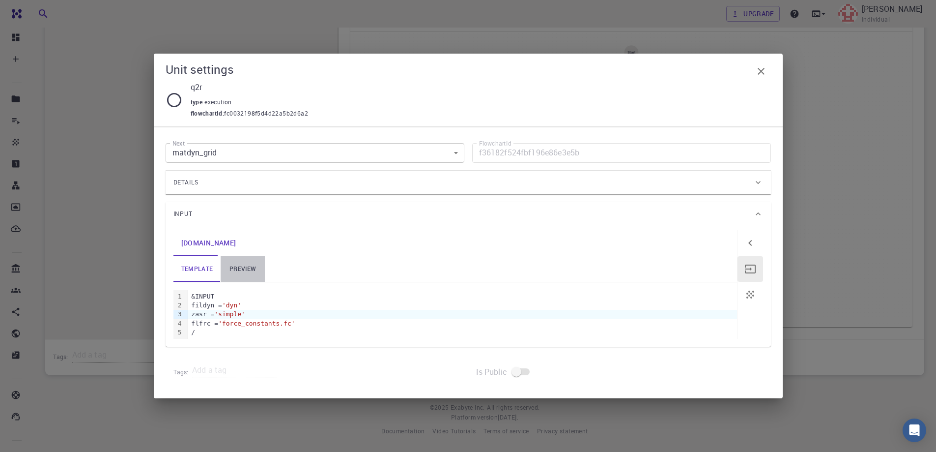
click at [245, 267] on link "preview" at bounding box center [243, 269] width 44 height 26
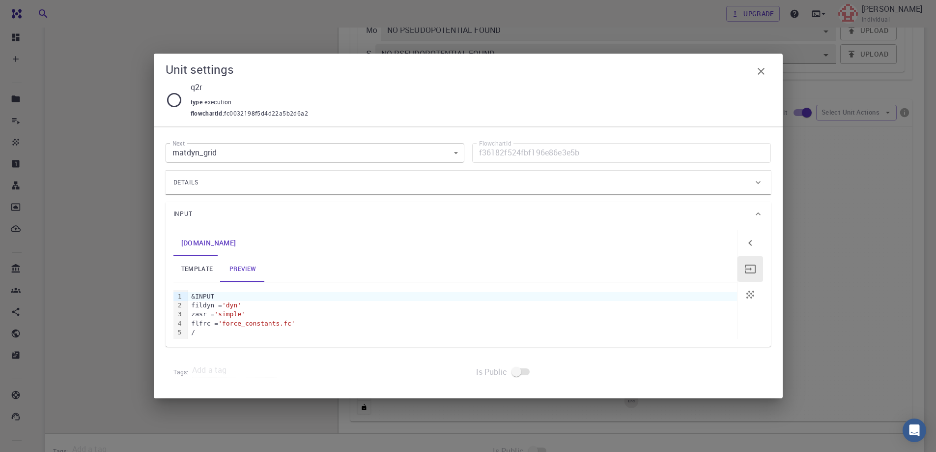
scroll to position [560, 0]
click at [401, 181] on div "Details" at bounding box center [464, 183] width 580 height 16
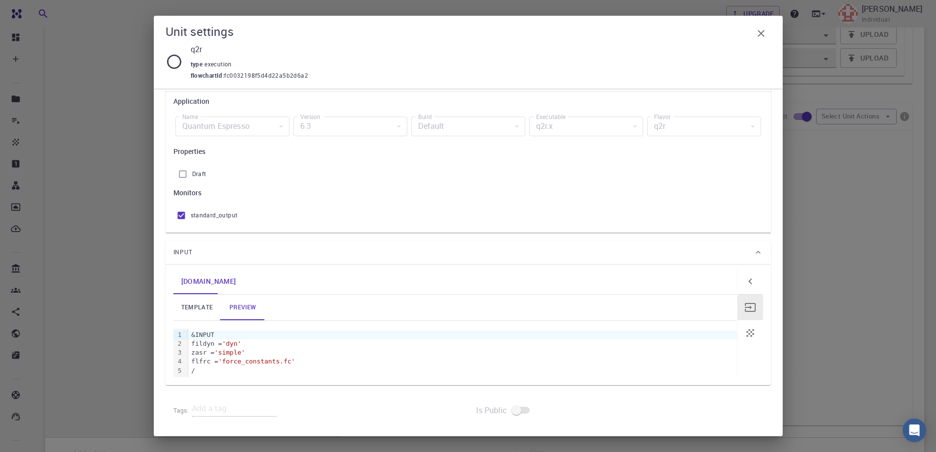
scroll to position [65, 0]
click at [765, 28] on icon "button" at bounding box center [762, 34] width 12 height 12
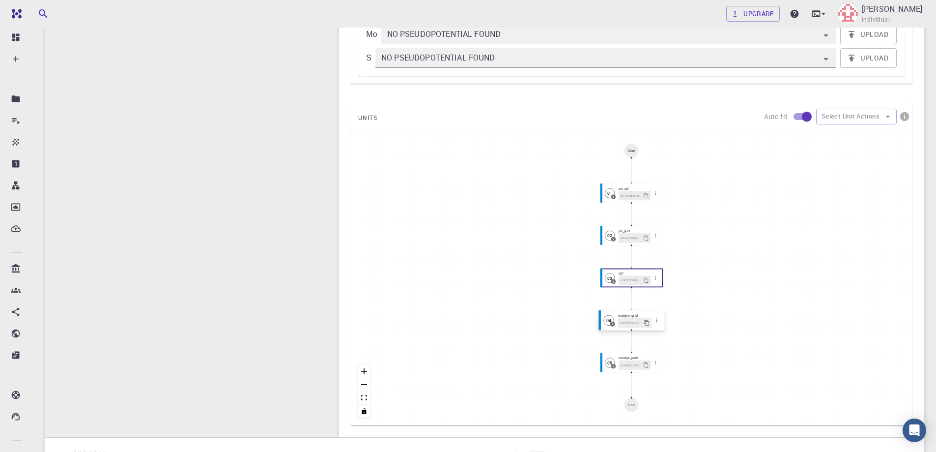
click at [631, 318] on div "f36182f524fbf196e86e3e5b" at bounding box center [635, 323] width 34 height 10
click at [659, 321] on icon "button" at bounding box center [657, 320] width 6 height 6
click at [670, 334] on div at bounding box center [669, 337] width 18 height 10
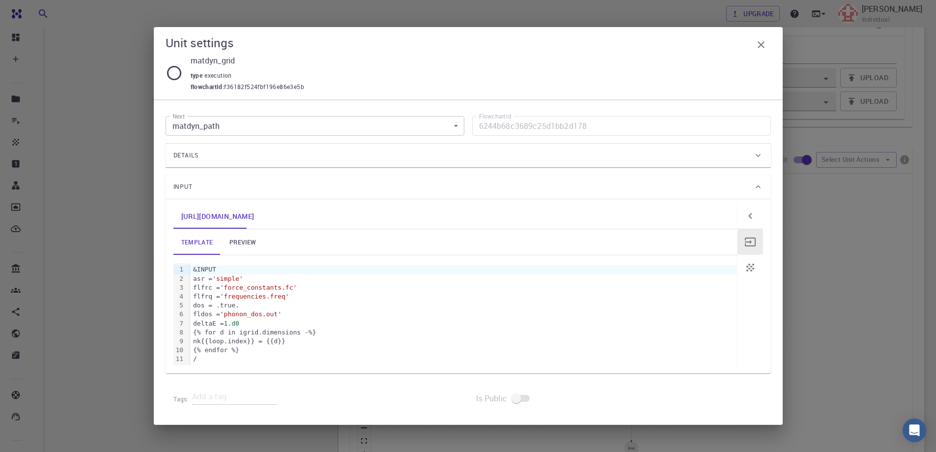
scroll to position [511, 0]
click at [244, 245] on link "preview" at bounding box center [243, 242] width 44 height 26
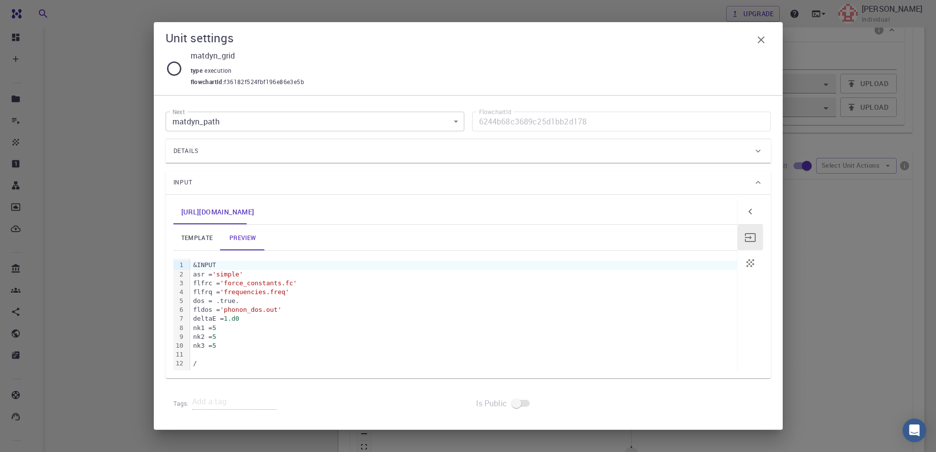
click at [199, 234] on link "template" at bounding box center [198, 238] width 48 height 26
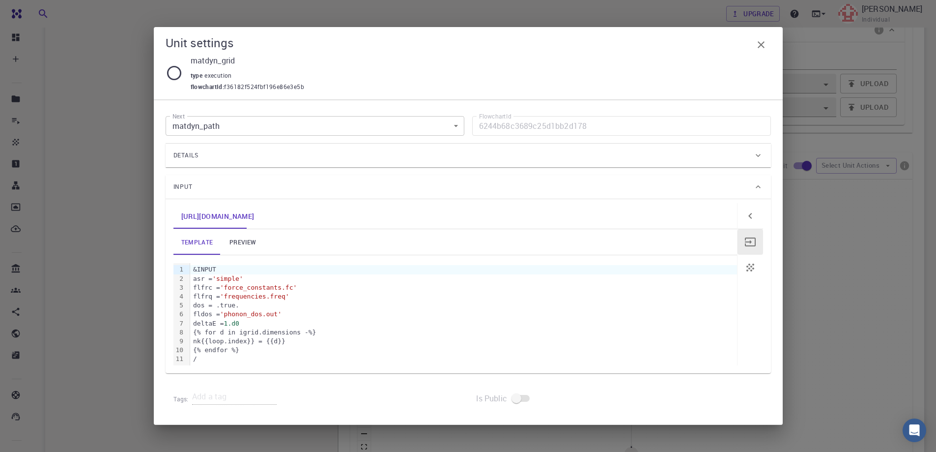
click at [252, 154] on div "Details" at bounding box center [464, 155] width 580 height 16
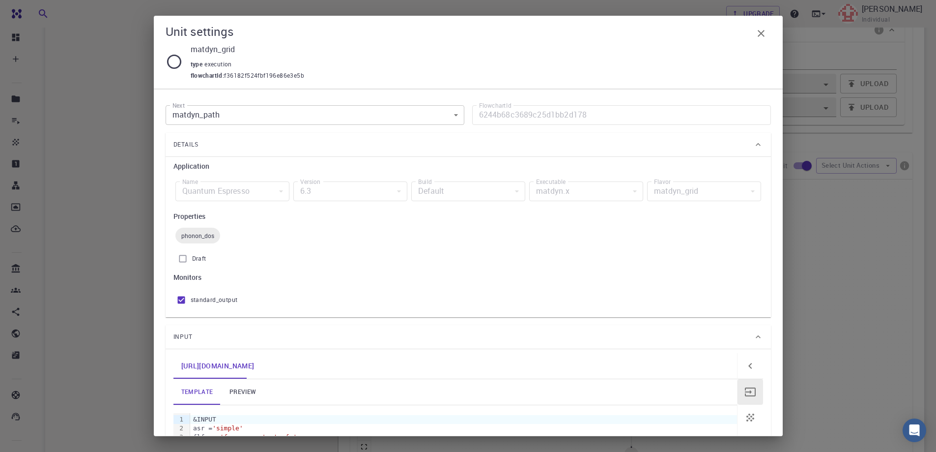
click at [252, 154] on div "Details" at bounding box center [469, 145] width 606 height 24
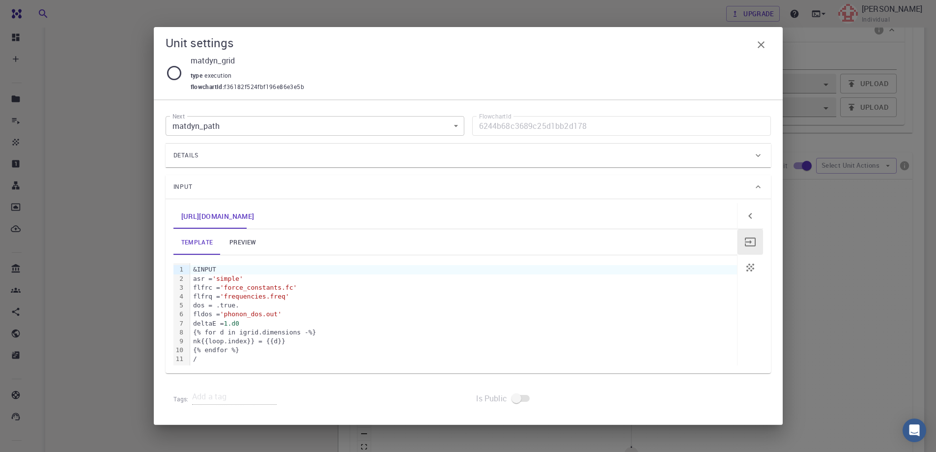
click at [176, 70] on icon at bounding box center [174, 72] width 17 height 17
click at [760, 42] on icon "button" at bounding box center [762, 45] width 12 height 12
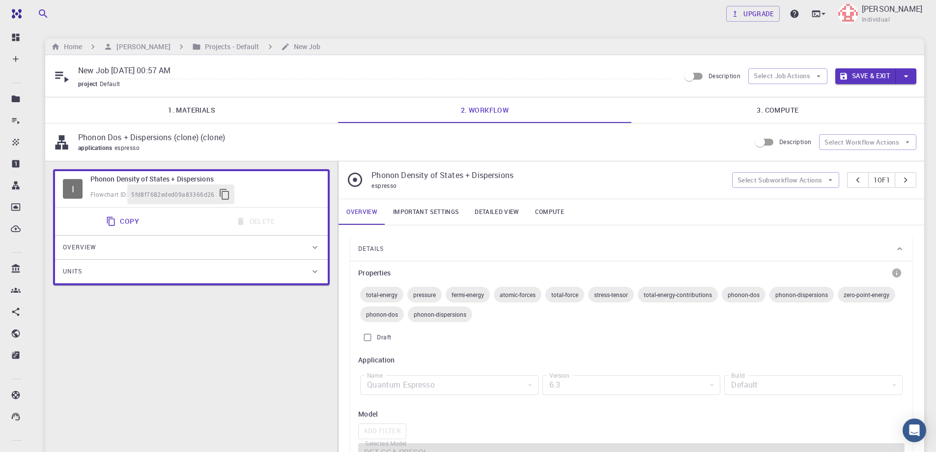
scroll to position [0, 0]
click at [773, 110] on link "3. Compute" at bounding box center [778, 111] width 293 height 26
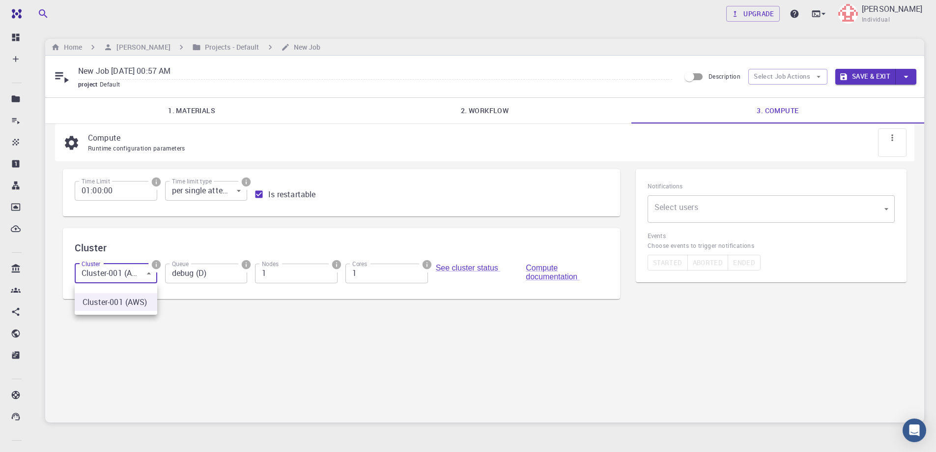
click at [149, 278] on body "Free Dashboard Create New Job New Material Create Material Upload File Import f…" at bounding box center [468, 249] width 936 height 499
click at [176, 317] on div at bounding box center [468, 226] width 936 height 452
click at [228, 275] on input "debug (D)" at bounding box center [206, 273] width 83 height 20
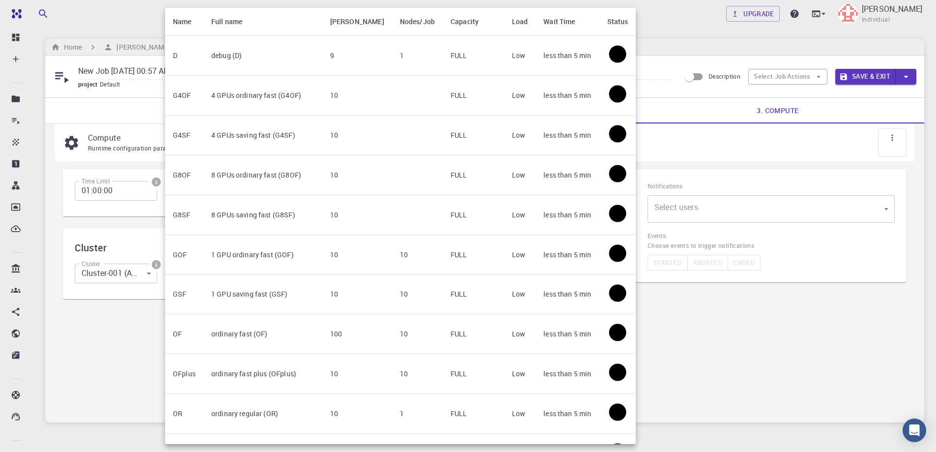
click at [228, 434] on td "16 cores ordinary regular (OR16)" at bounding box center [263, 454] width 119 height 40
type input "16 cores ordinary regular (OR16)"
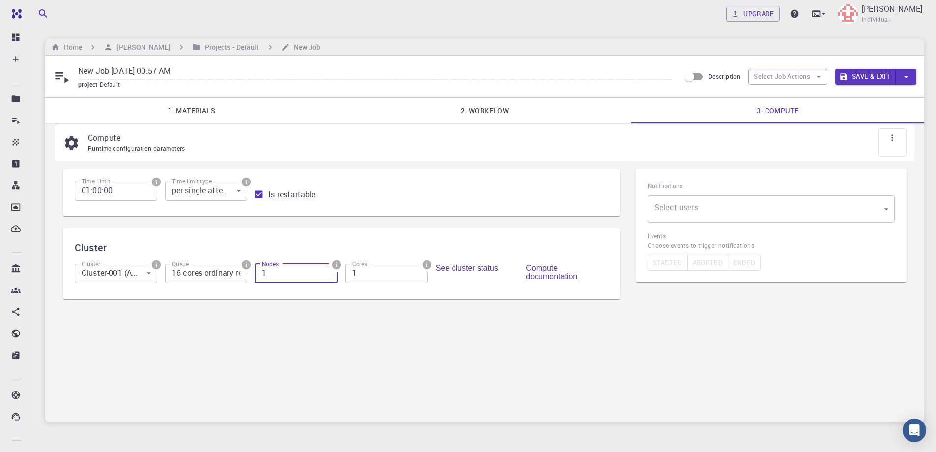
click at [289, 278] on input "1" at bounding box center [296, 273] width 83 height 20
click at [418, 271] on input "2" at bounding box center [387, 273] width 83 height 20
click at [418, 271] on input "3" at bounding box center [387, 273] width 83 height 20
click at [418, 271] on input "4" at bounding box center [387, 273] width 83 height 20
click at [418, 271] on input "5" at bounding box center [387, 273] width 83 height 20
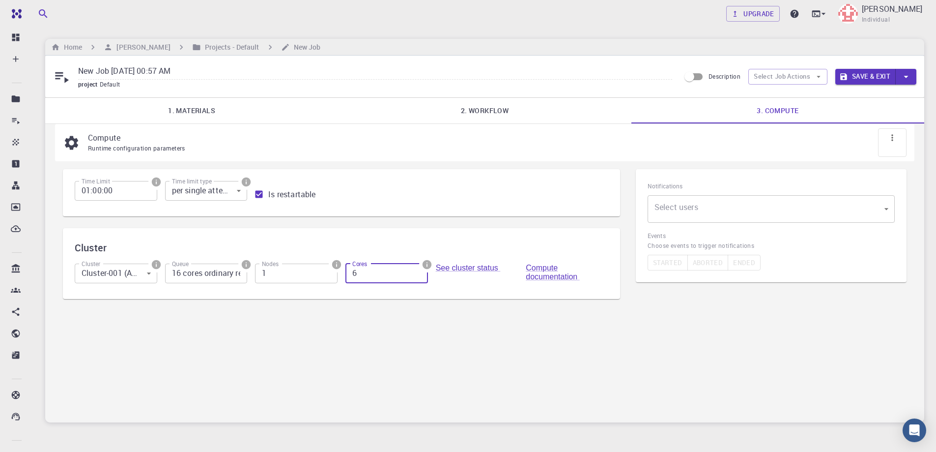
type input "6"
click at [418, 271] on input "6" at bounding box center [387, 273] width 83 height 20
click at [281, 332] on div "Compute Runtime configuration parameters Time Limit 01:00:00 Time Limit Time li…" at bounding box center [484, 273] width 879 height 298
click at [326, 269] on input "2" at bounding box center [296, 273] width 83 height 20
click at [326, 269] on input "3" at bounding box center [296, 273] width 83 height 20
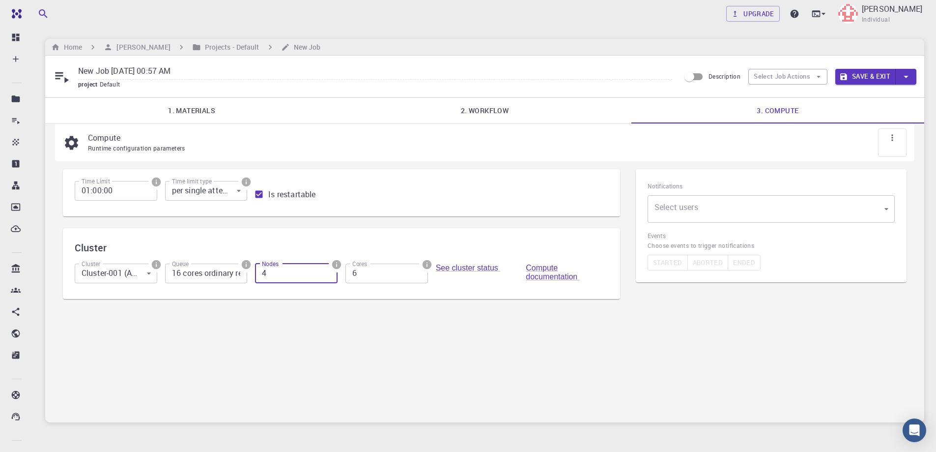
type input "4"
click at [326, 269] on input "4" at bounding box center [296, 273] width 83 height 20
click at [263, 343] on div "Compute Runtime configuration parameters Time Limit 01:00:00 Time Limit Time li…" at bounding box center [484, 273] width 879 height 298
click at [859, 75] on button "Save & Exit" at bounding box center [866, 77] width 60 height 16
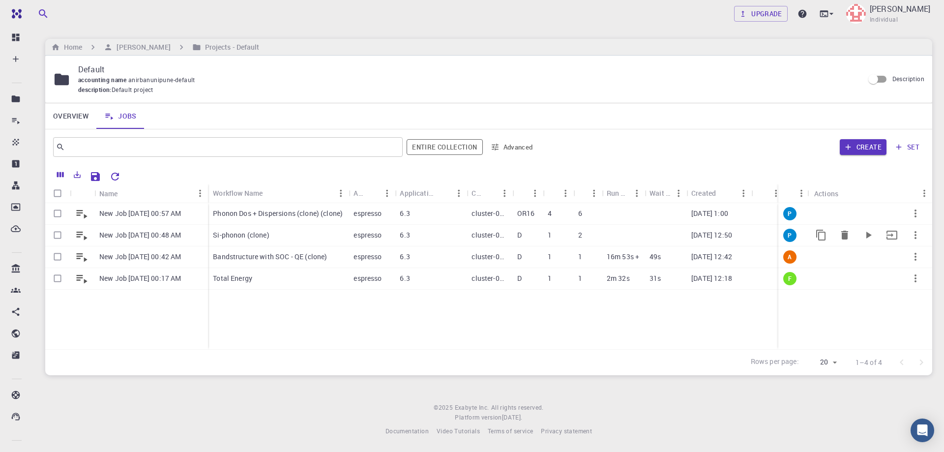
click at [169, 234] on p "New Job [DATE] 00:48 AM" at bounding box center [140, 235] width 82 height 10
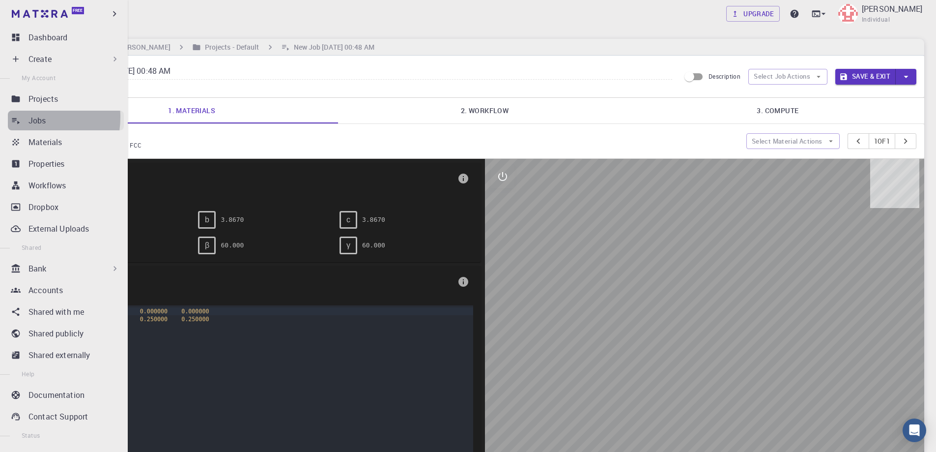
click at [21, 117] on link "Jobs" at bounding box center [66, 121] width 116 height 20
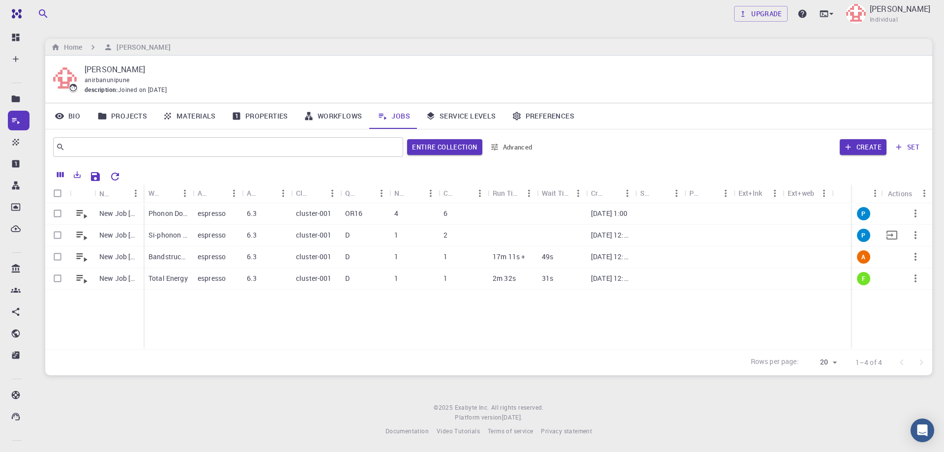
click at [165, 235] on p "Si-phonon (clone)" at bounding box center [167, 235] width 39 height 10
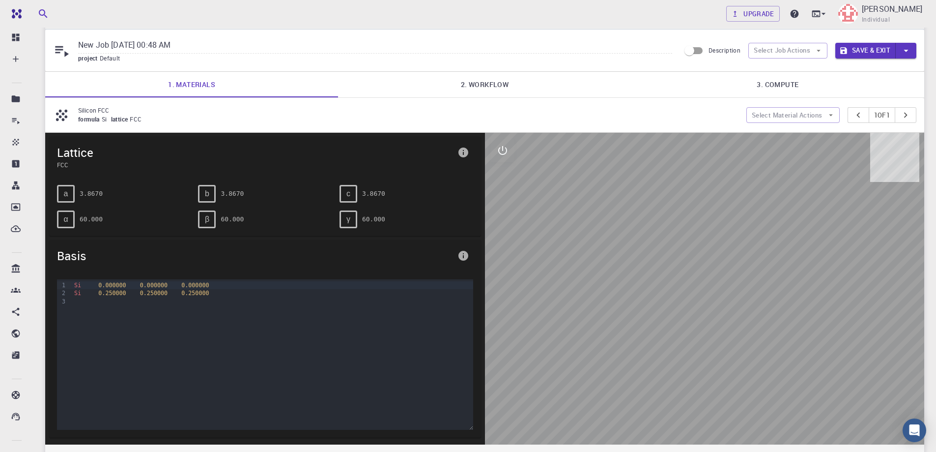
scroll to position [184, 0]
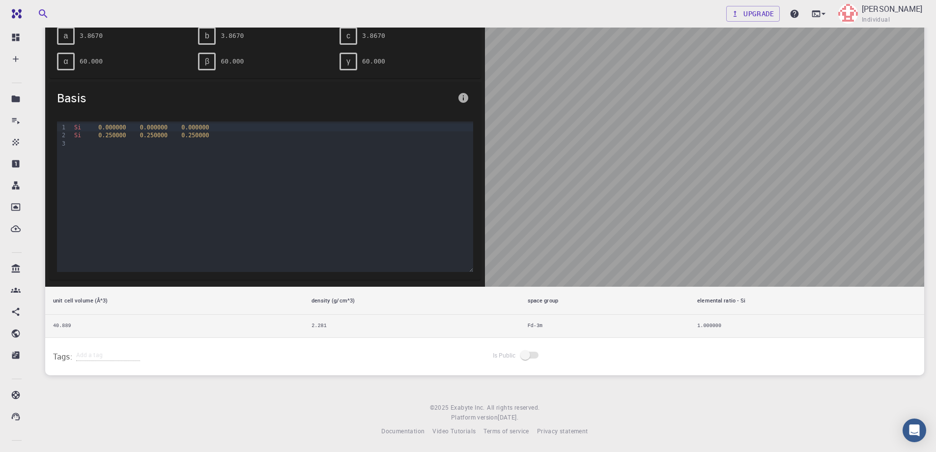
click at [136, 301] on th "unit cell volume (Å^3)" at bounding box center [174, 301] width 259 height 28
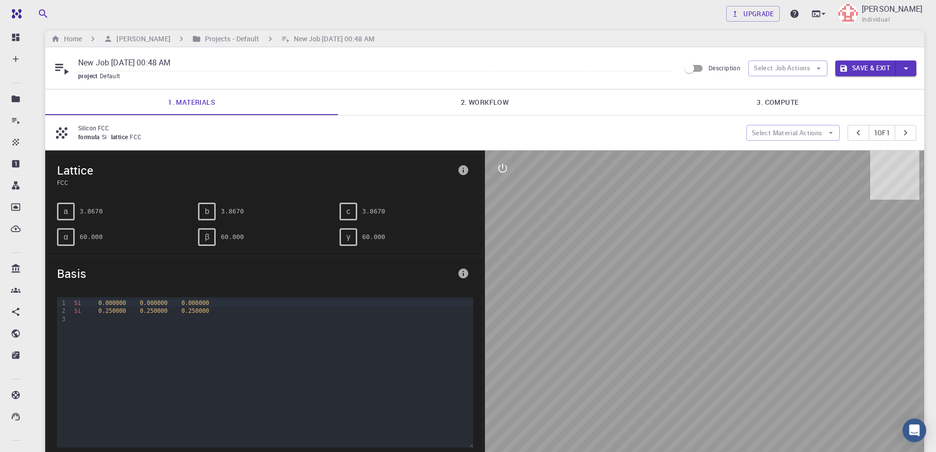
scroll to position [0, 0]
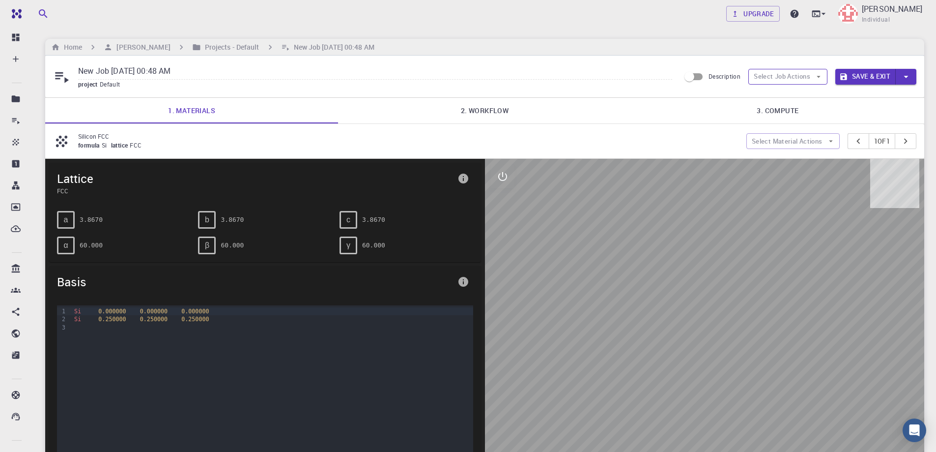
click at [806, 77] on button "Select Job Actions" at bounding box center [788, 77] width 79 height 16
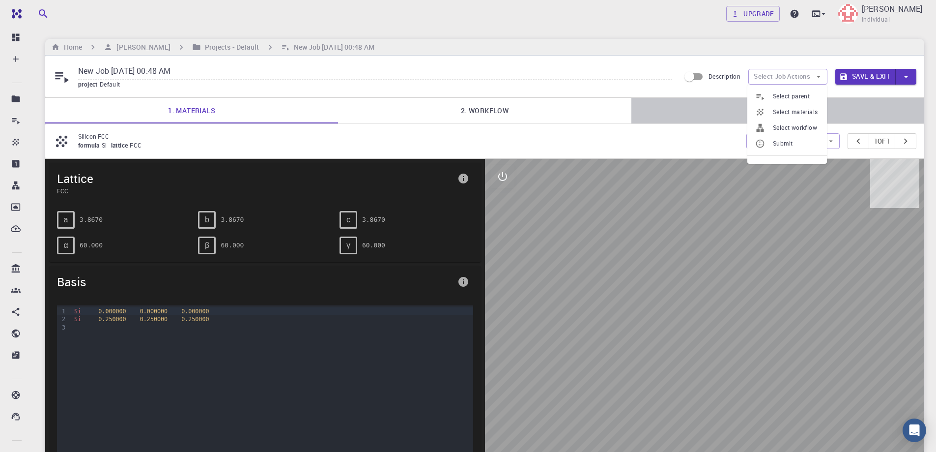
click at [634, 112] on link "3. Compute" at bounding box center [778, 111] width 293 height 26
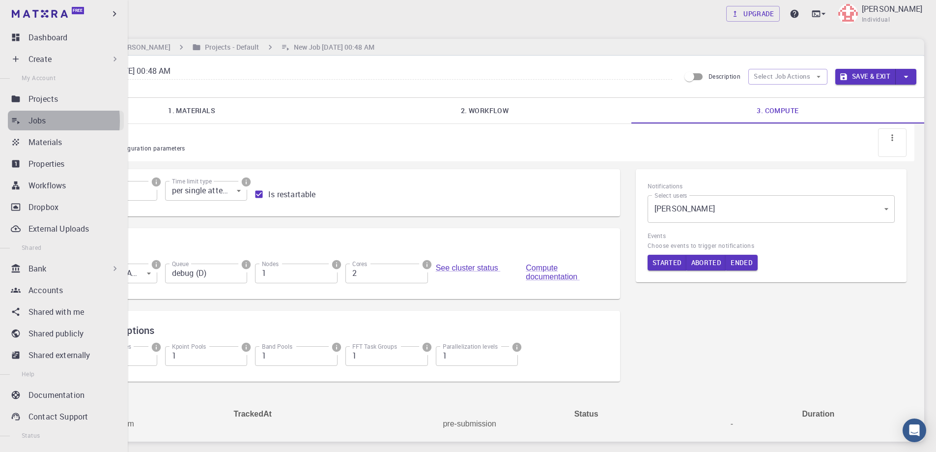
click at [16, 121] on icon at bounding box center [16, 121] width 10 height 10
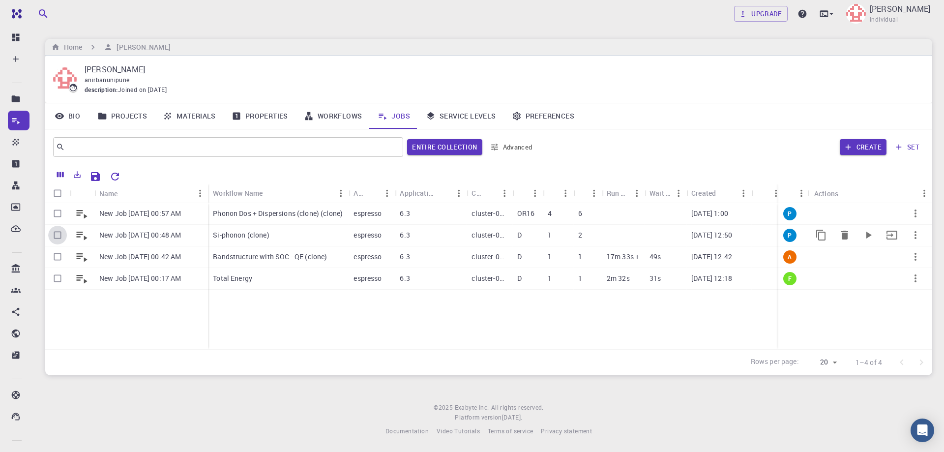
click at [57, 234] on input "Select row" at bounding box center [57, 235] width 19 height 19
checkbox input "true"
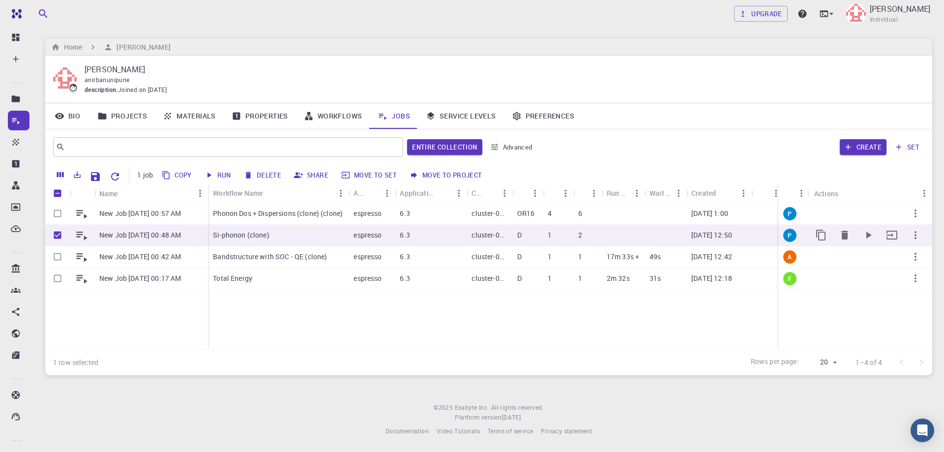
click at [914, 232] on icon "button" at bounding box center [915, 235] width 12 height 12
click at [914, 239] on span "Open" at bounding box center [911, 241] width 15 height 10
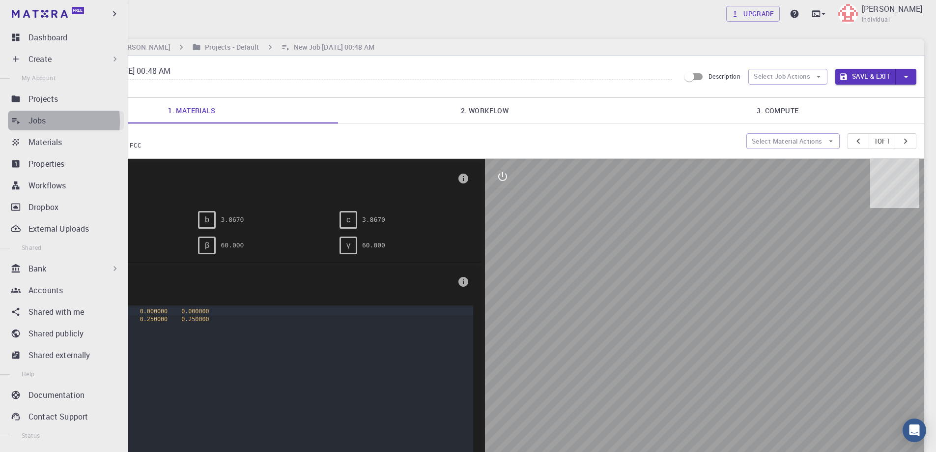
click at [18, 121] on icon at bounding box center [16, 121] width 8 height 6
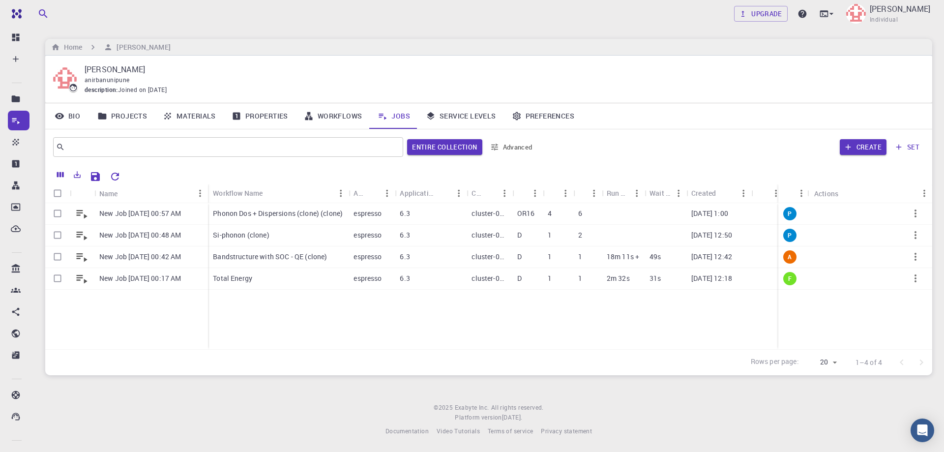
click at [314, 321] on div "New Job [DATE] 00:57 AM New Job [DATE] 00:48 AM New Job [DATE] 00:42 AM New Job…" at bounding box center [542, 276] width 994 height 146
click at [294, 308] on div "New Job [DATE] 00:57 AM New Job [DATE] 00:48 AM New Job [DATE] 00:42 AM New Job…" at bounding box center [542, 276] width 994 height 146
click at [428, 302] on div "New Job [DATE] 00:57 AM New Job [DATE] 00:48 AM New Job [DATE] 00:42 AM New Job…" at bounding box center [542, 276] width 994 height 146
click at [913, 258] on icon "button" at bounding box center [915, 257] width 12 height 12
click at [893, 315] on div at bounding box center [889, 315] width 13 height 9
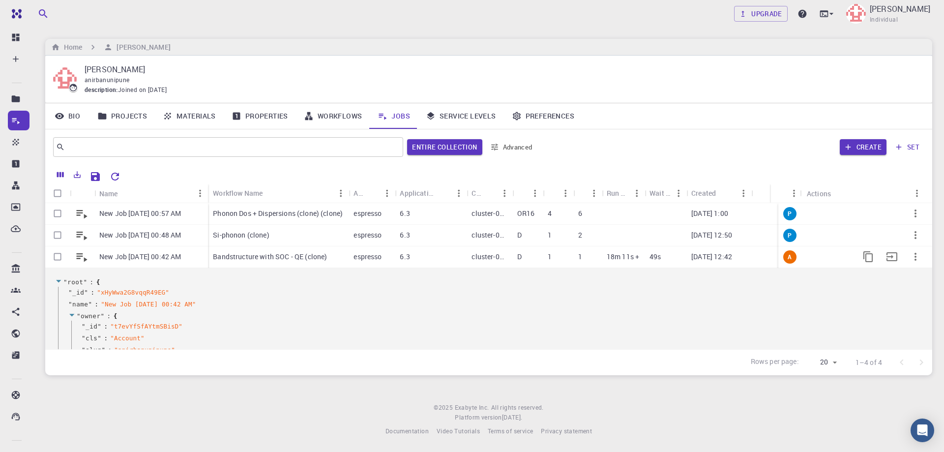
click at [909, 257] on icon "button" at bounding box center [915, 257] width 12 height 12
click at [914, 328] on span "Collapse" at bounding box center [912, 329] width 25 height 10
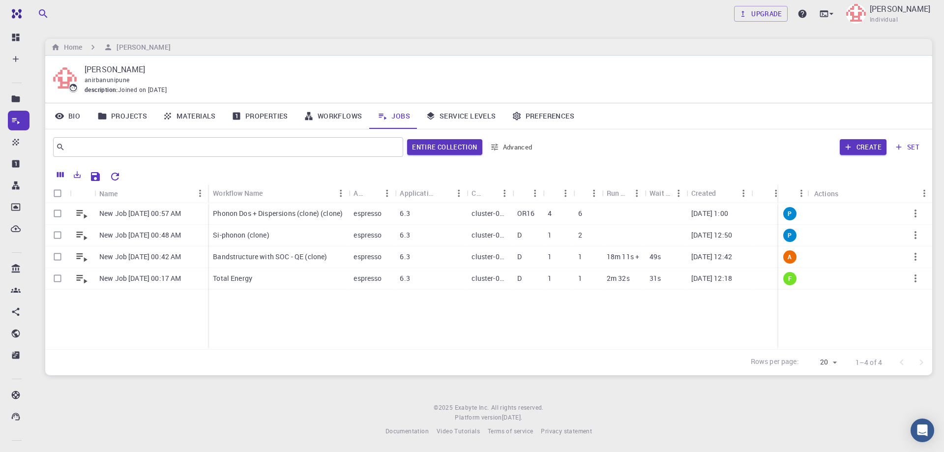
click at [566, 319] on div "New Job [DATE] 00:57 AM New Job [DATE] 00:48 AM New Job [DATE] 00:42 AM New Job…" at bounding box center [542, 276] width 994 height 146
click at [869, 236] on icon "Run" at bounding box center [868, 235] width 5 height 7
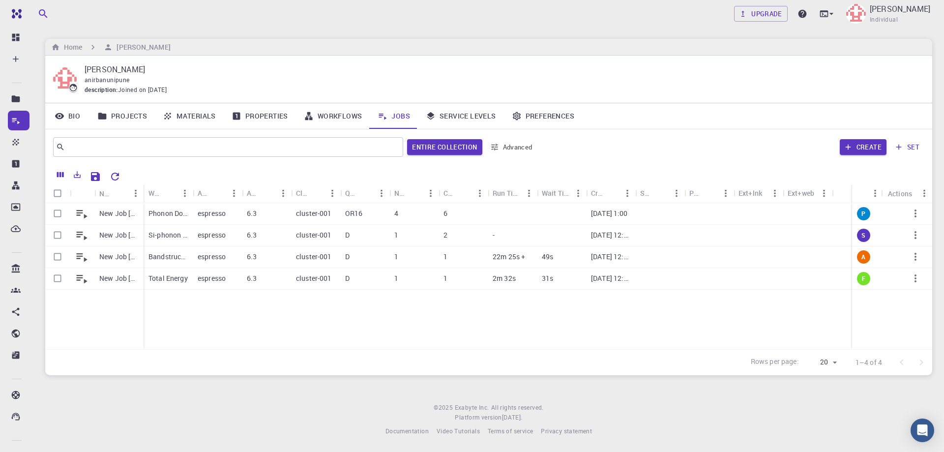
click at [659, 322] on div "New Job Aug 16, 2025, 00:57 AM New Job Aug 16, 2025, 00:48 AM New Job Aug 16, 2…" at bounding box center [488, 276] width 887 height 146
click at [916, 236] on icon "button" at bounding box center [915, 235] width 12 height 12
click at [907, 277] on span "Delete" at bounding box center [912, 277] width 17 height 10
click at [159, 256] on p "Total Energy" at bounding box center [167, 257] width 39 height 10
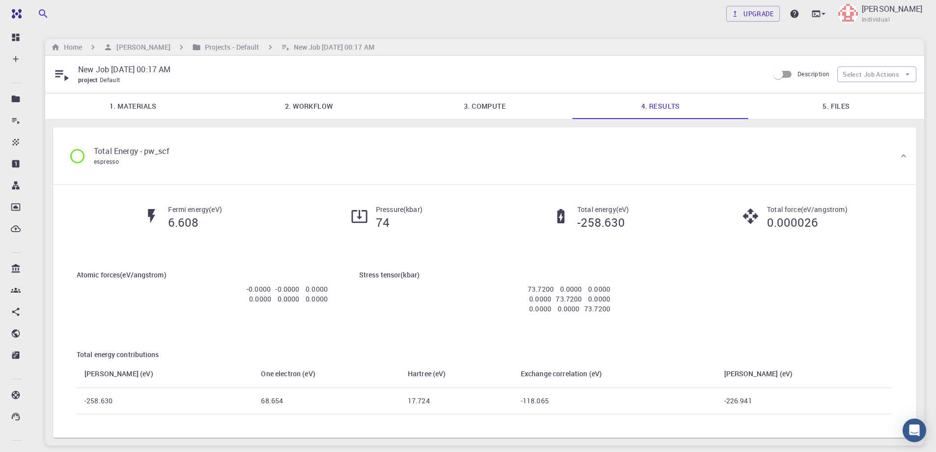
click at [834, 107] on link "5. Files" at bounding box center [837, 106] width 176 height 26
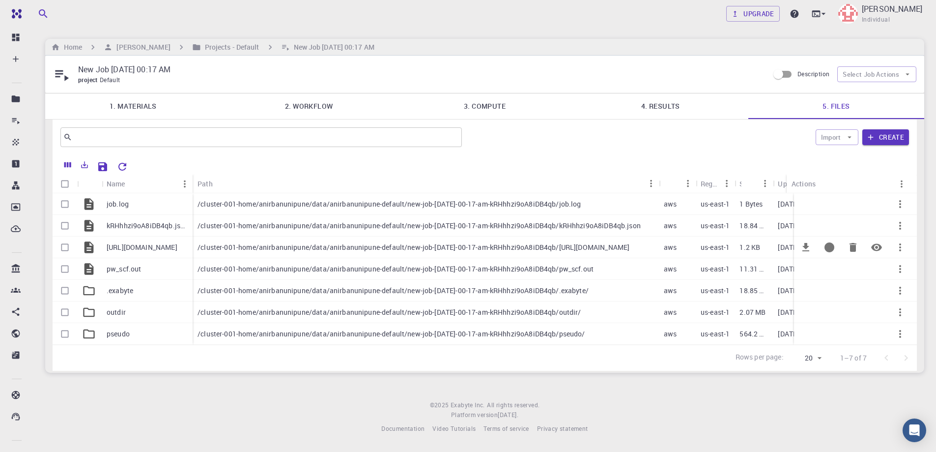
scroll to position [3, 0]
click at [664, 102] on link "4. Results" at bounding box center [661, 106] width 176 height 26
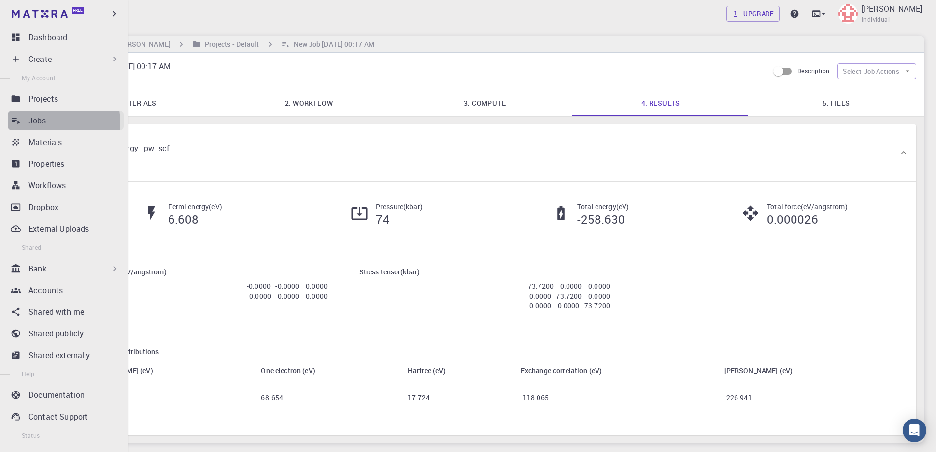
click at [44, 122] on p "Jobs" at bounding box center [38, 121] width 18 height 12
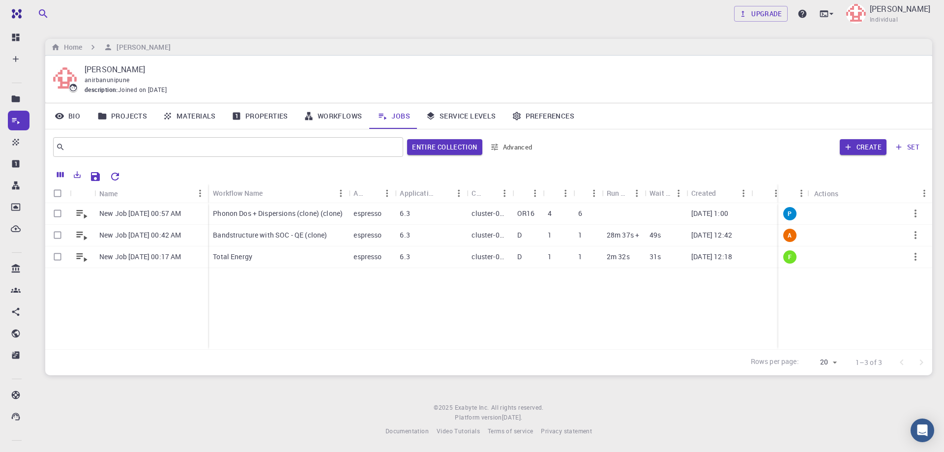
click at [509, 49] on div "Home Anirban Pal" at bounding box center [488, 47] width 887 height 17
click at [778, 19] on link "Upgrade" at bounding box center [761, 14] width 54 height 16
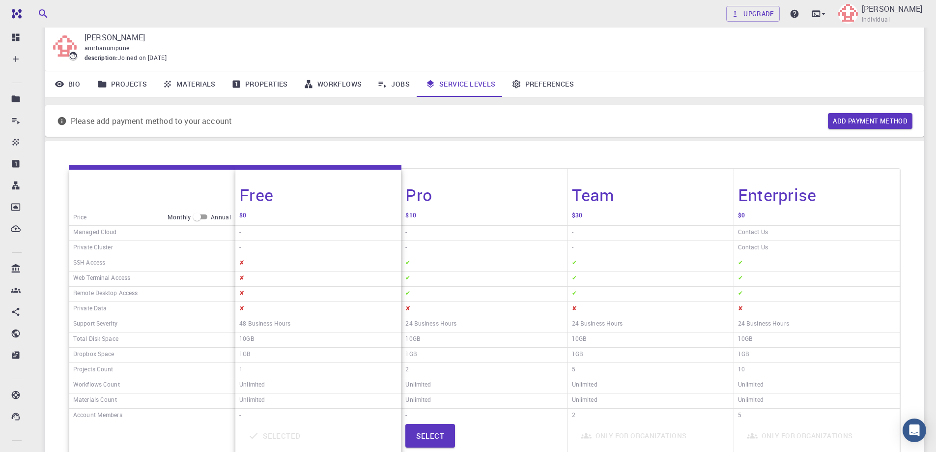
scroll to position [49, 0]
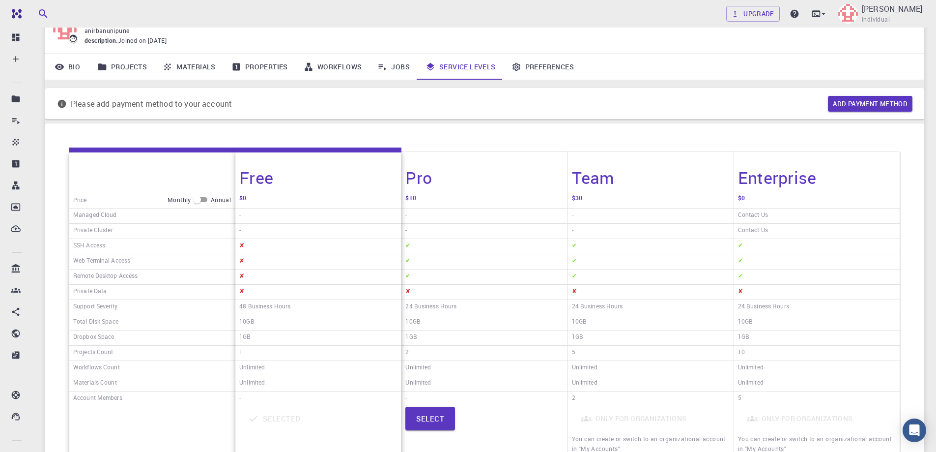
click at [204, 200] on input "checkbox" at bounding box center [196, 200] width 35 height 12
checkbox input "true"
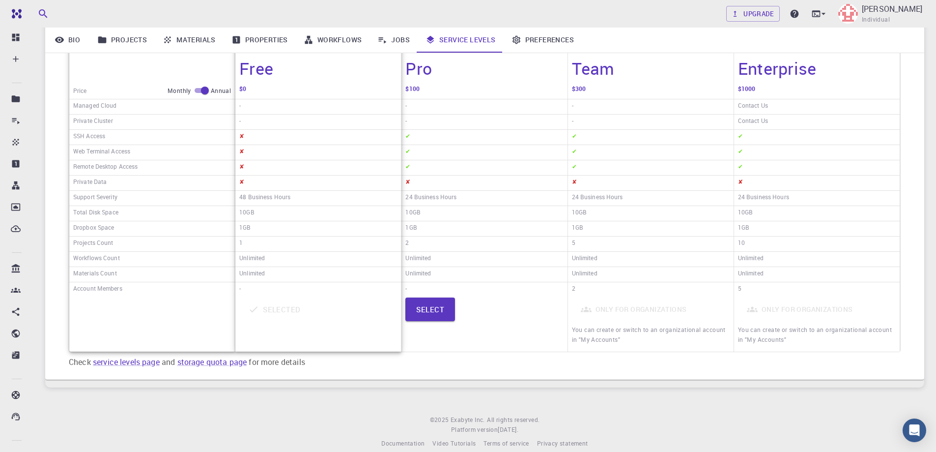
scroll to position [170, 0]
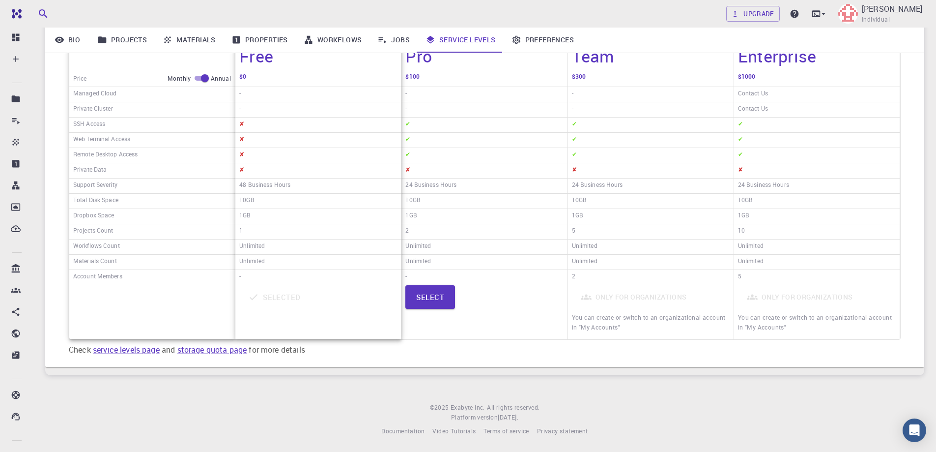
click at [427, 157] on div "✔" at bounding box center [485, 155] width 166 height 15
click at [191, 274] on div "Account Members" at bounding box center [152, 277] width 166 height 14
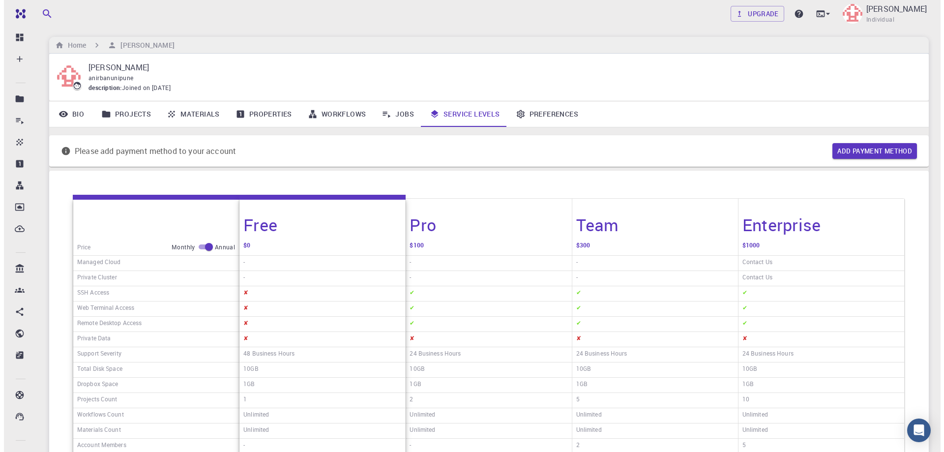
scroll to position [0, 0]
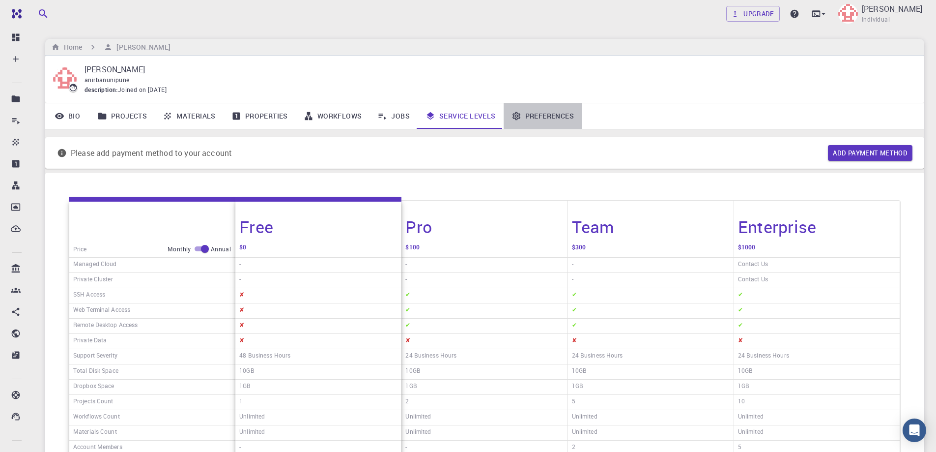
click at [547, 117] on link "Preferences" at bounding box center [543, 116] width 78 height 26
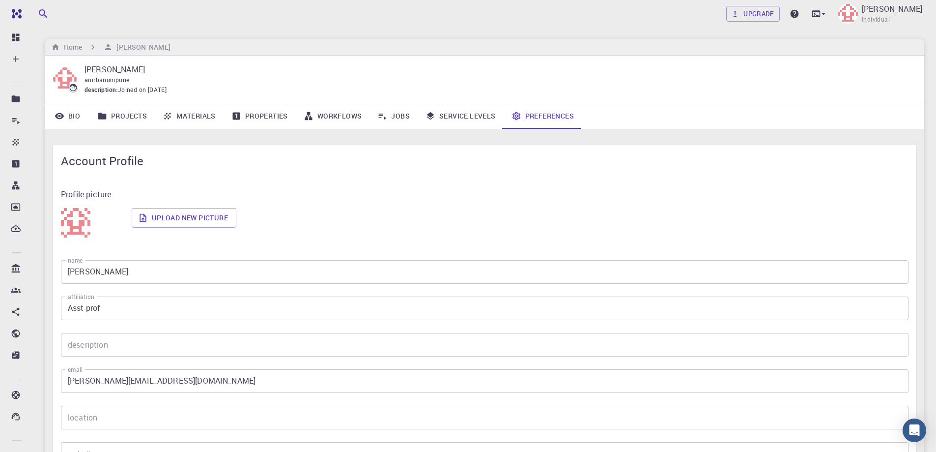
click at [298, 162] on span "Account Profile" at bounding box center [485, 161] width 848 height 16
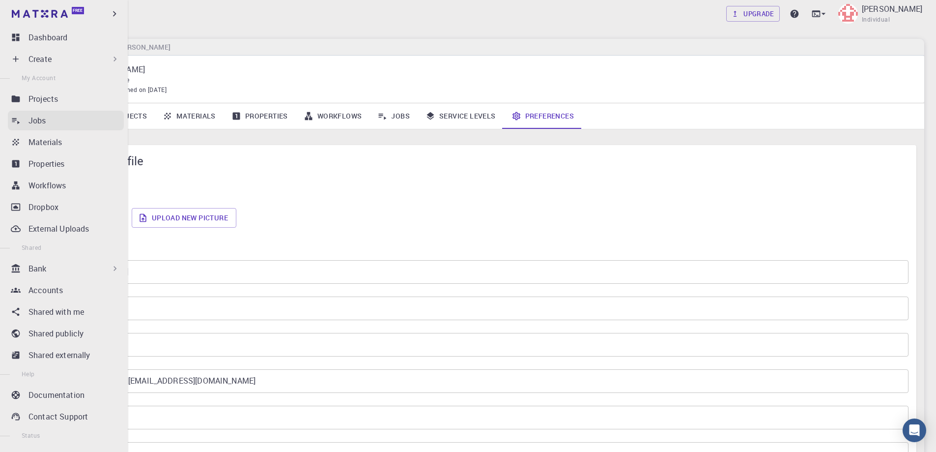
click at [23, 115] on link "Jobs" at bounding box center [66, 121] width 116 height 20
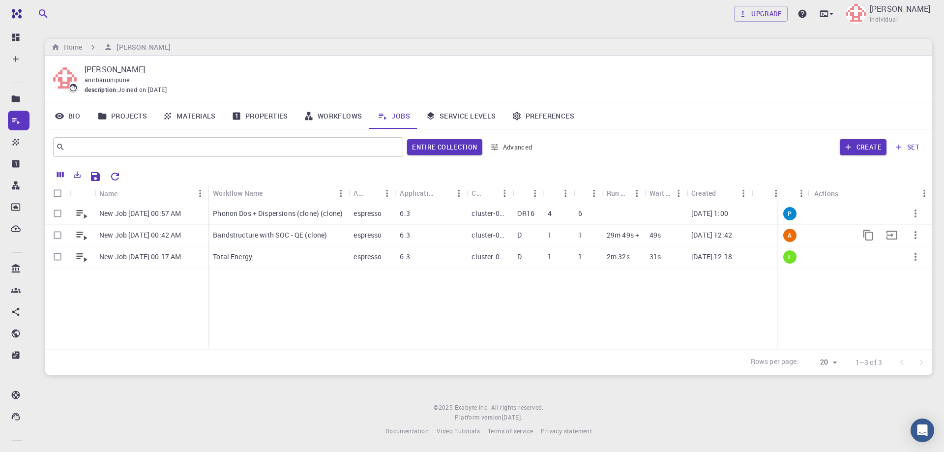
click at [911, 232] on icon "button" at bounding box center [915, 235] width 12 height 12
click at [655, 323] on div at bounding box center [472, 226] width 944 height 452
click at [833, 14] on icon at bounding box center [831, 14] width 4 height 2
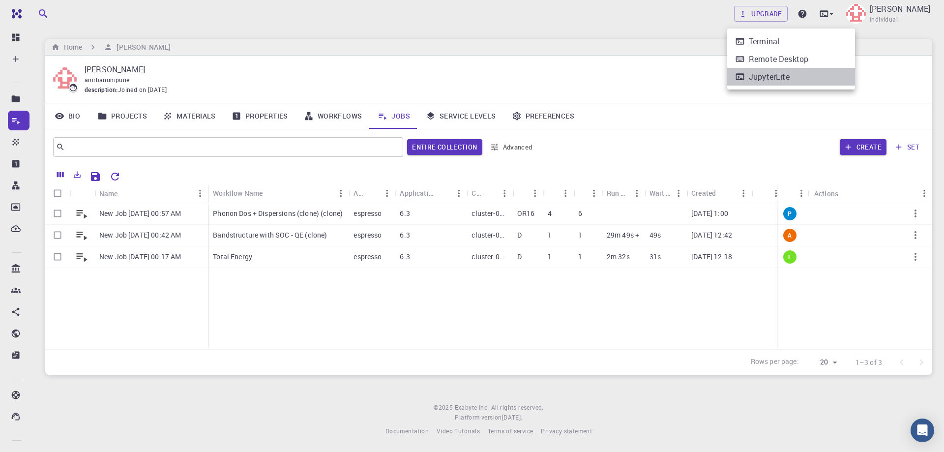
click at [753, 74] on div "JupyterLite" at bounding box center [769, 77] width 41 height 12
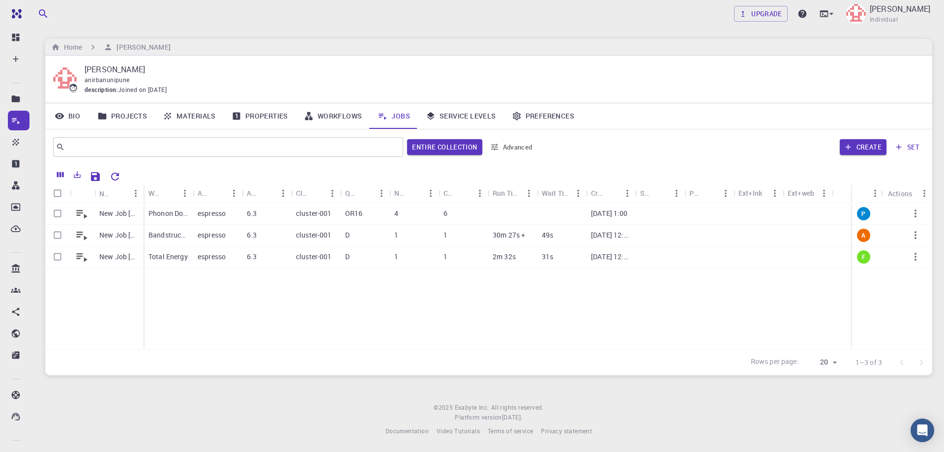
click at [238, 314] on div "New Job Aug 16, 2025, 00:57 AM New Job Aug 16, 2025, 00:42 AM New Job Aug 16, 2…" at bounding box center [488, 276] width 887 height 146
click at [309, 287] on div "New Job Aug 16, 2025, 00:57 AM New Job Aug 16, 2025, 00:42 AM New Job Aug 16, 2…" at bounding box center [488, 276] width 887 height 146
click at [475, 291] on div "New Job Aug 16, 2025, 00:57 AM New Job Aug 16, 2025, 00:42 AM New Job Aug 16, 2…" at bounding box center [488, 276] width 887 height 146
click at [166, 233] on p "Bandstructure with SOC - QE (clone)" at bounding box center [167, 235] width 39 height 10
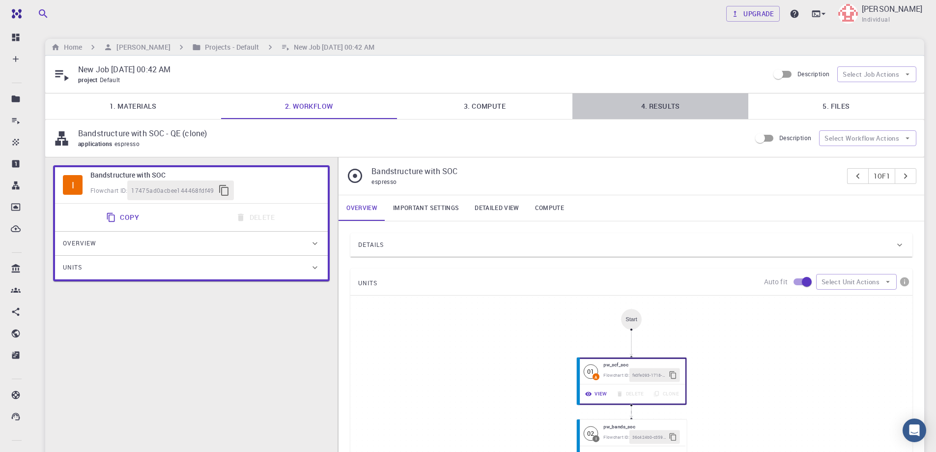
click at [663, 107] on link "4. Results" at bounding box center [661, 106] width 176 height 26
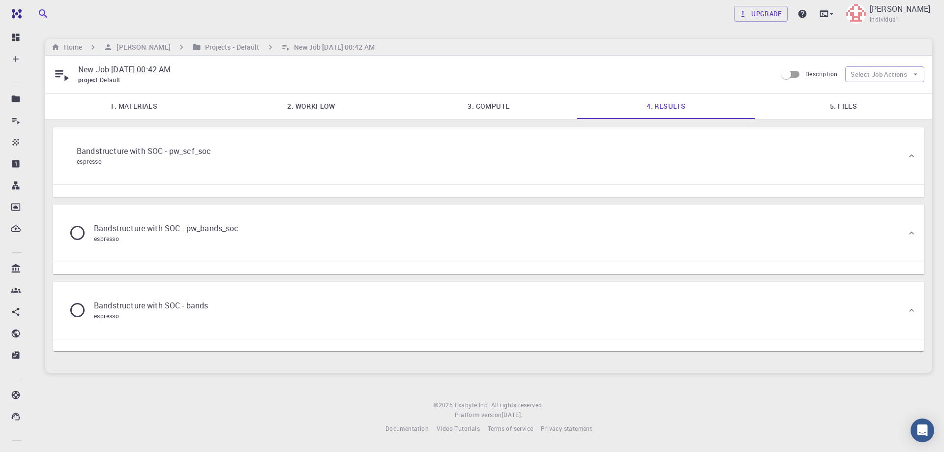
click at [186, 162] on div "espresso" at bounding box center [144, 162] width 134 height 10
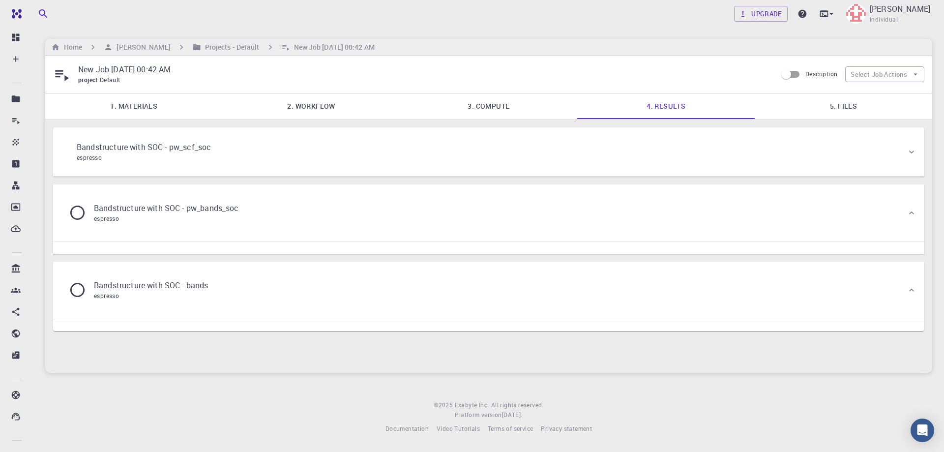
click at [73, 216] on icon at bounding box center [77, 212] width 17 height 17
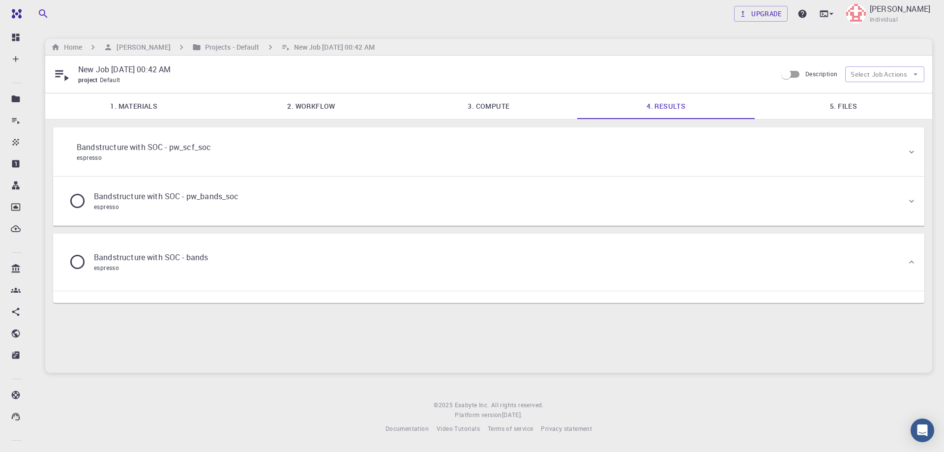
click at [70, 268] on icon at bounding box center [77, 261] width 17 height 17
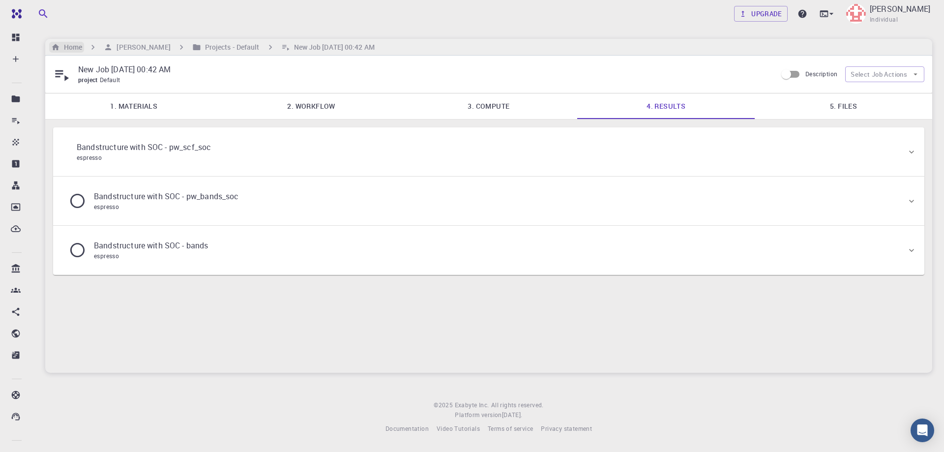
click at [73, 50] on h6 "Home" at bounding box center [71, 47] width 22 height 11
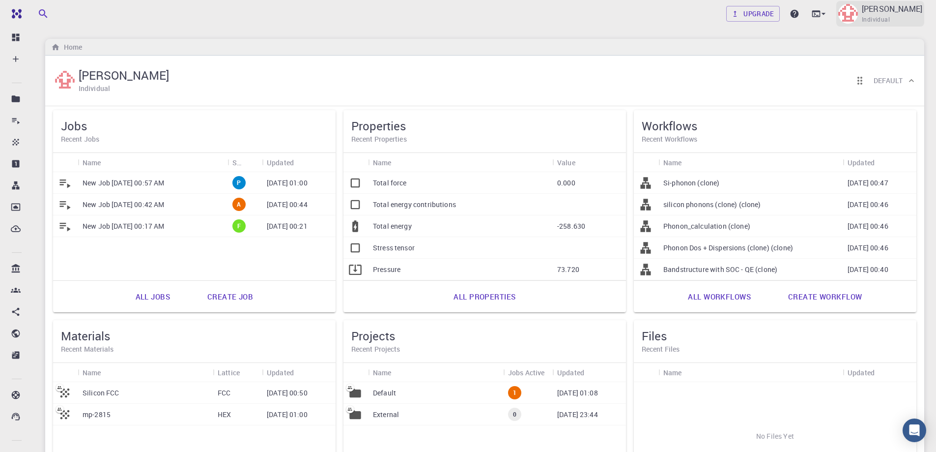
click at [878, 18] on div "Anirban Pal Individual" at bounding box center [881, 14] width 88 height 26
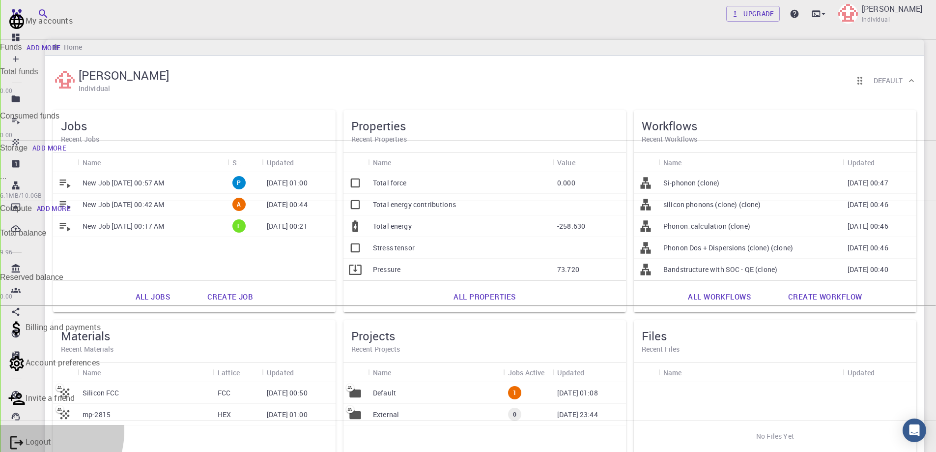
click at [829, 436] on p "Logout" at bounding box center [477, 442] width 903 height 12
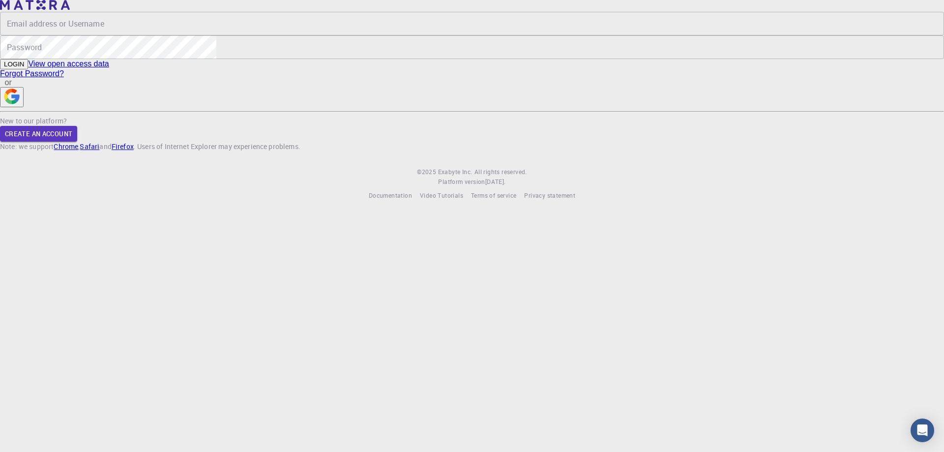
type input "[PERSON_NAME][EMAIL_ADDRESS][DOMAIN_NAME]"
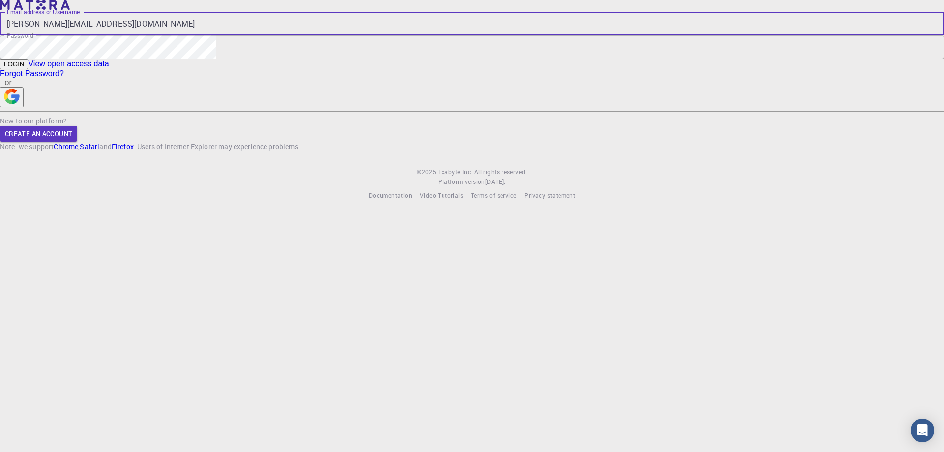
click at [431, 35] on input "[PERSON_NAME][EMAIL_ADDRESS][DOMAIN_NAME]" at bounding box center [472, 24] width 944 height 24
click at [261, 184] on div "Email address or Username anirban.unipune@gmail.com Email address or Username P…" at bounding box center [472, 100] width 944 height 201
drag, startPoint x: 370, startPoint y: 113, endPoint x: 506, endPoint y: 109, distance: 135.8
click at [506, 35] on input "[PERSON_NAME][EMAIL_ADDRESS][DOMAIN_NAME]" at bounding box center [472, 24] width 944 height 24
